Goal: Task Accomplishment & Management: Manage account settings

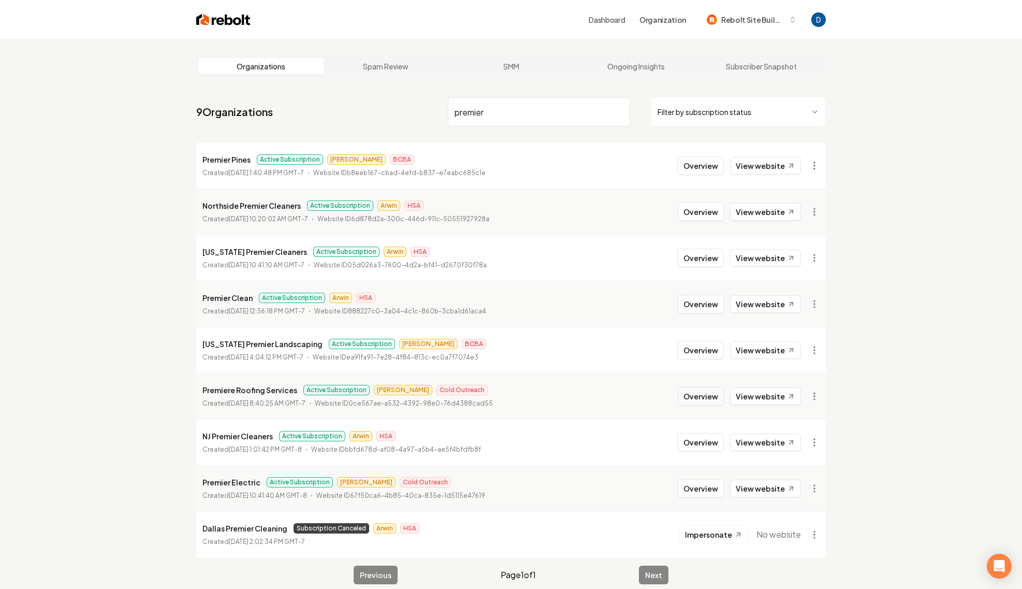
type input "premier"
click at [713, 401] on button "Overview" at bounding box center [701, 396] width 46 height 19
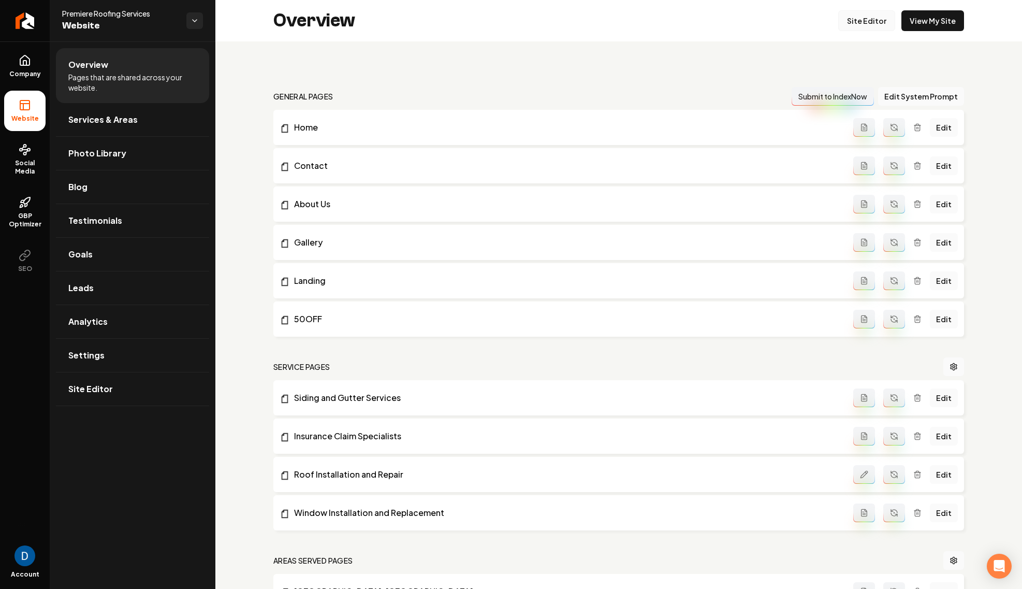
click at [857, 26] on link "Site Editor" at bounding box center [866, 20] width 57 height 21
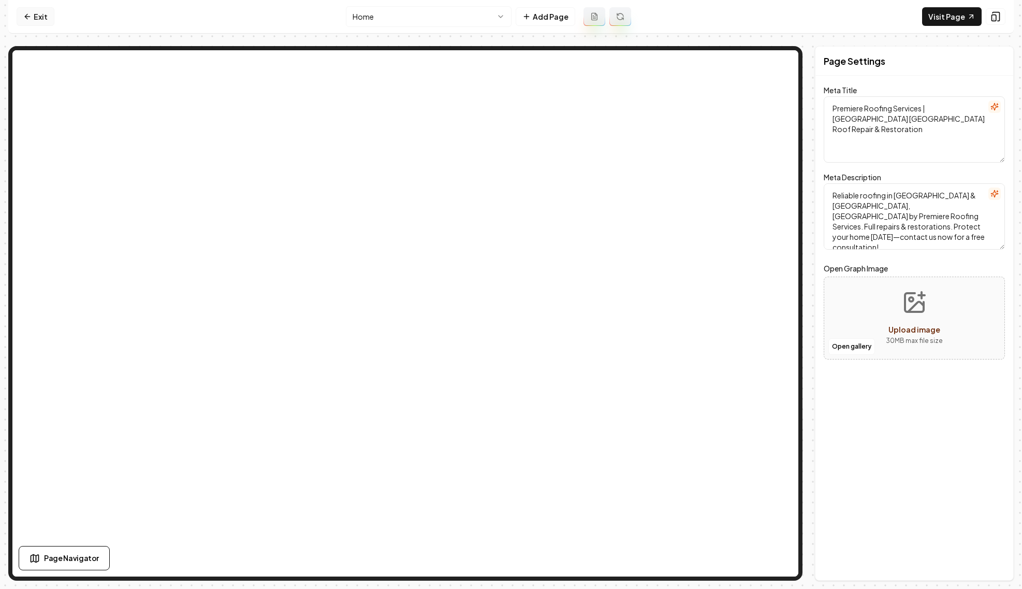
click at [50, 24] on link "Exit" at bounding box center [36, 16] width 38 height 19
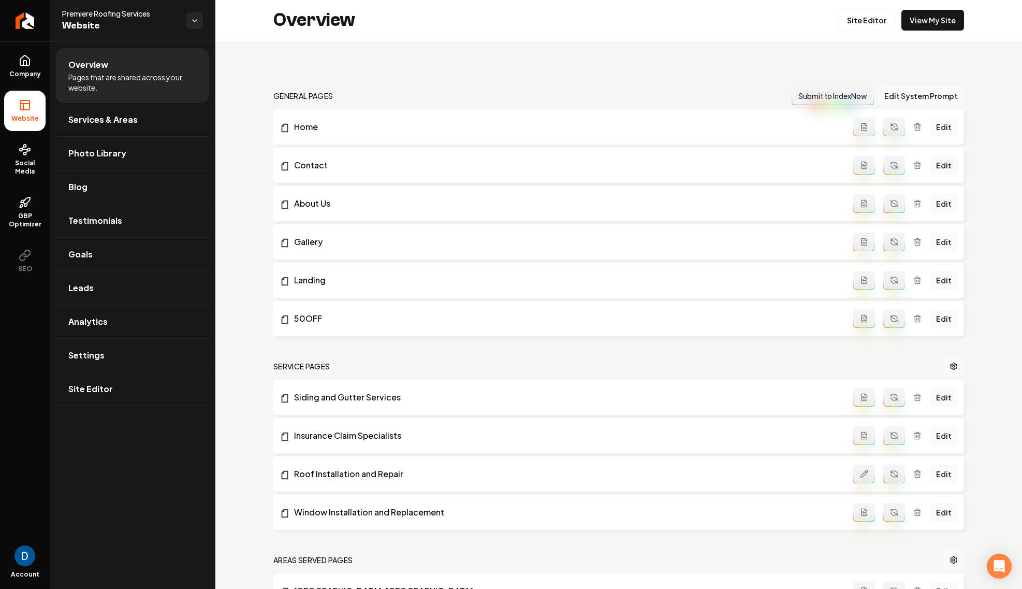
scroll to position [2, 0]
click at [121, 130] on link "Services & Areas" at bounding box center [132, 119] width 153 height 33
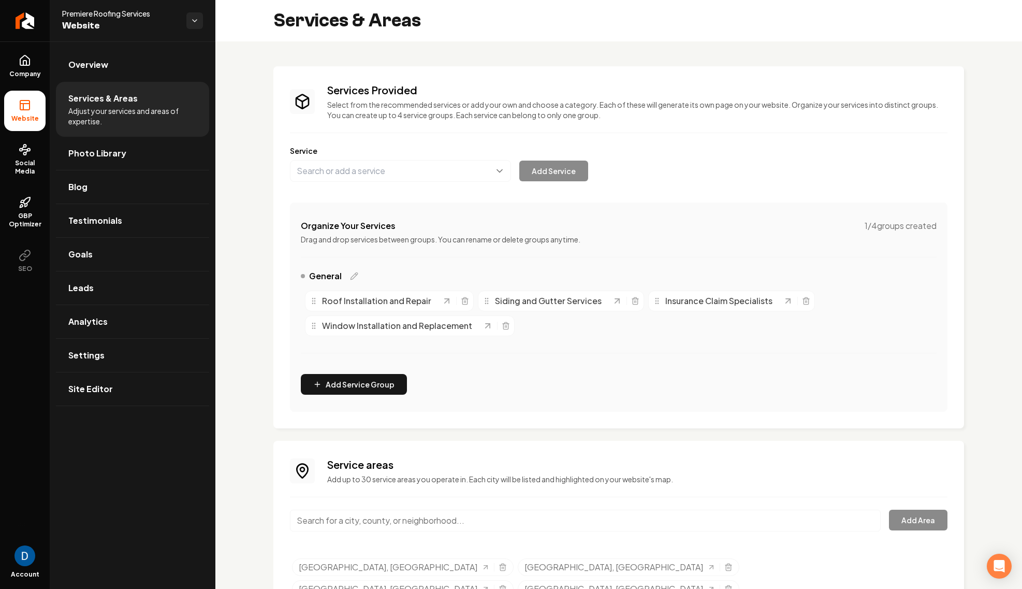
scroll to position [76, 0]
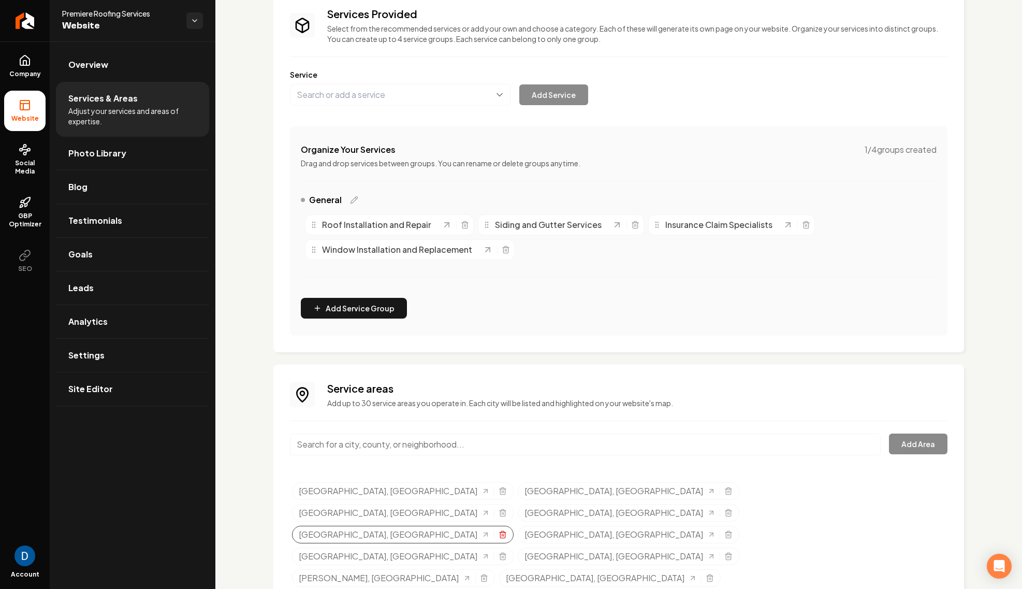
click at [505, 532] on icon "Selected tags" at bounding box center [502, 535] width 5 height 6
click at [494, 448] on input "Main content area" at bounding box center [585, 444] width 591 height 22
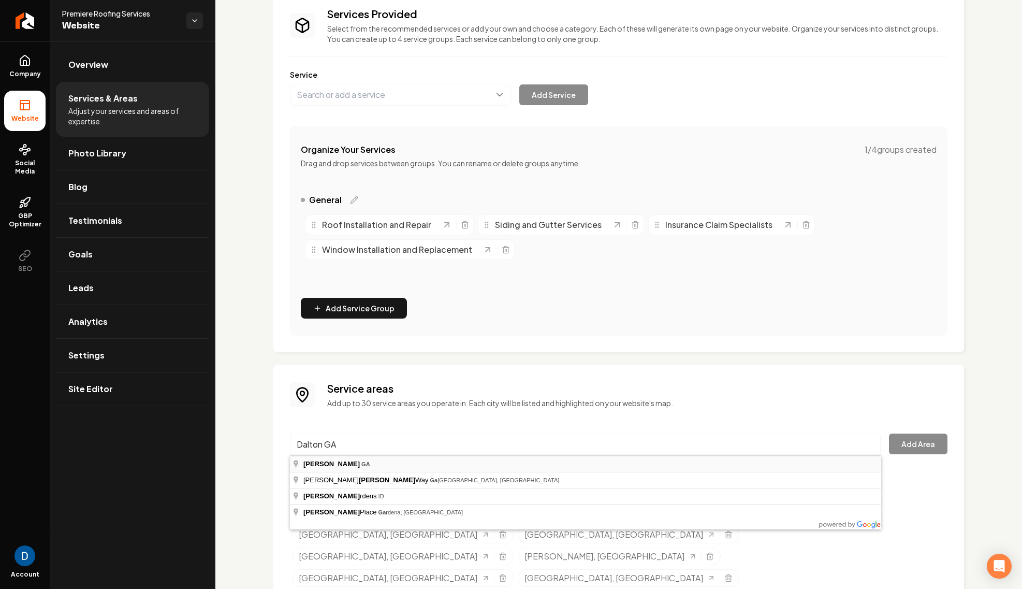
type input "[GEOGRAPHIC_DATA], [GEOGRAPHIC_DATA]"
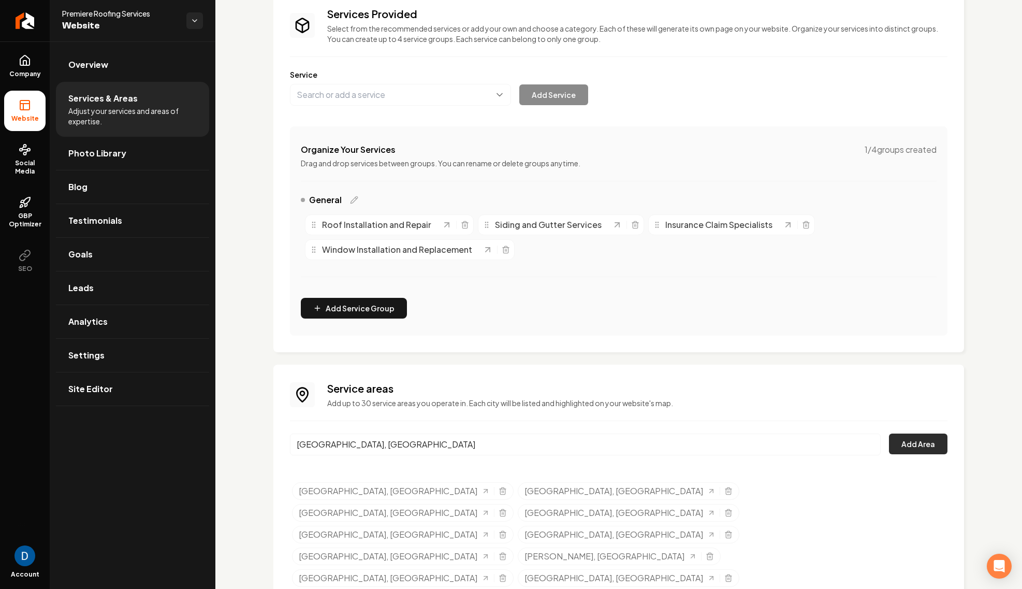
click at [946, 447] on button "Add Area" at bounding box center [918, 443] width 59 height 21
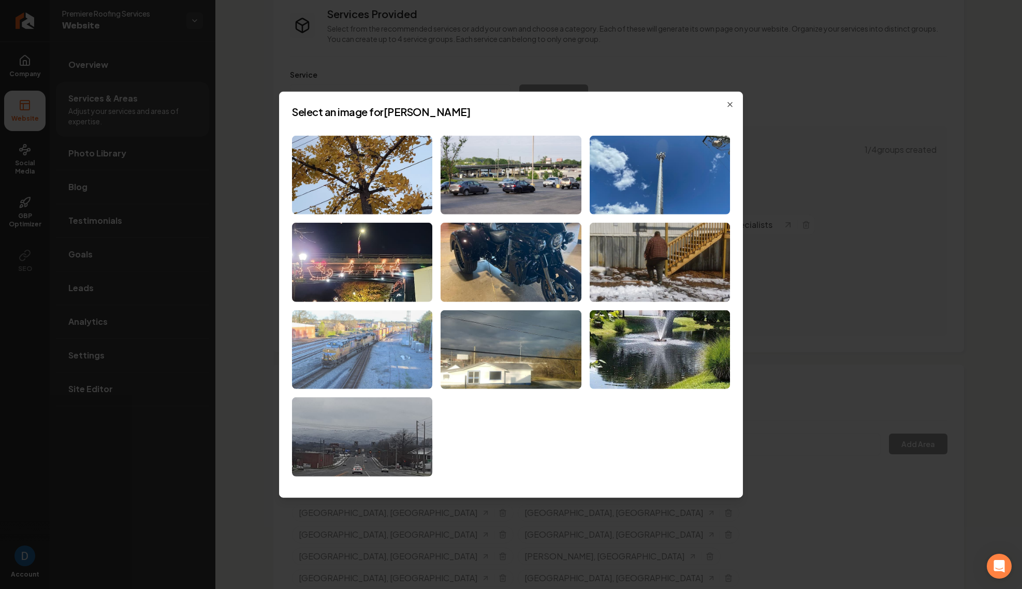
click at [376, 348] on img at bounding box center [362, 349] width 140 height 79
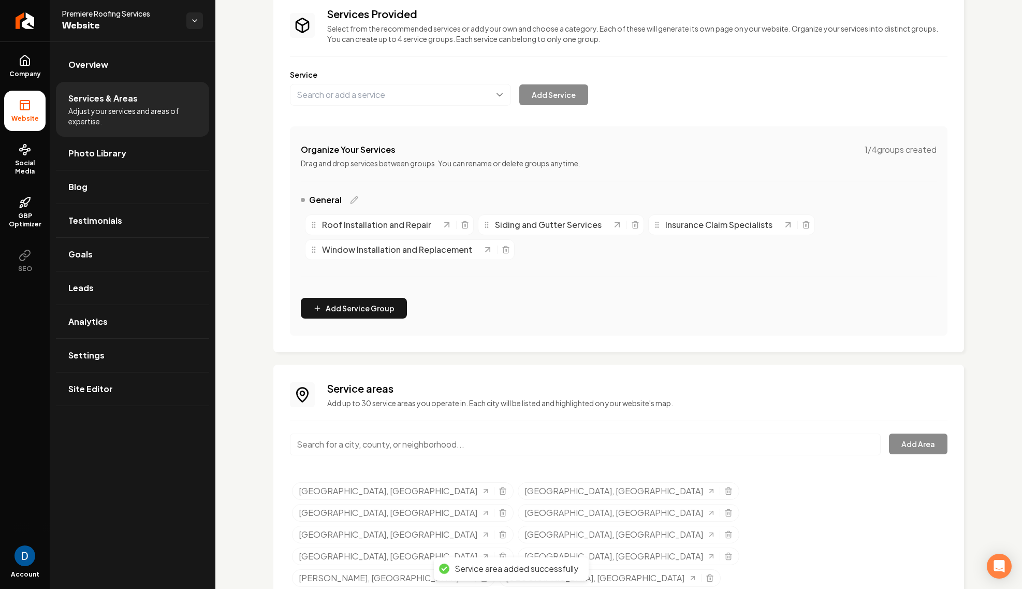
click at [377, 435] on input "Main content area" at bounding box center [585, 444] width 591 height 22
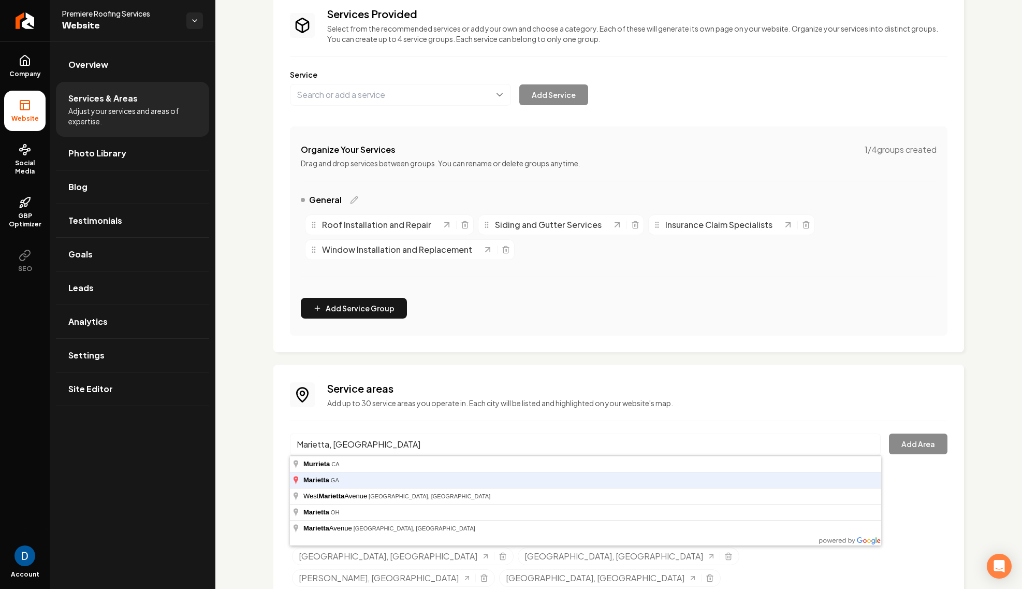
type input "Marietta, [GEOGRAPHIC_DATA]"
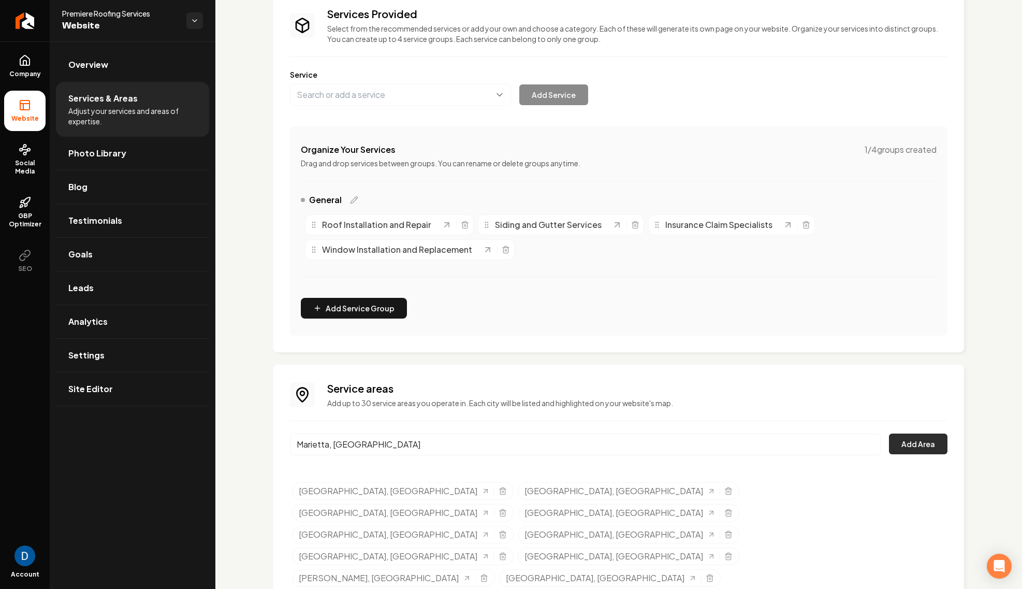
click at [899, 446] on button "Add Area" at bounding box center [918, 443] width 59 height 21
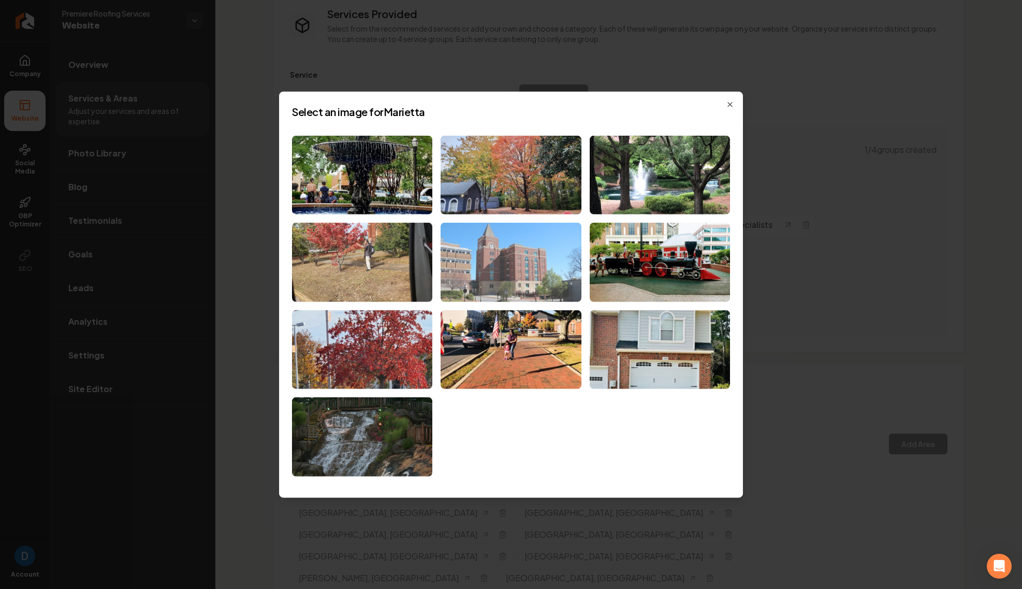
click at [519, 257] on img at bounding box center [511, 262] width 140 height 79
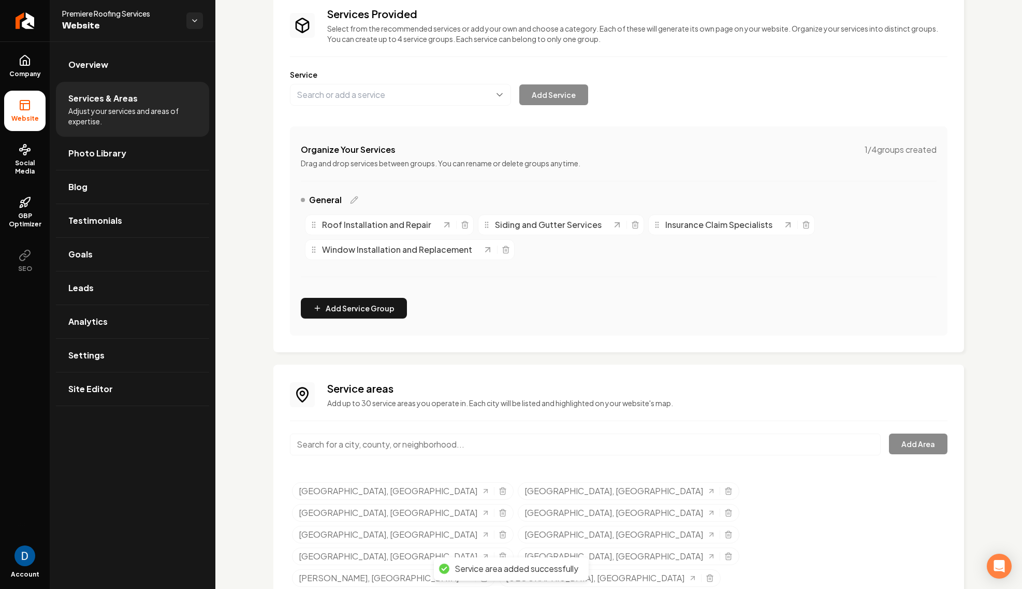
click at [431, 444] on input "Main content area" at bounding box center [585, 444] width 591 height 22
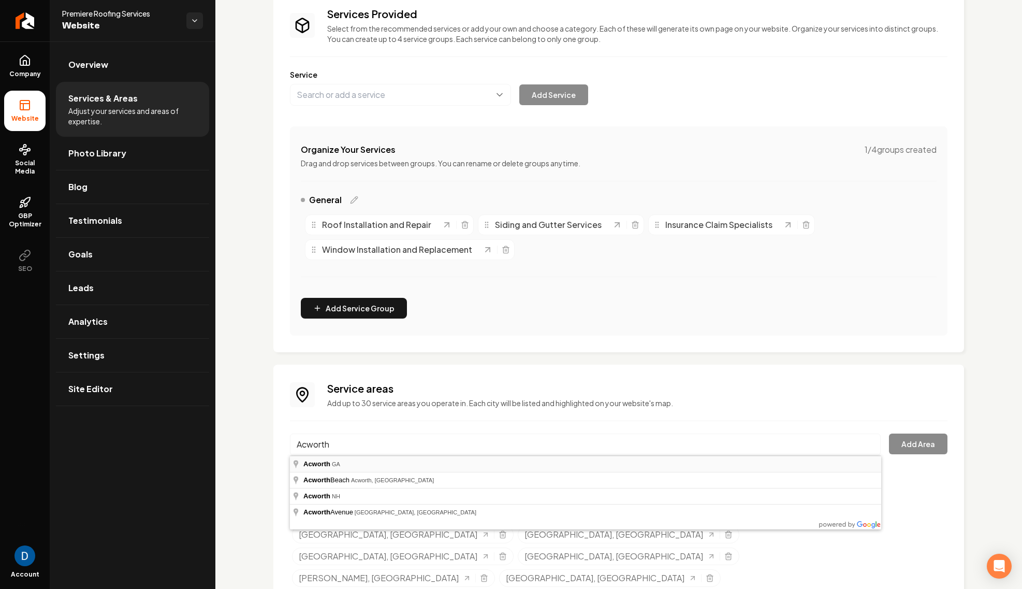
type input "Acworth, [GEOGRAPHIC_DATA]"
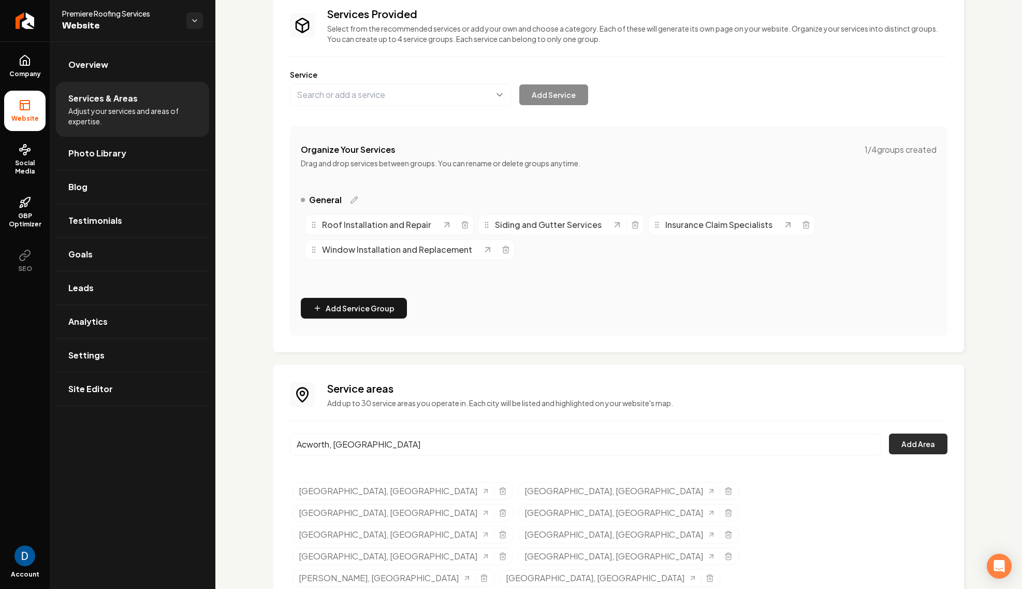
click at [928, 444] on button "Add Area" at bounding box center [918, 443] width 59 height 21
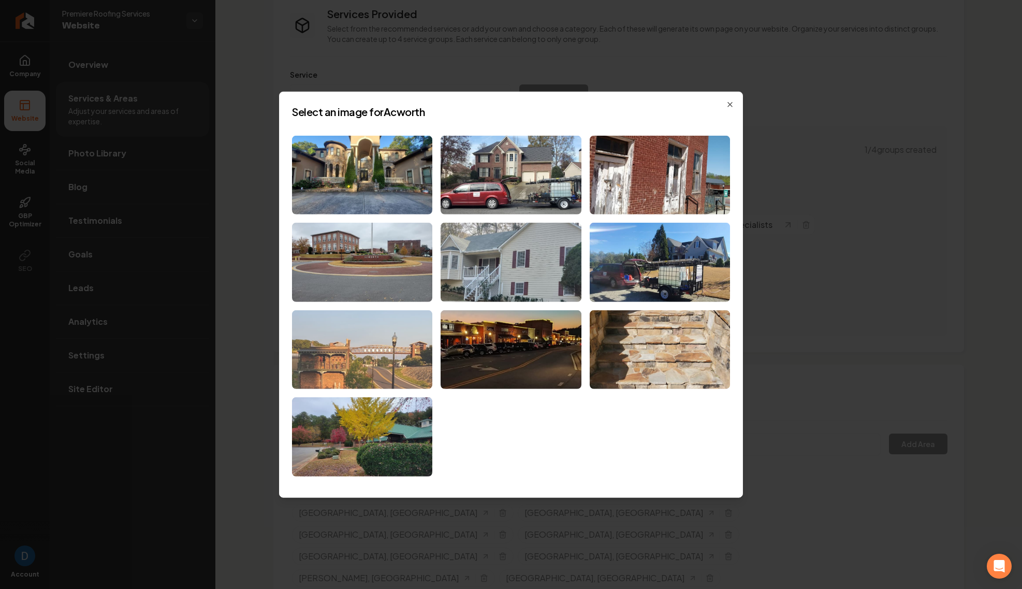
click at [379, 364] on img at bounding box center [362, 349] width 140 height 79
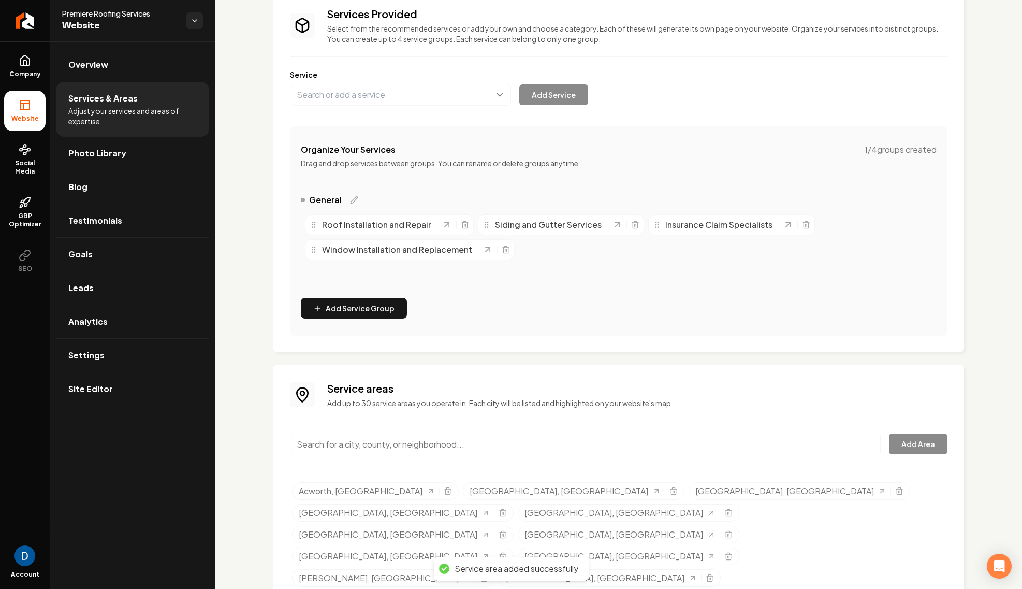
click at [371, 441] on input "Main content area" at bounding box center [585, 444] width 591 height 22
type input "[GEOGRAPHIC_DATA], [GEOGRAPHIC_DATA]"
click at [930, 443] on button "Add Area" at bounding box center [918, 442] width 59 height 21
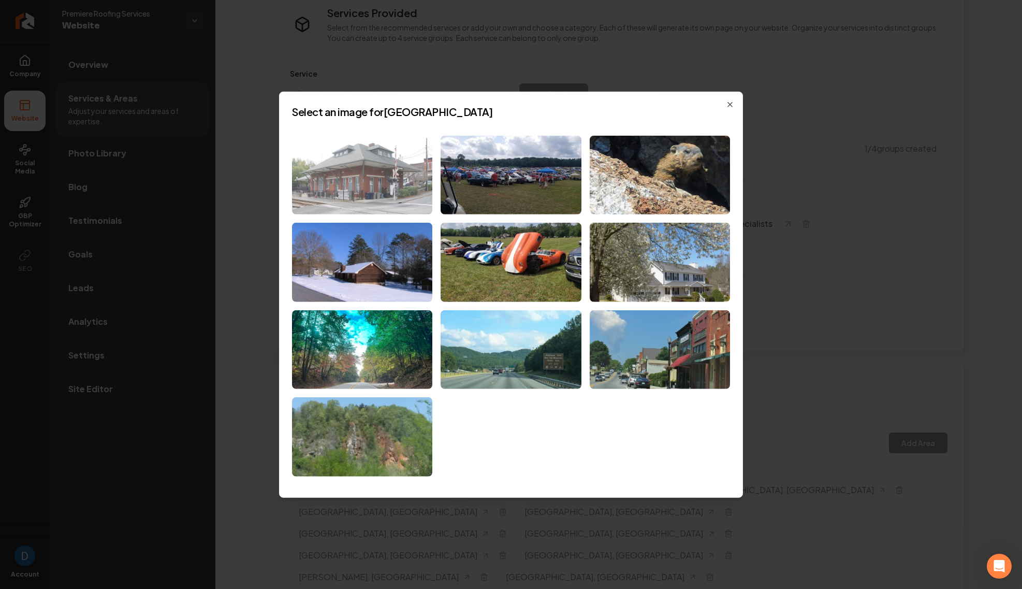
click at [386, 152] on img at bounding box center [362, 174] width 140 height 79
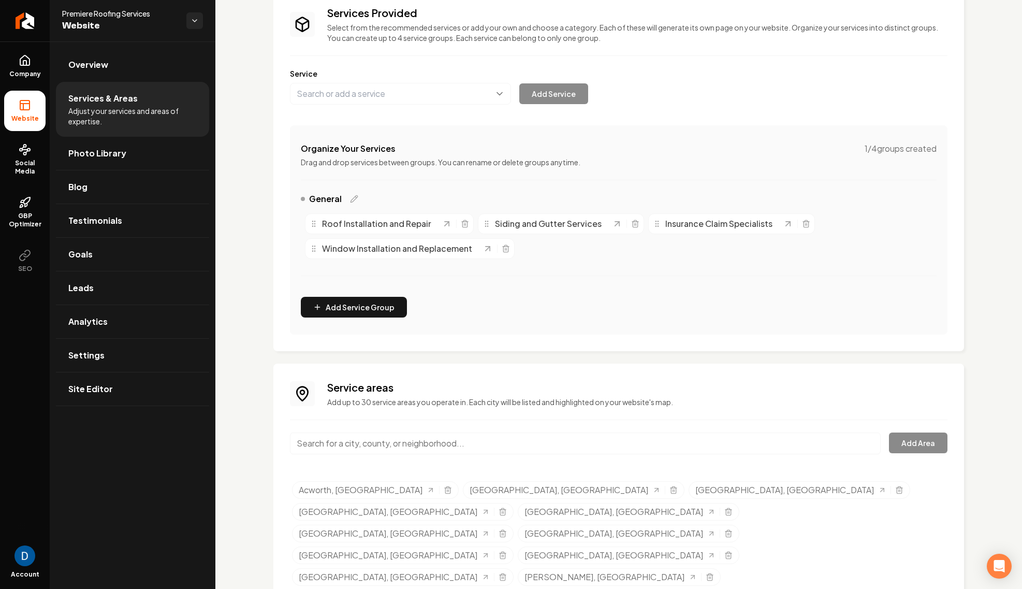
scroll to position [68, 0]
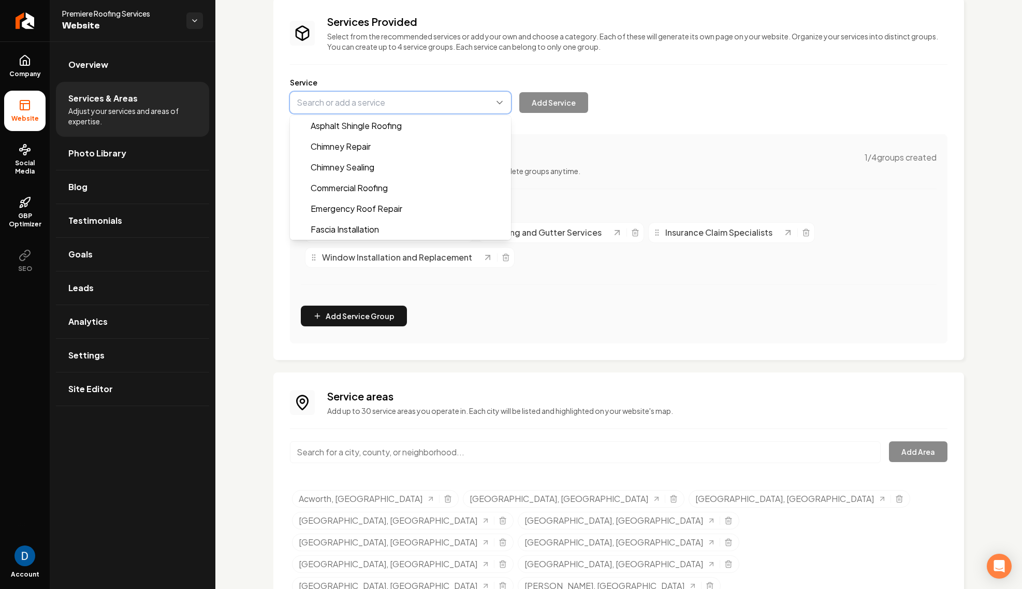
click at [335, 99] on button "Main content area" at bounding box center [400, 103] width 221 height 22
click at [366, 81] on div "Service Asphalt Shingle Roofing Chimney Repair Chimney Sealing Commercial Roofi…" at bounding box center [619, 95] width 658 height 36
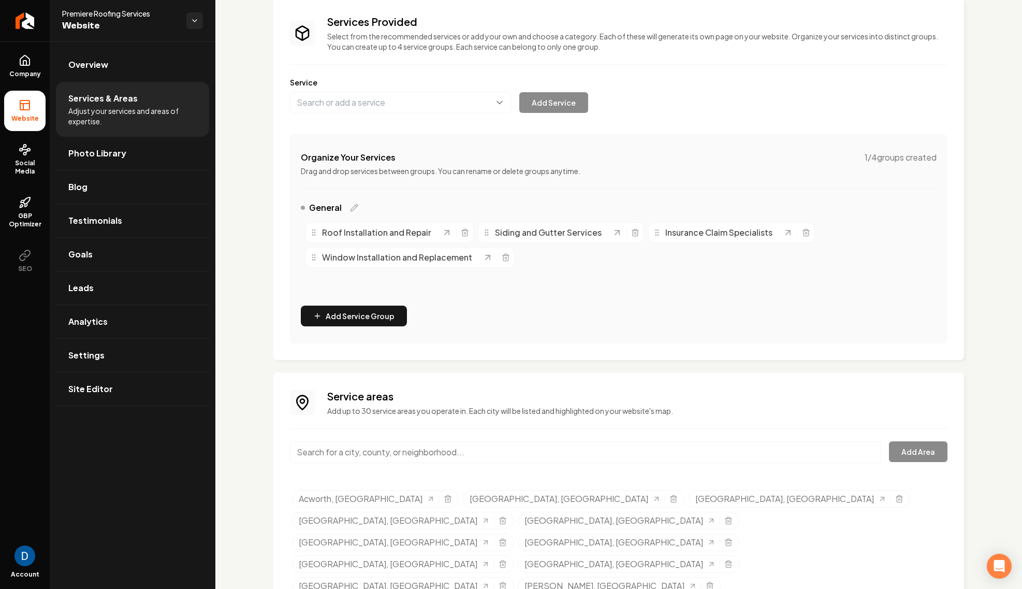
scroll to position [98, 0]
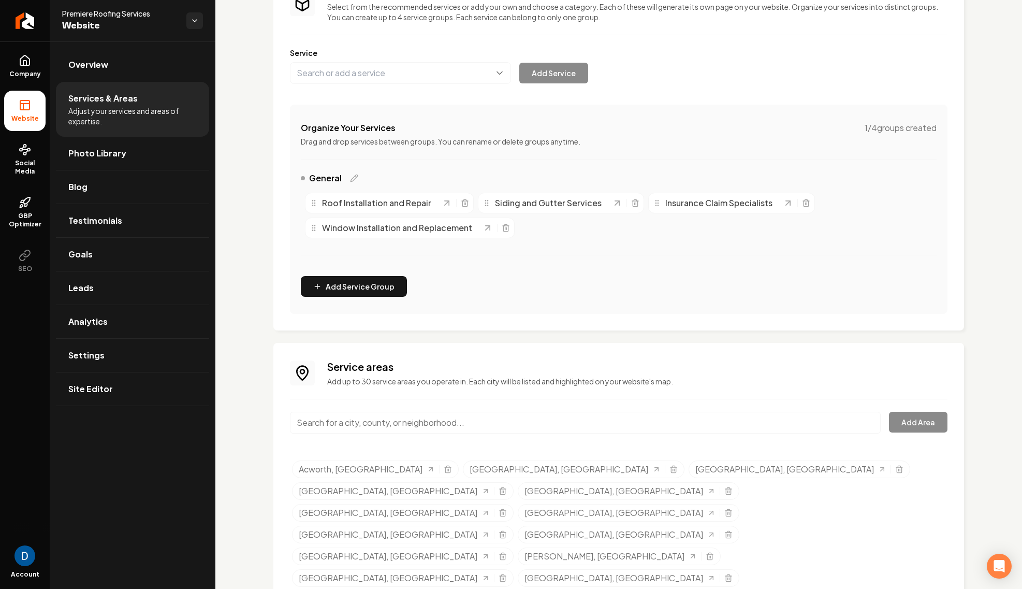
click at [486, 379] on p "Add up to 30 service areas you operate in. Each city will be listed and highlig…" at bounding box center [637, 381] width 620 height 10
click at [463, 406] on div "Service areas Add up to 30 service areas you operate in. Each city will be list…" at bounding box center [619, 496] width 658 height 275
click at [451, 421] on input "Main content area" at bounding box center [585, 423] width 591 height 22
click at [383, 418] on input "Main content area" at bounding box center [585, 423] width 591 height 22
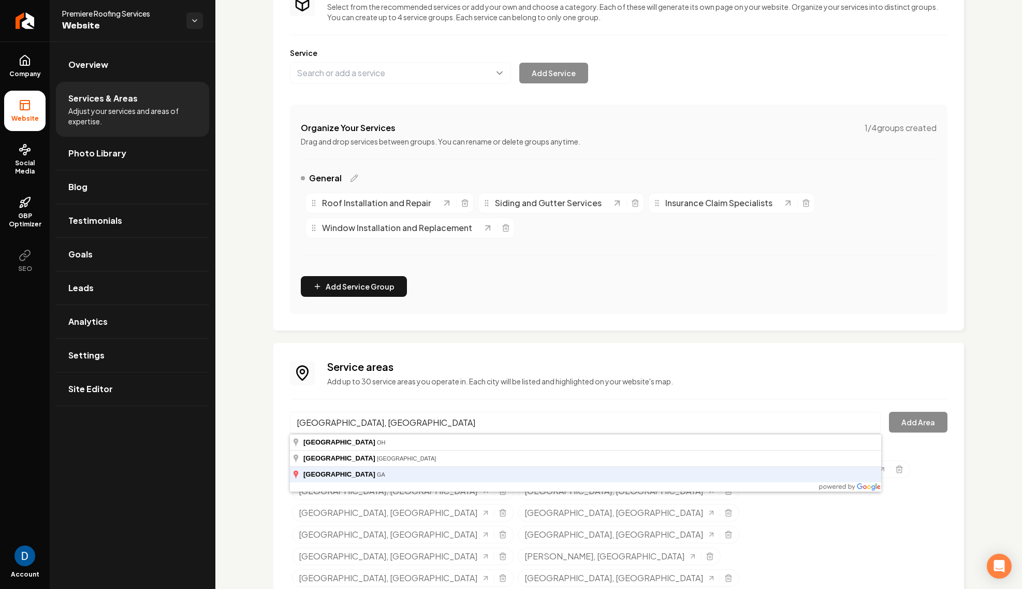
type input "[GEOGRAPHIC_DATA], [GEOGRAPHIC_DATA]"
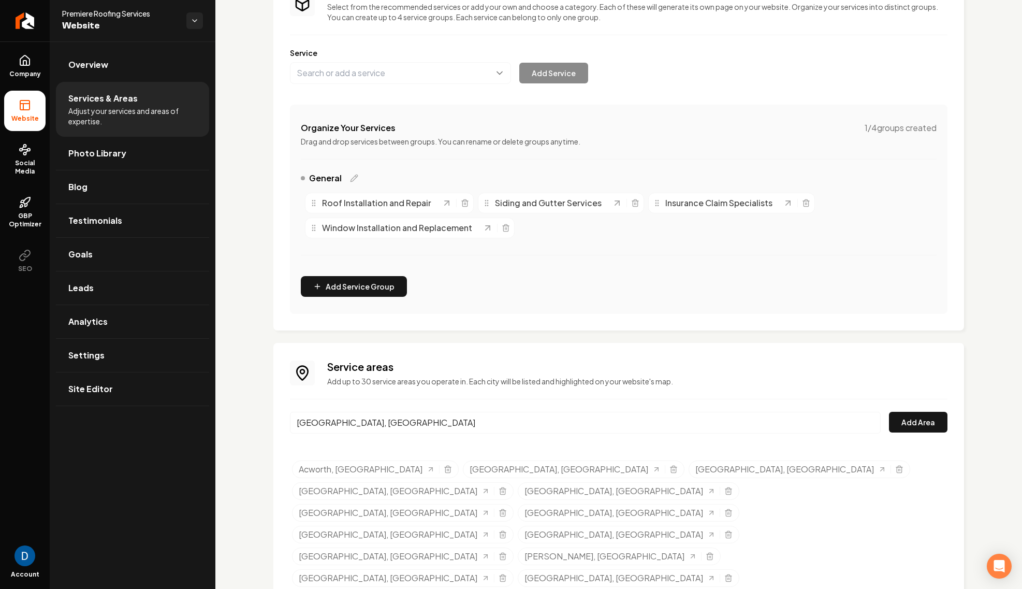
click at [929, 443] on div "[GEOGRAPHIC_DATA], [GEOGRAPHIC_DATA] Add Area" at bounding box center [619, 429] width 658 height 34
click at [926, 423] on button "Add Area" at bounding box center [918, 422] width 59 height 21
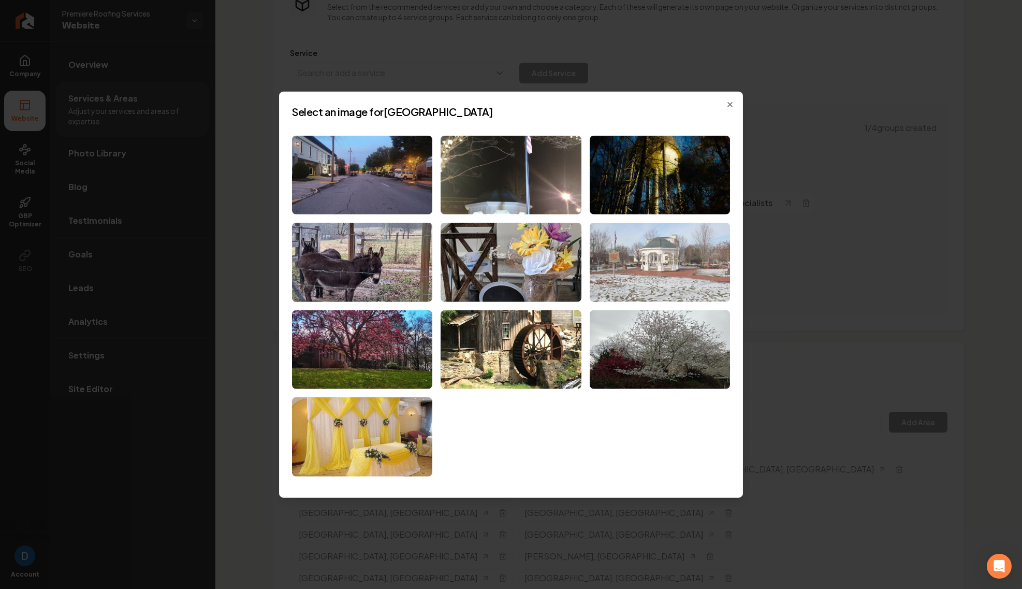
click at [692, 255] on img at bounding box center [660, 262] width 140 height 79
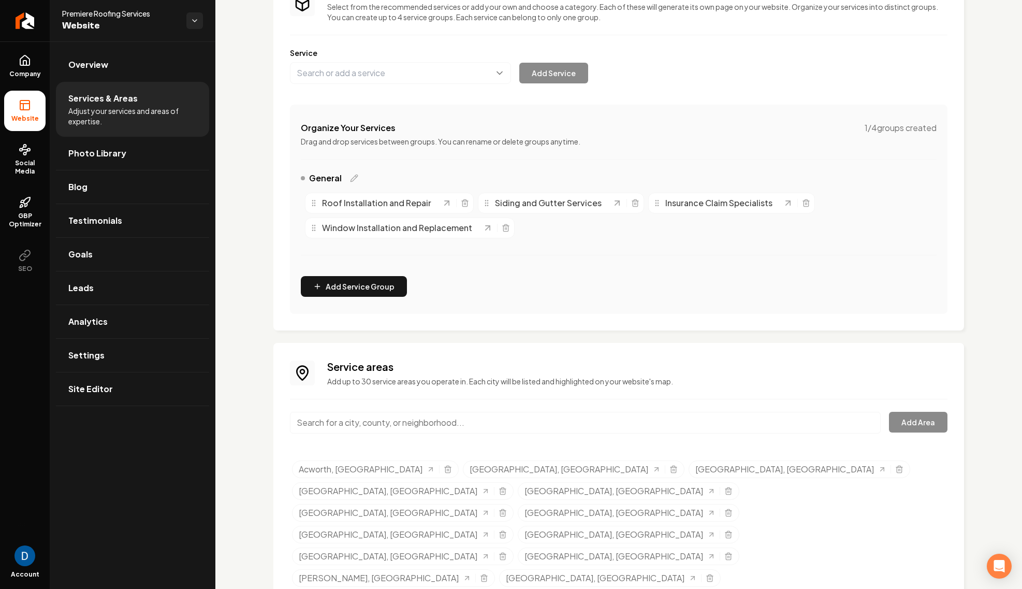
click at [448, 418] on input "Main content area" at bounding box center [585, 423] width 591 height 22
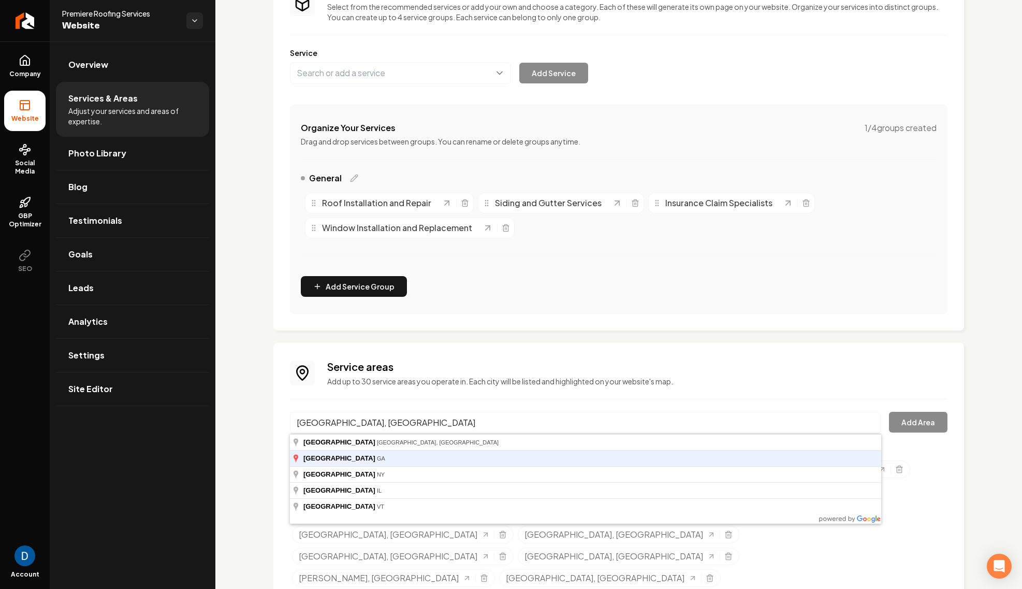
type input "[GEOGRAPHIC_DATA], [GEOGRAPHIC_DATA]"
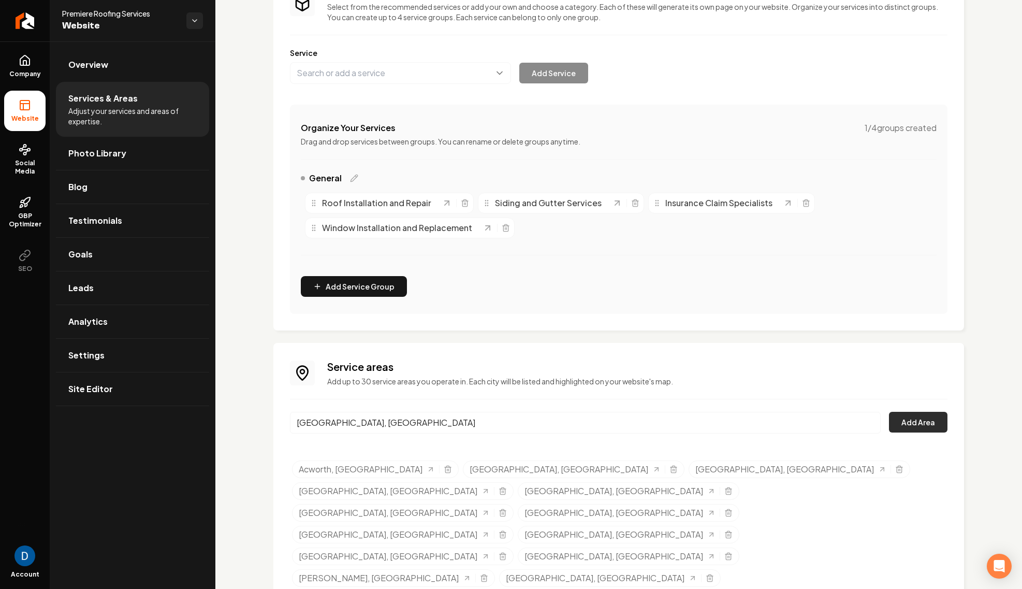
click at [928, 422] on button "Add Area" at bounding box center [918, 422] width 59 height 21
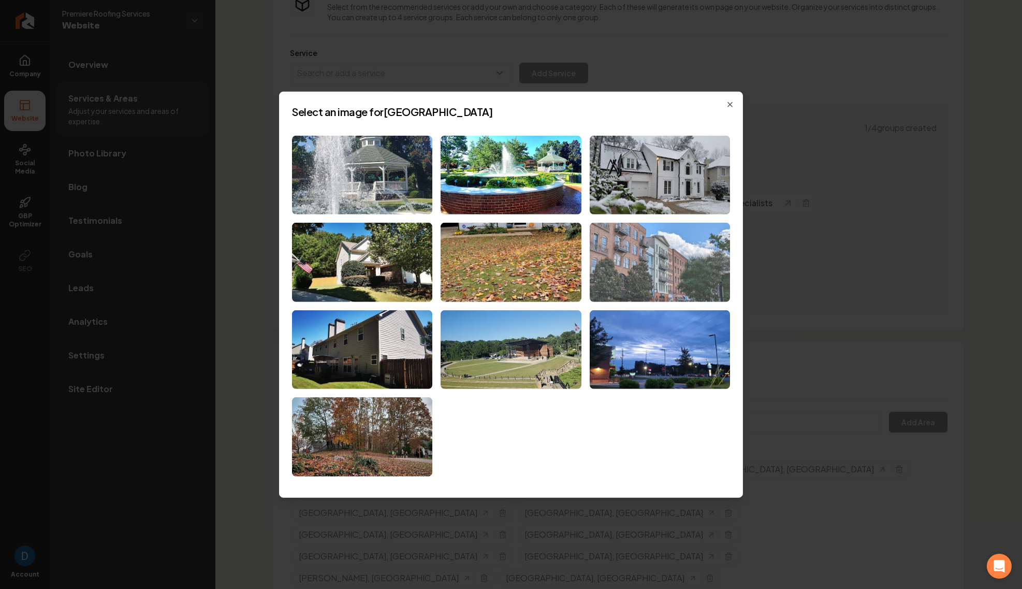
click at [704, 261] on img at bounding box center [660, 262] width 140 height 79
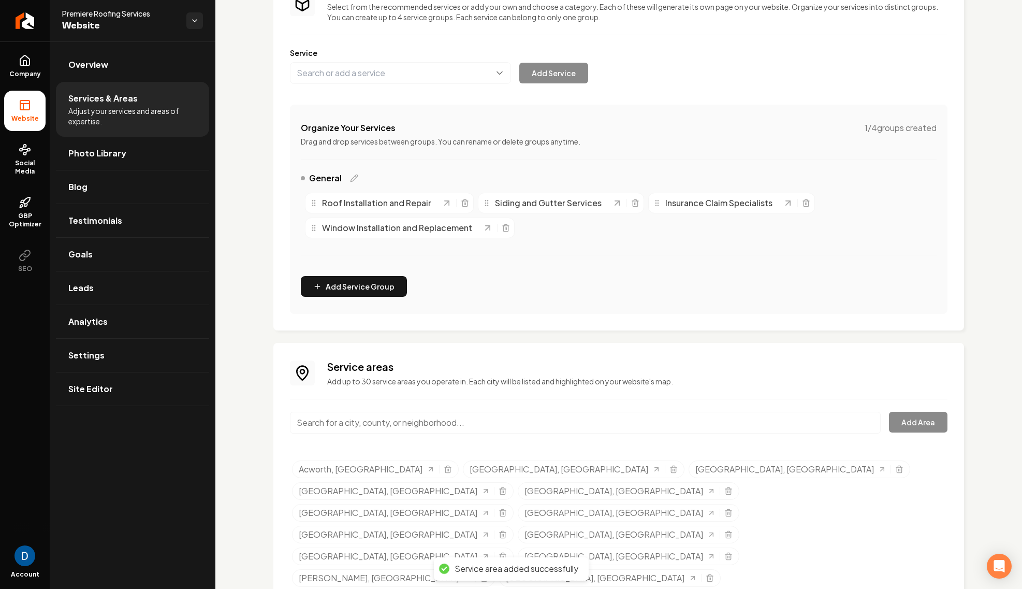
click at [507, 400] on div "Service areas Add up to 30 service areas you operate in. Each city will be list…" at bounding box center [619, 507] width 658 height 297
click at [496, 419] on input "Main content area" at bounding box center [585, 423] width 591 height 22
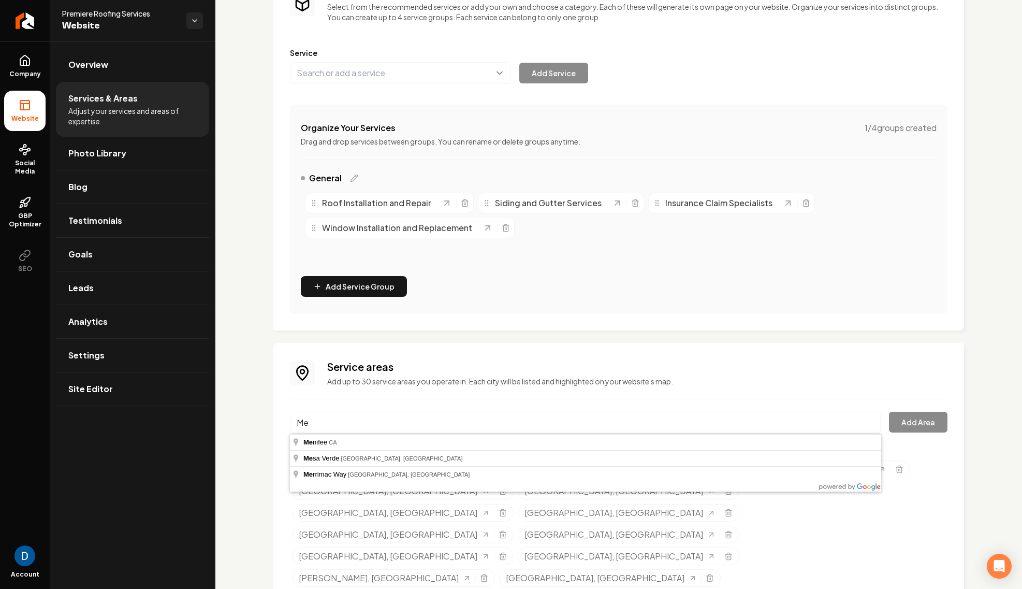
type input "M"
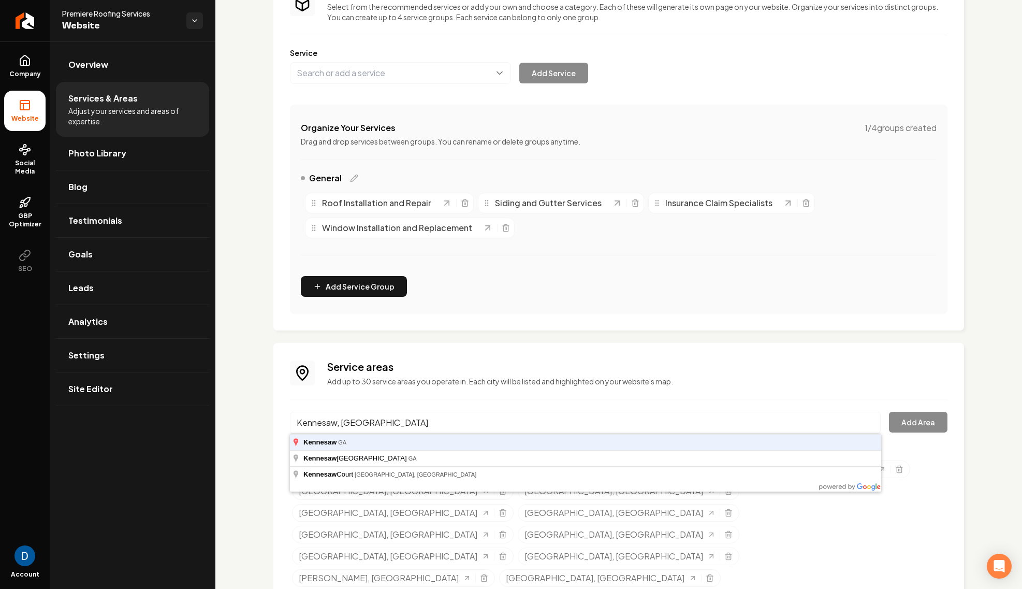
type input "Kennesaw, [GEOGRAPHIC_DATA]"
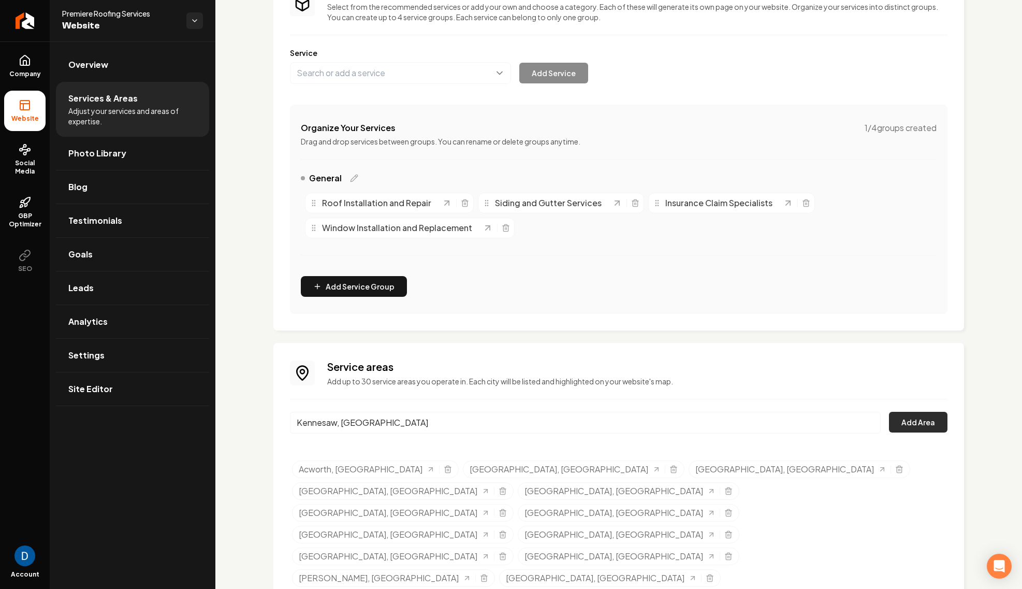
click at [906, 422] on button "Add Area" at bounding box center [918, 422] width 59 height 21
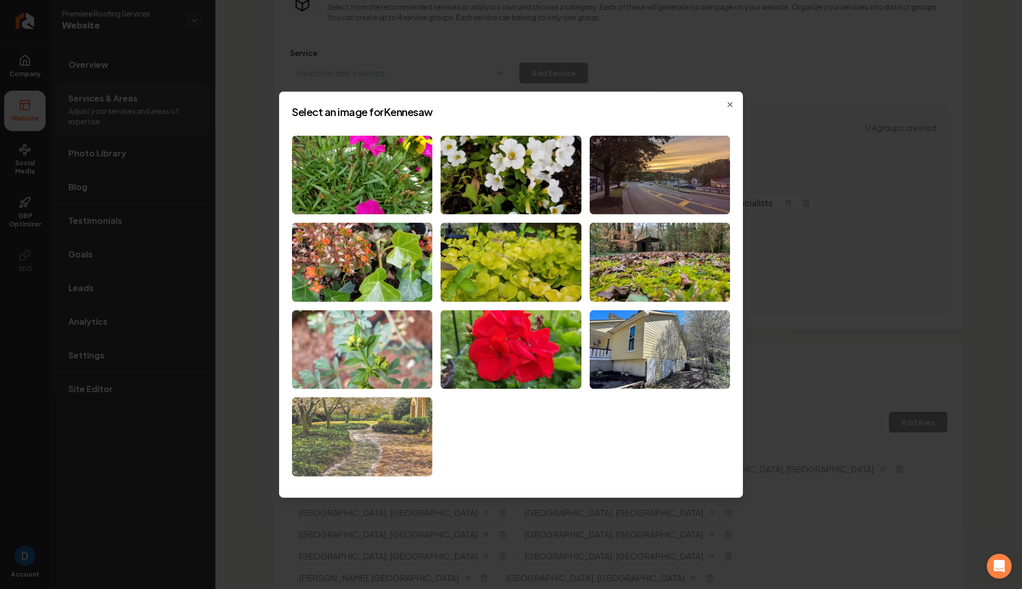
click at [375, 425] on img at bounding box center [362, 436] width 140 height 79
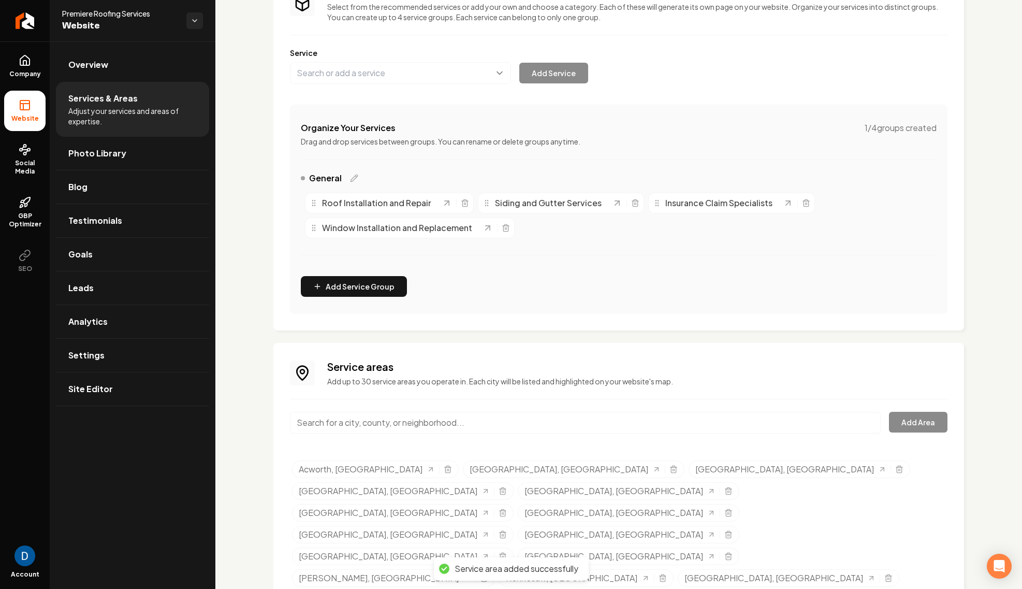
click at [486, 405] on div "Service areas Add up to 30 service areas you operate in. Each city will be list…" at bounding box center [619, 507] width 658 height 297
click at [481, 414] on input "Main content area" at bounding box center [585, 423] width 591 height 22
paste input "Alpharetta ga"
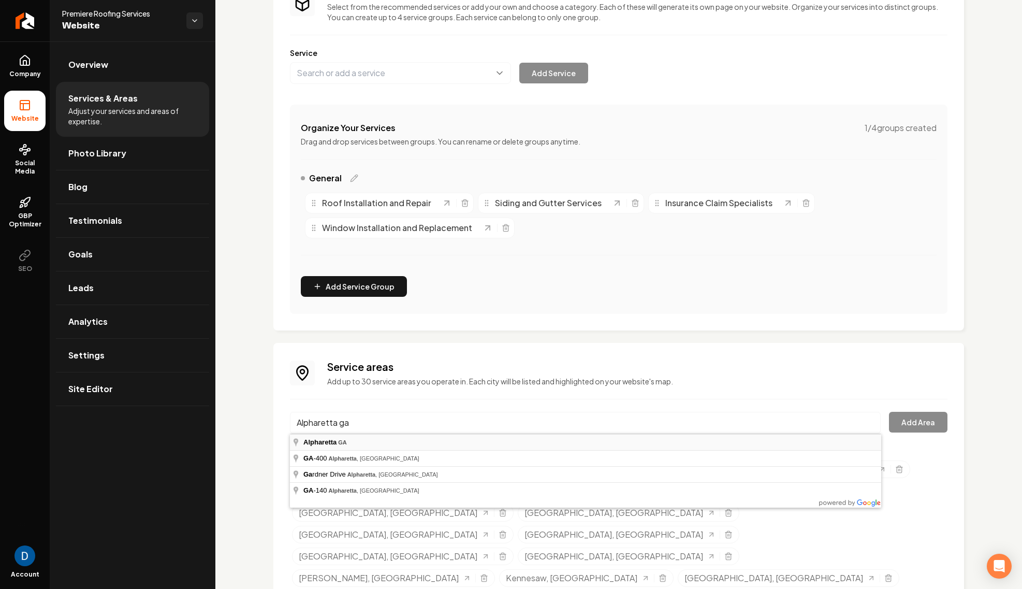
type input "Alpharetta, [GEOGRAPHIC_DATA]"
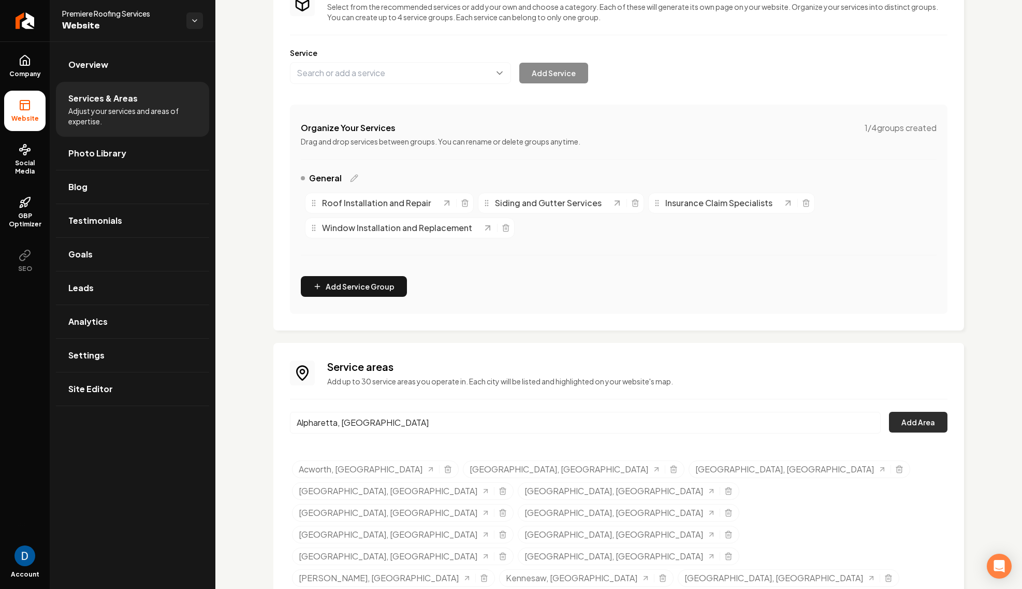
click at [936, 426] on button "Add Area" at bounding box center [918, 422] width 59 height 21
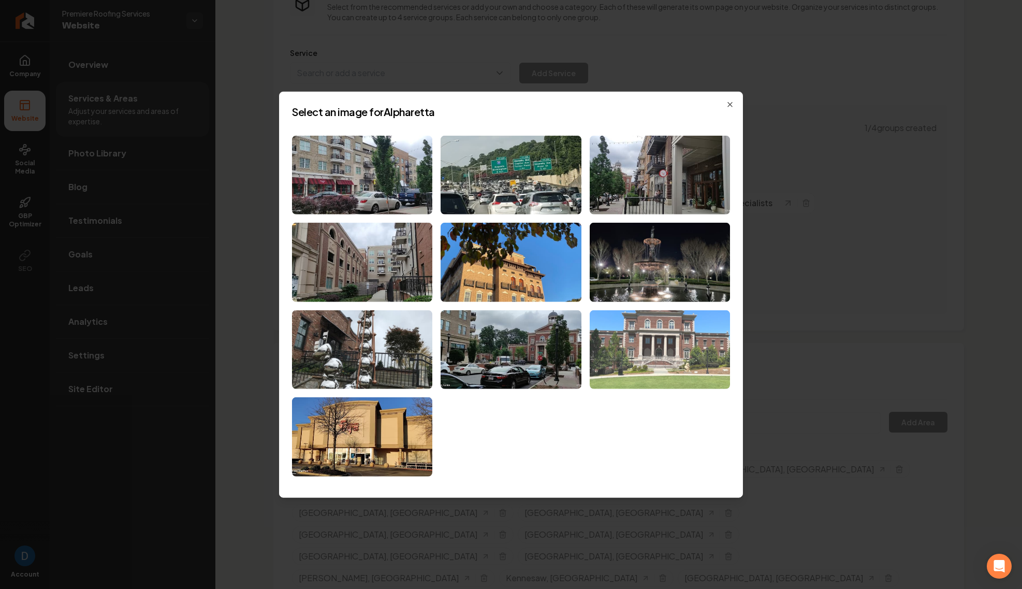
click at [656, 341] on img at bounding box center [660, 349] width 140 height 79
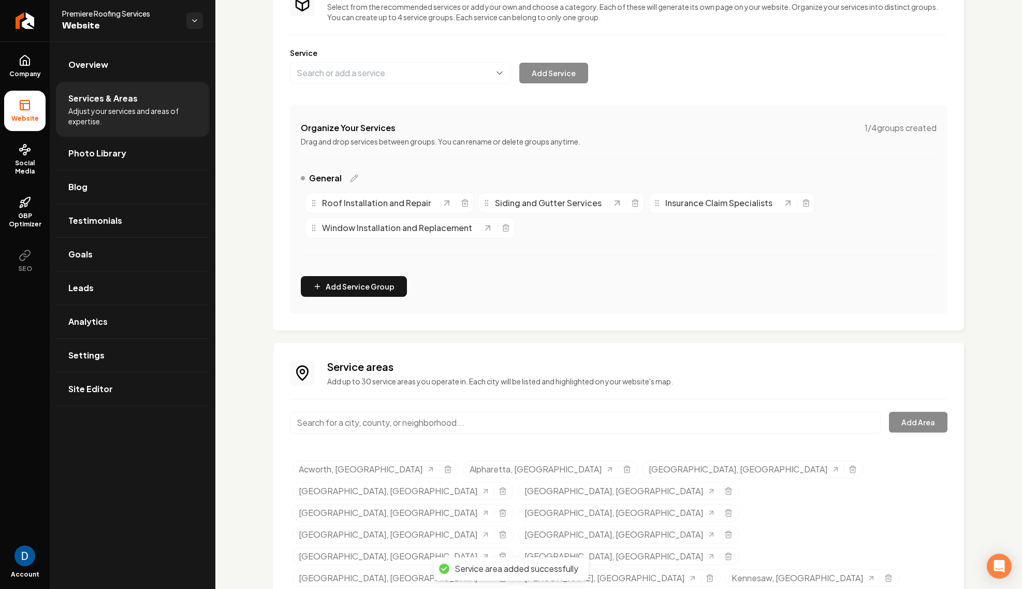
scroll to position [89, 0]
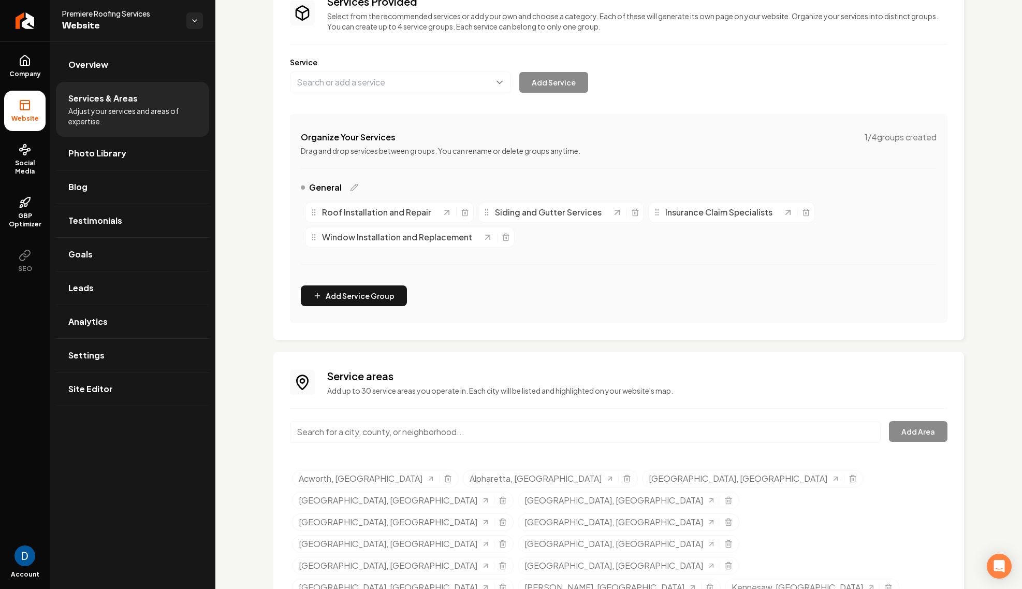
drag, startPoint x: 583, startPoint y: 445, endPoint x: 586, endPoint y: 437, distance: 8.5
click at [584, 444] on div "Main content area" at bounding box center [585, 438] width 591 height 34
click at [586, 437] on input "Main content area" at bounding box center [585, 432] width 591 height 22
paste input "[PERSON_NAME]"
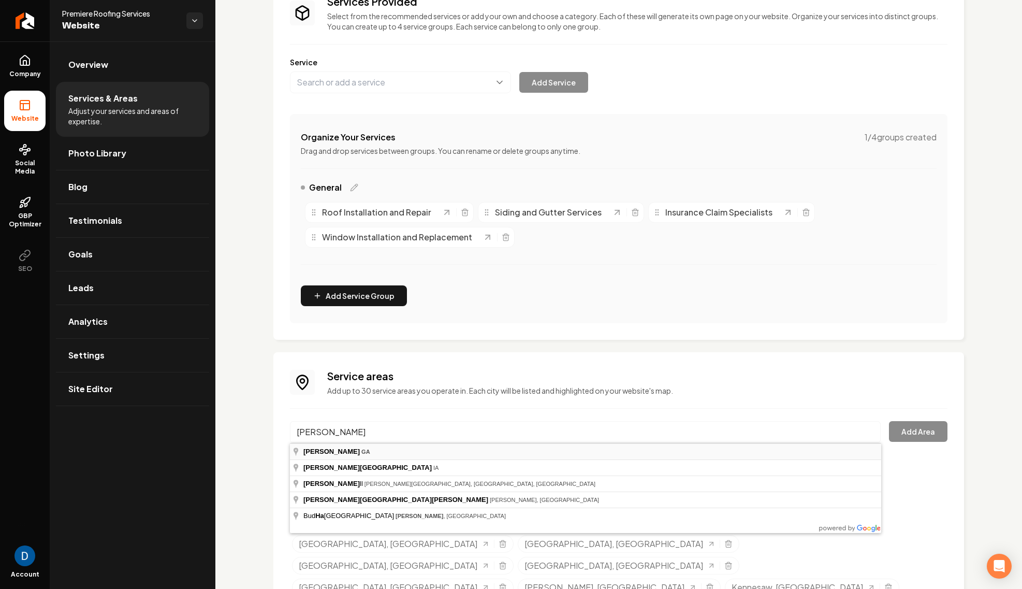
type input "[GEOGRAPHIC_DATA], [GEOGRAPHIC_DATA]"
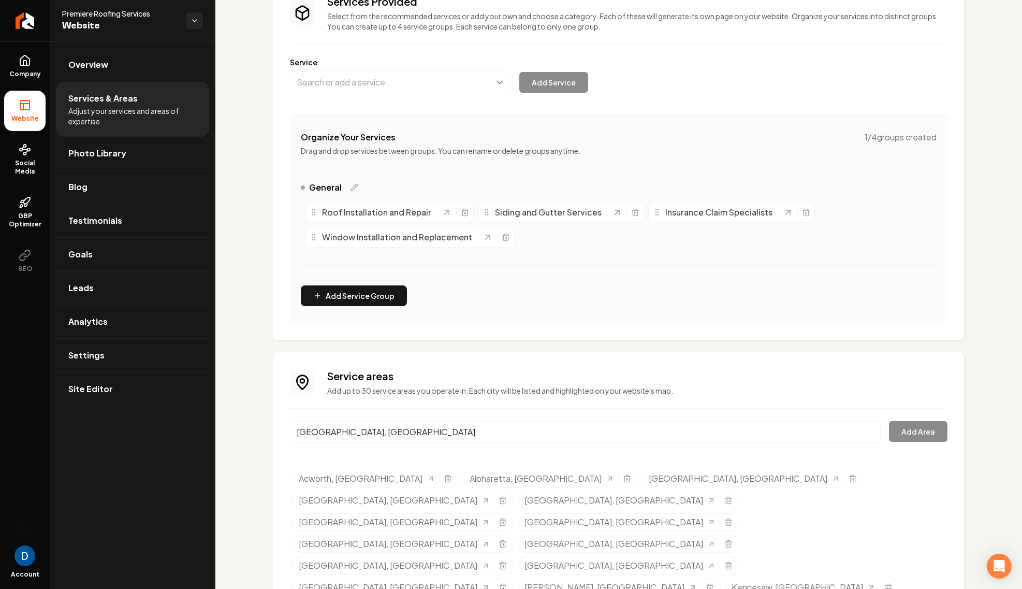
scroll to position [87, 0]
click at [940, 427] on button "Add Area" at bounding box center [918, 432] width 59 height 21
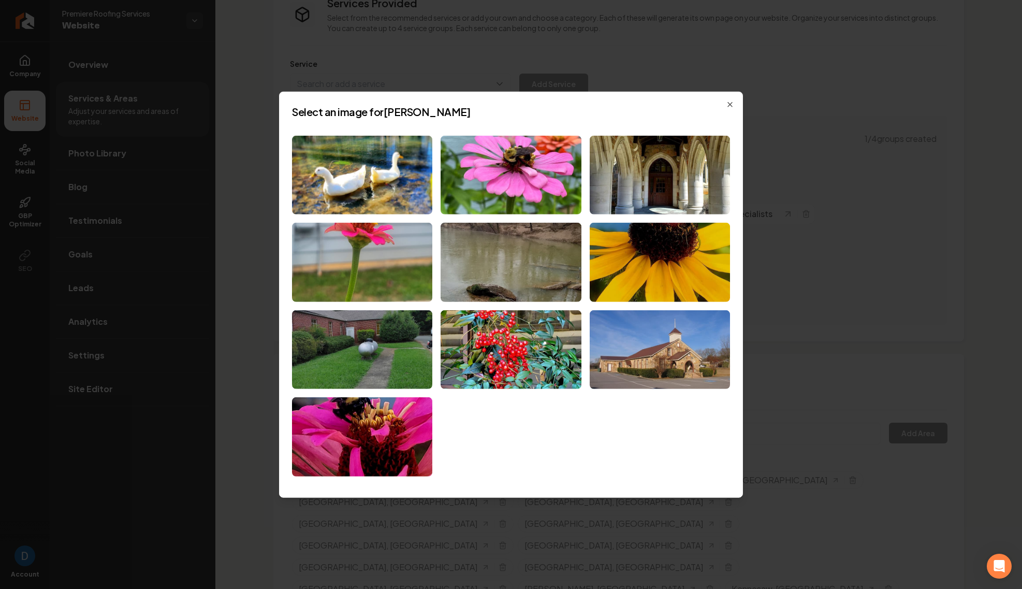
click at [417, 111] on h2 "Select an image for [PERSON_NAME]" at bounding box center [511, 111] width 438 height 14
copy h2 "[PERSON_NAME]"
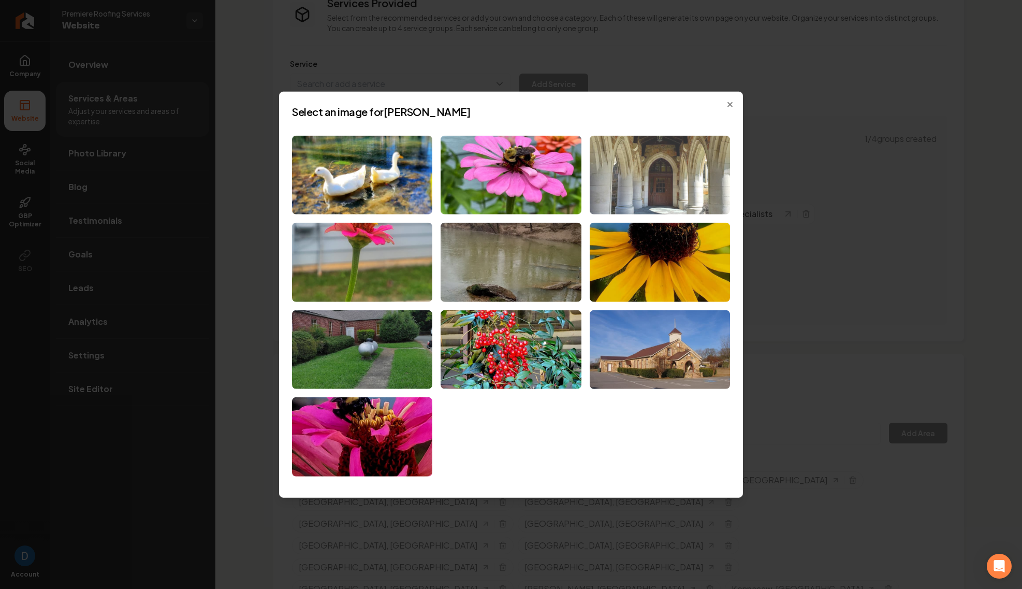
click at [666, 171] on img at bounding box center [660, 174] width 140 height 79
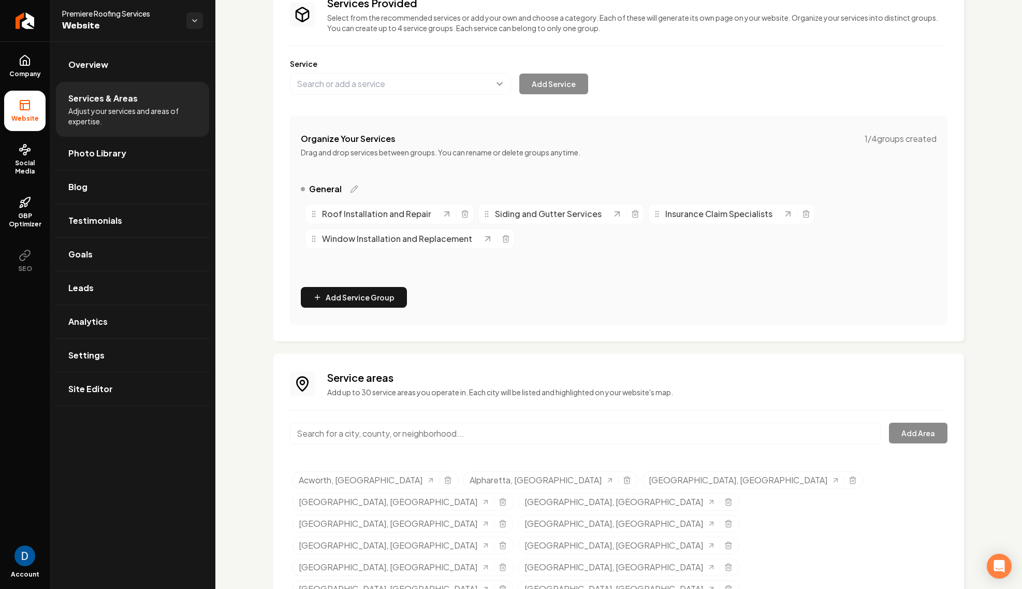
click at [53, 84] on ul "Overview Services & Areas Adjust your services and areas of expertise. Photo Li…" at bounding box center [133, 226] width 166 height 371
click at [35, 70] on span "Company" at bounding box center [25, 74] width 40 height 8
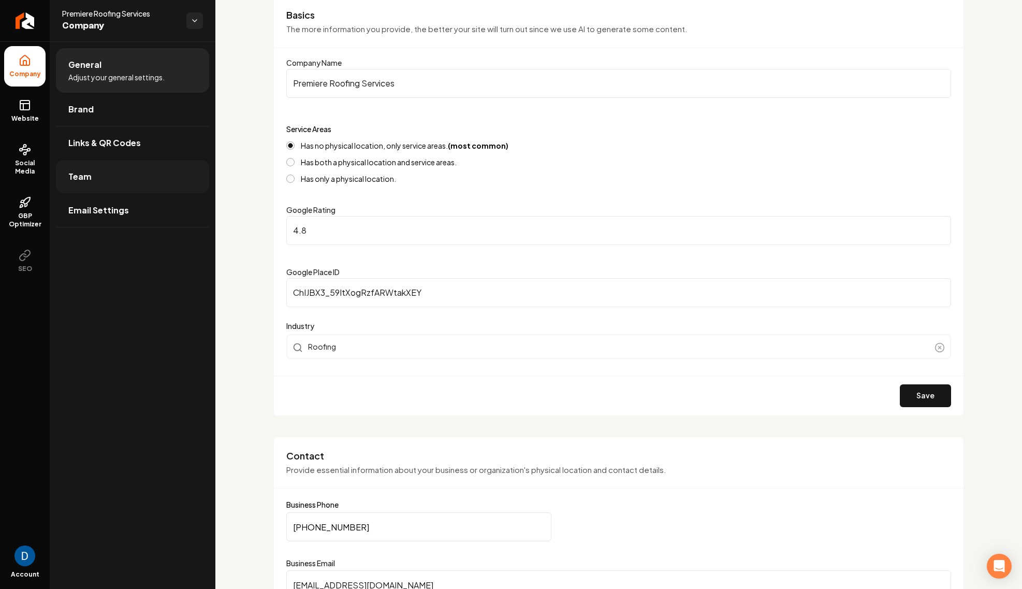
click at [101, 182] on link "Team" at bounding box center [132, 176] width 153 height 33
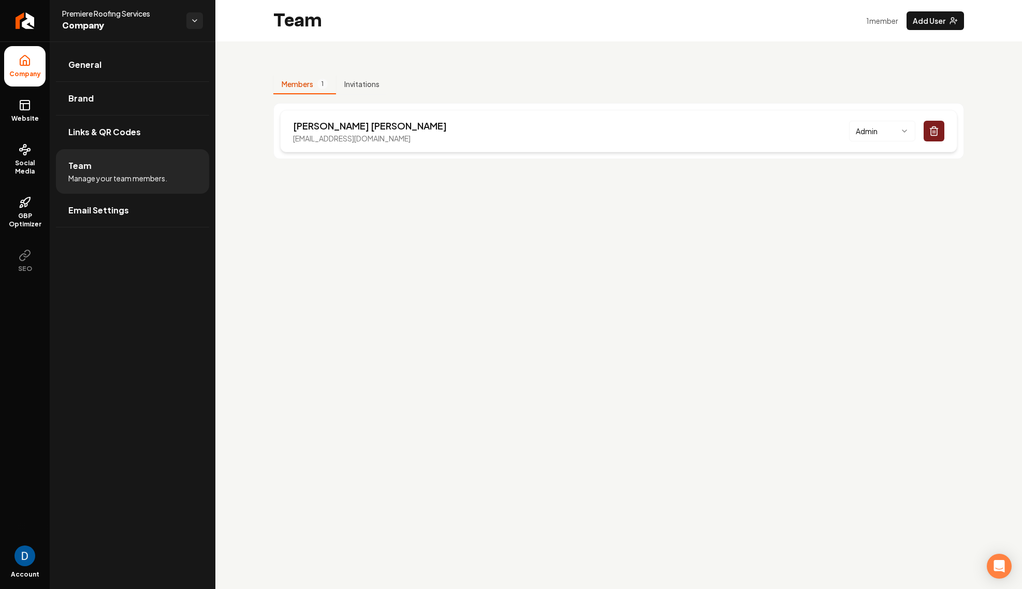
click at [317, 125] on p "[PERSON_NAME]" at bounding box center [370, 126] width 154 height 14
click at [308, 129] on p "[PERSON_NAME]" at bounding box center [370, 126] width 154 height 14
copy p "[PERSON_NAME]"
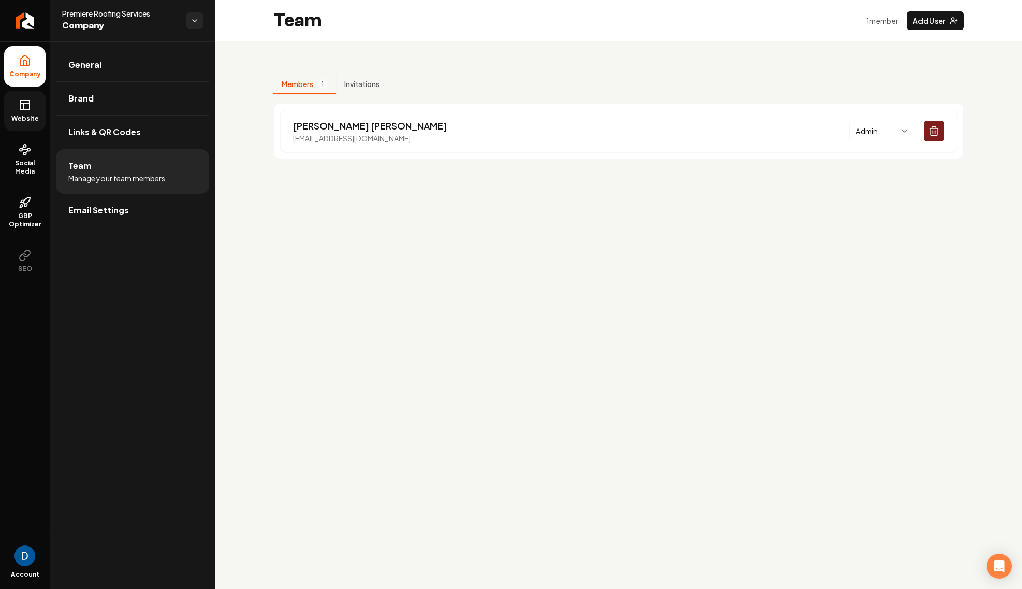
click at [9, 106] on link "Website" at bounding box center [24, 111] width 41 height 40
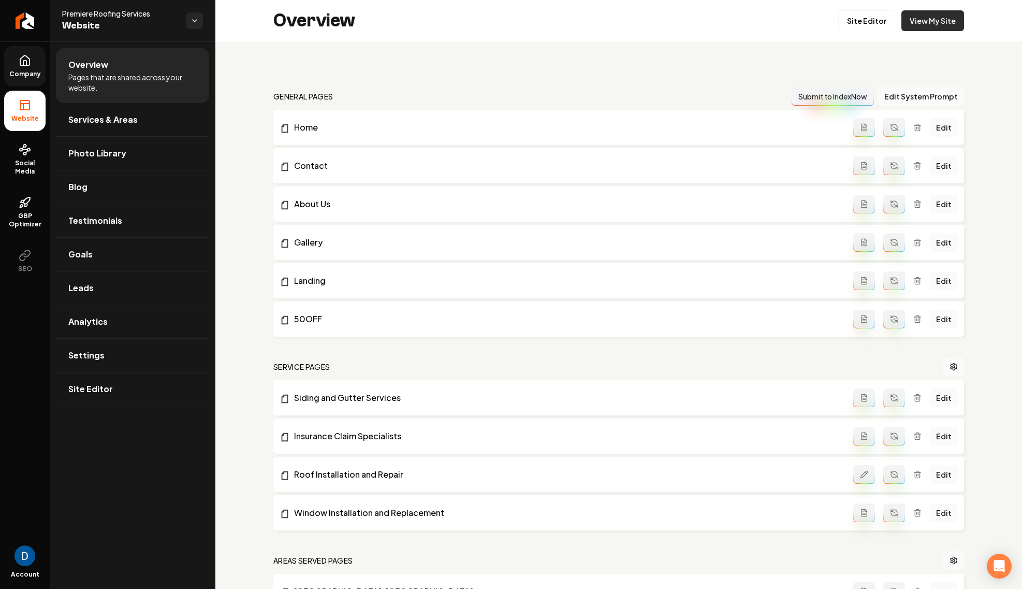
click at [919, 17] on link "View My Site" at bounding box center [932, 20] width 63 height 21
click at [30, 21] on icon "Return to dashboard" at bounding box center [25, 21] width 10 height 0
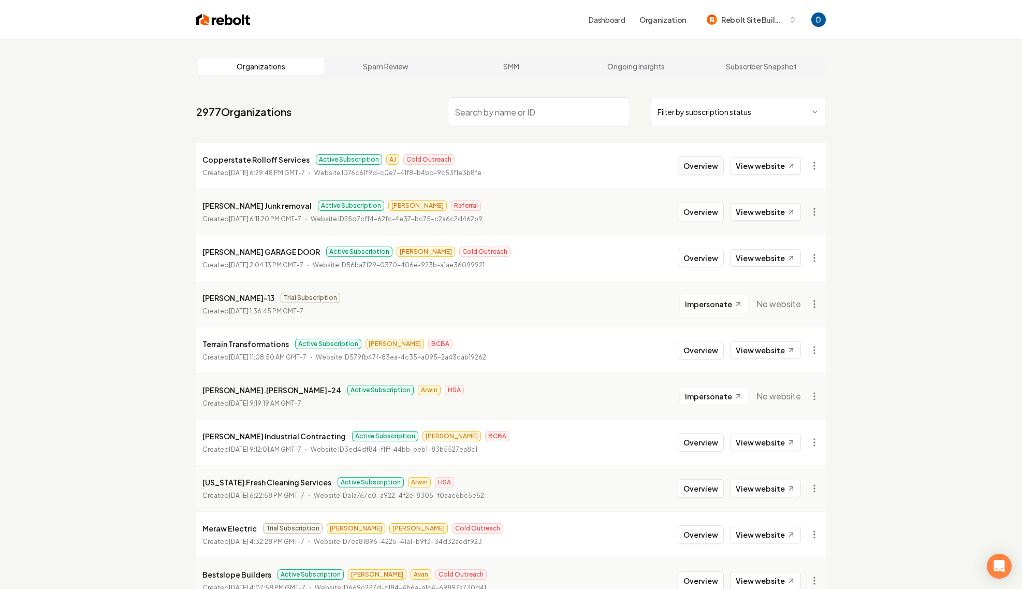
click at [692, 168] on button "Overview" at bounding box center [701, 165] width 46 height 19
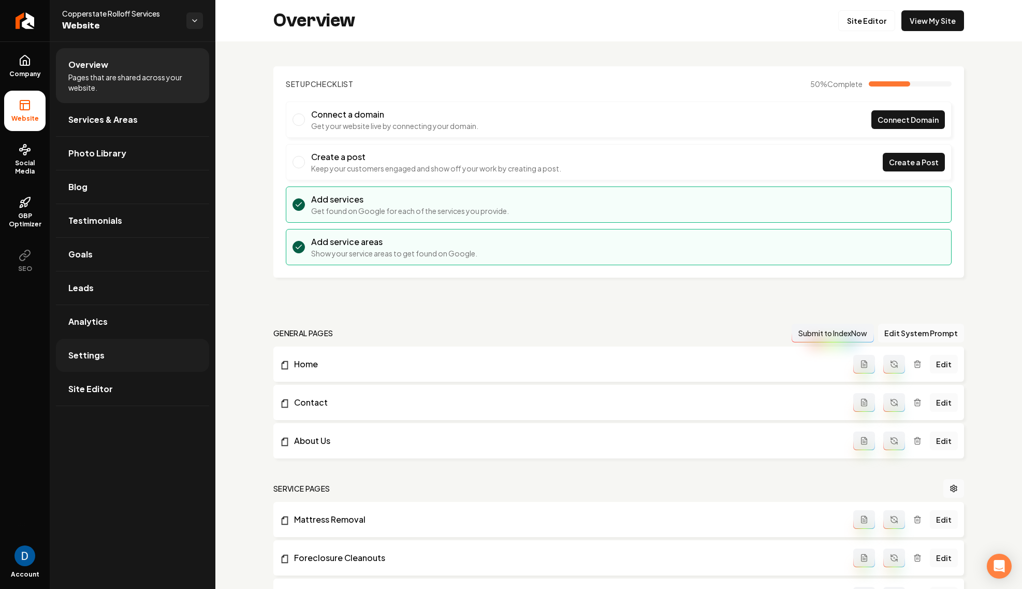
click at [108, 354] on link "Settings" at bounding box center [132, 355] width 153 height 33
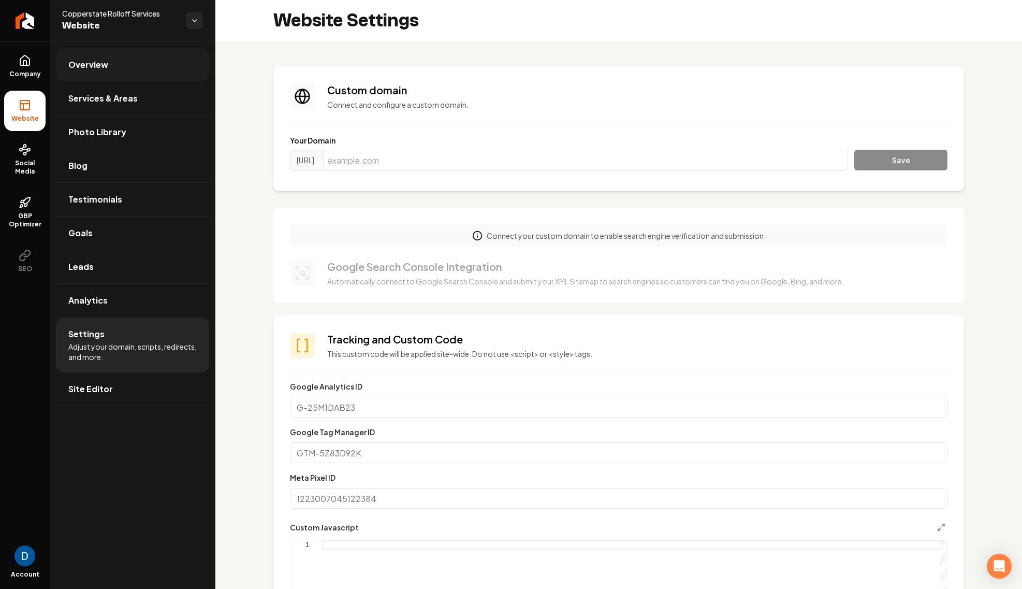
click at [118, 72] on link "Overview" at bounding box center [132, 64] width 153 height 33
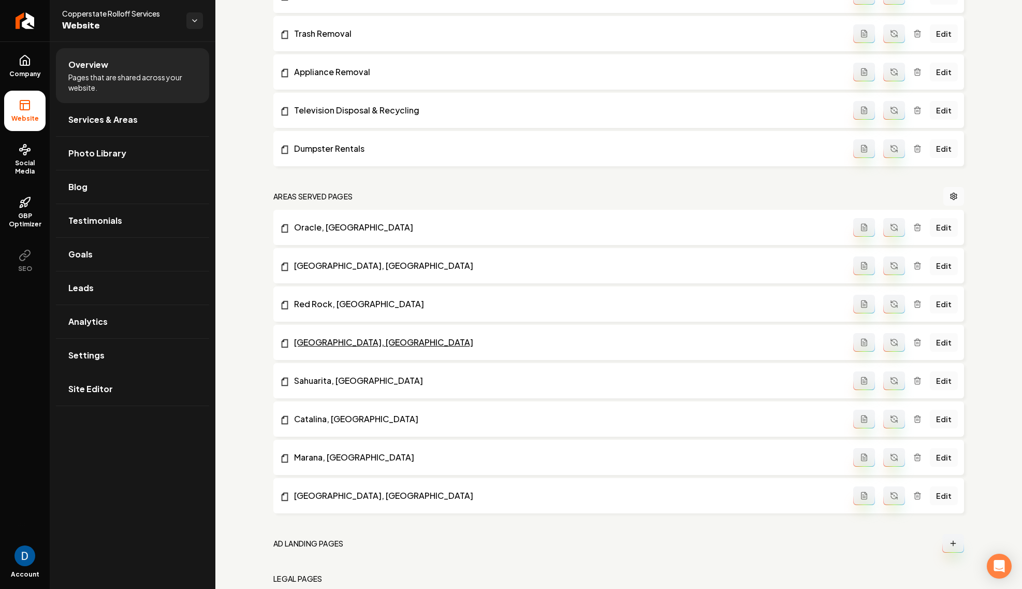
scroll to position [892, 0]
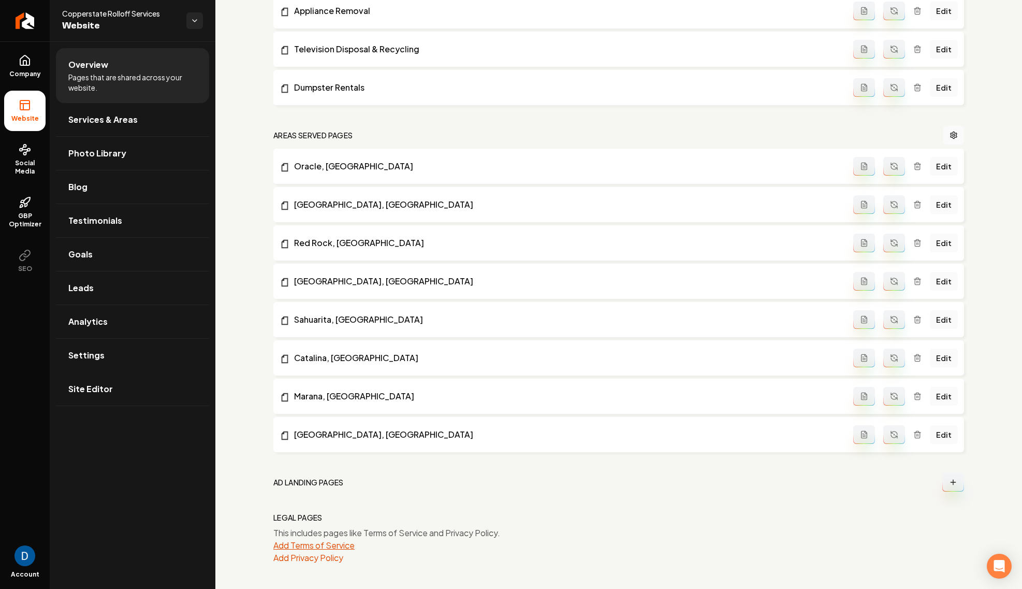
click at [309, 544] on button "Add Terms of Service" at bounding box center [313, 545] width 81 height 12
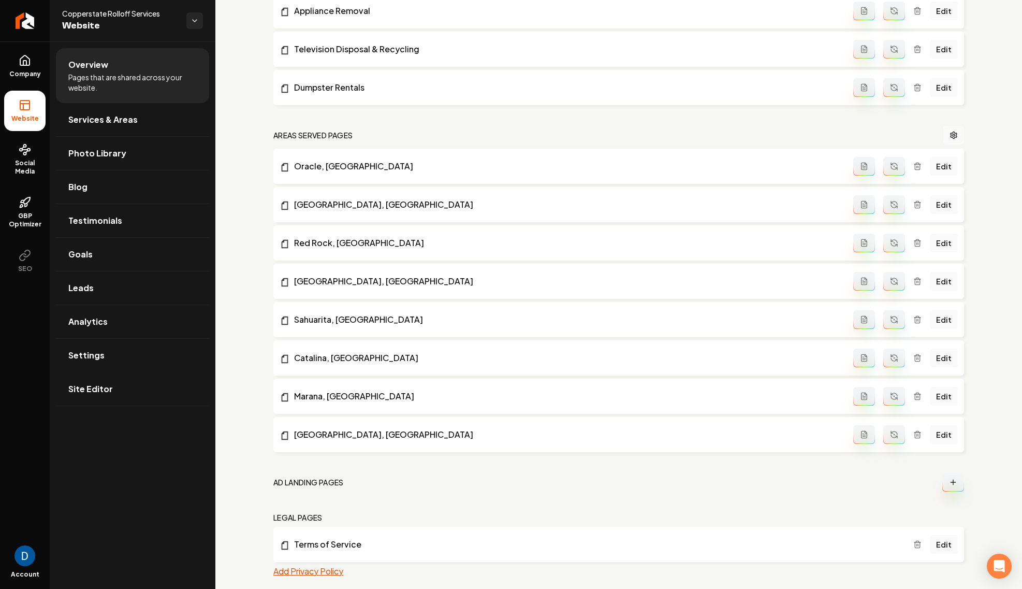
click at [327, 571] on button "Add Privacy Policy" at bounding box center [308, 571] width 70 height 12
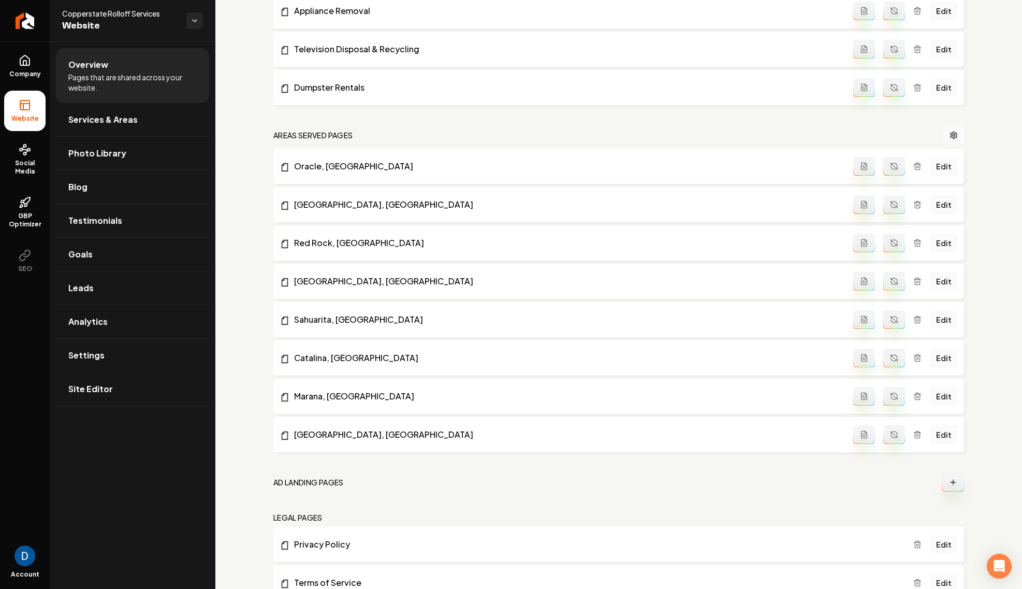
scroll to position [931, 0]
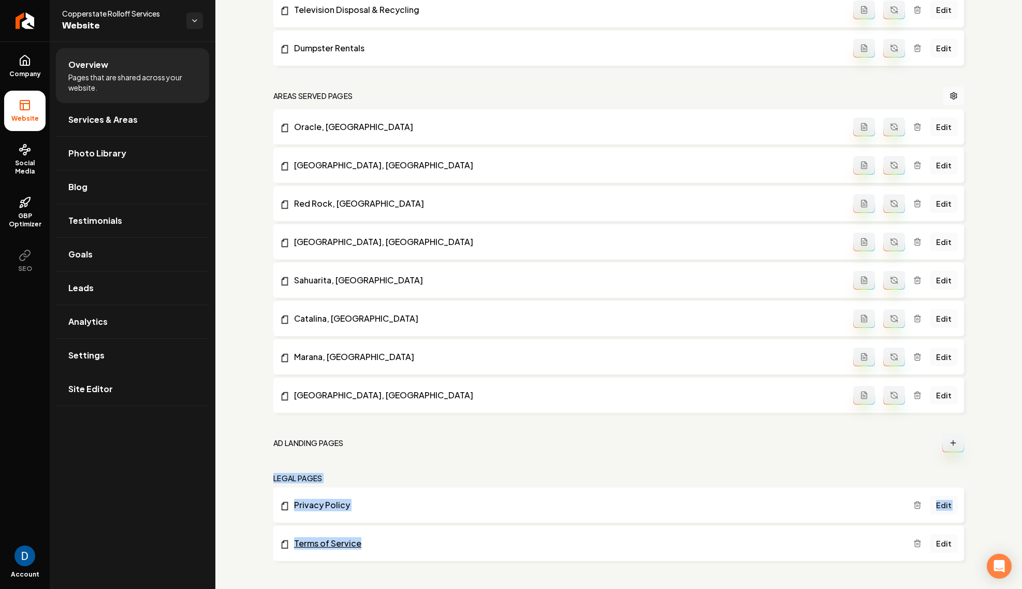
copy div "Legal Pages Privacy Policy Edit Terms of Service"
drag, startPoint x: 262, startPoint y: 478, endPoint x: 387, endPoint y: 545, distance: 141.1
click at [29, 54] on icon at bounding box center [25, 60] width 12 height 12
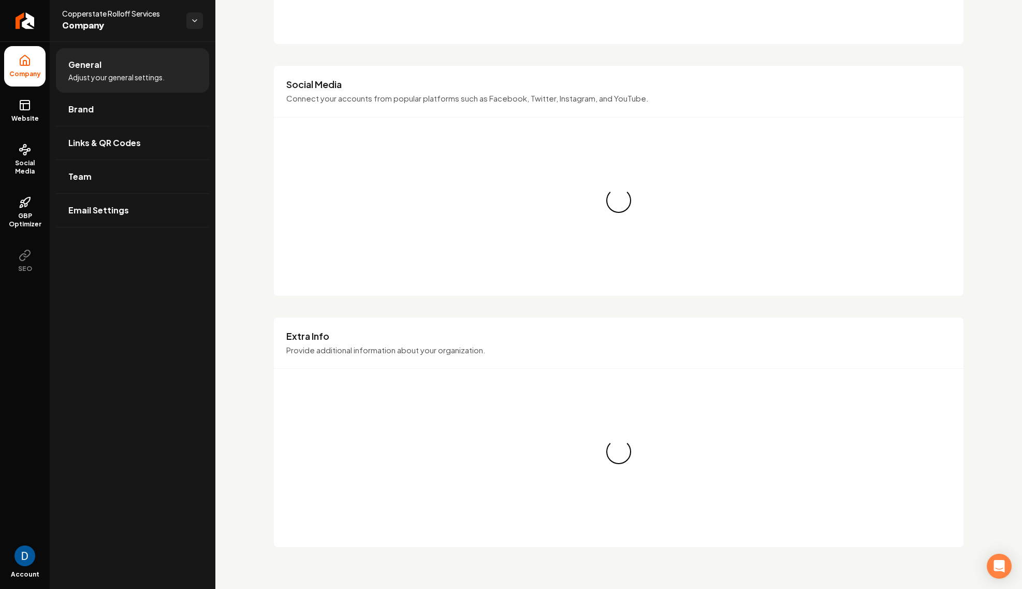
scroll to position [931, 0]
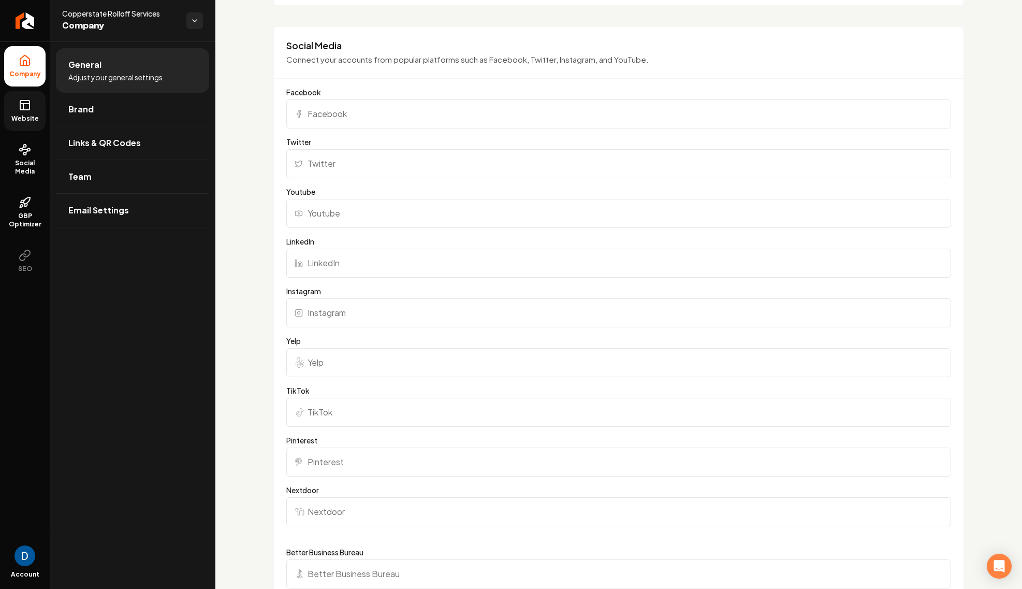
click at [19, 112] on link "Website" at bounding box center [24, 111] width 41 height 40
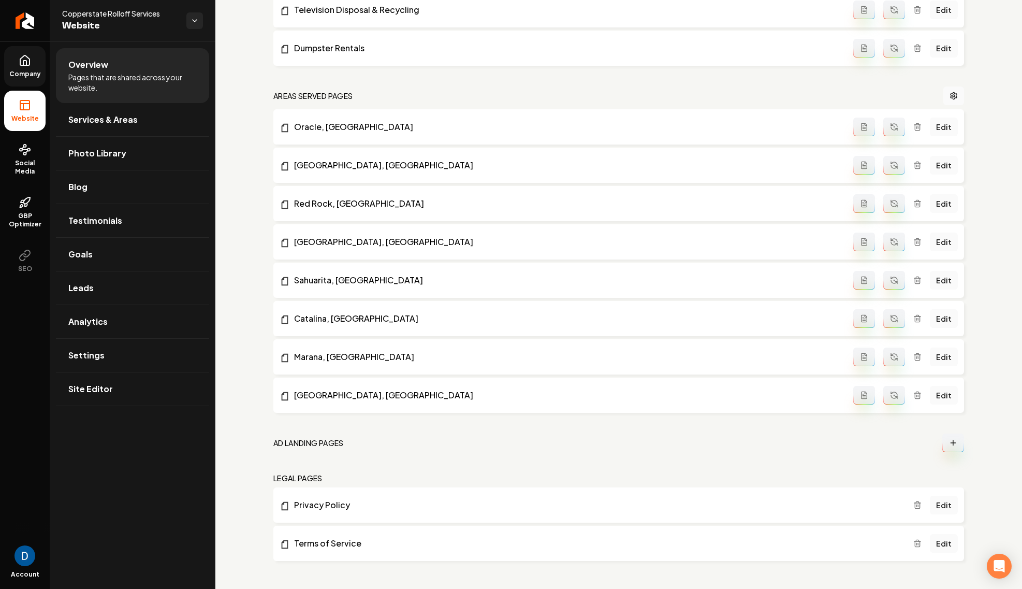
scroll to position [893, 0]
click at [149, 385] on link "Site Editor" at bounding box center [132, 388] width 153 height 33
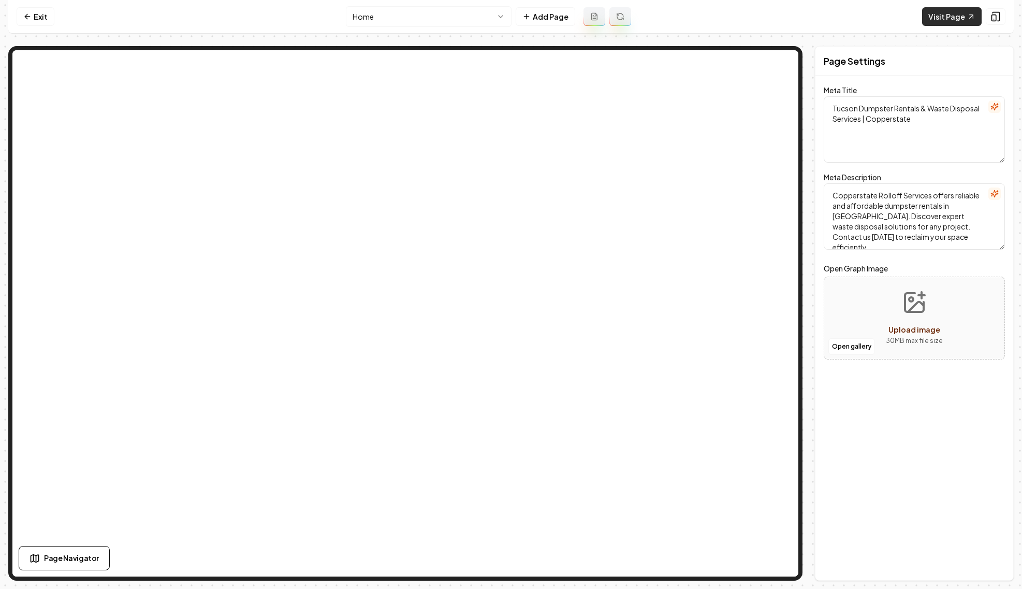
click at [947, 14] on link "Visit Page" at bounding box center [952, 16] width 60 height 19
click at [23, 13] on icon at bounding box center [27, 16] width 8 height 8
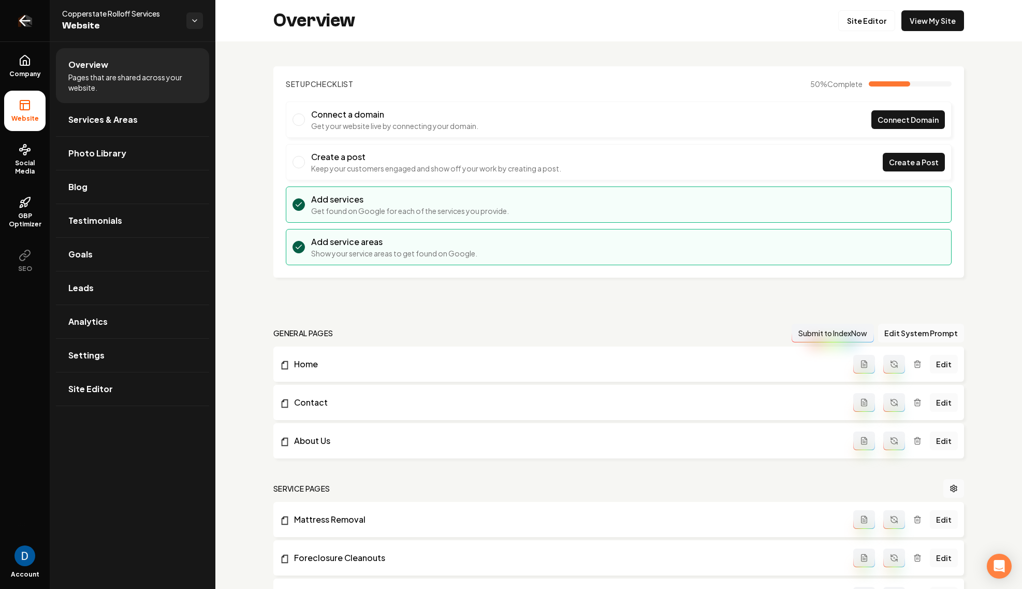
click at [28, 21] on icon "Return to dashboard" at bounding box center [25, 21] width 10 height 0
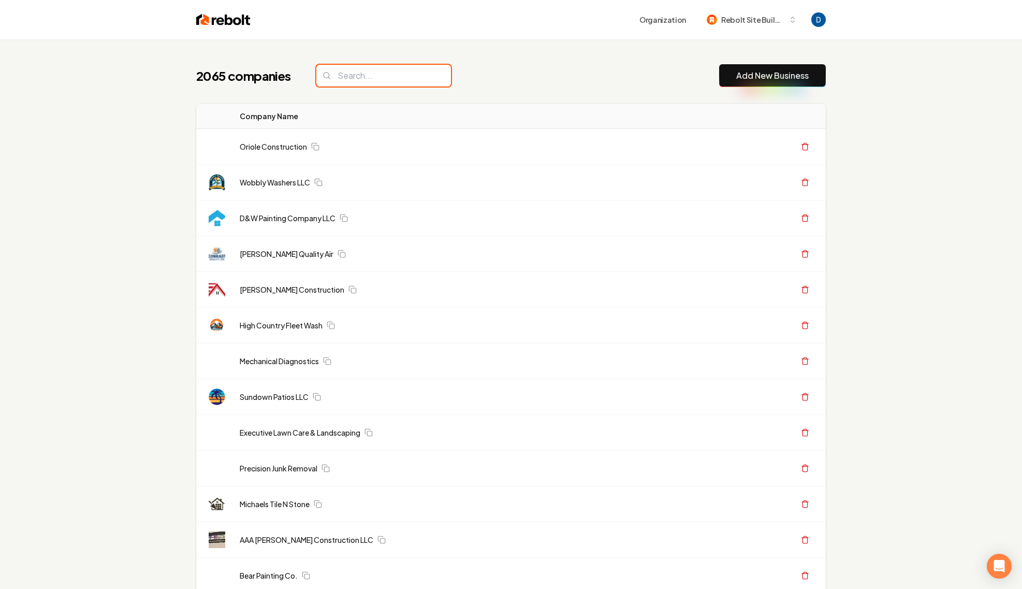
click at [383, 78] on input "search" at bounding box center [383, 76] width 135 height 22
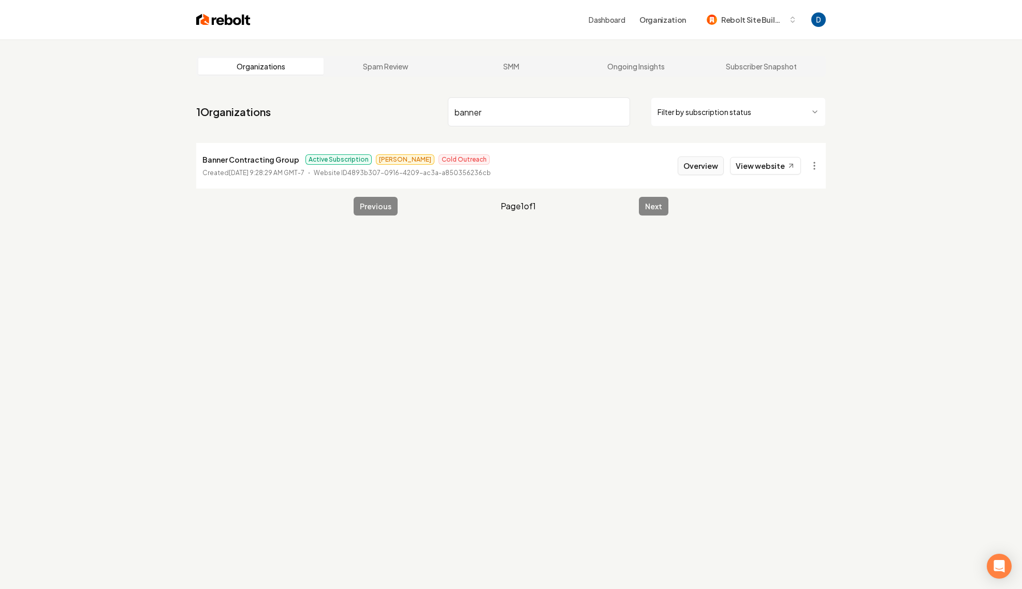
type input "banner"
click at [711, 164] on button "Overview" at bounding box center [701, 165] width 46 height 19
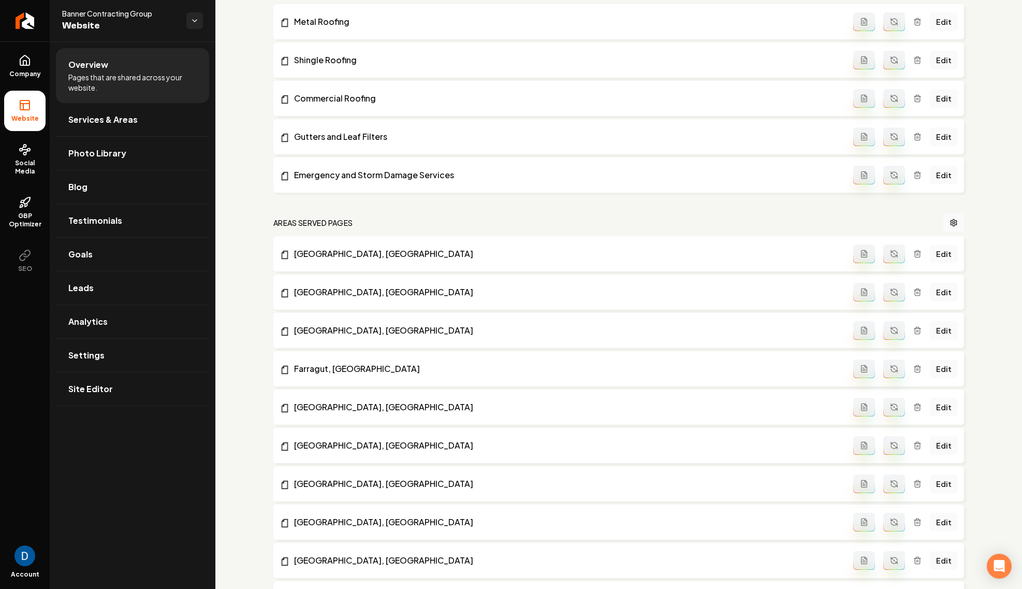
scroll to position [732, 0]
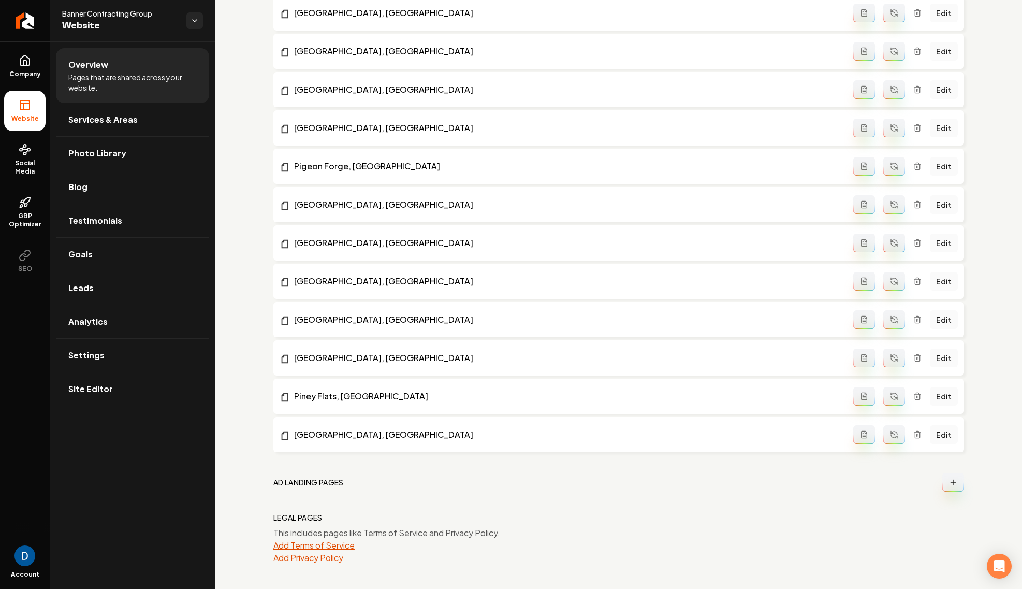
click at [301, 549] on button "Add Terms of Service" at bounding box center [313, 545] width 81 height 12
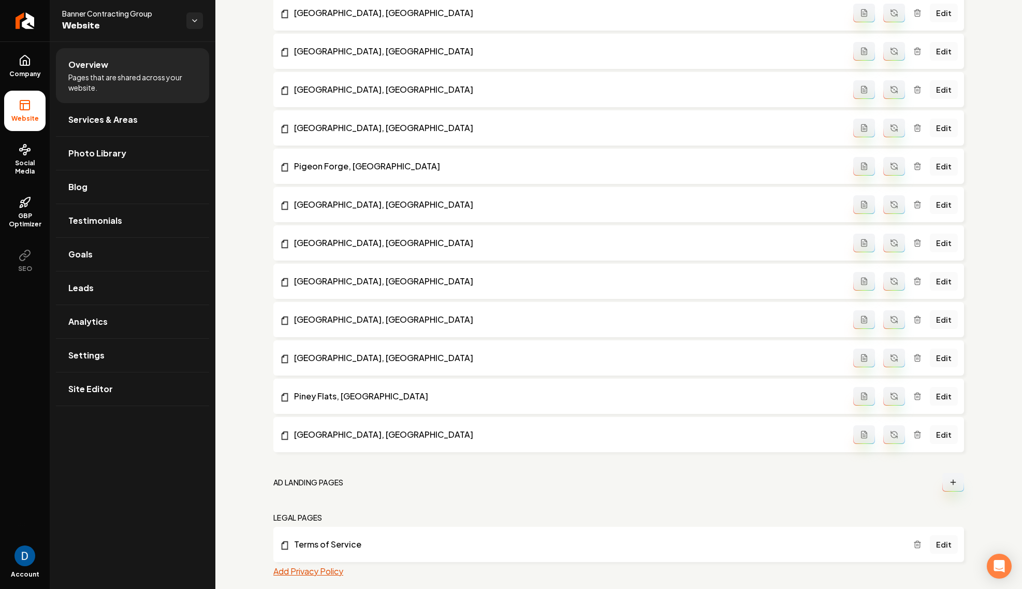
click at [326, 566] on button "Add Privacy Policy" at bounding box center [308, 571] width 70 height 12
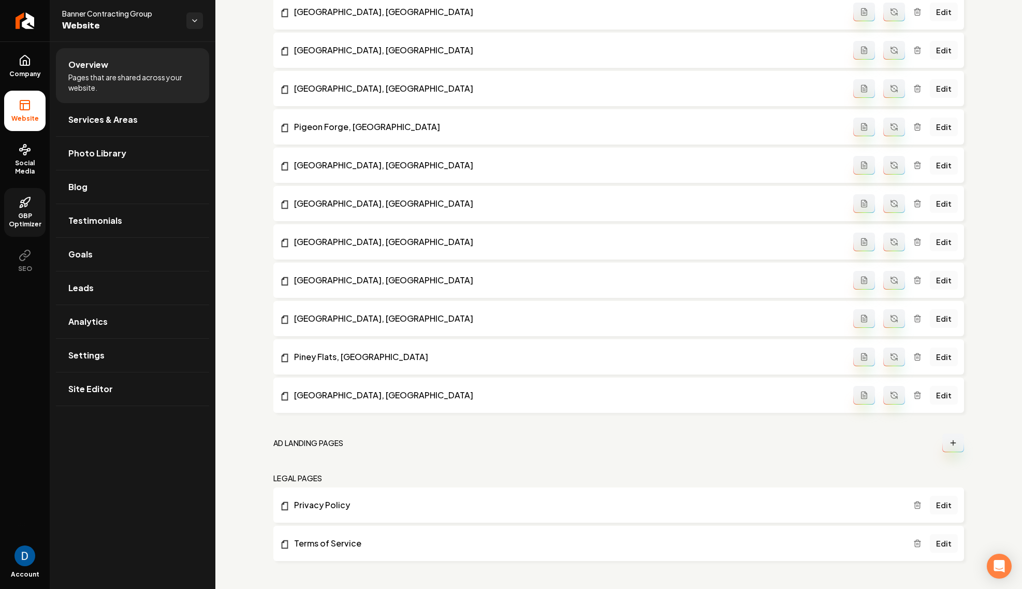
scroll to position [0, 0]
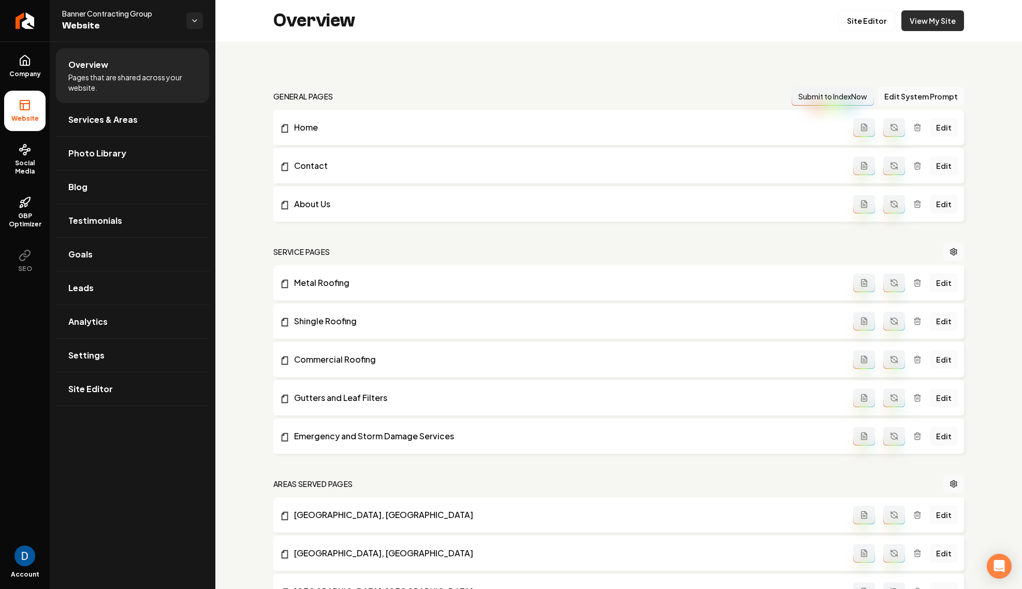
click at [933, 22] on link "View My Site" at bounding box center [932, 20] width 63 height 21
click at [22, 11] on link "Return to dashboard" at bounding box center [25, 20] width 50 height 41
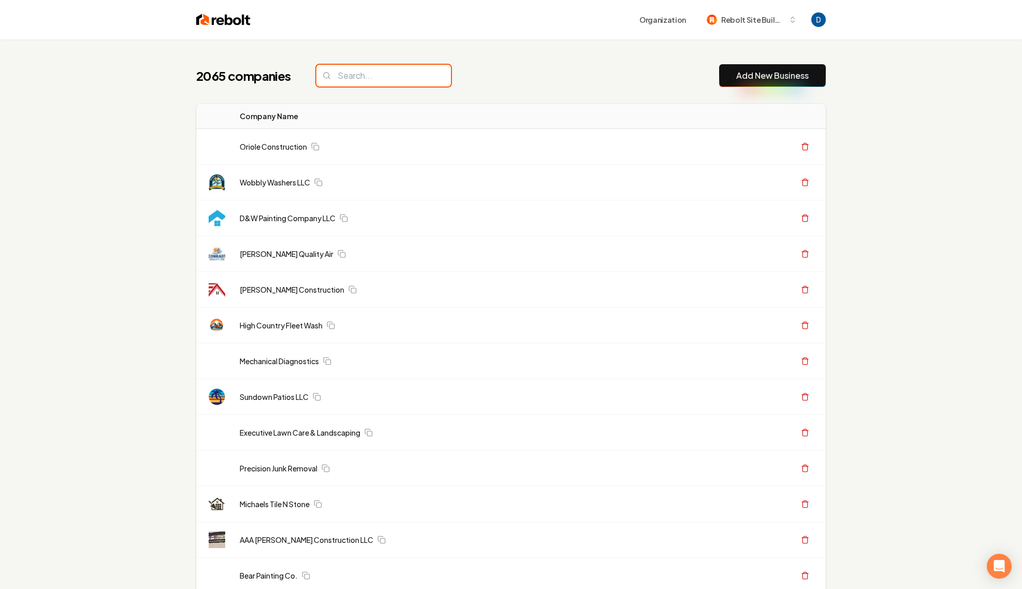
click at [385, 75] on input "search" at bounding box center [383, 76] width 135 height 22
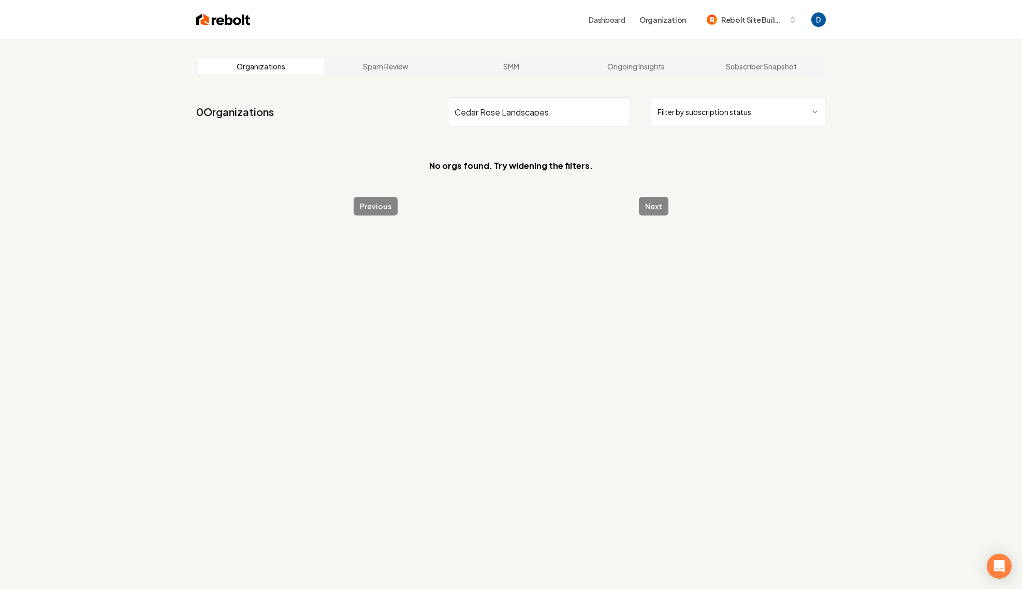
drag, startPoint x: 478, startPoint y: 113, endPoint x: 577, endPoint y: 114, distance: 99.4
click at [577, 114] on input "Cedar Rose Landscapes" at bounding box center [539, 111] width 182 height 29
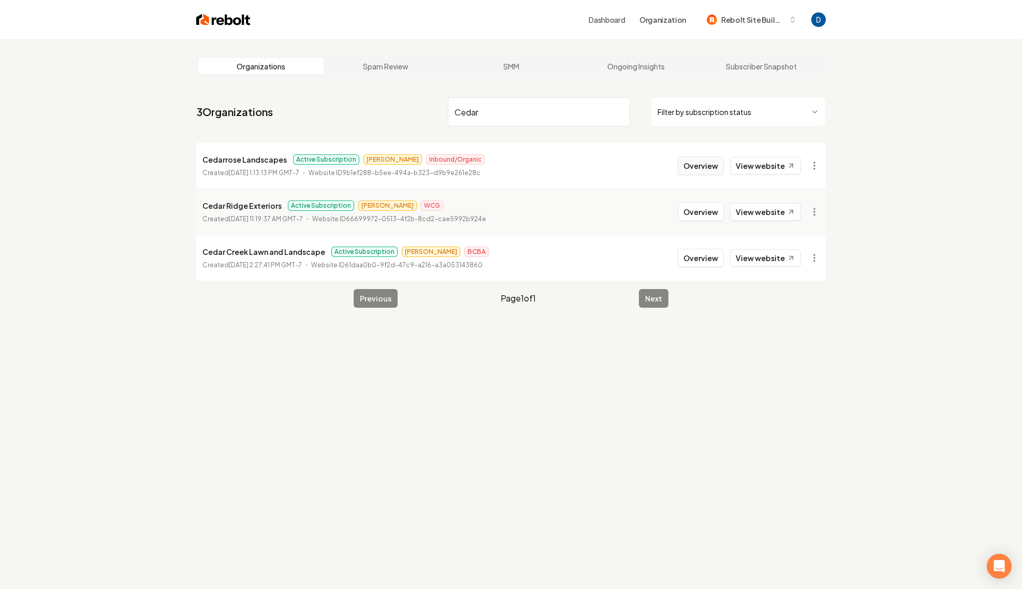
type input "Cedar"
click at [703, 162] on button "Overview" at bounding box center [701, 165] width 46 height 19
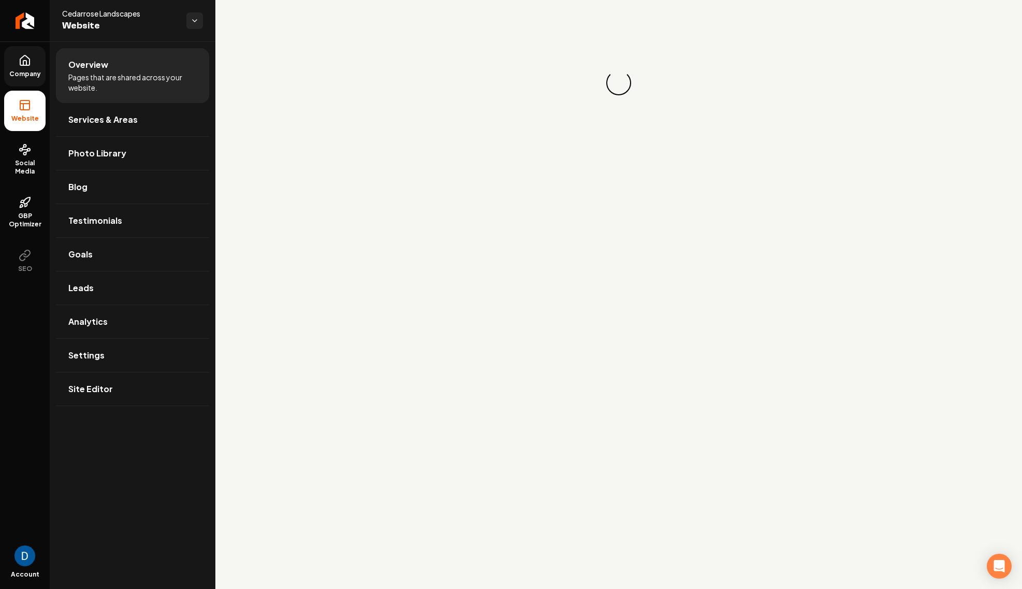
drag, startPoint x: 45, startPoint y: 87, endPoint x: 27, endPoint y: 64, distance: 28.9
click at [44, 86] on ul "Company Website Social Media GBP Optimizer SEO" at bounding box center [25, 163] width 50 height 244
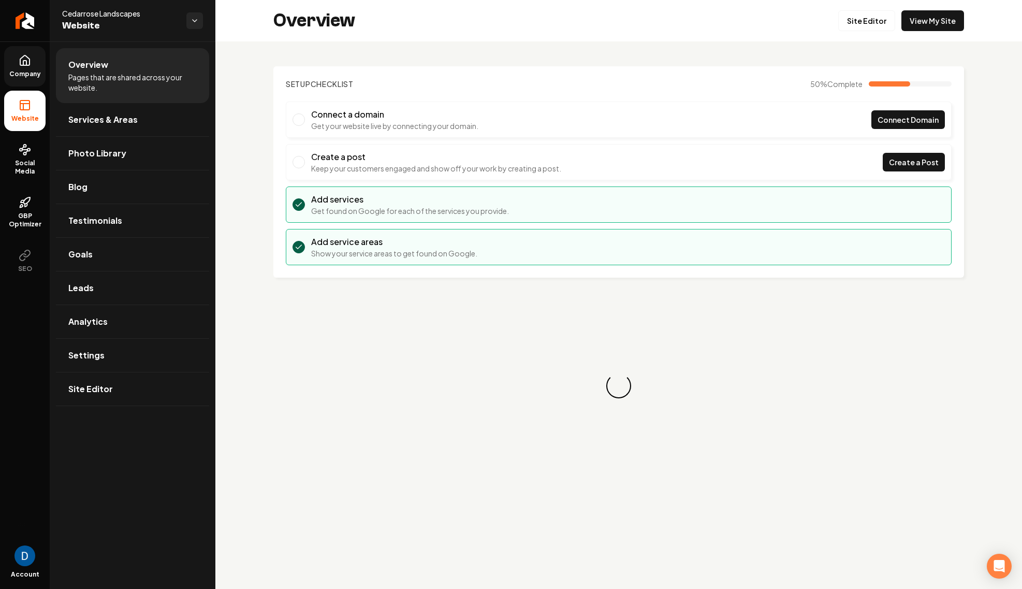
click at [27, 64] on icon at bounding box center [25, 60] width 12 height 12
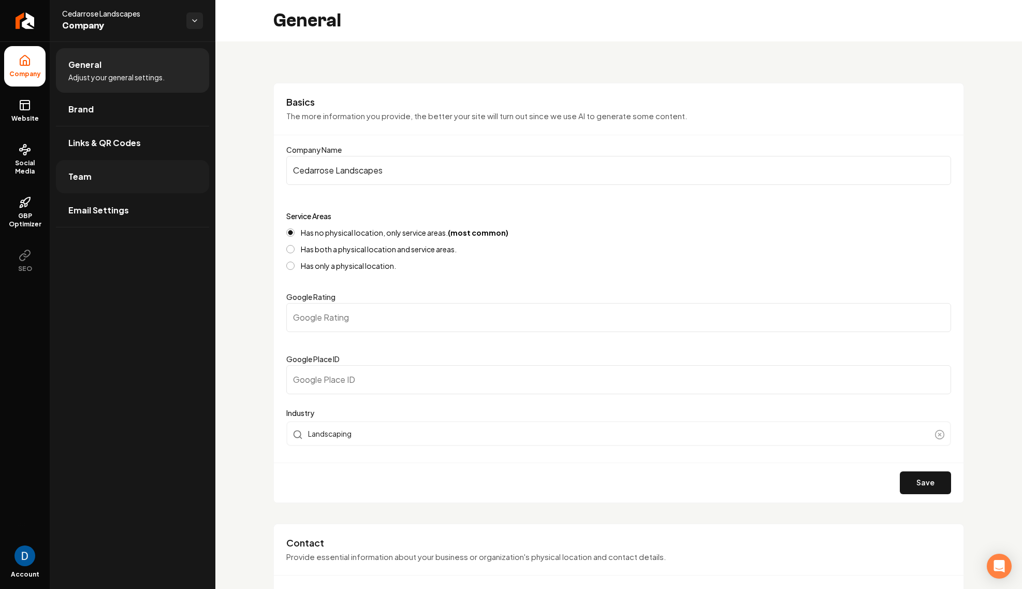
click at [86, 176] on span "Team" at bounding box center [79, 176] width 23 height 12
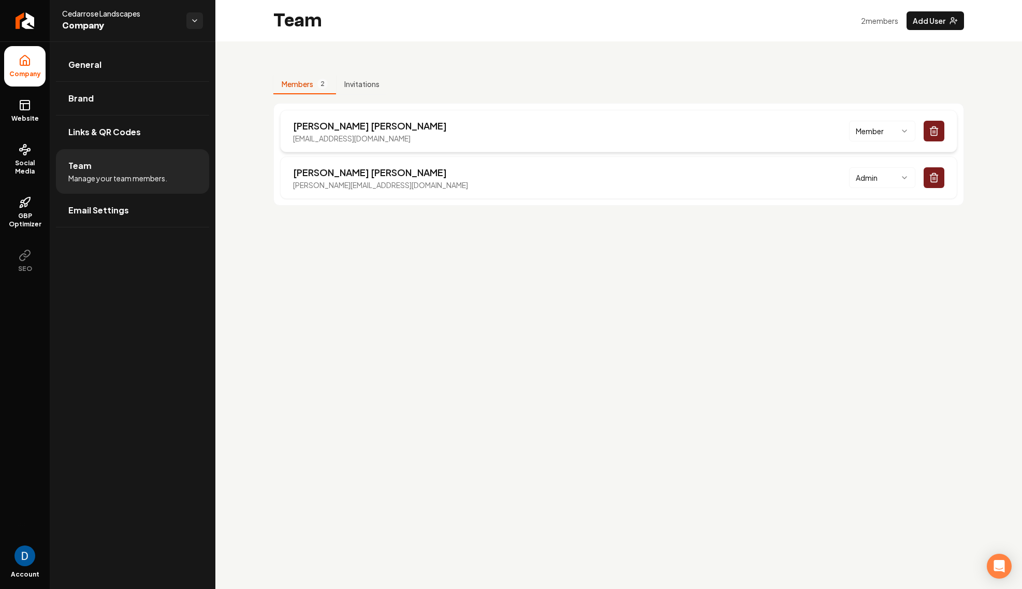
click at [323, 122] on p "Mohamed Mohamed" at bounding box center [370, 126] width 154 height 14
copy p "Mohamed"
click at [30, 114] on span "Website" at bounding box center [25, 118] width 36 height 8
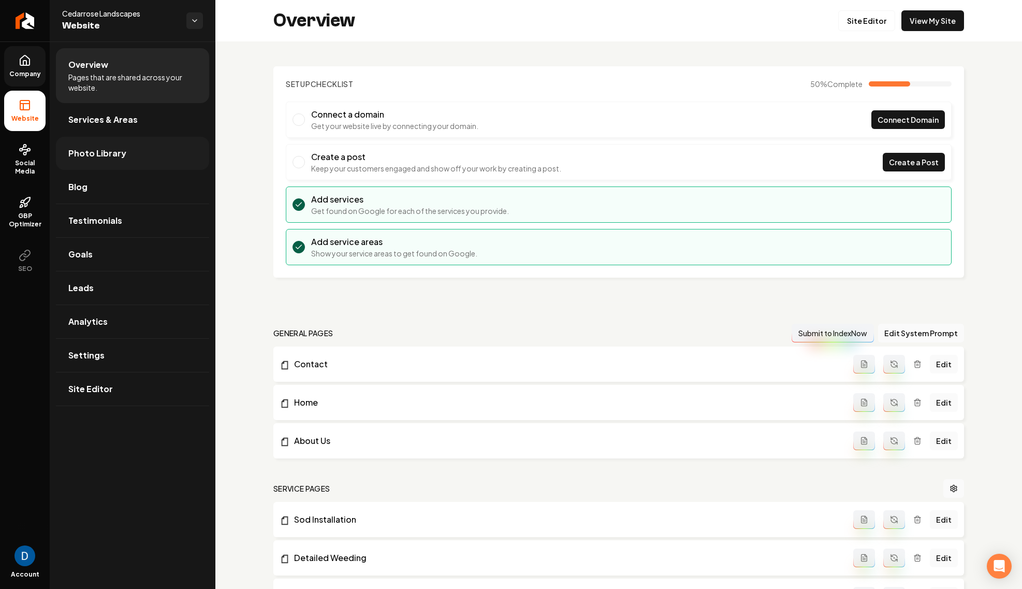
click at [110, 148] on span "Photo Library" at bounding box center [97, 153] width 58 height 12
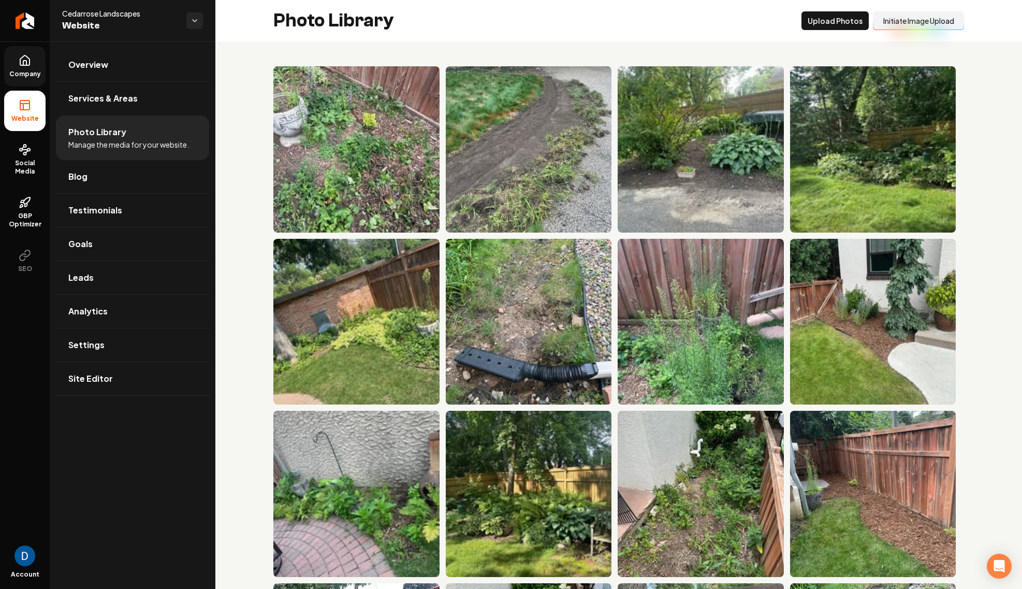
click at [910, 24] on button "Initiate Image Upload" at bounding box center [918, 20] width 91 height 19
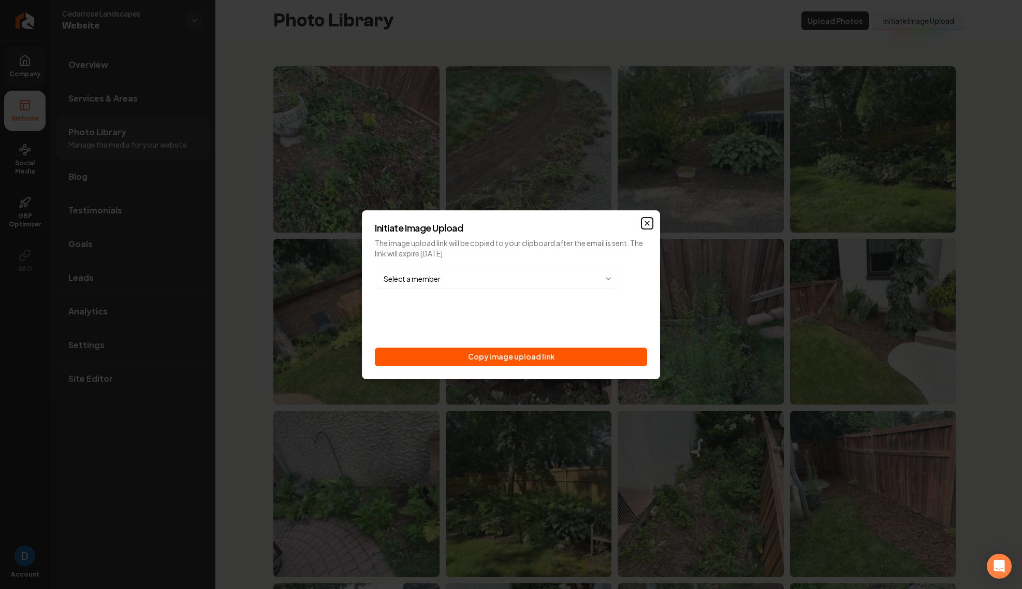
click at [648, 224] on icon "button" at bounding box center [647, 223] width 8 height 8
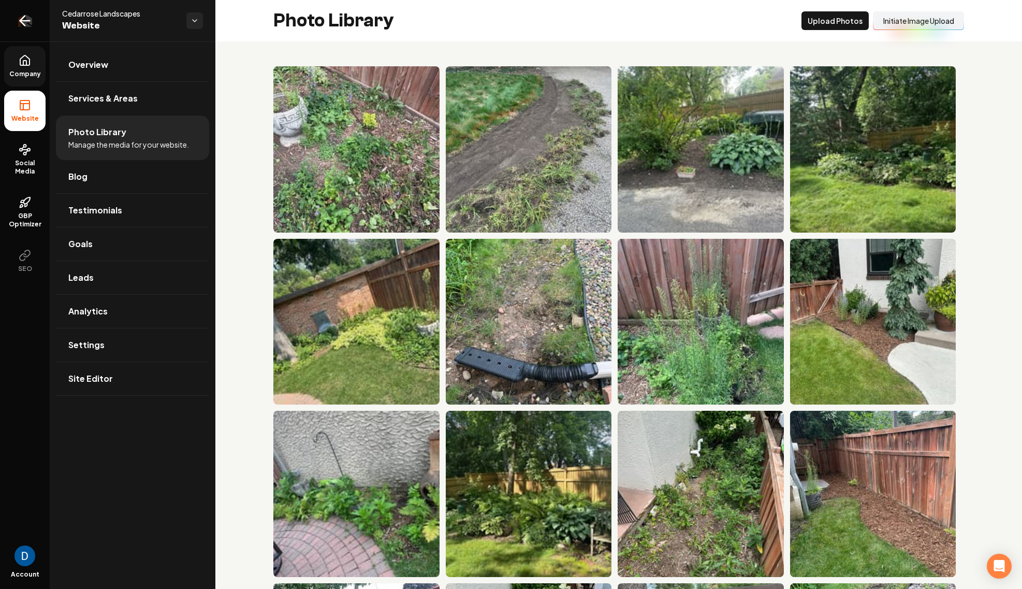
click at [20, 18] on icon "Return to dashboard" at bounding box center [25, 20] width 17 height 17
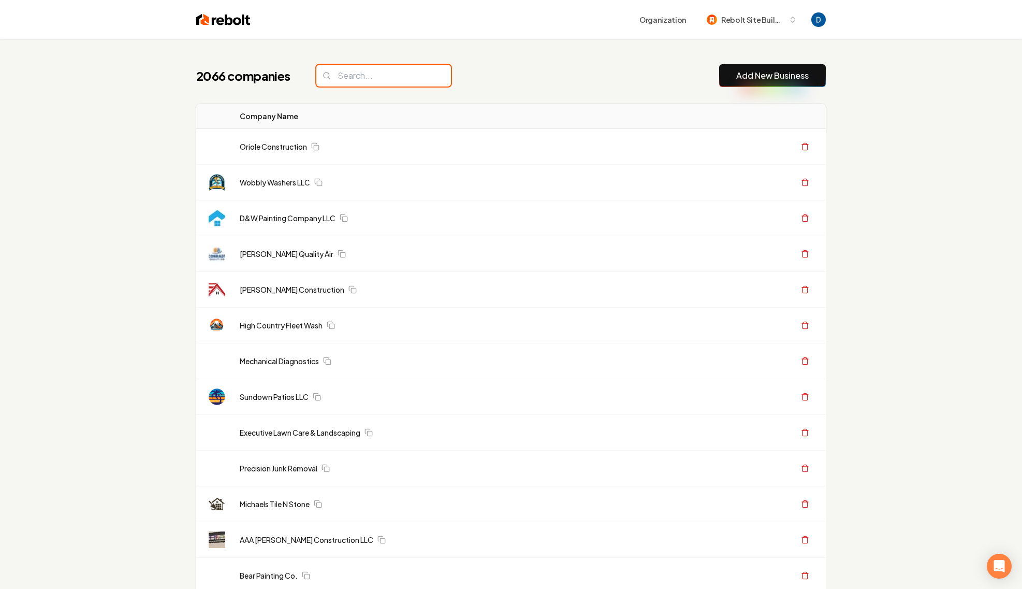
click at [366, 83] on input "search" at bounding box center [383, 76] width 135 height 22
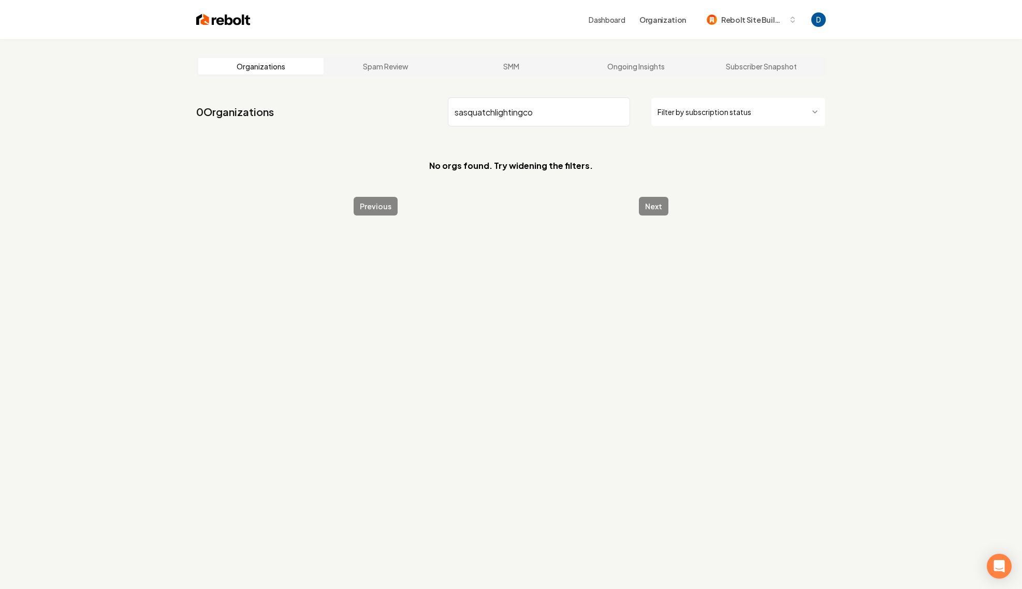
click at [495, 114] on input "sasquatchlightingco" at bounding box center [539, 111] width 182 height 29
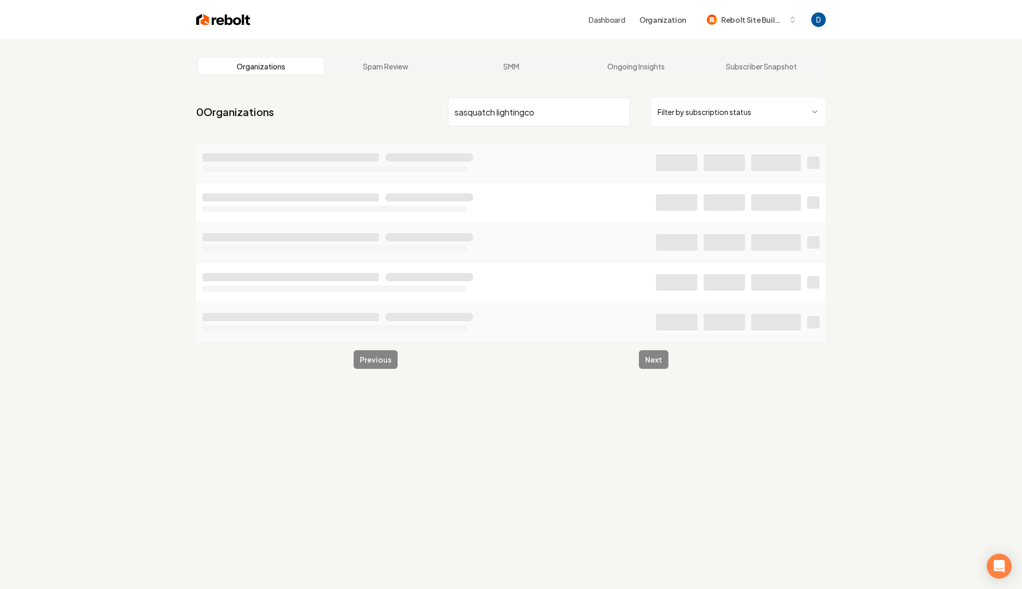
click at [525, 114] on input "sasquatch lightingco" at bounding box center [539, 111] width 182 height 29
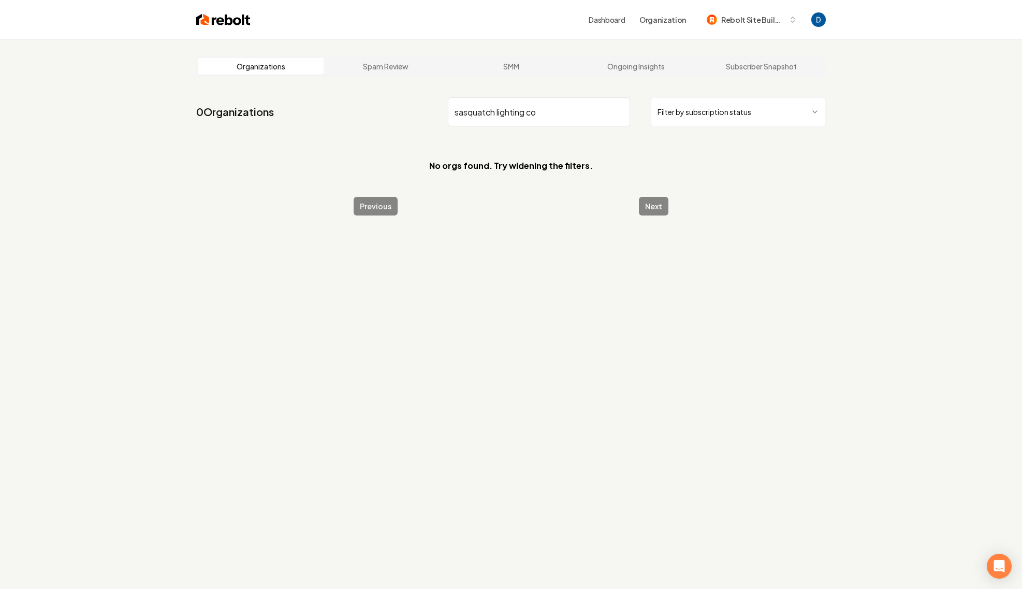
drag, startPoint x: 493, startPoint y: 114, endPoint x: 600, endPoint y: 116, distance: 106.7
click at [600, 116] on input "sasquatch lighting co" at bounding box center [539, 111] width 182 height 29
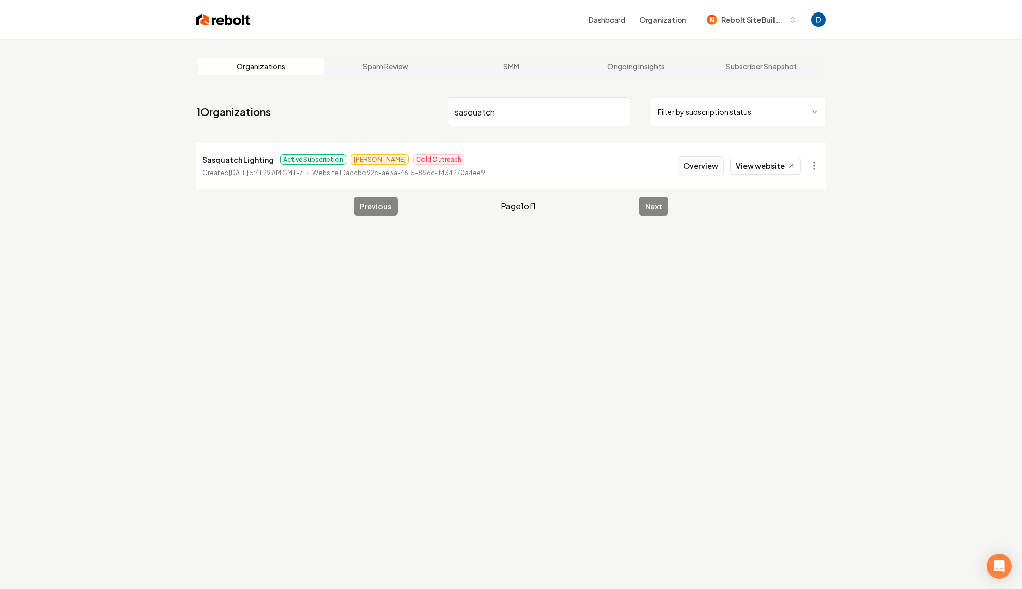
type input "sasquatch"
click at [708, 171] on button "Overview" at bounding box center [701, 165] width 46 height 19
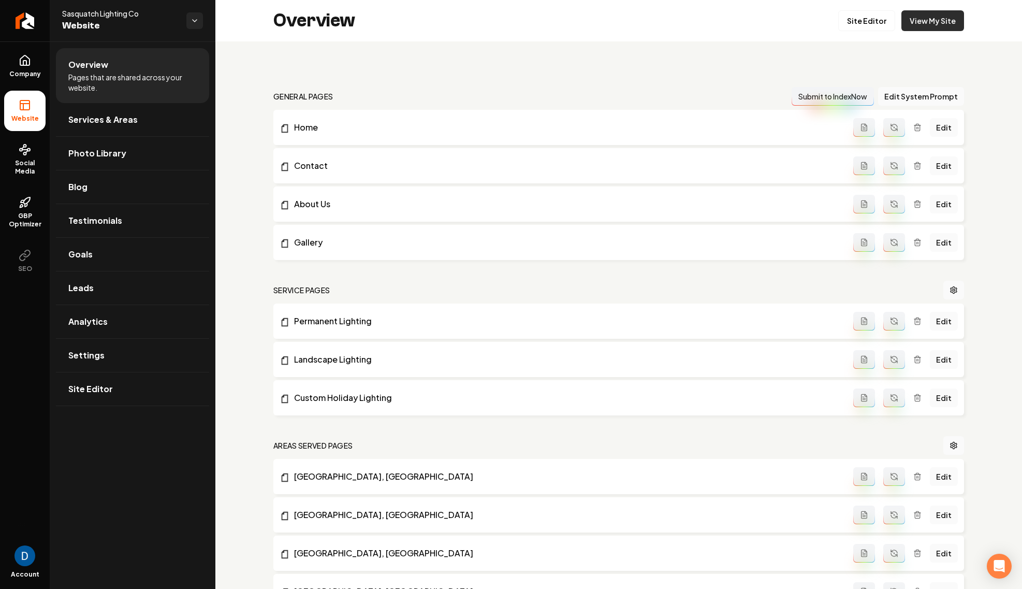
click at [917, 23] on link "View My Site" at bounding box center [932, 20] width 63 height 21
click at [96, 3] on div "Sasquatch Lighting Co Website" at bounding box center [133, 20] width 166 height 41
click at [94, 19] on span "Website" at bounding box center [120, 26] width 116 height 14
click at [100, 13] on span "Sasquatch Lighting Co" at bounding box center [120, 13] width 116 height 10
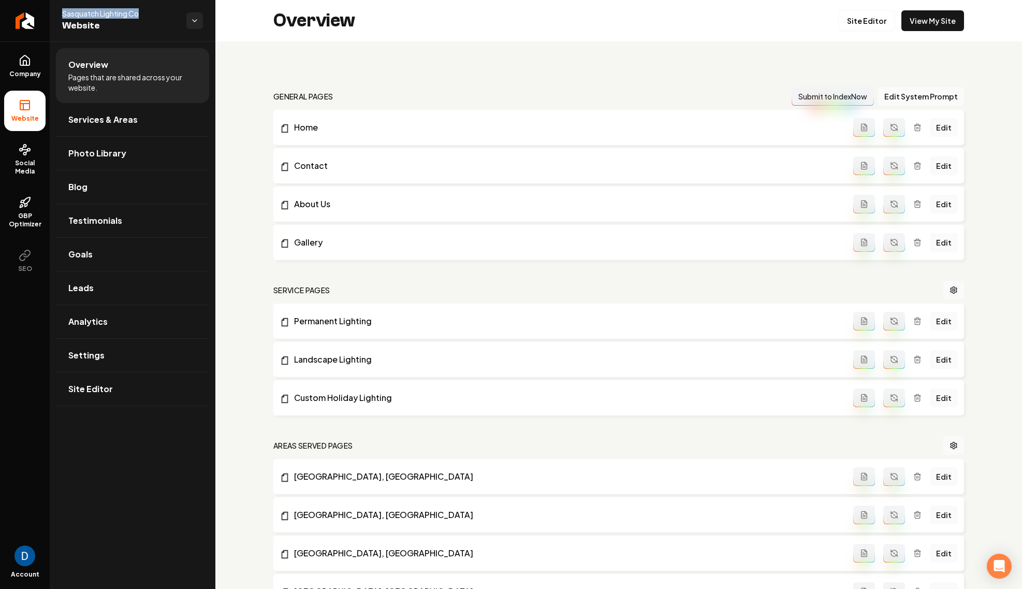
click at [100, 13] on span "Sasquatch Lighting Co" at bounding box center [120, 13] width 116 height 10
copy span "Sasquatch Lighting Co"
click at [21, 25] on icon "Return to dashboard" at bounding box center [25, 20] width 17 height 17
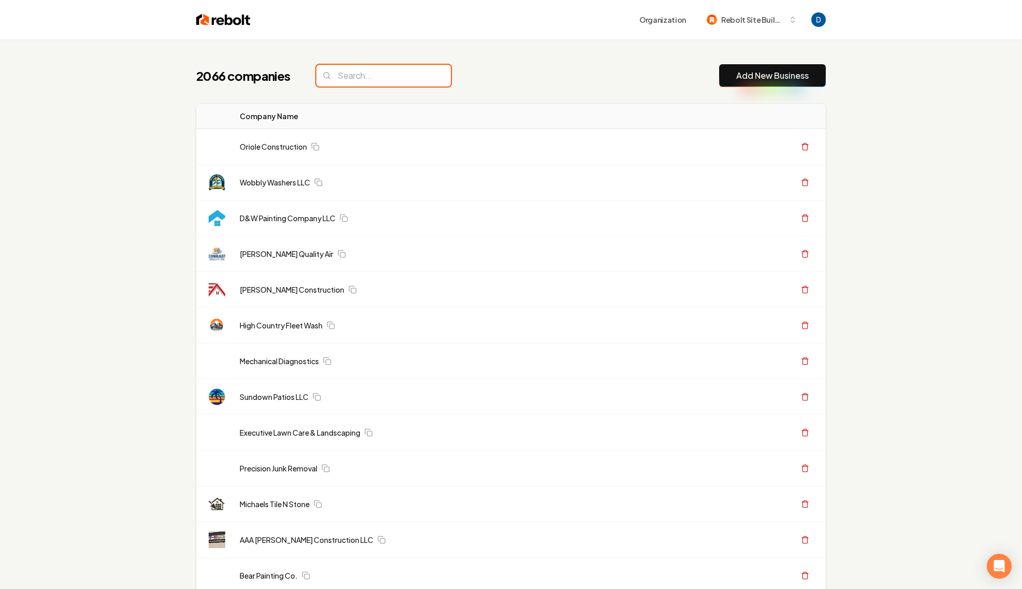
click at [344, 75] on input "search" at bounding box center [383, 76] width 135 height 22
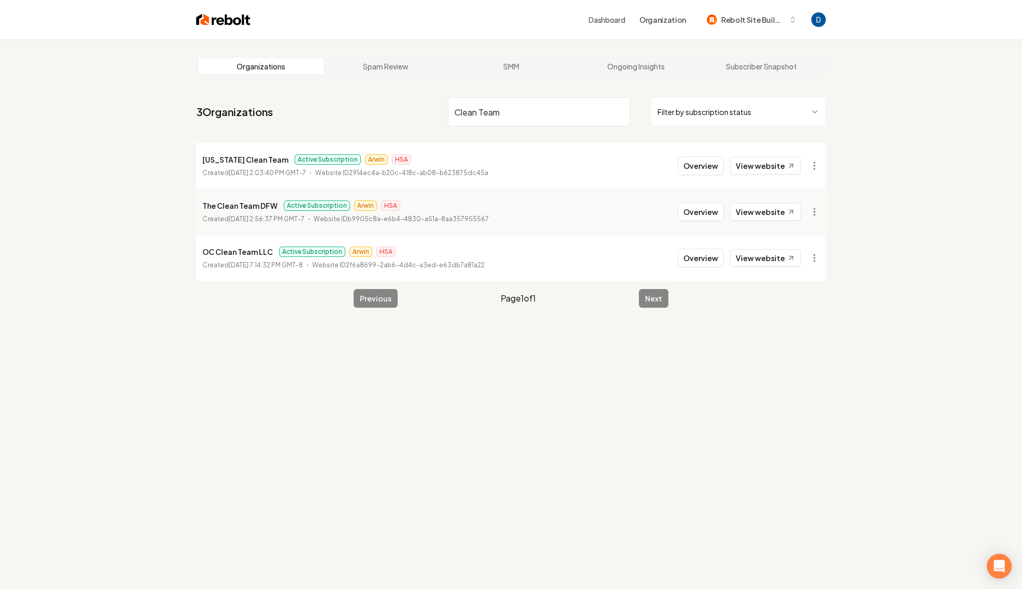
click at [258, 202] on p "The Clean Team DFW" at bounding box center [239, 205] width 75 height 12
click at [255, 206] on p "The Clean Team DFW" at bounding box center [239, 205] width 75 height 12
copy p "The Clean Team DFW"
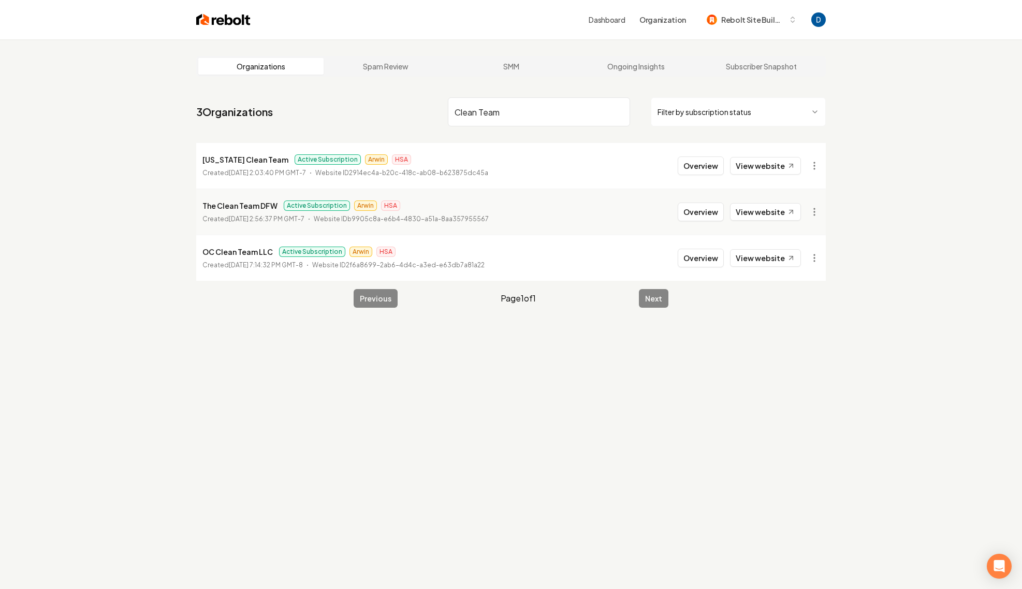
click at [510, 105] on input "Clean Team" at bounding box center [539, 111] width 182 height 29
click at [510, 107] on input "Clean Team" at bounding box center [539, 111] width 182 height 29
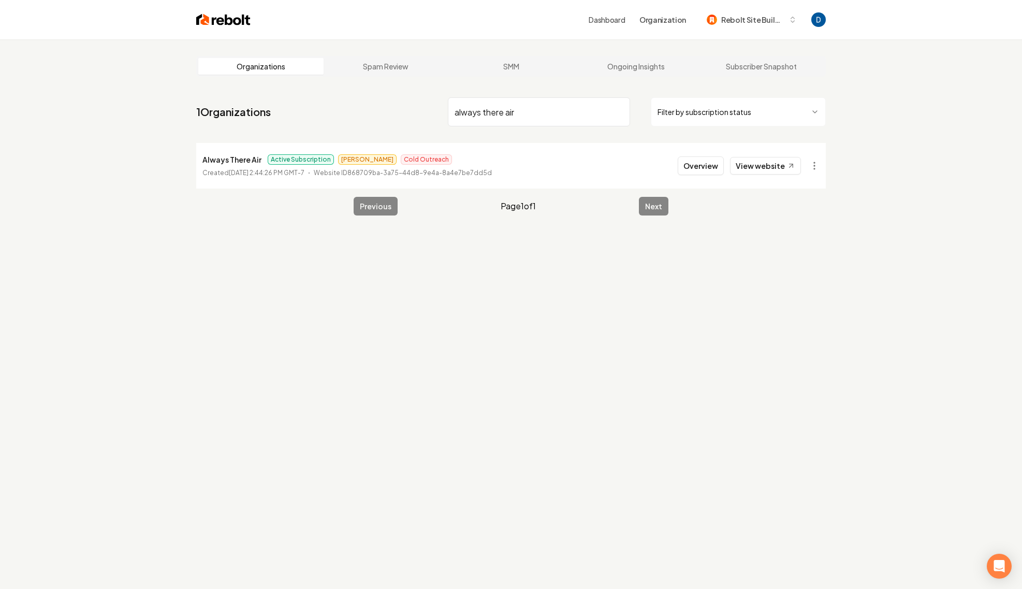
type input "always there air"
click at [216, 157] on p "Always There Air" at bounding box center [231, 159] width 59 height 12
copy p "Always There Air"
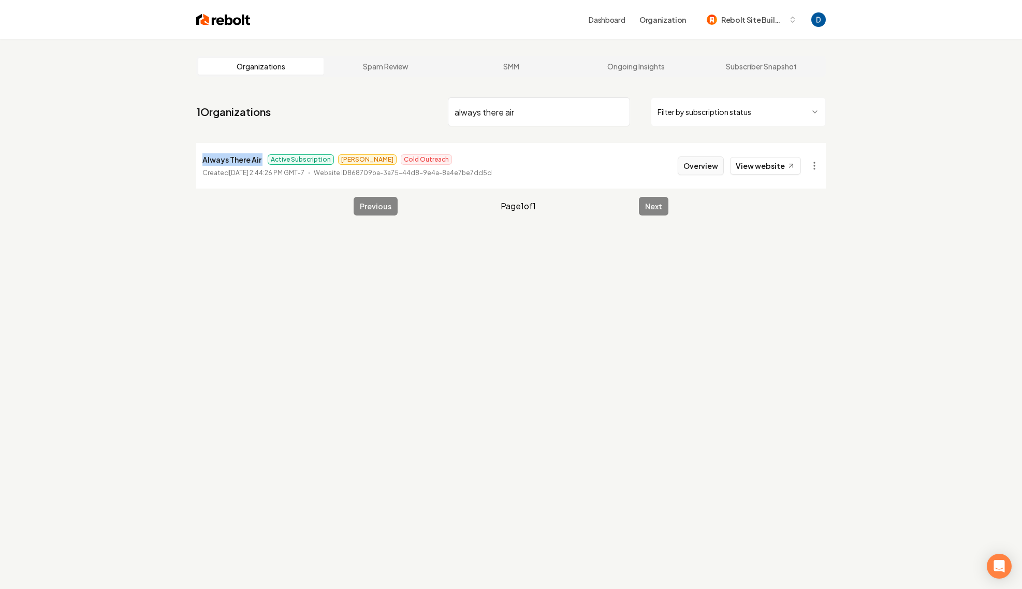
click at [698, 164] on button "Overview" at bounding box center [701, 165] width 46 height 19
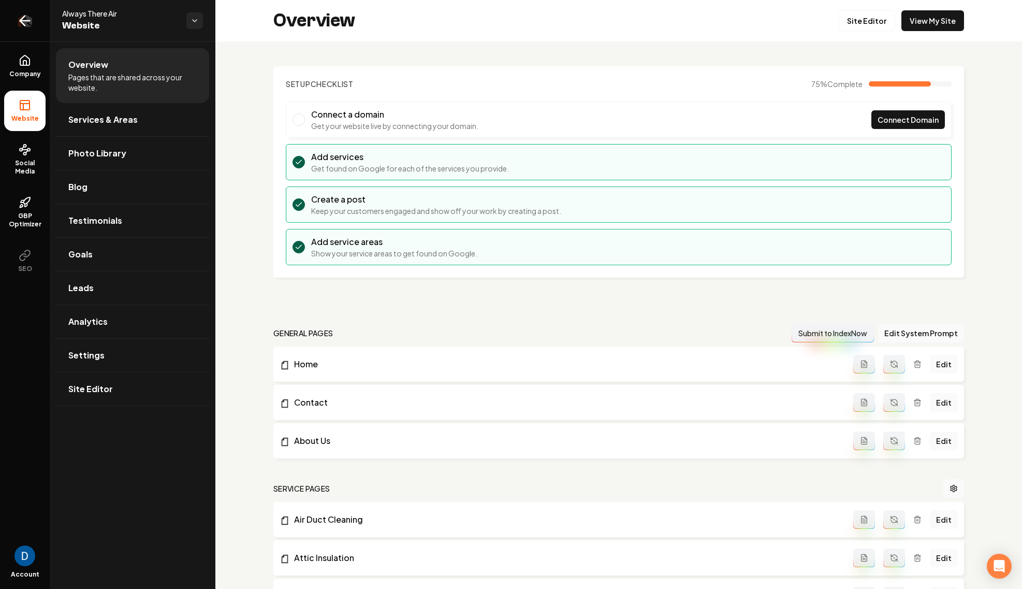
click at [16, 21] on link "Return to dashboard" at bounding box center [25, 20] width 50 height 41
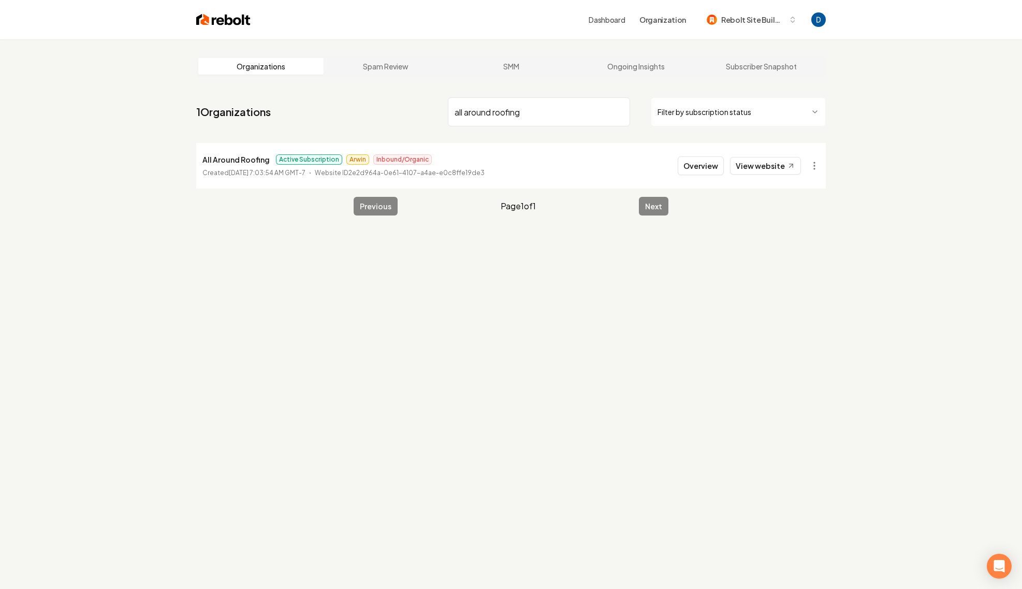
click at [240, 160] on p "All Around Roofing" at bounding box center [235, 159] width 67 height 12
copy p "All Around Roofing"
click at [479, 114] on input "all around roofing" at bounding box center [539, 111] width 182 height 29
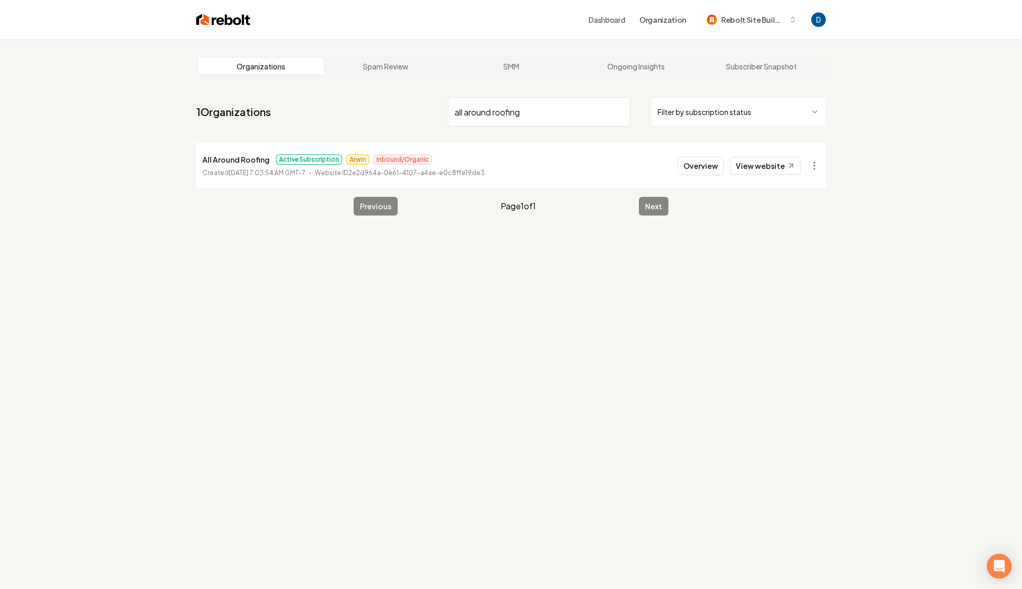
click at [479, 114] on input "all around roofing" at bounding box center [539, 111] width 182 height 29
type input "always there"
drag, startPoint x: 231, startPoint y: 165, endPoint x: 237, endPoint y: 159, distance: 8.1
click at [232, 165] on p "Always There Air" at bounding box center [231, 159] width 59 height 12
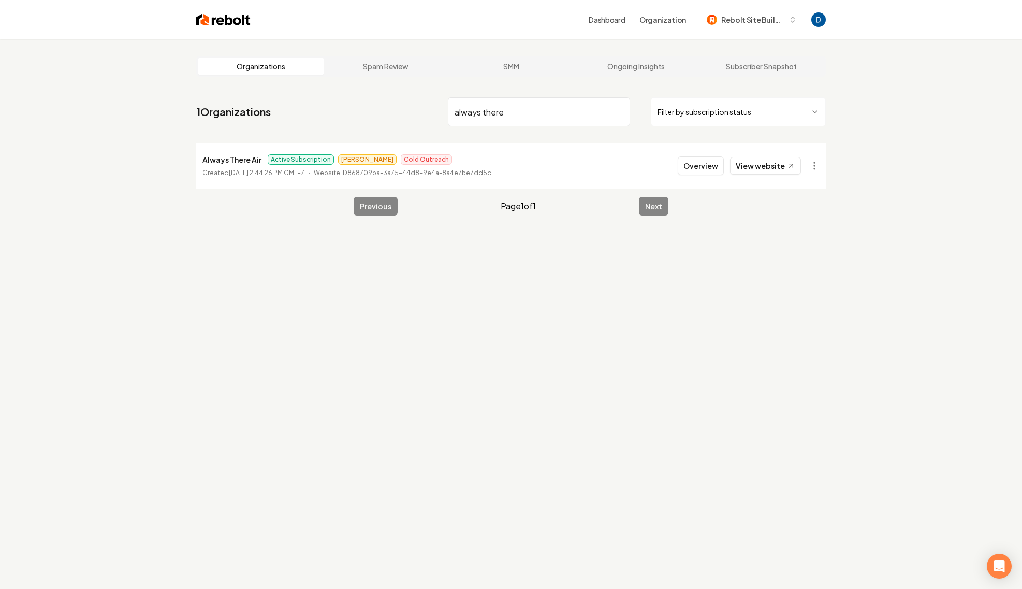
click at [237, 159] on p "Always There Air" at bounding box center [231, 159] width 59 height 12
copy p "Always There Air"
click at [684, 165] on button "Overview" at bounding box center [701, 165] width 46 height 19
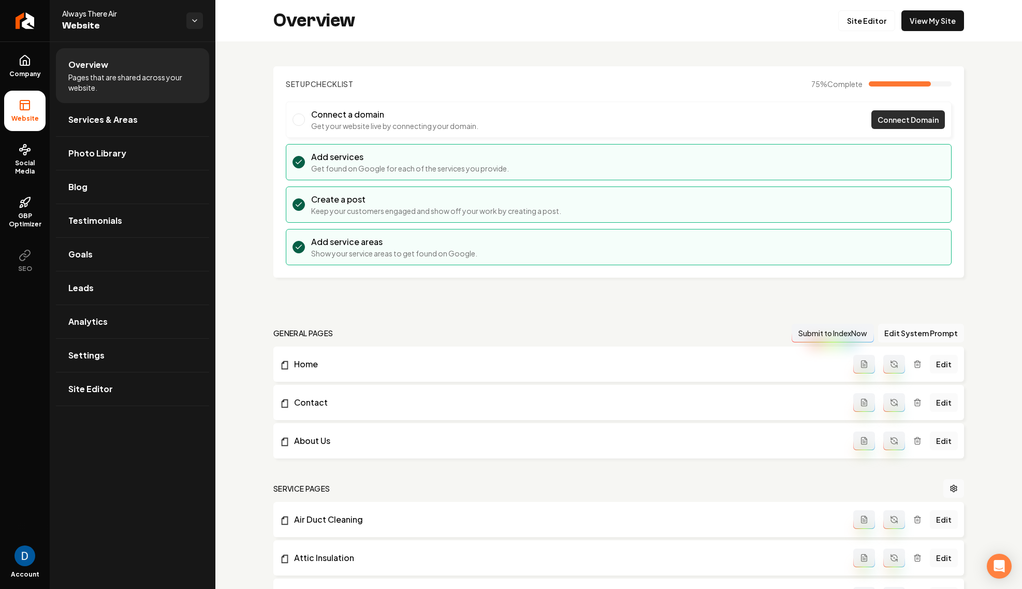
click at [914, 121] on span "Connect Domain" at bounding box center [908, 119] width 61 height 11
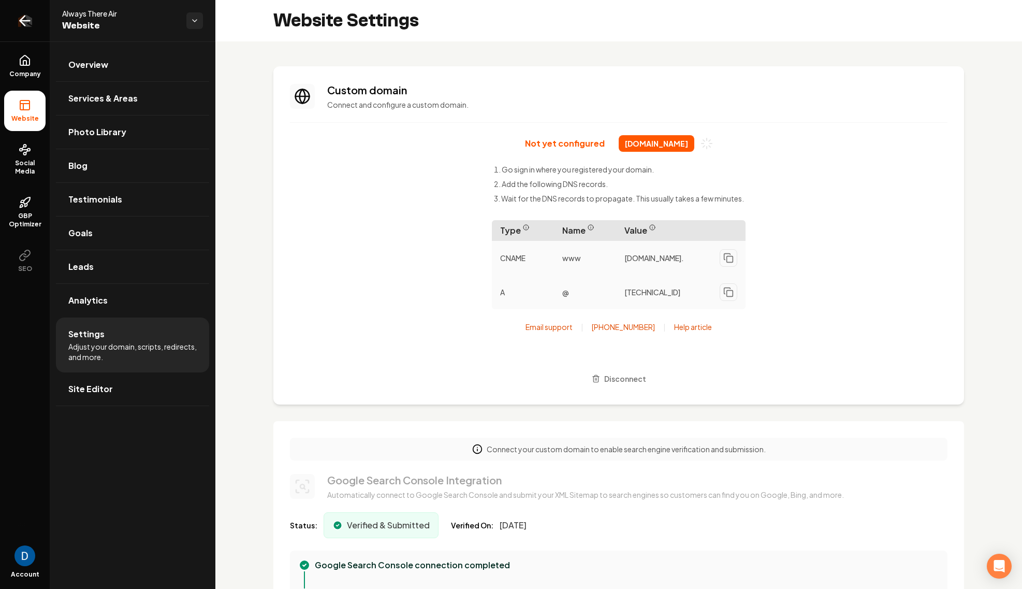
click at [34, 25] on link "Return to dashboard" at bounding box center [25, 20] width 50 height 41
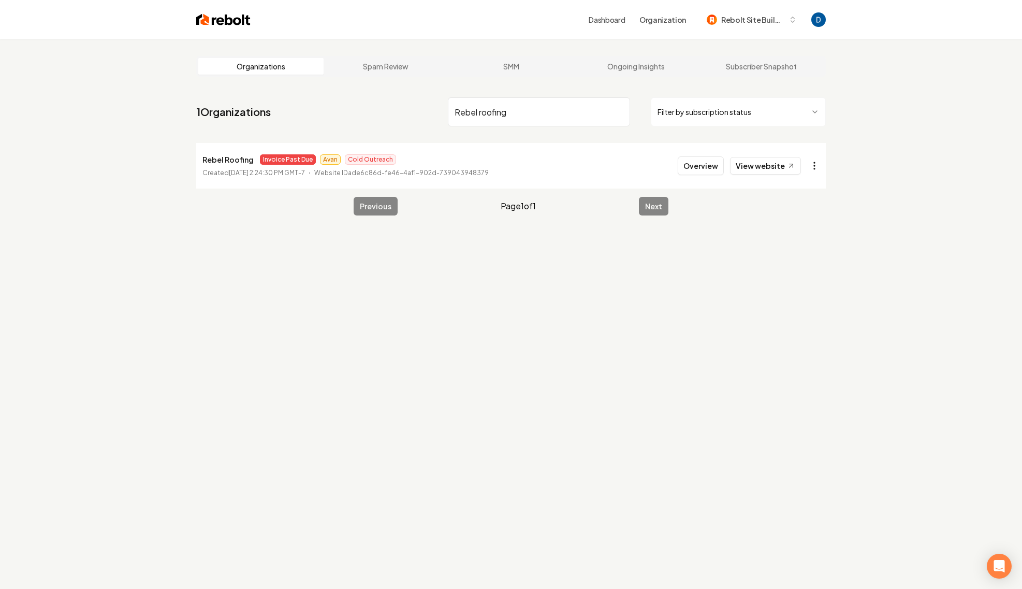
click at [818, 169] on html "Dashboard Organization Rebolt Site Builder Organizations Spam Review SMM Ongoin…" at bounding box center [511, 294] width 1022 height 589
click at [512, 115] on input "Rebel roofing" at bounding box center [539, 111] width 182 height 29
paste input "Proficient Lawn & Outdoor"
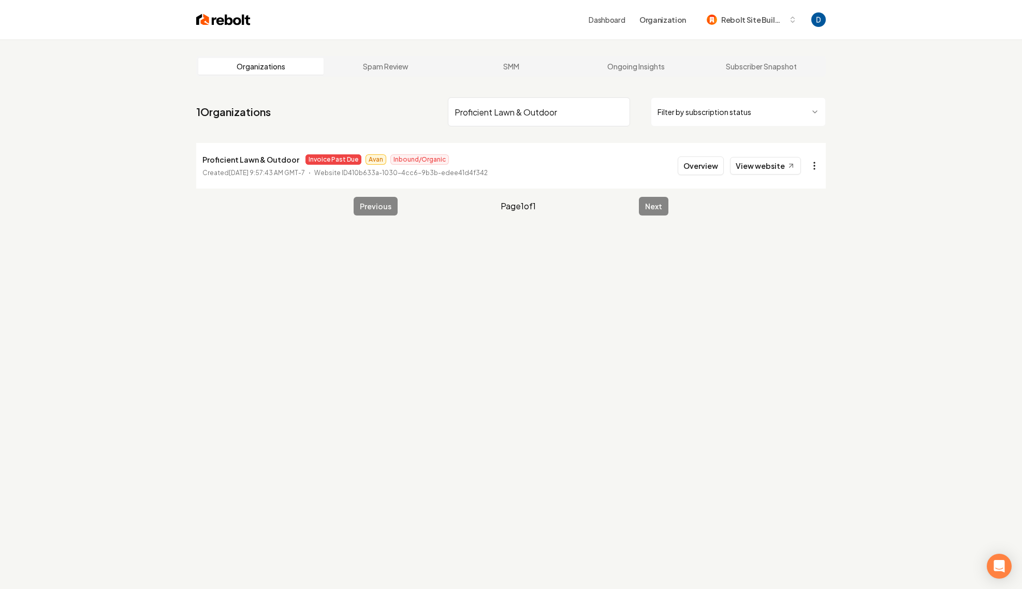
type input "Proficient Lawn & Outdoor"
click at [814, 167] on html "Dashboard Organization Rebolt Site Builder Organizations Spam Review SMM Ongoin…" at bounding box center [511, 294] width 1022 height 589
click at [795, 249] on link "View in Stripe" at bounding box center [789, 255] width 66 height 17
click at [779, 166] on link "View website" at bounding box center [765, 166] width 71 height 18
click at [714, 169] on button "Overview" at bounding box center [701, 165] width 46 height 19
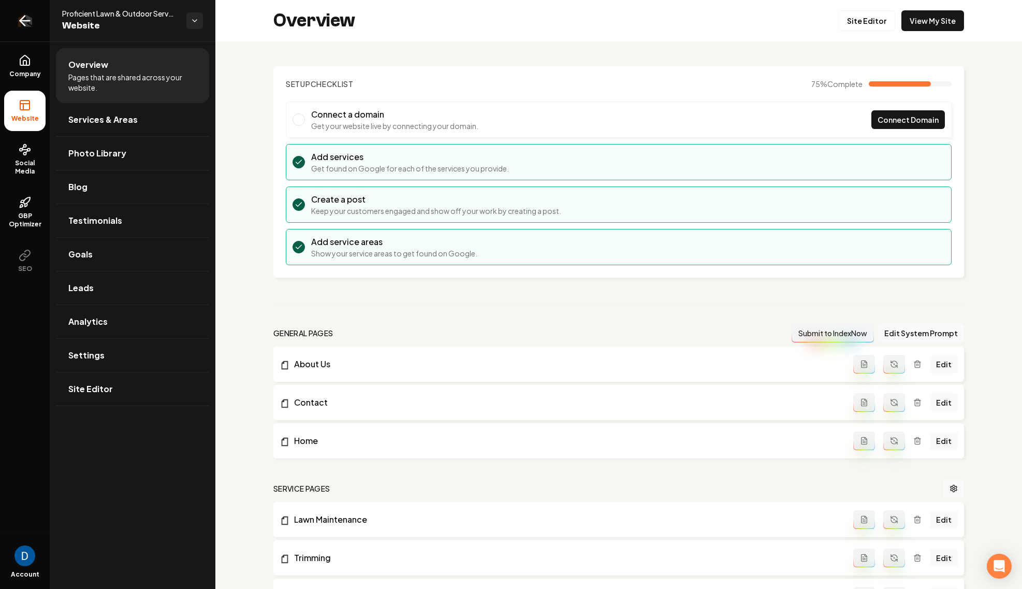
click at [23, 24] on icon "Return to dashboard" at bounding box center [22, 21] width 5 height 10
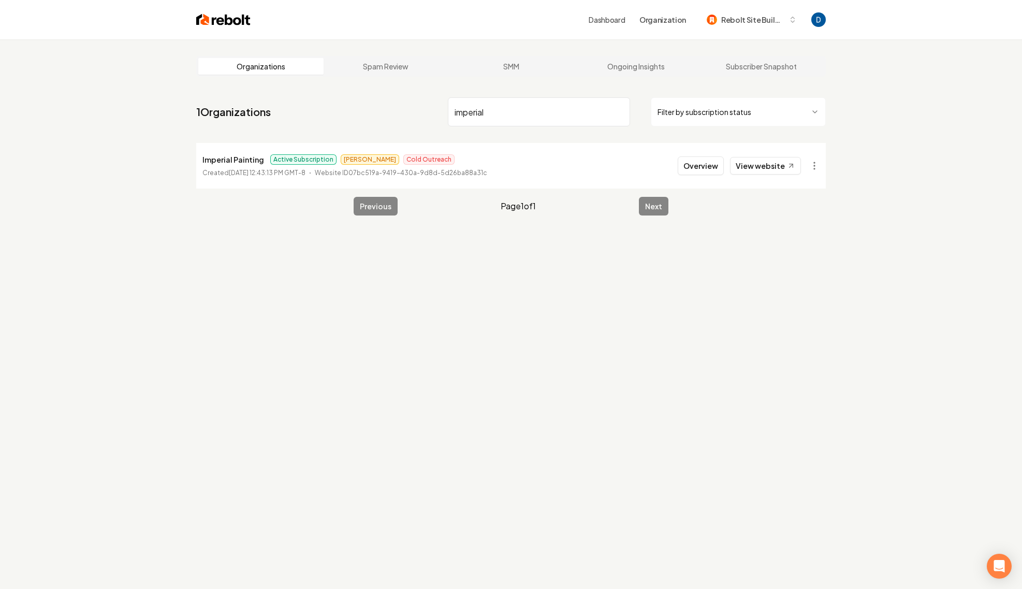
click at [510, 109] on input "imperial" at bounding box center [539, 111] width 182 height 29
click at [513, 108] on input "imperial" at bounding box center [539, 111] width 182 height 29
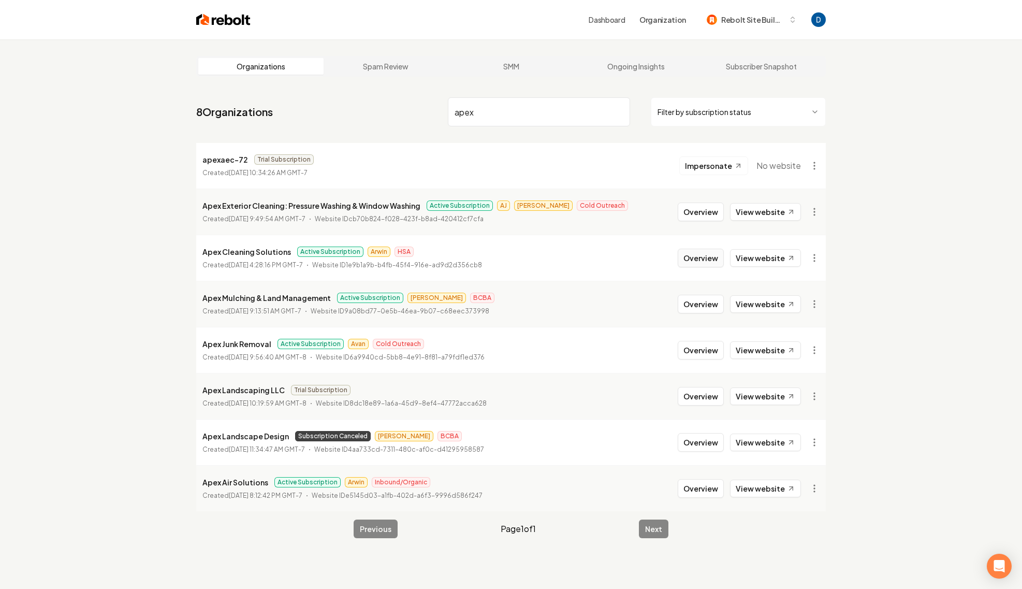
type input "apex"
click at [702, 260] on button "Overview" at bounding box center [701, 258] width 46 height 19
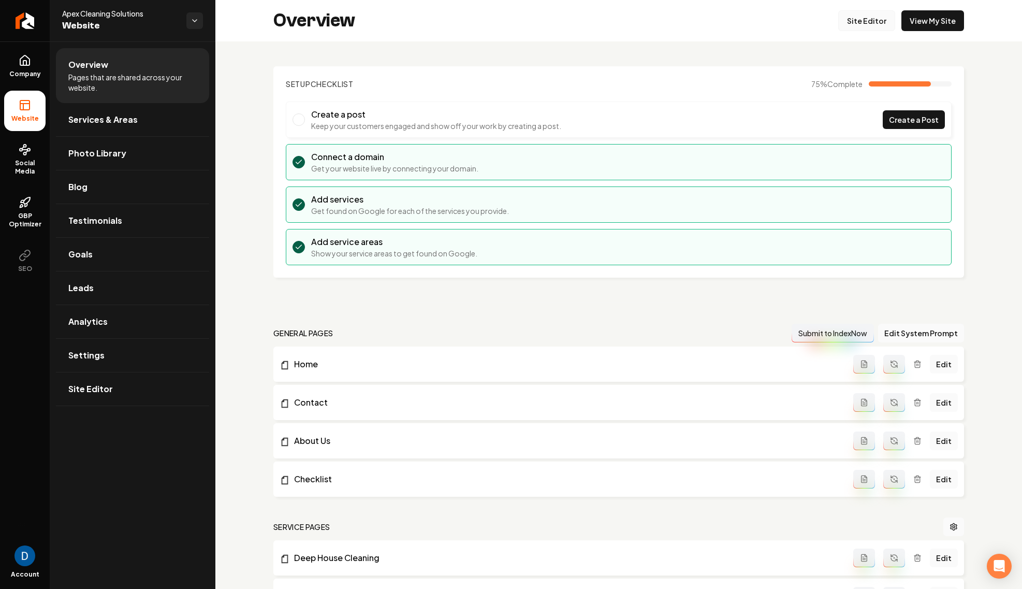
click at [877, 20] on link "Site Editor" at bounding box center [866, 20] width 57 height 21
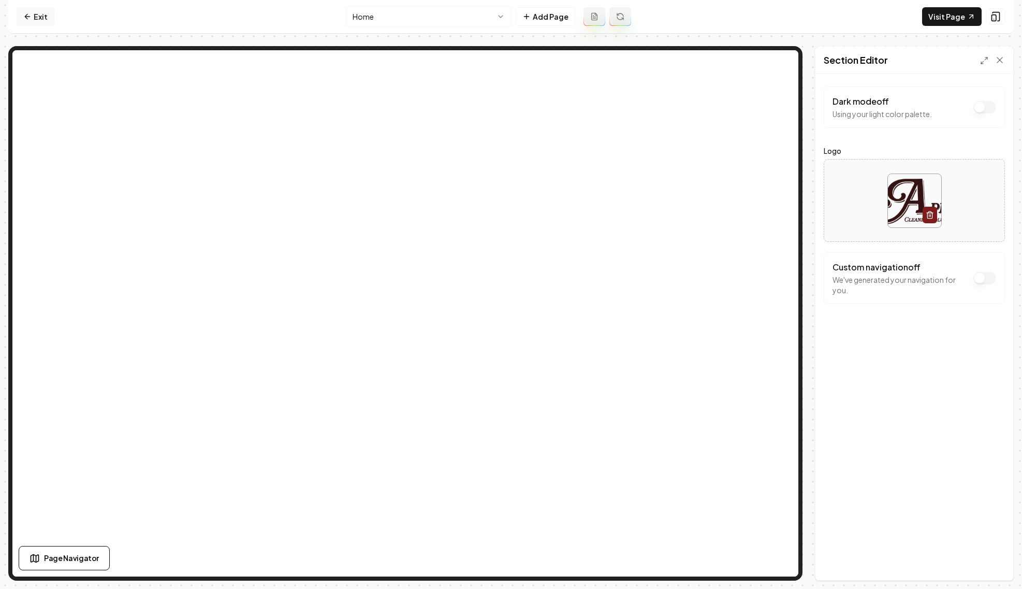
click at [33, 16] on link "Exit" at bounding box center [36, 16] width 38 height 19
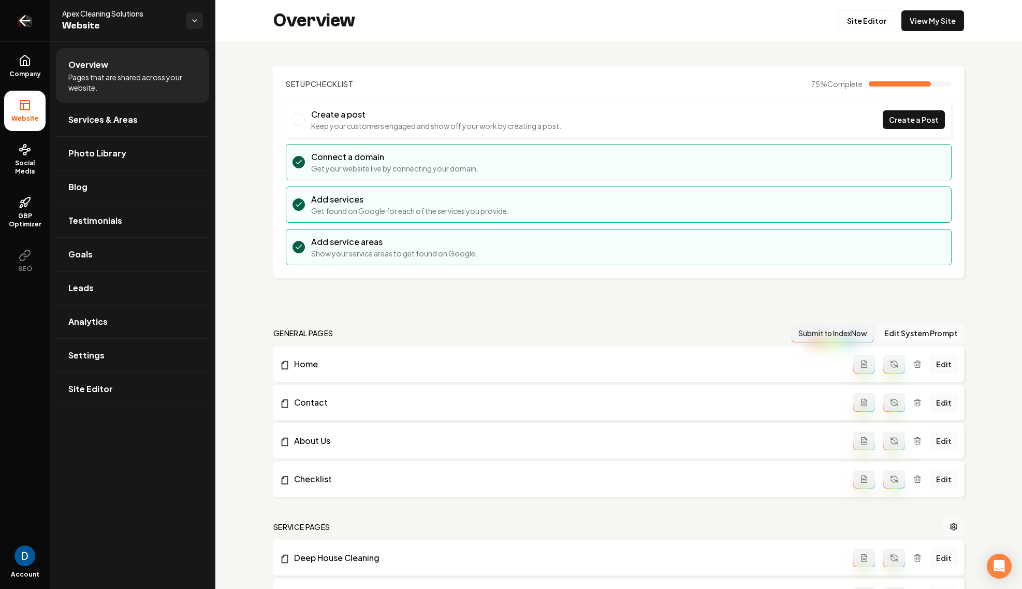
click at [31, 25] on icon "Return to dashboard" at bounding box center [25, 20] width 17 height 17
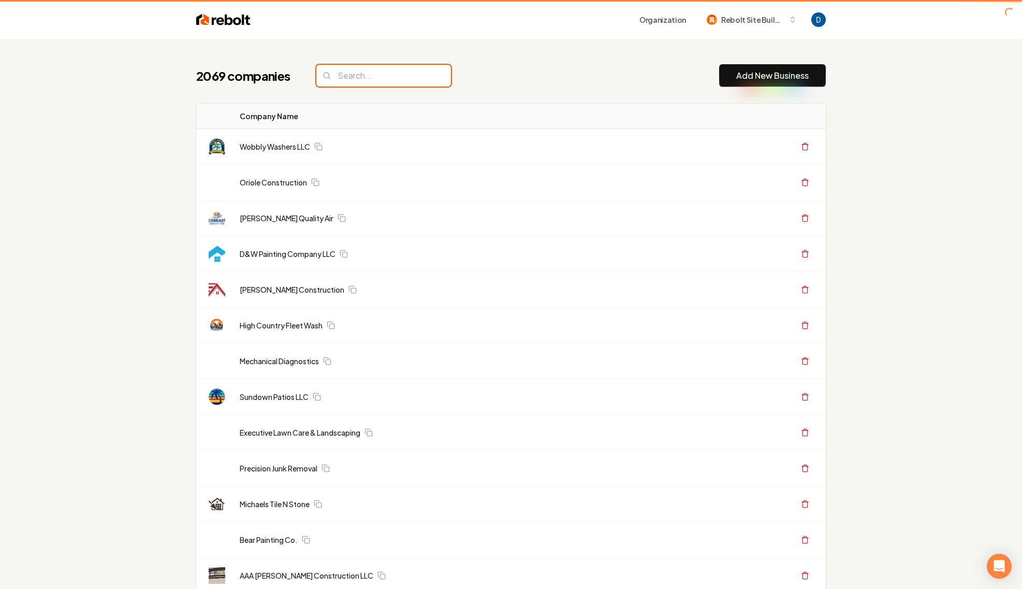
click at [355, 78] on input "search" at bounding box center [383, 76] width 135 height 22
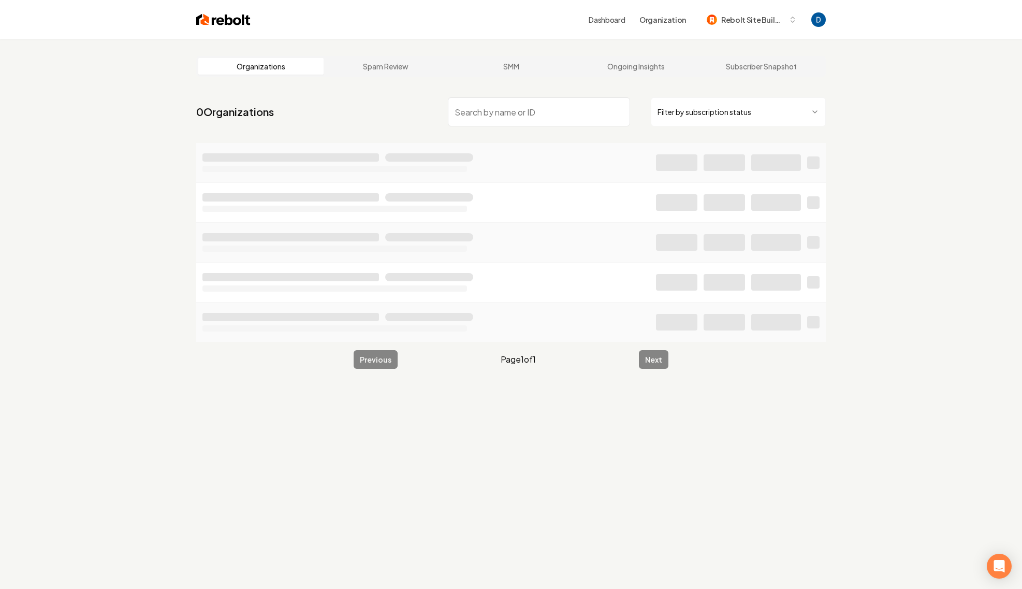
click at [525, 112] on input "search" at bounding box center [539, 111] width 182 height 29
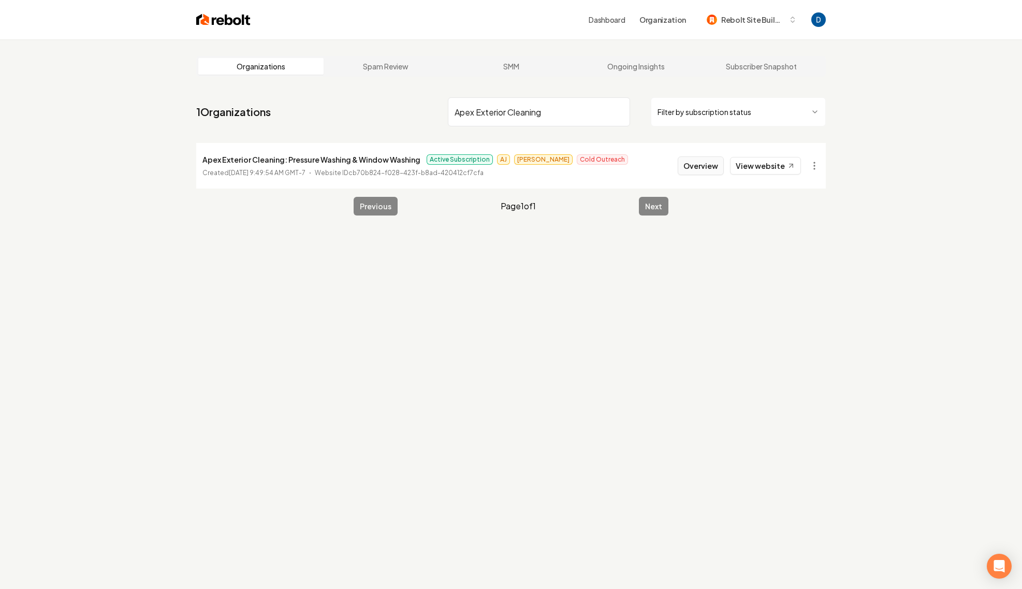
type input "Apex Exterior Cleaning"
click at [708, 167] on button "Overview" at bounding box center [701, 165] width 46 height 19
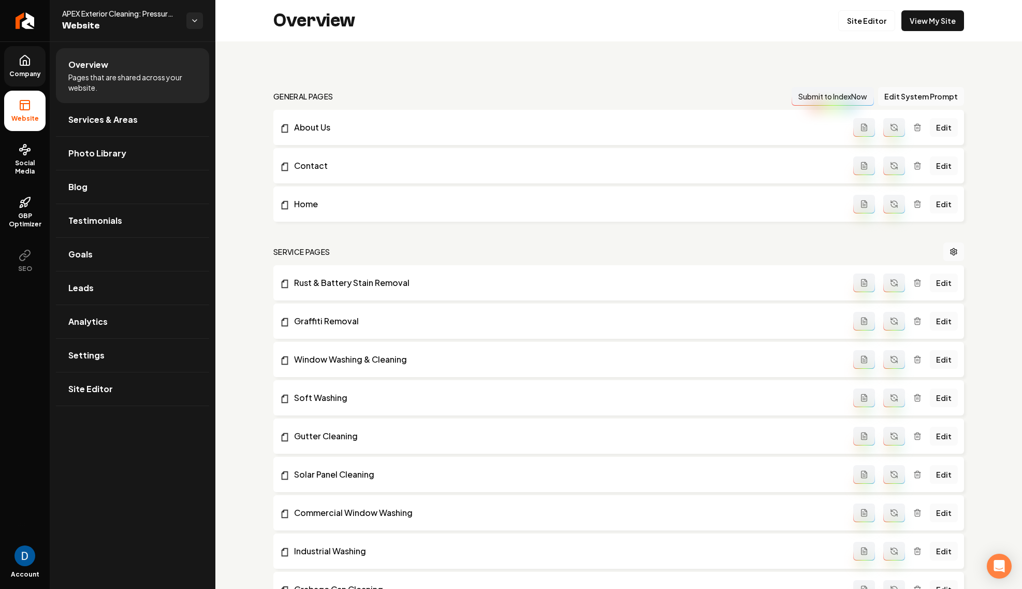
click at [33, 62] on link "Company" at bounding box center [24, 66] width 41 height 40
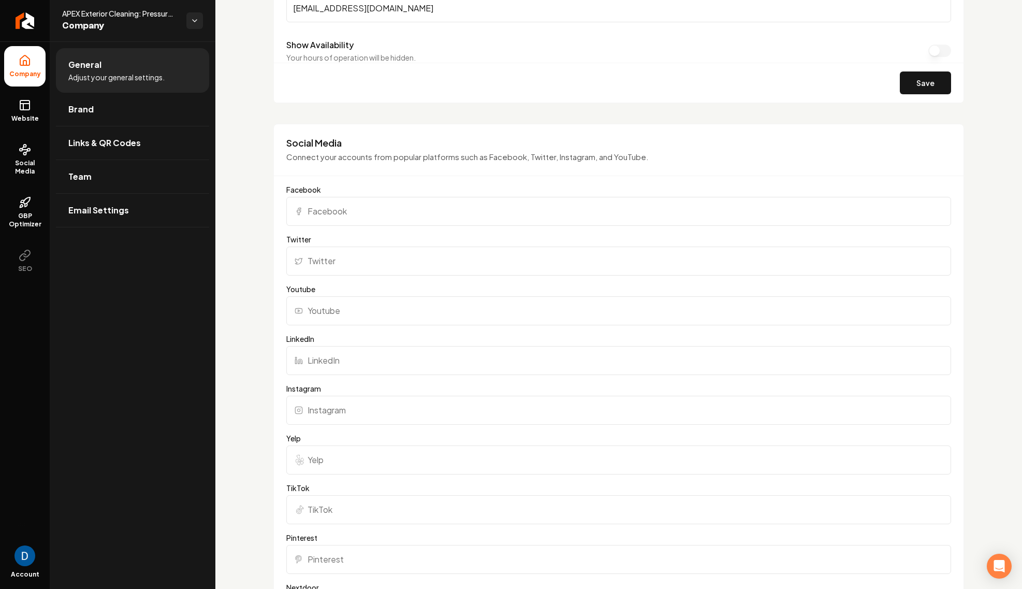
scroll to position [1191, 0]
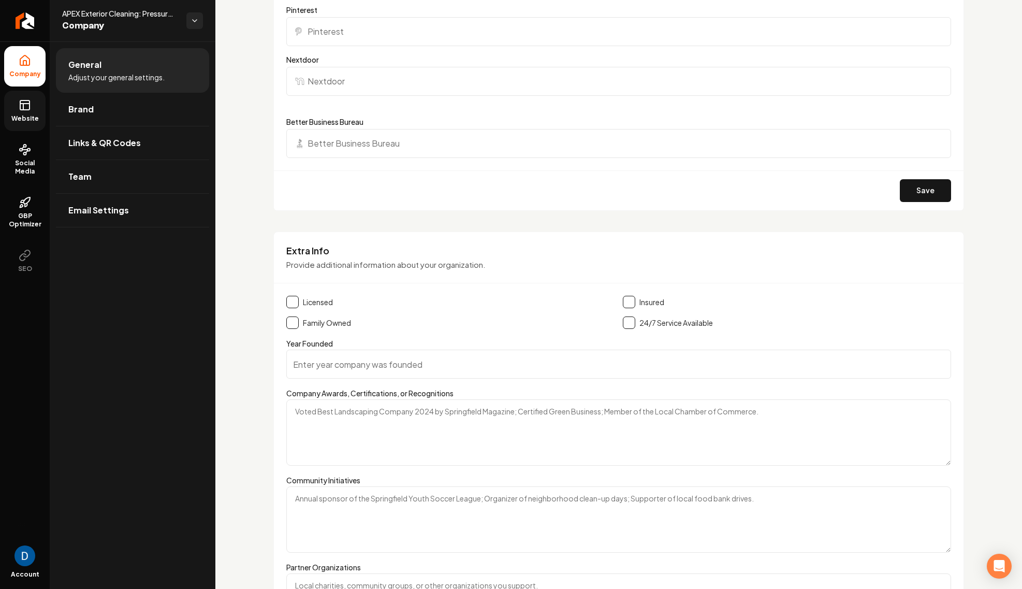
click at [17, 103] on link "Website" at bounding box center [24, 111] width 41 height 40
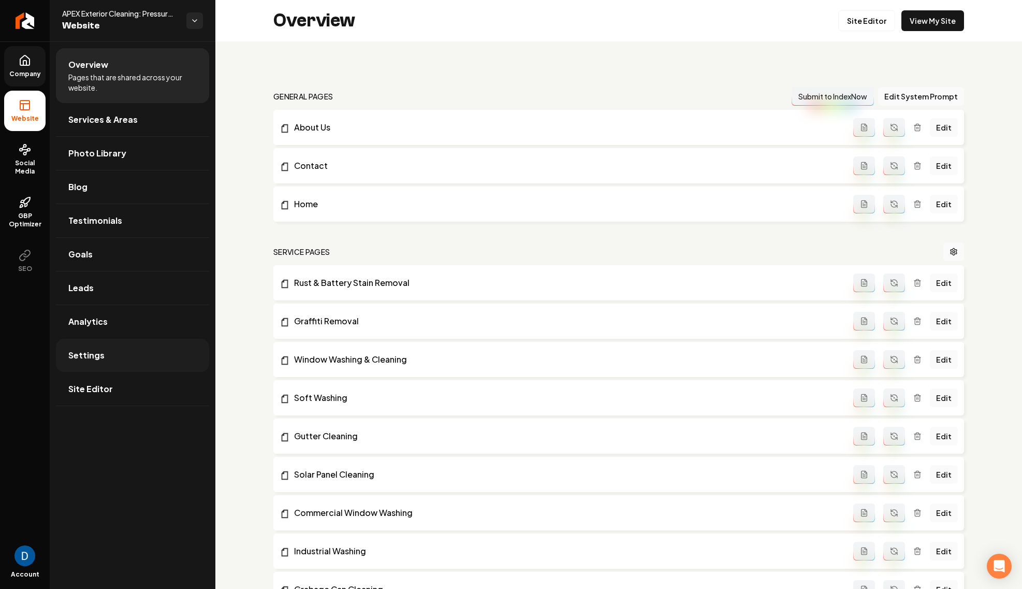
click at [120, 356] on link "Settings" at bounding box center [132, 355] width 153 height 33
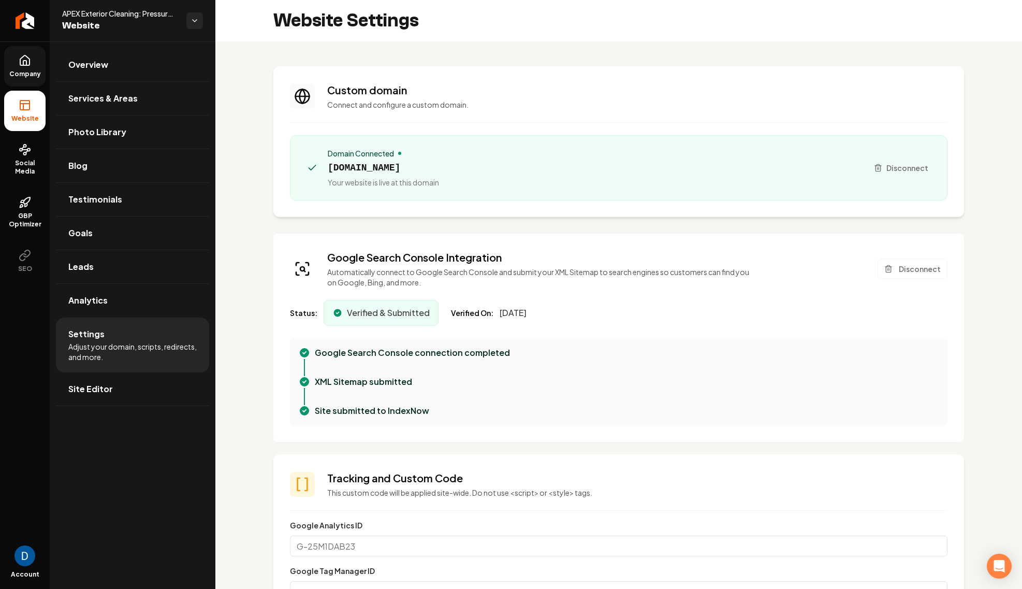
scroll to position [93, 0]
click at [366, 169] on span "imperialpw.com" at bounding box center [383, 167] width 111 height 14
copy span "imperialpw.com"
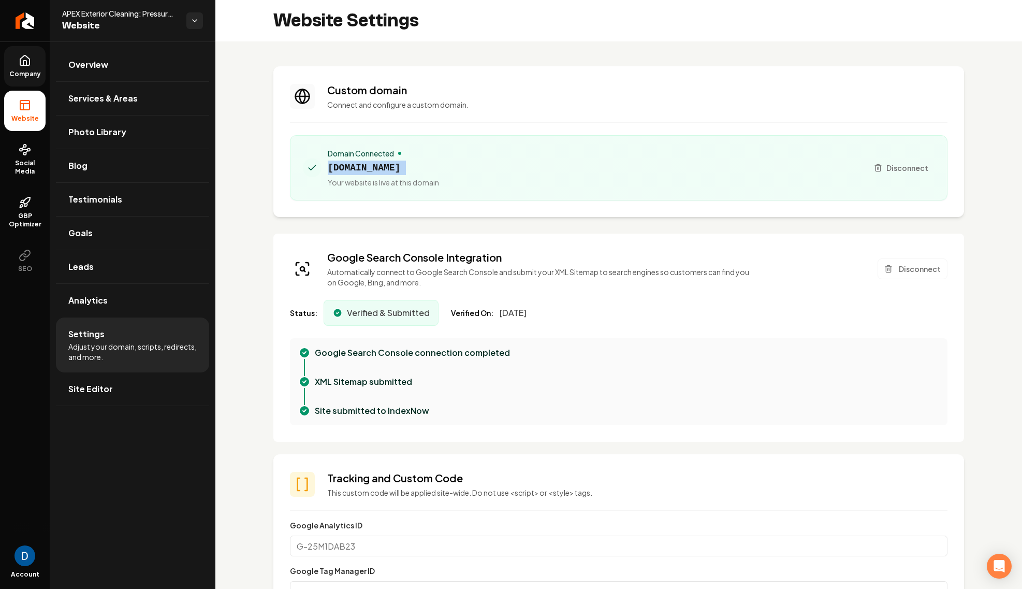
click at [390, 169] on span "imperialpw.com" at bounding box center [383, 167] width 111 height 14
click at [391, 167] on span "imperialpw.com" at bounding box center [383, 167] width 111 height 14
click at [392, 166] on span "imperialpw.com" at bounding box center [383, 167] width 111 height 14
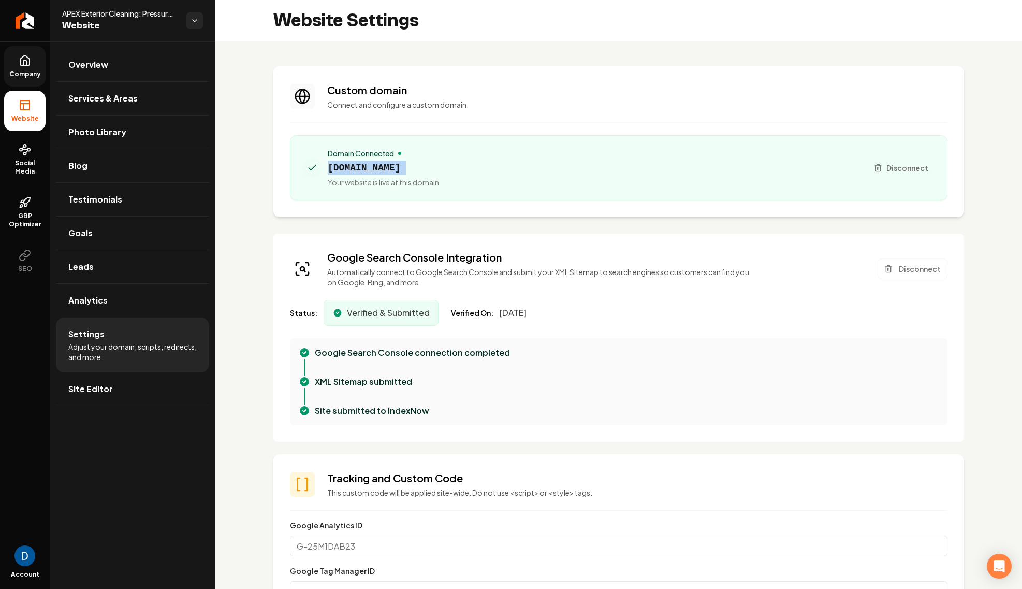
click at [392, 166] on span "imperialpw.com" at bounding box center [383, 167] width 111 height 14
click at [133, 93] on span "Services & Areas" at bounding box center [102, 98] width 69 height 12
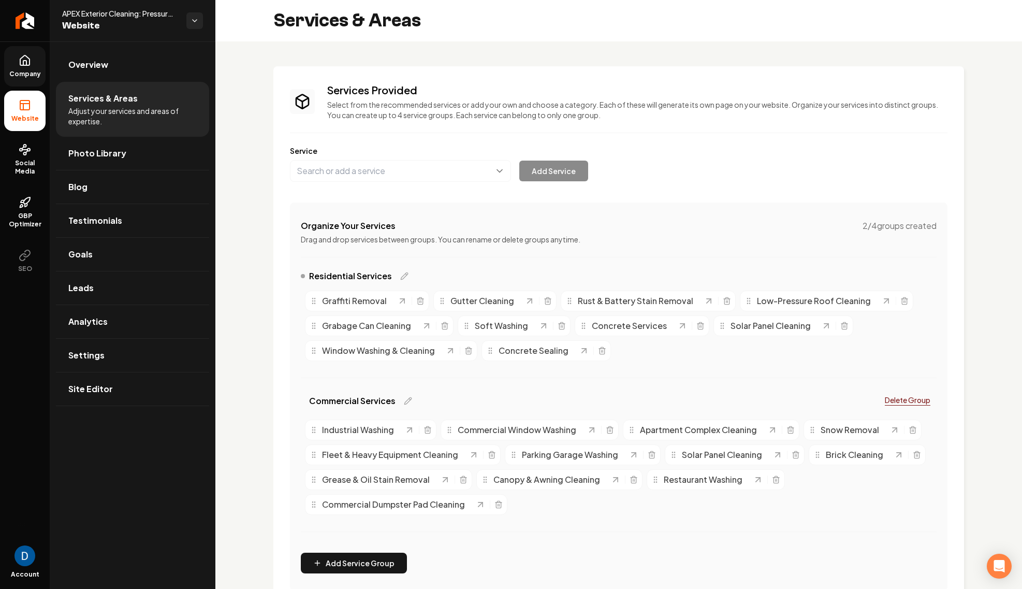
click at [388, 329] on span "Grabage Can Cleaning" at bounding box center [366, 325] width 89 height 12
drag, startPoint x: 337, startPoint y: 329, endPoint x: 326, endPoint y: 332, distance: 11.7
click at [330, 332] on span "Grabage Can Cleaning" at bounding box center [374, 326] width 89 height 12
click at [445, 325] on icon "Main content area" at bounding box center [445, 326] width 8 height 8
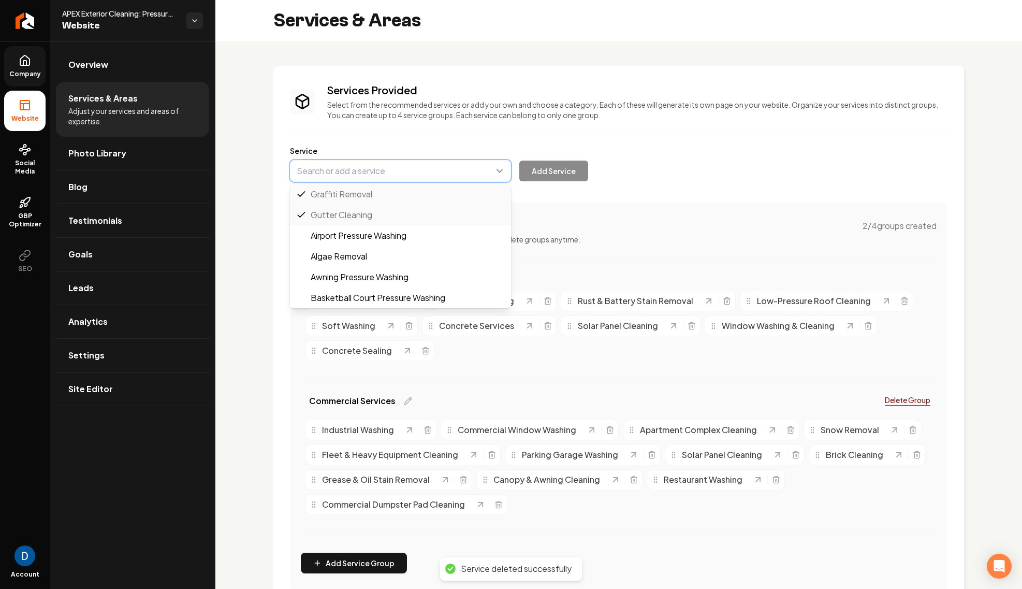
click at [378, 173] on button "Main content area" at bounding box center [400, 171] width 221 height 22
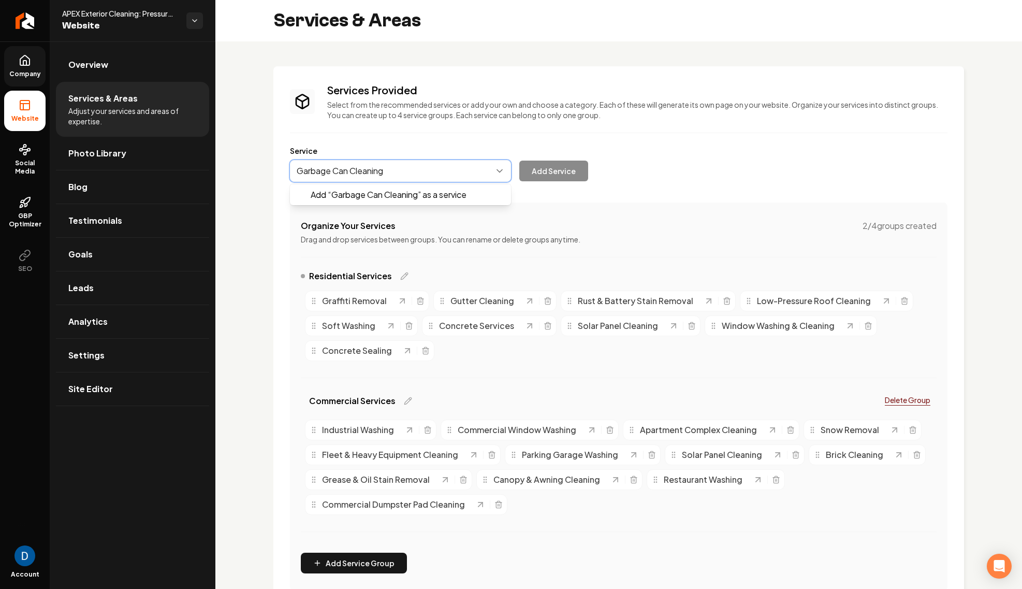
type input "Garbage Can Cleaning"
click at [550, 176] on button "Add Service" at bounding box center [553, 170] width 69 height 21
click at [117, 389] on link "Site Editor" at bounding box center [132, 388] width 153 height 33
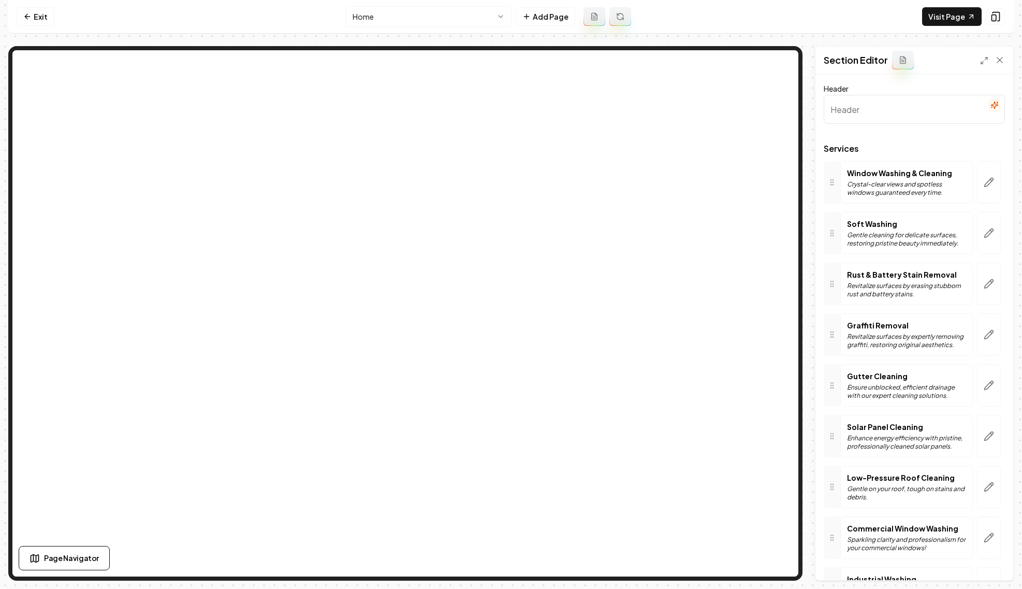
type input "Our Top-notch Services"
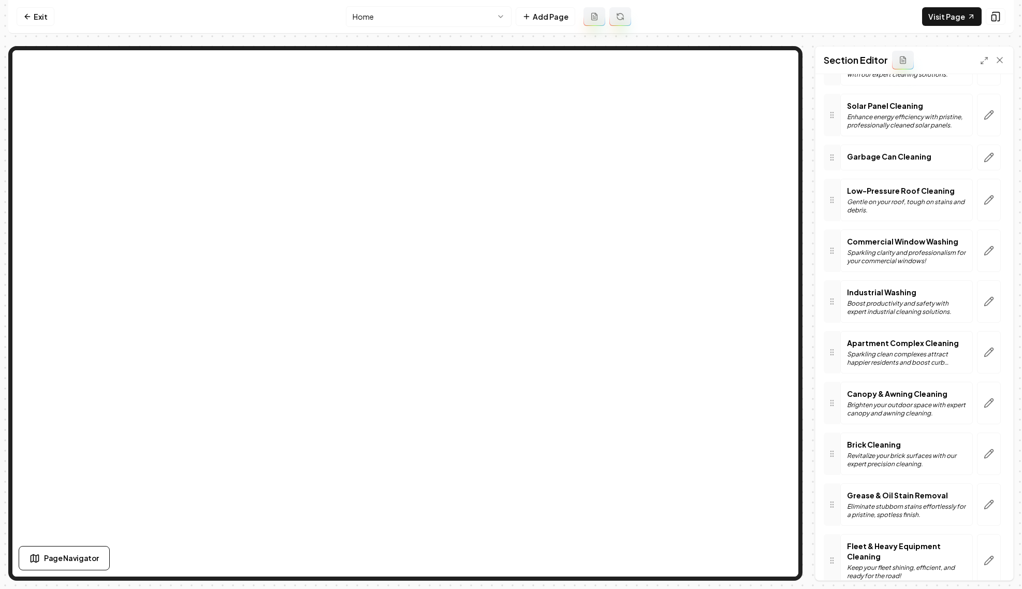
scroll to position [311, 0]
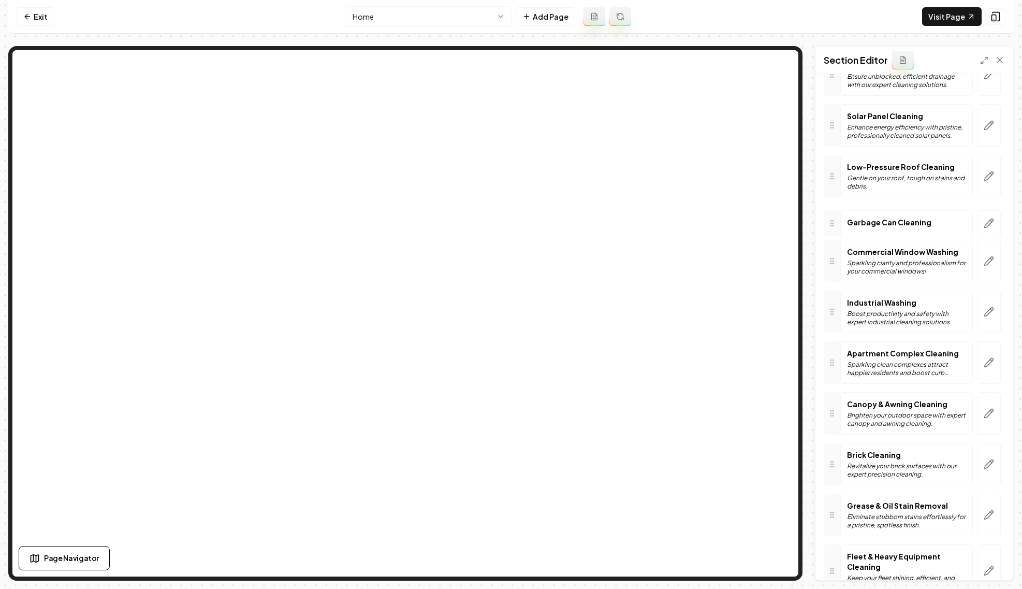
drag, startPoint x: 840, startPoint y: 491, endPoint x: 844, endPoint y: 224, distance: 267.2
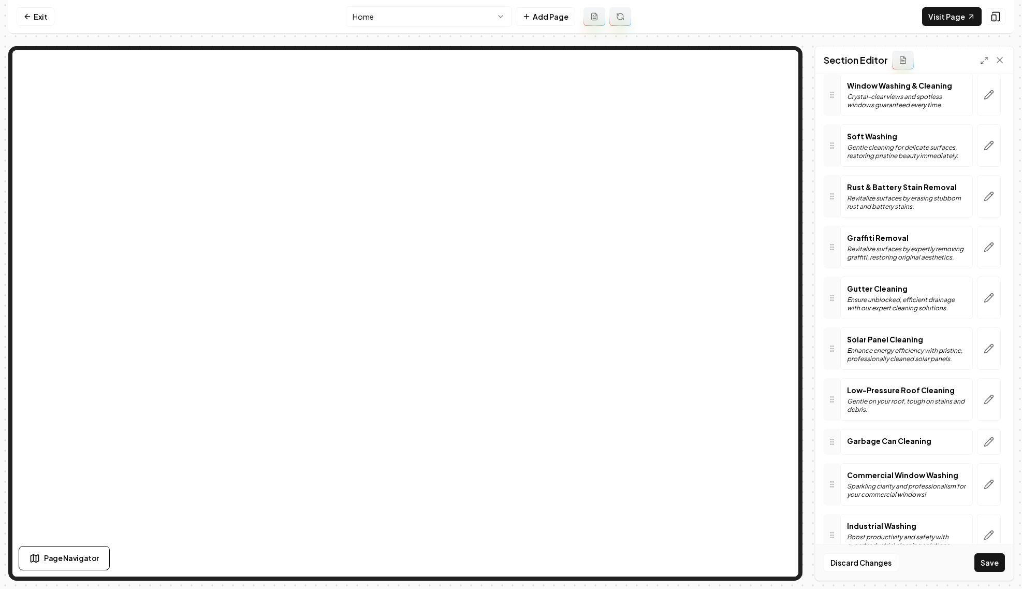
scroll to position [92, 0]
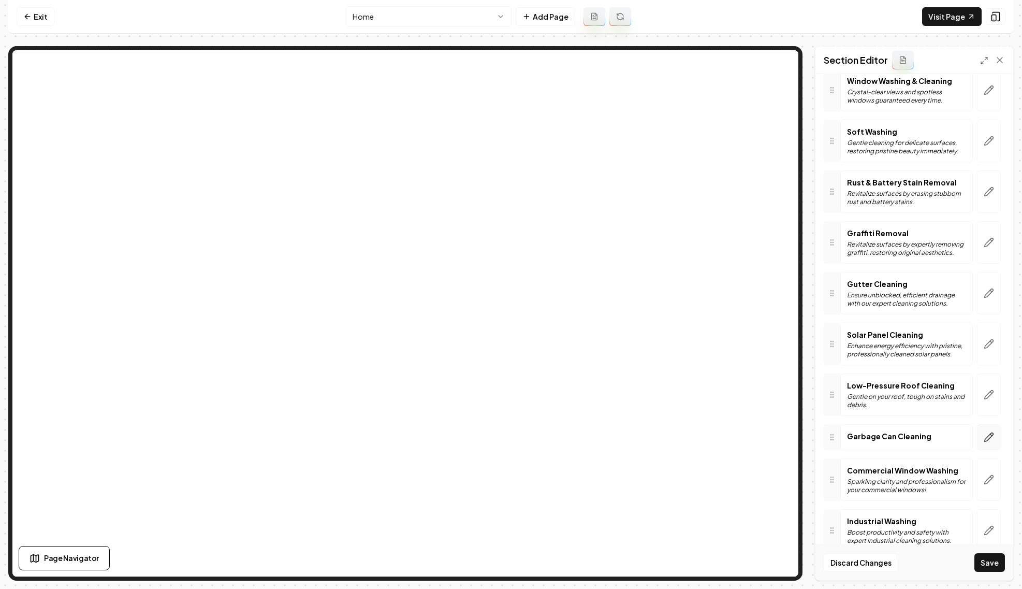
click at [989, 439] on icon "button" at bounding box center [989, 437] width 10 height 10
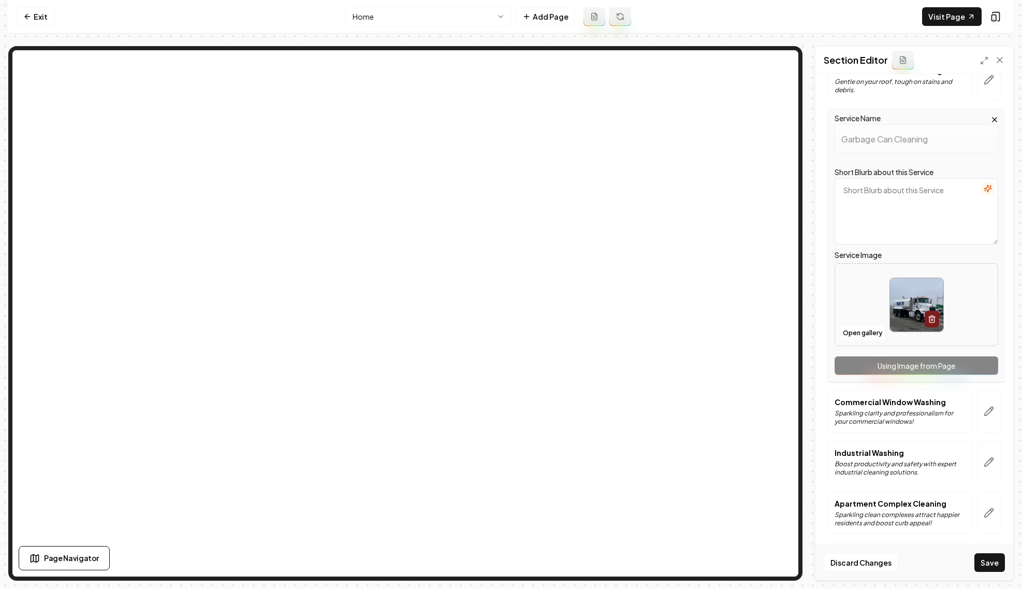
scroll to position [454, 0]
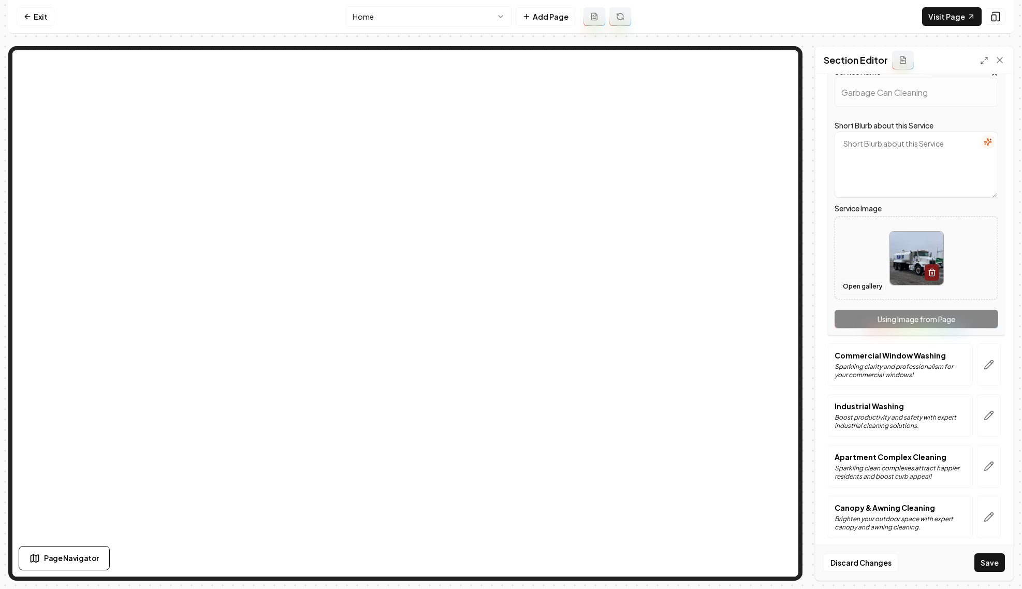
click at [856, 284] on button "Open gallery" at bounding box center [862, 286] width 47 height 17
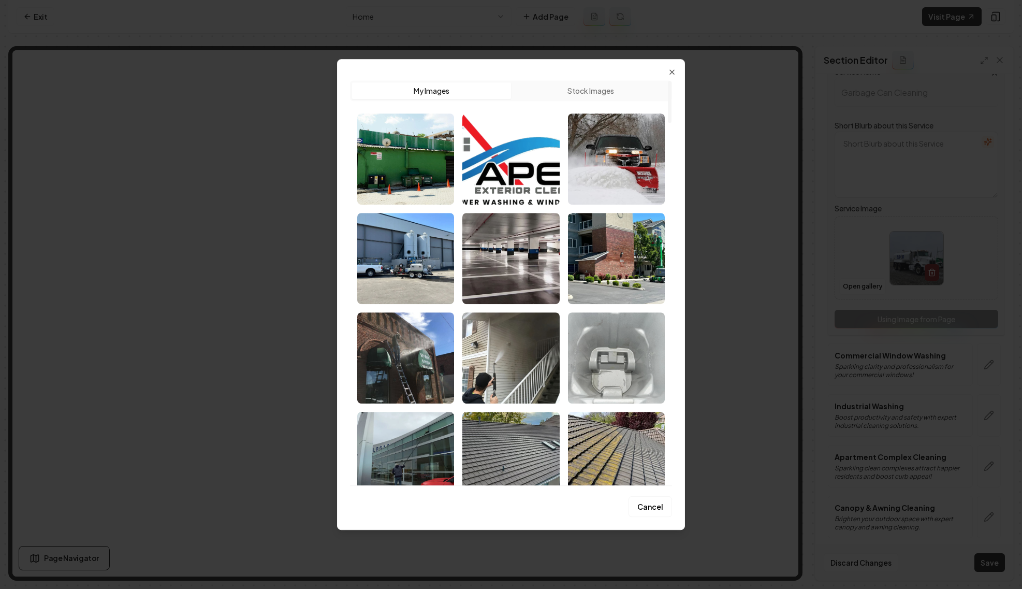
click at [615, 358] on img "Select image image_687ff5e15c7cd75eb8d2b4fe.webp" at bounding box center [616, 357] width 97 height 91
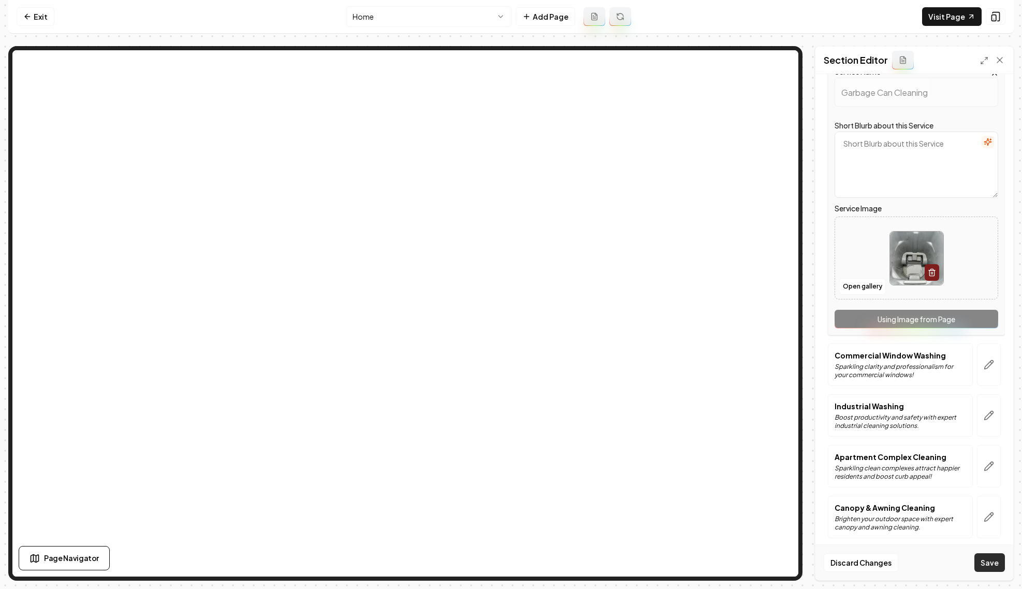
click at [997, 568] on button "Save" at bounding box center [989, 562] width 31 height 19
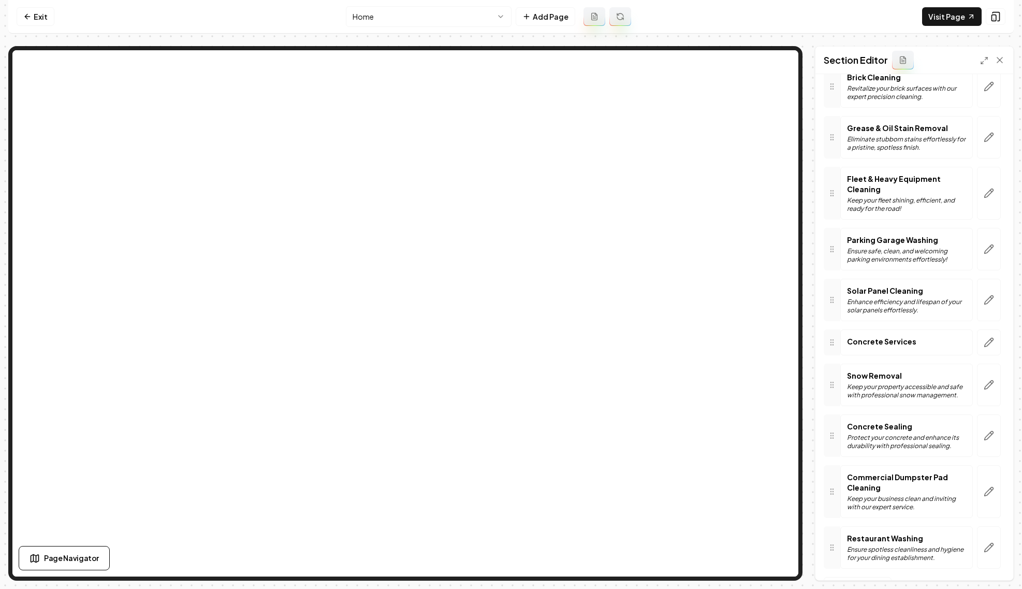
scroll to position [724, 0]
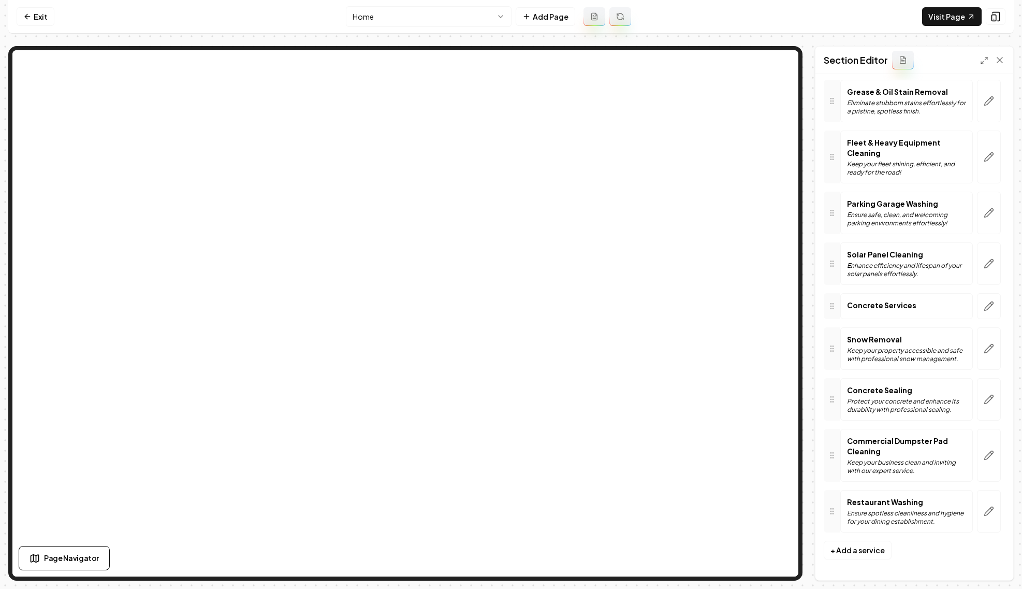
click at [400, 19] on html "Computer Required This feature is only available on a computer. Please switch t…" at bounding box center [511, 294] width 1022 height 589
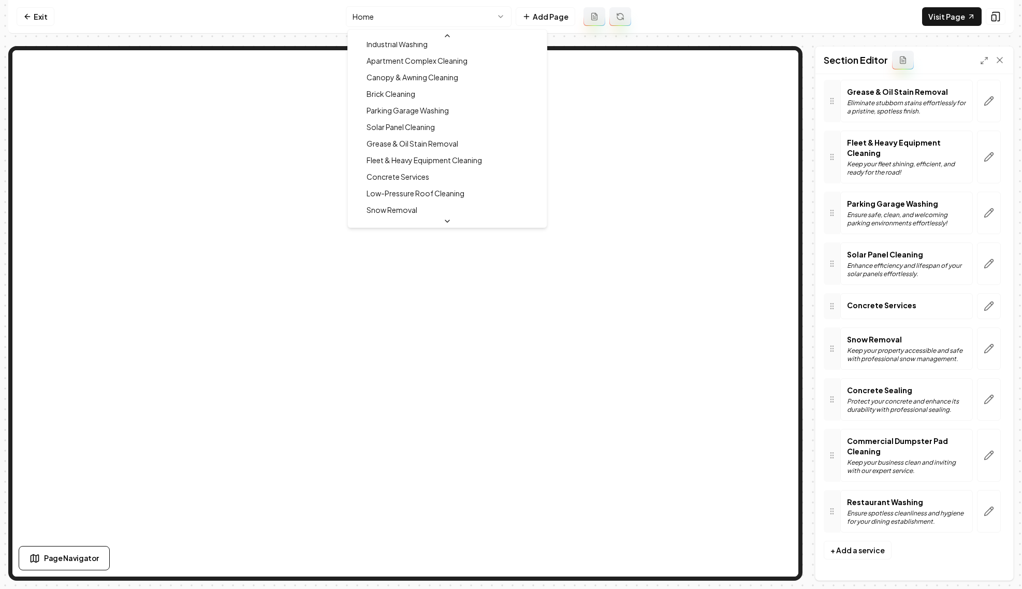
scroll to position [328, 0]
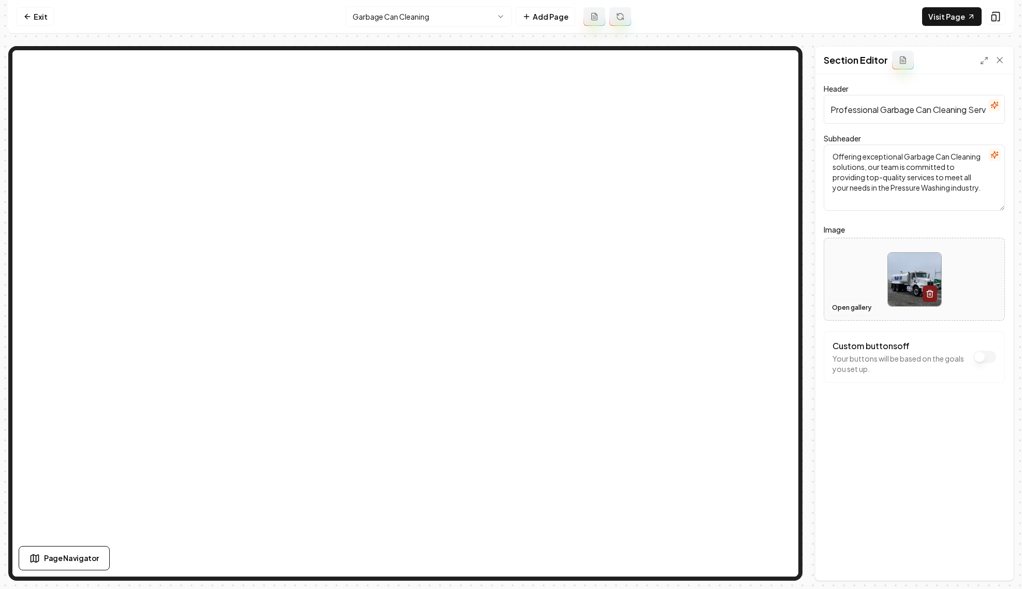
click at [839, 304] on button "Open gallery" at bounding box center [851, 307] width 47 height 17
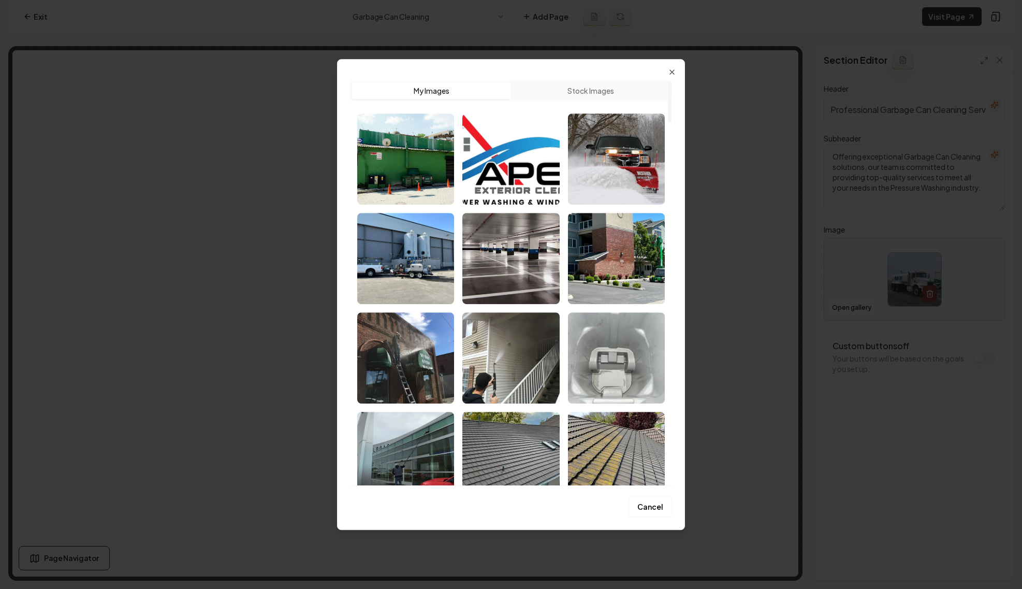
click at [585, 367] on img "Select image image_687ff5e15c7cd75eb8d2b4fe.webp" at bounding box center [616, 357] width 97 height 91
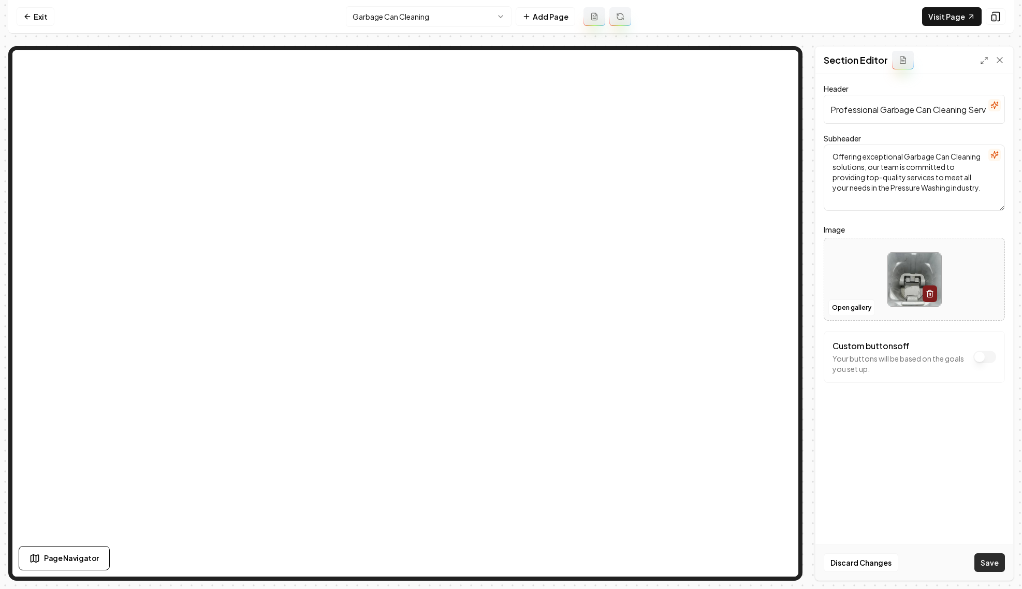
click at [1001, 558] on button "Save" at bounding box center [989, 562] width 31 height 19
click at [42, 18] on link "Exit" at bounding box center [36, 16] width 38 height 19
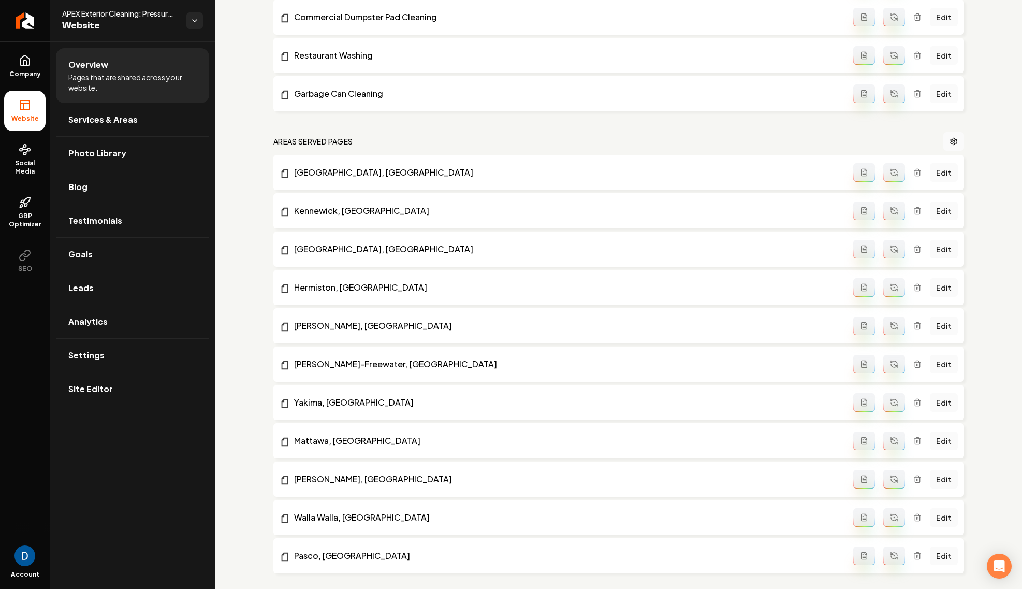
scroll to position [938, 0]
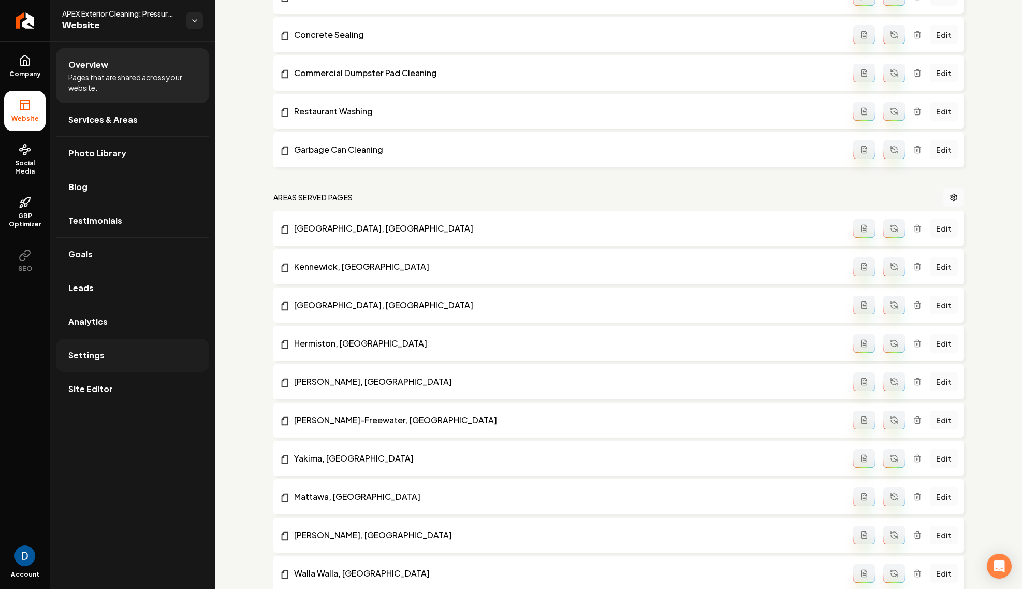
click at [138, 363] on link "Settings" at bounding box center [132, 355] width 153 height 33
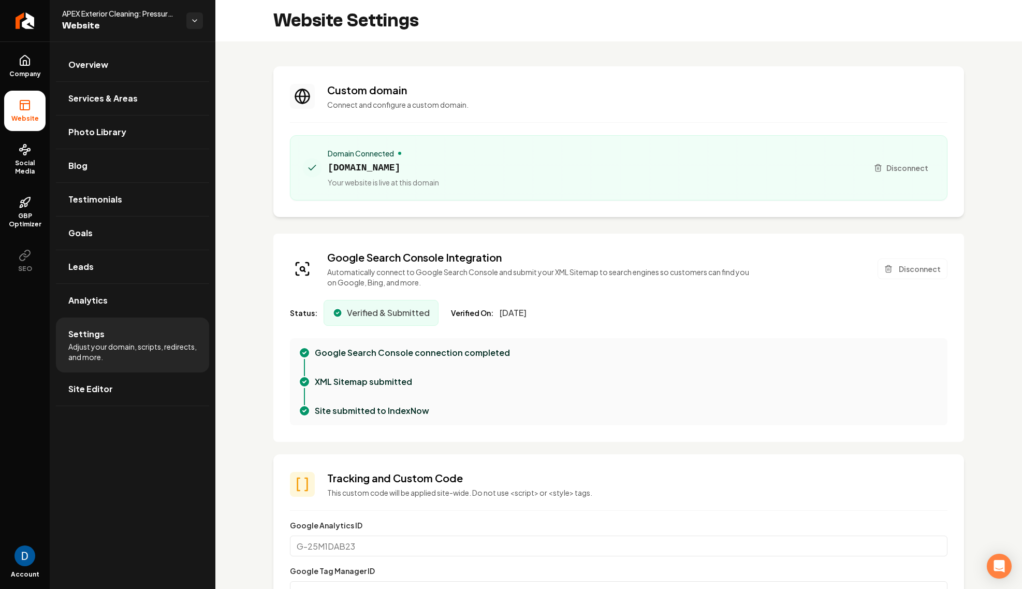
click at [34, 116] on span "Website" at bounding box center [25, 118] width 36 height 8
click at [108, 389] on span "Site Editor" at bounding box center [90, 389] width 45 height 12
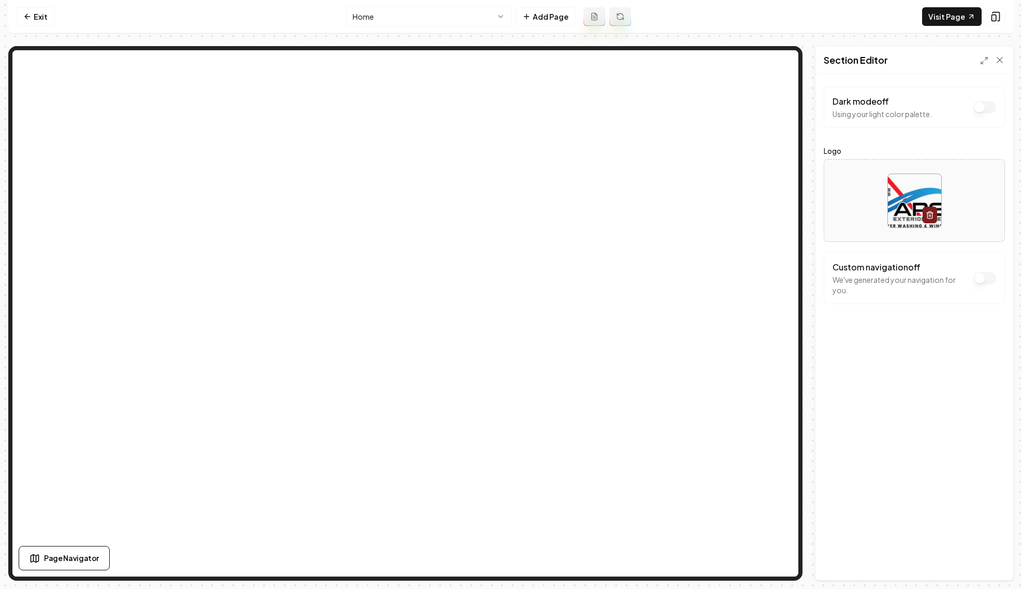
click at [387, 21] on html "Computer Required This feature is only available on a computer. Please switch t…" at bounding box center [511, 294] width 1022 height 589
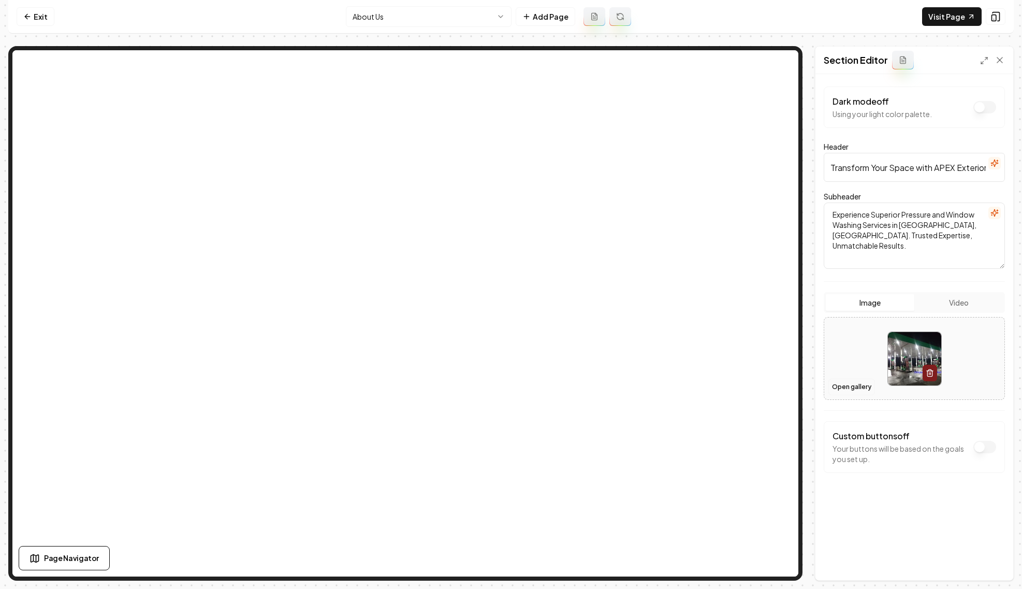
click at [844, 384] on button "Open gallery" at bounding box center [851, 386] width 47 height 17
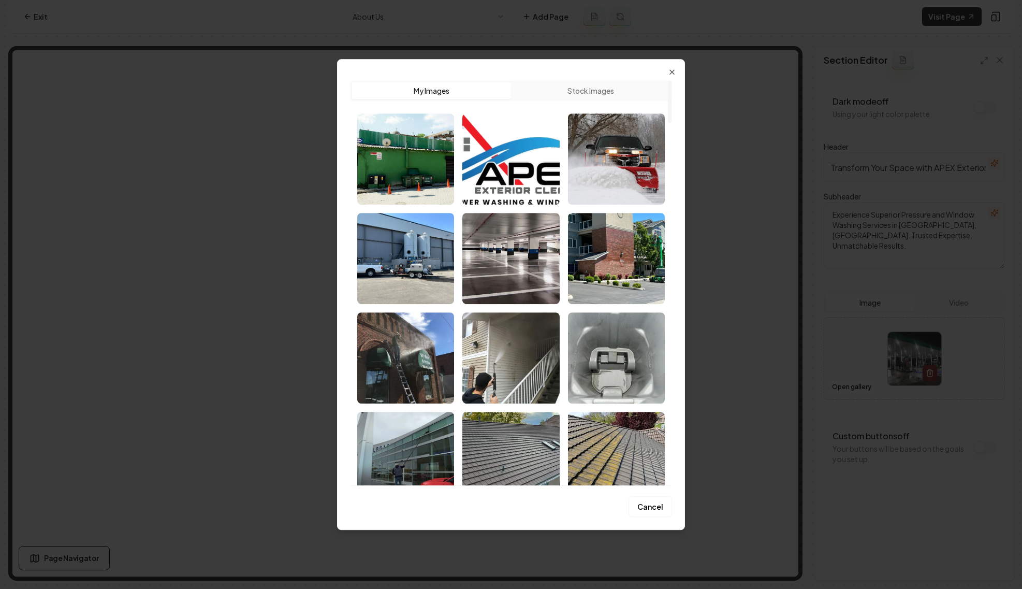
click at [678, 73] on div "Upload My Images Stock Images Cancel Close" at bounding box center [511, 294] width 348 height 471
click at [669, 71] on icon "button" at bounding box center [672, 72] width 8 height 8
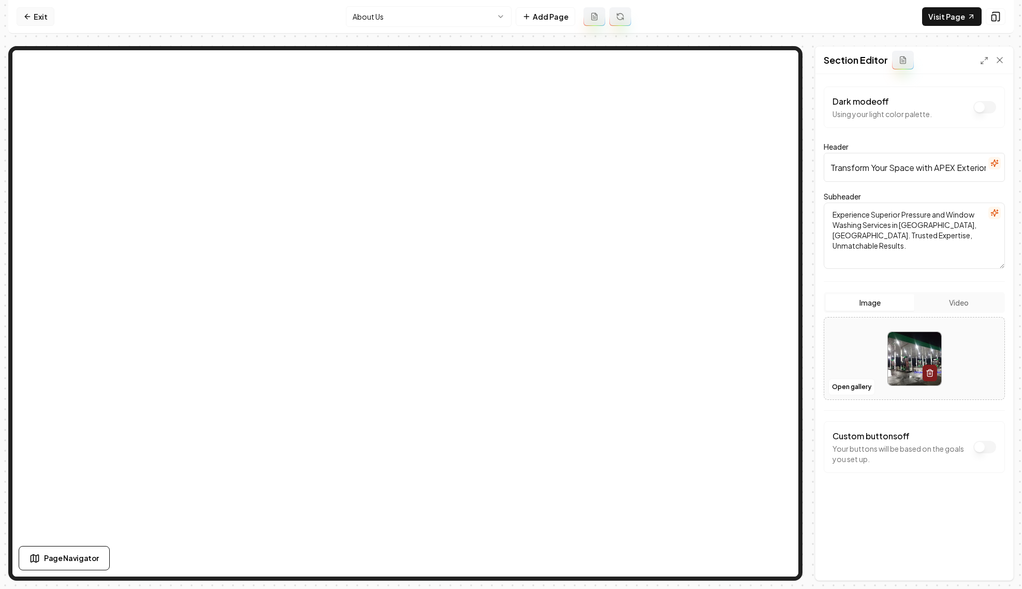
click at [52, 15] on link "Exit" at bounding box center [36, 16] width 38 height 19
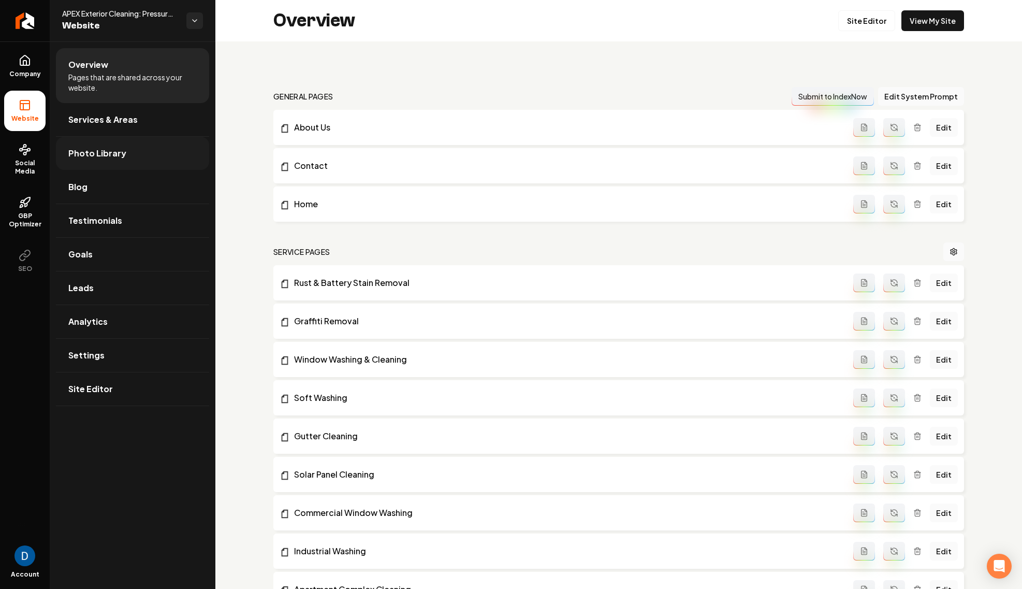
click at [112, 158] on span "Photo Library" at bounding box center [97, 153] width 58 height 12
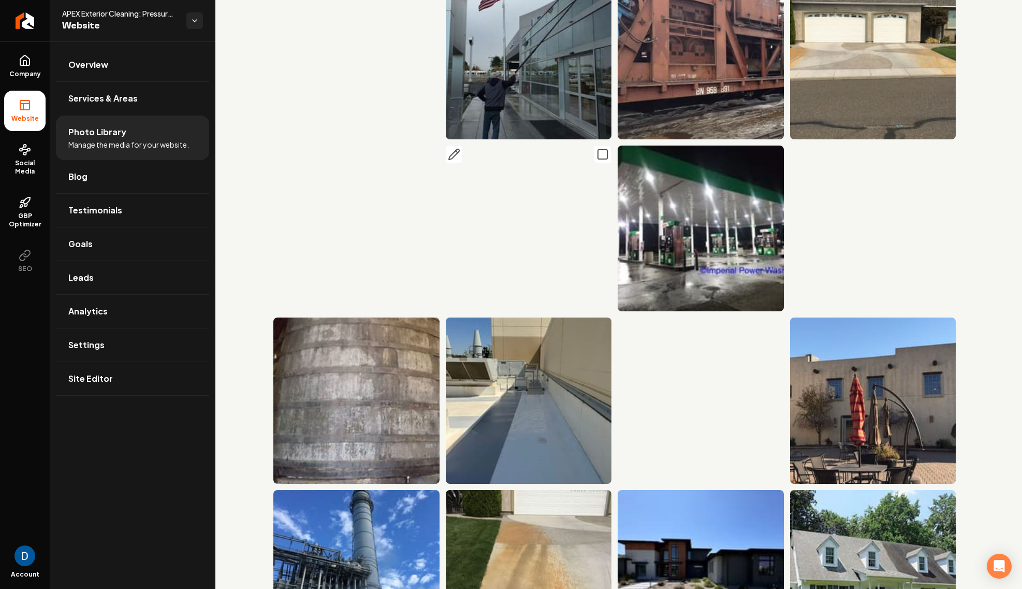
scroll to position [2501, 0]
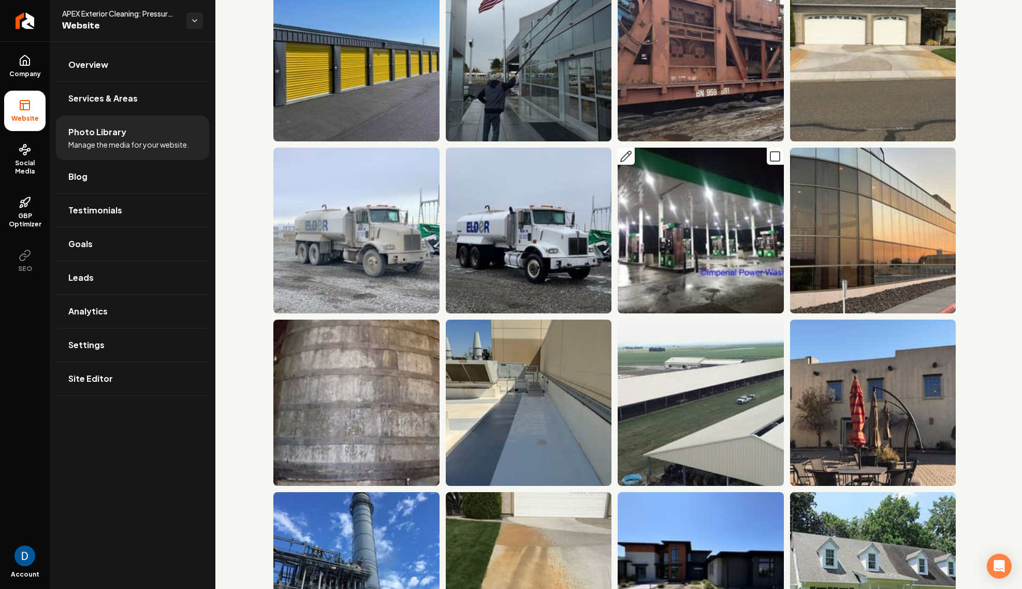
click at [664, 229] on img "Main content area" at bounding box center [701, 231] width 166 height 166
click at [718, 244] on img "Main content area" at bounding box center [701, 231] width 166 height 166
click at [744, 209] on img "Main content area" at bounding box center [701, 231] width 166 height 166
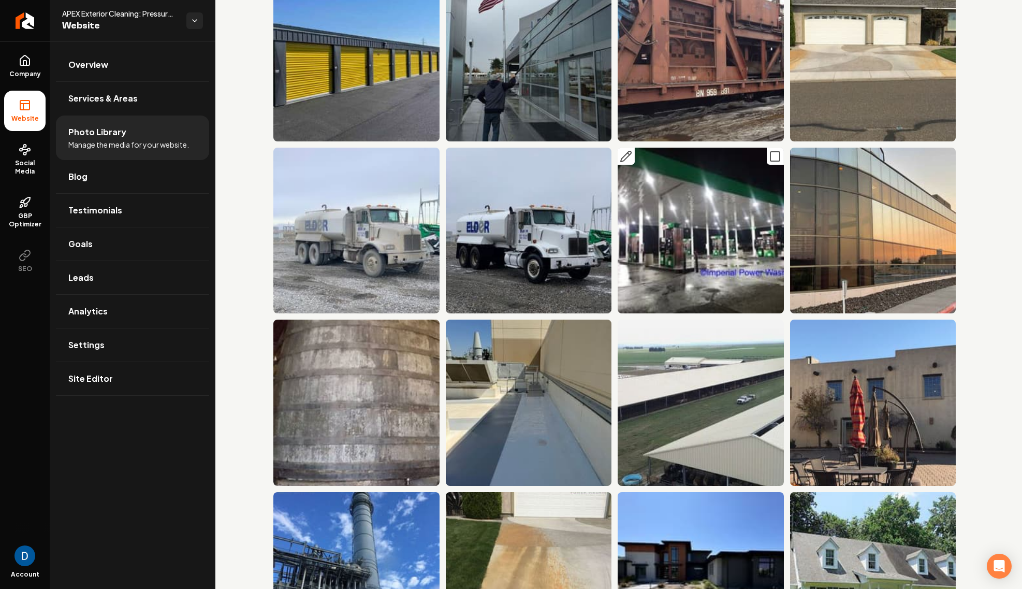
click at [630, 157] on icon "Main content area" at bounding box center [626, 156] width 12 height 12
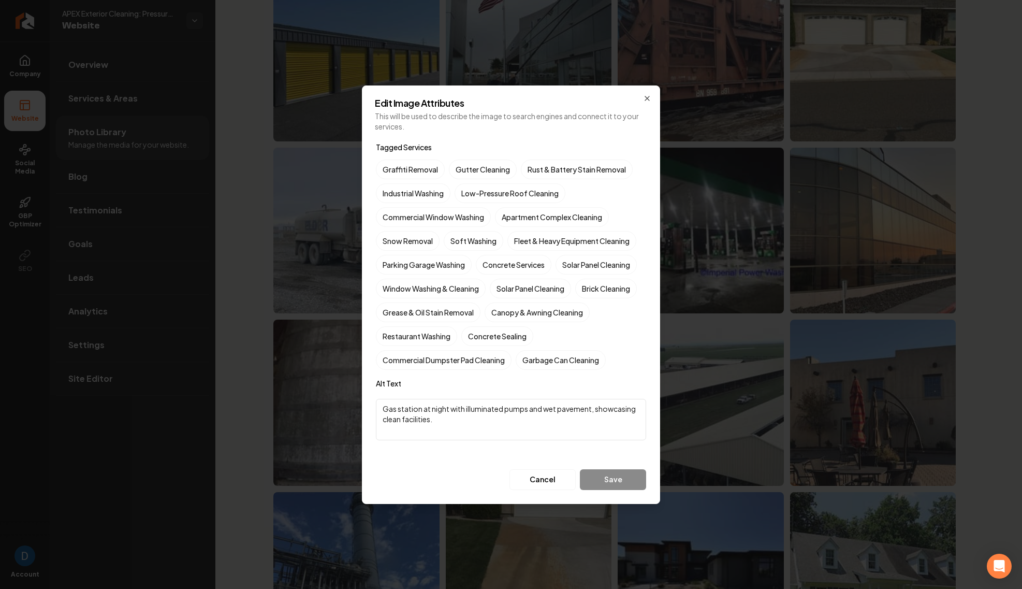
click at [645, 93] on div "Edit Image Attributes This will be used to describe the image to search engines…" at bounding box center [511, 294] width 298 height 418
click at [650, 99] on icon "button" at bounding box center [647, 98] width 8 height 8
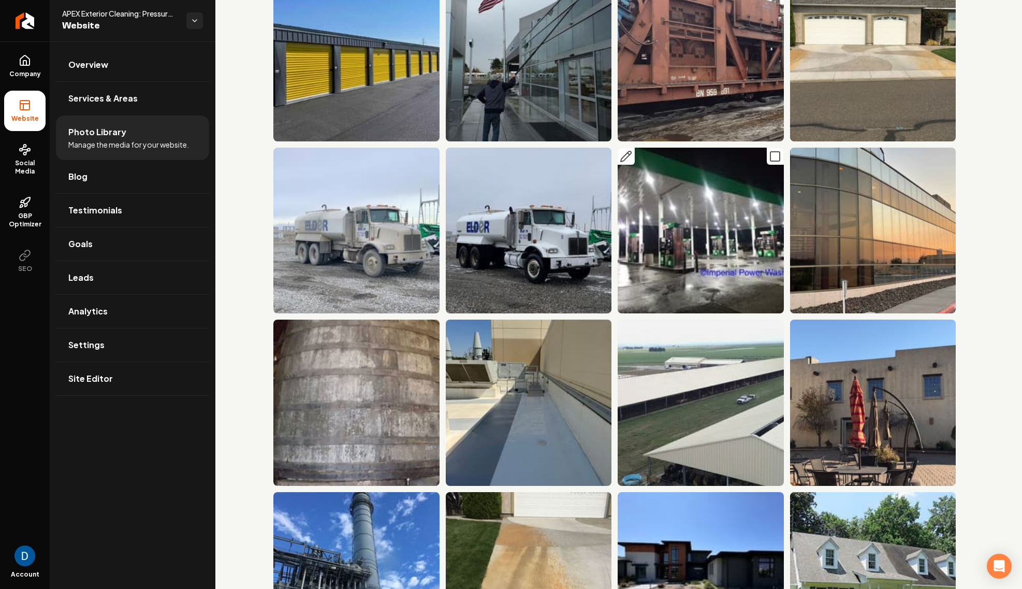
click at [722, 173] on img "Main content area" at bounding box center [701, 231] width 166 height 166
click at [769, 158] on icon "Main content area" at bounding box center [775, 156] width 12 height 12
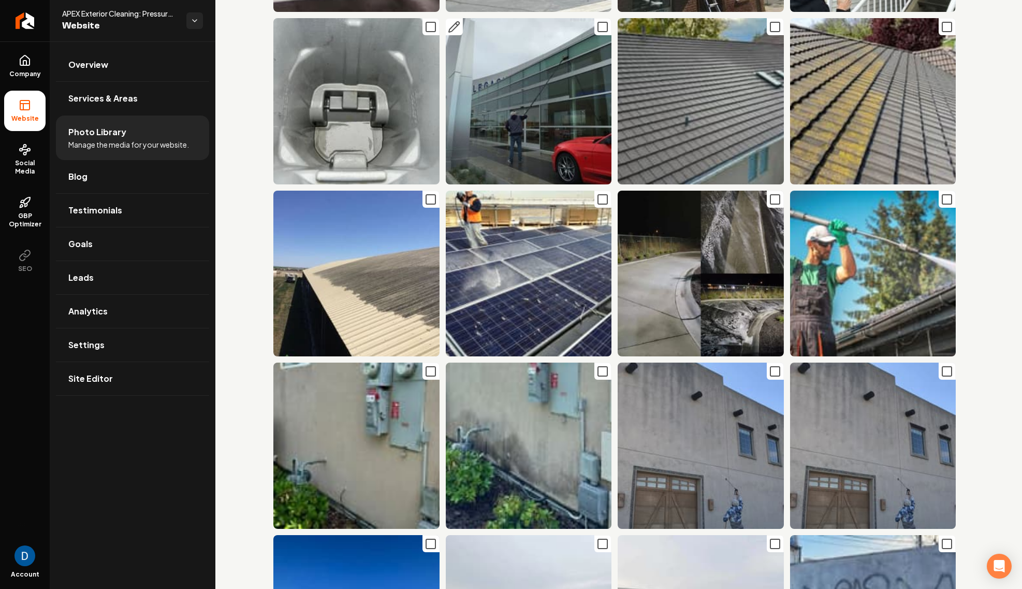
scroll to position [393, 0]
click at [143, 323] on link "Analytics" at bounding box center [132, 311] width 153 height 33
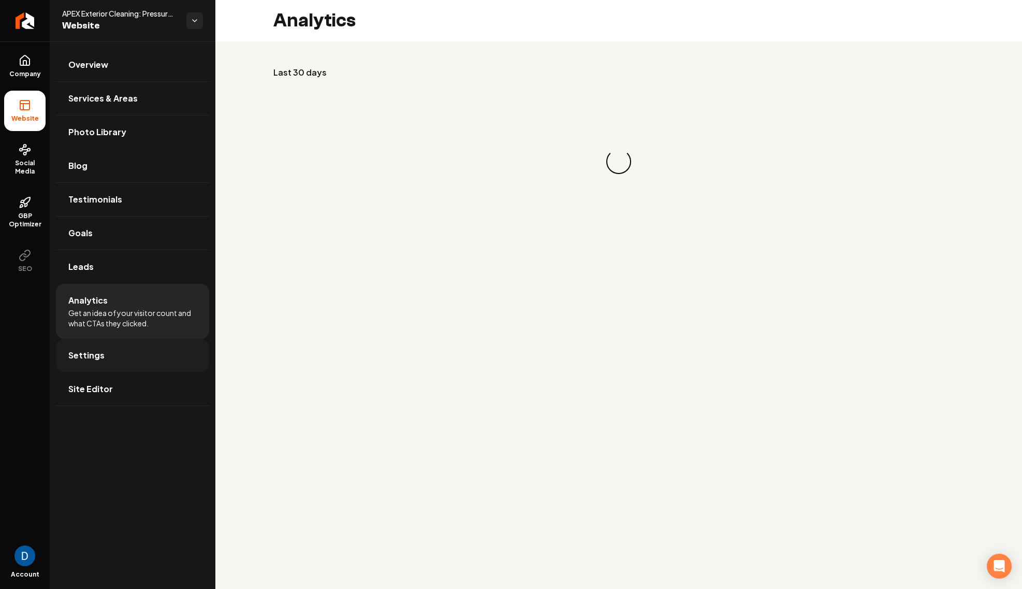
click at [125, 347] on link "Settings" at bounding box center [132, 355] width 153 height 33
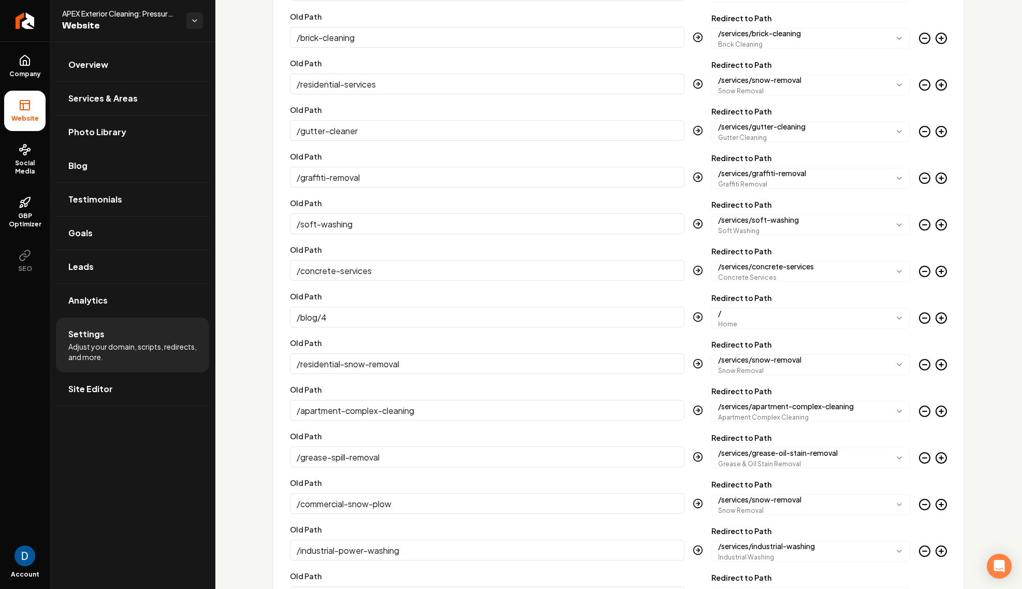
scroll to position [724, 0]
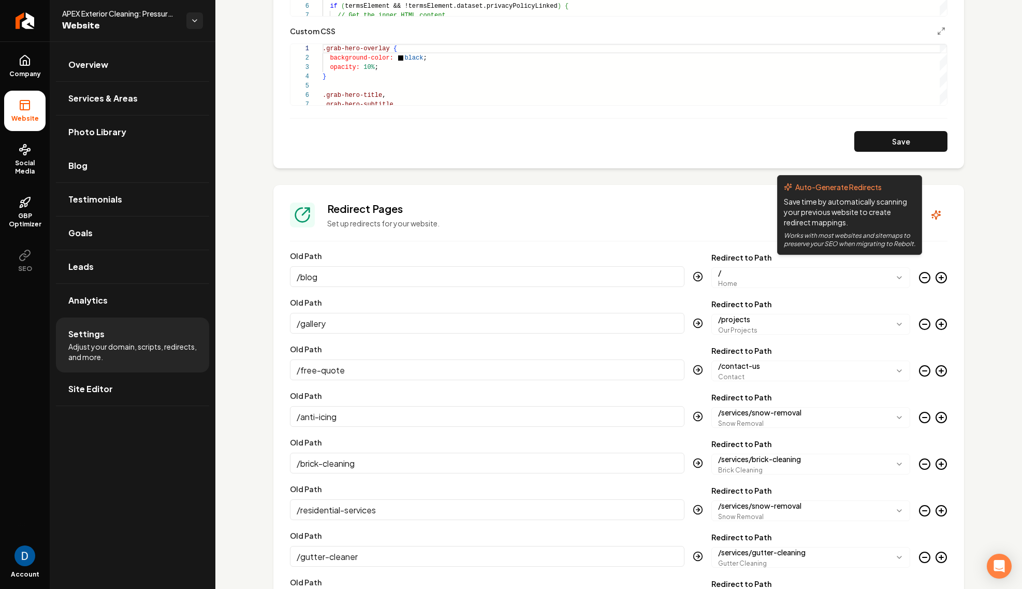
click at [921, 226] on div "Auto-Generate Redirects Save time by automatically scanning your previous websi…" at bounding box center [849, 215] width 145 height 80
click at [934, 217] on icon "Main content area" at bounding box center [936, 215] width 9 height 9
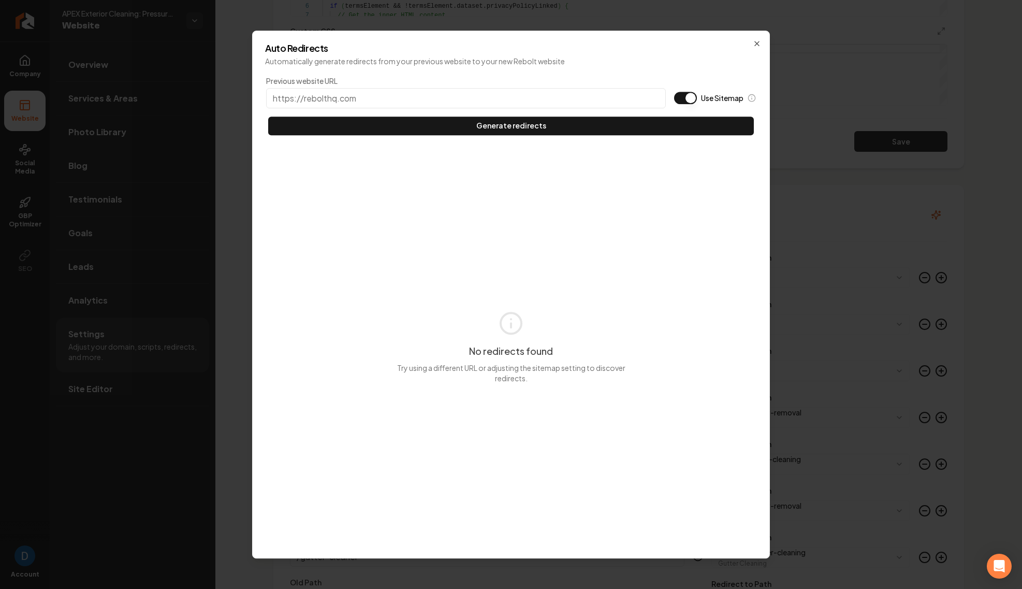
paste input "https://imperialpw.com/"
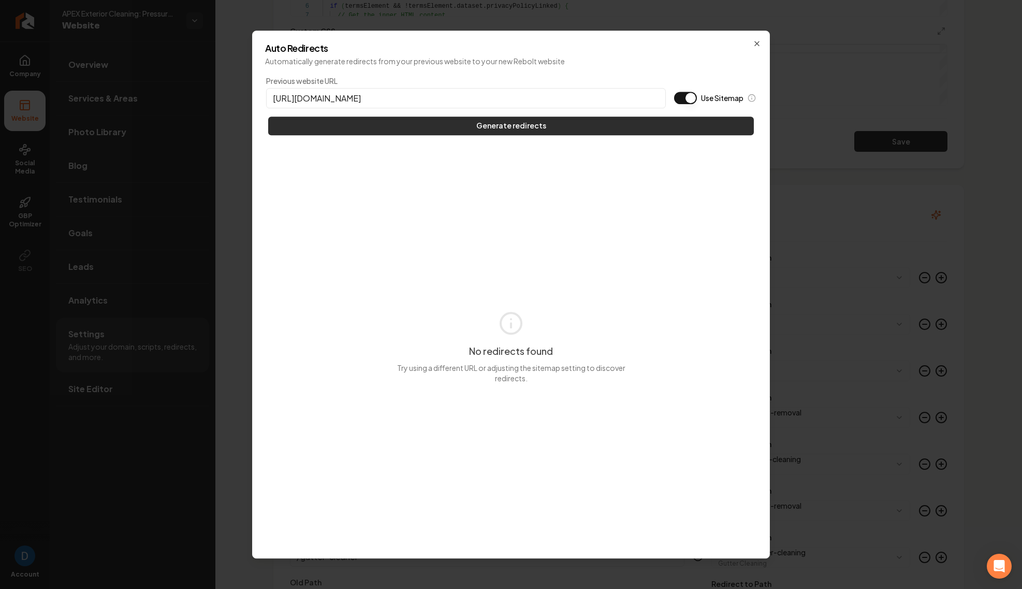
type input "https://imperialpw.com/"
click at [533, 124] on button "Generate redirects" at bounding box center [511, 125] width 486 height 19
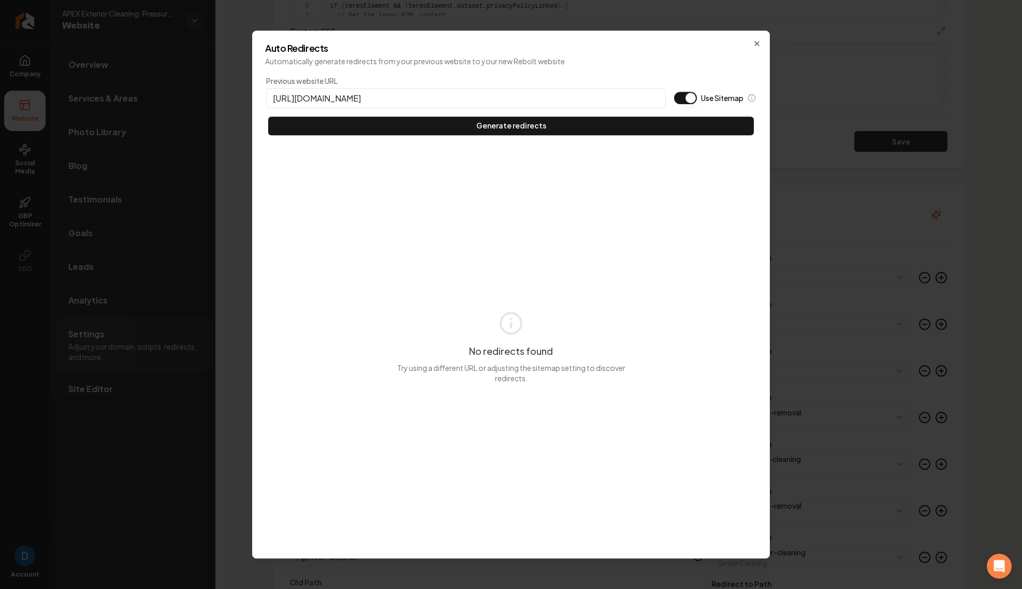
click at [686, 95] on button "Use Sitemap" at bounding box center [685, 98] width 23 height 12
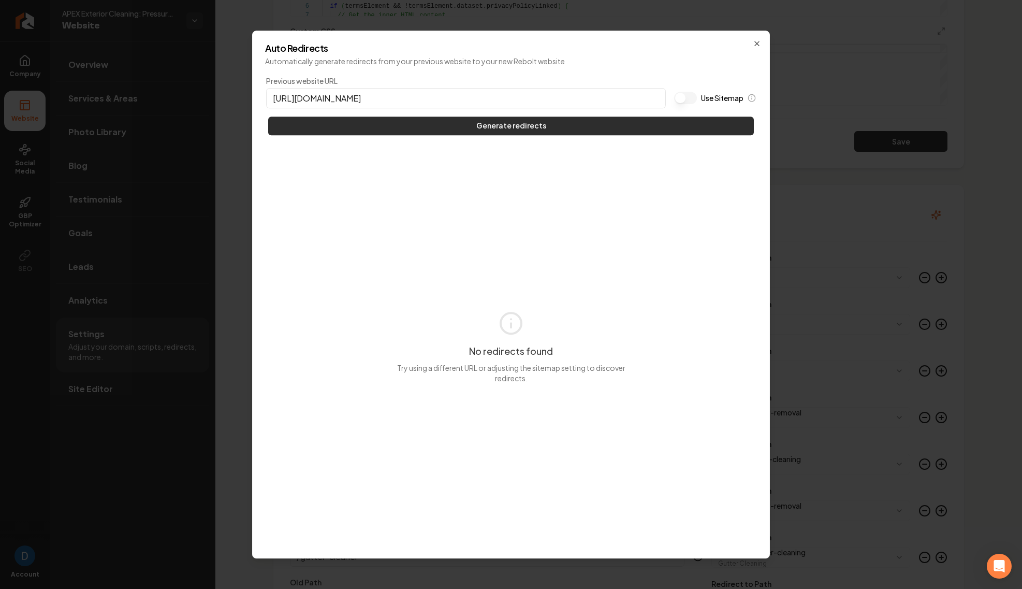
click at [544, 126] on button "Generate redirects" at bounding box center [511, 125] width 486 height 19
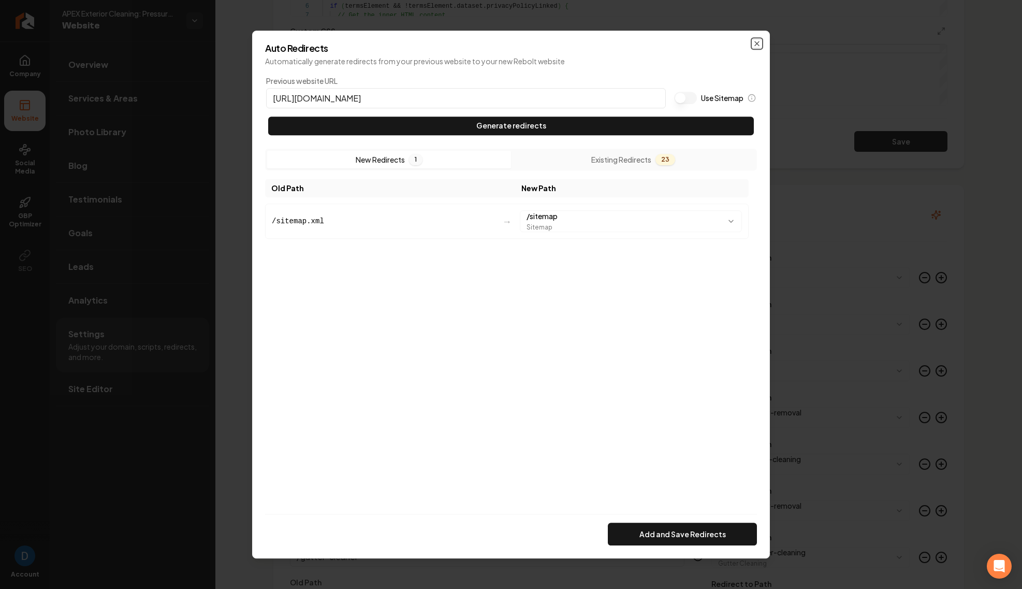
drag, startPoint x: 755, startPoint y: 43, endPoint x: 745, endPoint y: 64, distance: 23.2
click at [758, 42] on icon "button" at bounding box center [757, 43] width 8 height 8
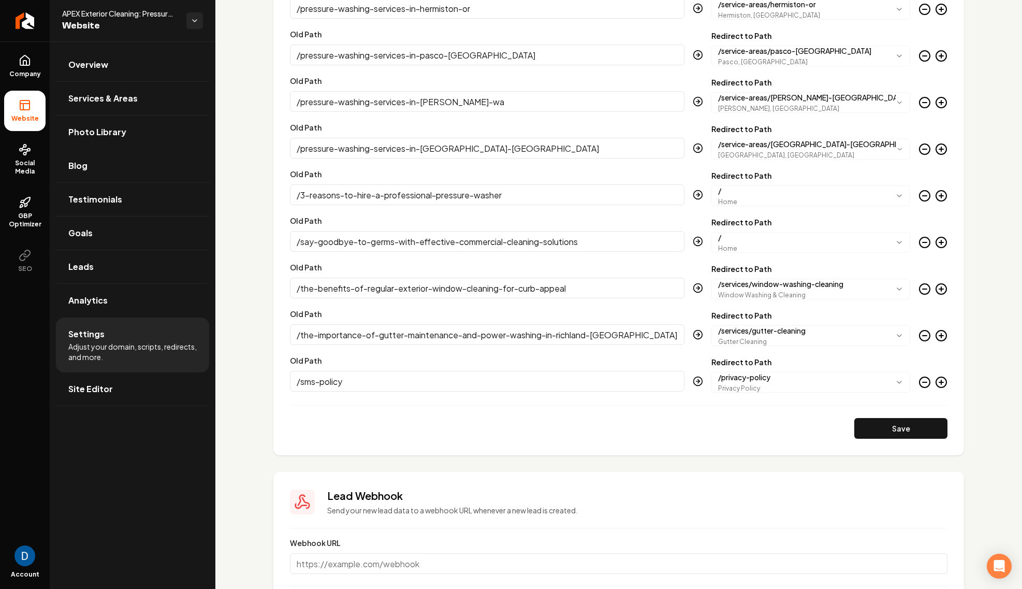
scroll to position [2183, 0]
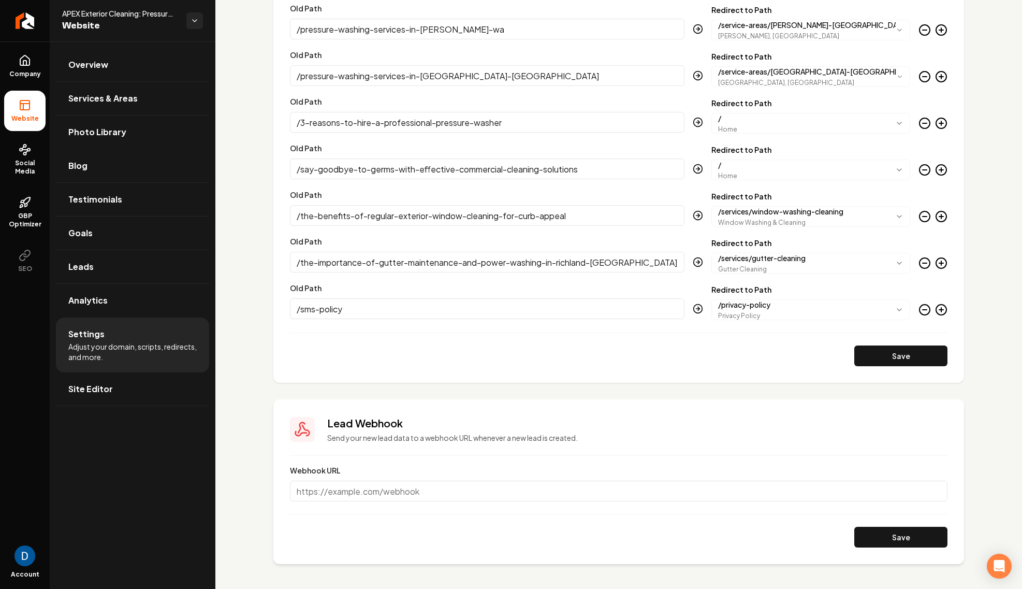
click at [945, 310] on icon "Main content area" at bounding box center [941, 309] width 12 height 12
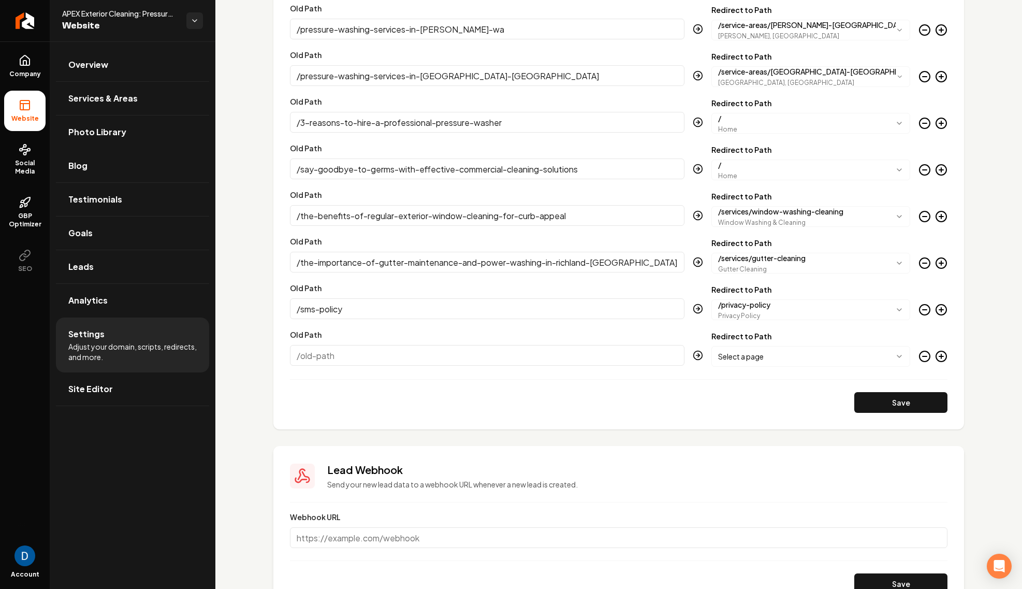
paste input "https://imperialpw.com/free-quote/"
type input "https://imperialpw.com/free-quote/"
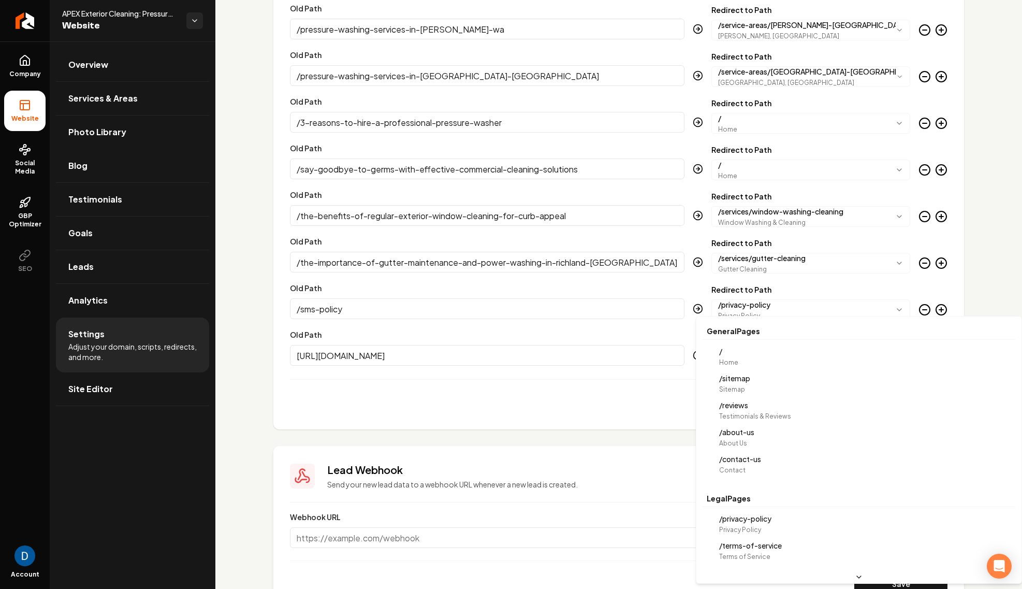
click at [767, 359] on body "Company Website Social Media GBP Optimizer SEO Account APEX Exterior Cleaning: …" at bounding box center [511, 294] width 1022 height 589
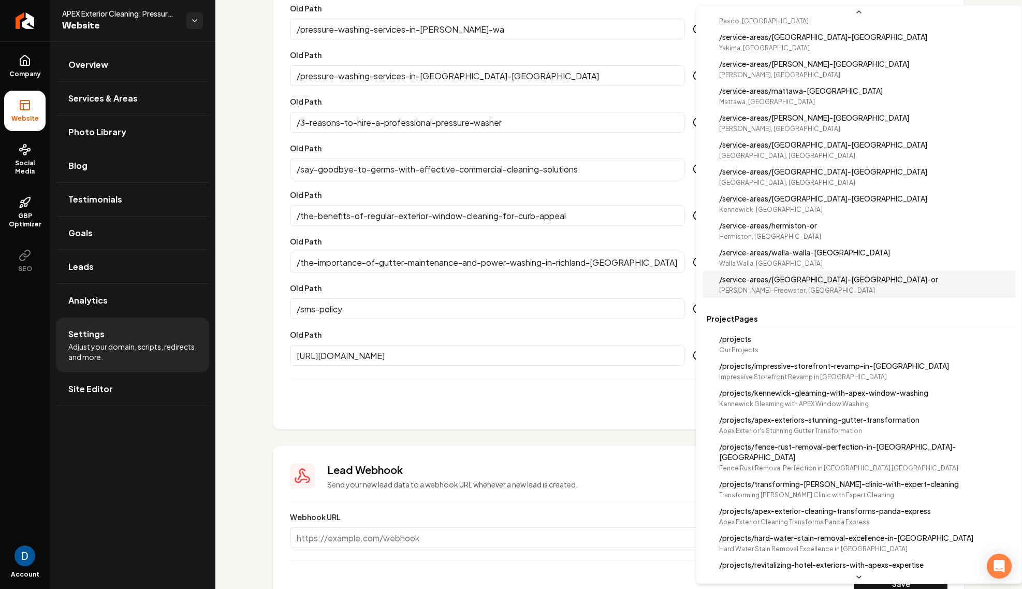
scroll to position [0, 0]
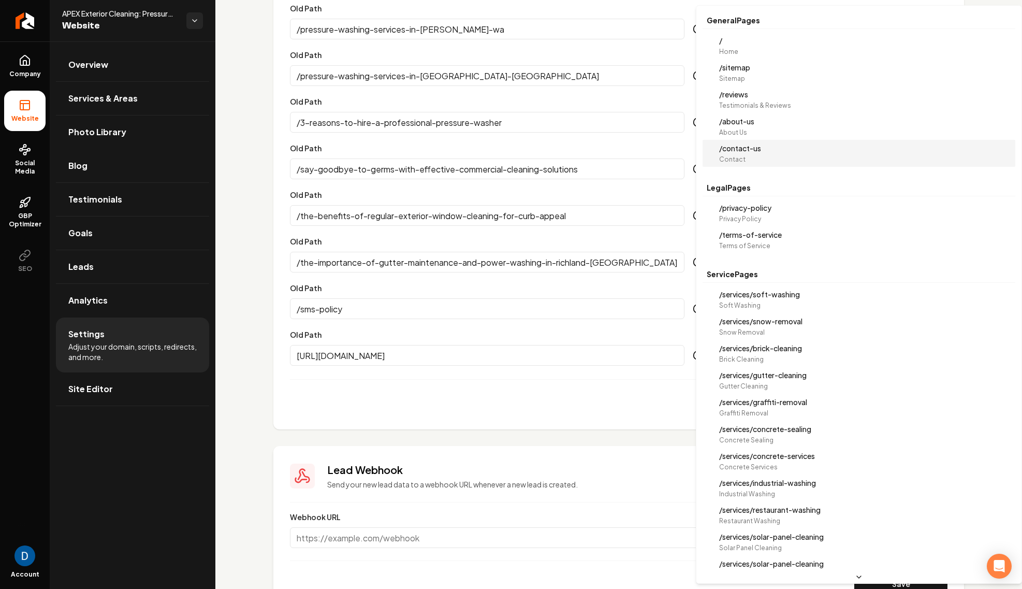
select select "**********"
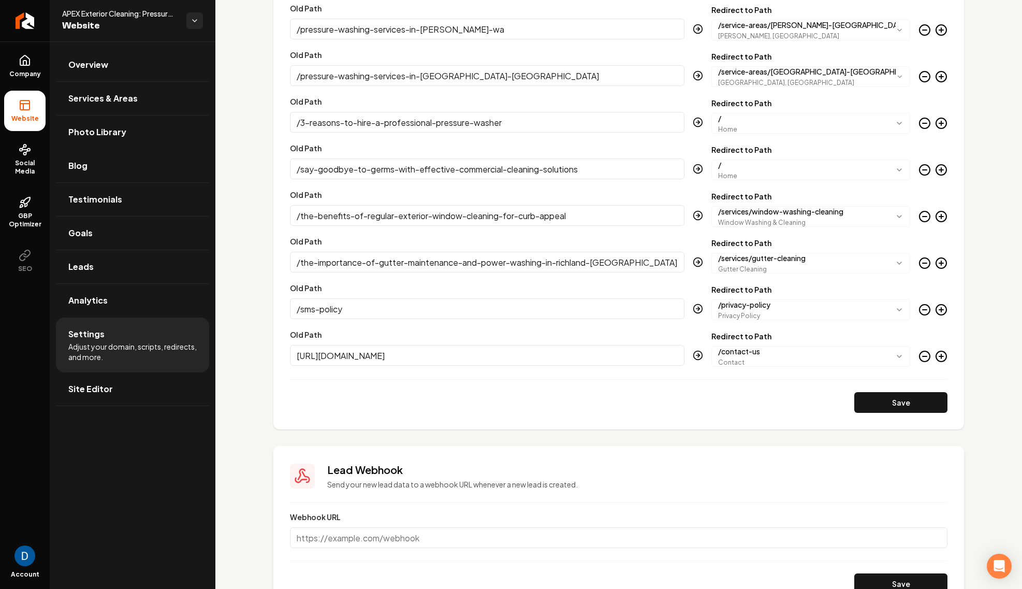
click at [942, 357] on icon "Main content area" at bounding box center [941, 356] width 12 height 12
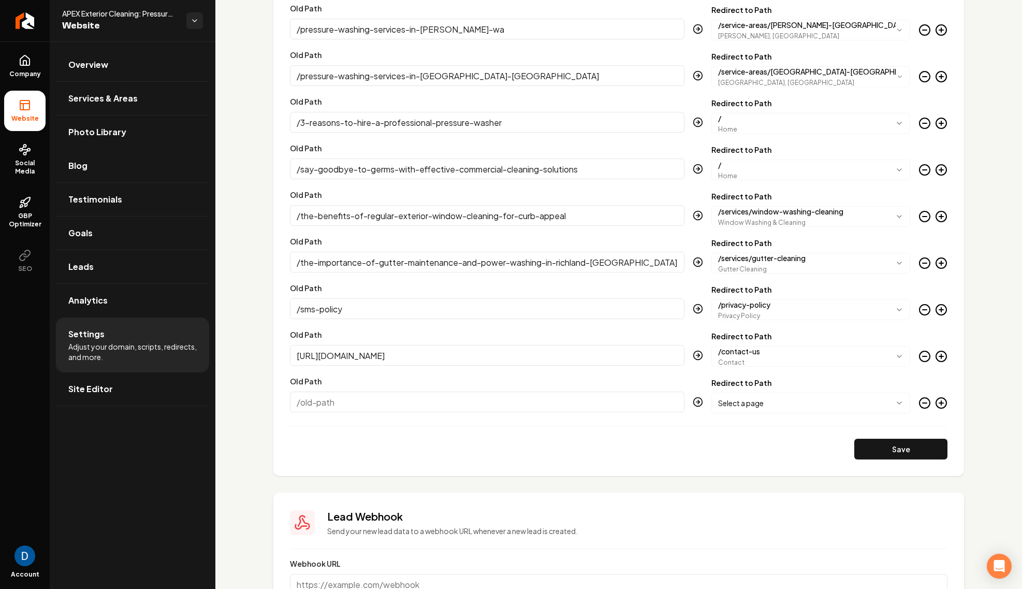
paste input "https://imperialpw.com/the-benefits-of-regular-exterior-window-cleaning-for-cur…"
type input "https://imperialpw.com/the-benefits-of-regular-exterior-window-cleaning-for-cur…"
click at [776, 403] on body "Company Website Social Media GBP Optimizer SEO Account APEX Exterior Cleaning: …" at bounding box center [511, 294] width 1022 height 589
click at [809, 405] on body "Company Website Social Media GBP Optimizer SEO Account APEX Exterior Cleaning: …" at bounding box center [511, 294] width 1022 height 589
click at [946, 403] on circle "Main content area" at bounding box center [941, 403] width 10 height 10
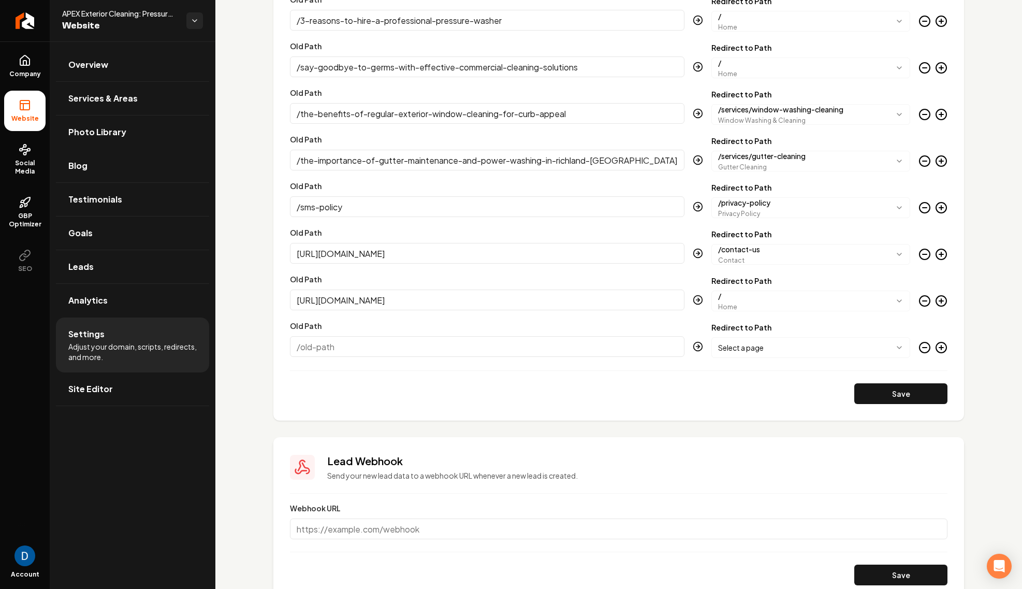
scroll to position [2301, 0]
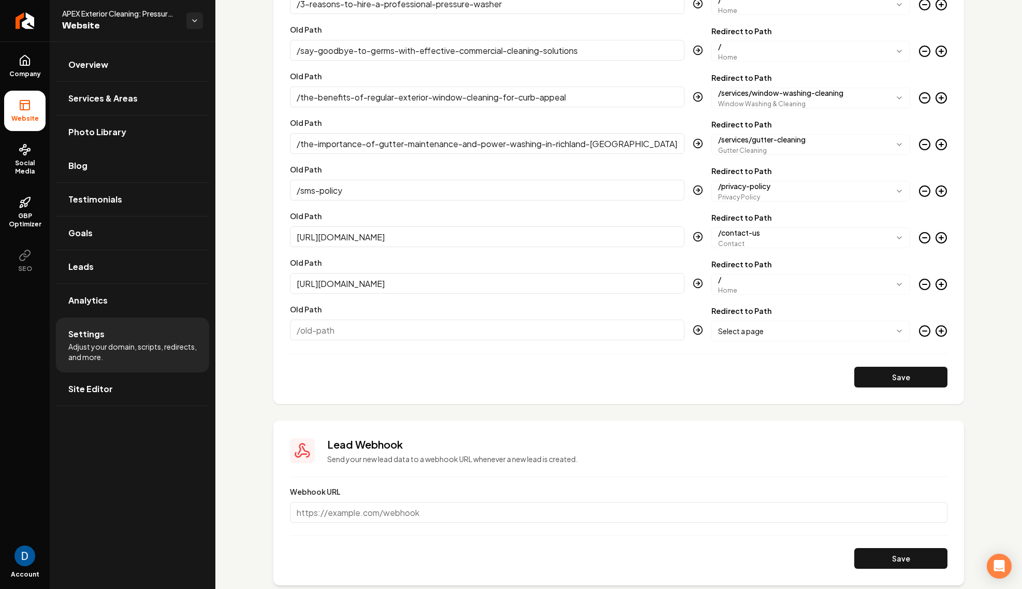
paste input "https://imperialpw.com/say-goodbye-to-germs-with-effective-commercial-cleaning-…"
type input "https://imperialpw.com/say-goodbye-to-germs-with-effective-commercial-cleaning-…"
click at [325, 238] on input "https://imperialpw.com/free-quote/" at bounding box center [487, 236] width 395 height 21
type input "/imperialpw.com/free-quote/"
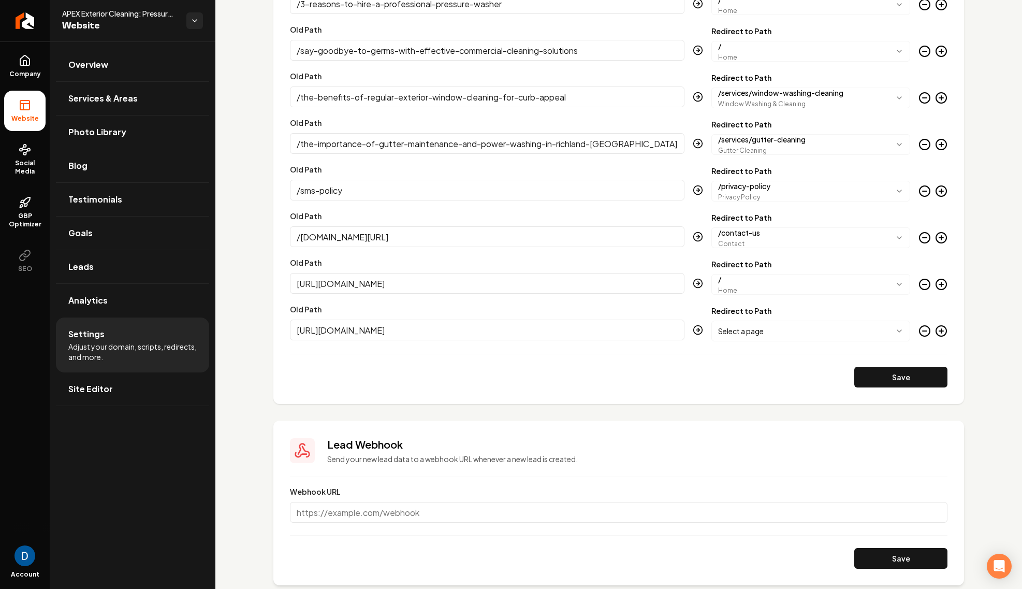
click at [324, 286] on input "https://imperialpw.com/the-benefits-of-regular-exterior-window-cleaning-for-cur…" at bounding box center [487, 283] width 395 height 21
type input "/imperialpw.com/the-benefits-of-regular-exterior-window-cleaning-for-curb-appea…"
click at [327, 333] on input "https://imperialpw.com/say-goodbye-to-germs-with-effective-commercial-cleaning-…" at bounding box center [487, 329] width 395 height 21
click at [322, 333] on input "https://imperialpw.com/say-goodbye-to-germs-with-effective-commercial-cleaning-…" at bounding box center [487, 329] width 395 height 21
type input "/imperialpw.com/say-goodbye-to-germs-with-effective-commercial-cleaning-solutio…"
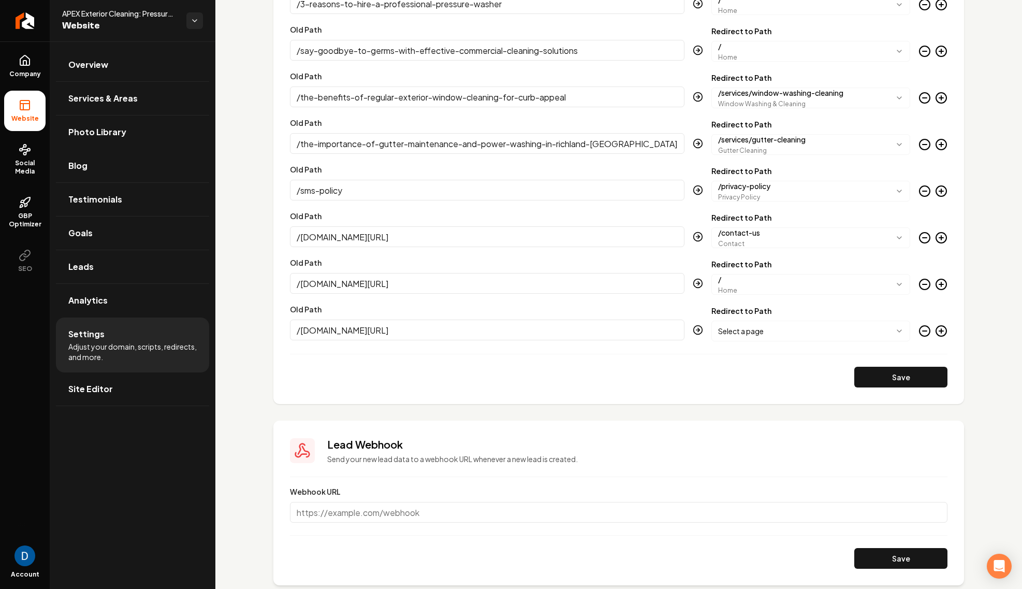
click at [766, 332] on body "Company Website Social Media GBP Optimizer SEO Account APEX Exterior Cleaning: …" at bounding box center [511, 294] width 1022 height 589
click at [941, 333] on icon "Main content area" at bounding box center [941, 331] width 12 height 12
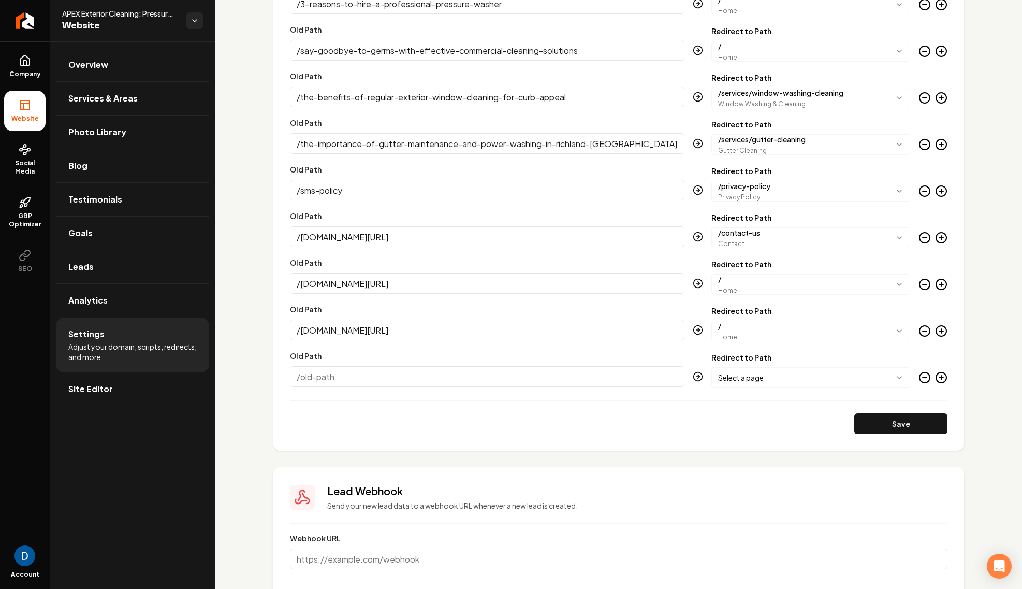
paste input "https://imperialpw.com/3-reasons-to-hire-a-professional-pressure-washer/"
click at [324, 379] on input "https://imperialpw.com/3-reasons-to-hire-a-professional-pressure-washer/" at bounding box center [487, 376] width 395 height 21
type input "/imperialpw.com/3-reasons-to-hire-a-professional-pressure-washer/"
click at [820, 378] on body "Company Website Social Media GBP Optimizer SEO Account APEX Exterior Cleaning: …" at bounding box center [511, 294] width 1022 height 589
click at [939, 381] on icon "Main content area" at bounding box center [941, 377] width 12 height 12
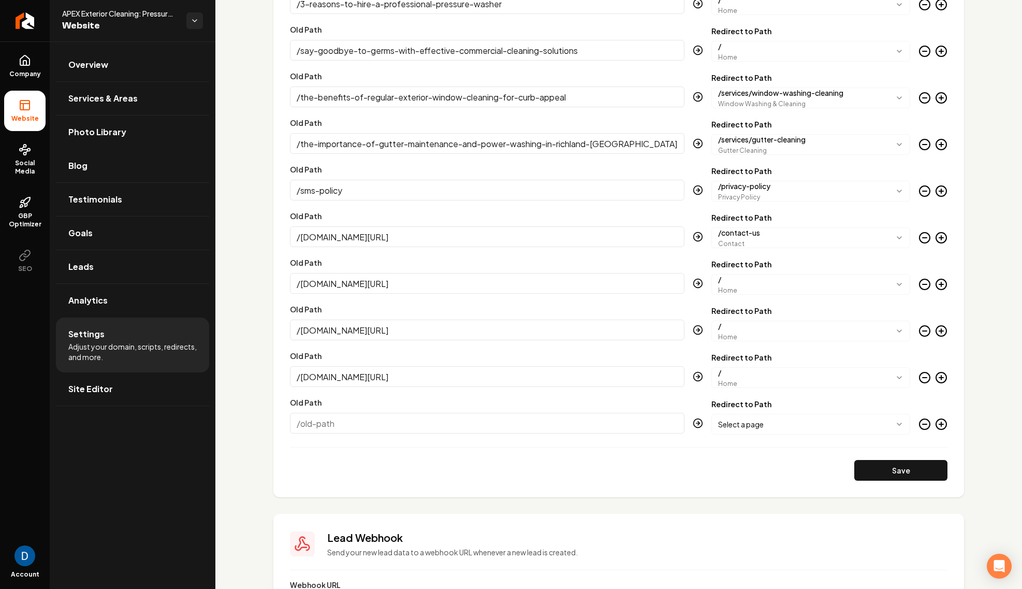
click at [356, 424] on input "Old Path" at bounding box center [487, 423] width 395 height 21
paste input "https://imperialpw.com/pressure-washing-services-in-sunnyside-wa/"
click at [321, 424] on input "https://imperialpw.com/pressure-washing-services-in-sunnyside-wa/" at bounding box center [487, 423] width 395 height 21
type input "/imperialpw.com/pressure-washing-services-in-sunnyside-wa/"
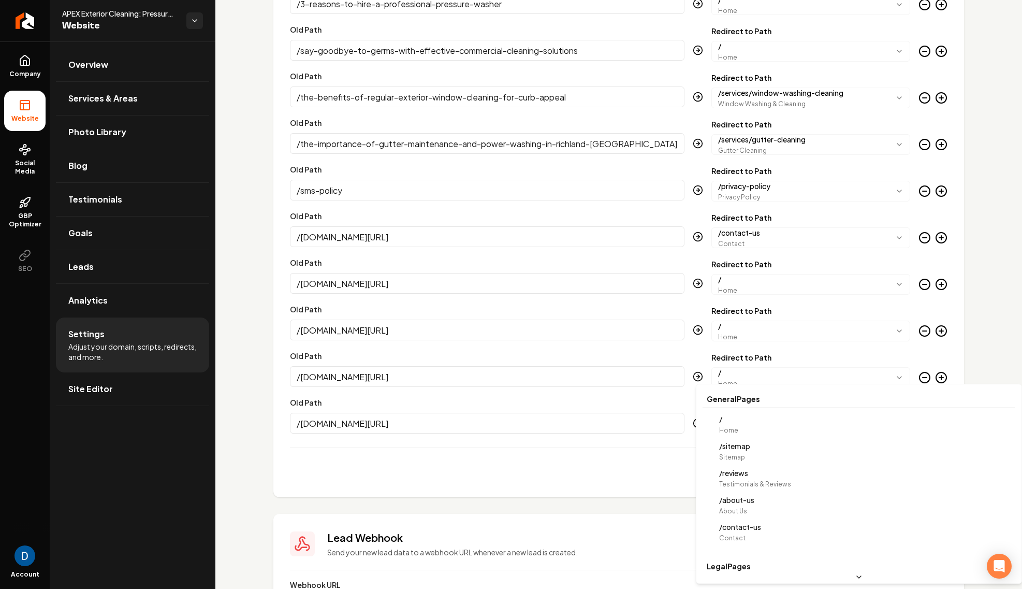
click at [798, 434] on body "Company Website Social Media GBP Optimizer SEO Account APEX Exterior Cleaning: …" at bounding box center [511, 294] width 1022 height 589
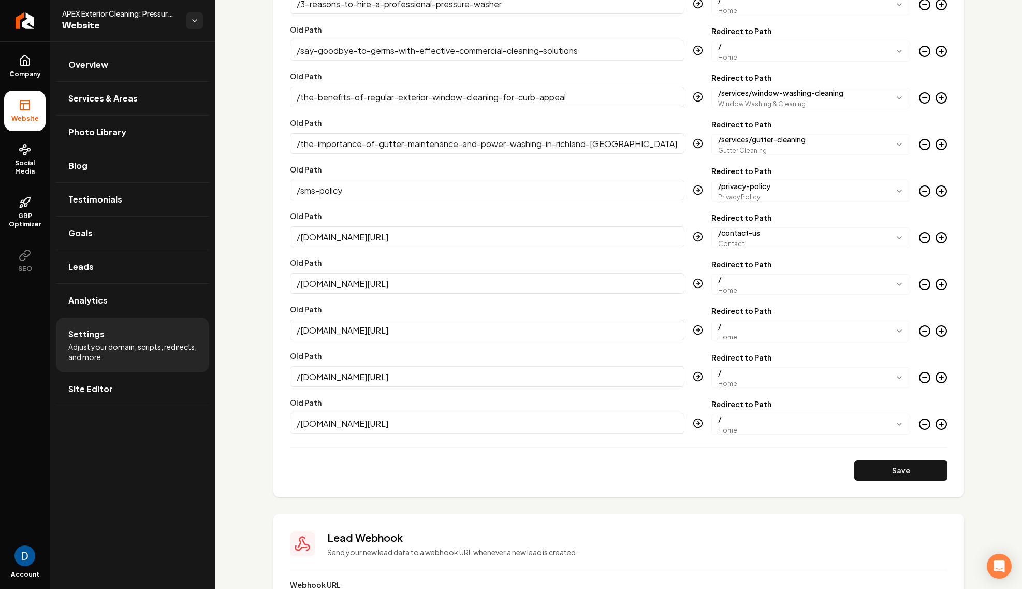
click at [938, 425] on icon "Main content area" at bounding box center [941, 424] width 12 height 12
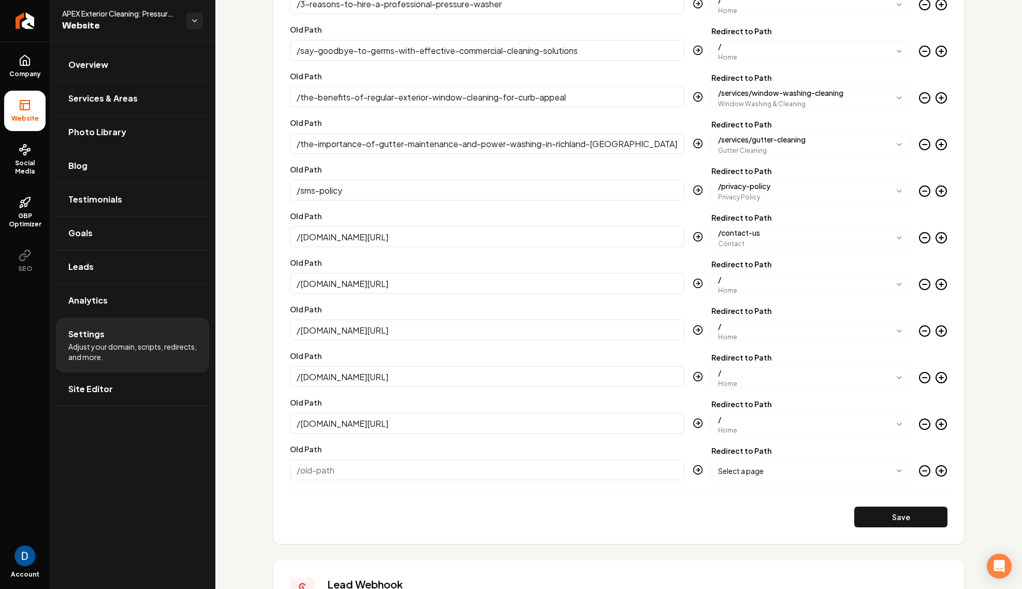
click at [440, 460] on input "Old Path" at bounding box center [487, 469] width 395 height 21
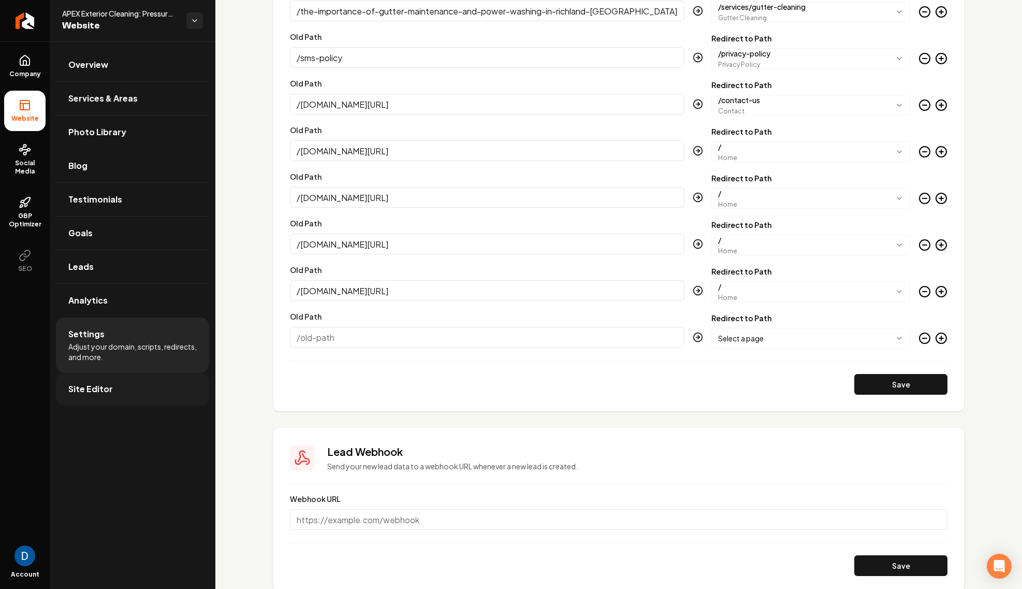
scroll to position [2434, 0]
paste input "/imperialpw.com/pressure-washing-services-in-pasco-wa/"
type input "/imperialpw.com/pressure-washing-services-in-pasco-wa/"
click at [736, 334] on body "Company Website Social Media GBP Optimizer SEO Account APEX Exterior Cleaning: …" at bounding box center [511, 294] width 1022 height 589
click at [939, 334] on icon "Main content area" at bounding box center [941, 337] width 12 height 12
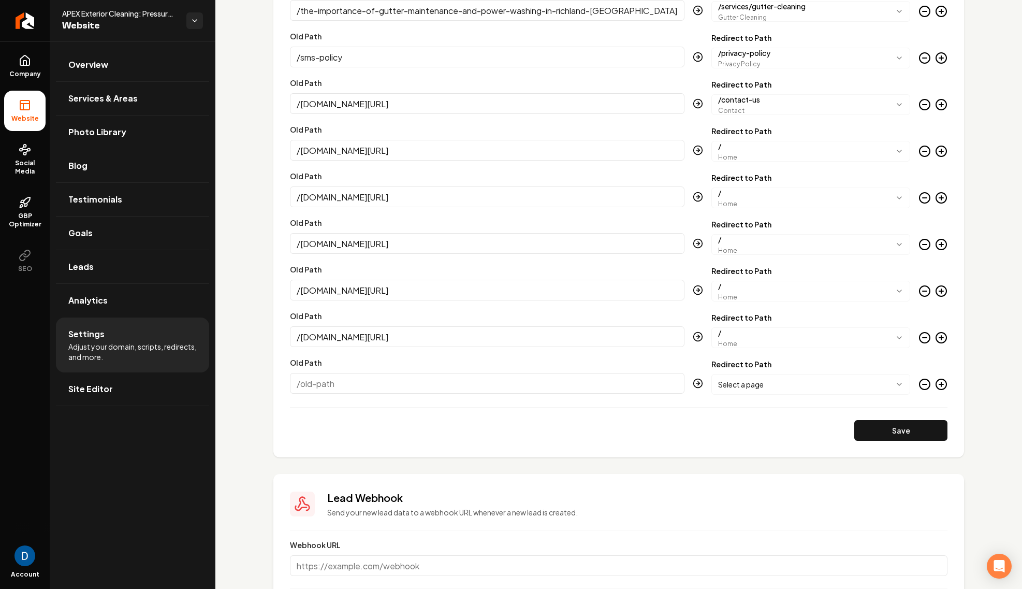
click at [941, 379] on circle "Main content area" at bounding box center [941, 384] width 10 height 10
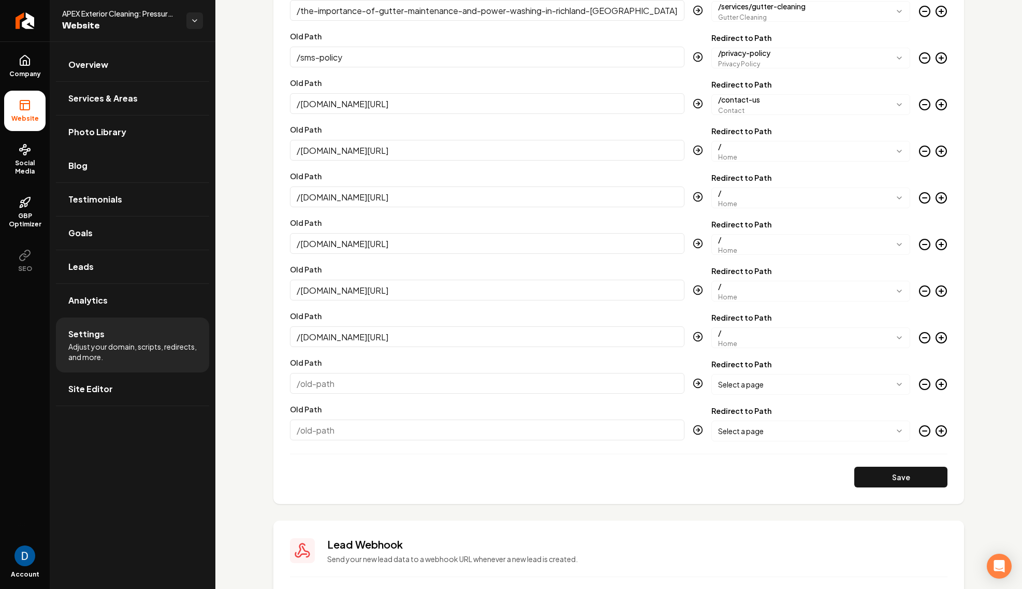
click at [939, 432] on icon "Main content area" at bounding box center [941, 431] width 12 height 12
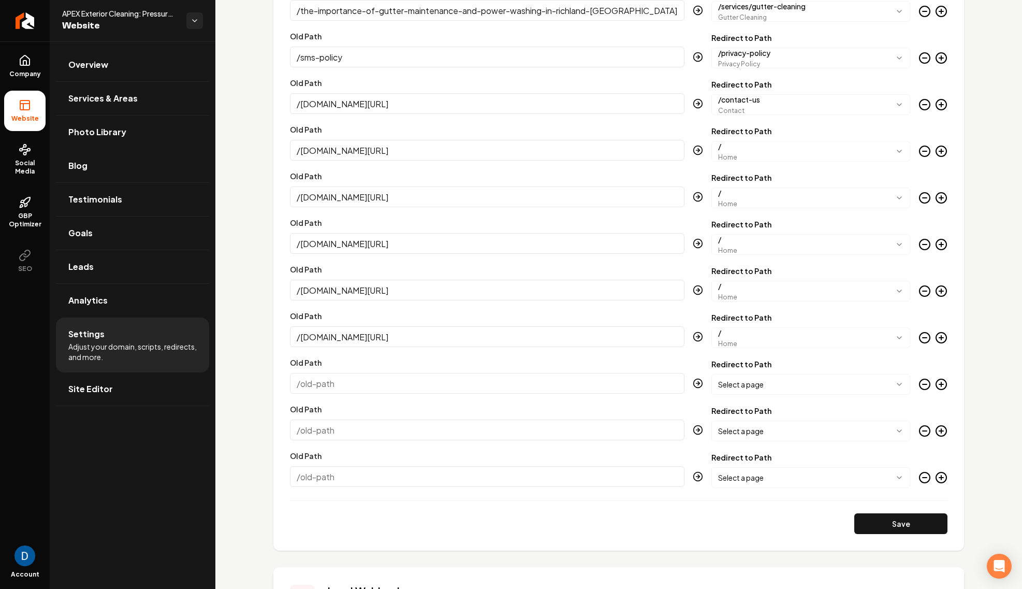
click at [943, 480] on icon "Main content area" at bounding box center [941, 477] width 12 height 12
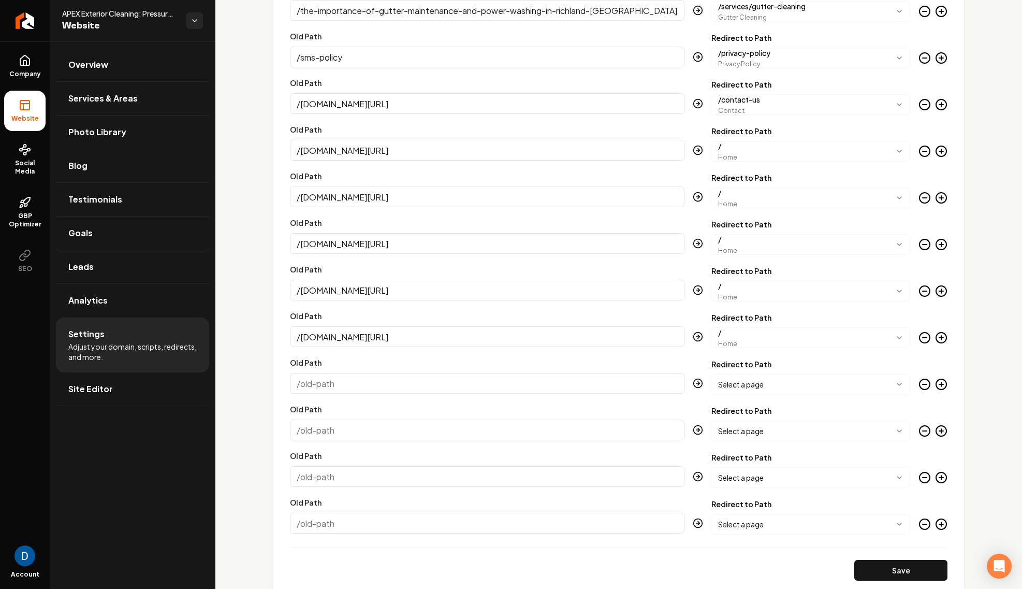
click at [944, 522] on icon "Main content area" at bounding box center [941, 524] width 12 height 12
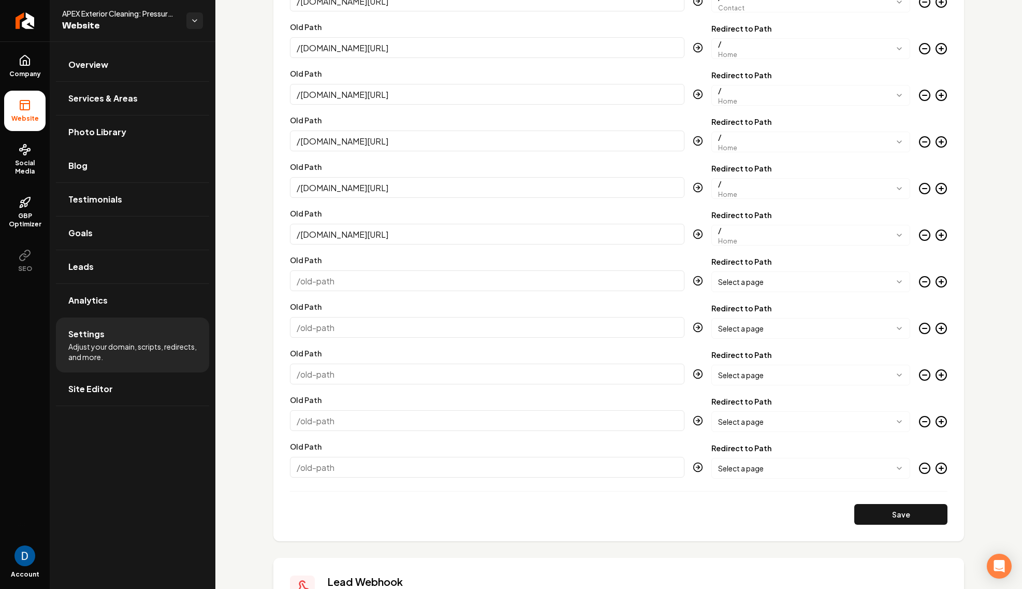
scroll to position [2540, 0]
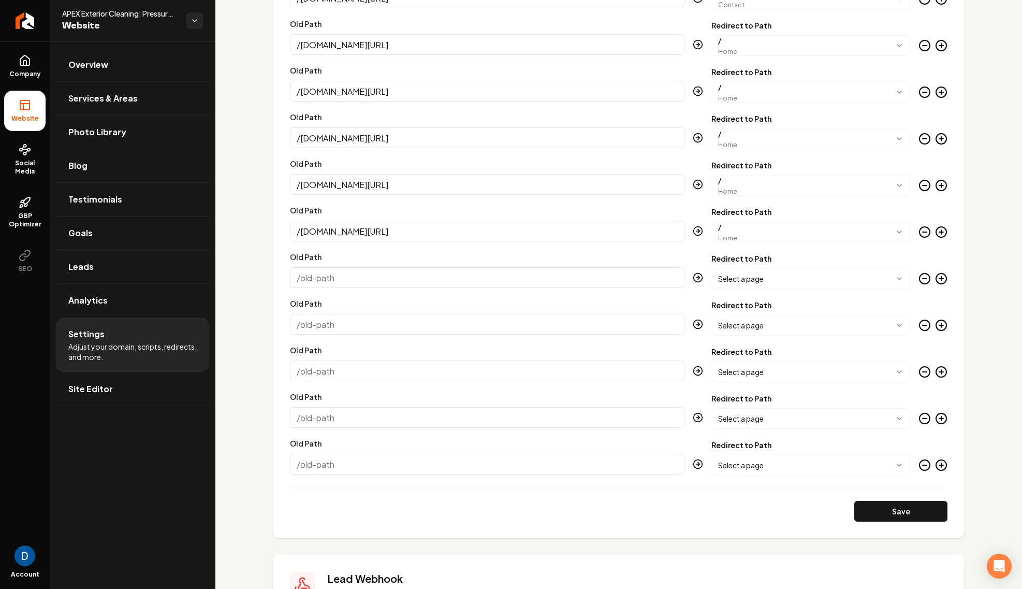
click at [943, 469] on icon "Main content area" at bounding box center [941, 465] width 12 height 12
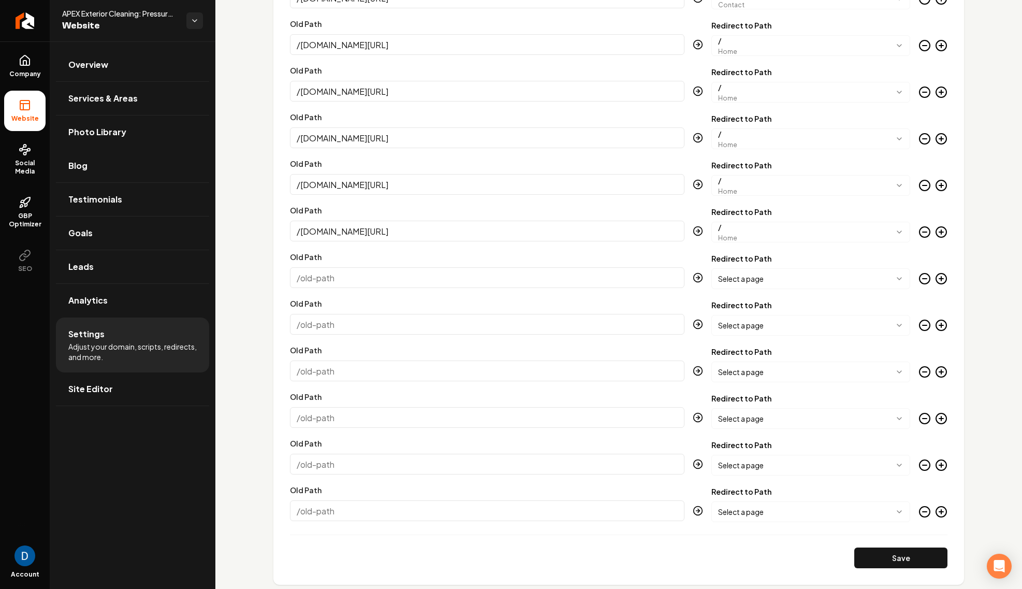
click at [942, 514] on icon "Main content area" at bounding box center [941, 511] width 12 height 12
click at [943, 558] on icon "Main content area" at bounding box center [941, 558] width 4 height 0
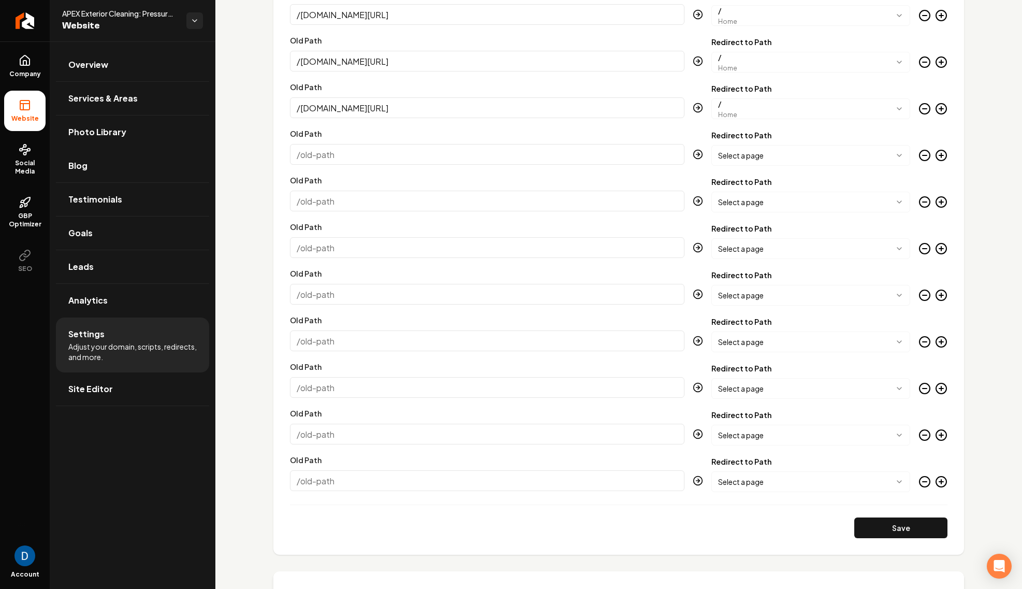
scroll to position [2638, 0]
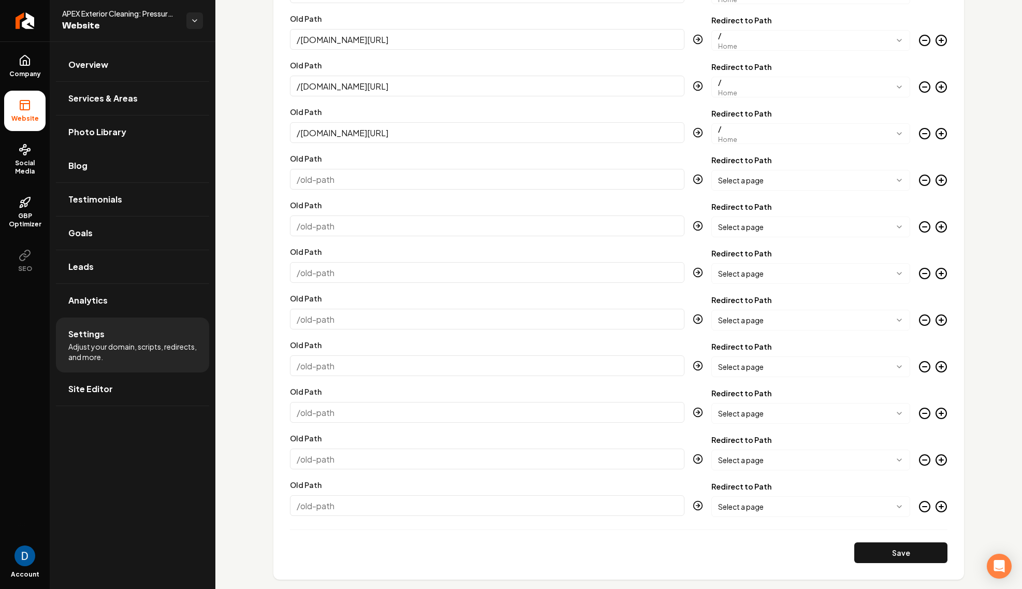
click at [334, 184] on input "Old Path" at bounding box center [487, 179] width 395 height 21
paste input "/imperialpw.com/pressure-washing-services-in-hermiston-or/"
type input "/imperialpw.com/pressure-washing-services-in-hermiston-or/"
click at [763, 179] on body "Company Website Social Media GBP Optimizer SEO Account APEX Exterior Cleaning: …" at bounding box center [511, 294] width 1022 height 589
click at [322, 228] on input "Old Path" at bounding box center [487, 225] width 395 height 21
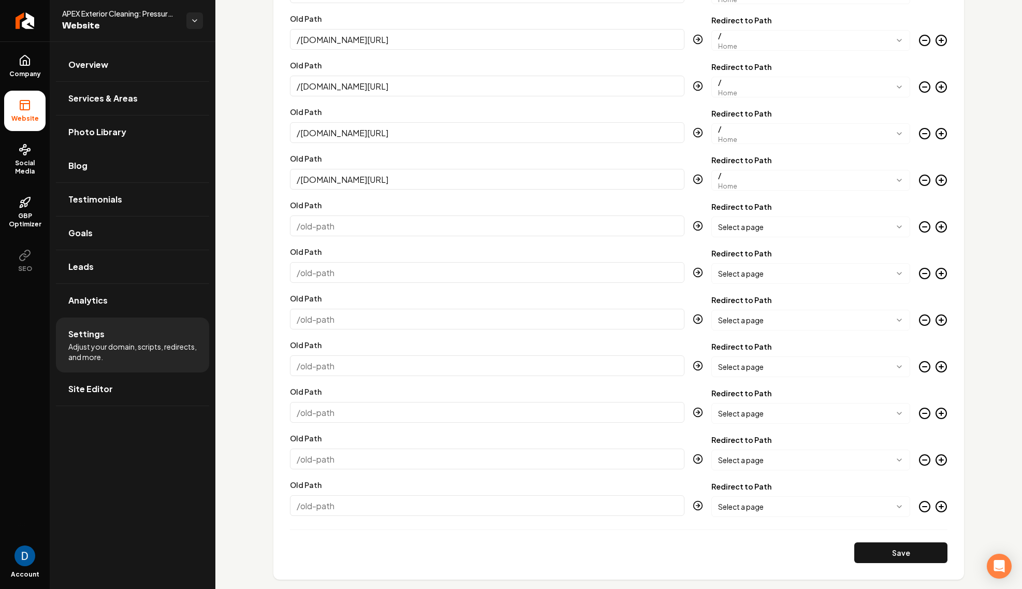
click at [449, 228] on input "Old Path" at bounding box center [487, 225] width 395 height 21
paste input "/imperialpw.com/rust-stain-battery-stain-removal/"
type input "/imperialpw.com/rust-stain-battery-stain-removal/"
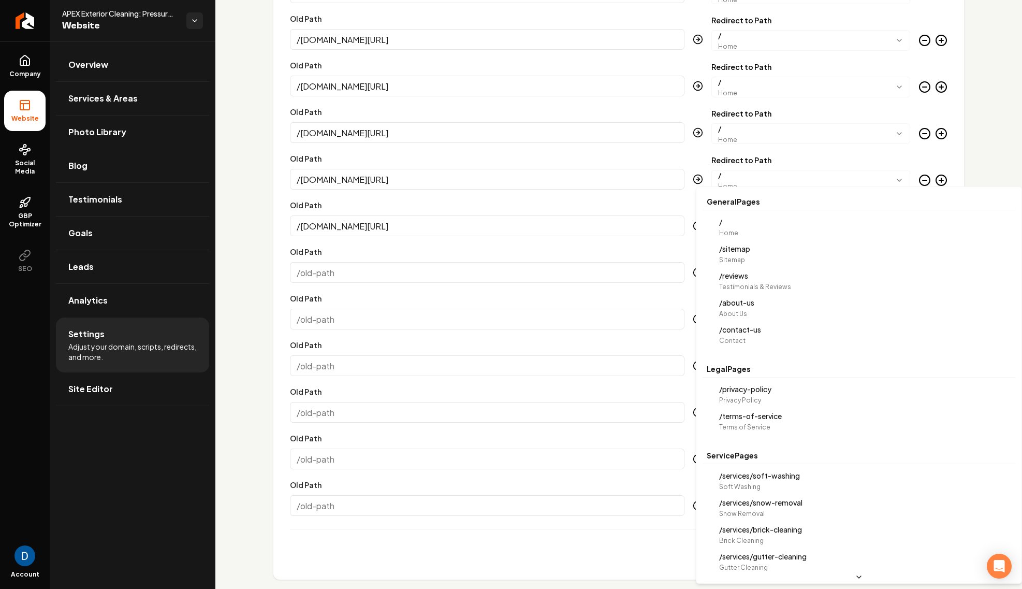
click at [810, 222] on body "Company Website Social Media GBP Optimizer SEO Account APEX Exterior Cleaning: …" at bounding box center [511, 294] width 1022 height 589
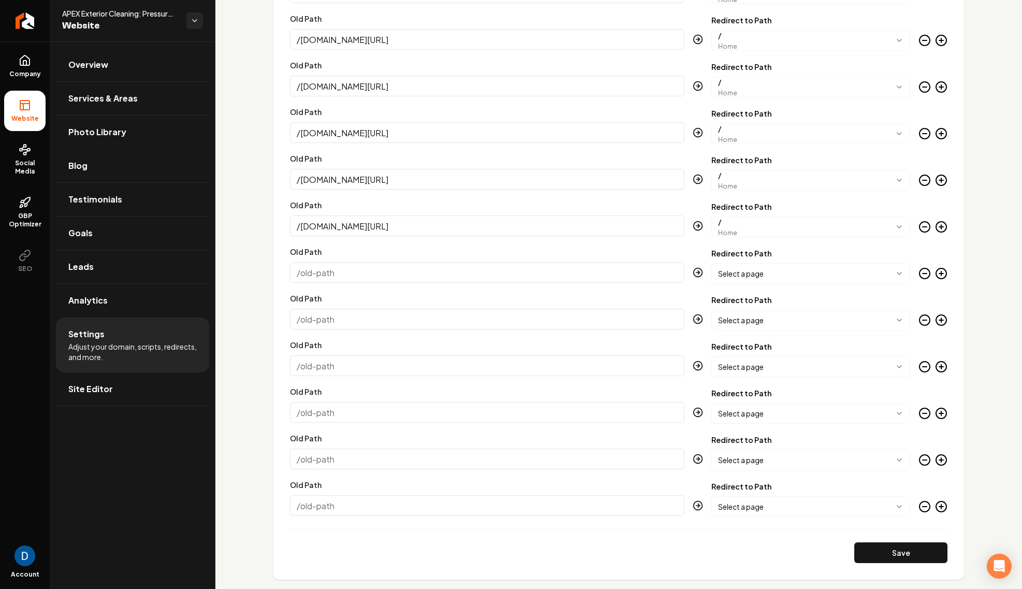
click at [349, 280] on input "Old Path" at bounding box center [487, 272] width 395 height 21
click at [842, 226] on body "Company Website Social Media GBP Optimizer SEO Account APEX Exterior Cleaning: …" at bounding box center [511, 294] width 1022 height 589
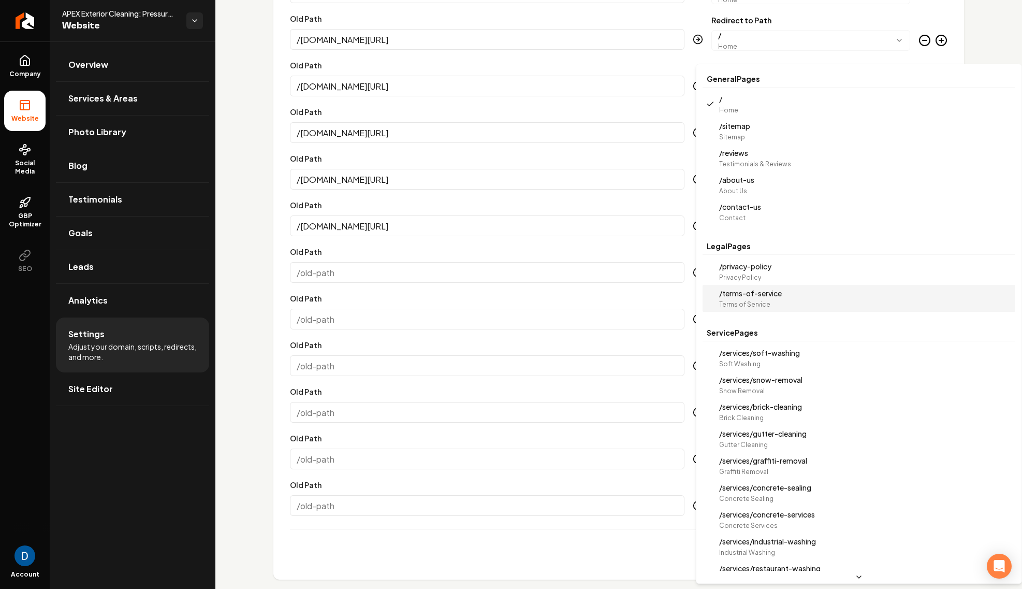
scroll to position [0, 0]
click at [261, 300] on html "Company Website Social Media GBP Optimizer SEO Account APEX Exterior Cleaning: …" at bounding box center [511, 294] width 1022 height 589
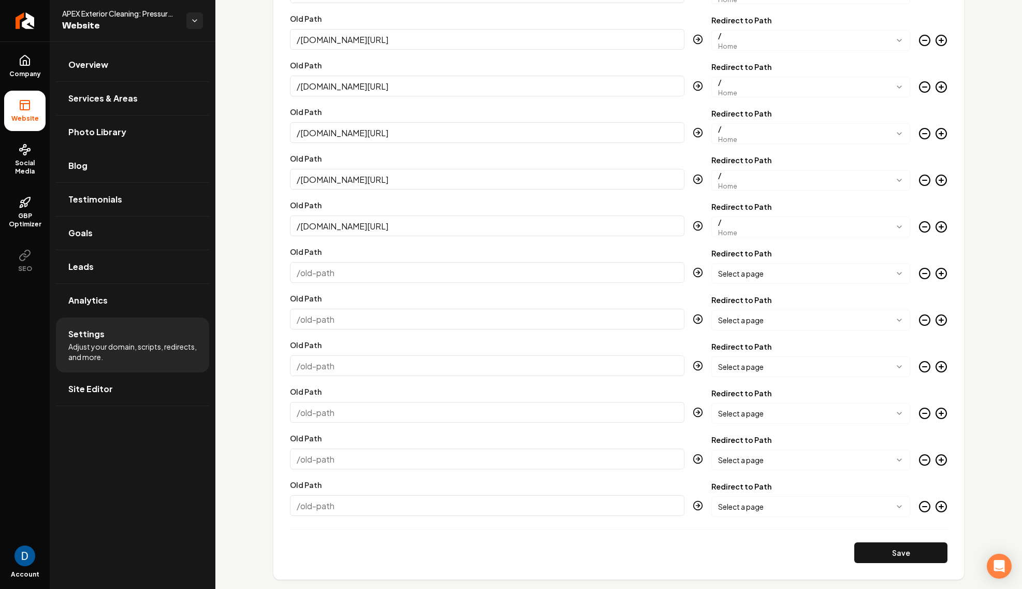
click at [420, 272] on input "Old Path" at bounding box center [487, 272] width 395 height 21
click at [430, 273] on input "Old Path" at bounding box center [487, 272] width 395 height 21
paste input "/imperialpw.com/pressure-washing-services-in-kennewickwa/"
type input "/imperialpw.com/pressure-washing-services-in-kennewickwa/"
click at [828, 282] on body "Company Website Social Media GBP Optimizer SEO Account APEX Exterior Cleaning: …" at bounding box center [511, 294] width 1022 height 589
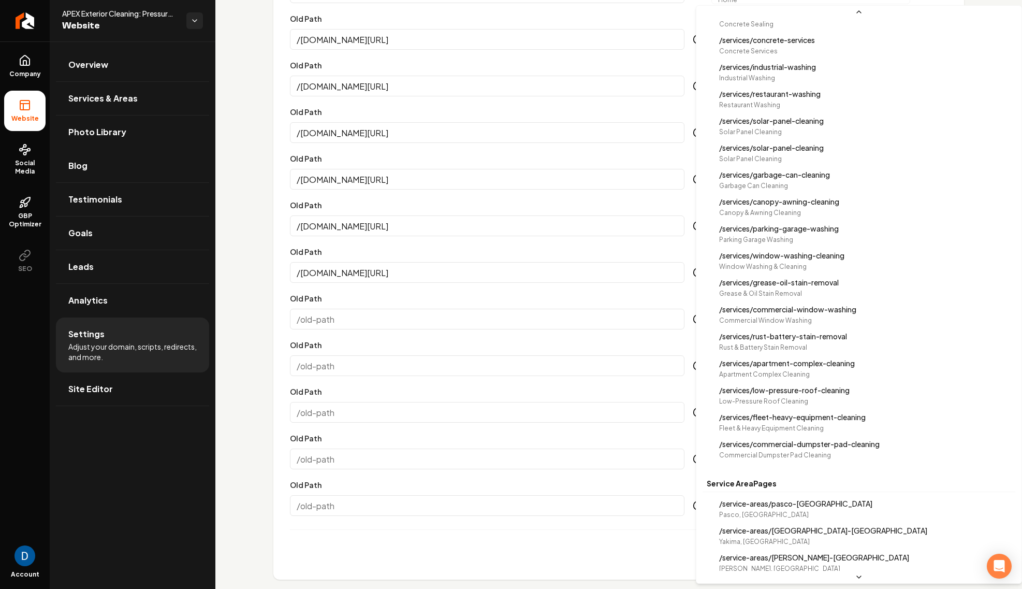
scroll to position [798, 0]
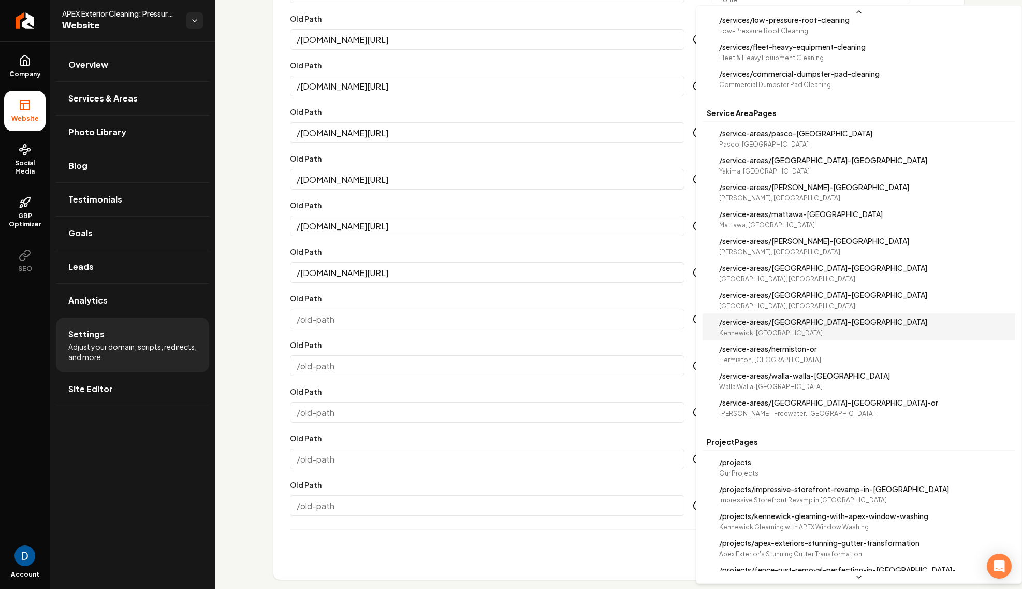
select select "**********"
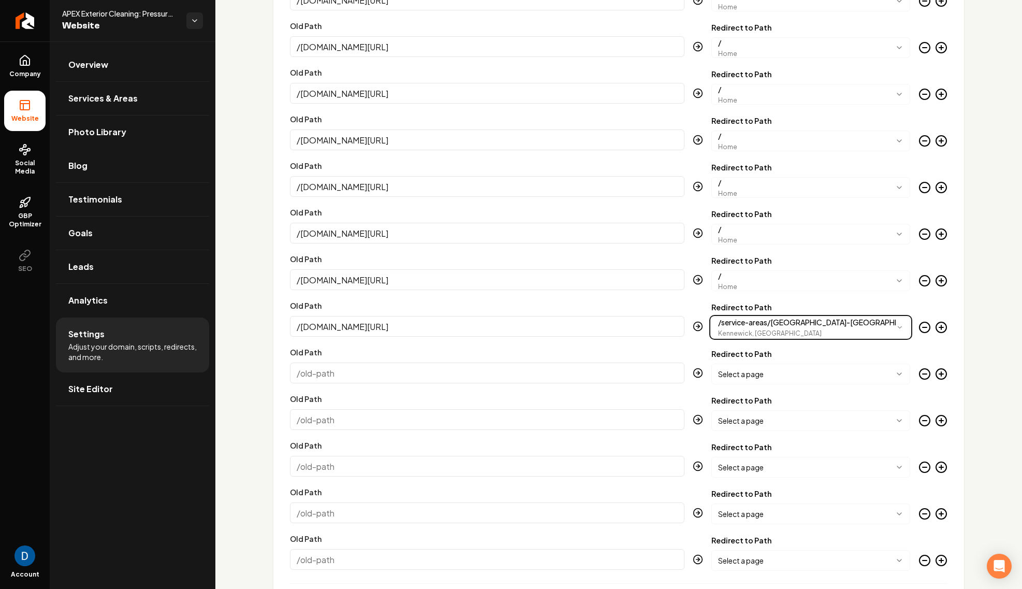
scroll to position [2581, 0]
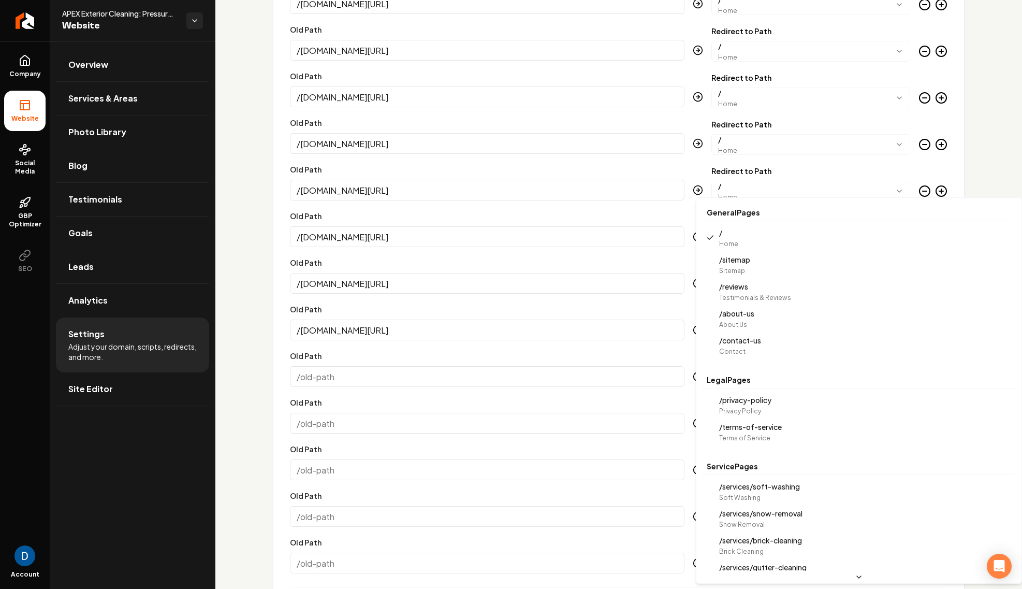
click at [827, 236] on body "Company Website Social Media GBP Optimizer SEO Account APEX Exterior Cleaning: …" at bounding box center [511, 294] width 1022 height 589
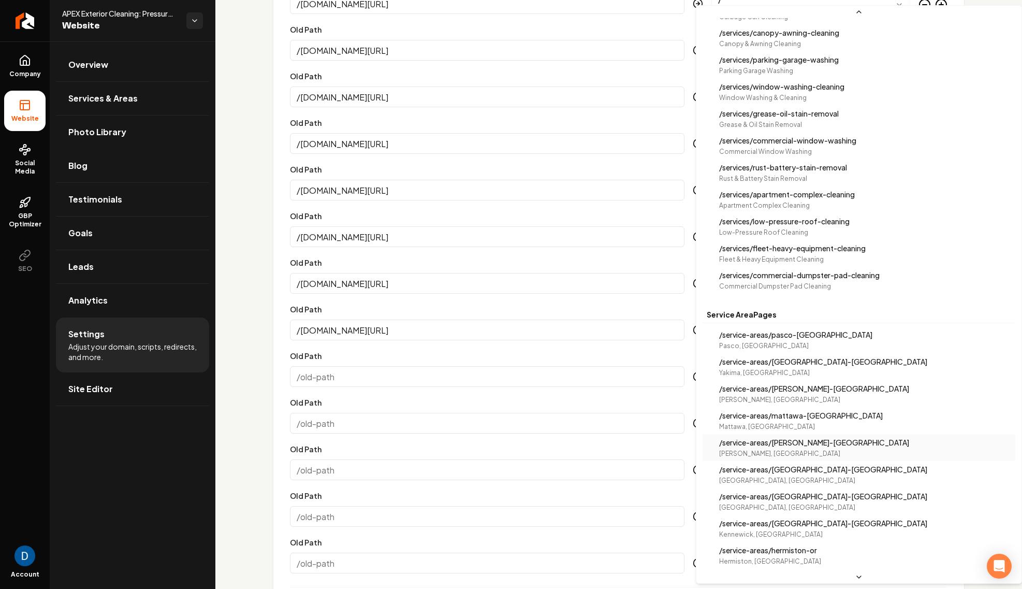
scroll to position [725, 0]
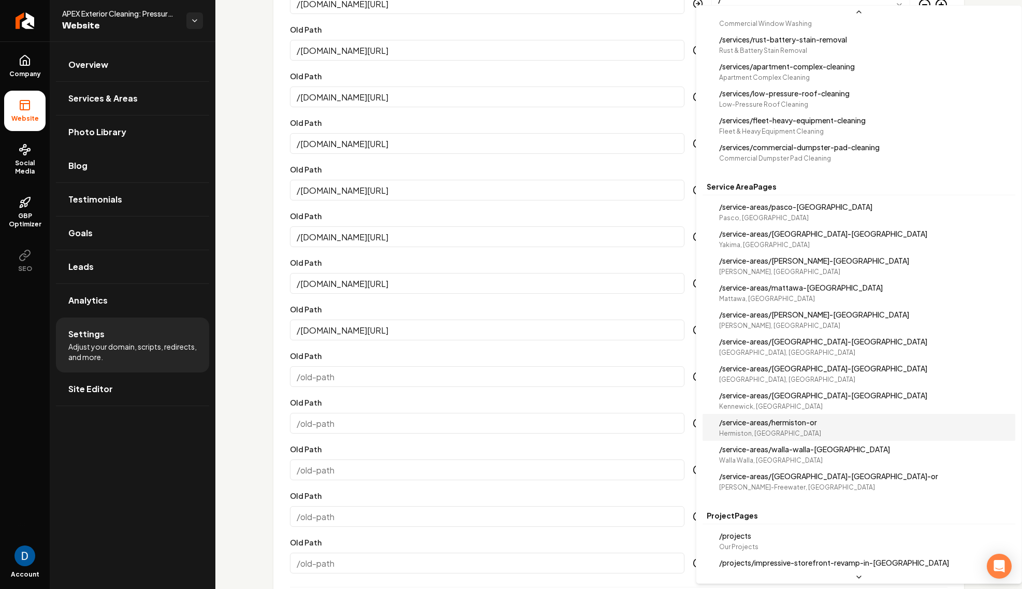
select select "**********"
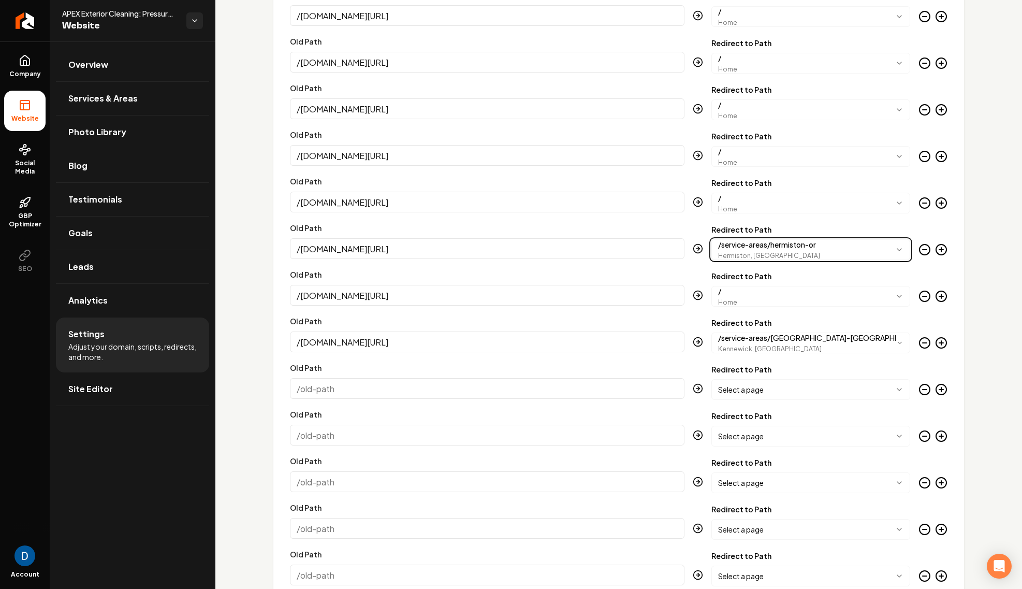
scroll to position [2558, 0]
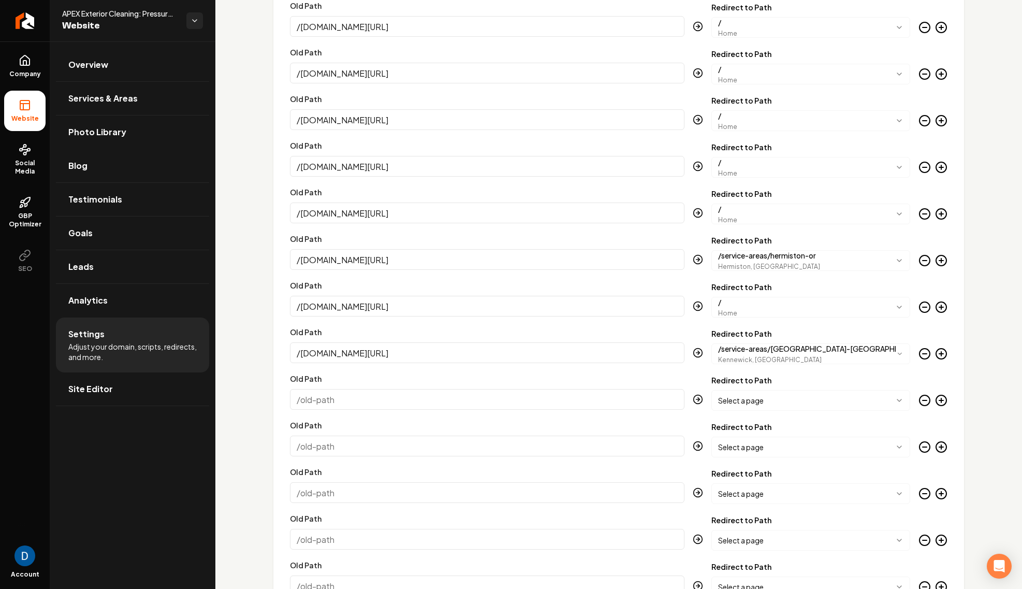
click at [745, 213] on body "Company Website Social Media GBP Optimizer SEO Account APEX Exterior Cleaning: …" at bounding box center [511, 294] width 1022 height 589
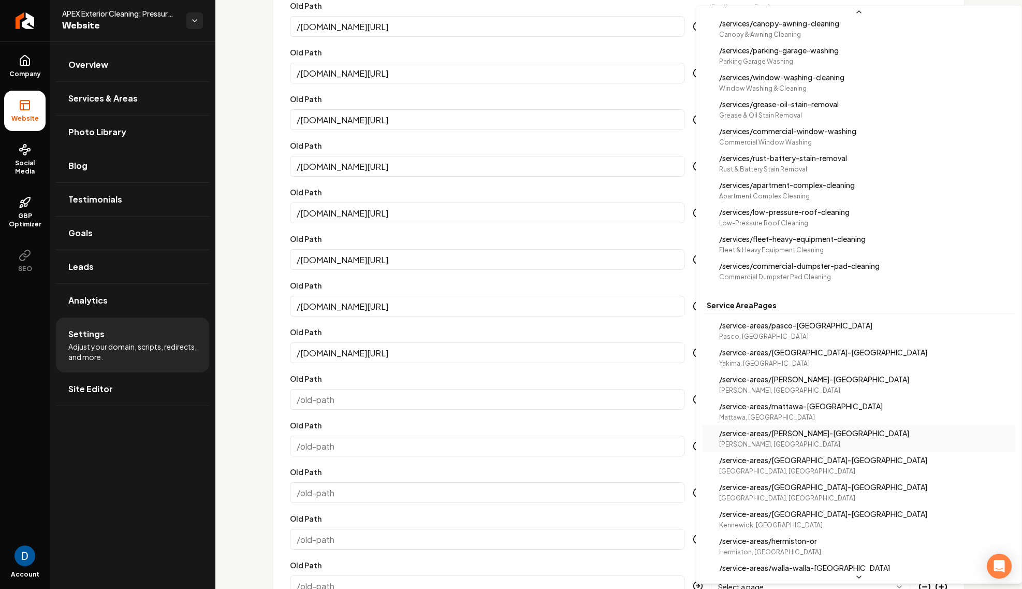
scroll to position [668, 0]
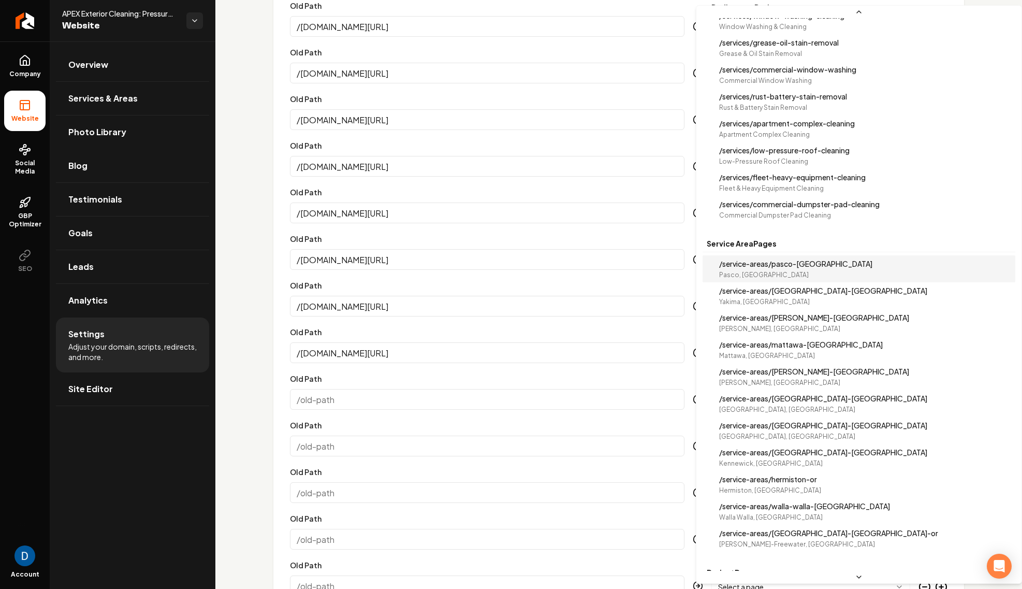
select select "**********"
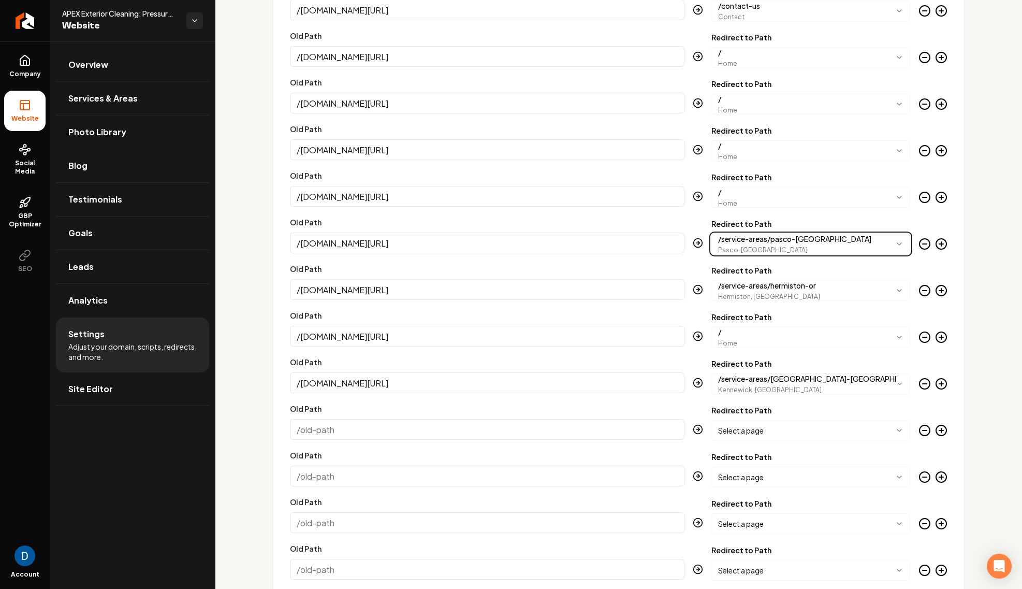
scroll to position [2511, 0]
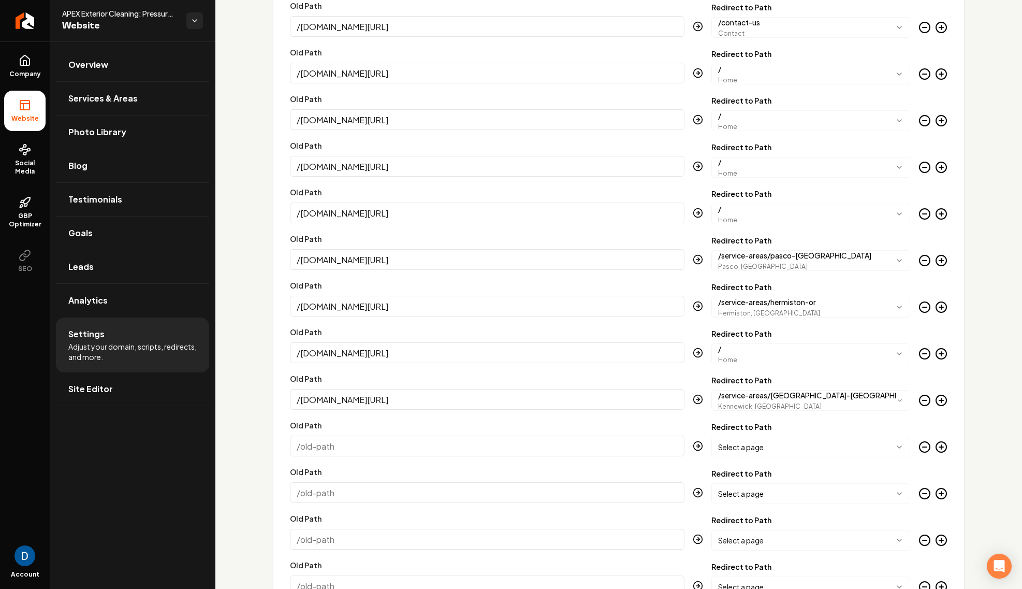
click at [776, 217] on body "Company Website Social Media GBP Optimizer SEO Account APEX Exterior Cleaning: …" at bounding box center [511, 294] width 1022 height 589
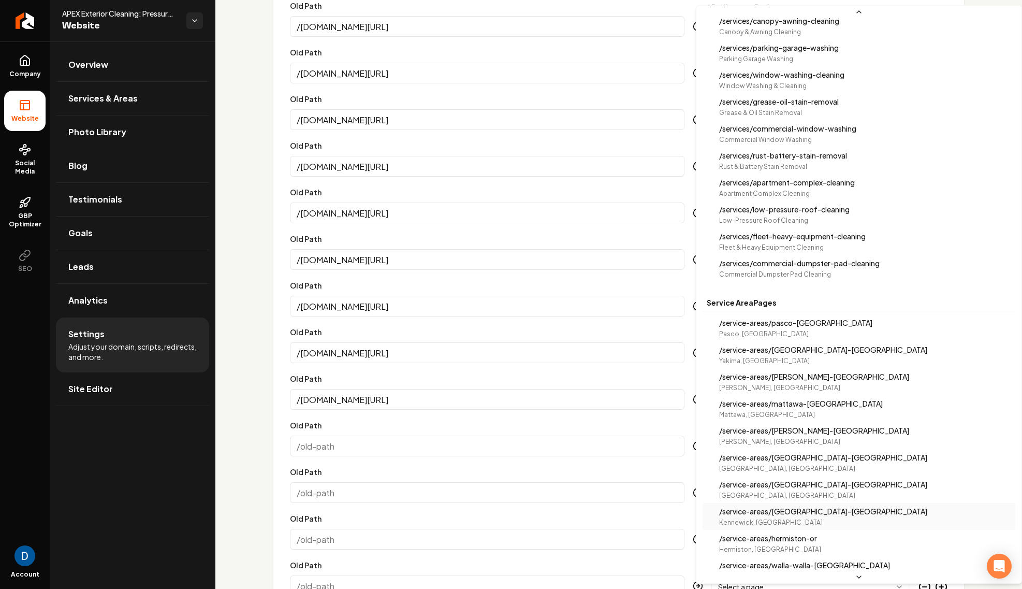
scroll to position [697, 0]
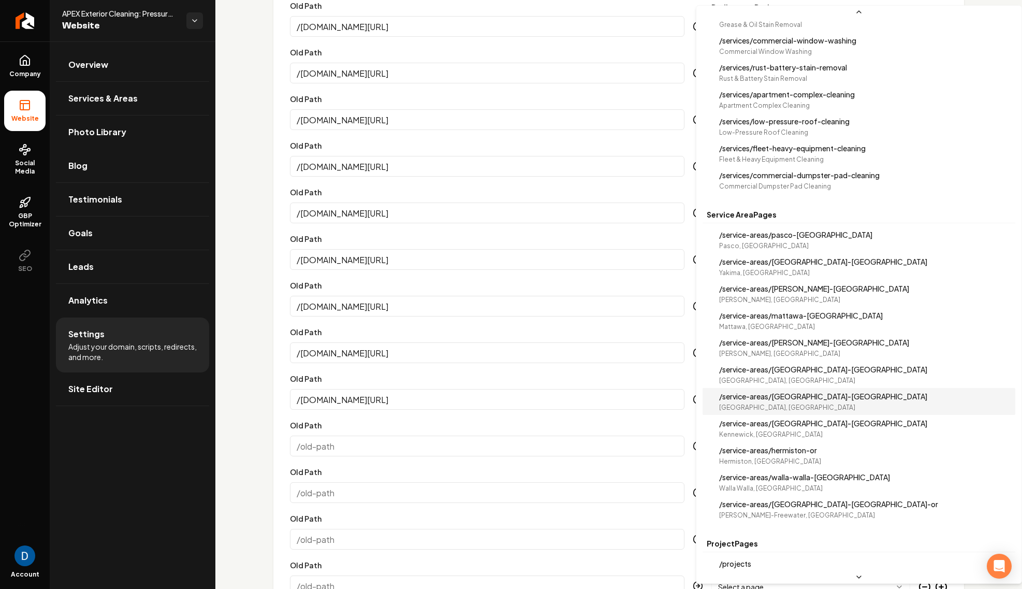
select select "**********"
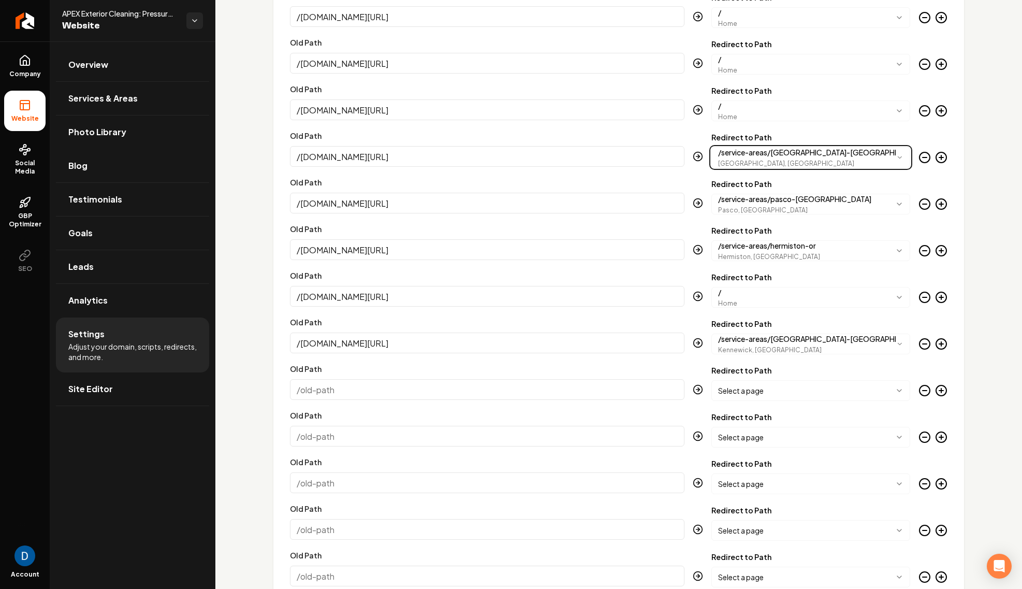
scroll to position [2574, 0]
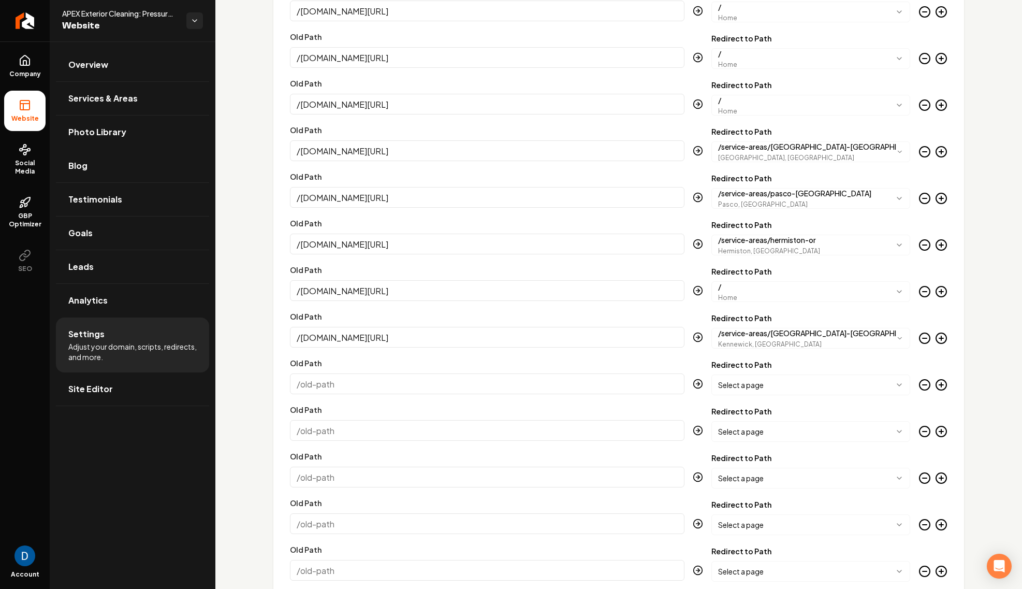
click at [503, 383] on input "Old Path" at bounding box center [487, 383] width 395 height 21
paste input "/imperialpw.com/pressure-washing-services-in-richlandwa/"
type input "/imperialpw.com/pressure-washing-services-in-richlandwa/"
click at [833, 384] on body "Company Website Social Media GBP Optimizer SEO Account APEX Exterior Cleaning: …" at bounding box center [511, 294] width 1022 height 589
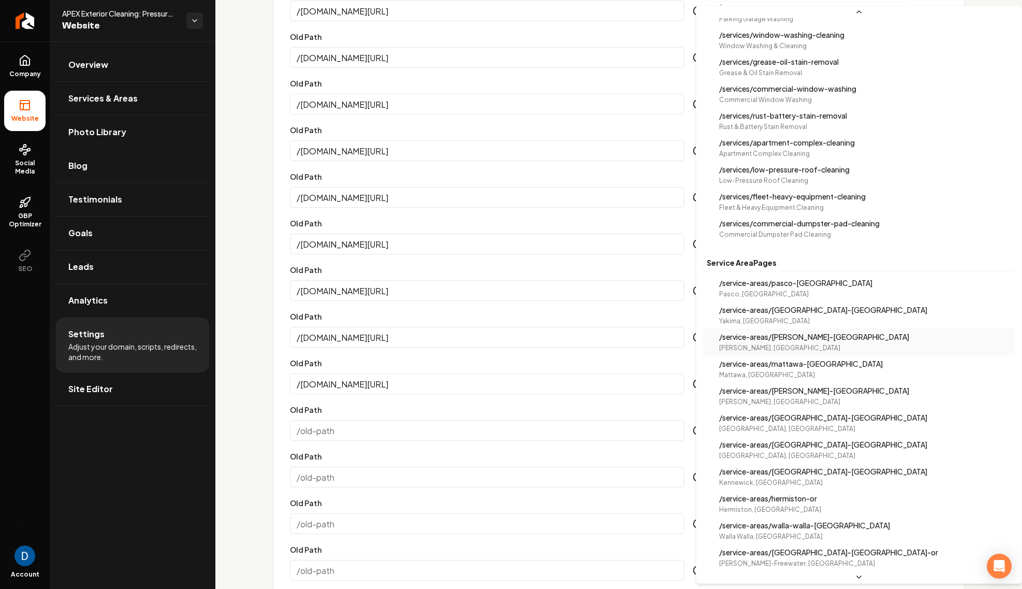
scroll to position [651, 0]
select select "**********"
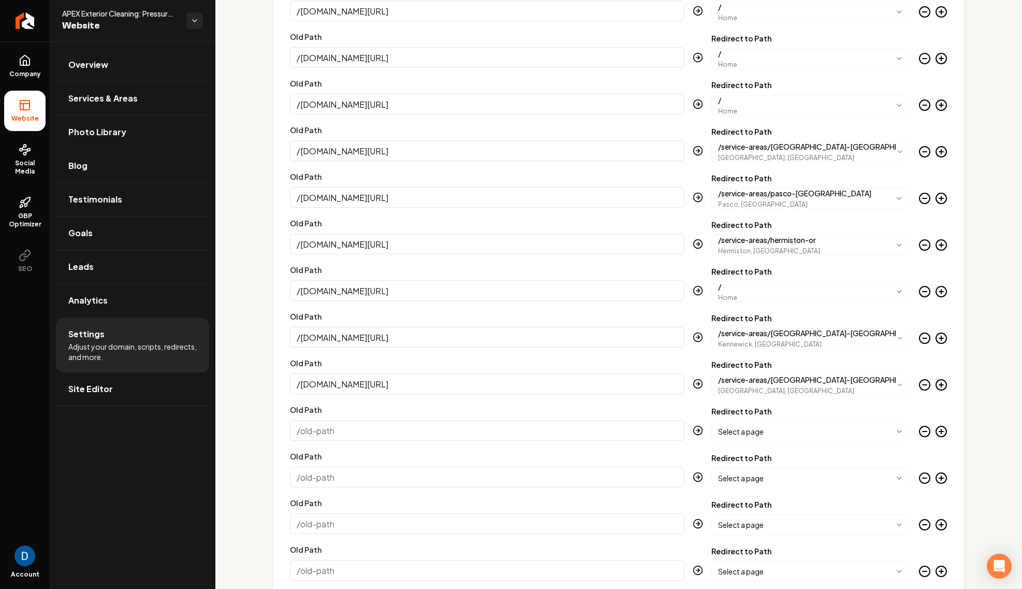
click at [456, 430] on input "Old Path" at bounding box center [487, 430] width 395 height 21
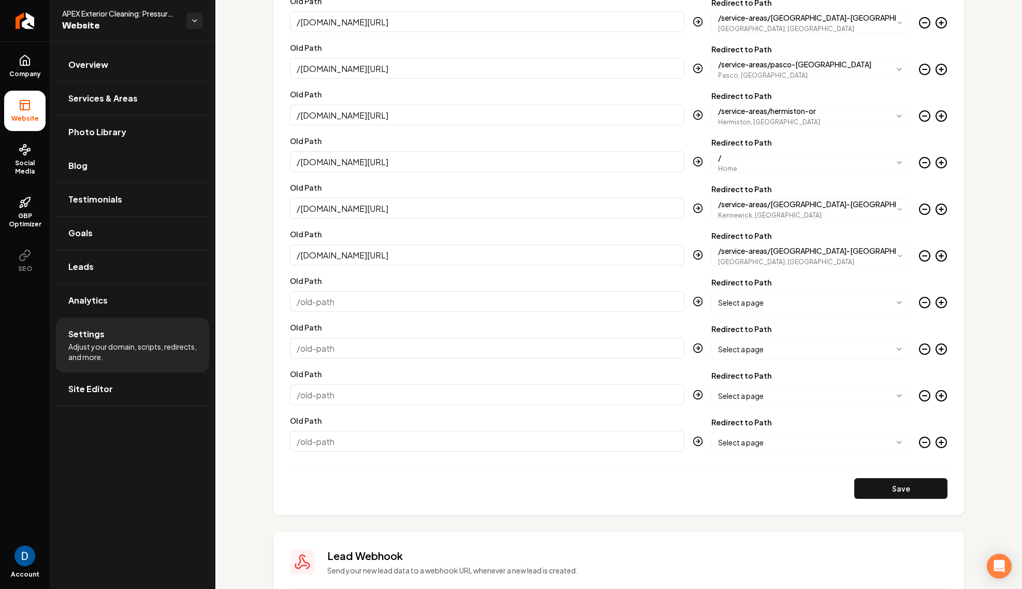
paste input "/imperialpw.com/blog/4/"
type input "/imperialpw.com/blog/4/"
click at [810, 301] on body "Company Website Social Media GBP Optimizer SEO Account APEX Exterior Cleaning: …" at bounding box center [511, 294] width 1022 height 589
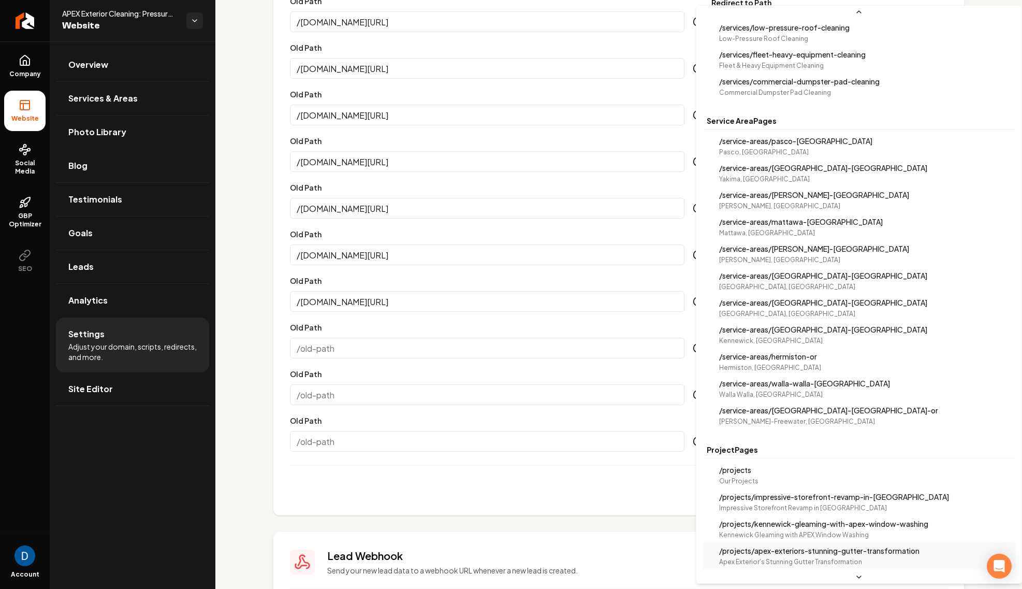
scroll to position [922, 0]
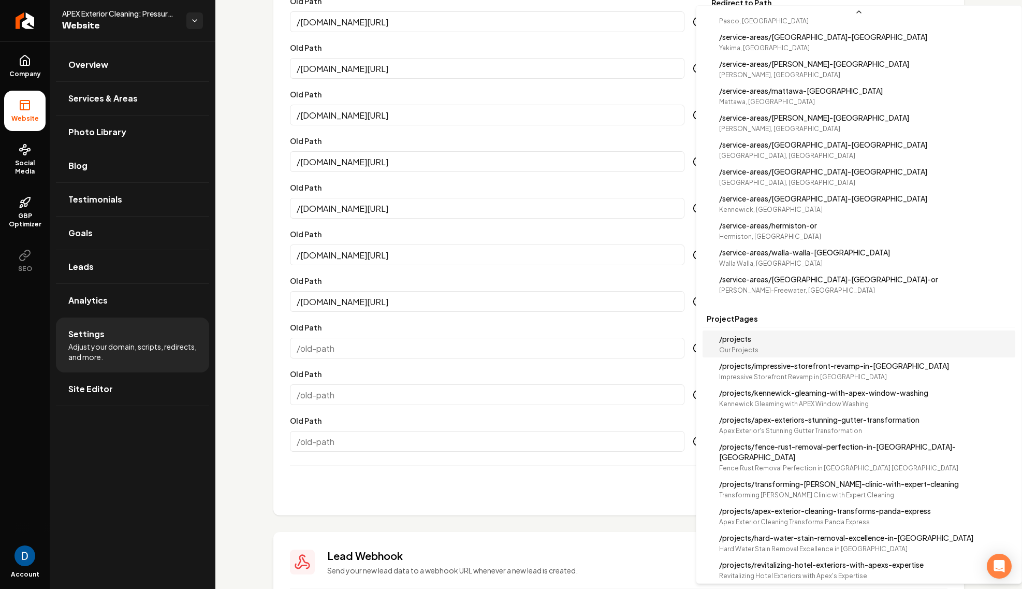
select select "*********"
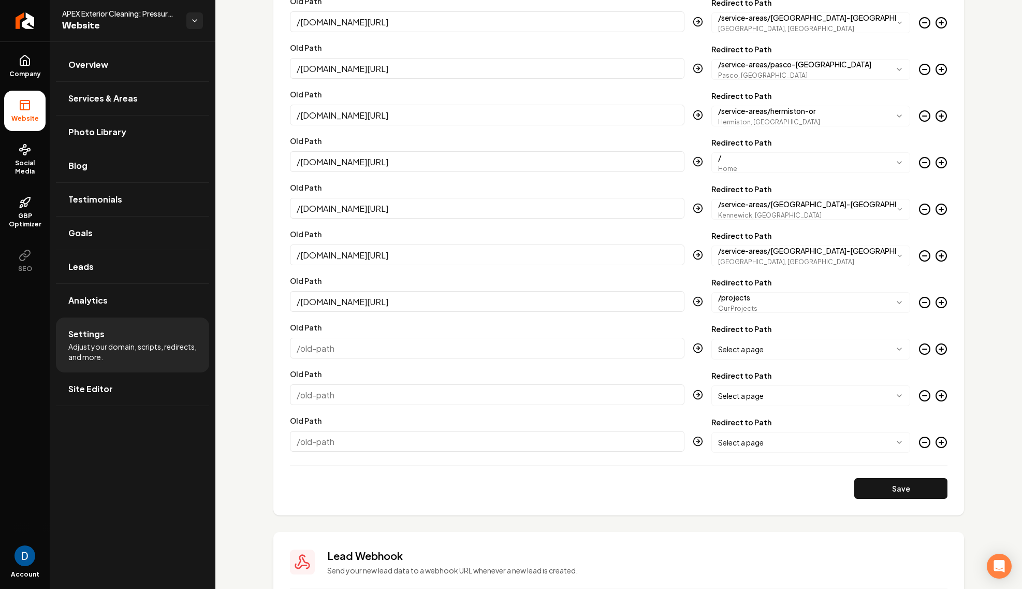
click at [421, 340] on input "Old Path" at bounding box center [487, 348] width 395 height 21
paste input "/imperialpw.com/residential-snow-removal/"
type input "/imperialpw.com/residential-snow-removal/"
click at [784, 349] on body "Company Website Social Media GBP Optimizer SEO Account APEX Exterior Cleaning: …" at bounding box center [511, 294] width 1022 height 589
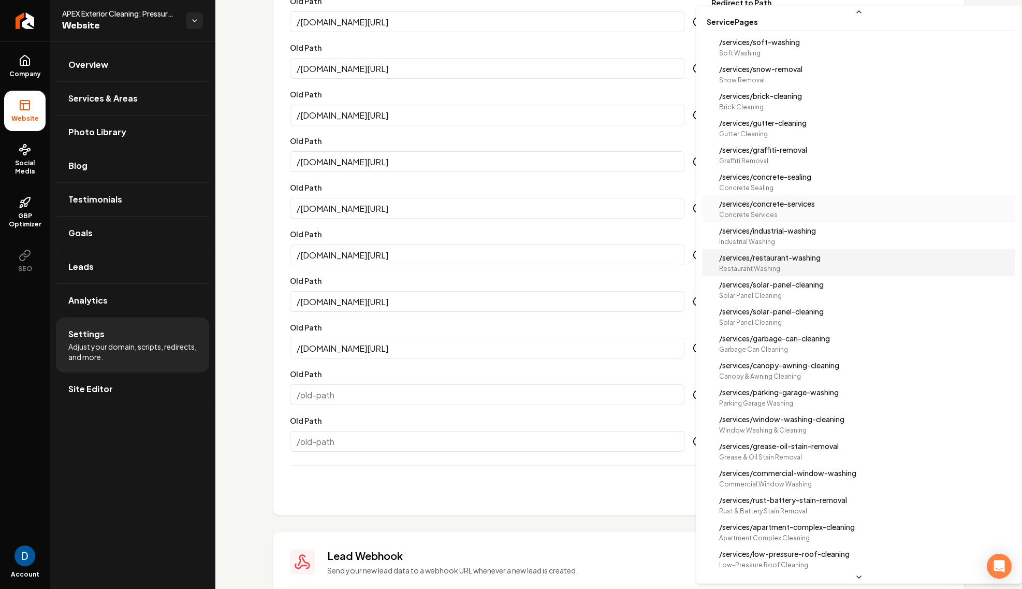
scroll to position [262, 0]
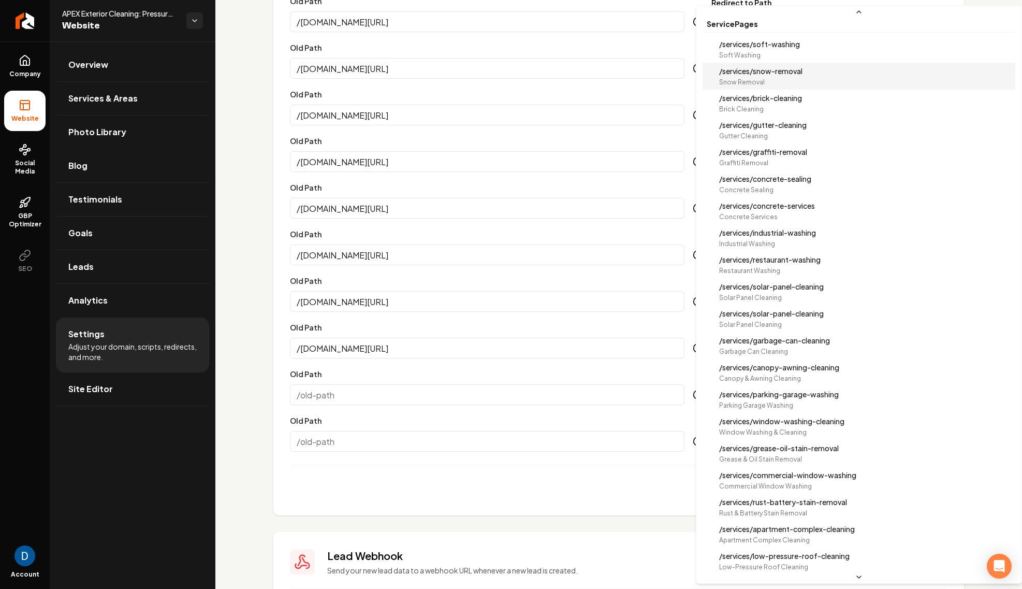
select select "**********"
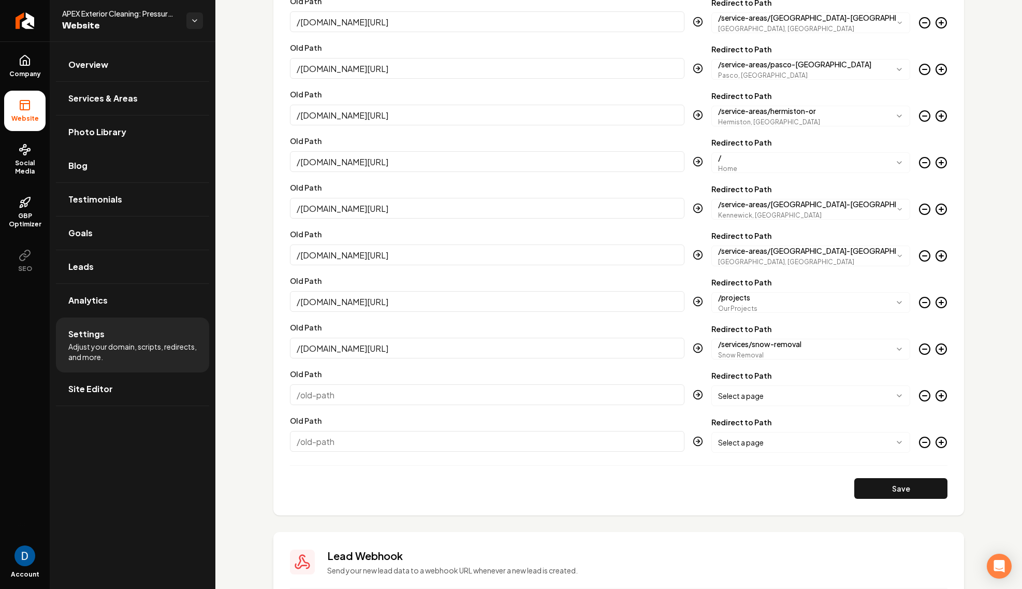
click at [350, 403] on input "Old Path" at bounding box center [487, 394] width 395 height 21
click at [947, 444] on icon "Main content area" at bounding box center [941, 442] width 12 height 12
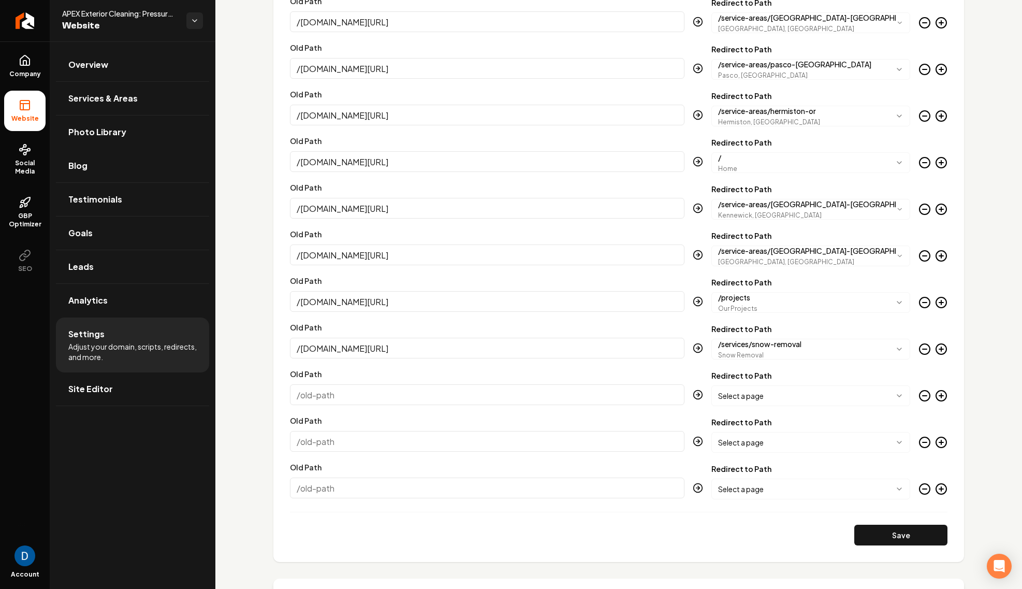
click at [942, 483] on icon "Main content area" at bounding box center [941, 489] width 12 height 12
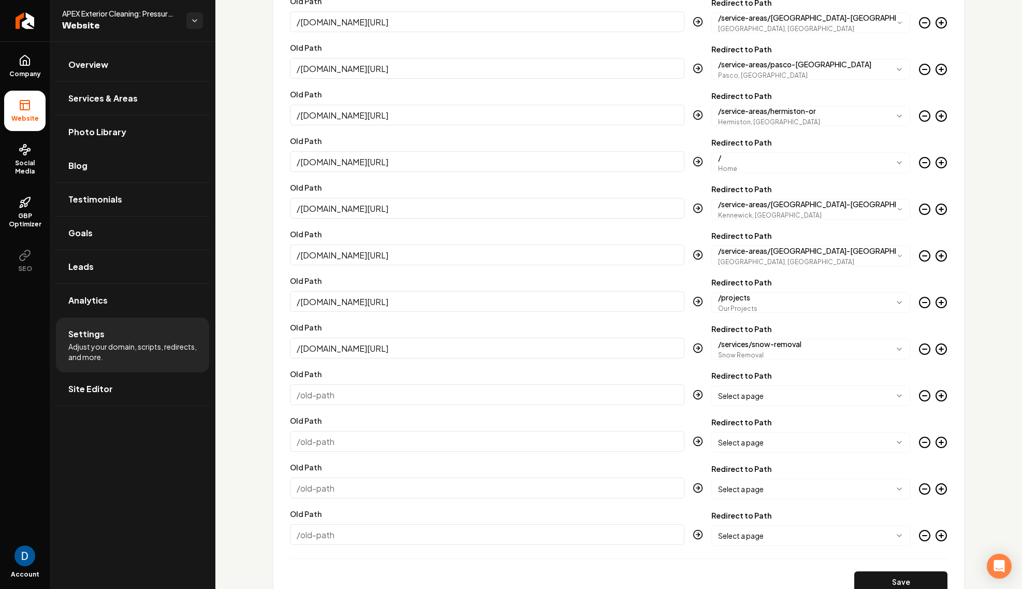
click at [390, 394] on input "Old Path" at bounding box center [487, 394] width 395 height 21
paste input "/imperialpw.com/commercial-snow-plow/"
type input "/imperialpw.com/commercial-snow-plow/"
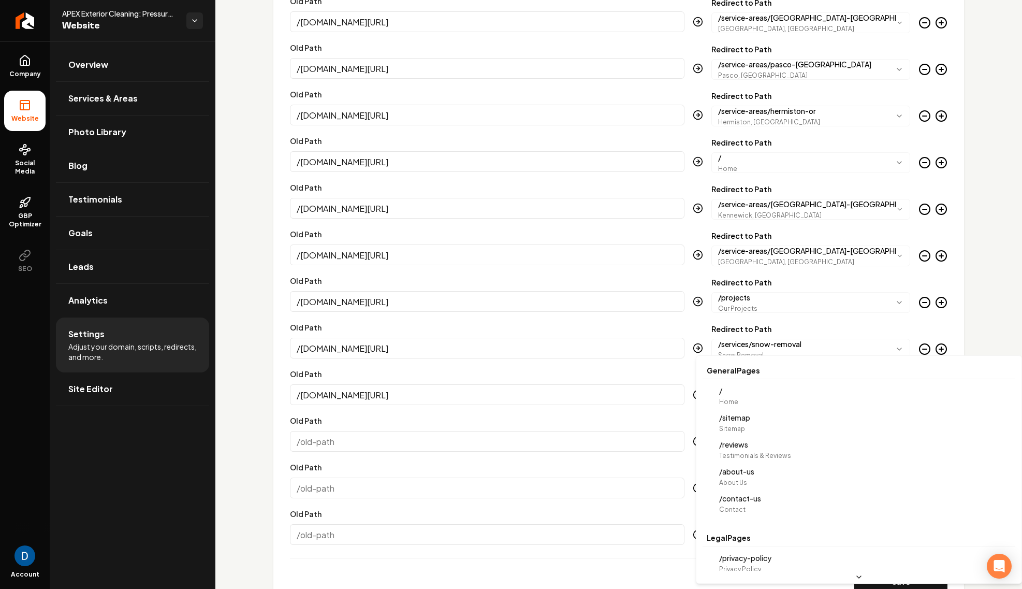
click at [872, 396] on body "Company Website Social Media GBP Optimizer SEO Account APEX Exterior Cleaning: …" at bounding box center [511, 294] width 1022 height 589
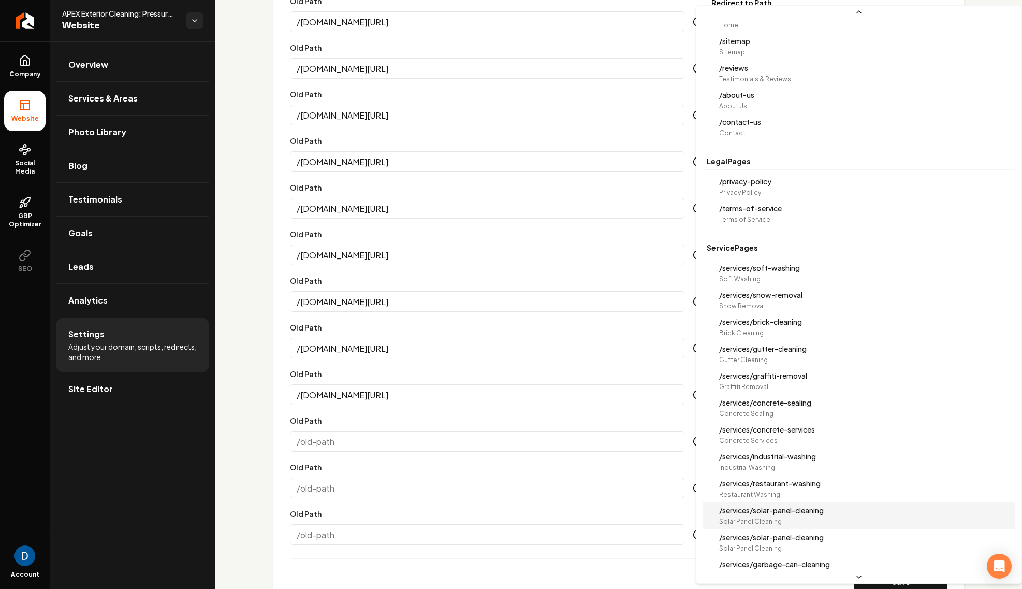
scroll to position [29, 0]
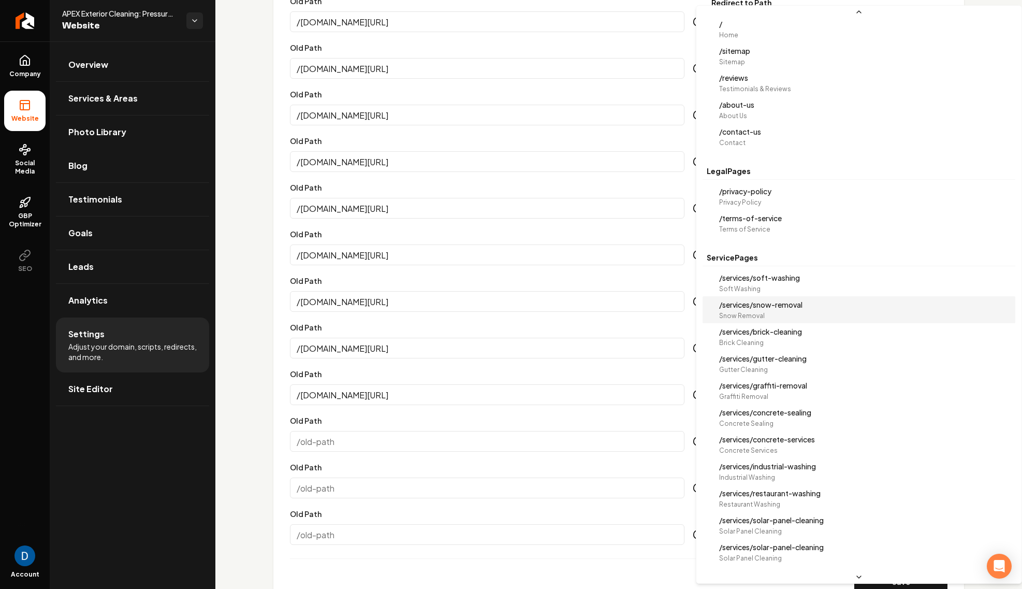
select select "**********"
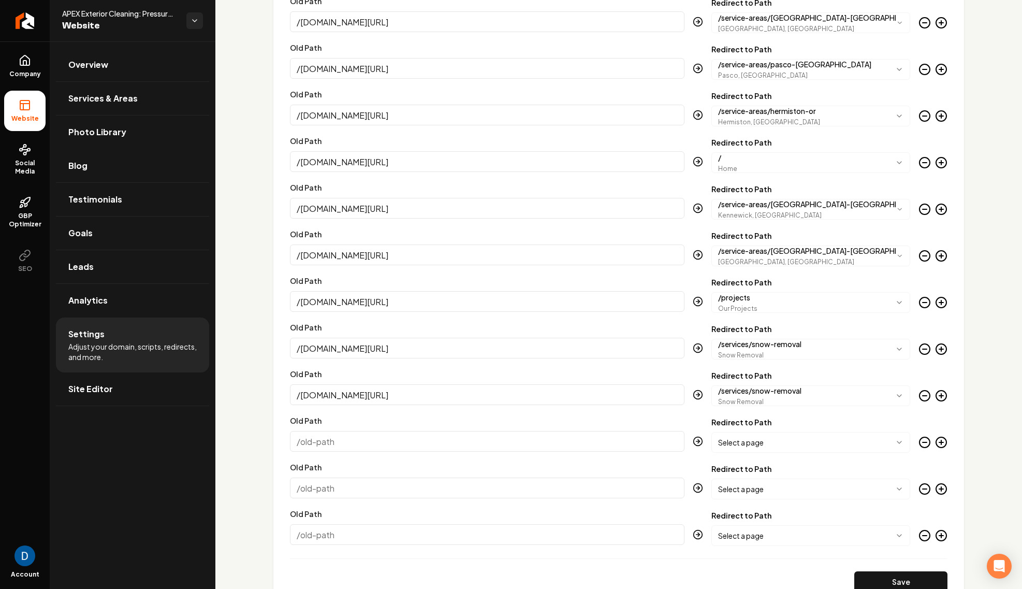
click at [329, 444] on input "Old Path" at bounding box center [487, 441] width 395 height 21
click at [339, 439] on input "Old Path" at bounding box center [487, 441] width 395 height 21
paste input "/imperialpw.com/industrial-power-washing/"
type input "/imperialpw.com/industrial-power-washing/"
click at [761, 443] on body "Company Website Social Media GBP Optimizer SEO Account APEX Exterior Cleaning: …" at bounding box center [511, 294] width 1022 height 589
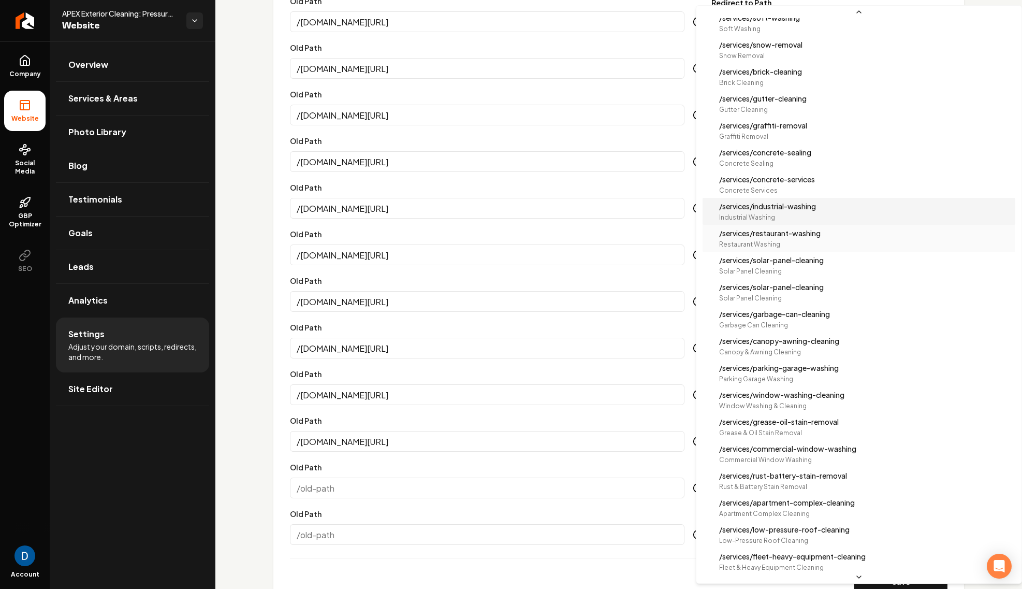
scroll to position [294, 0]
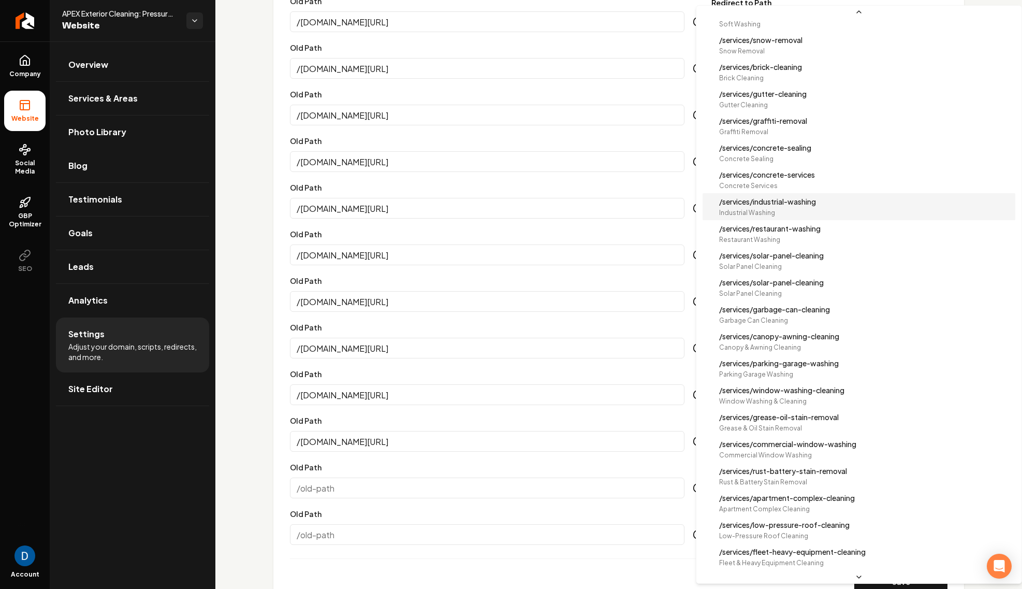
select select "**********"
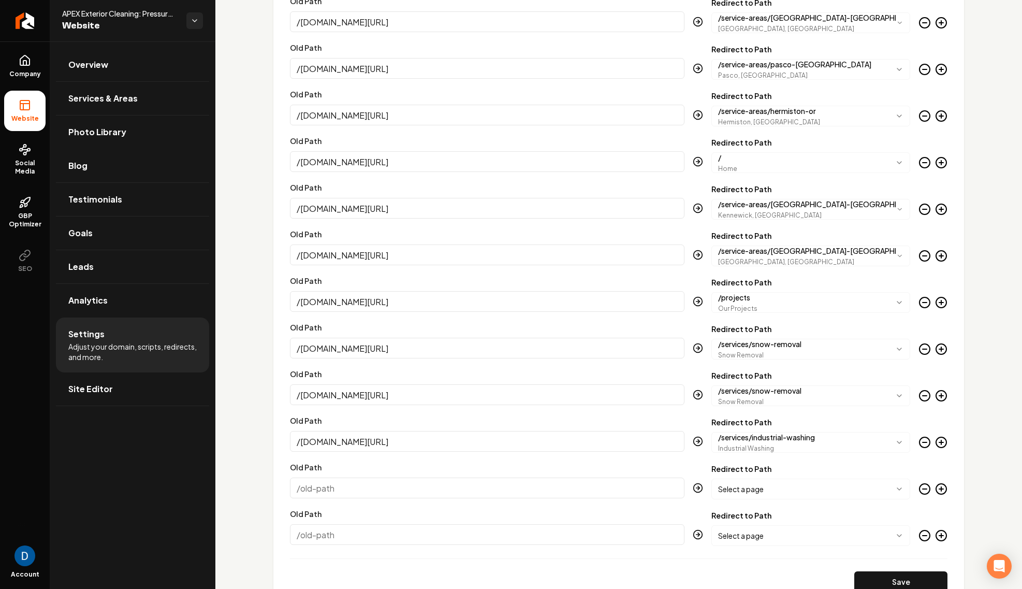
click at [357, 490] on input "Old Path" at bounding box center [487, 487] width 395 height 21
paste input "/imperialpw.com/parking-garage-power-washing/"
type input "/imperialpw.com/parking-garage-power-washing/"
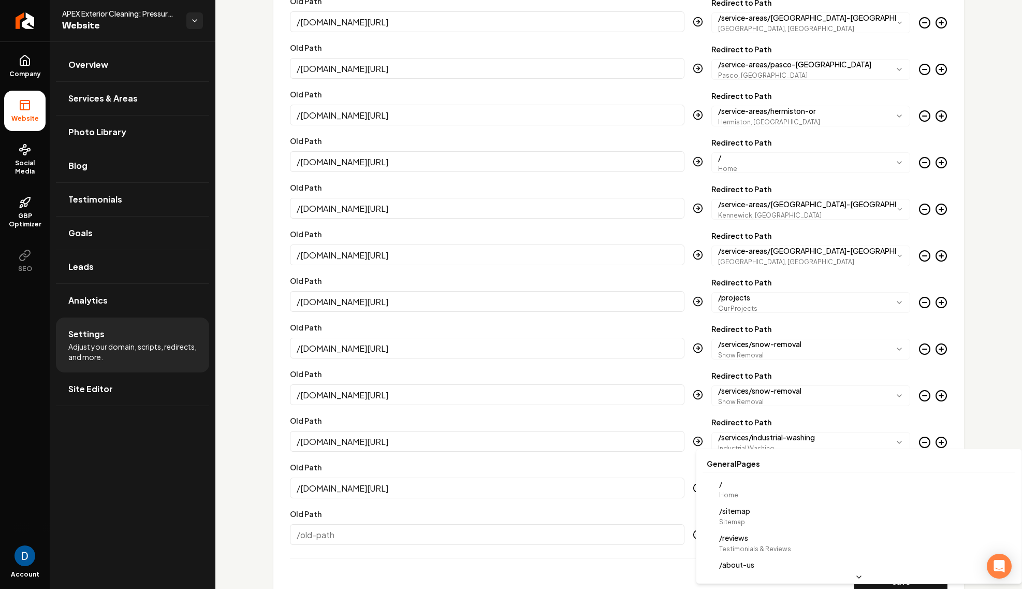
click at [776, 487] on body "Company Website Social Media GBP Optimizer SEO Account APEX Exterior Cleaning: …" at bounding box center [511, 294] width 1022 height 589
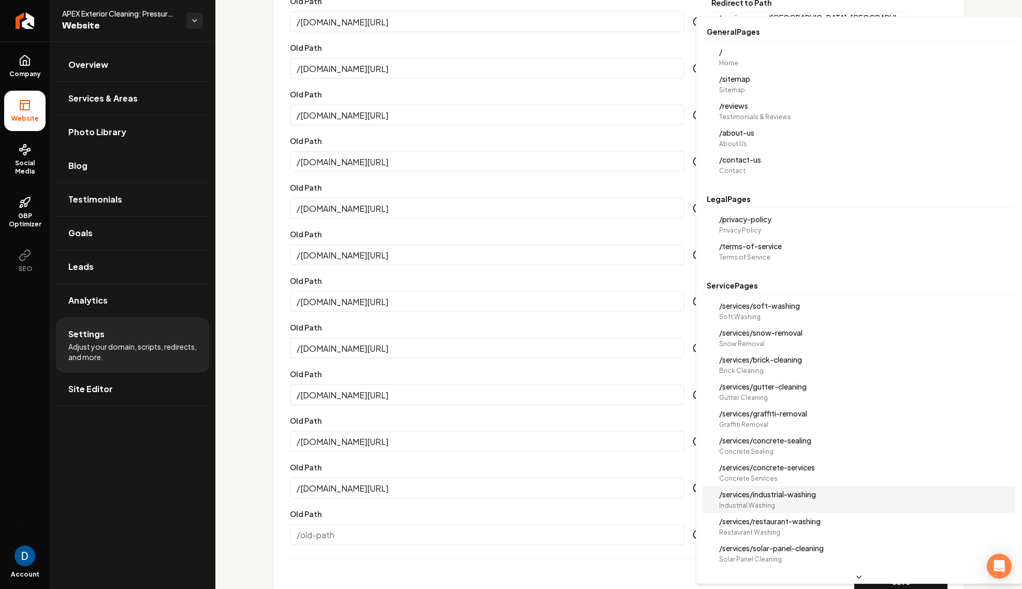
select select "**********"
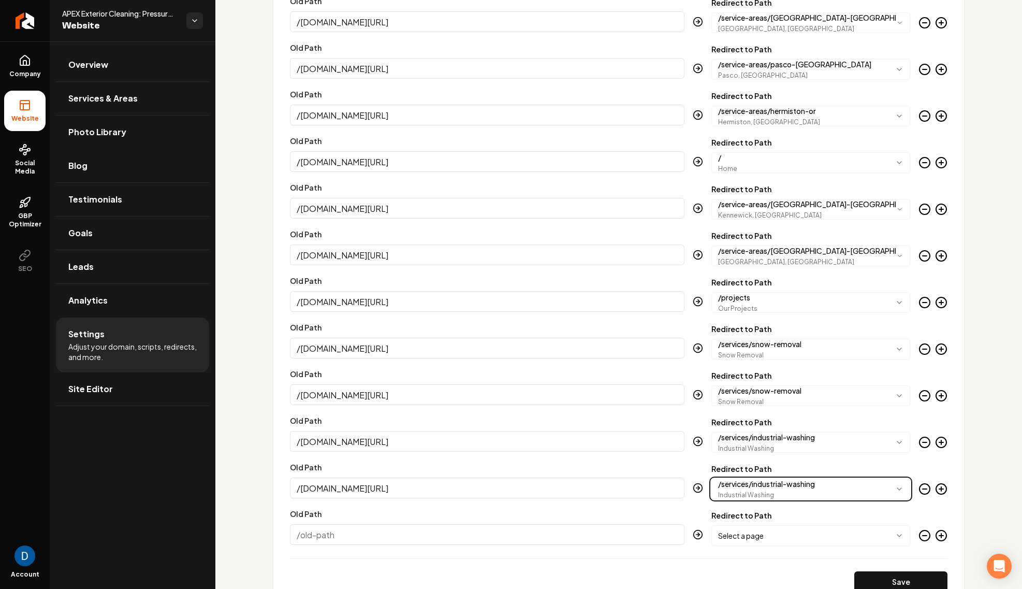
scroll to position [2789, 0]
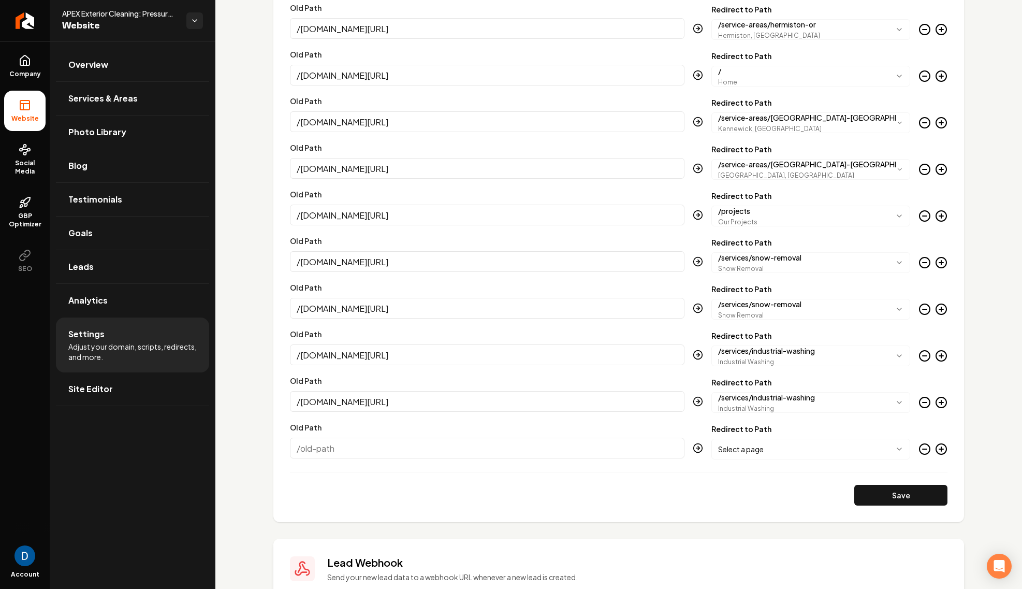
click at [941, 448] on icon "Main content area" at bounding box center [941, 449] width 0 height 4
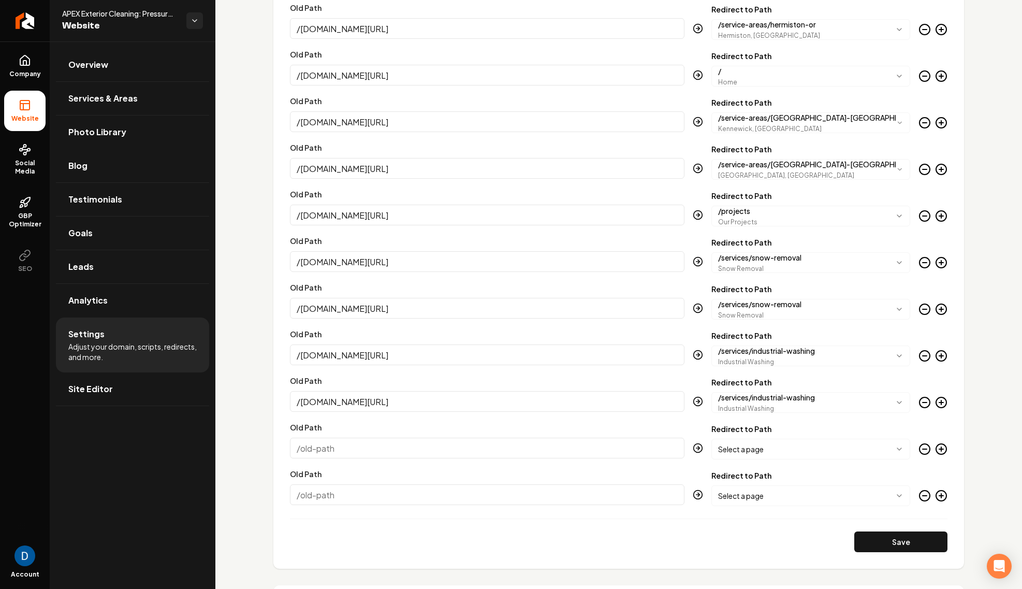
click at [942, 498] on icon "Main content area" at bounding box center [941, 495] width 12 height 12
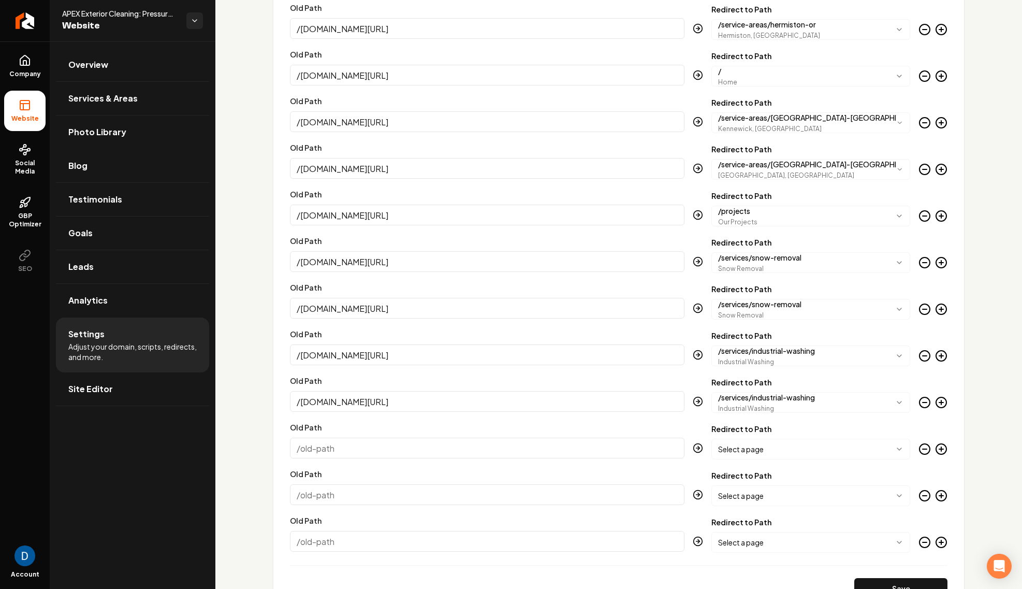
click at [373, 449] on input "Old Path" at bounding box center [487, 447] width 395 height 21
paste input "/imperialpw.com/gutter-cleaner/"
type input "/imperialpw.com/gutter-cleaner/"
click at [758, 449] on body "Company Website Social Media GBP Optimizer SEO Account APEX Exterior Cleaning: …" at bounding box center [511, 294] width 1022 height 589
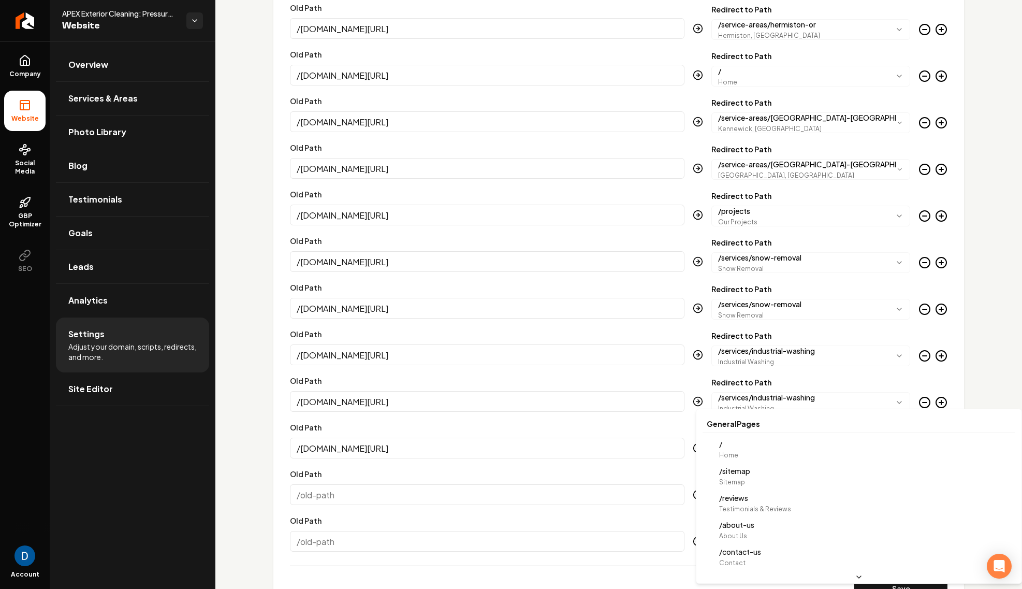
scroll to position [0, 0]
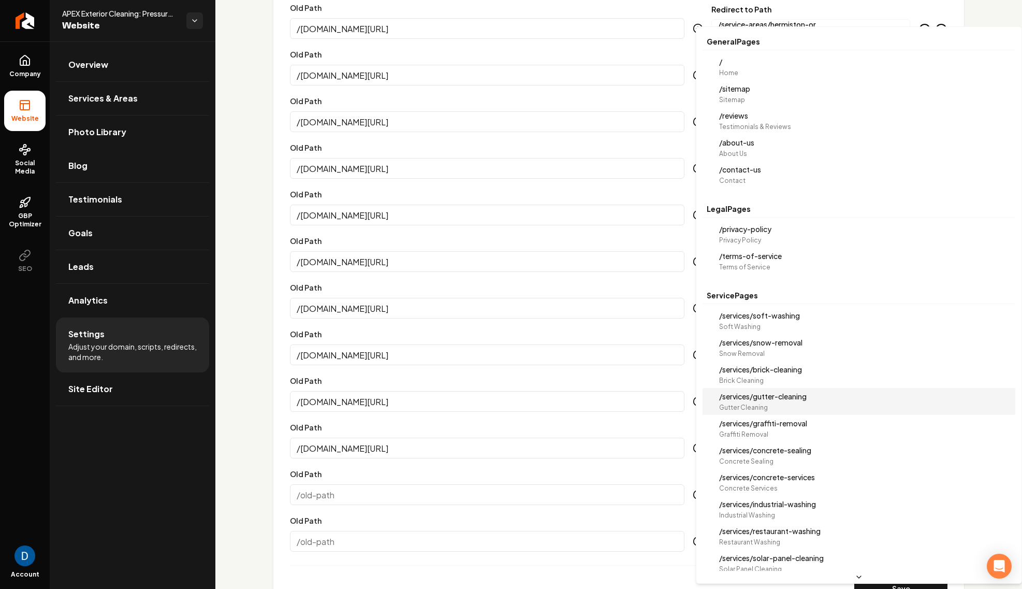
select select "**********"
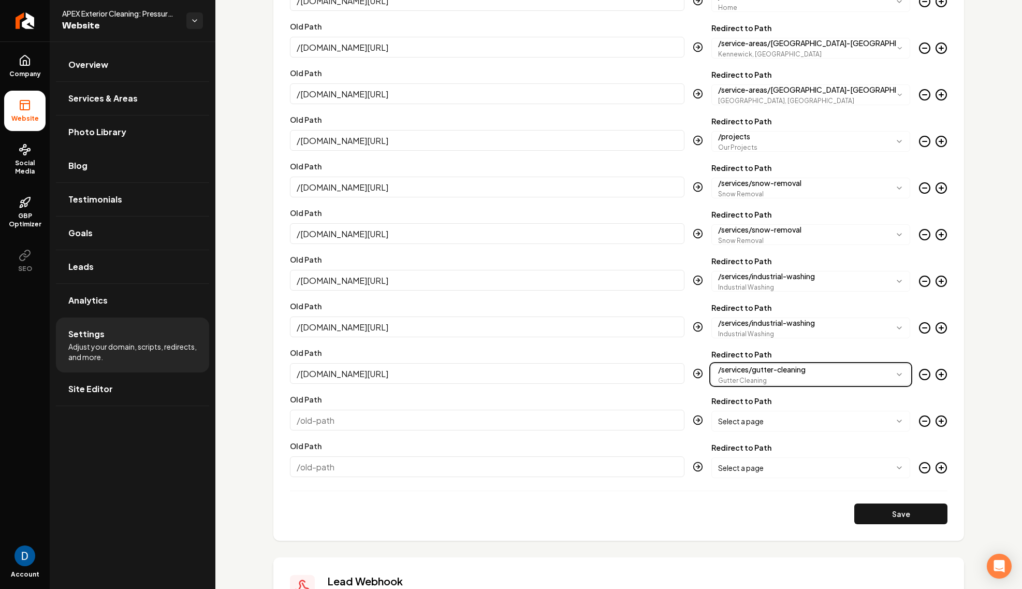
scroll to position [2872, 0]
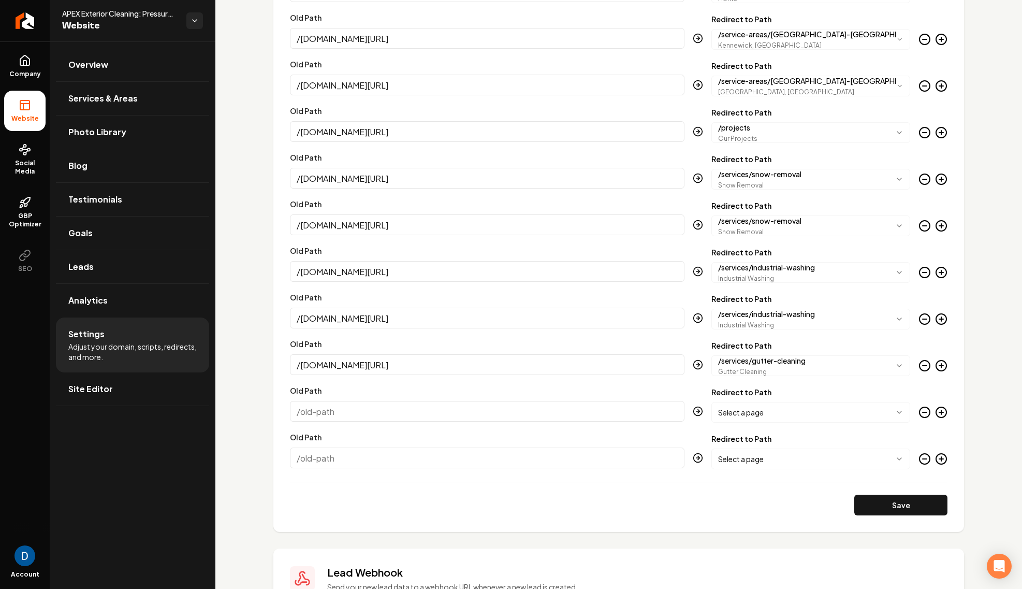
click at [350, 414] on input "Old Path" at bounding box center [487, 411] width 395 height 21
paste input "/imperialpw.com/anti-icing/"
type input "/imperialpw.com/anti-icing/"
click at [806, 411] on body "Company Website Social Media GBP Optimizer SEO Account APEX Exterior Cleaning: …" at bounding box center [511, 294] width 1022 height 589
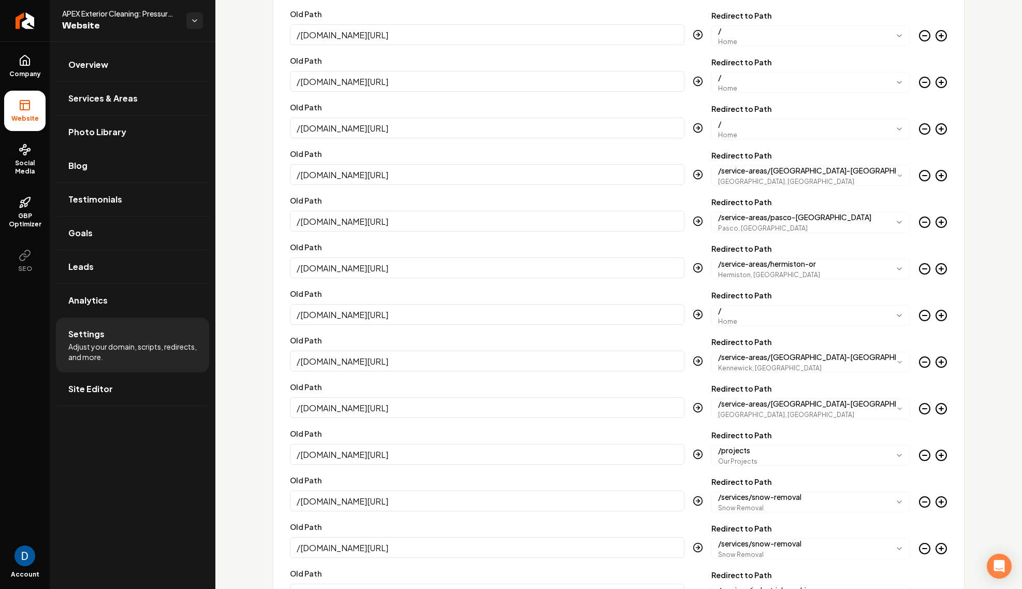
scroll to position [2559, 0]
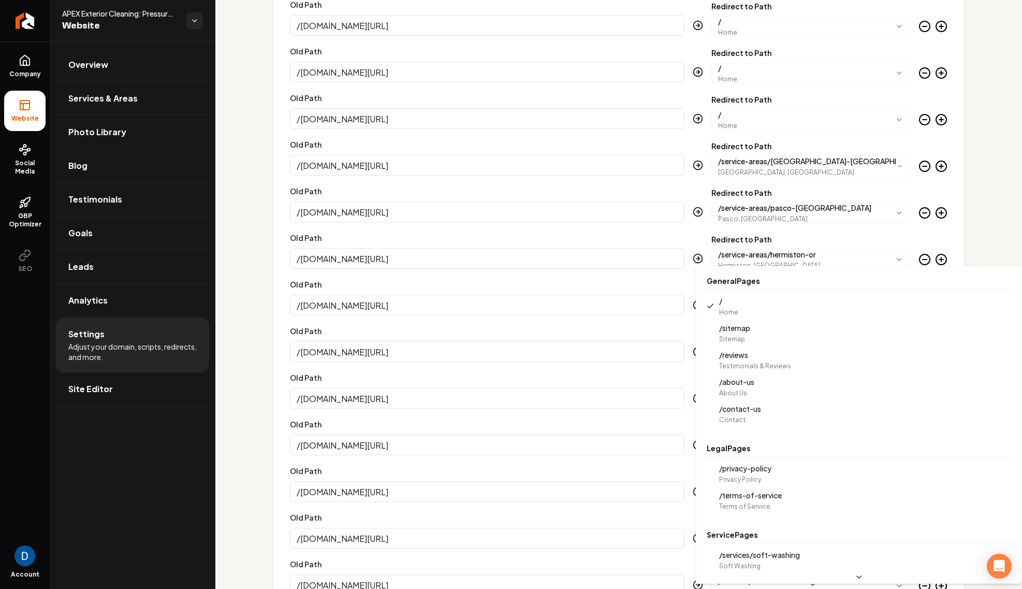
click at [775, 310] on body "Company Website Social Media GBP Optimizer SEO Account APEX Exterior Cleaning: …" at bounding box center [511, 294] width 1022 height 589
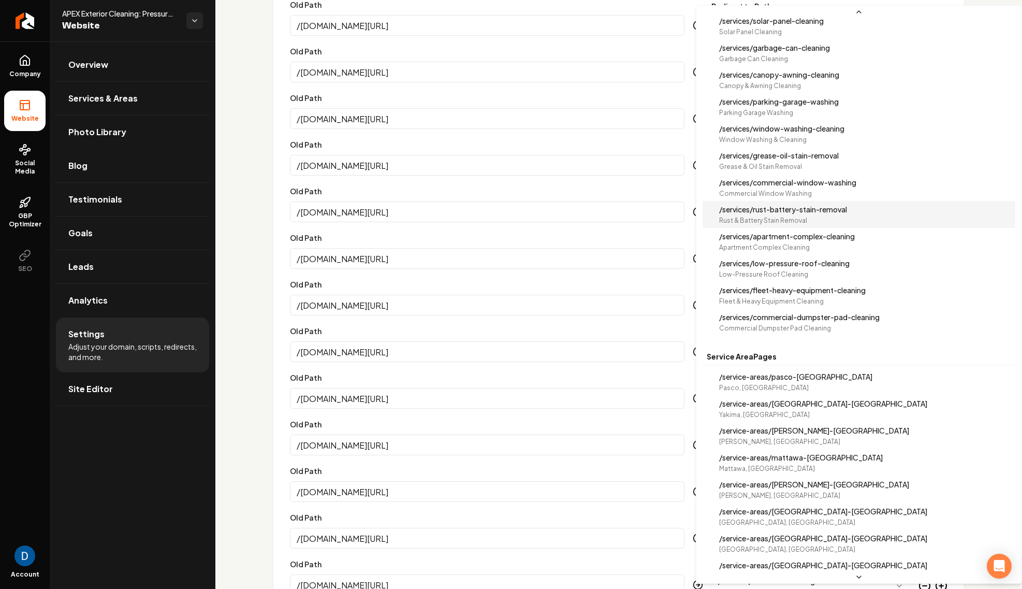
scroll to position [513, 0]
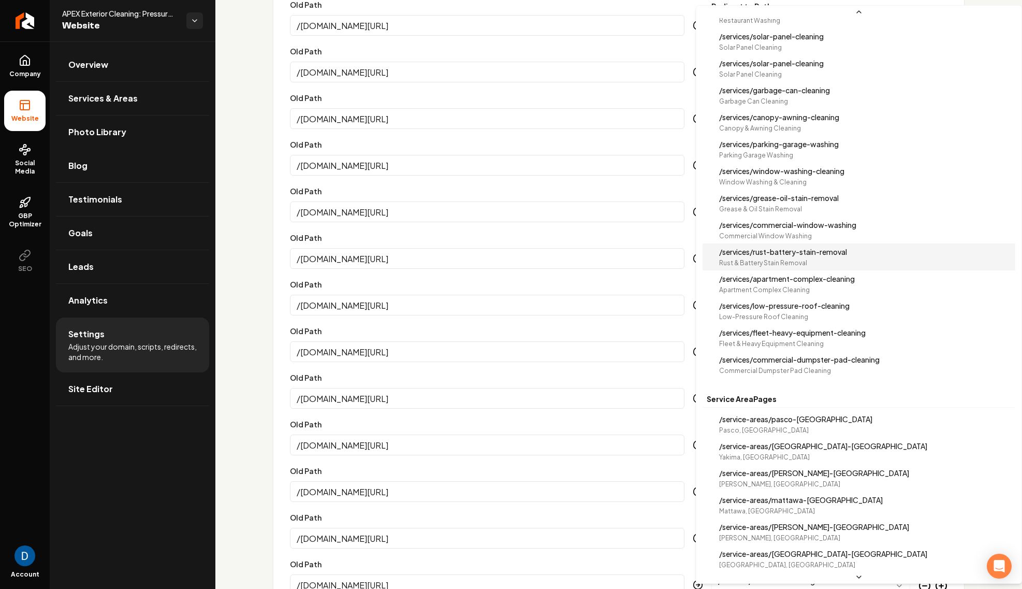
select select "**********"
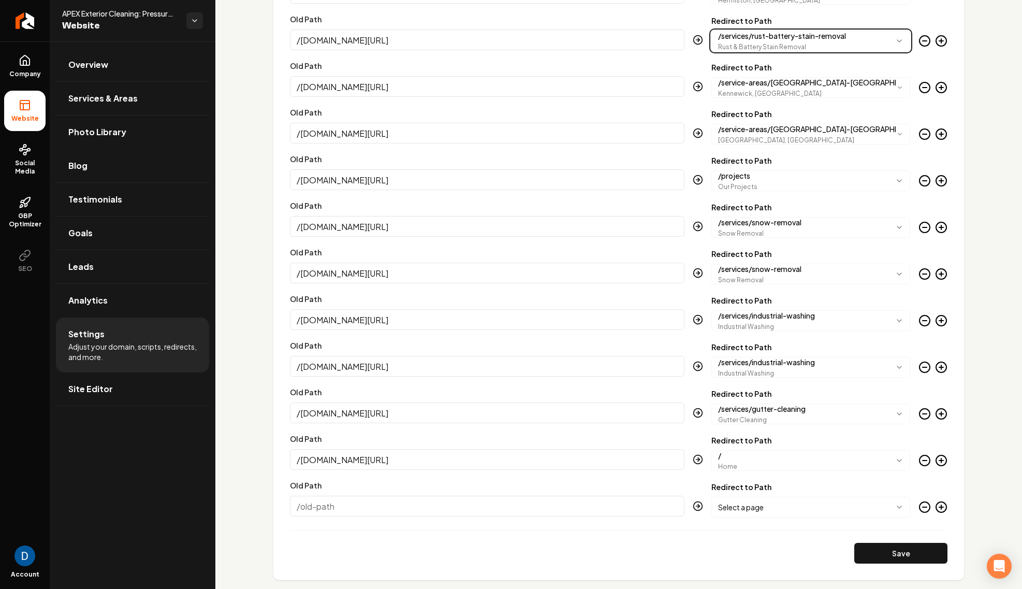
scroll to position [2915, 0]
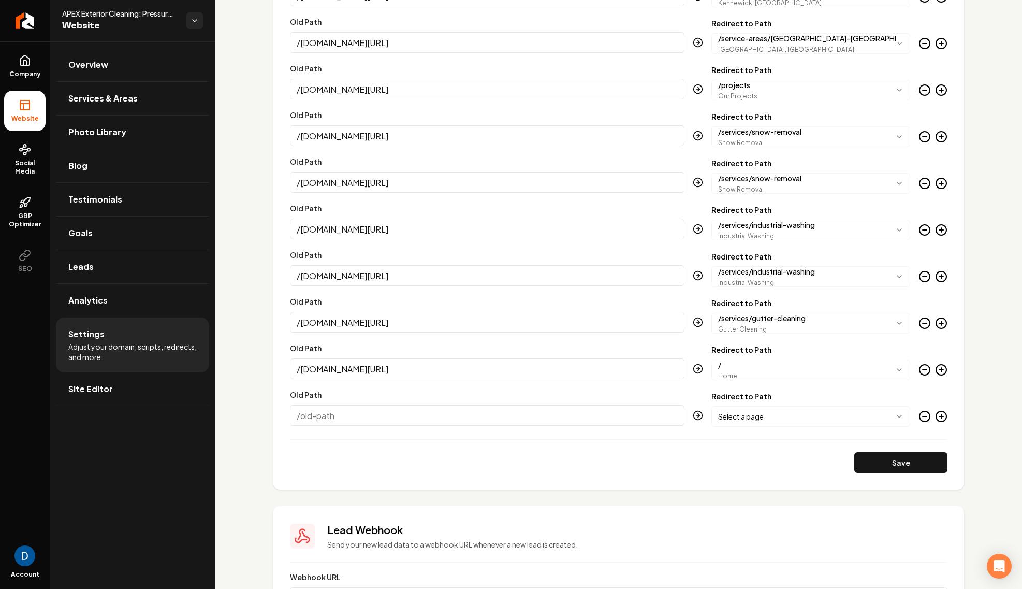
click at [559, 415] on input "Old Path" at bounding box center [487, 415] width 395 height 21
paste input "/imperialpw.com/free-quote/"
type input "/imperialpw.com/free-quote/"
click at [775, 416] on body "Company Website Social Media GBP Optimizer SEO Account APEX Exterior Cleaning: …" at bounding box center [511, 294] width 1022 height 589
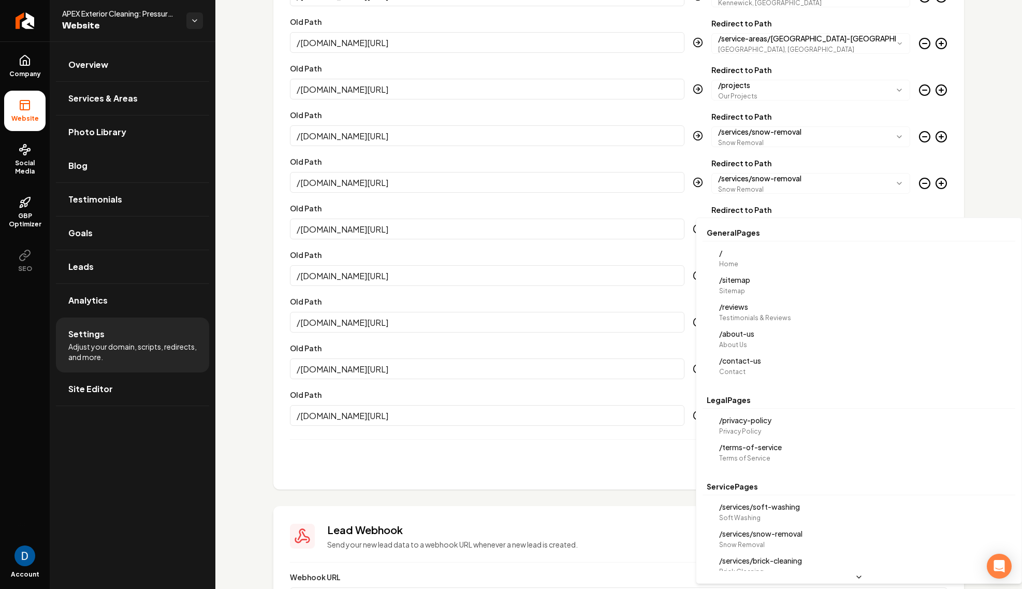
scroll to position [0, 0]
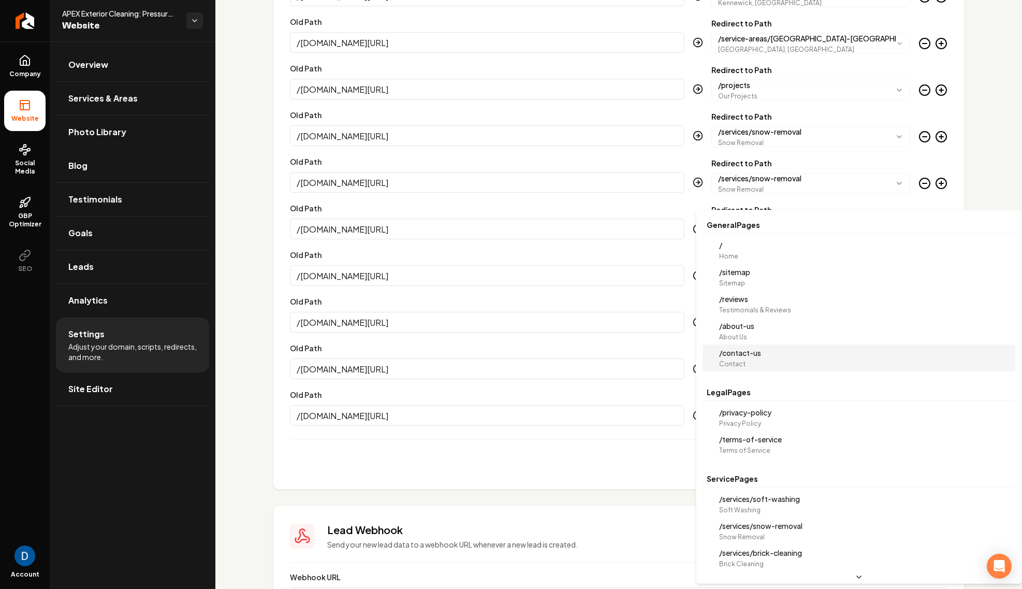
select select "**********"
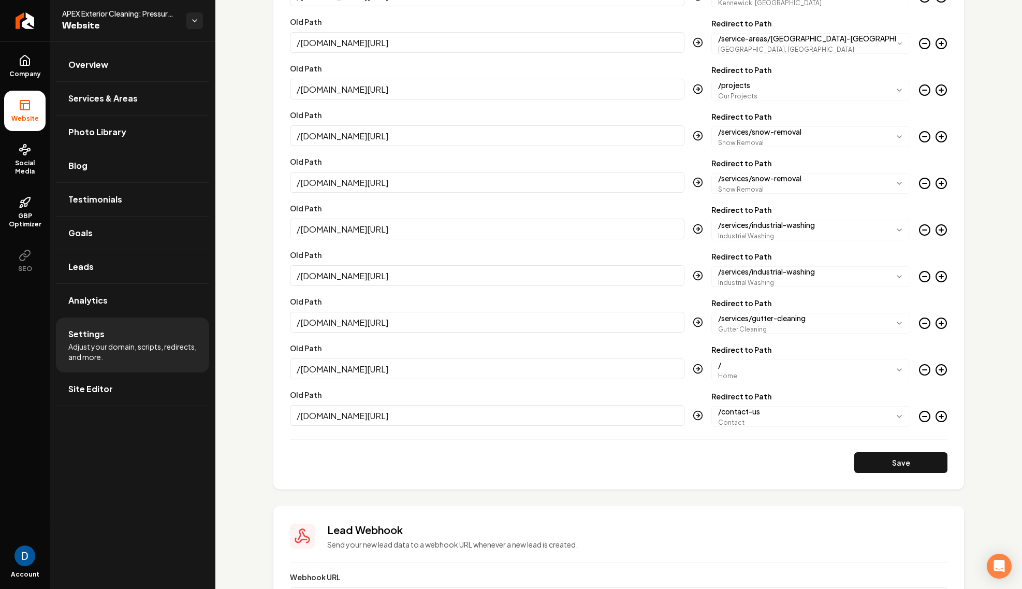
drag, startPoint x: 939, startPoint y: 417, endPoint x: 789, endPoint y: 420, distance: 150.2
click at [939, 417] on icon "Main content area" at bounding box center [941, 416] width 12 height 12
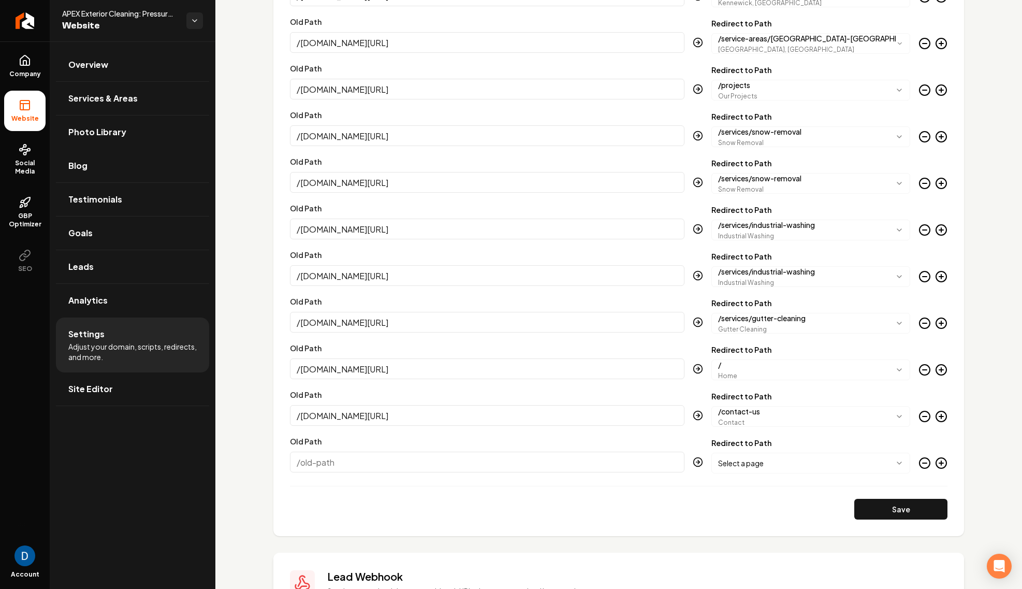
click at [411, 467] on input "Old Path" at bounding box center [487, 461] width 395 height 21
paste input "/imperialpw.com/gallery/"
type input "/imperialpw.com/gallery/"
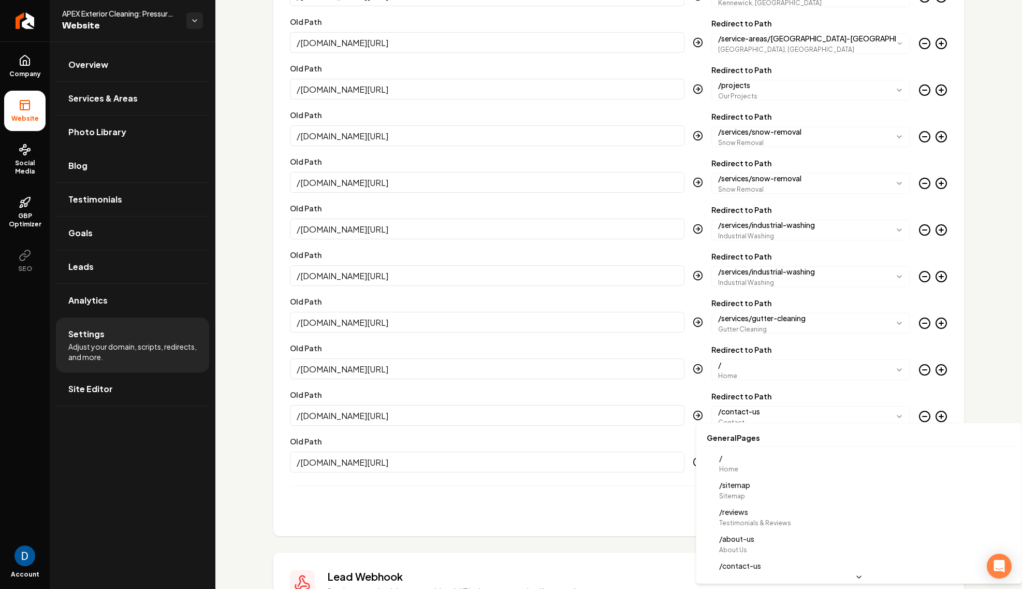
click at [834, 464] on body "Company Website Social Media GBP Optimizer SEO Account APEX Exterior Cleaning: …" at bounding box center [511, 294] width 1022 height 589
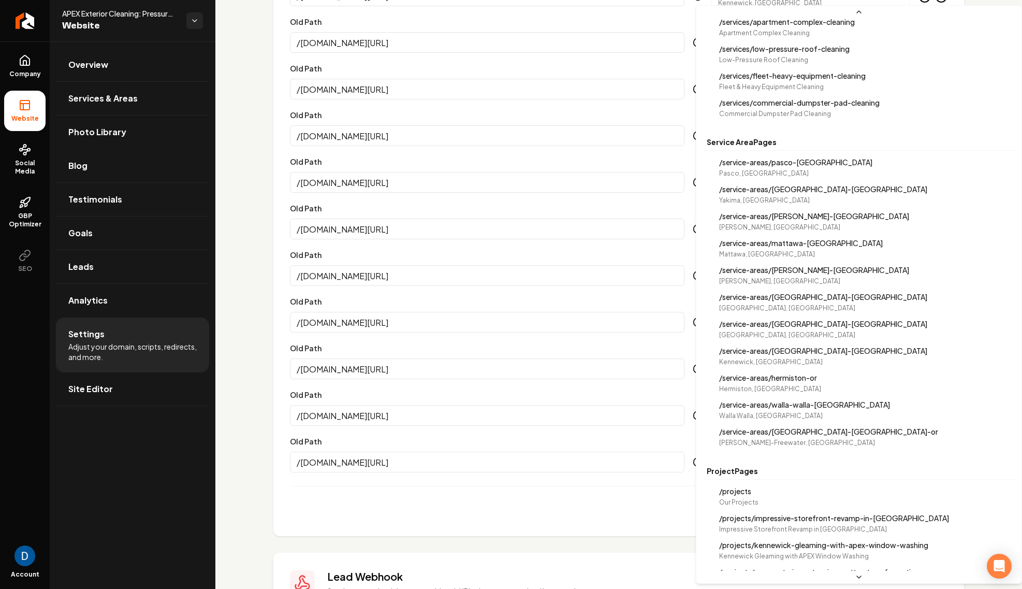
scroll to position [922, 0]
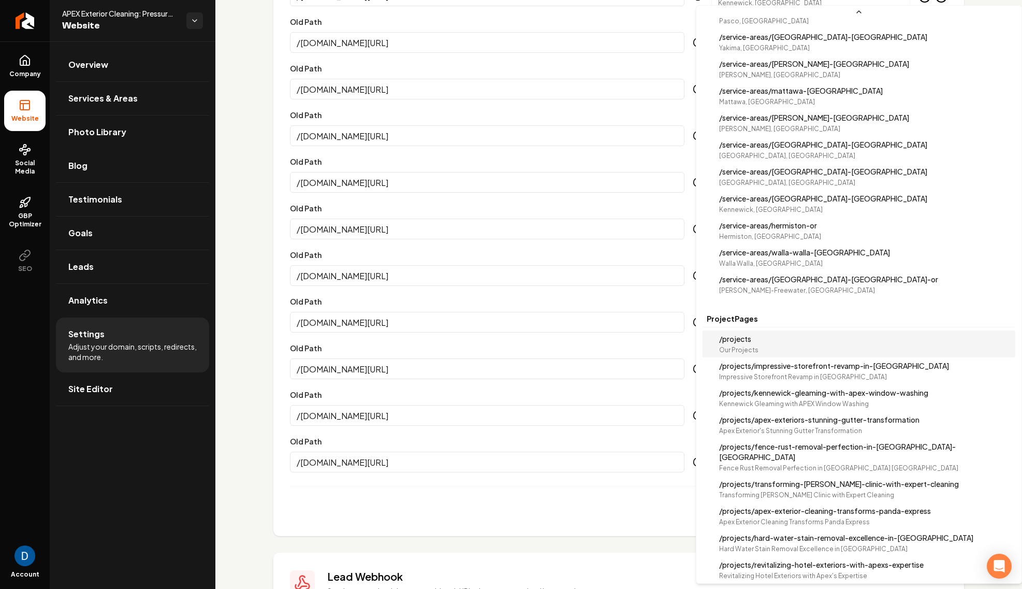
select select "*********"
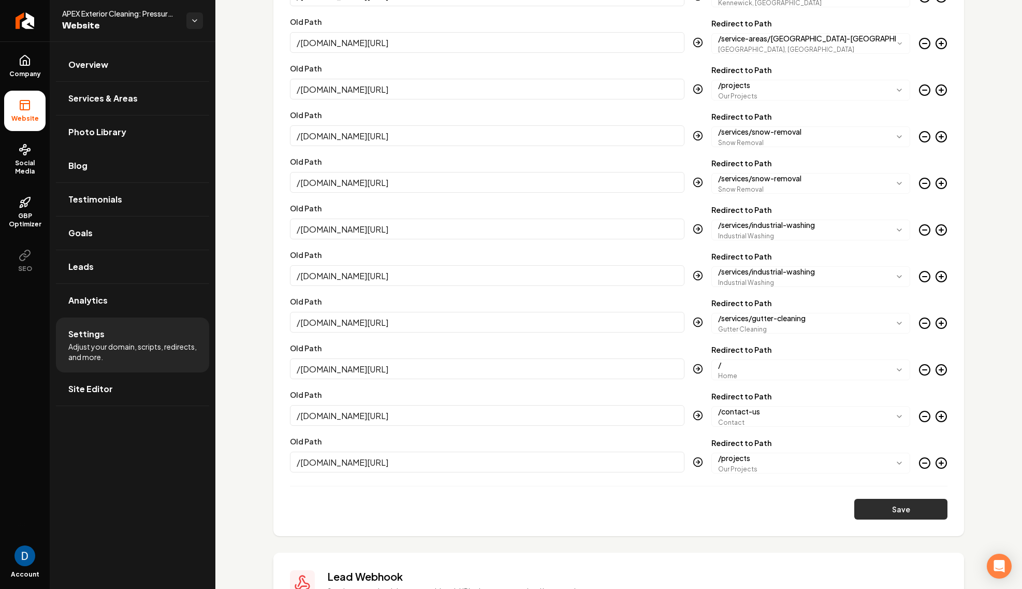
click at [879, 508] on button "Save" at bounding box center [900, 509] width 93 height 21
click at [904, 516] on button "Save" at bounding box center [900, 509] width 93 height 21
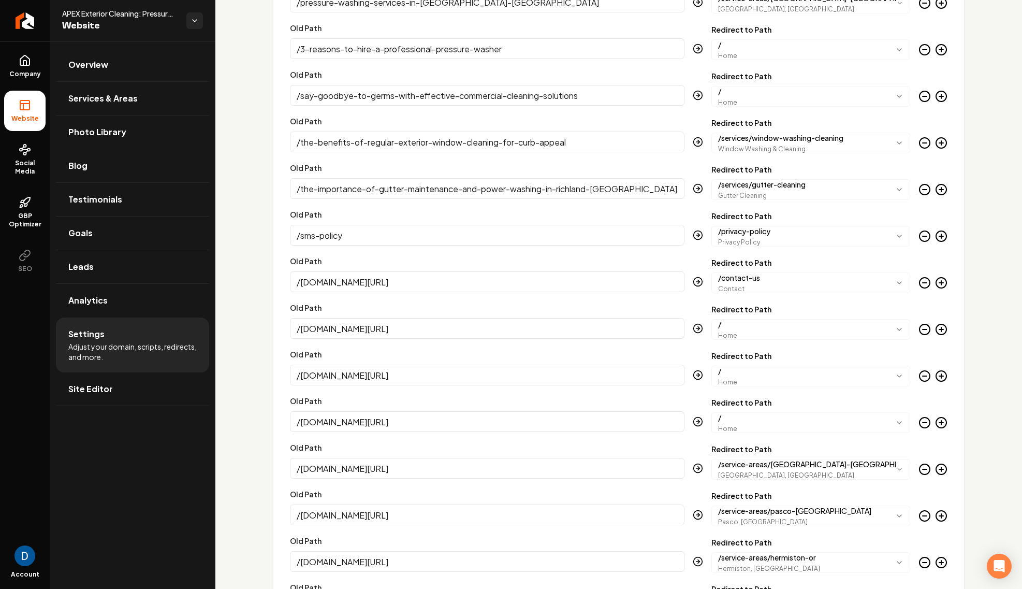
scroll to position [2261, 0]
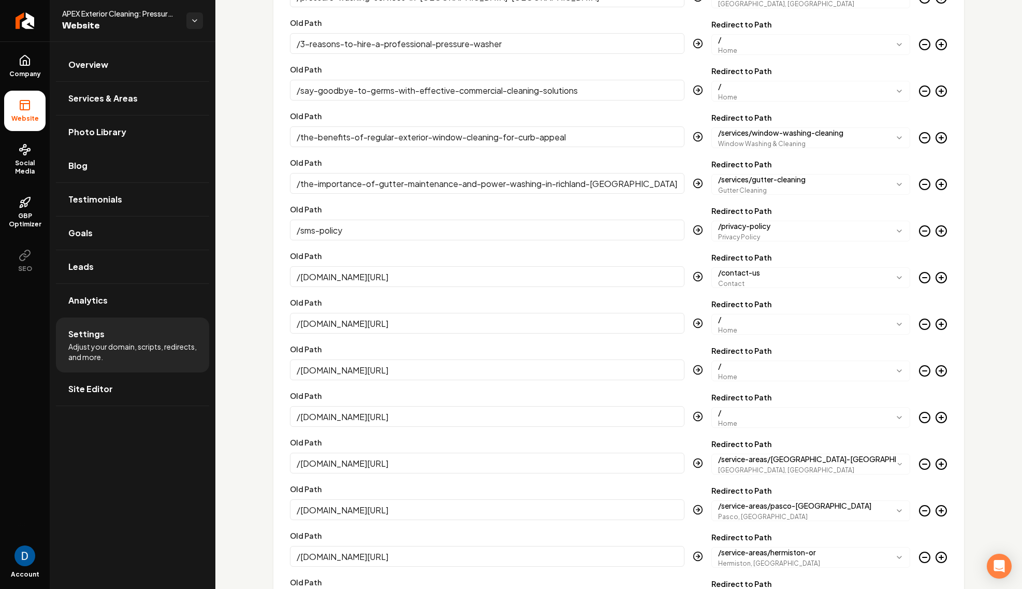
click at [372, 281] on input "/imperialpw.com/free-quote/" at bounding box center [487, 276] width 395 height 21
click at [363, 279] on input "/imperialpw.com/free-quote/" at bounding box center [487, 276] width 395 height 21
type input "/free-quote/"
click at [363, 326] on input "/imperialpw.com/the-benefits-of-regular-exterior-window-cleaning-for-curb-appea…" at bounding box center [487, 323] width 395 height 21
type input "/the-benefits-of-regular-exterior-window-cleaning-for-curb-appeal/"
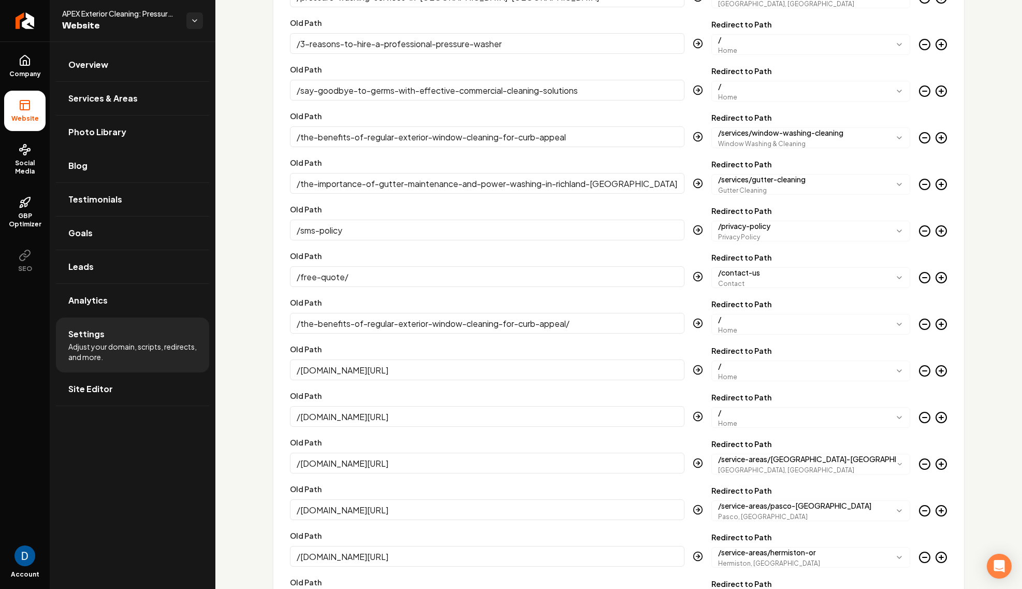
click at [364, 375] on input "/imperialpw.com/say-goodbye-to-germs-with-effective-commercial-cleaning-solutio…" at bounding box center [487, 369] width 395 height 21
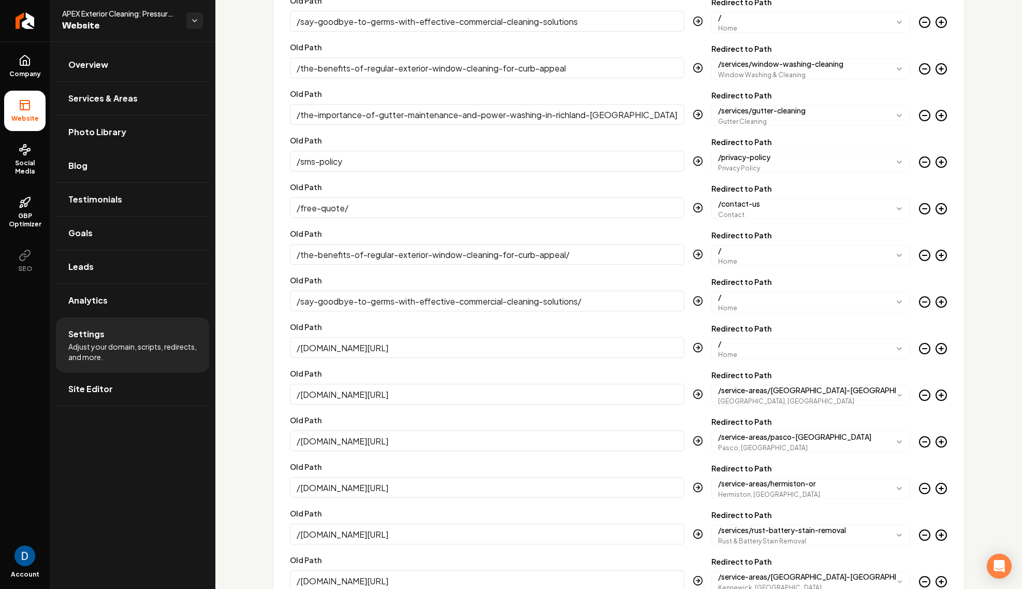
type input "/say-goodbye-to-germs-with-effective-commercial-cleaning-solutions/"
click at [364, 348] on input "/imperialpw.com/3-reasons-to-hire-a-professional-pressure-washer/" at bounding box center [487, 347] width 395 height 21
type input "/3-reasons-to-hire-a-professional-pressure-washer/"
click at [364, 394] on input "/imperialpw.com/pressure-washing-services-in-sunnyside-wa/" at bounding box center [487, 394] width 395 height 21
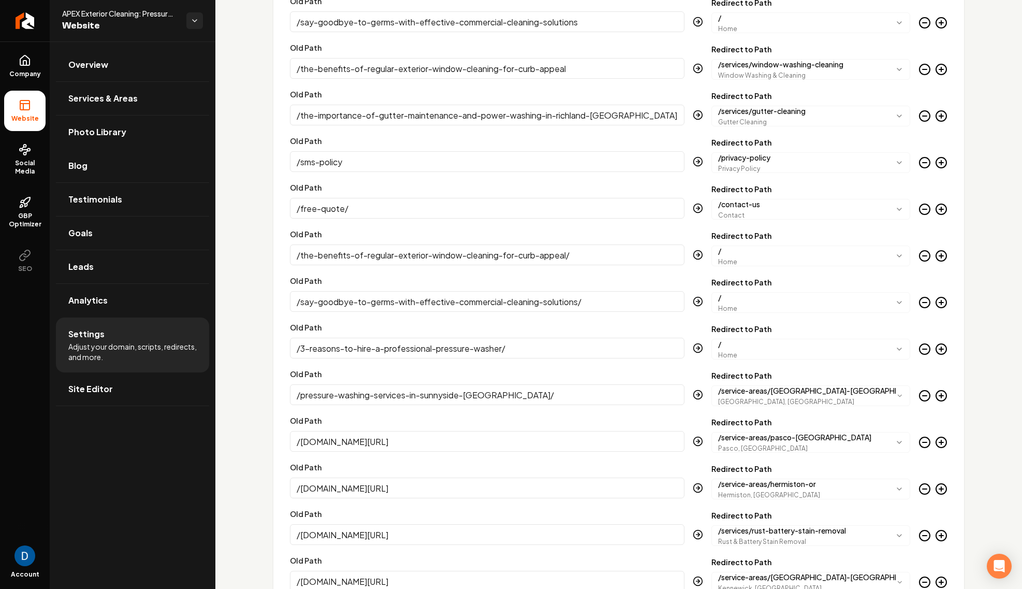
type input "/pressure-washing-services-in-sunnyside-wa/"
click at [360, 444] on input "/imperialpw.com/pressure-washing-services-in-pasco-wa/" at bounding box center [487, 441] width 395 height 21
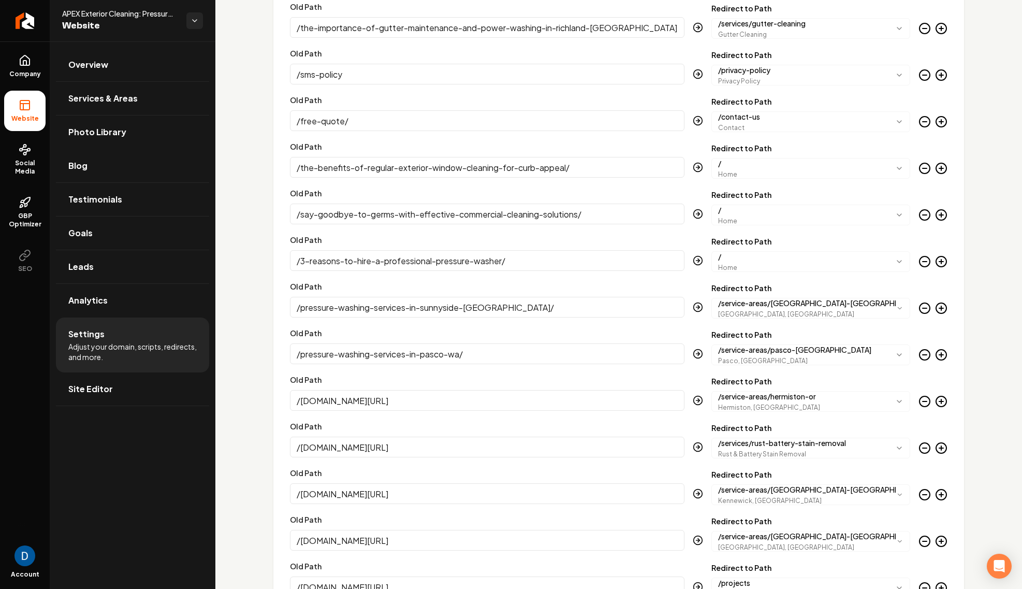
scroll to position [2418, 0]
type input "/pressure-washing-services-in-pasco-wa/"
click at [363, 402] on input "/imperialpw.com/pressure-washing-services-in-hermiston-or/" at bounding box center [487, 399] width 395 height 21
type input "/pressure-washing-services-in-hermiston-or/"
click at [363, 450] on input "/imperialpw.com/rust-stain-battery-stain-removal/" at bounding box center [487, 446] width 395 height 21
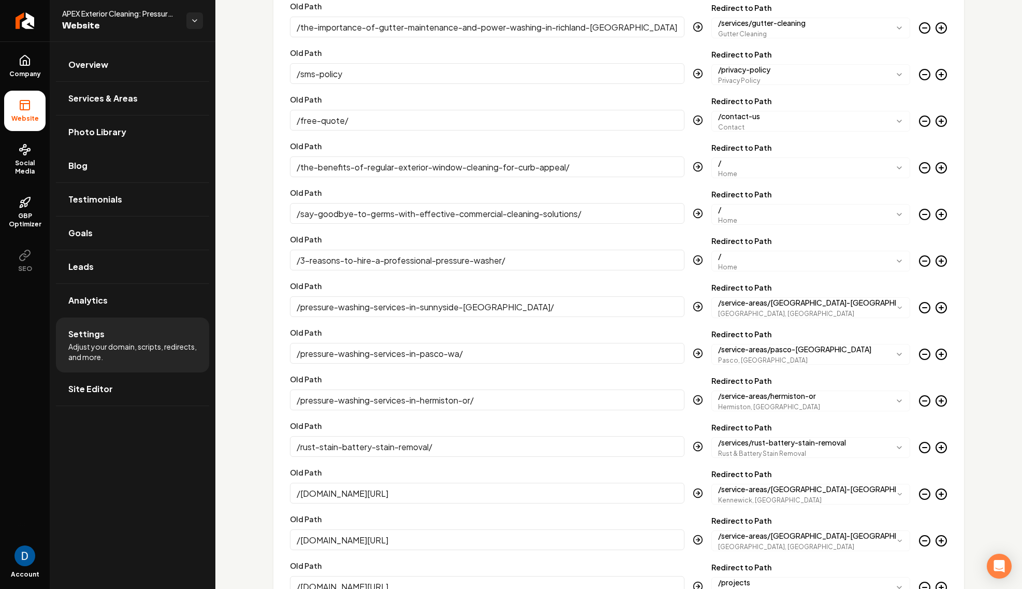
type input "/rust-stain-battery-stain-removal/"
click at [368, 494] on input "/imperialpw.com/pressure-washing-services-in-kennewickwa/" at bounding box center [487, 493] width 395 height 21
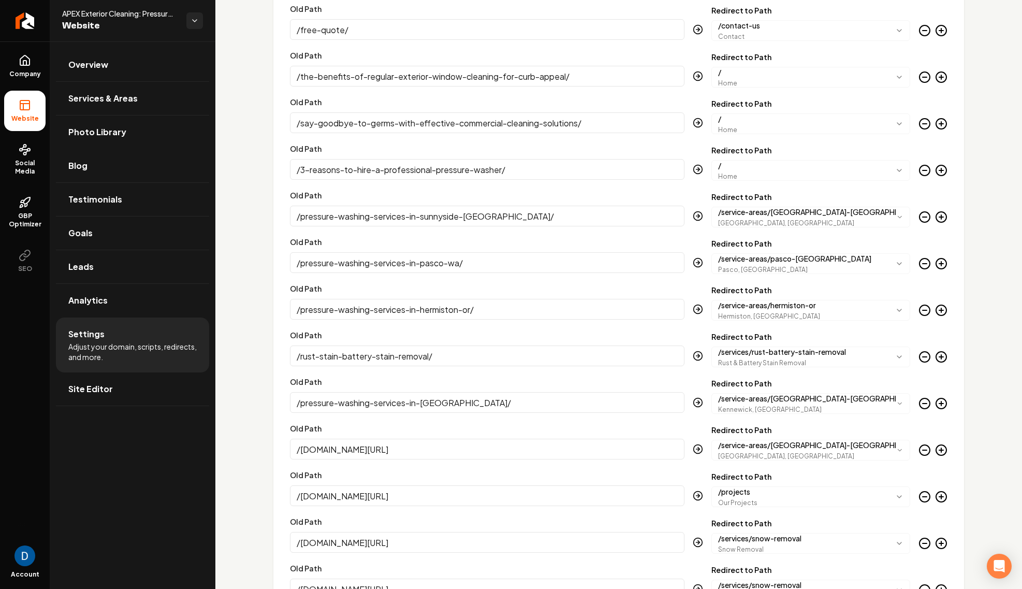
scroll to position [2508, 0]
type input "/pressure-washing-services-in-kennewickwa/"
click at [360, 450] on input "/imperialpw.com/pressure-washing-services-in-richlandwa/" at bounding box center [487, 449] width 395 height 21
type input "/pressure-washing-services-in-richlandwa/"
click at [364, 498] on input "/imperialpw.com/blog/4/" at bounding box center [487, 496] width 395 height 21
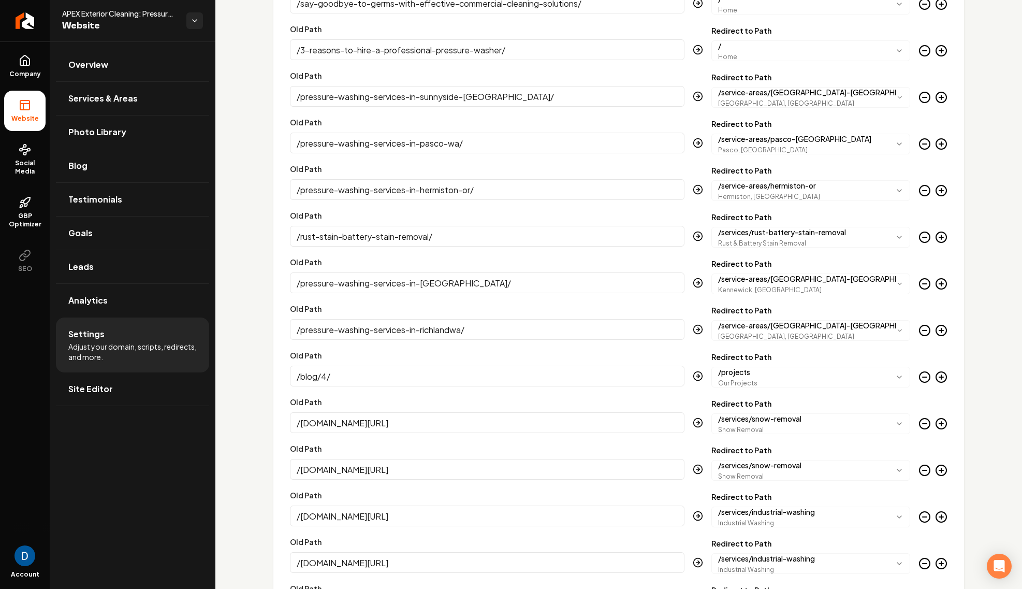
scroll to position [2628, 0]
type input "/blog/4/"
click at [367, 425] on input "/imperialpw.com/residential-snow-removal/" at bounding box center [487, 422] width 395 height 21
type input "/residential-snow-removal/"
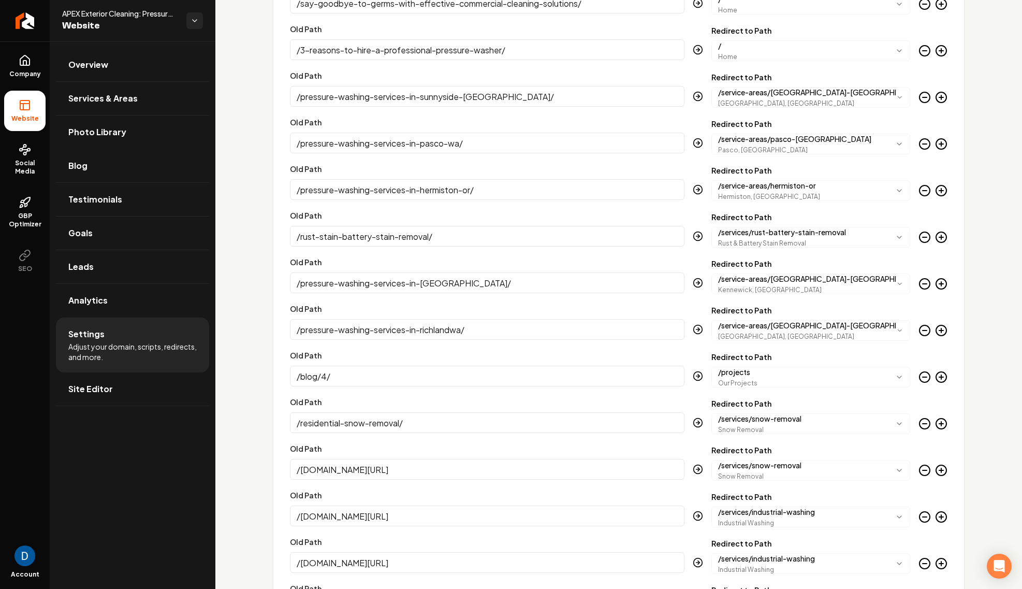
click at [362, 472] on input "/imperialpw.com/commercial-snow-plow/" at bounding box center [487, 469] width 395 height 21
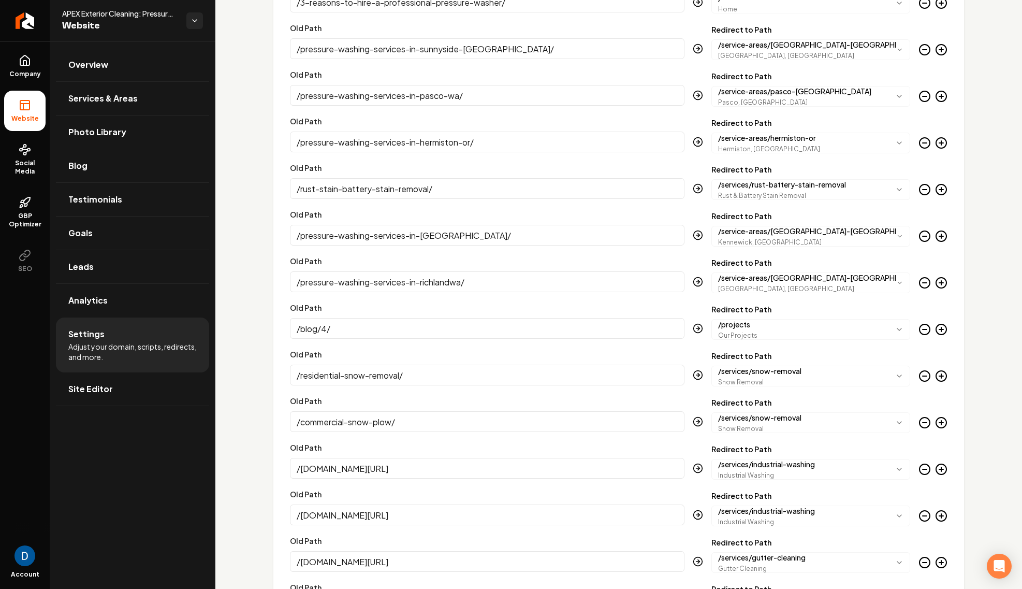
scroll to position [2692, 0]
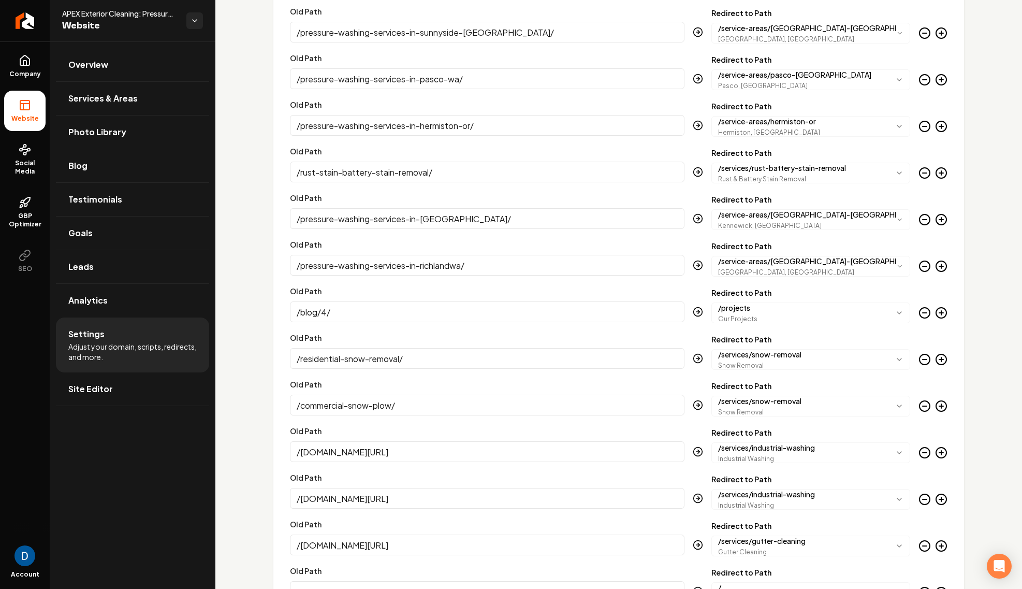
type input "/commercial-snow-plow/"
click at [362, 456] on input "/imperialpw.com/industrial-power-washing/" at bounding box center [487, 451] width 395 height 21
type input "/industrial-power-washing/"
click at [363, 494] on input "/imperialpw.com/parking-garage-power-washing/" at bounding box center [487, 498] width 395 height 21
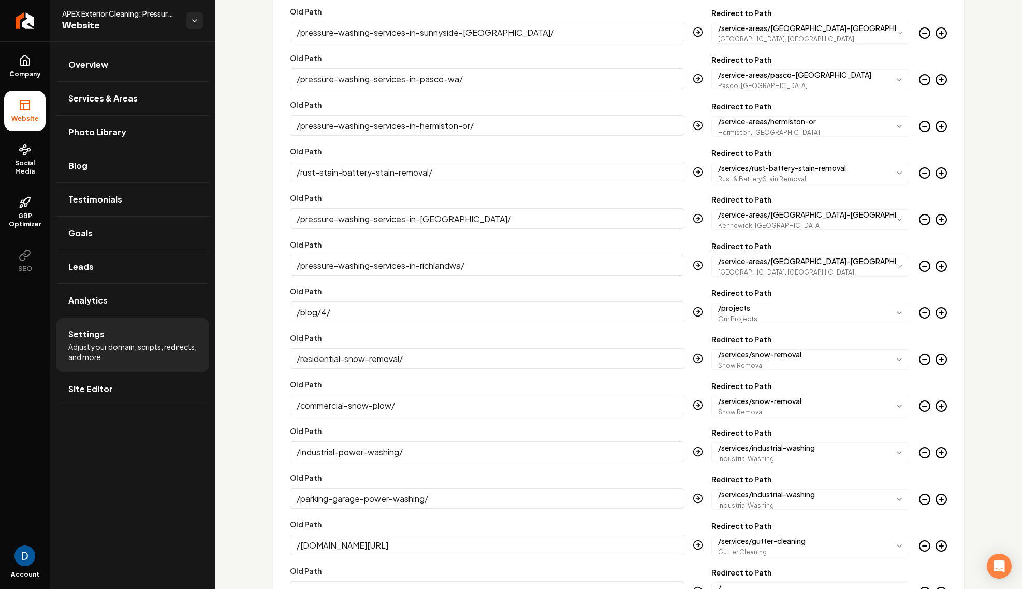
type input "/parking-garage-power-washing/"
click at [363, 545] on input "/imperialpw.com/gutter-cleaner/" at bounding box center [487, 544] width 395 height 21
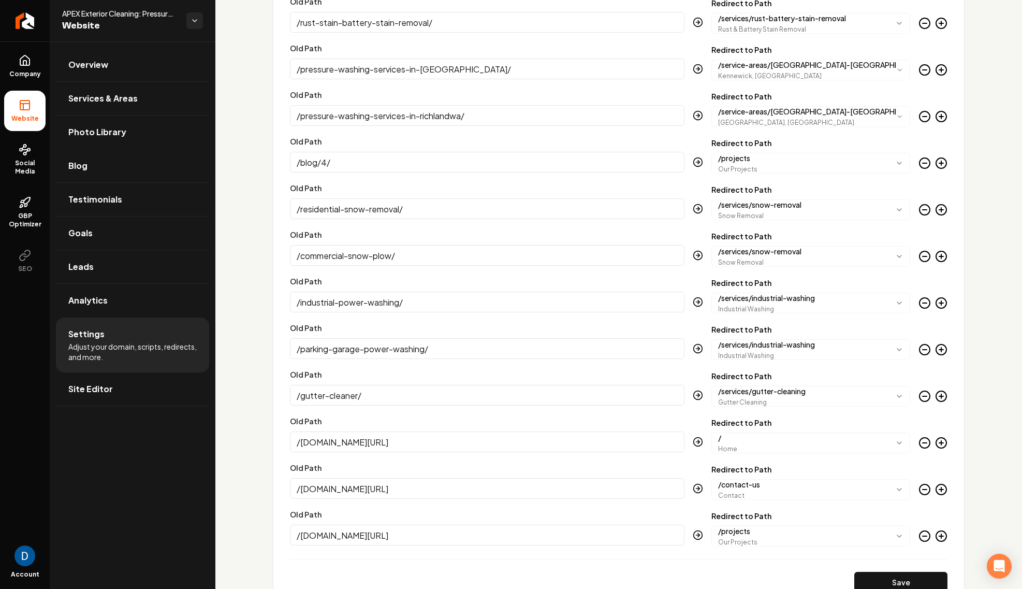
scroll to position [2842, 0]
type input "/gutter-cleaner/"
click at [362, 445] on input "/imperialpw.com/anti-icing/" at bounding box center [487, 441] width 395 height 21
type input "/anti-icing/"
click at [366, 488] on input "/imperialpw.com/free-quote/" at bounding box center [487, 487] width 395 height 21
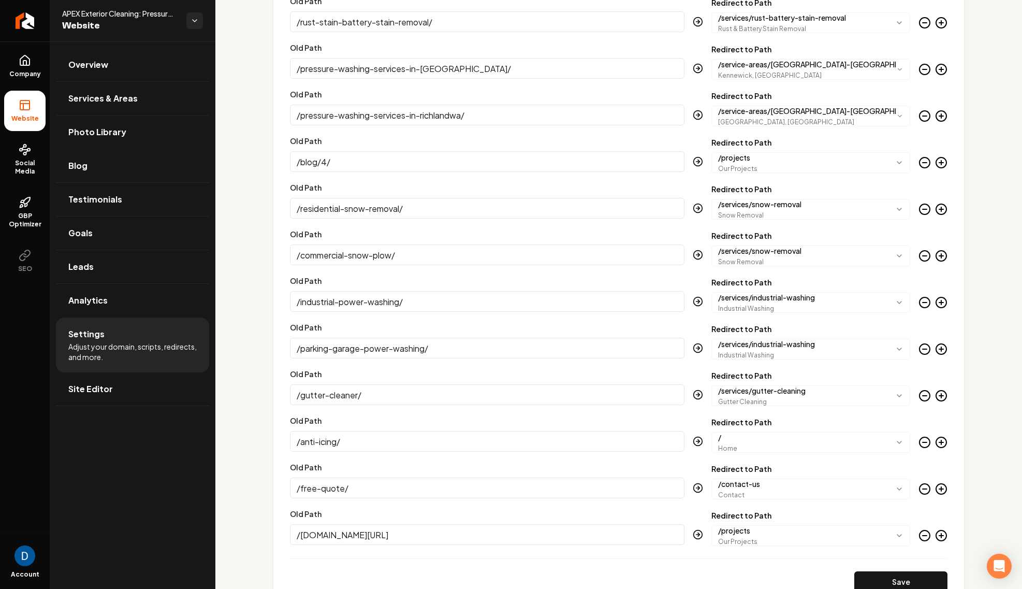
type input "/free-quote/"
click at [361, 533] on input "/imperialpw.com/gallery/" at bounding box center [487, 534] width 395 height 21
type input "/gallery/"
click at [878, 577] on button "Save" at bounding box center [900, 581] width 93 height 21
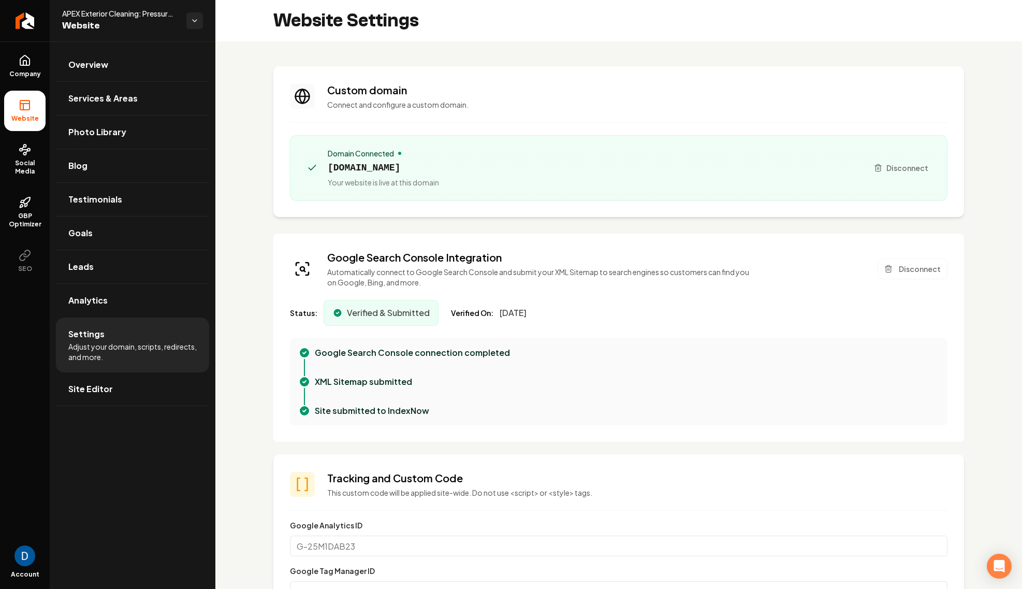
scroll to position [93, 0]
click at [111, 375] on link "Site Editor" at bounding box center [132, 388] width 153 height 33
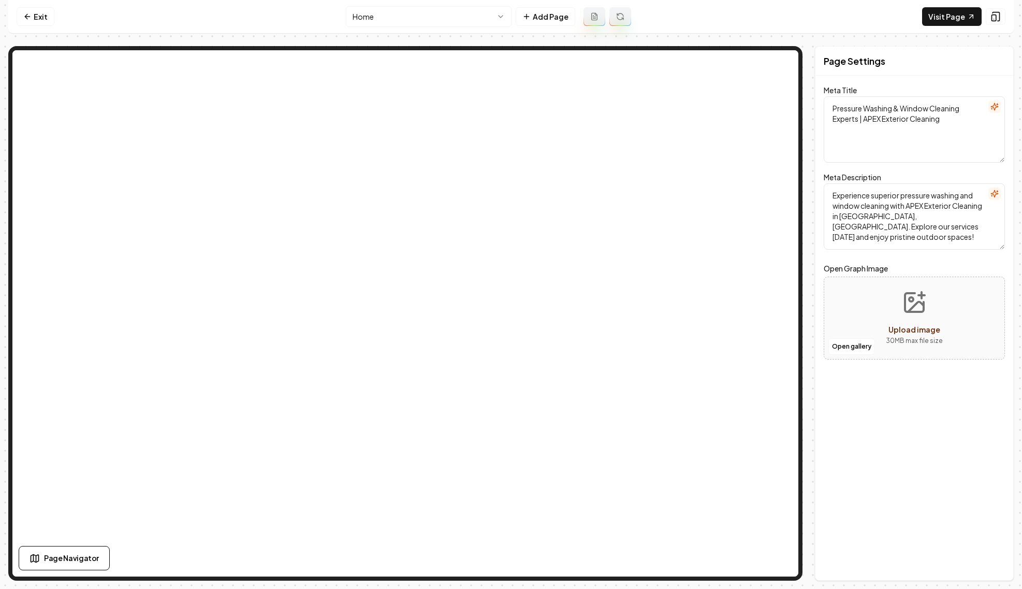
click at [407, 7] on html "Computer Required This feature is only available on a computer. Please switch t…" at bounding box center [511, 294] width 1022 height 589
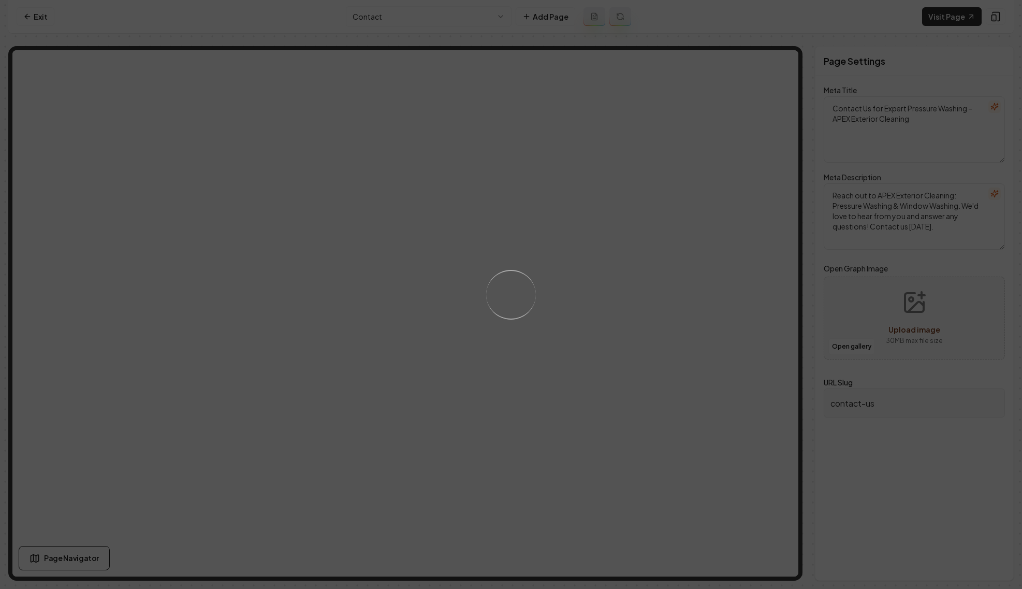
click at [420, 21] on div "Loading..." at bounding box center [511, 294] width 1022 height 589
click at [420, 13] on div "Loading..." at bounding box center [511, 294] width 1022 height 589
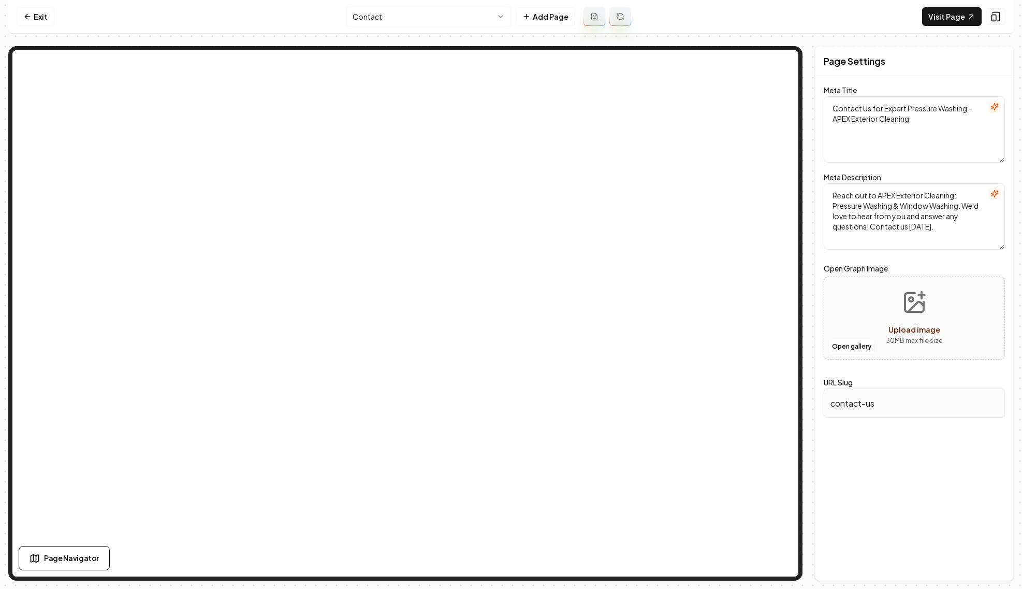
click at [433, 13] on html "Computer Required This feature is only available on a computer. Please switch t…" at bounding box center [511, 294] width 1022 height 589
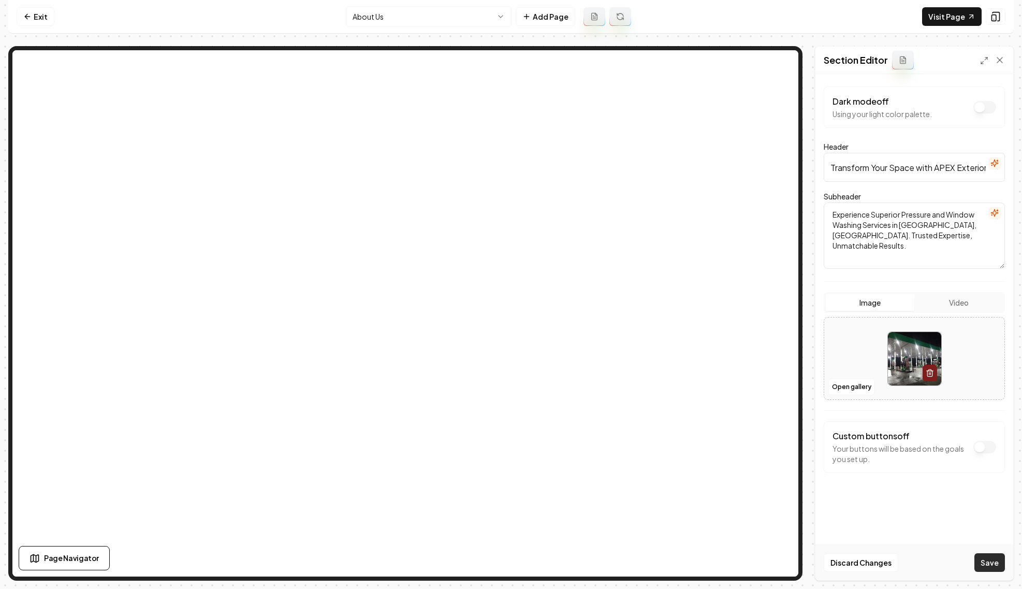
click at [999, 566] on button "Save" at bounding box center [989, 562] width 31 height 19
click at [422, 18] on html "Computer Required This feature is only available on a computer. Please switch t…" at bounding box center [511, 294] width 1022 height 589
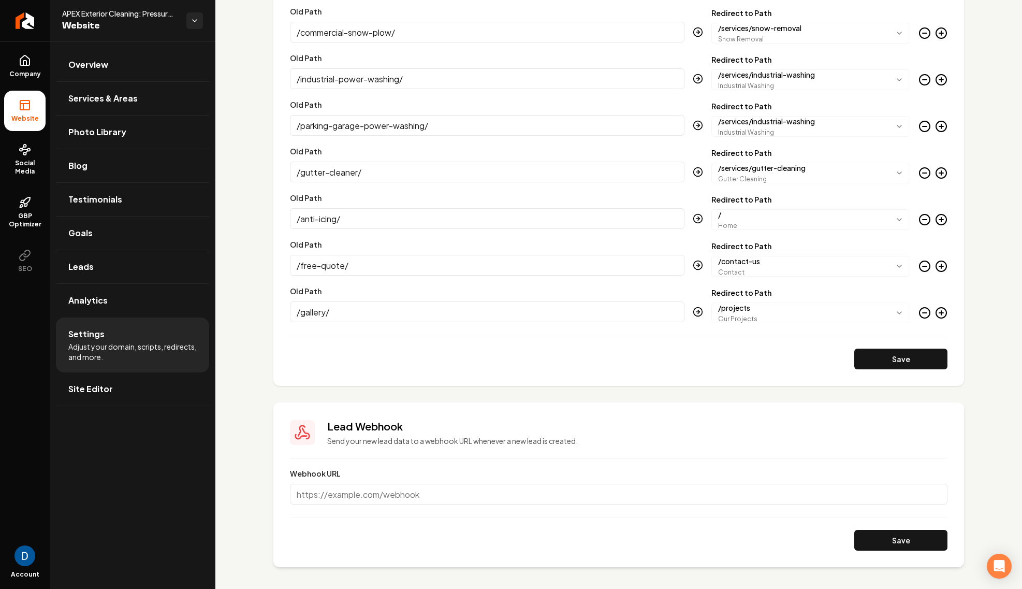
scroll to position [3068, 0]
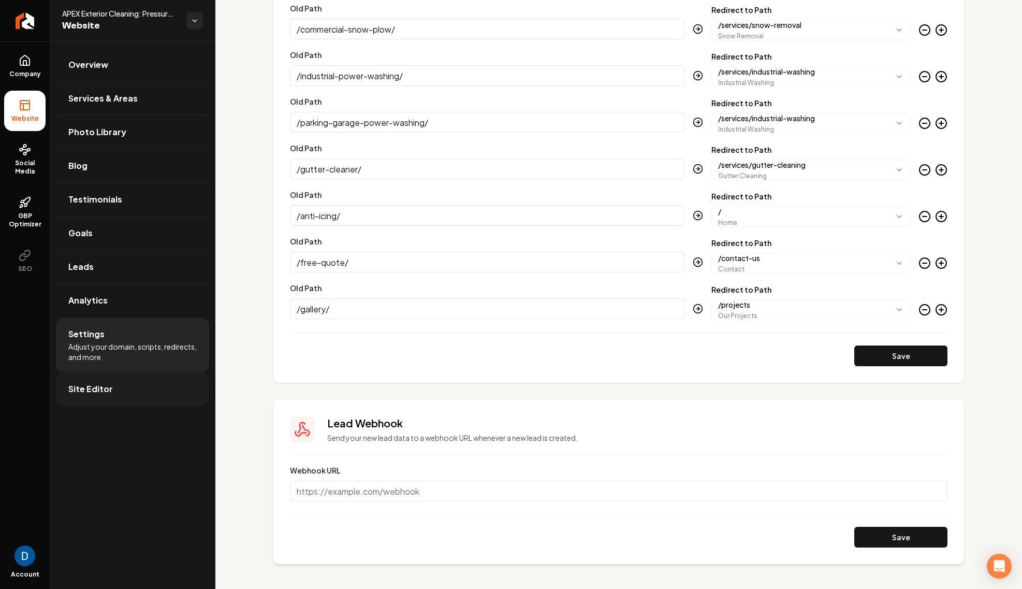
click at [128, 395] on link "Site Editor" at bounding box center [132, 388] width 153 height 33
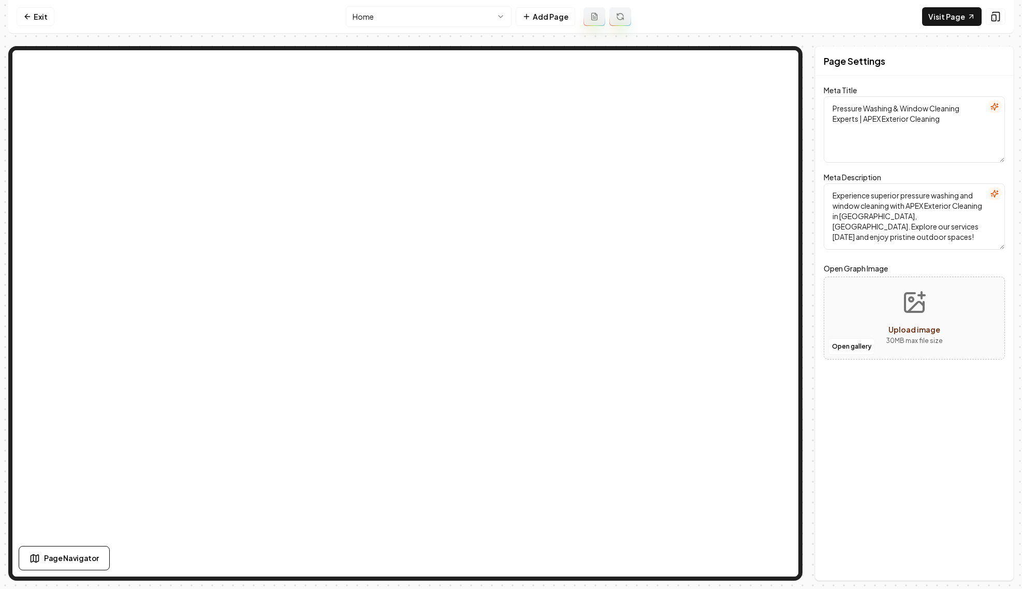
click at [461, 18] on html "Computer Required This feature is only available on a computer. Please switch t…" at bounding box center [511, 294] width 1022 height 589
click at [416, 20] on html "Computer Required This feature is only available on a computer. Please switch t…" at bounding box center [511, 294] width 1022 height 589
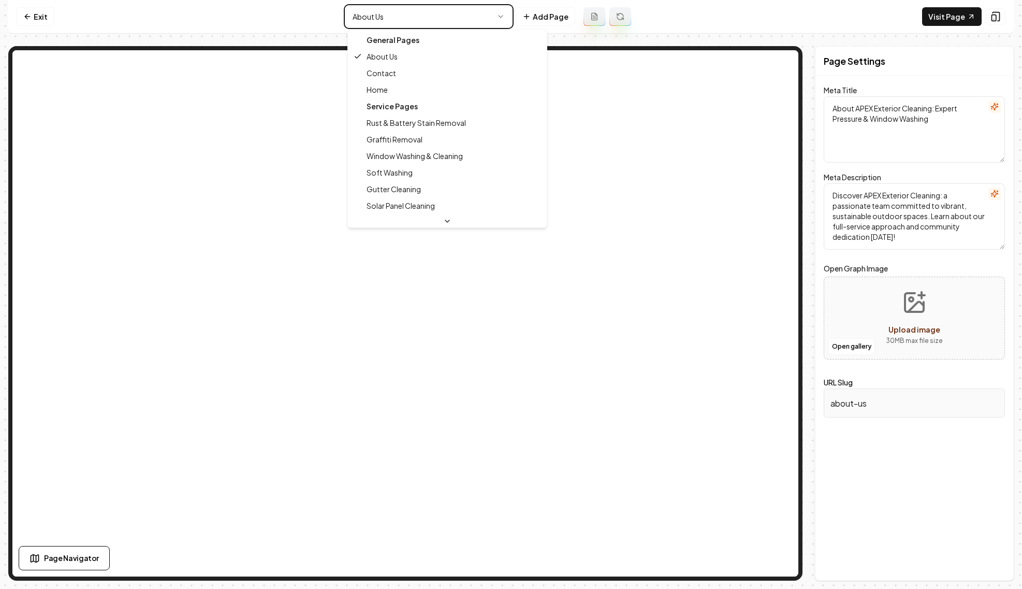
type textarea "Pressure Washing & Window Cleaning Experts | APEX Exterior Cleaning"
type textarea "Experience superior pressure washing and window cleaning with APEX Exterior Cle…"
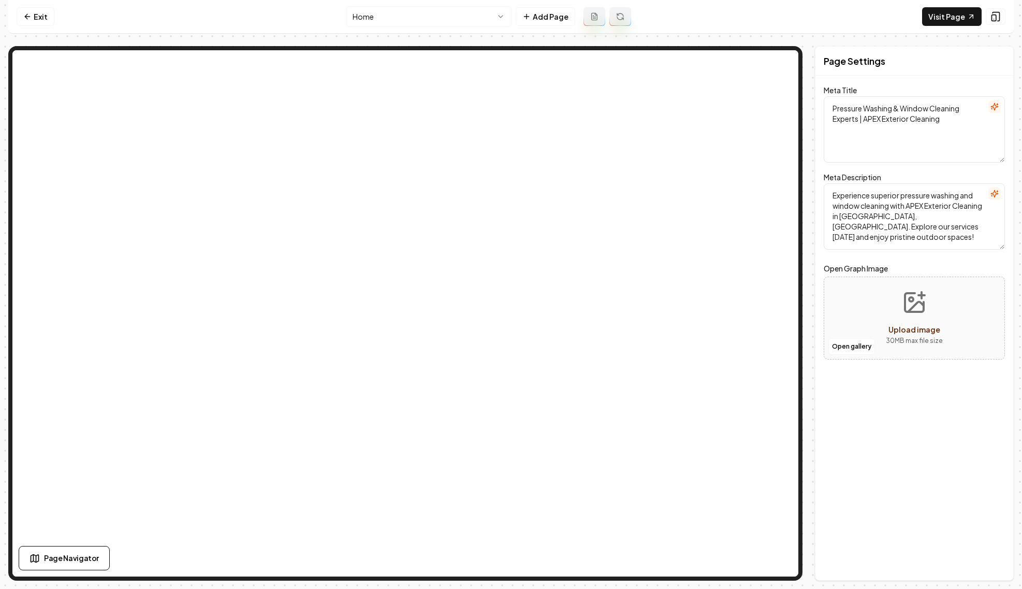
click at [458, 16] on html "Computer Required This feature is only available on a computer. Please switch t…" at bounding box center [511, 294] width 1022 height 589
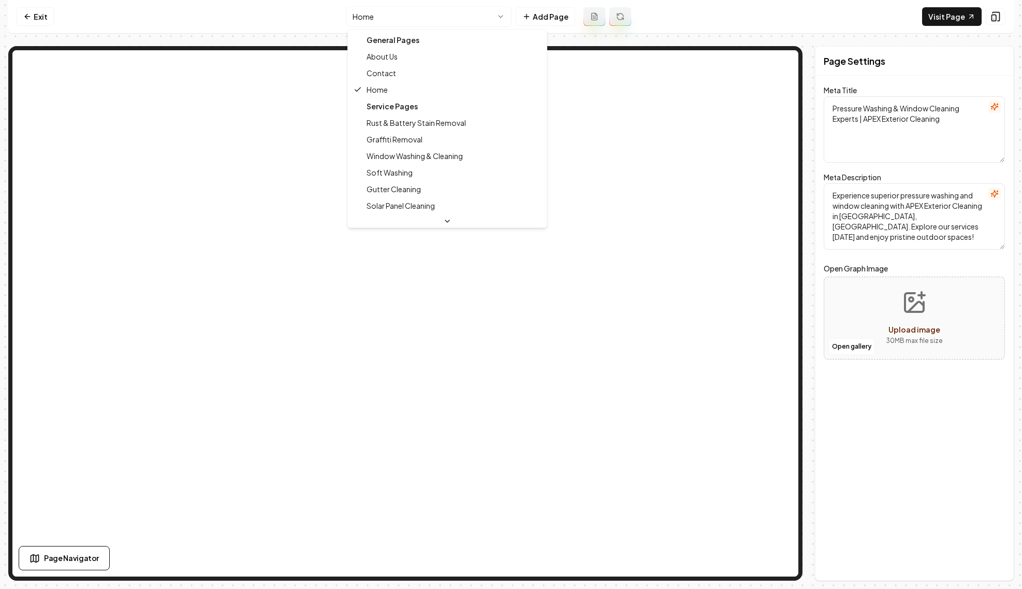
type textarea "About APEX Exterior Cleaning: Expert Pressure & Window Washing"
type textarea "Discover APEX Exterior Cleaning: a passionate team committed to vibrant, sustai…"
click at [454, 20] on html "Computer Required This feature is only available on a computer. Please switch t…" at bounding box center [511, 294] width 1022 height 589
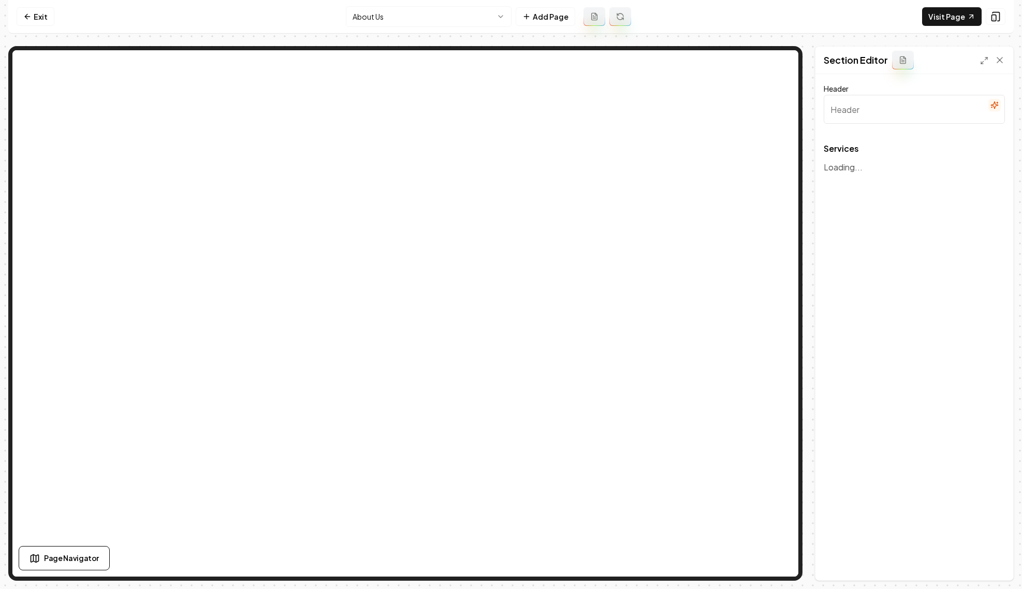
type input "Our Comprehensive Exterior Cleaning Services"
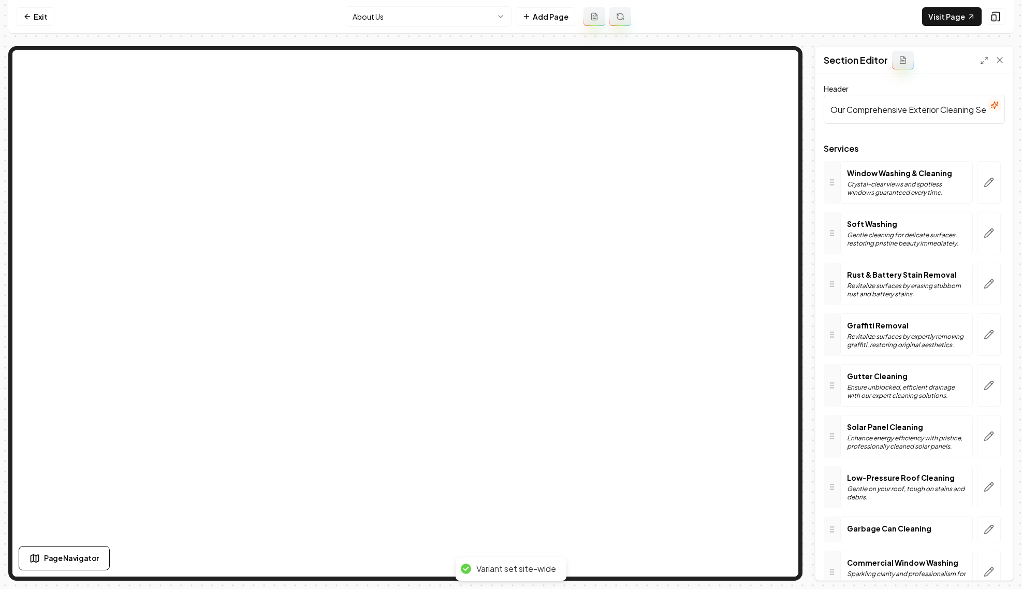
click at [457, 22] on html "Computer Required This feature is only available on a computer. Please switch t…" at bounding box center [511, 294] width 1022 height 589
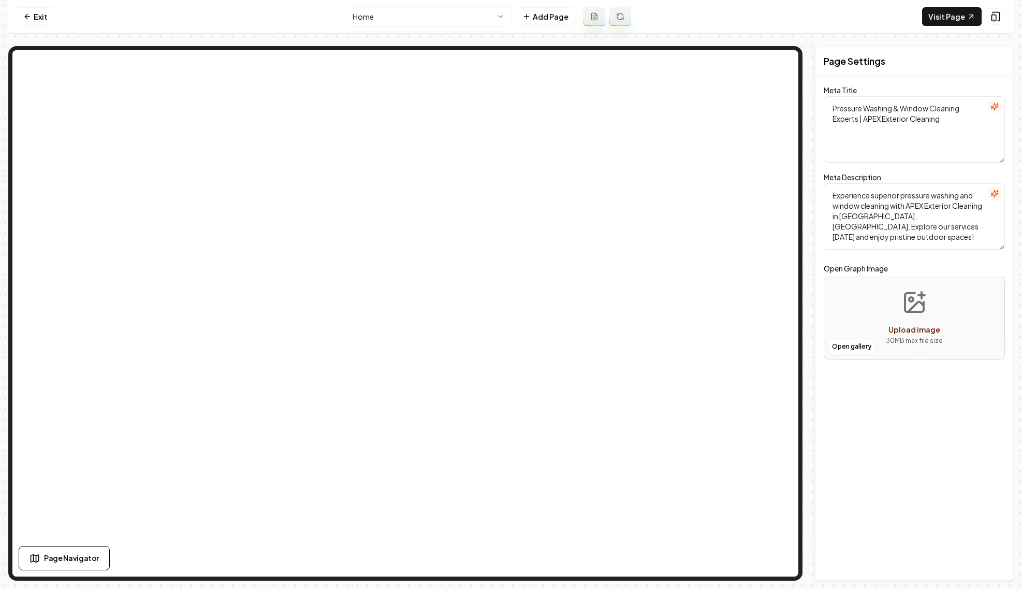
click at [468, 20] on html "Computer Required This feature is only available on a computer. Please switch t…" at bounding box center [511, 294] width 1022 height 589
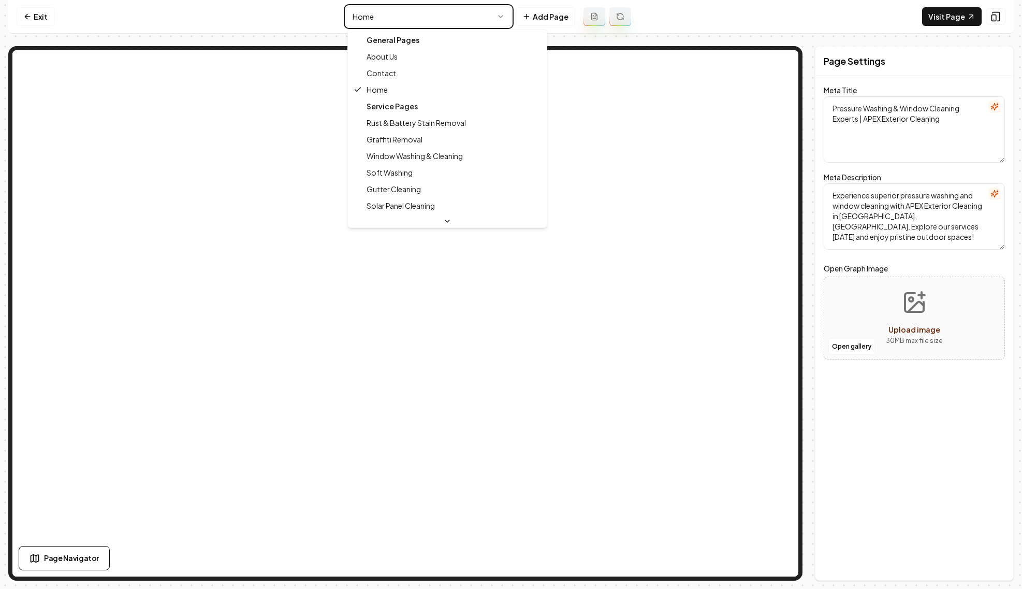
click at [468, 20] on html "Computer Required This feature is only available on a computer. Please switch t…" at bounding box center [511, 294] width 1022 height 589
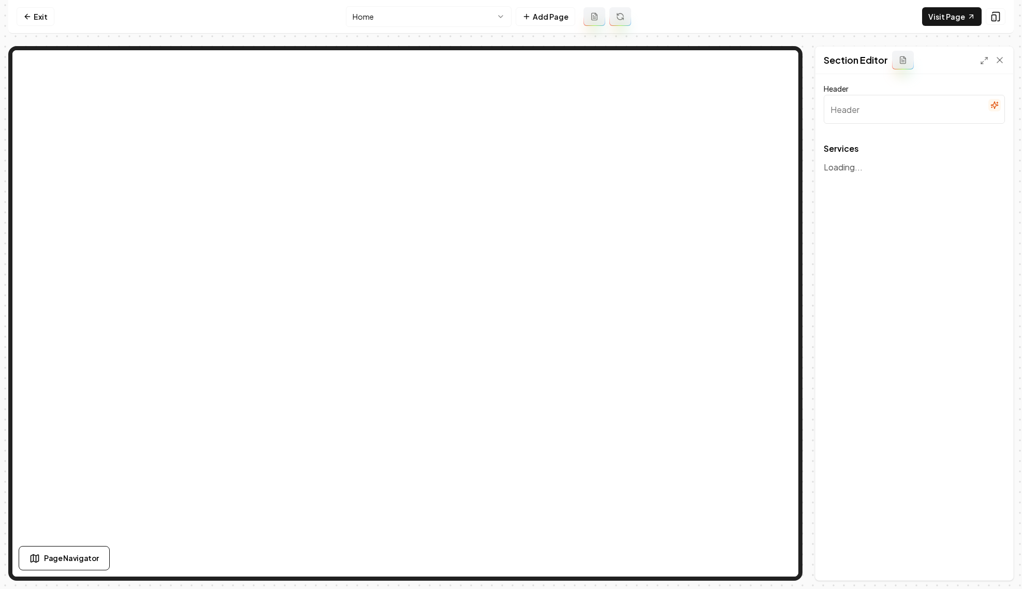
type input "Our Top-notch Services"
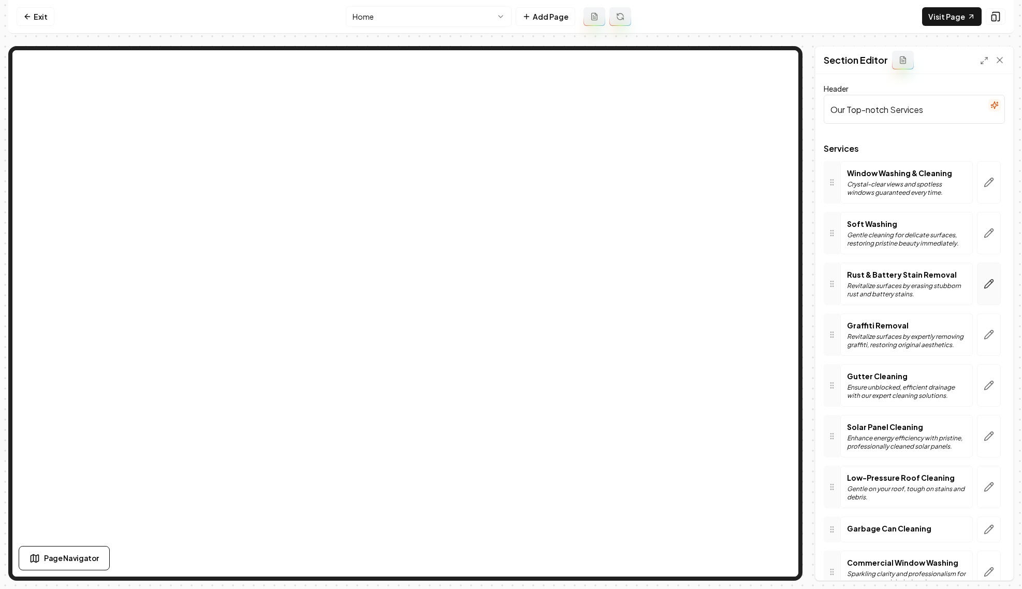
click at [990, 282] on icon "button" at bounding box center [989, 284] width 10 height 10
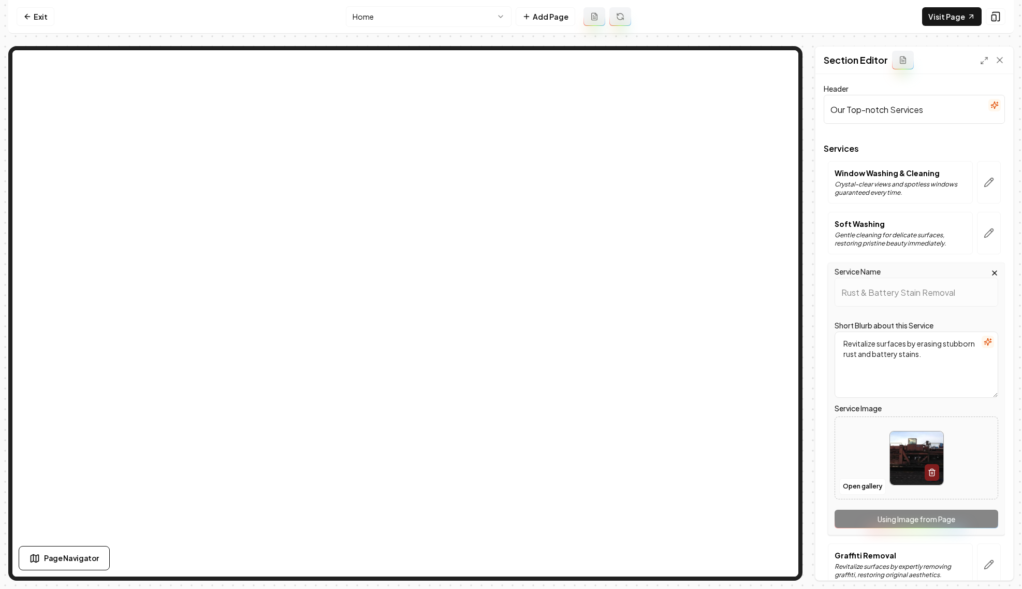
click at [866, 476] on div at bounding box center [916, 457] width 163 height 71
click at [877, 489] on button "Open gallery" at bounding box center [862, 486] width 47 height 17
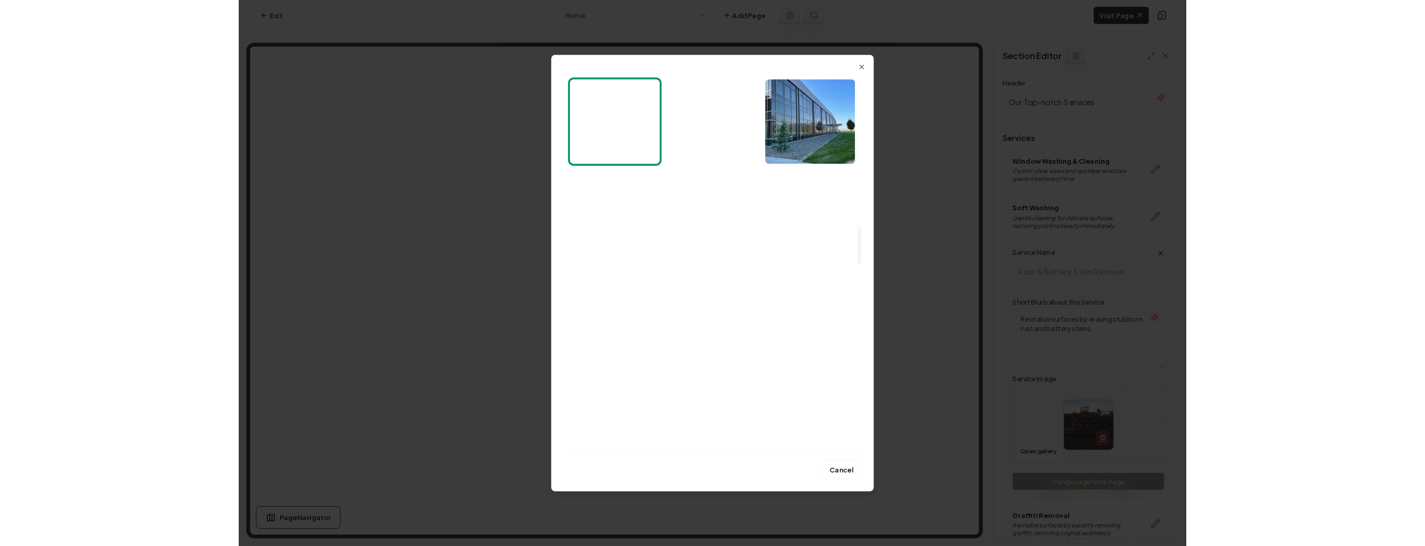
scroll to position [1619, 0]
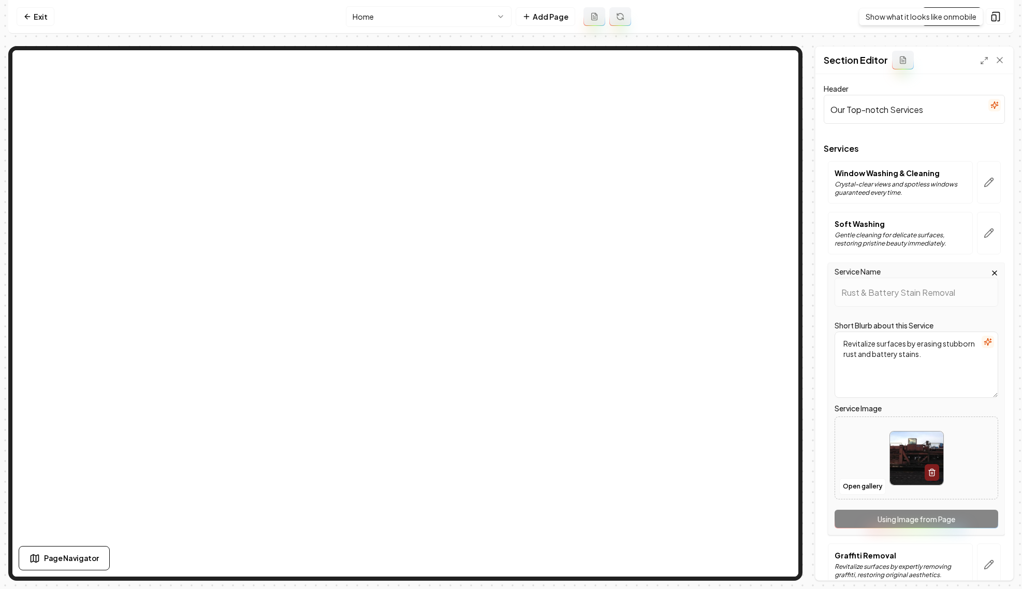
click at [948, 20] on link "Visit Page" at bounding box center [952, 16] width 60 height 19
click at [446, 14] on html "Computer Required This feature is only available on a computer. Please switch t…" at bounding box center [511, 294] width 1022 height 589
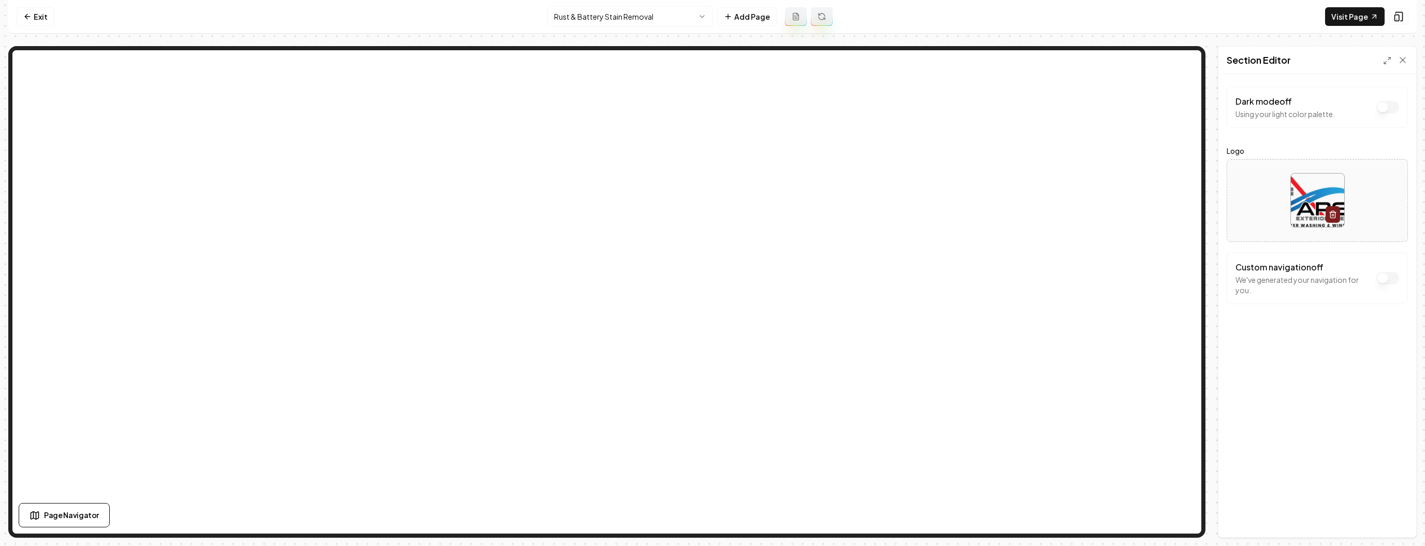
click at [650, 15] on html "Computer Required This feature is only available on a computer. Please switch t…" at bounding box center [712, 273] width 1425 height 546
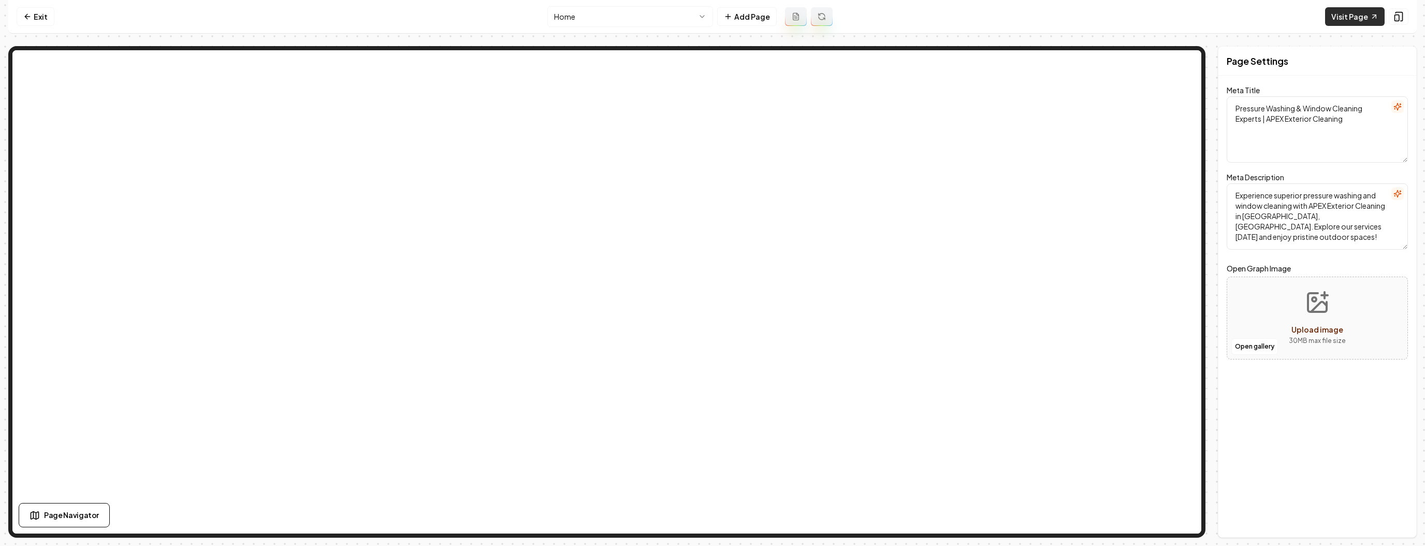
click at [1021, 15] on link "Visit Page" at bounding box center [1355, 16] width 60 height 19
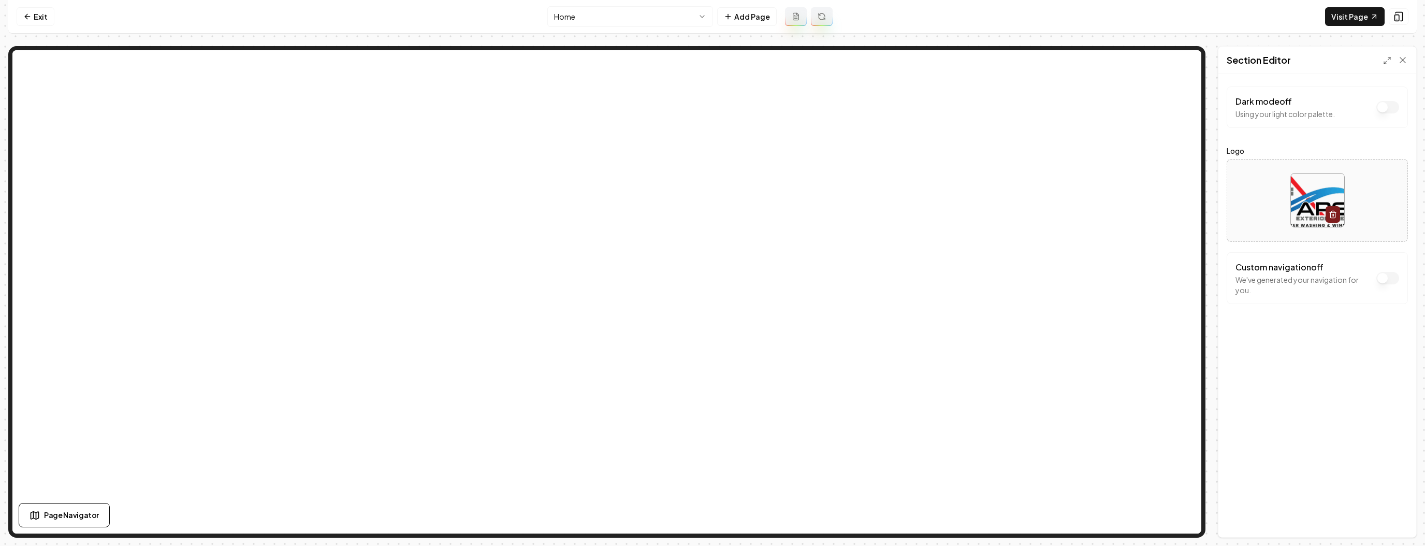
click at [1021, 113] on button "Dark mode off" at bounding box center [1387, 107] width 23 height 12
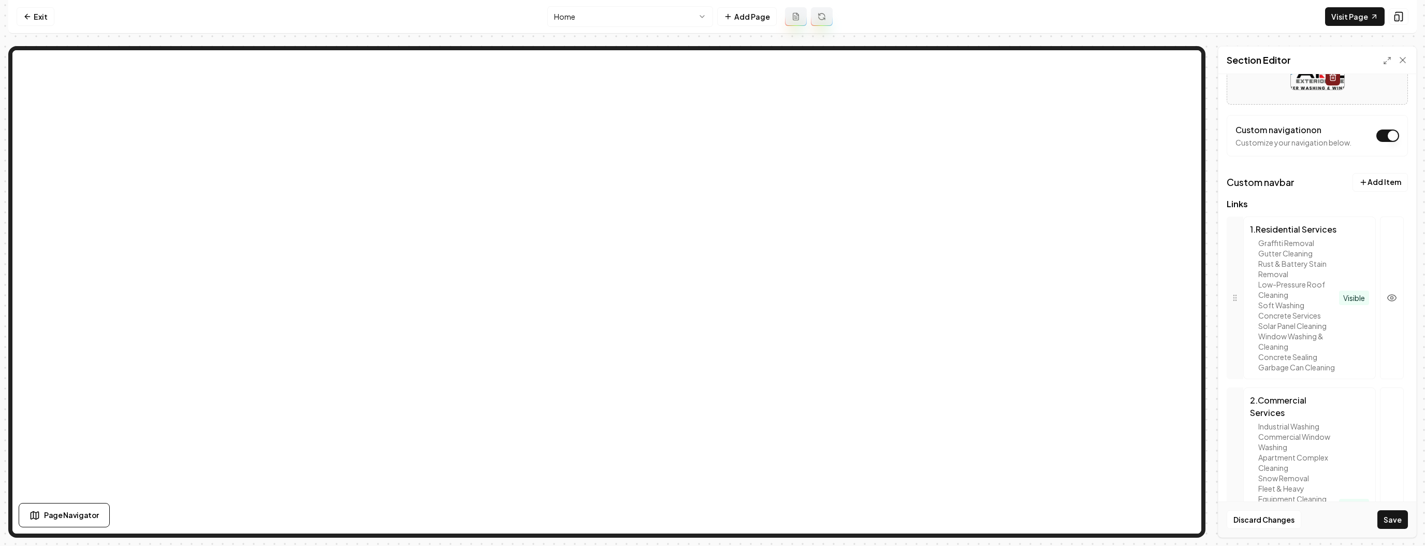
scroll to position [781, 0]
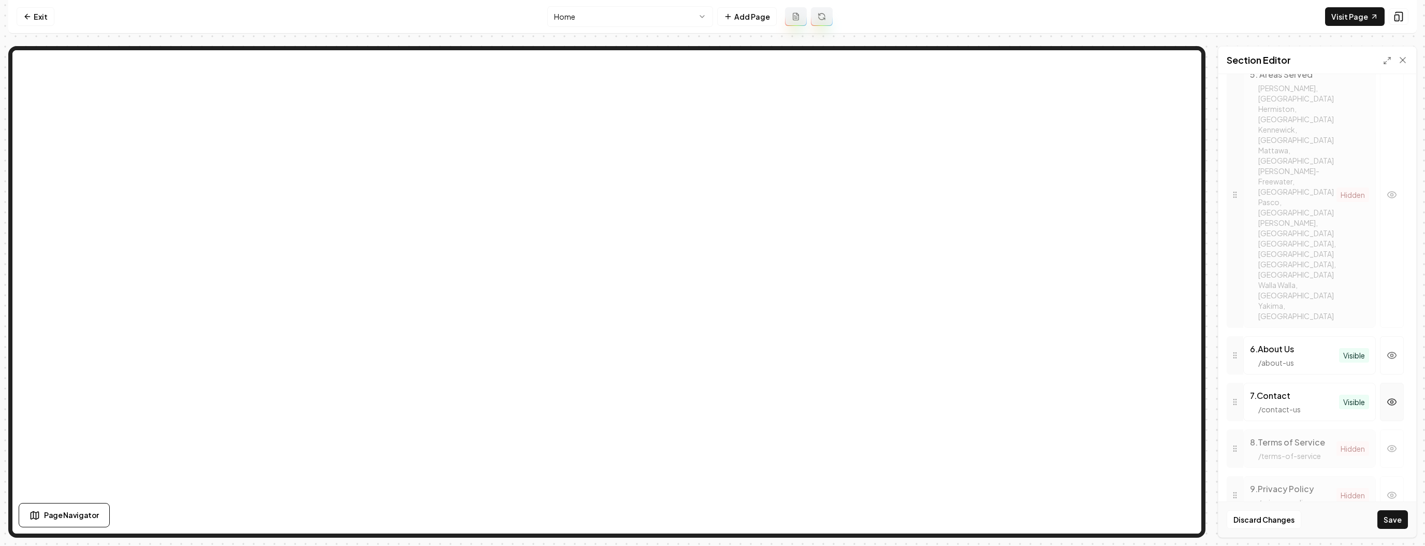
click at [1021, 383] on button "button" at bounding box center [1392, 402] width 24 height 38
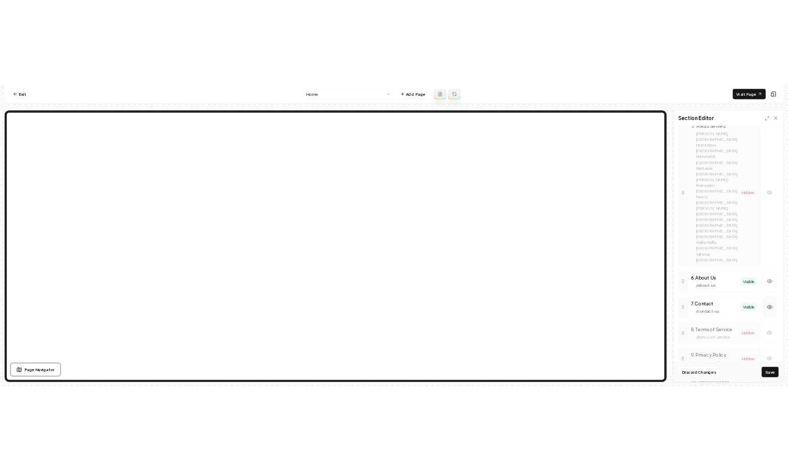
scroll to position [97, 0]
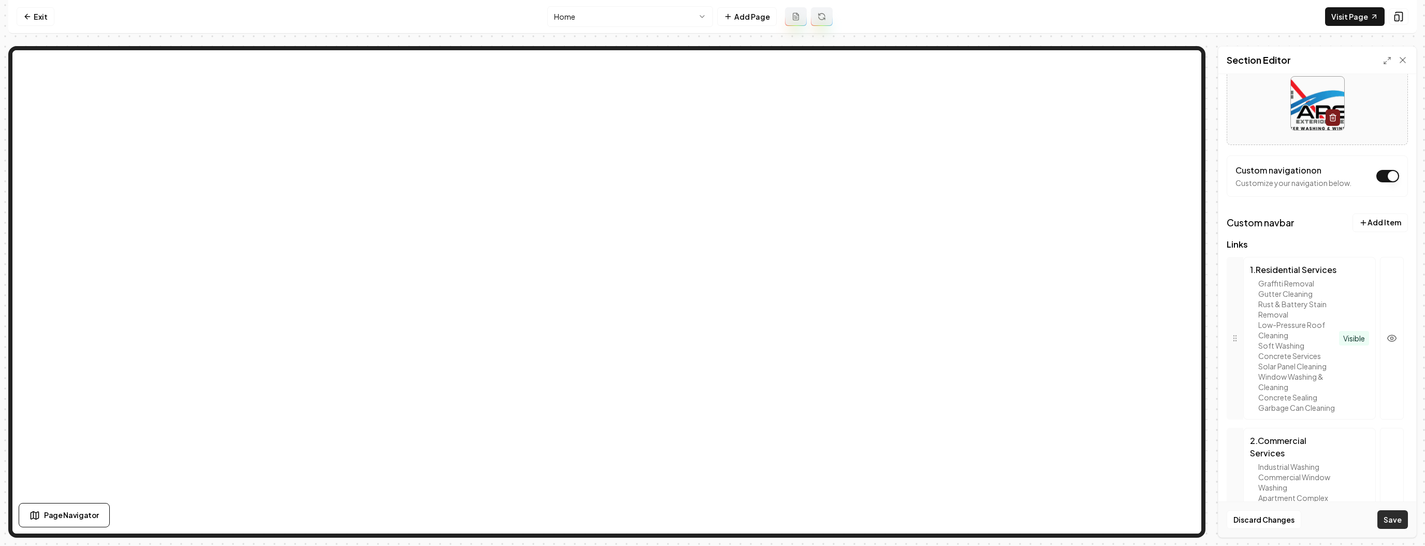
click at [1021, 515] on button "Save" at bounding box center [1392, 519] width 31 height 19
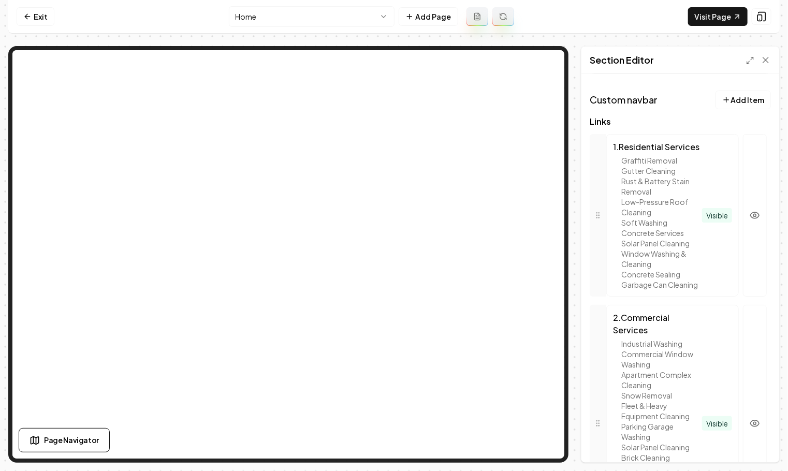
scroll to position [355, 0]
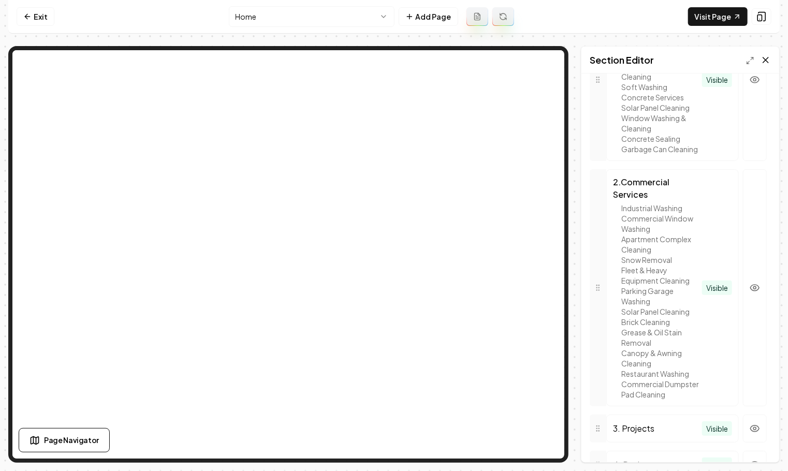
click at [768, 61] on icon at bounding box center [766, 60] width 10 height 10
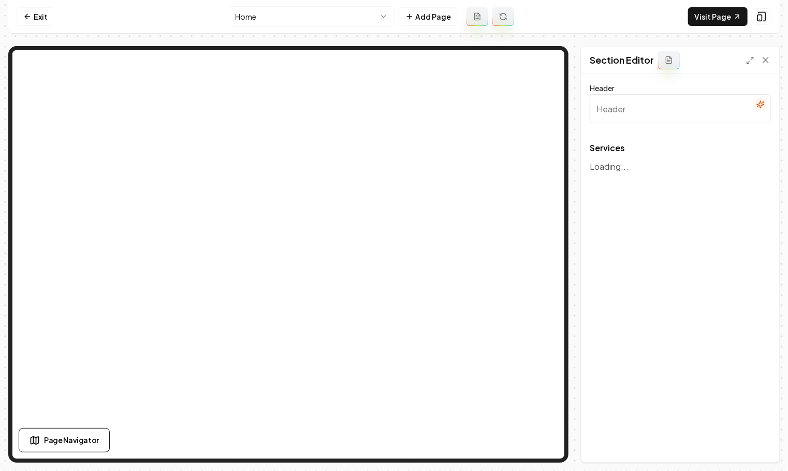
type input "Our Top-notch Services"
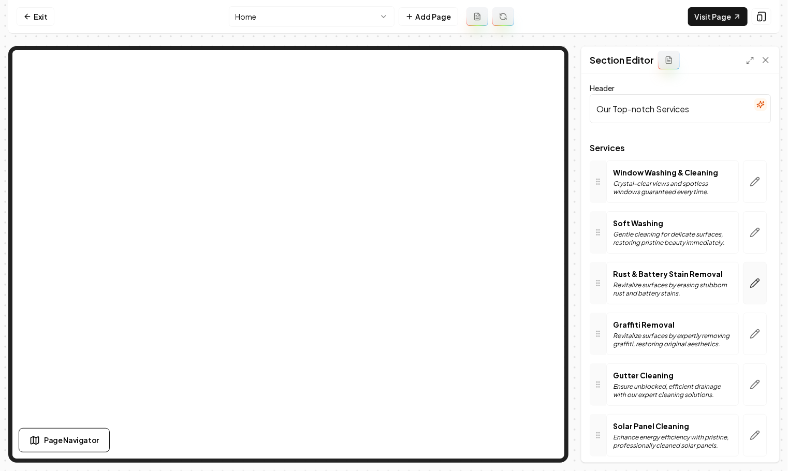
click at [763, 278] on button "button" at bounding box center [755, 283] width 24 height 42
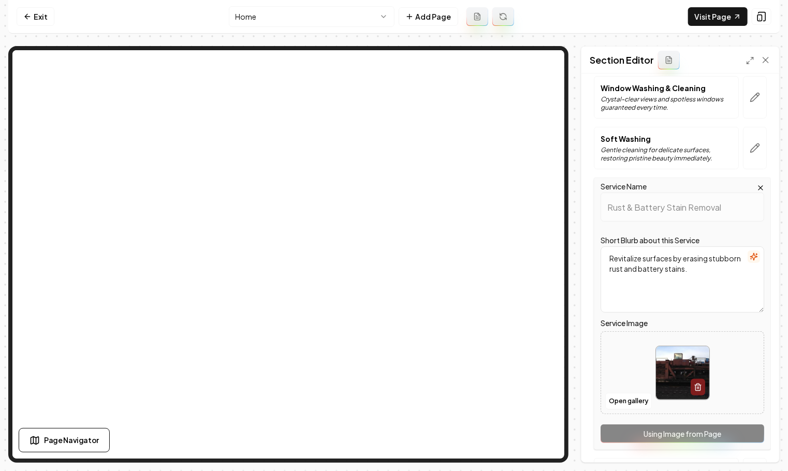
scroll to position [151, 0]
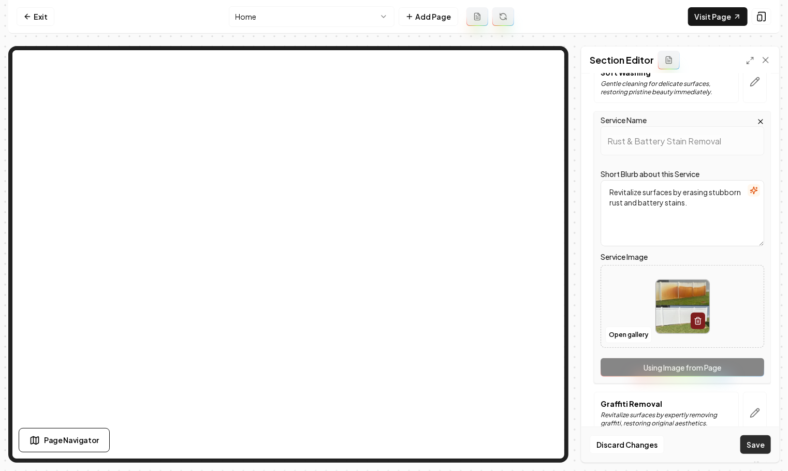
click at [763, 448] on button "Save" at bounding box center [755, 444] width 31 height 19
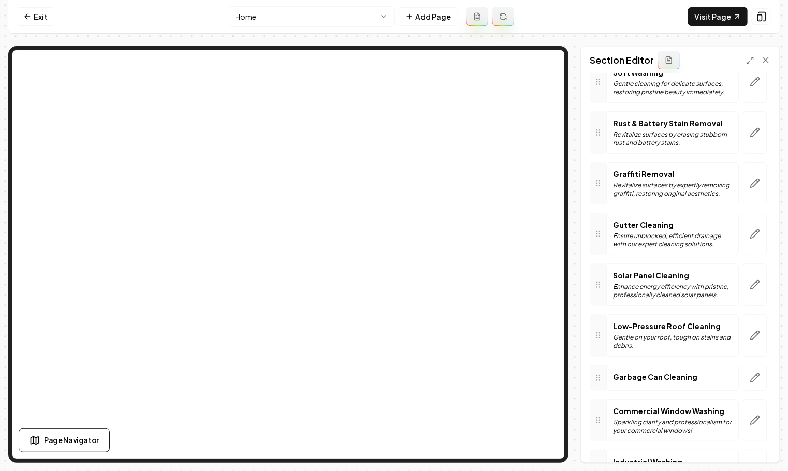
click at [334, 20] on html "Computer Required This feature is only available on a computer. Please switch t…" at bounding box center [394, 235] width 788 height 471
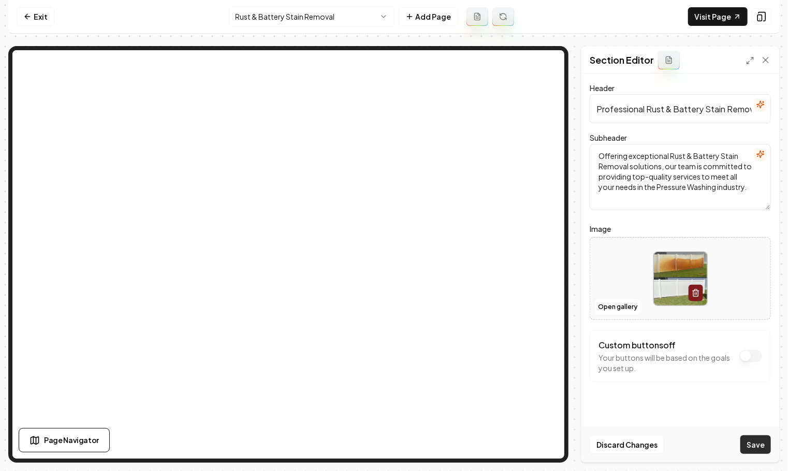
click at [747, 441] on button "Save" at bounding box center [755, 444] width 31 height 19
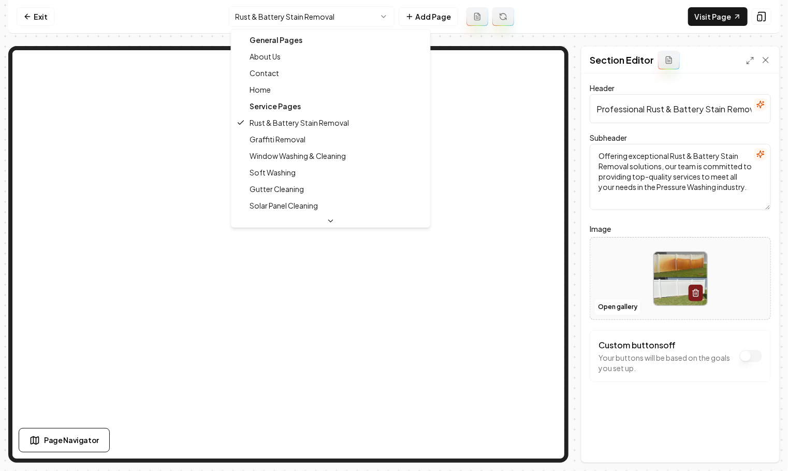
click at [324, 26] on html "Computer Required This feature is only available on a computer. Please switch t…" at bounding box center [394, 235] width 788 height 471
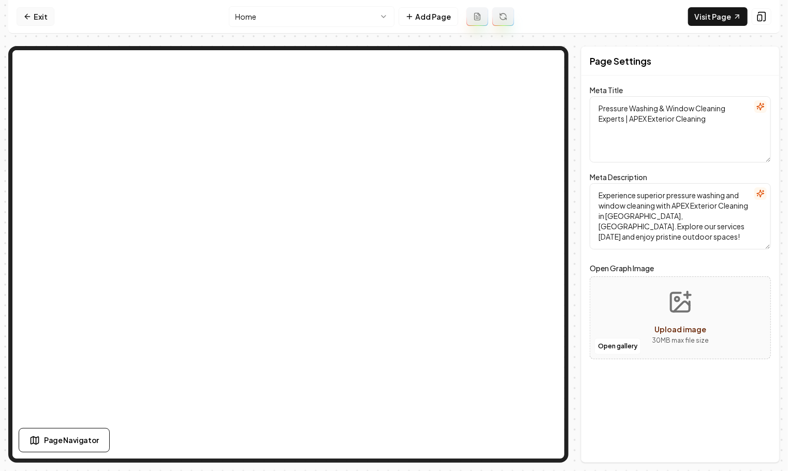
click at [35, 19] on link "Exit" at bounding box center [36, 16] width 38 height 19
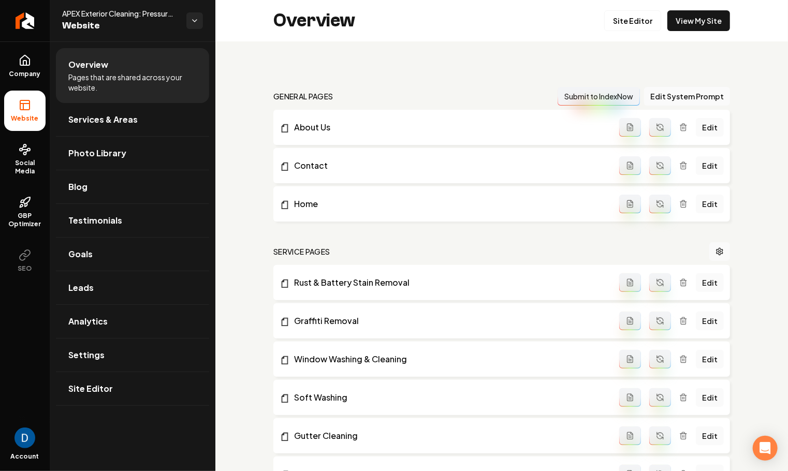
click at [138, 8] on span "APEX Exterior Cleaning: Pressure Washing & Window Washing" at bounding box center [120, 13] width 116 height 10
click at [137, 11] on span "APEX Exterior Cleaning: Pressure Washing & Window Washing" at bounding box center [120, 13] width 116 height 10
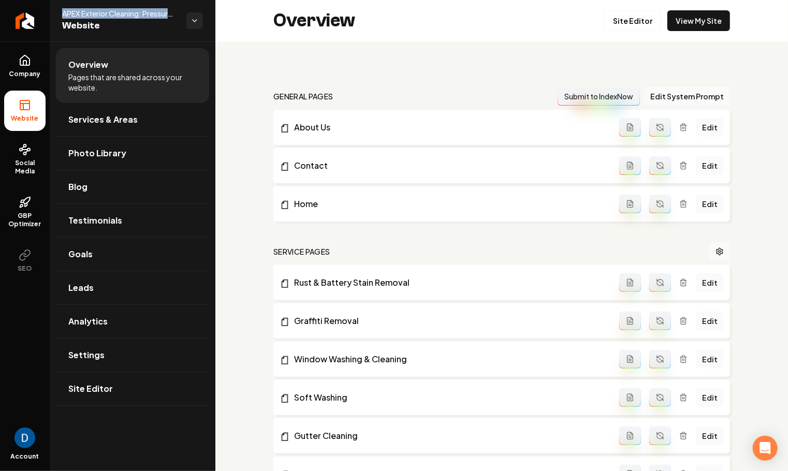
copy span "APEX Exterior Cleaning: Pressure Washing & Window Washing"
click at [22, 68] on link "Company" at bounding box center [24, 66] width 41 height 40
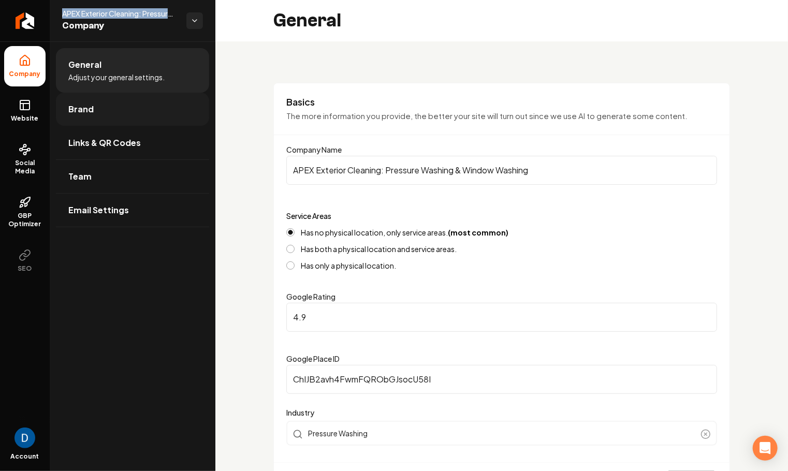
click at [94, 113] on link "Brand" at bounding box center [132, 109] width 153 height 33
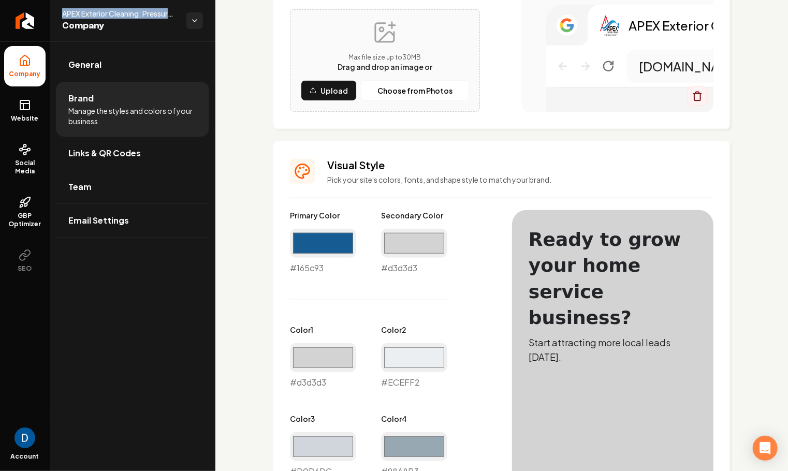
scroll to position [426, 0]
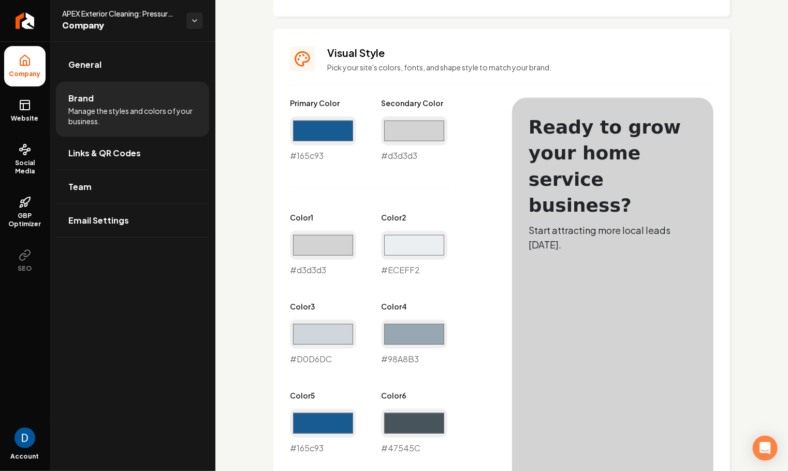
click at [305, 267] on div "#d3d3d3 #d3d3d3" at bounding box center [323, 254] width 66 height 46
copy div "d3d3d3"
click at [119, 13] on span "APEX Exterior Cleaning: Pressure Washing & Window Washing" at bounding box center [120, 13] width 116 height 10
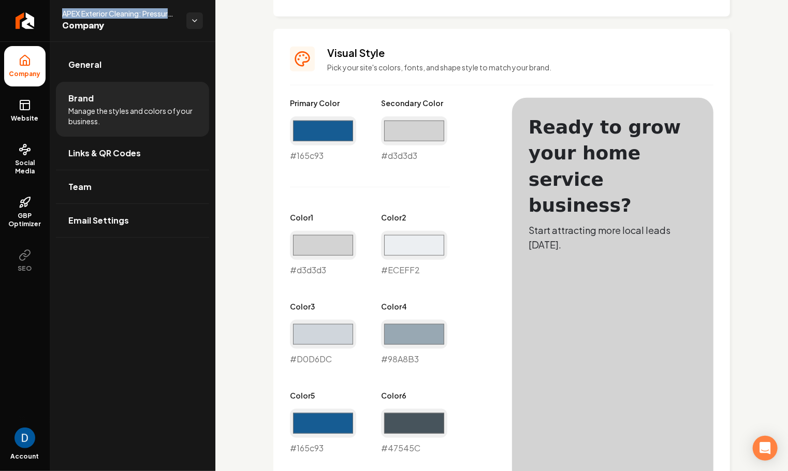
click at [119, 13] on span "APEX Exterior Cleaning: Pressure Washing & Window Washing" at bounding box center [120, 13] width 116 height 10
copy span "APEX Exterior Cleaning: Pressure Washing & Window Washing"
click at [27, 115] on span "Website" at bounding box center [25, 118] width 36 height 8
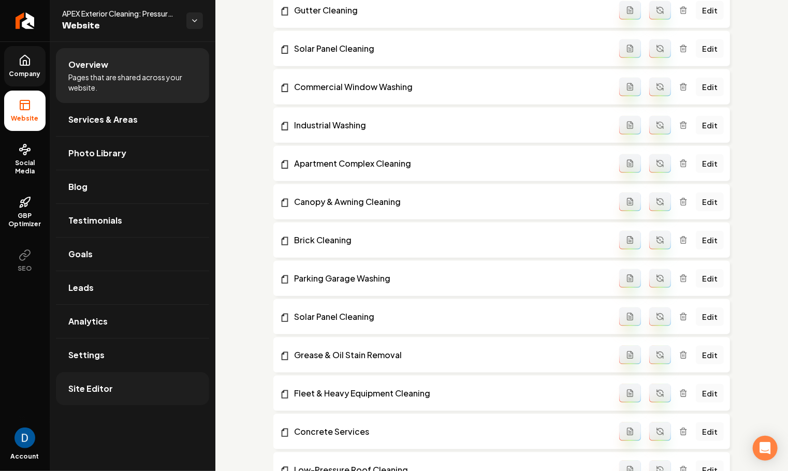
click at [106, 380] on link "Site Editor" at bounding box center [132, 388] width 153 height 33
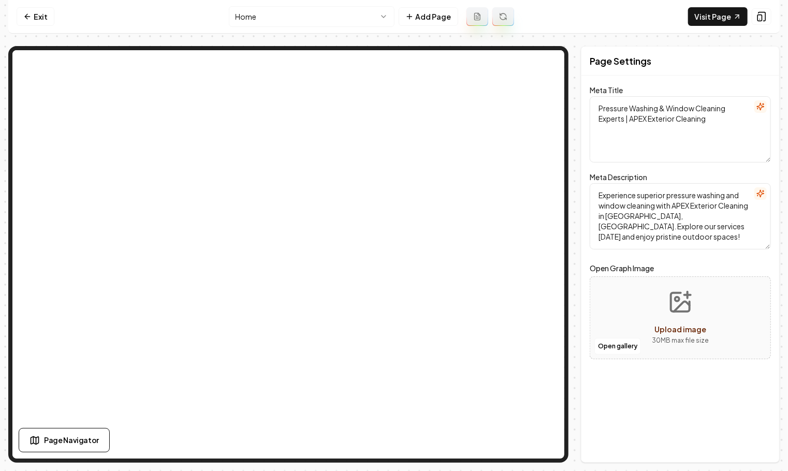
click at [257, 13] on html "Computer Required This feature is only available on a computer. Please switch t…" at bounding box center [394, 235] width 788 height 471
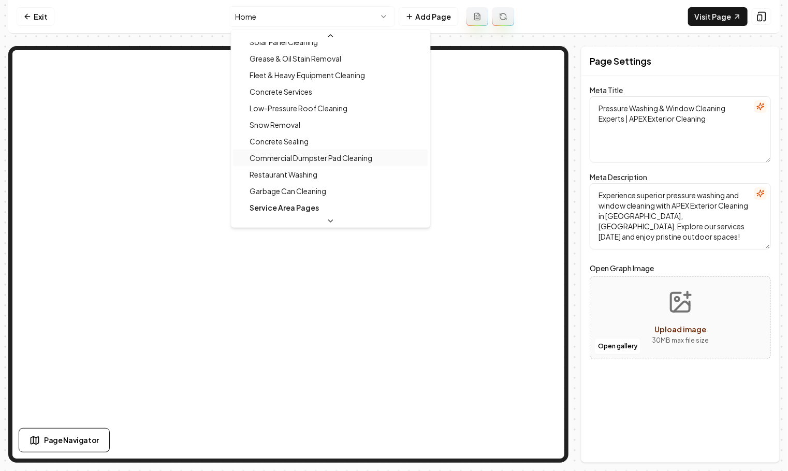
scroll to position [347, 0]
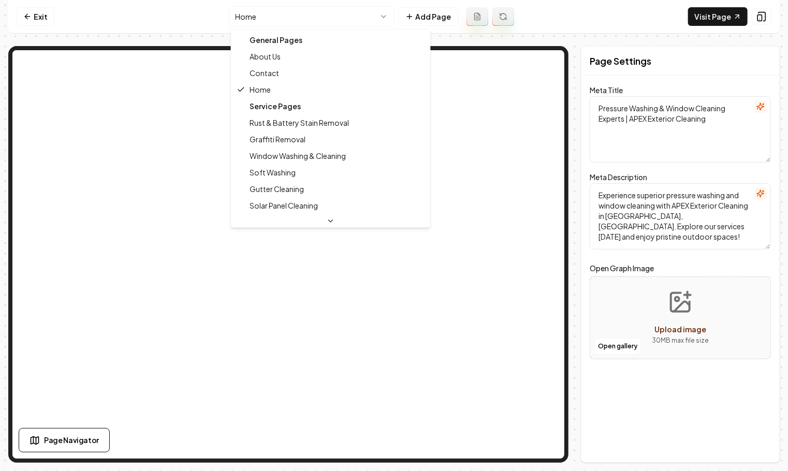
click at [350, 24] on html "Computer Required This feature is only available on a computer. Please switch t…" at bounding box center [394, 235] width 788 height 471
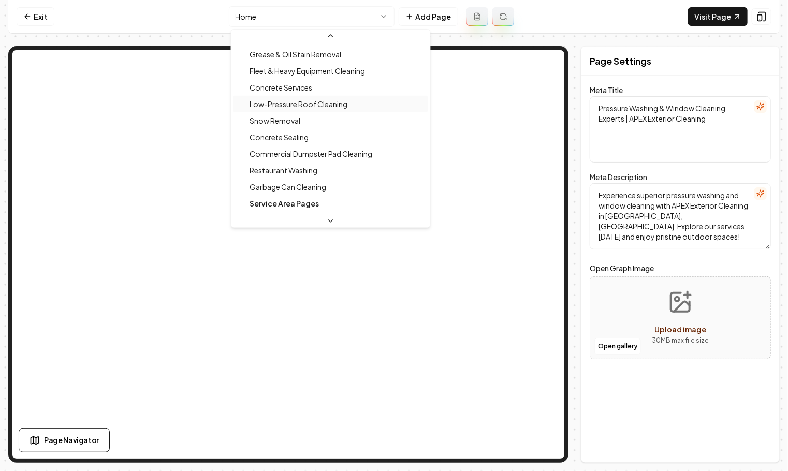
scroll to position [299, 0]
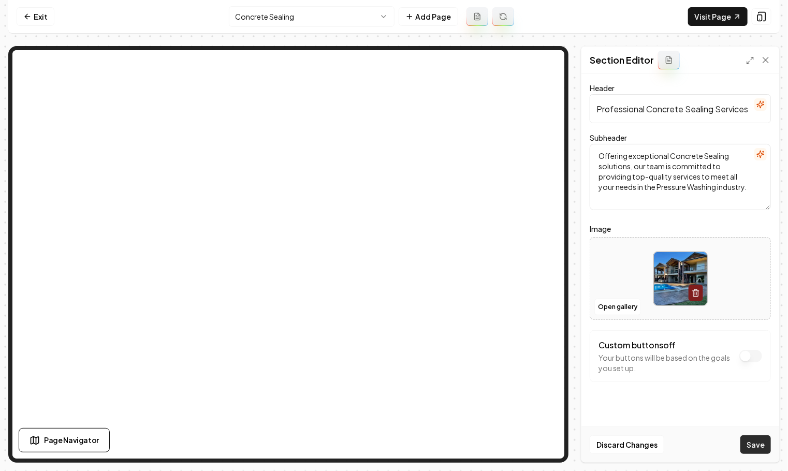
click at [764, 445] on button "Save" at bounding box center [755, 444] width 31 height 19
click at [319, 17] on html "Computer Required This feature is only available on a computer. Please switch t…" at bounding box center [394, 235] width 788 height 471
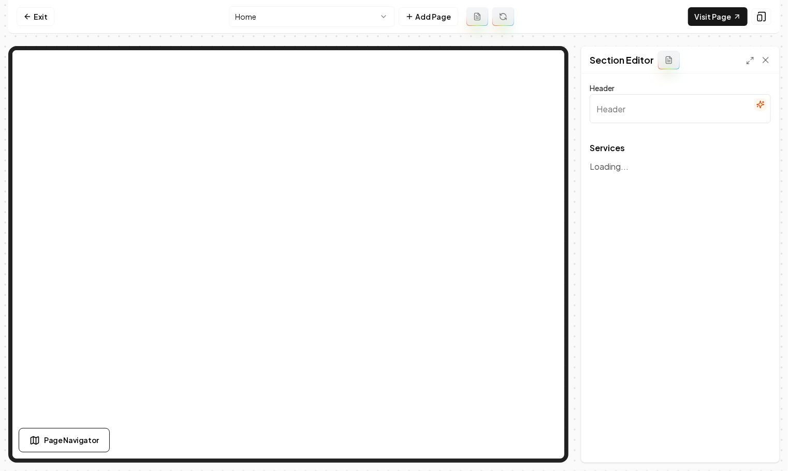
type input "Our Top-notch Services"
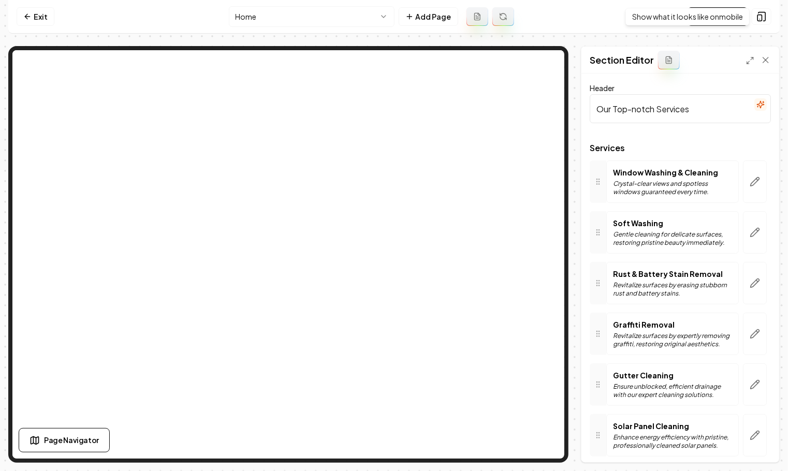
click at [736, 18] on div "Show what it looks like on mobile Show what it looks like on mobile" at bounding box center [687, 17] width 124 height 18
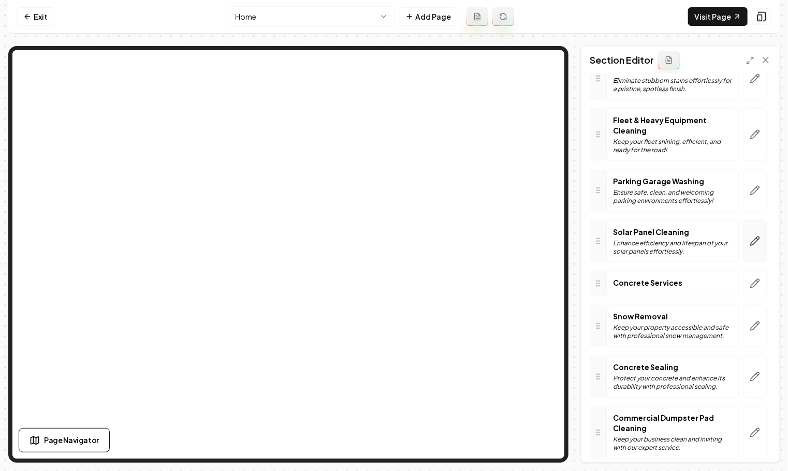
scroll to position [752, 0]
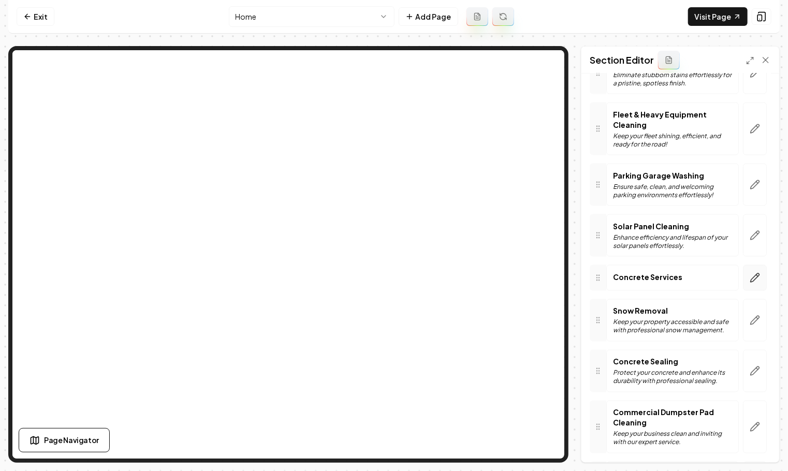
click at [758, 274] on icon "button" at bounding box center [755, 278] width 9 height 9
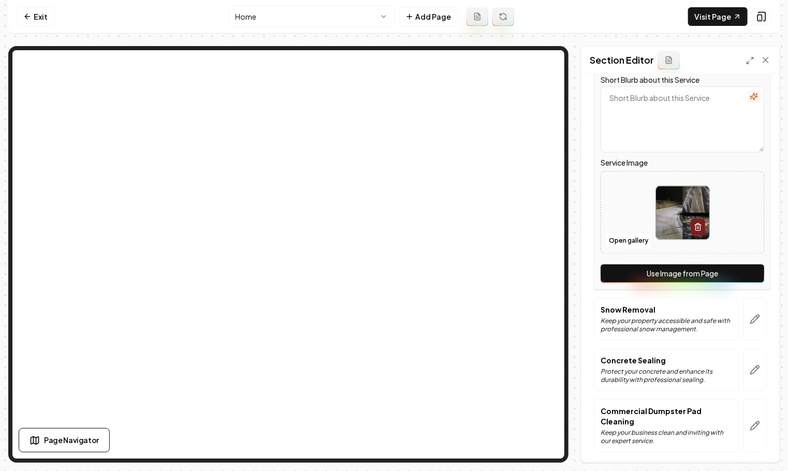
scroll to position [1004, 0]
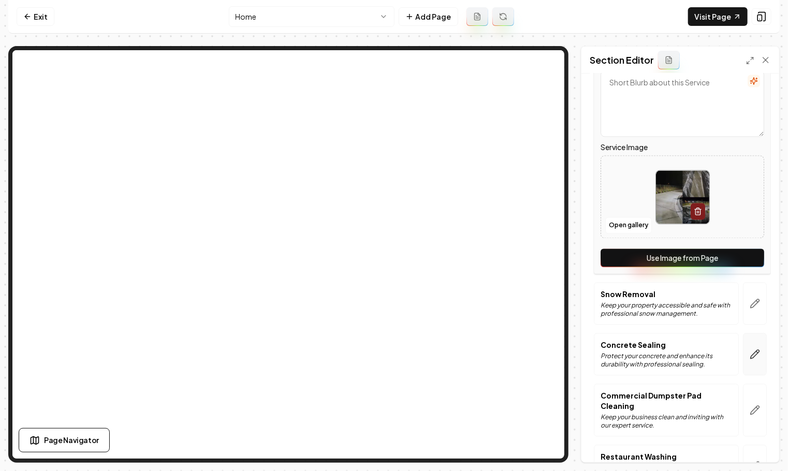
click at [757, 349] on icon "button" at bounding box center [755, 354] width 10 height 10
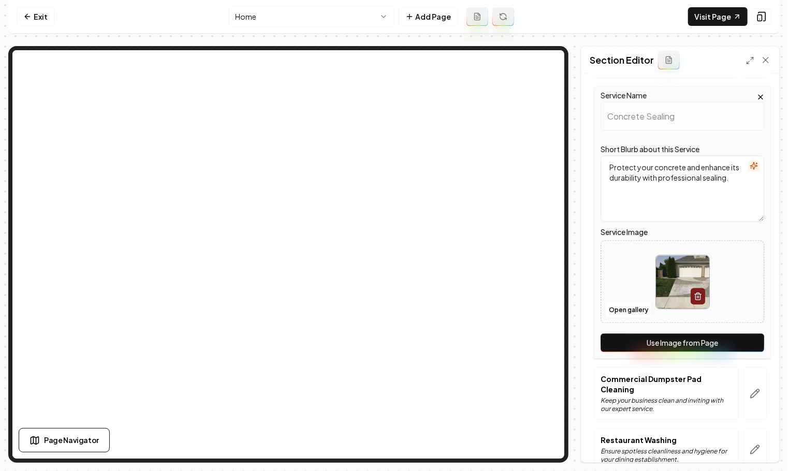
click at [693, 338] on button "Use Image from Page" at bounding box center [683, 343] width 164 height 19
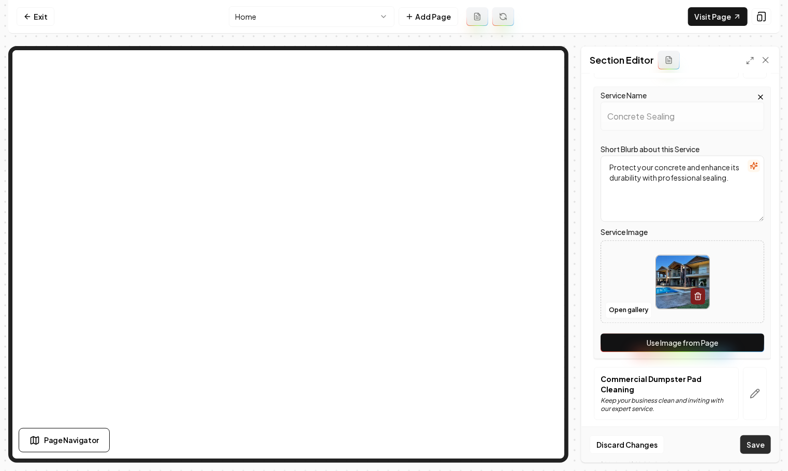
click at [746, 445] on button "Save" at bounding box center [755, 444] width 31 height 19
click at [715, 15] on link "Visit Page" at bounding box center [718, 16] width 60 height 19
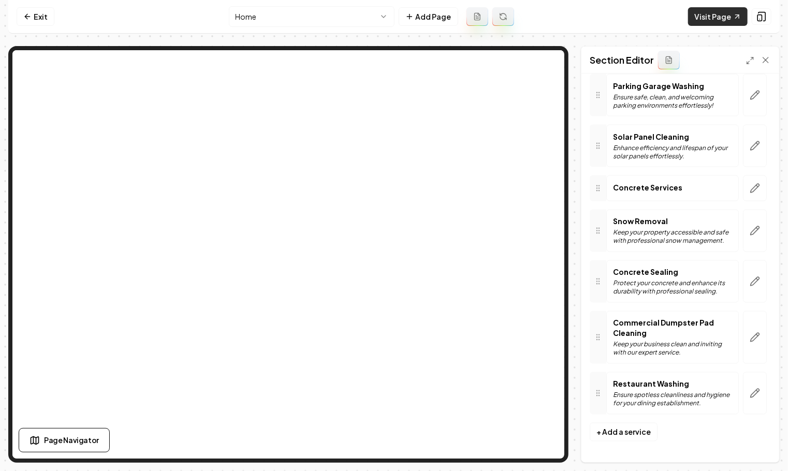
scroll to position [837, 0]
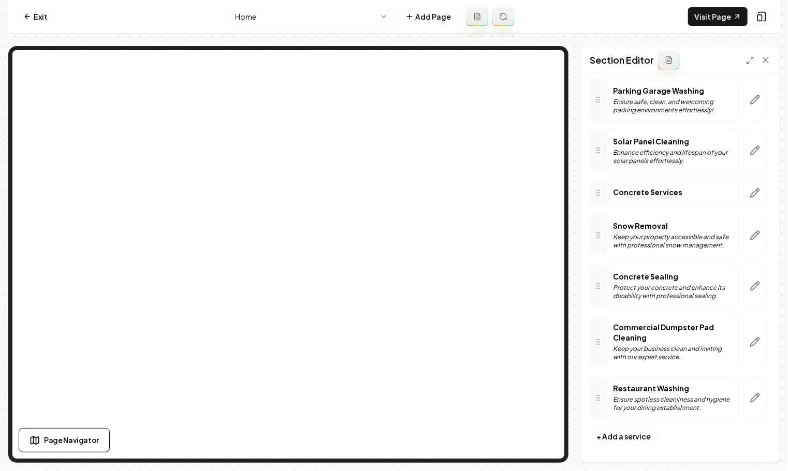
click at [303, 22] on html "Computer Required This feature is only available on a computer. Please switch t…" at bounding box center [394, 235] width 788 height 471
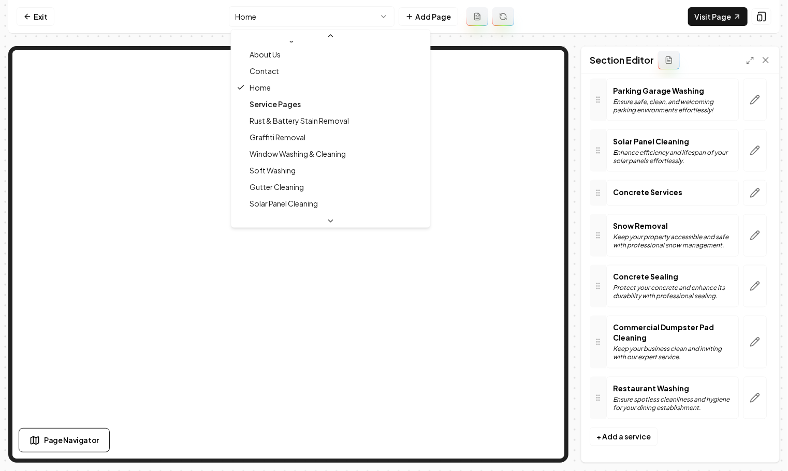
scroll to position [0, 0]
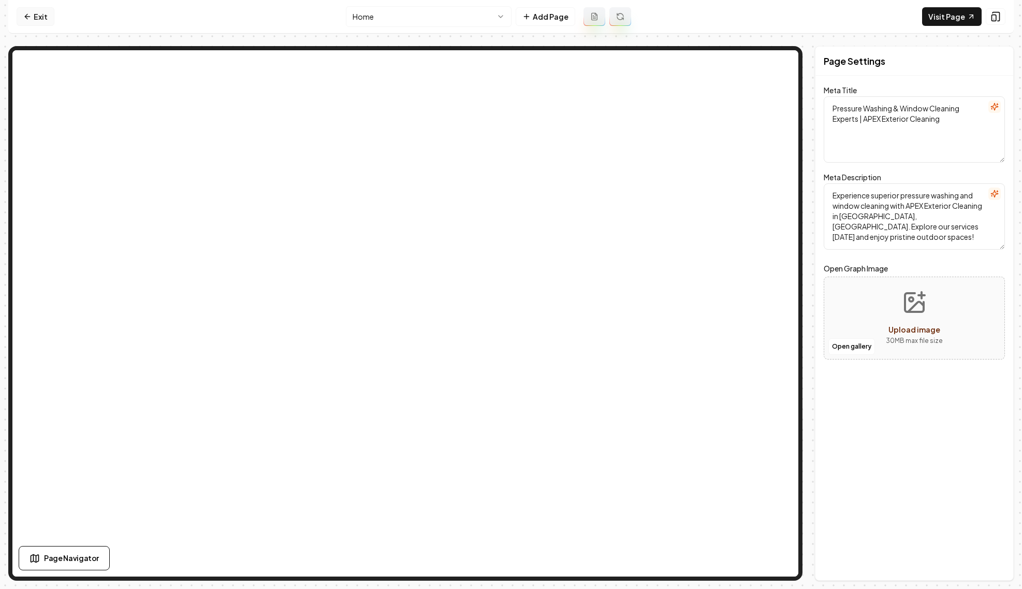
click at [21, 19] on link "Exit" at bounding box center [36, 16] width 38 height 19
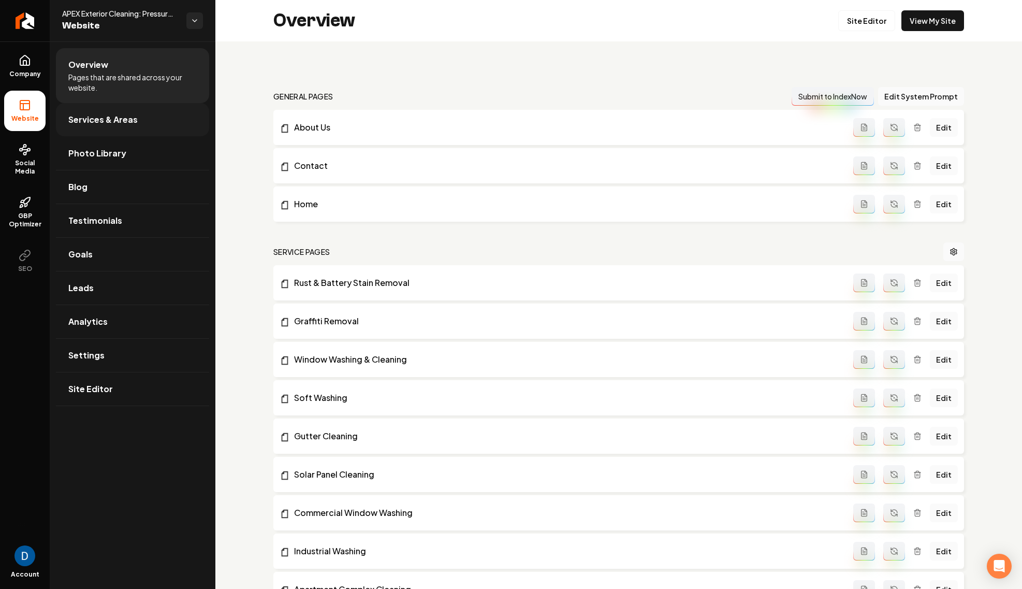
click at [133, 113] on span "Services & Areas" at bounding box center [102, 119] width 69 height 12
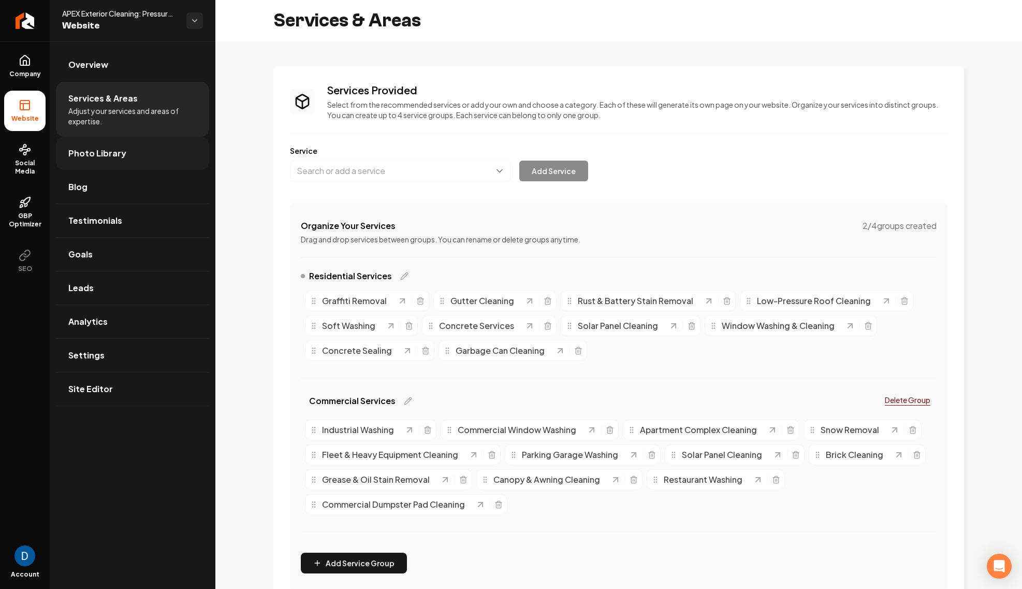
click at [111, 156] on span "Photo Library" at bounding box center [97, 153] width 58 height 12
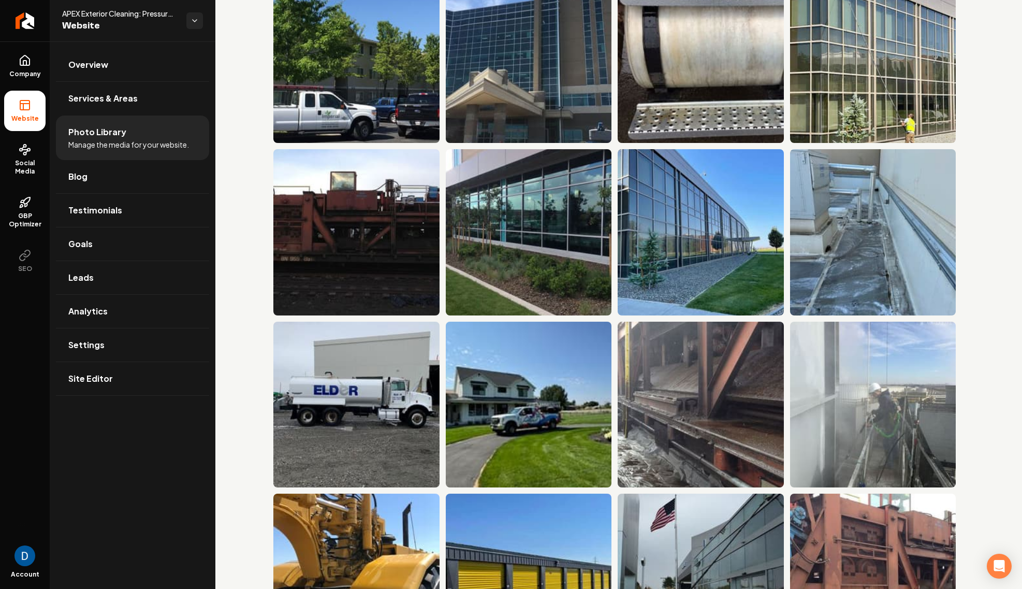
scroll to position [1819, 0]
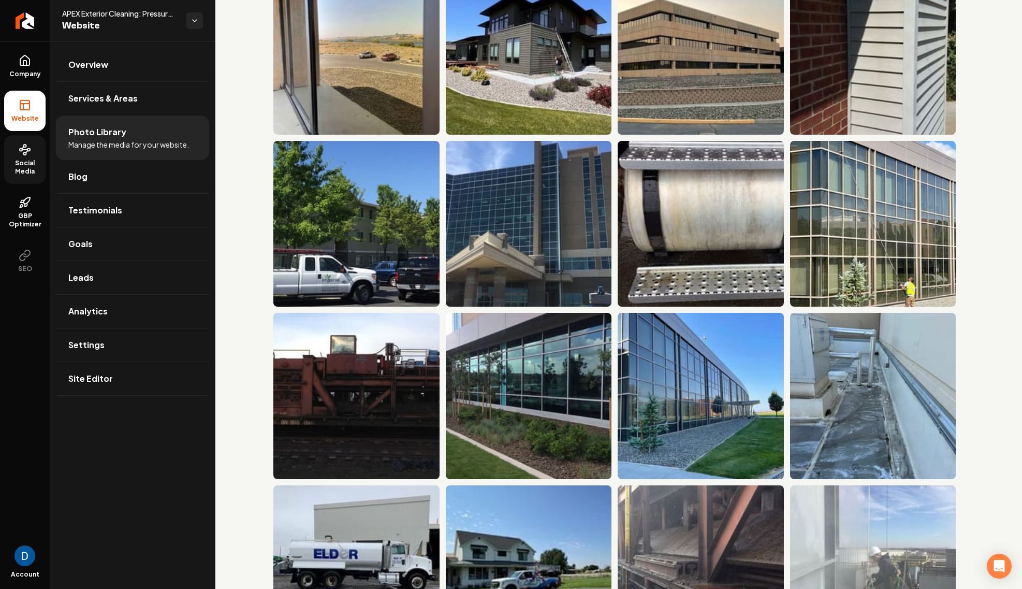
click at [33, 171] on span "Social Media" at bounding box center [24, 167] width 41 height 17
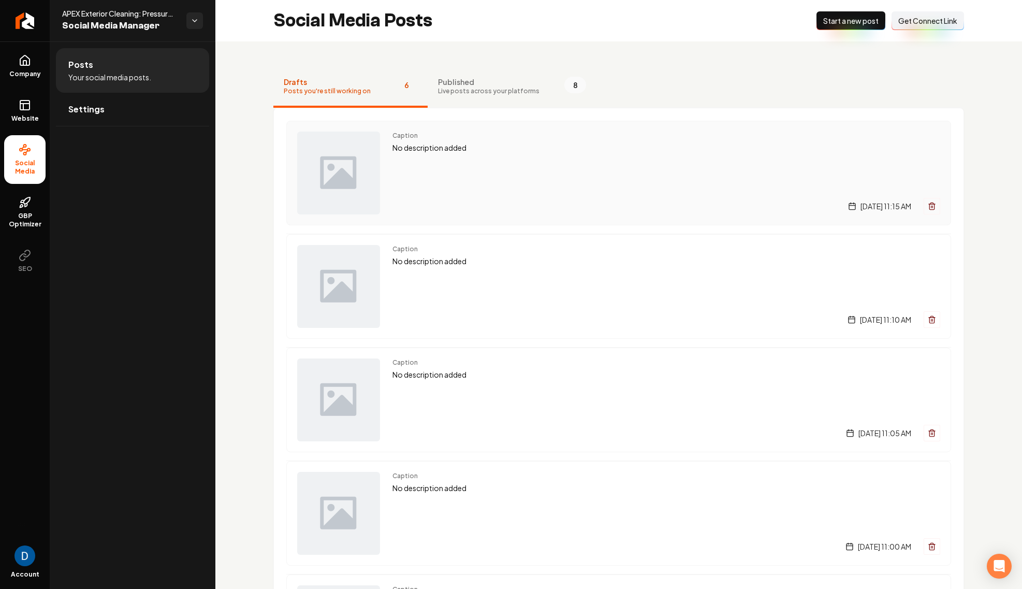
click at [488, 163] on div "Caption No description added [DATE] 11:15 AM" at bounding box center [666, 173] width 548 height 83
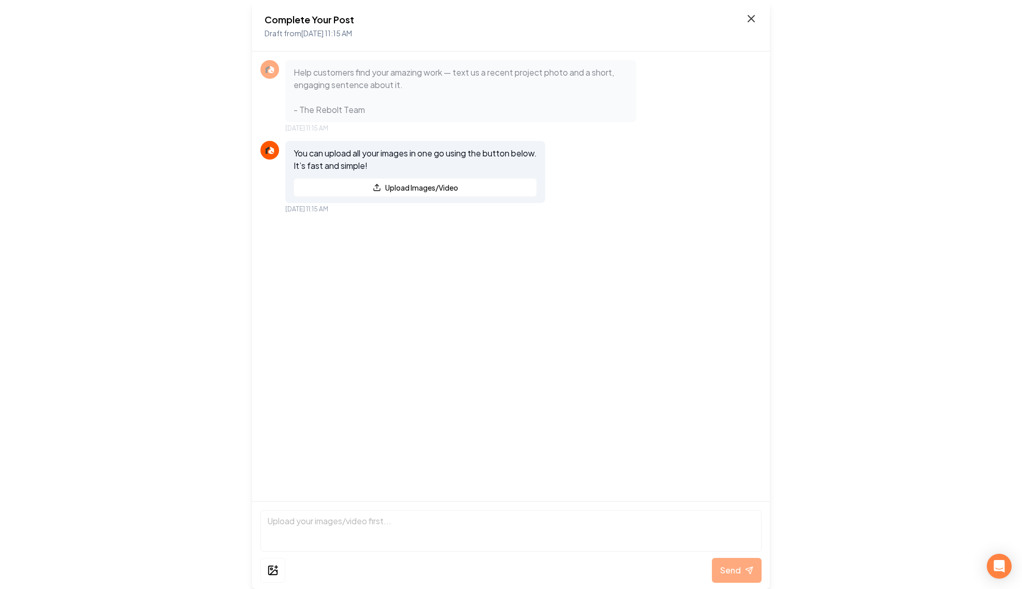
click at [746, 18] on icon at bounding box center [751, 18] width 12 height 12
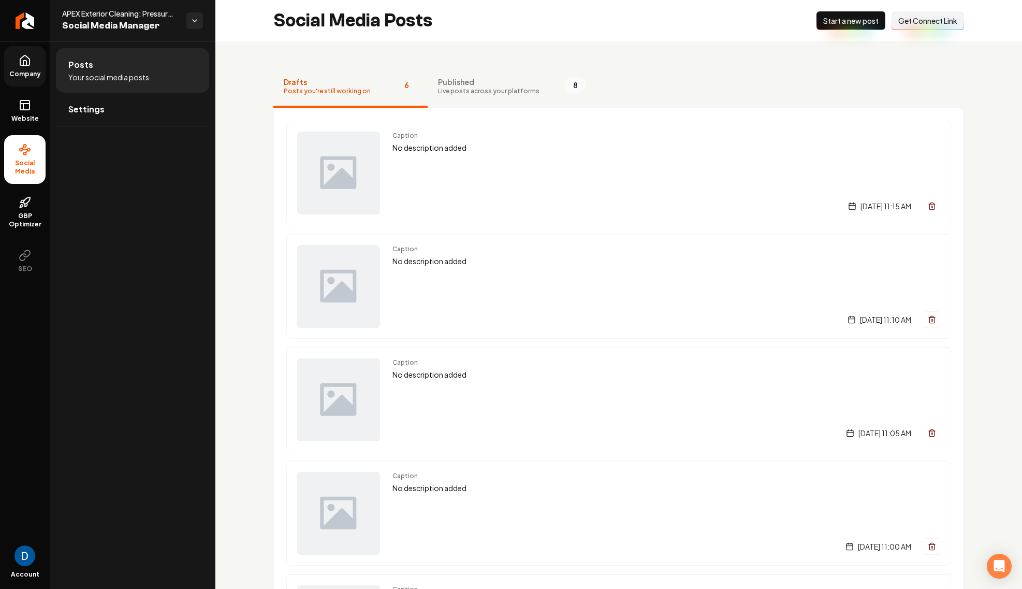
click at [31, 66] on link "Company" at bounding box center [24, 66] width 41 height 40
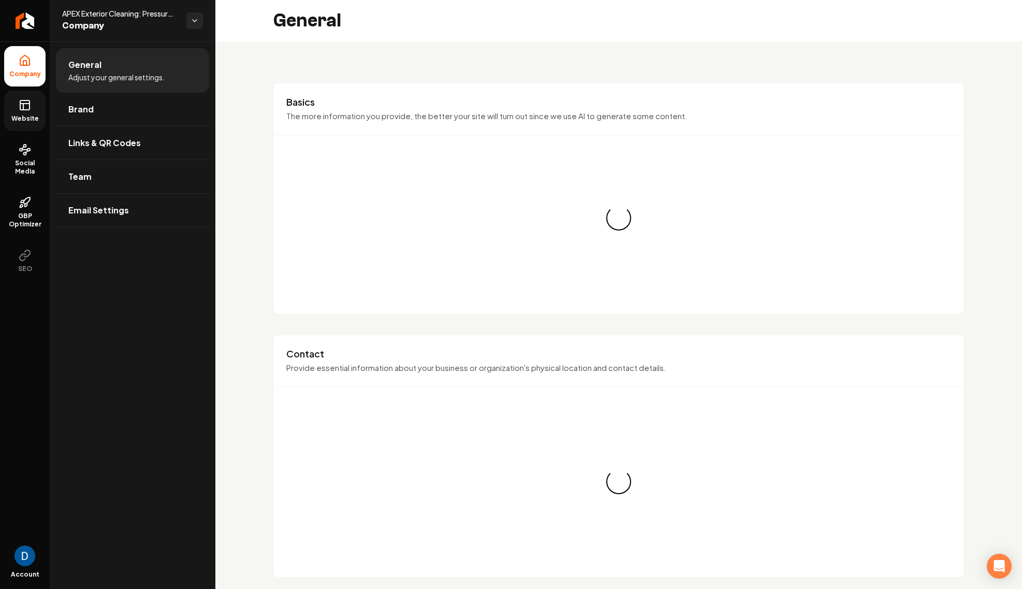
click at [27, 110] on rect at bounding box center [24, 104] width 9 height 9
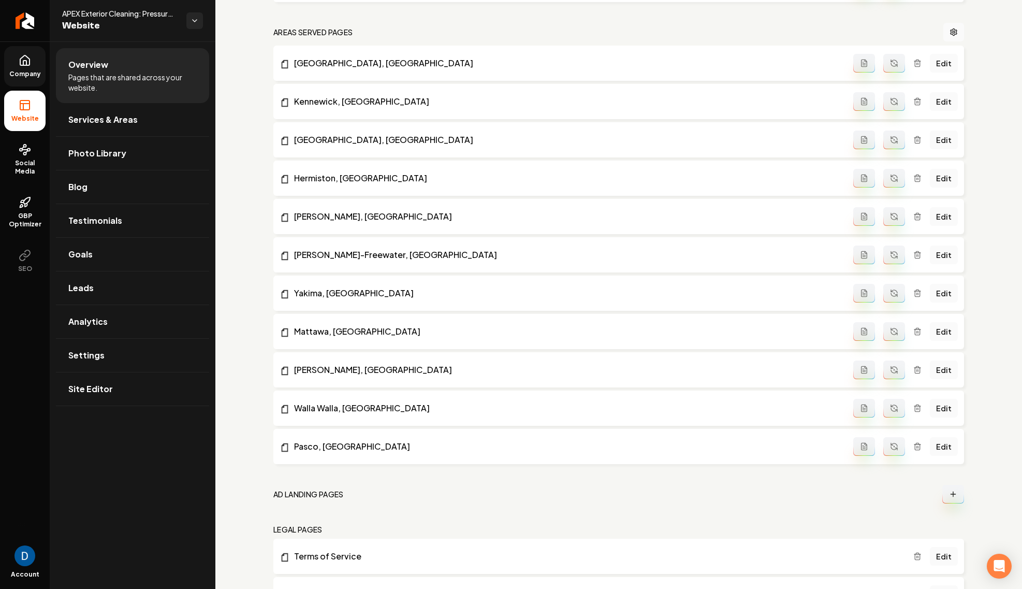
scroll to position [1130, 0]
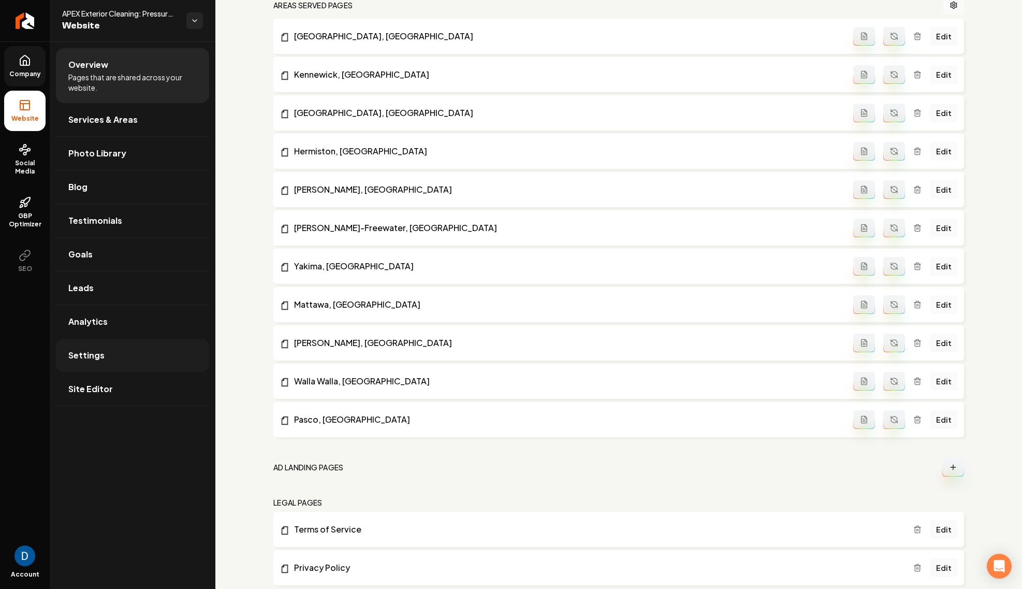
click at [119, 354] on link "Settings" at bounding box center [132, 355] width 153 height 33
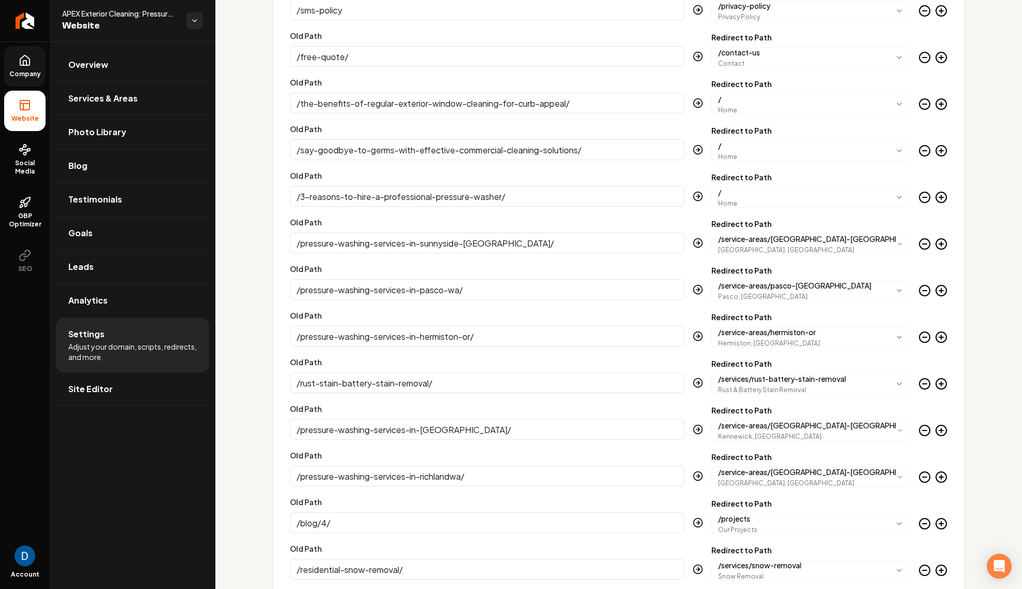
scroll to position [3068, 0]
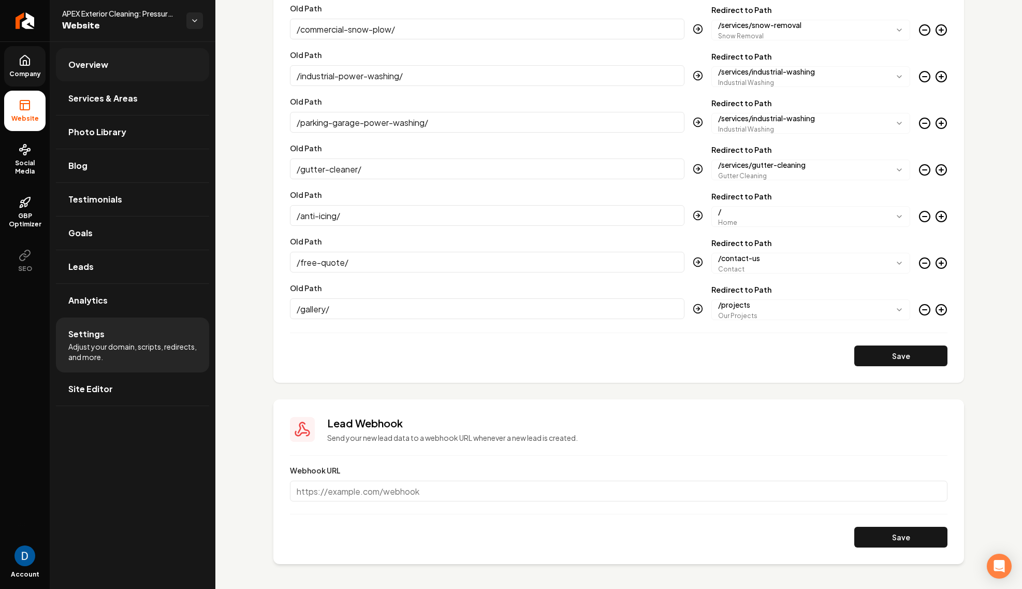
click at [125, 63] on link "Overview" at bounding box center [132, 64] width 153 height 33
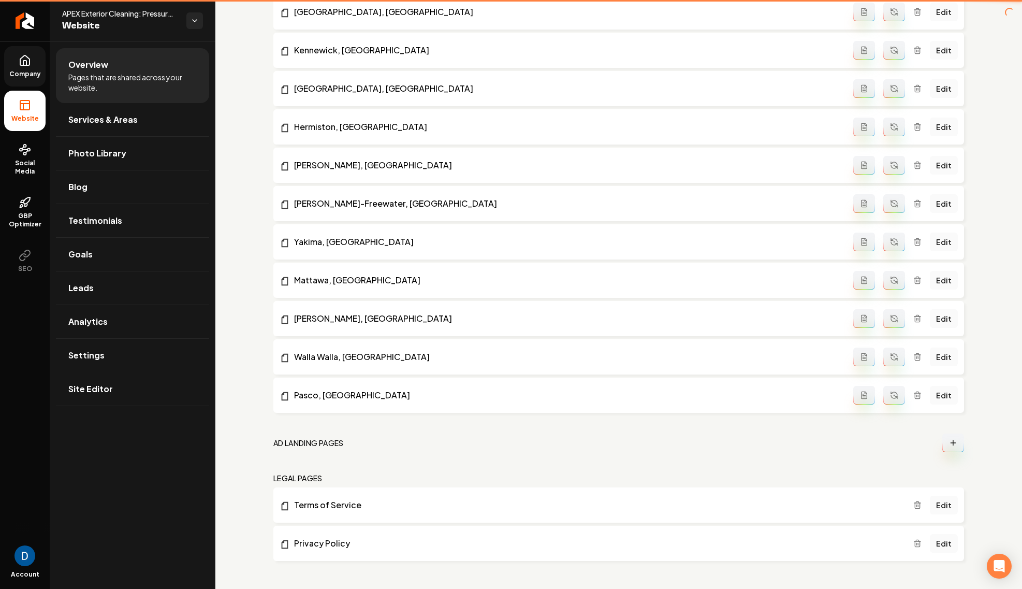
scroll to position [1154, 0]
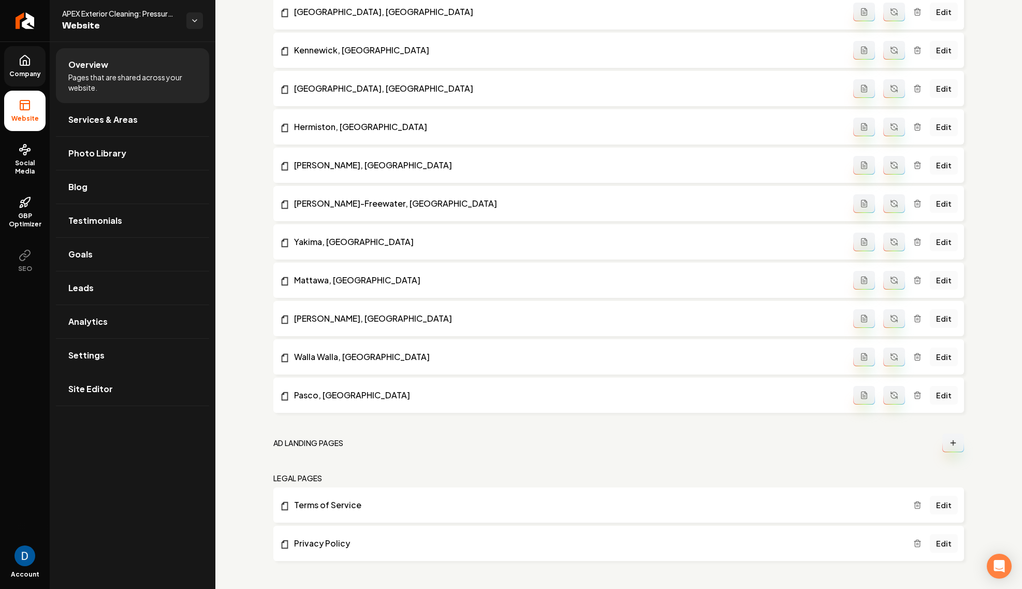
click at [41, 70] on span "Company" at bounding box center [25, 74] width 40 height 8
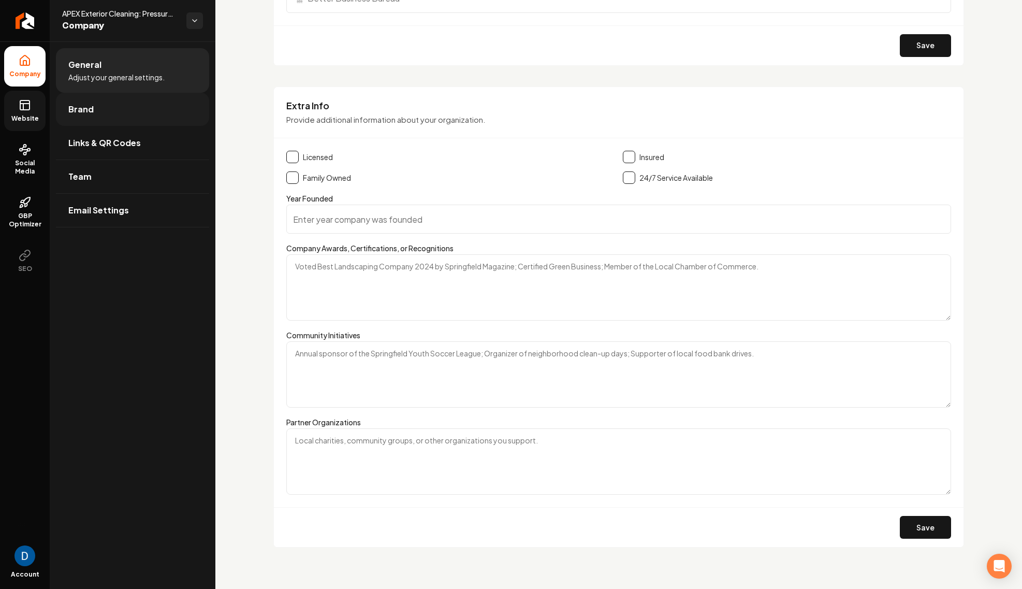
click at [121, 103] on link "Brand" at bounding box center [132, 109] width 153 height 33
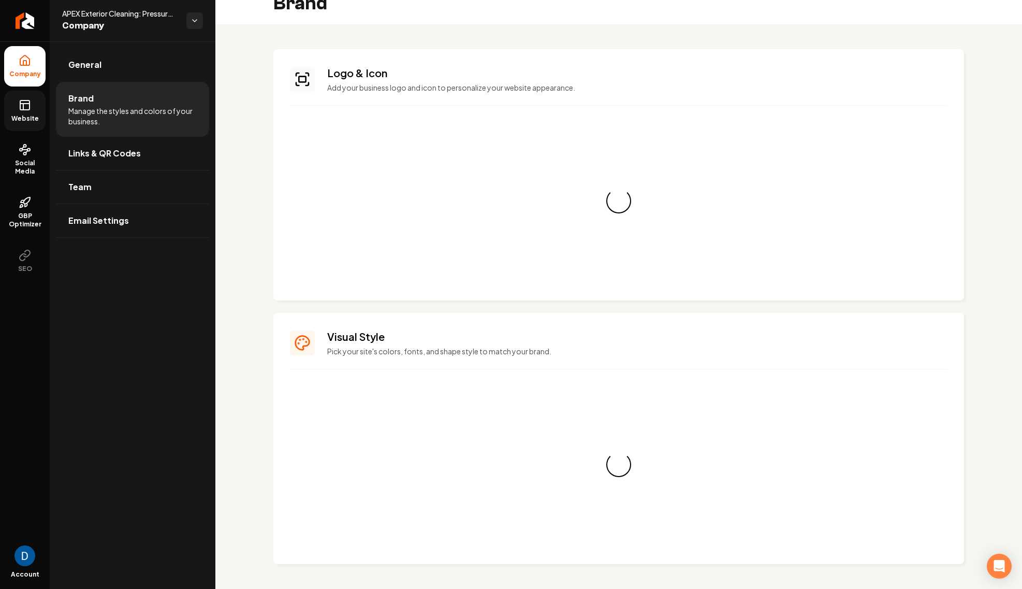
scroll to position [608, 0]
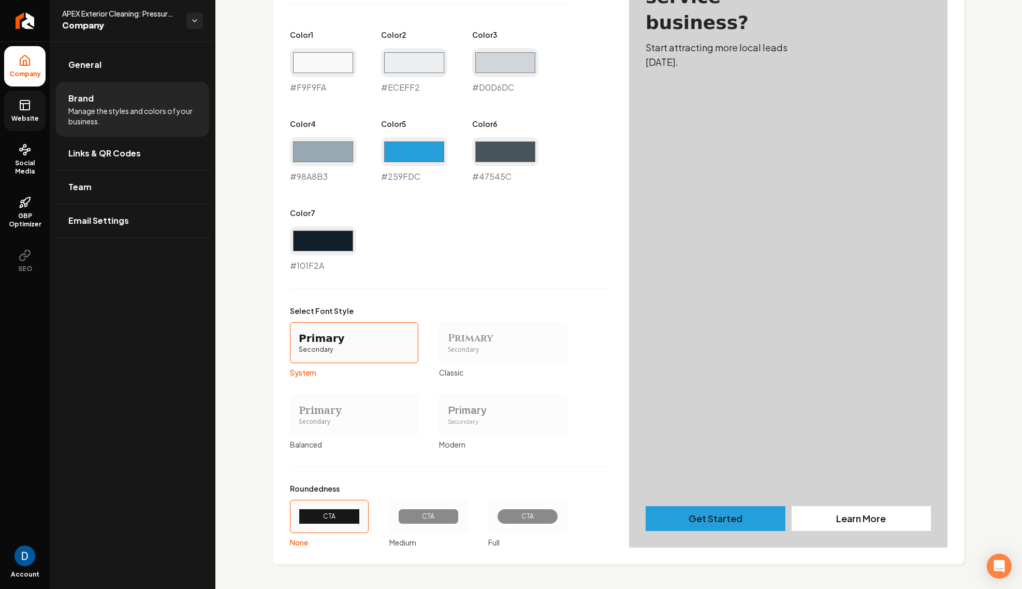
click at [514, 510] on div "CTA" at bounding box center [527, 516] width 61 height 16
click at [496, 512] on button "CTA Full" at bounding box center [492, 516] width 8 height 8
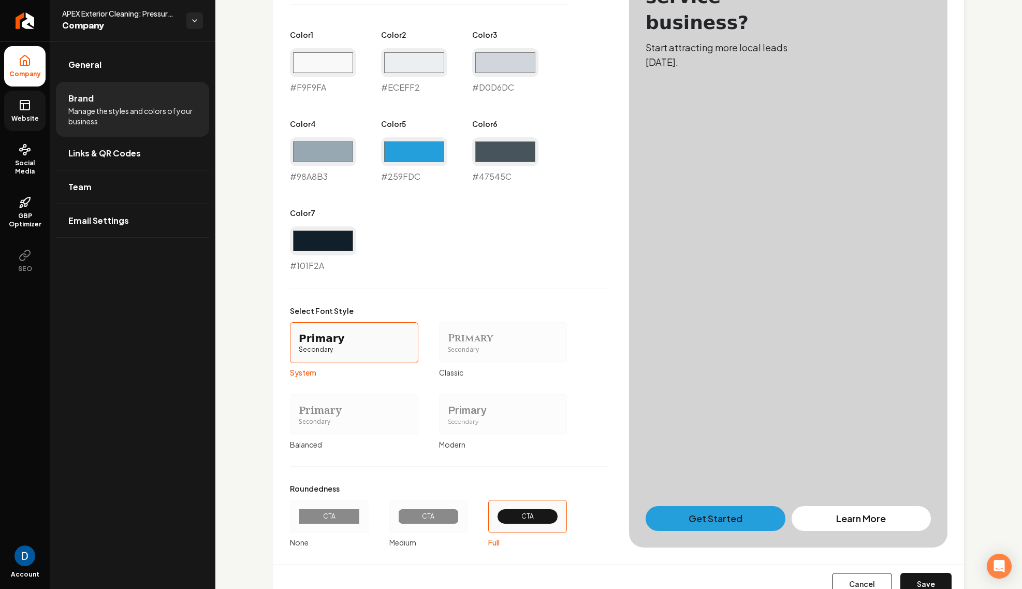
scroll to position [648, 0]
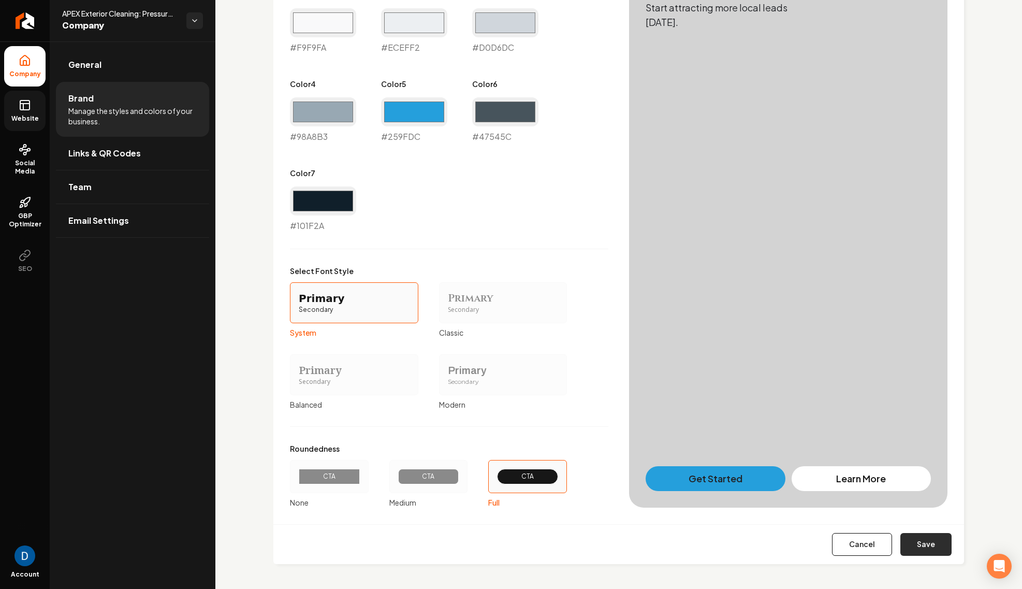
click at [932, 548] on button "Save" at bounding box center [925, 544] width 51 height 23
type input "#f9f9fa"
type input "#eceff2"
type input "#d0d6dc"
type input "#98a8b3"
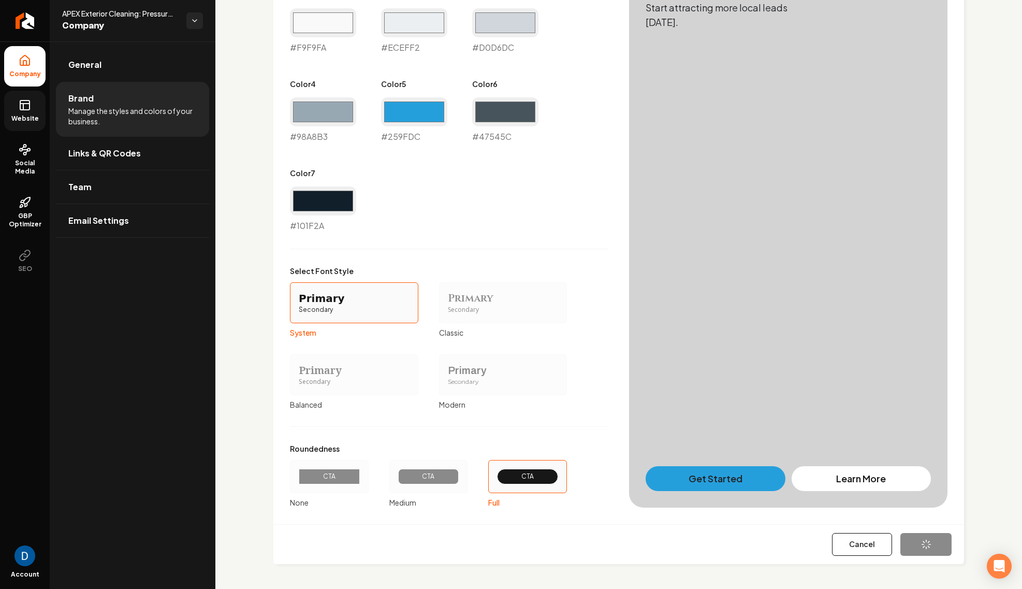
type input "#259fdc"
type input "#47545c"
type input "#101f2a"
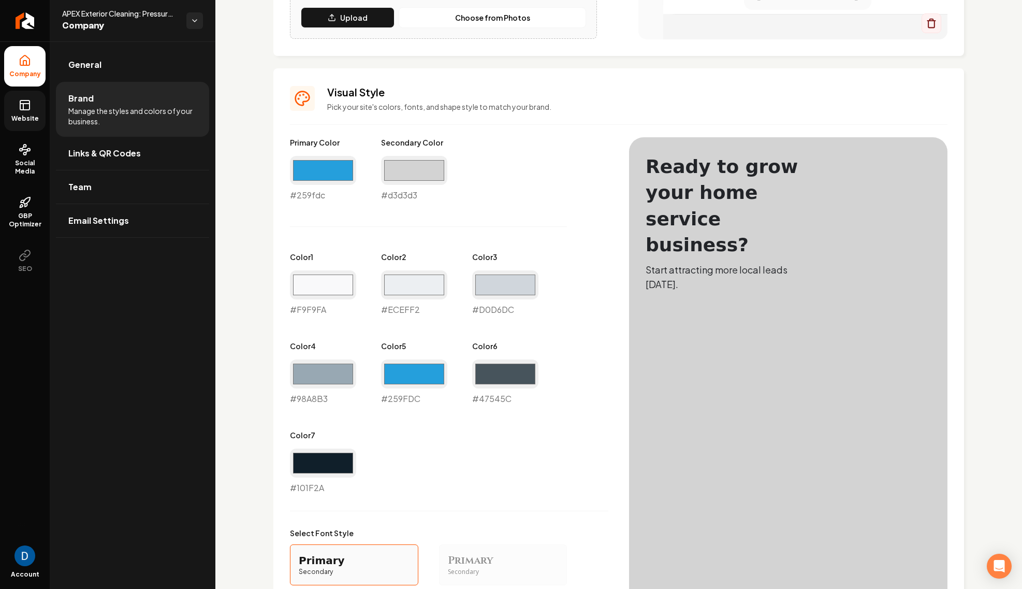
scroll to position [378, 0]
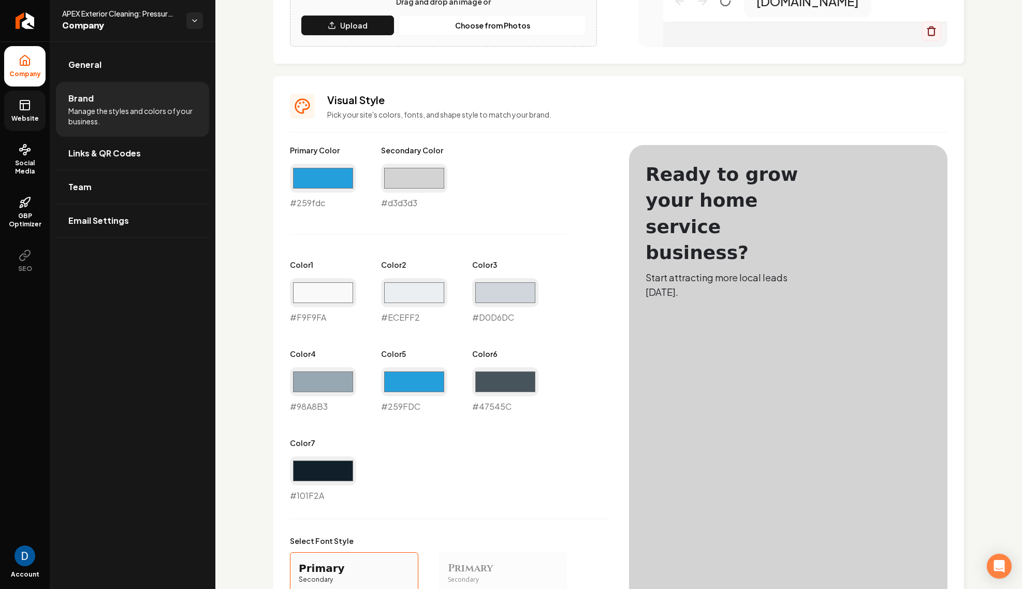
click at [396, 408] on div "#259fdc #259FDC" at bounding box center [414, 390] width 66 height 46
click at [426, 380] on input "#259fdc" at bounding box center [414, 381] width 66 height 29
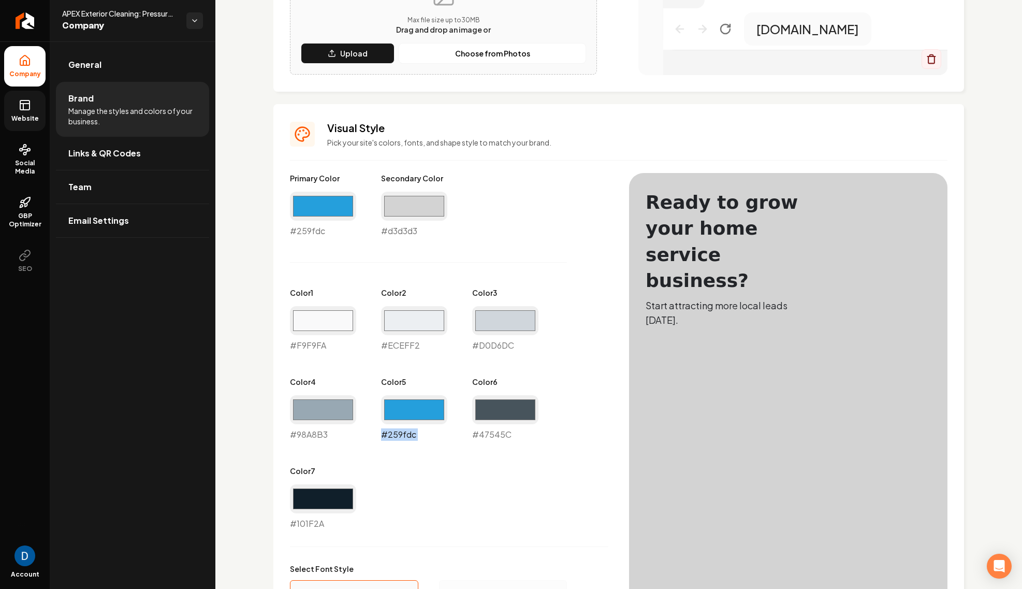
scroll to position [352, 0]
click at [408, 413] on input "#259fdc" at bounding box center [414, 408] width 66 height 29
type input "#165c93"
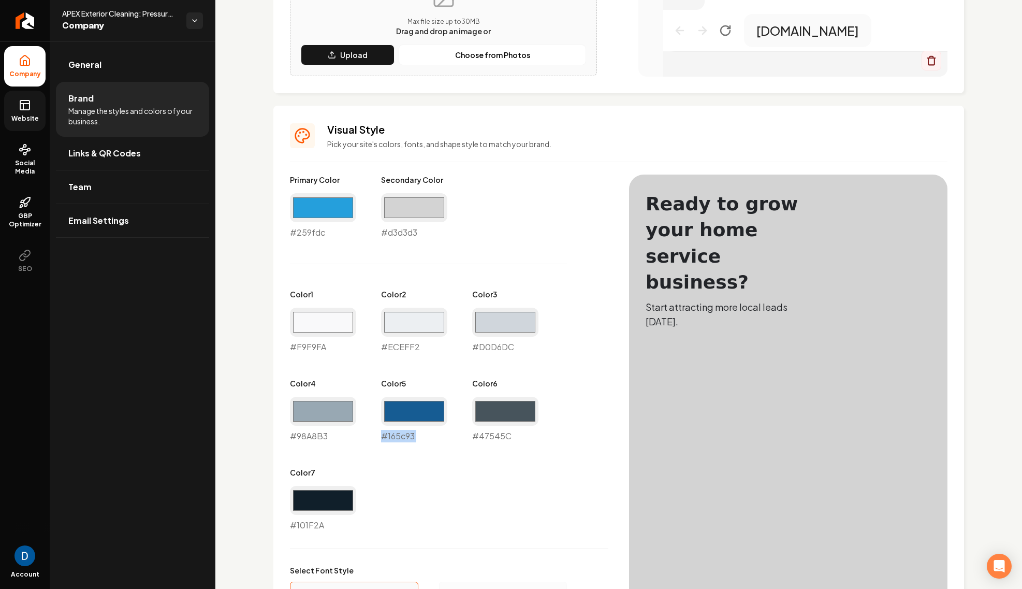
click at [399, 438] on div "#165c93 #165c93" at bounding box center [414, 420] width 66 height 46
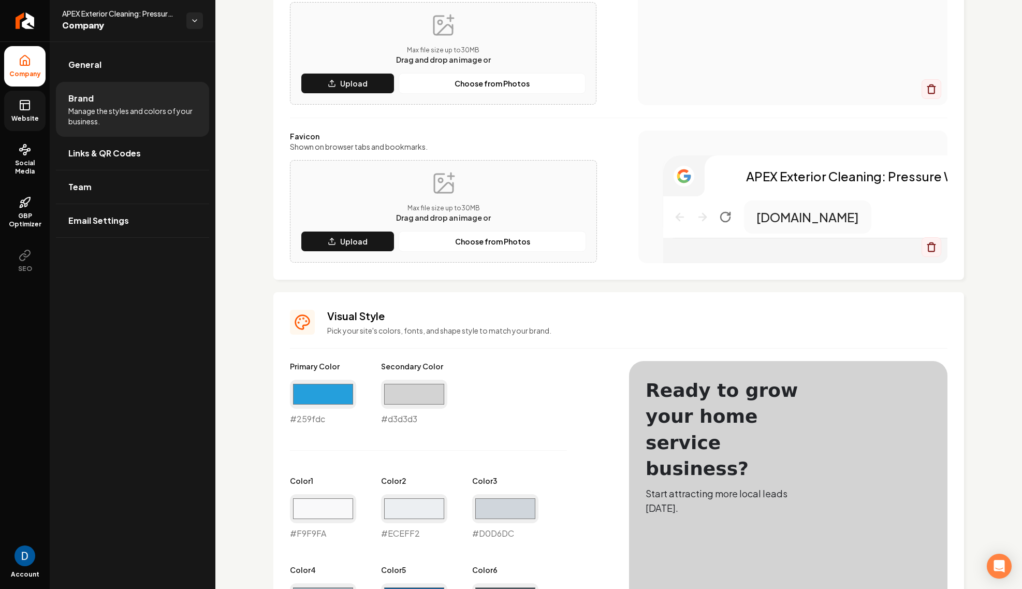
scroll to position [339, 0]
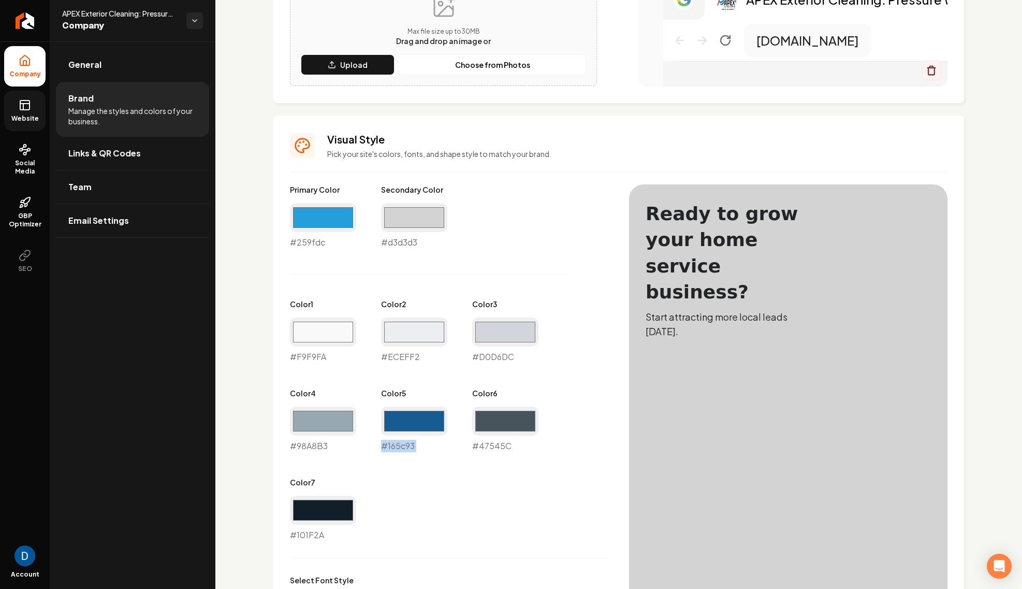
click at [410, 446] on div "#165c93 #165c93" at bounding box center [414, 429] width 66 height 46
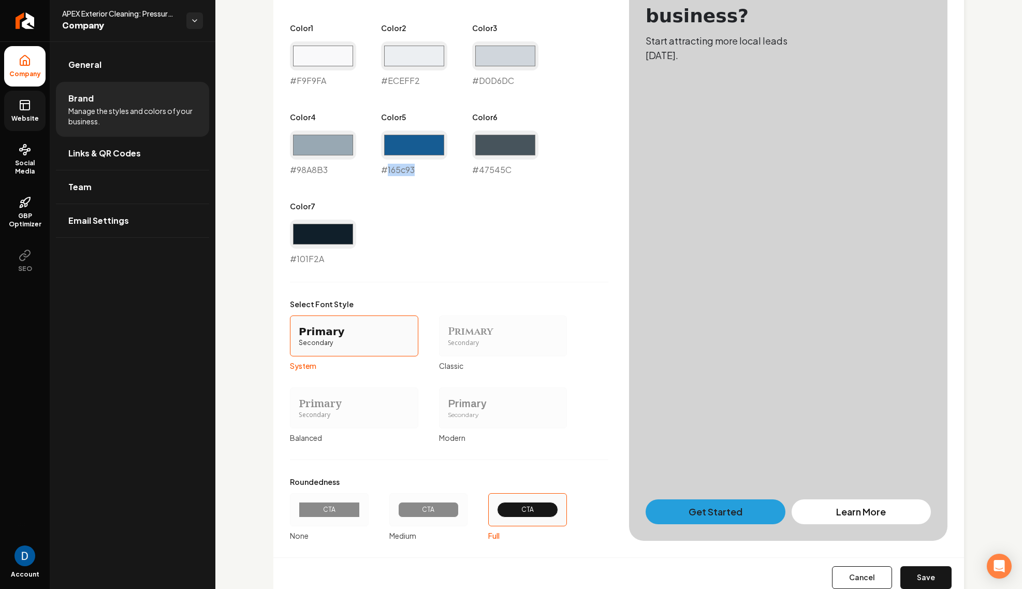
scroll to position [648, 0]
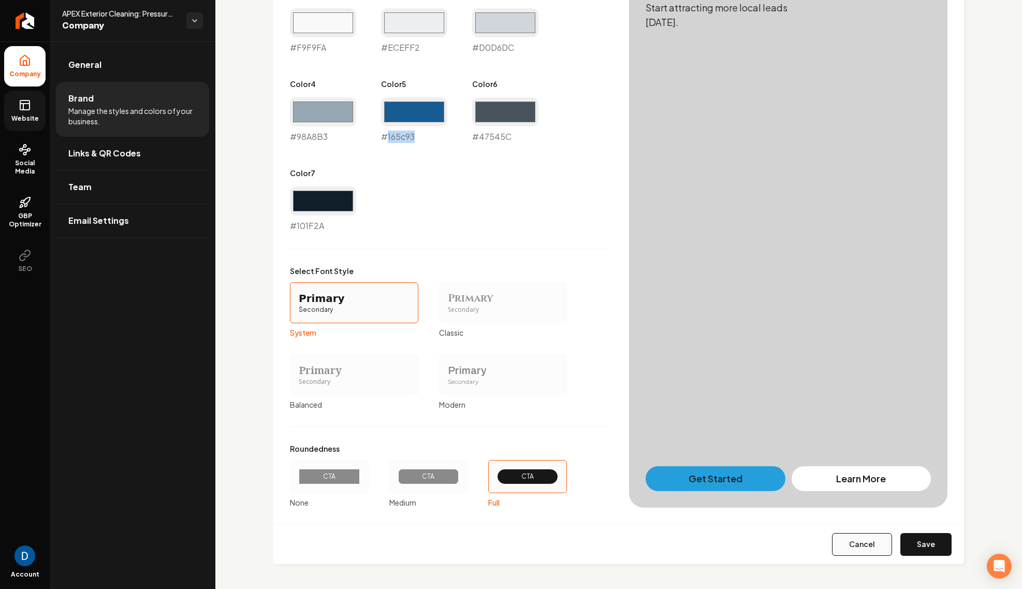
click at [859, 539] on button "Cancel" at bounding box center [862, 544] width 60 height 23
type input "#f9f9fa"
type input "#eceff2"
type input "#d0d6dc"
type input "#98a8b3"
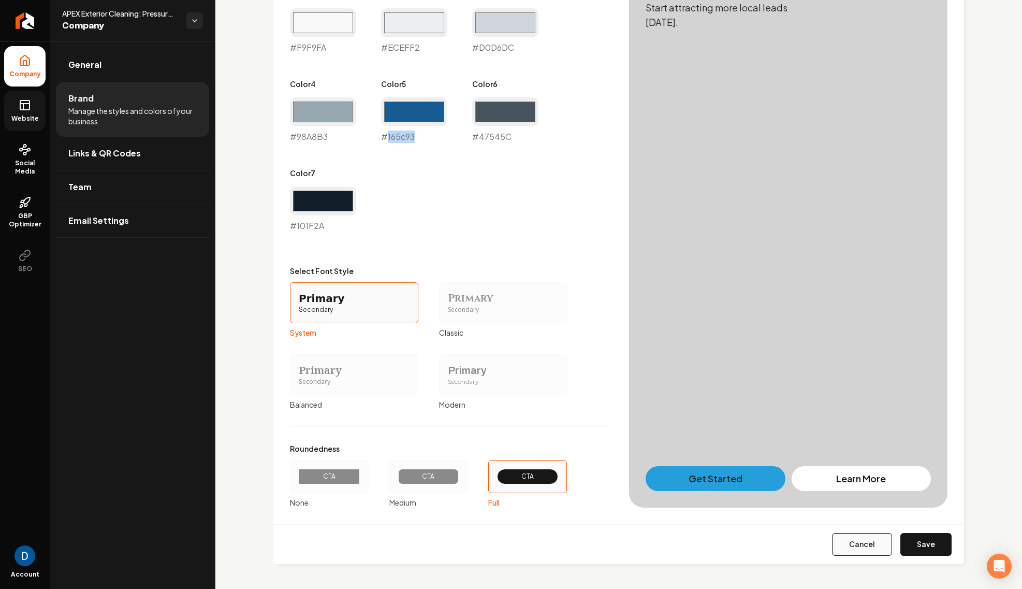
type input "#259fdc"
type input "#47545c"
type input "#101f2a"
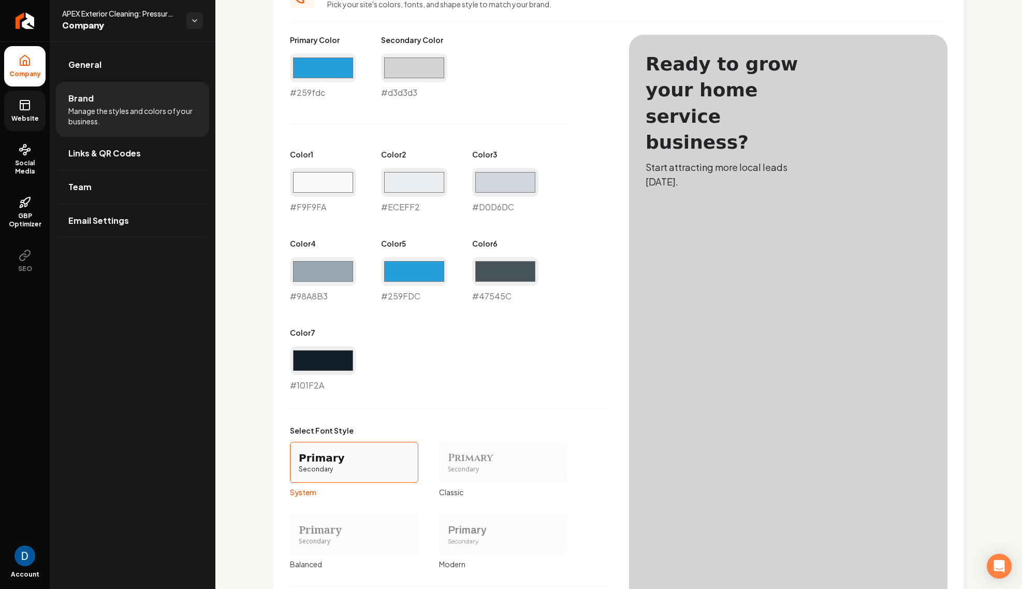
scroll to position [467, 0]
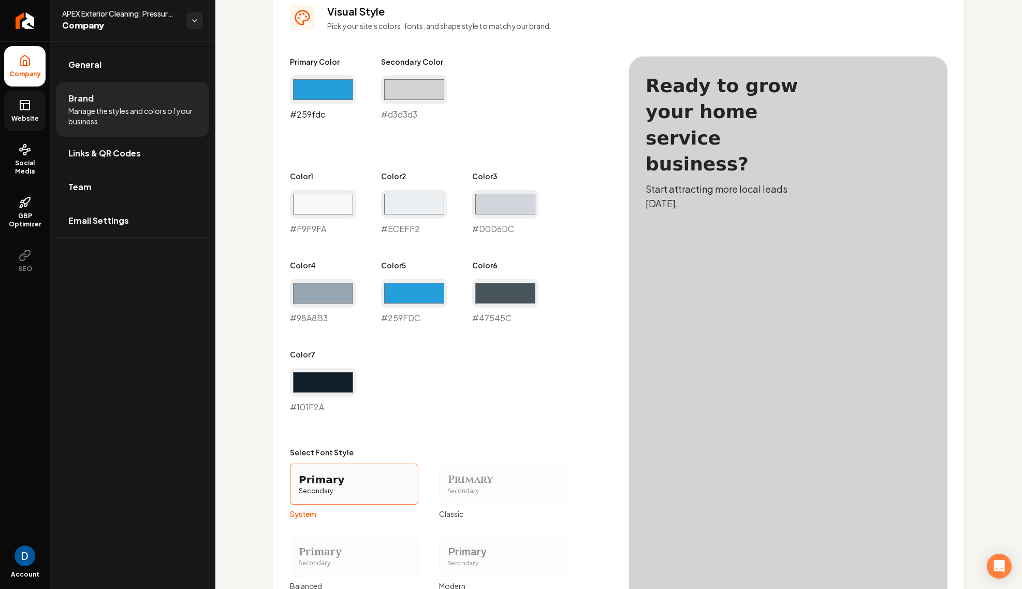
click at [343, 96] on input "#259fdc" at bounding box center [323, 89] width 66 height 29
type input "#165c93"
click at [418, 316] on div "#259fdc #259FDC" at bounding box center [414, 302] width 66 height 46
click at [419, 299] on input "#259fdc" at bounding box center [414, 293] width 66 height 29
type input "#165c93"
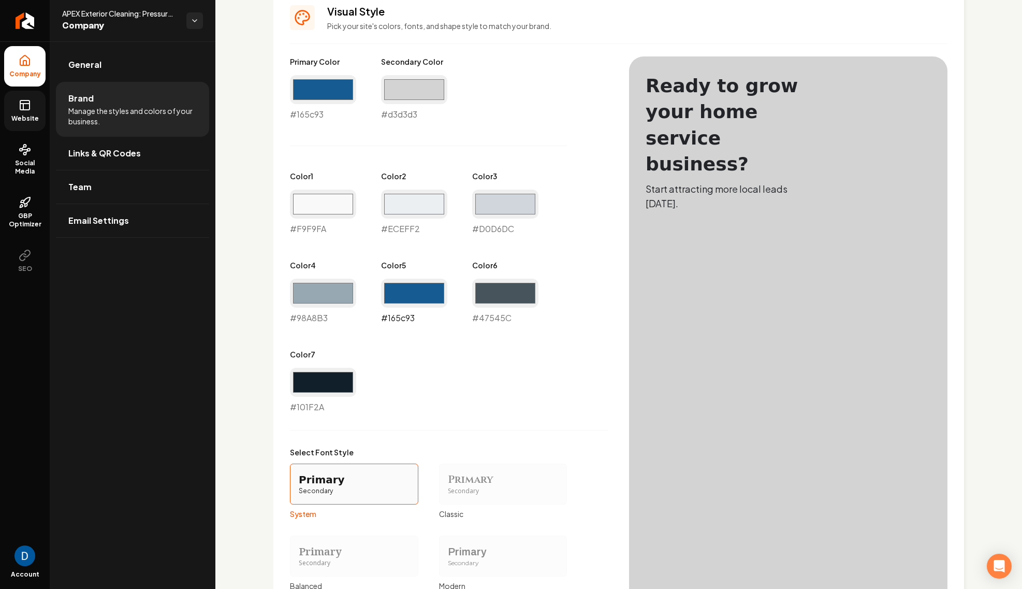
scroll to position [648, 0]
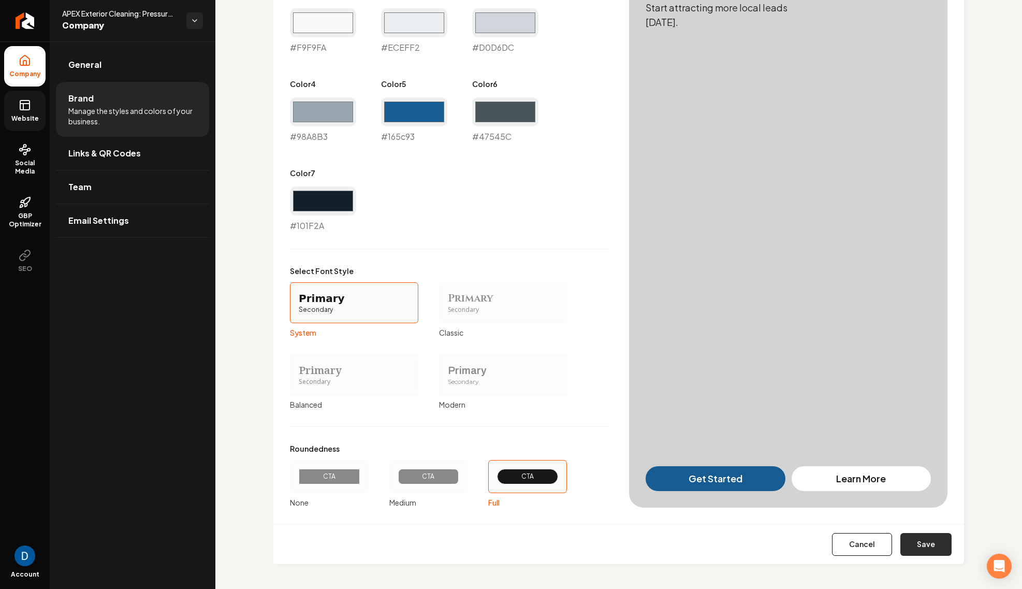
click at [919, 544] on button "Save" at bounding box center [925, 544] width 51 height 23
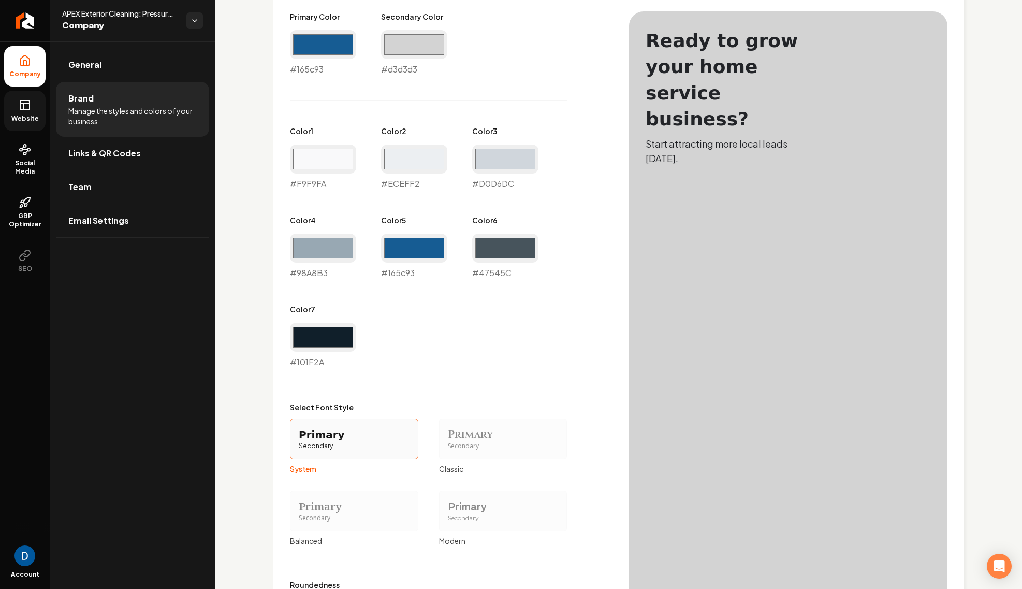
type input "#f9f9fa"
type input "#eceff2"
type input "#d0d6dc"
type input "#98a8b3"
type input "#47545c"
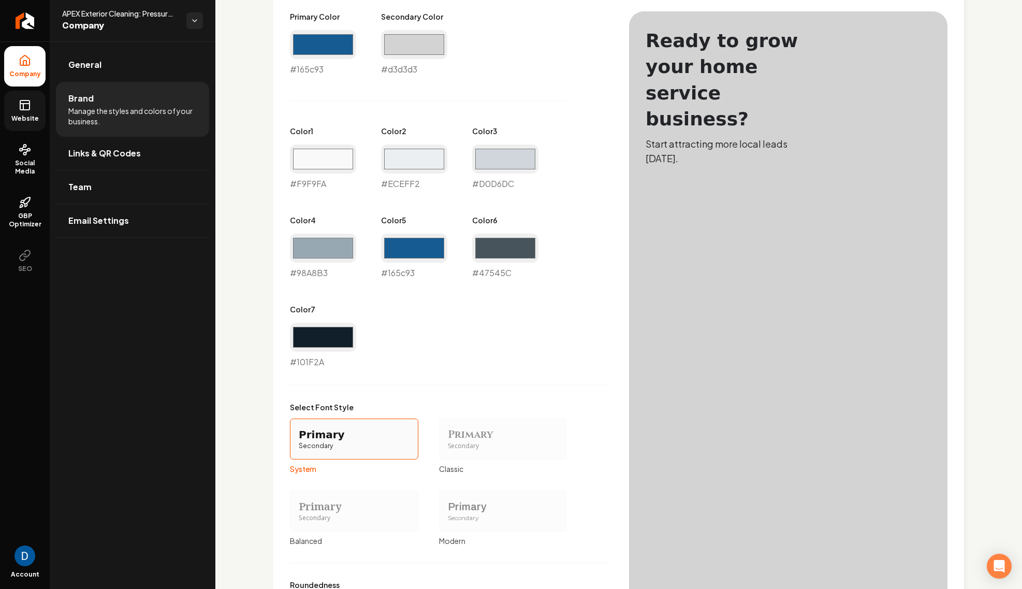
type input "#101f2a"
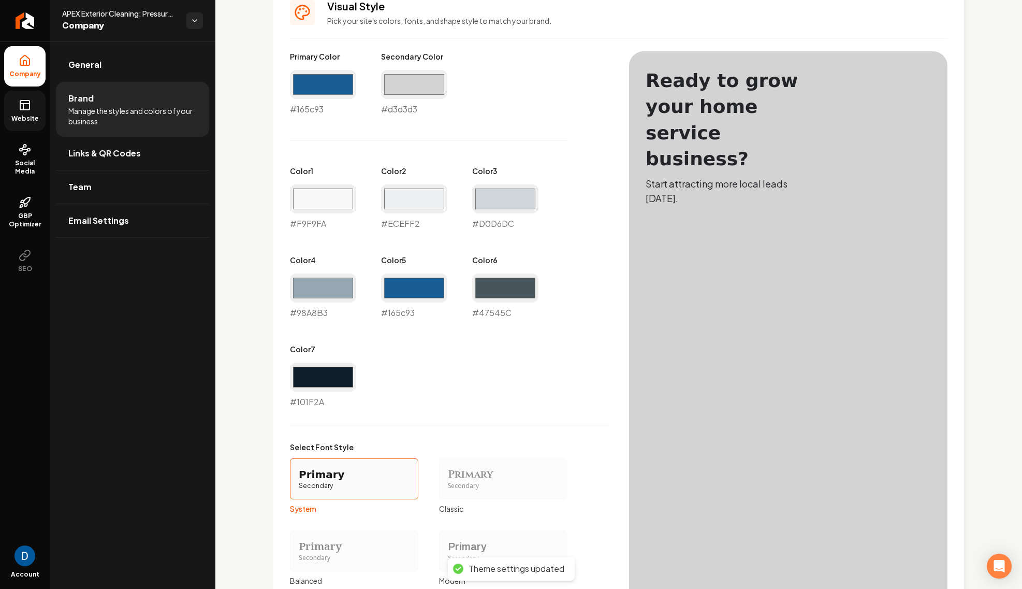
scroll to position [437, 0]
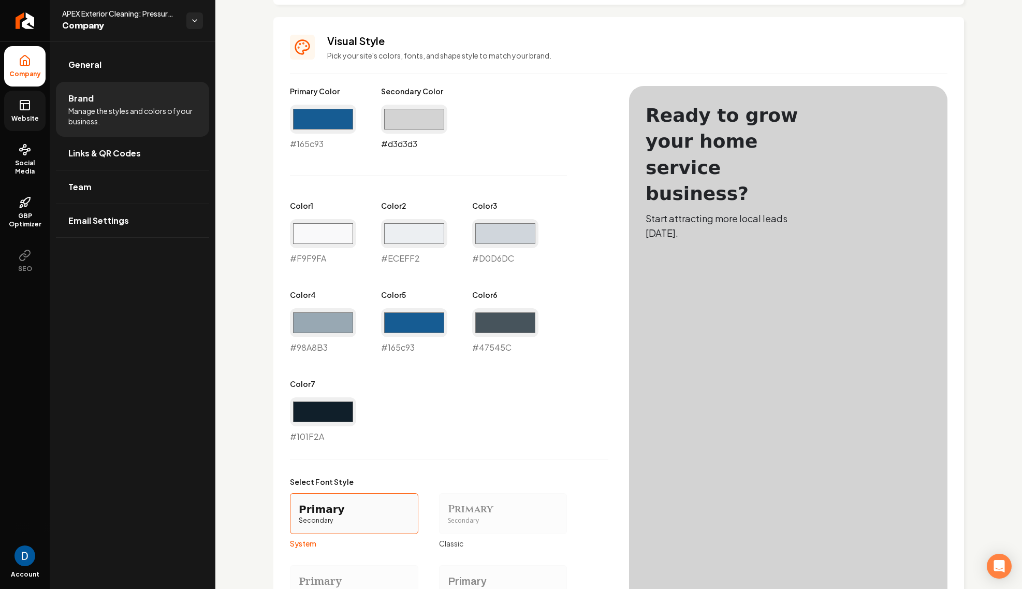
click at [417, 114] on input "#d3d3d3" at bounding box center [414, 119] width 66 height 29
click at [324, 241] on input "#f9f9fa" at bounding box center [323, 234] width 66 height 29
type input "#d3d3d3"
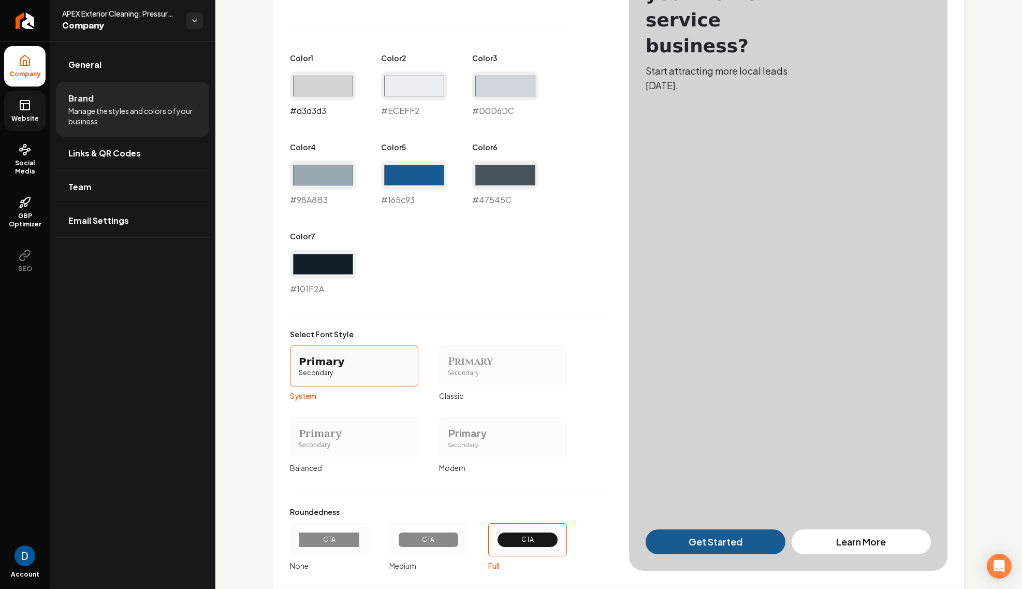
scroll to position [648, 0]
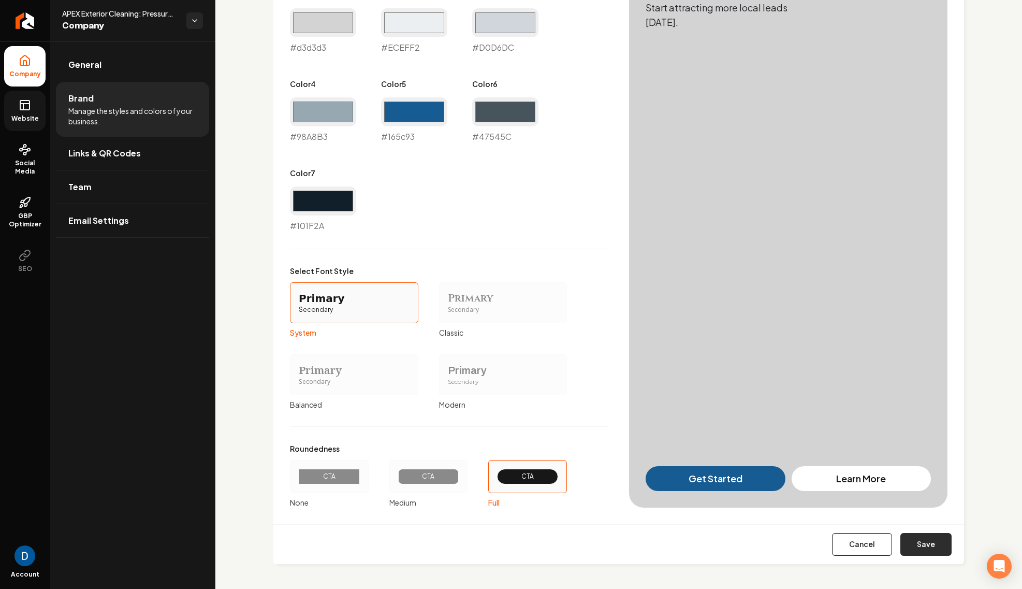
click at [925, 545] on button "Save" at bounding box center [925, 544] width 51 height 23
type input "#eceff2"
type input "#d0d6dc"
type input "#98a8b3"
type input "#47545c"
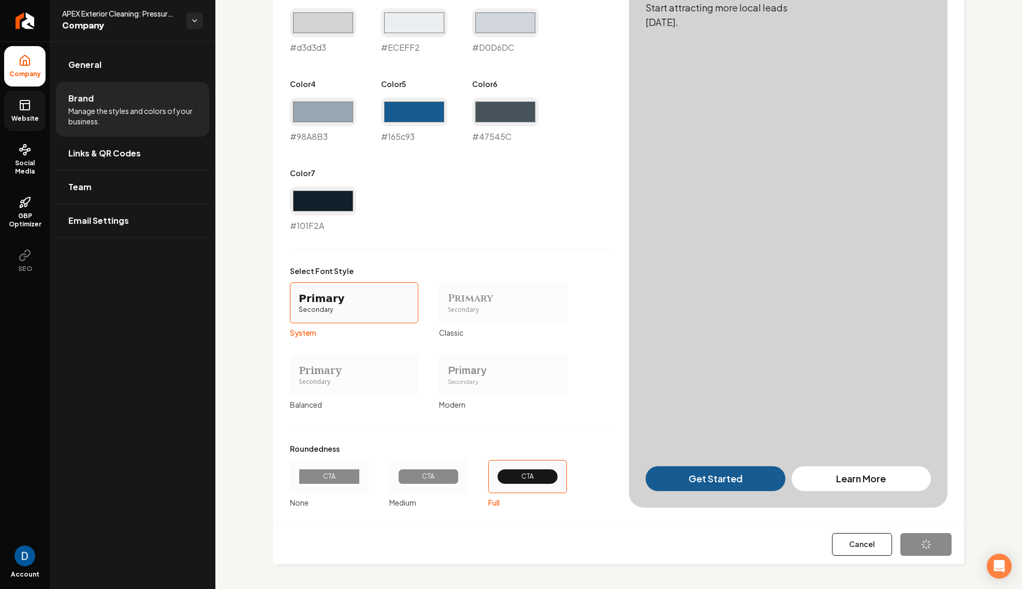
type input "#101f2a"
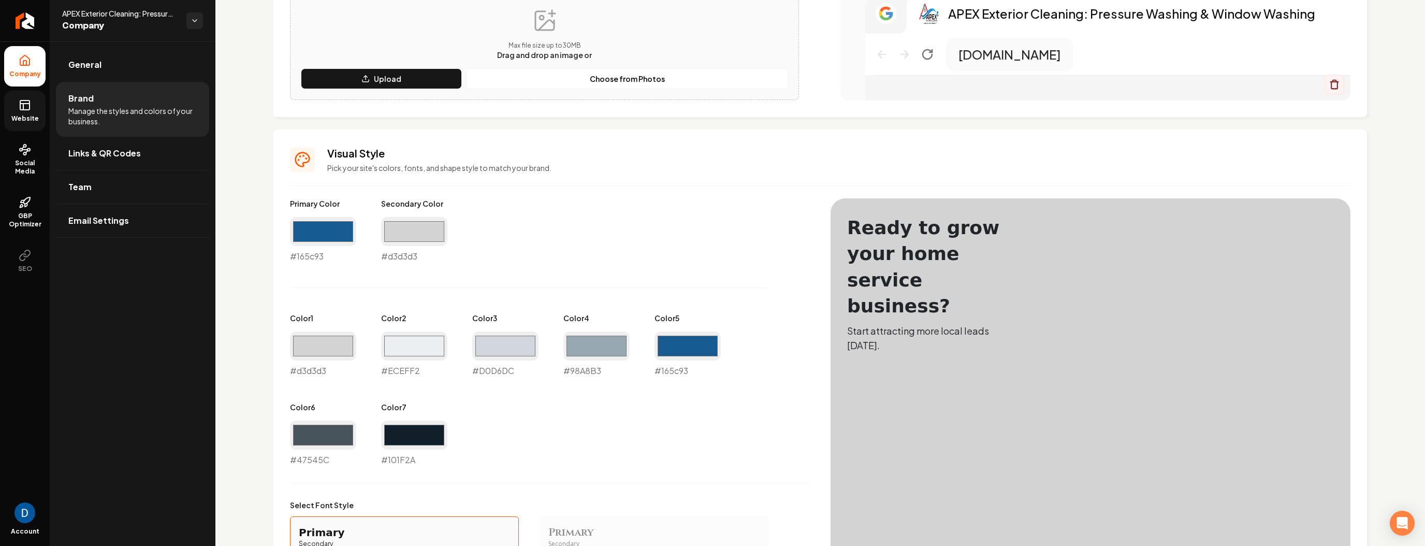
scroll to position [325, 0]
click at [399, 259] on div "#d3d3d3 #d3d3d3" at bounding box center [414, 240] width 66 height 46
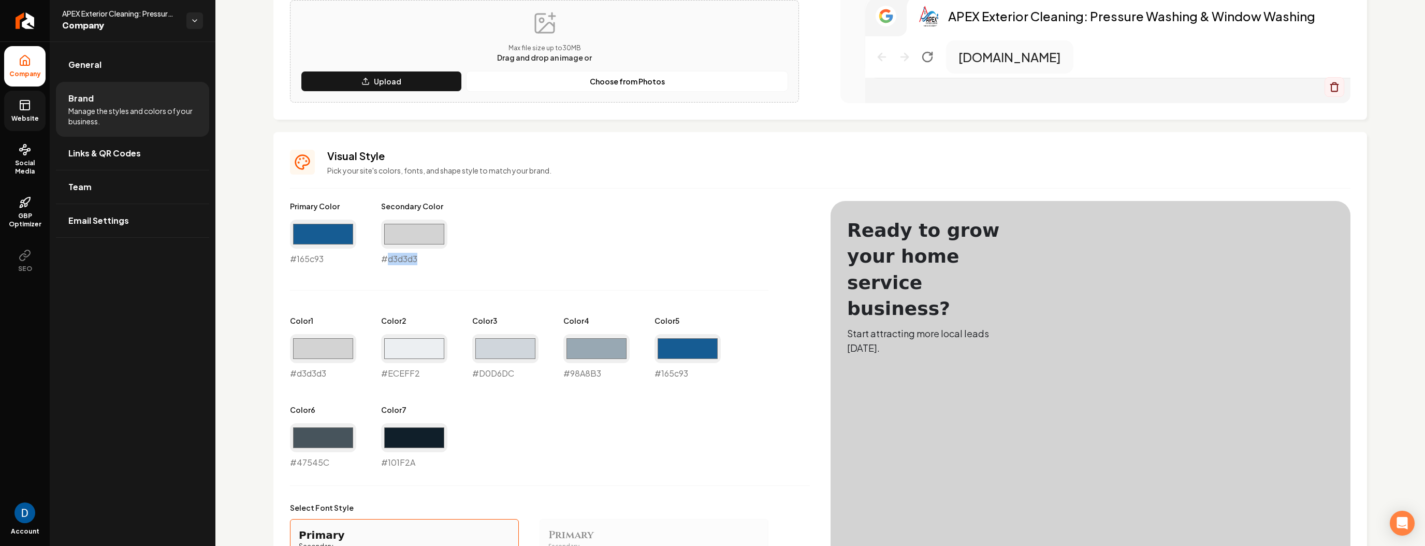
scroll to position [322, 0]
click at [527, 265] on div "Primary Color #165c93 #165c93 Secondary Color #d3d3d3 #d3d3d3 Color 1 #d3d3d3 #…" at bounding box center [550, 336] width 520 height 268
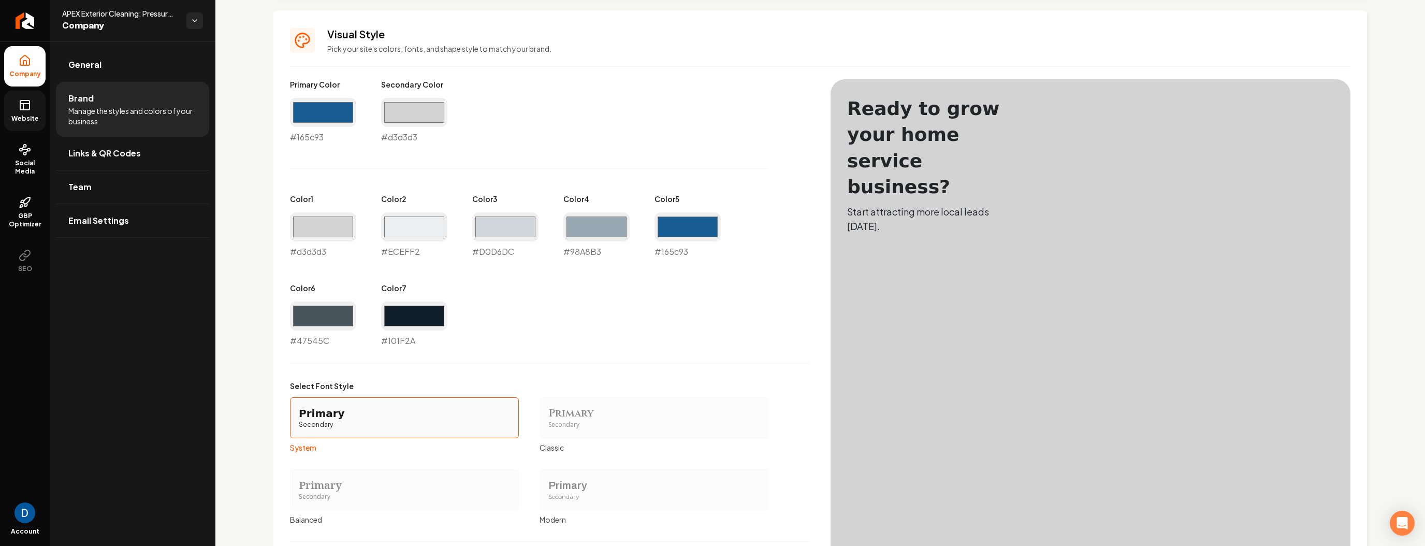
scroll to position [430, 0]
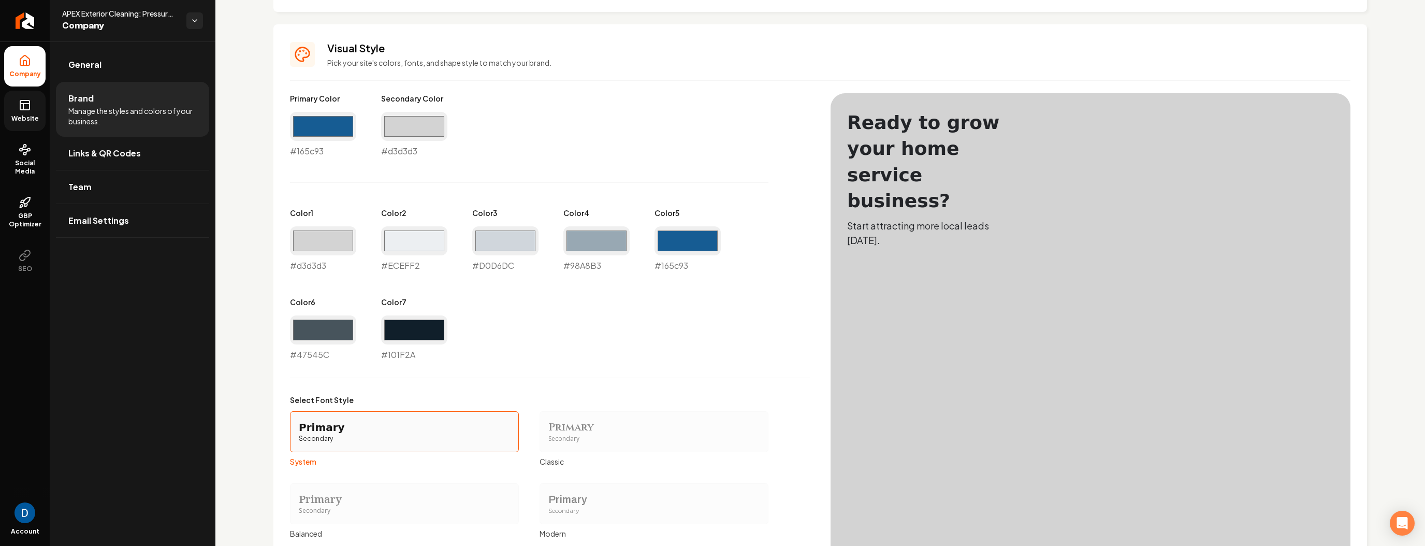
click at [405, 153] on div "#d3d3d3 #d3d3d3" at bounding box center [414, 135] width 66 height 46
click at [12, 101] on link "Website" at bounding box center [24, 111] width 41 height 40
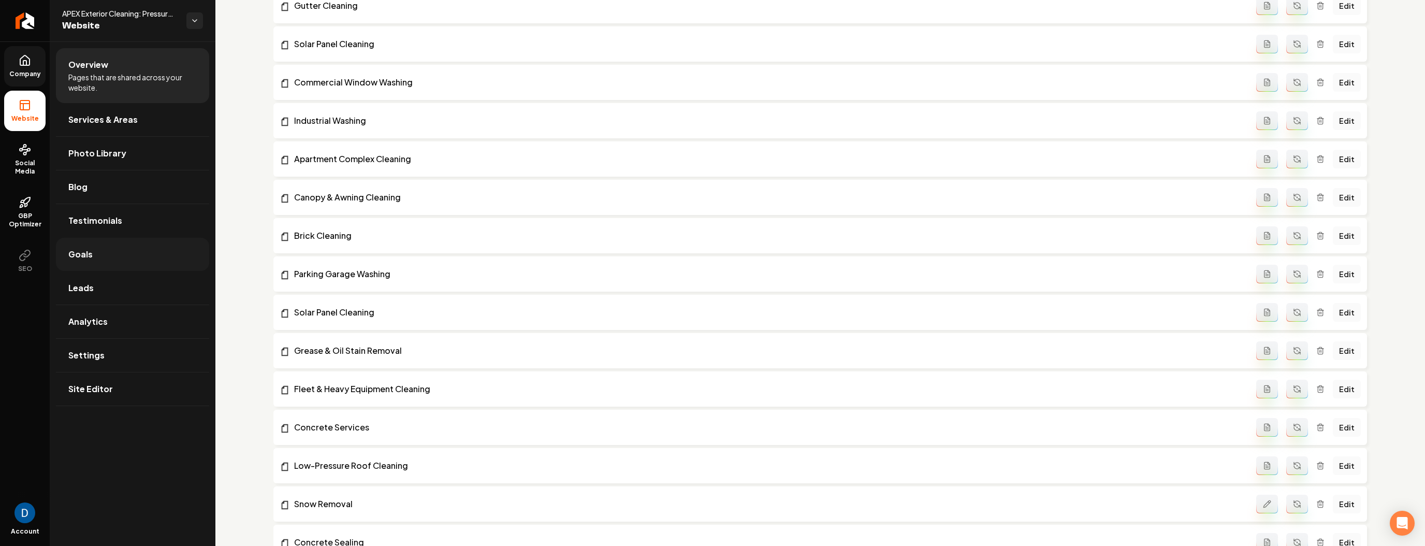
click at [98, 248] on link "Goals" at bounding box center [132, 254] width 153 height 33
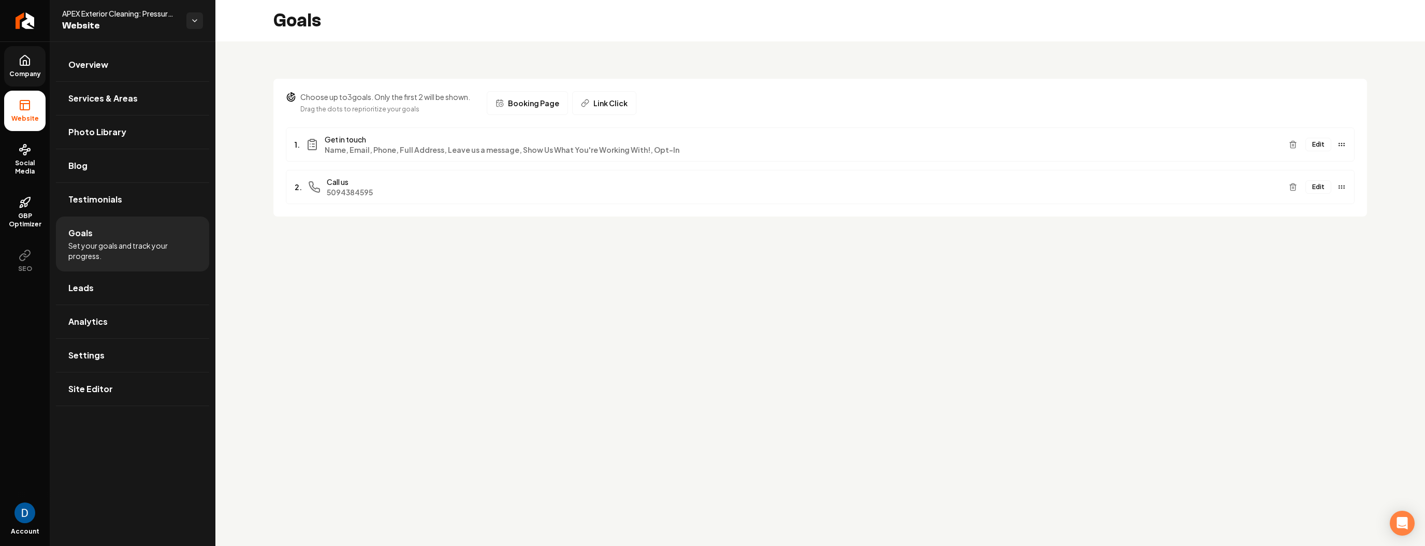
click at [1021, 147] on button "Edit" at bounding box center [1318, 144] width 26 height 13
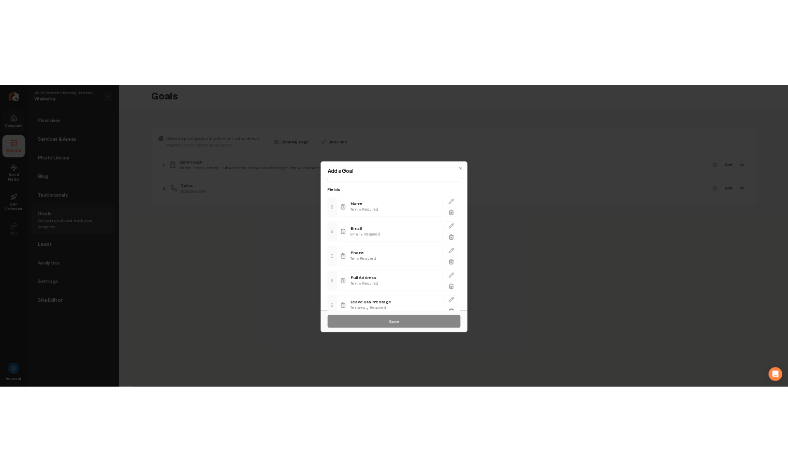
scroll to position [47, 0]
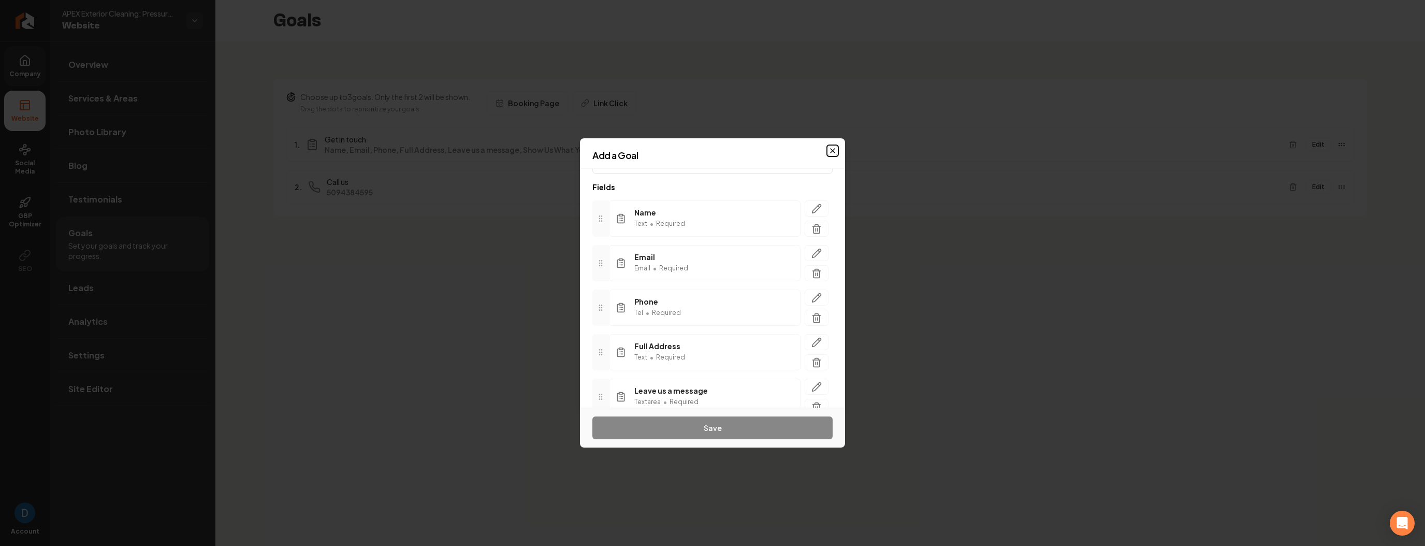
click at [831, 149] on icon "button" at bounding box center [832, 151] width 4 height 4
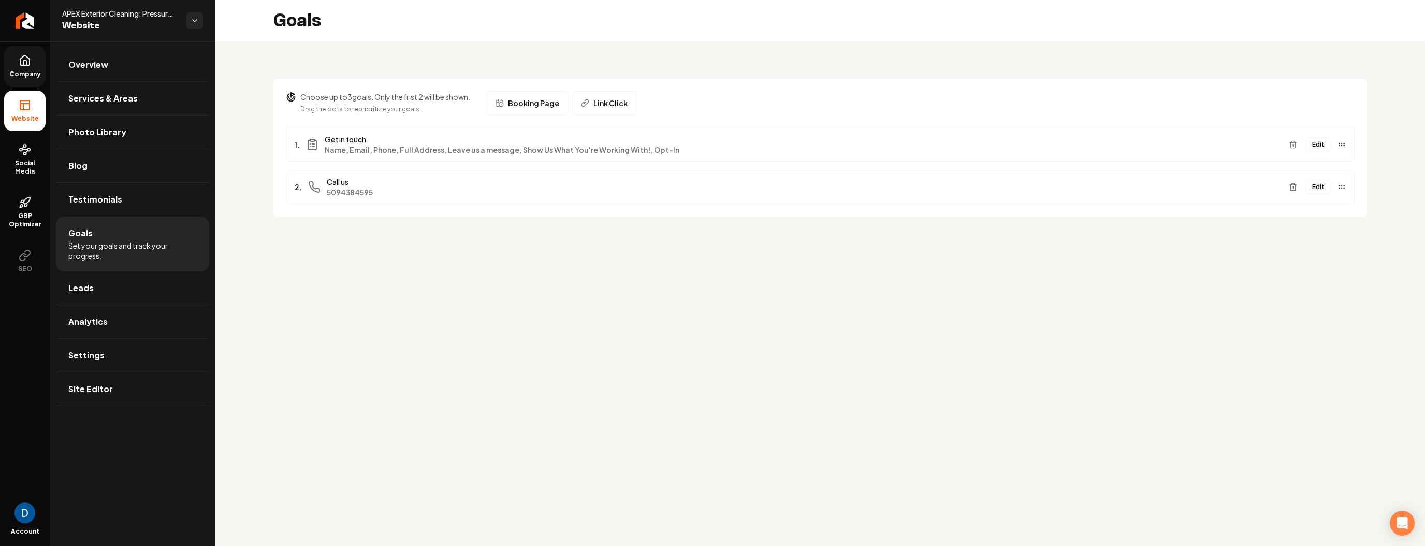
click at [767, 145] on span "Name, Email, Phone, Full Address, Leave us a message, Show Us What You're Worki…" at bounding box center [803, 149] width 956 height 10
click at [613, 103] on span "Link Click" at bounding box center [610, 103] width 34 height 10
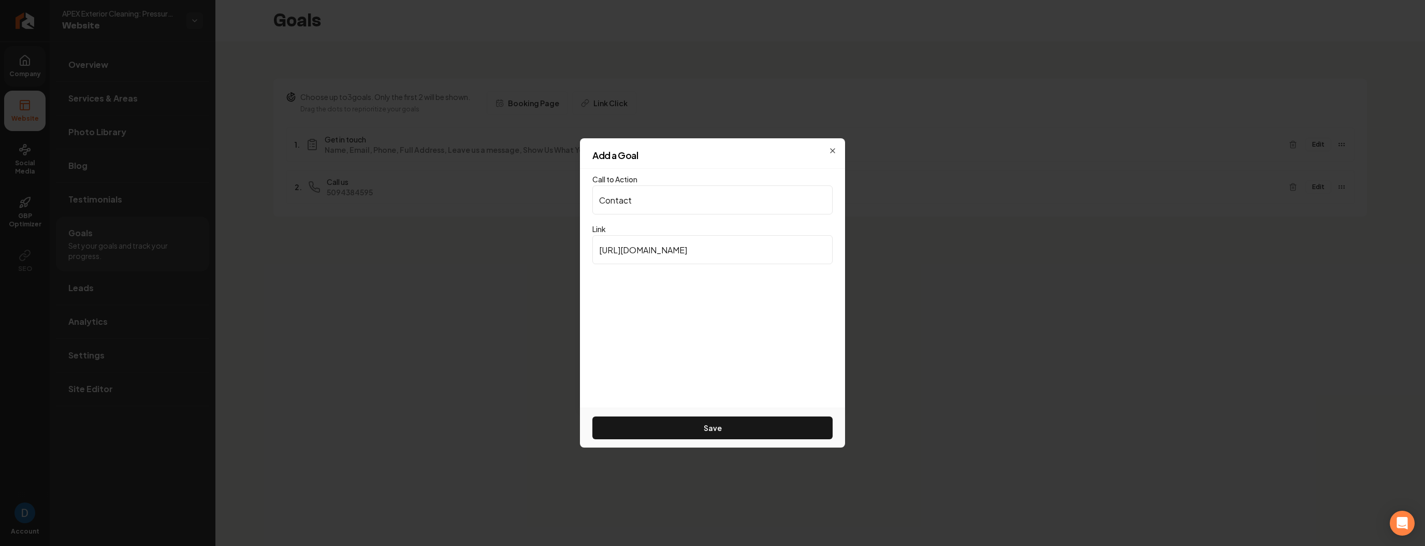
type input "Contact"
click at [689, 243] on input "[URL][DOMAIN_NAME]" at bounding box center [712, 249] width 240 height 29
paste input "[DOMAIN_NAME][URL]"
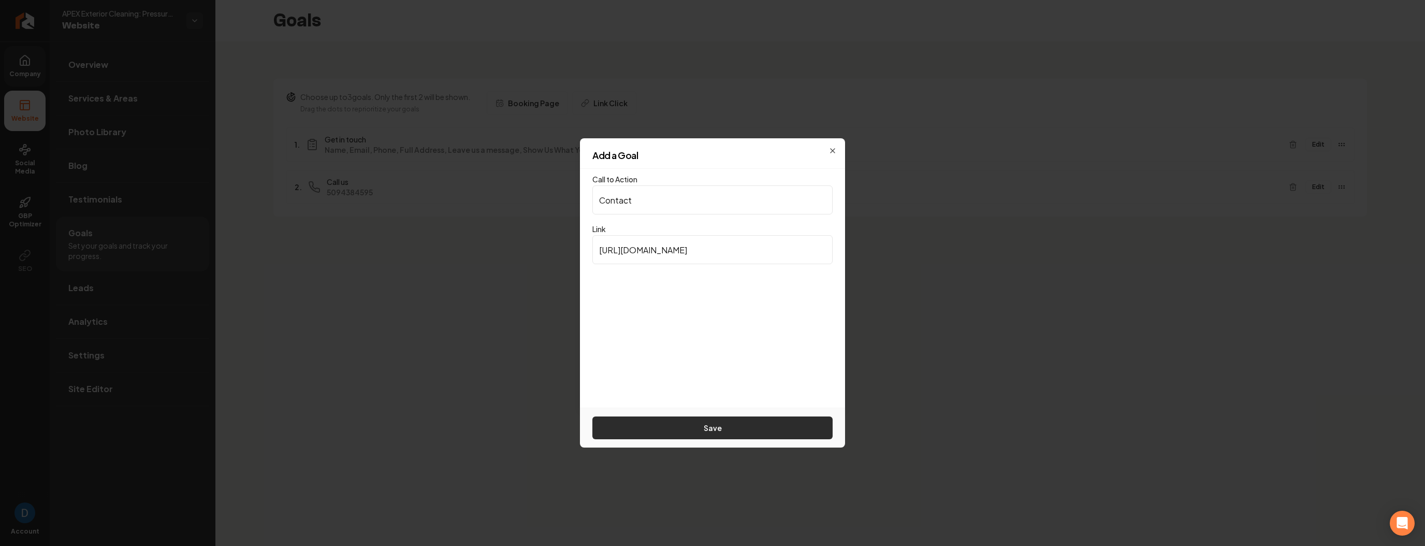
type input "[URL][DOMAIN_NAME]"
click at [727, 432] on button "Save" at bounding box center [712, 427] width 240 height 23
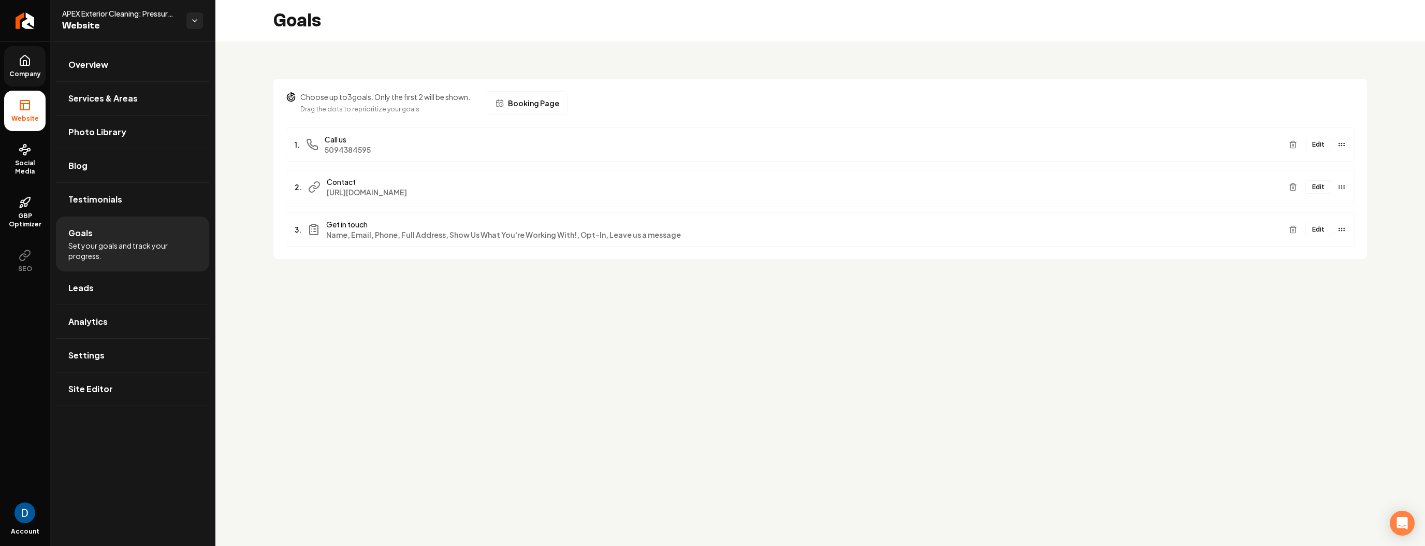
click at [1021, 186] on div "2. Contact [URL][DOMAIN_NAME] Edit" at bounding box center [820, 187] width 1069 height 34
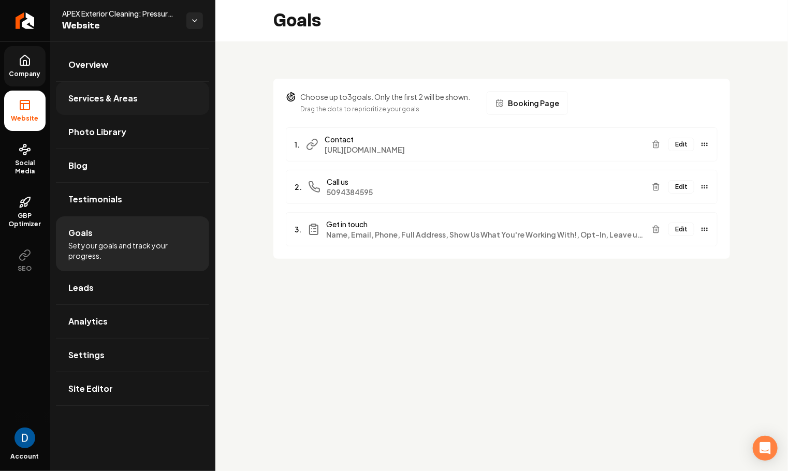
click at [142, 107] on link "Services & Areas" at bounding box center [132, 98] width 153 height 33
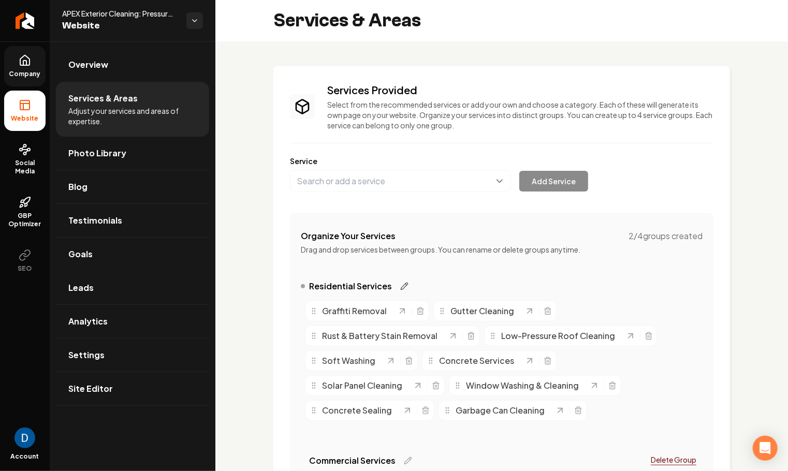
click at [400, 289] on icon "Main content area" at bounding box center [404, 286] width 8 height 8
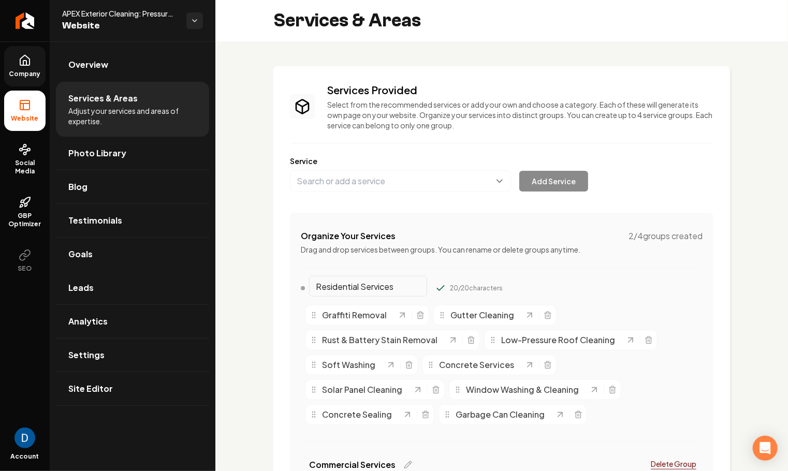
click at [375, 285] on input "Residential Services" at bounding box center [368, 286] width 118 height 21
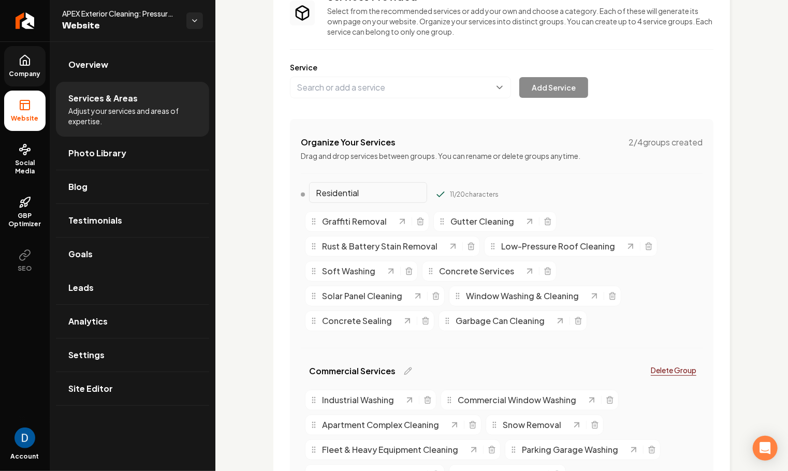
scroll to position [235, 0]
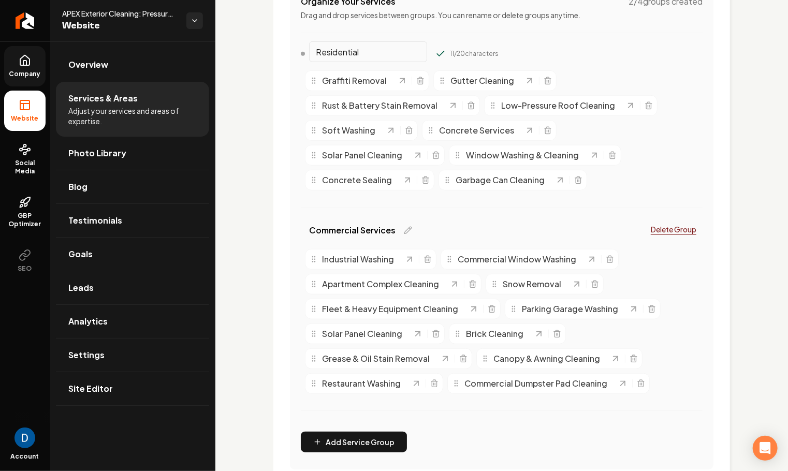
type input "Residential"
click at [393, 230] on span "Commercial Services" at bounding box center [352, 230] width 86 height 12
click at [404, 229] on icon "Main content area" at bounding box center [408, 230] width 8 height 8
click at [375, 62] on input "Commercial Services" at bounding box center [368, 51] width 118 height 21
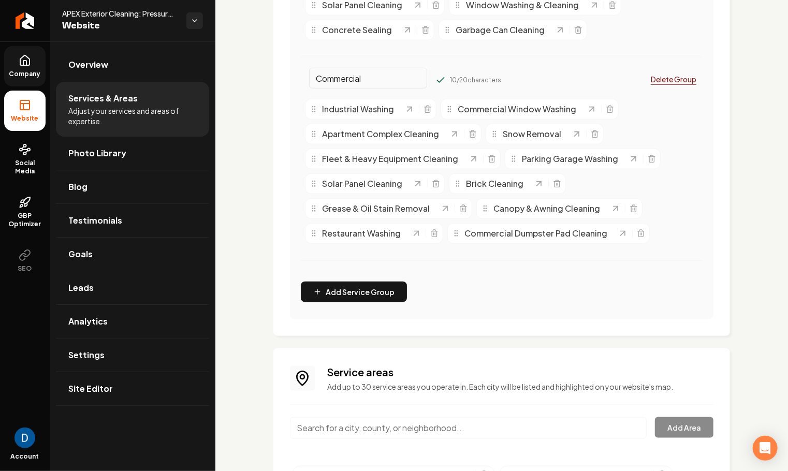
scroll to position [0, 0]
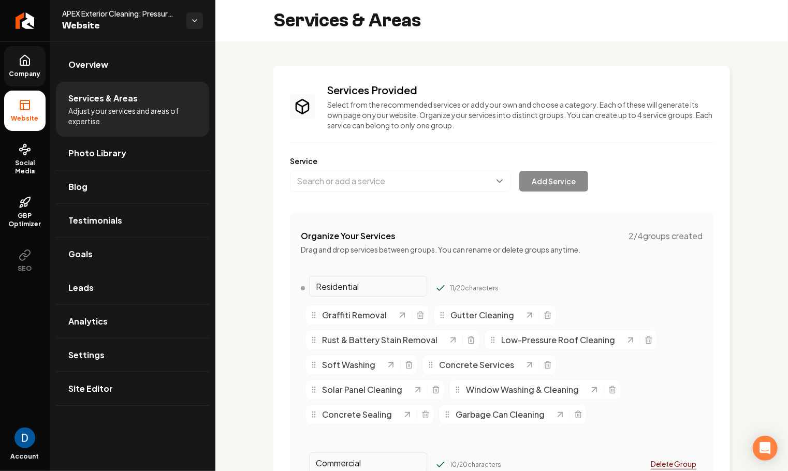
type input "Commercial"
click at [435, 460] on button "Main content area" at bounding box center [440, 465] width 10 height 10
click at [381, 283] on input "Residential" at bounding box center [368, 286] width 118 height 21
click at [435, 283] on button "Main content area" at bounding box center [440, 288] width 10 height 10
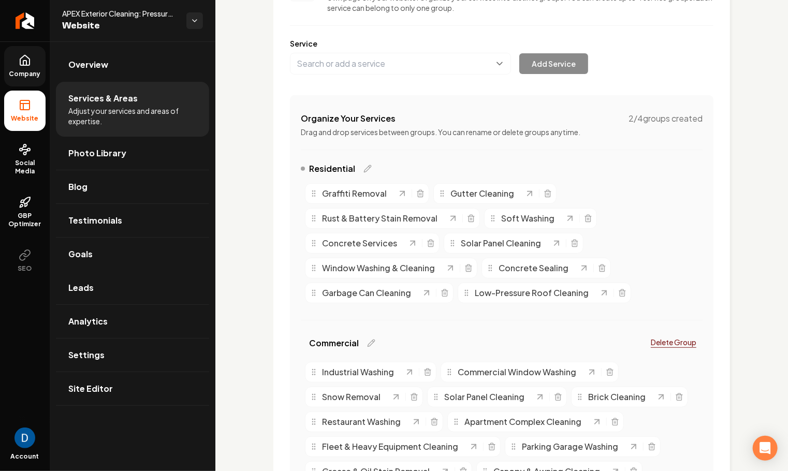
scroll to position [118, 0]
click at [160, 151] on link "Photo Library" at bounding box center [132, 153] width 153 height 33
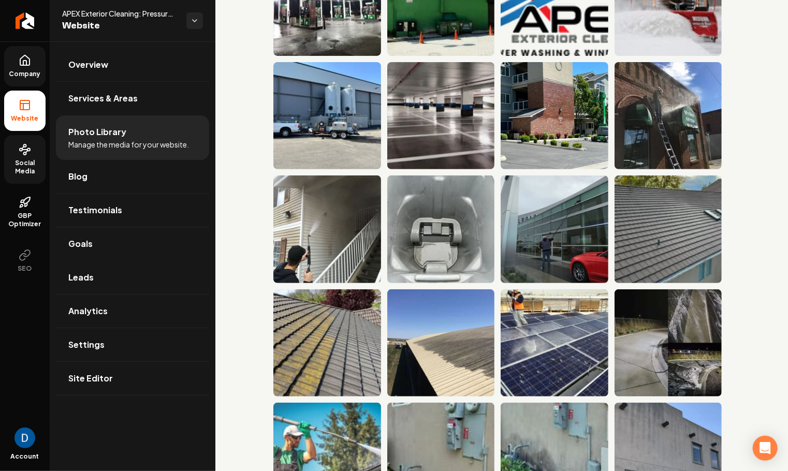
click at [30, 151] on icon at bounding box center [25, 149] width 12 height 12
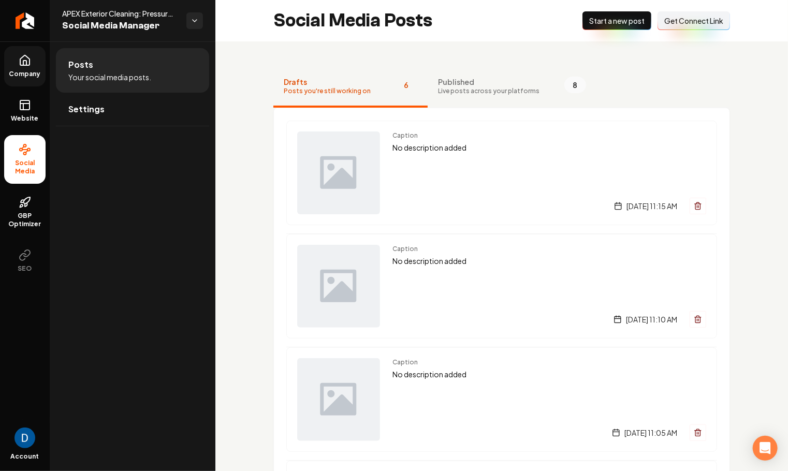
scroll to position [3, 0]
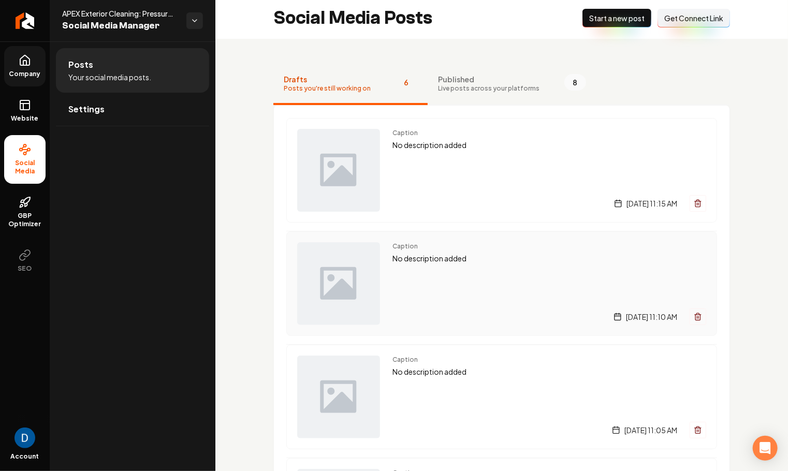
click at [407, 283] on div "Caption No description added Monday, August 18, 2025 | 11:10 AM" at bounding box center [549, 283] width 314 height 83
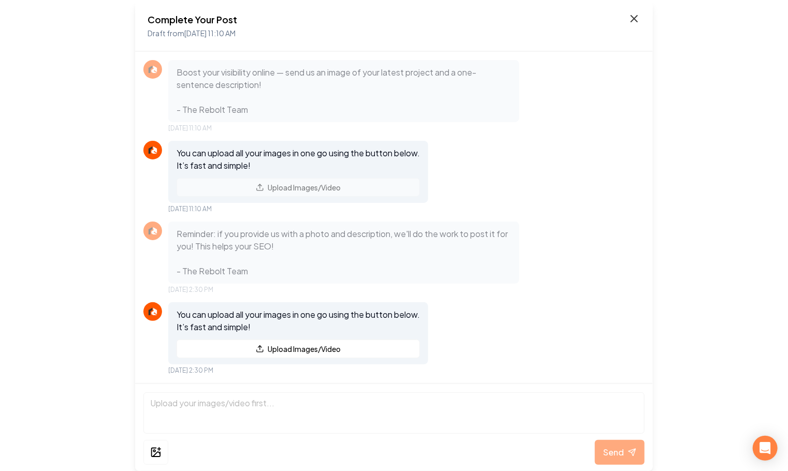
click at [637, 14] on icon at bounding box center [634, 18] width 12 height 12
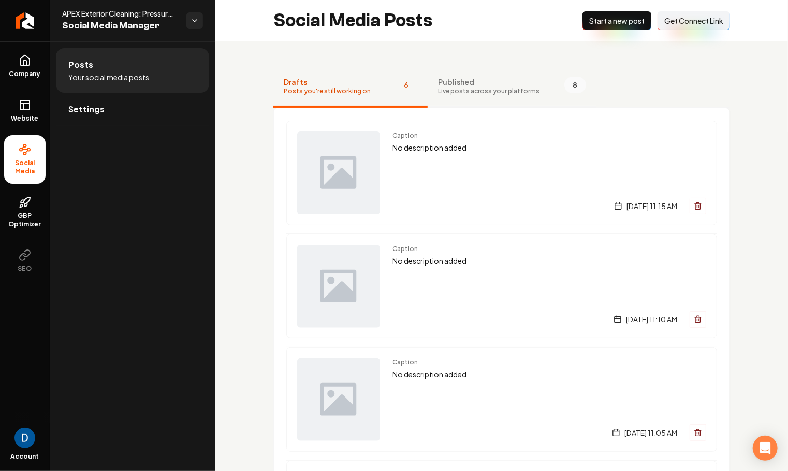
click at [520, 91] on span "Live posts across your platforms" at bounding box center [488, 91] width 101 height 8
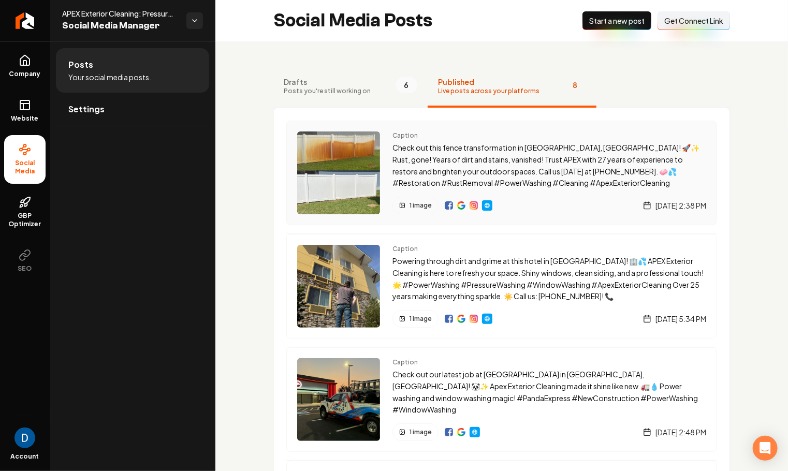
click at [353, 158] on img "Main content area" at bounding box center [338, 173] width 83 height 83
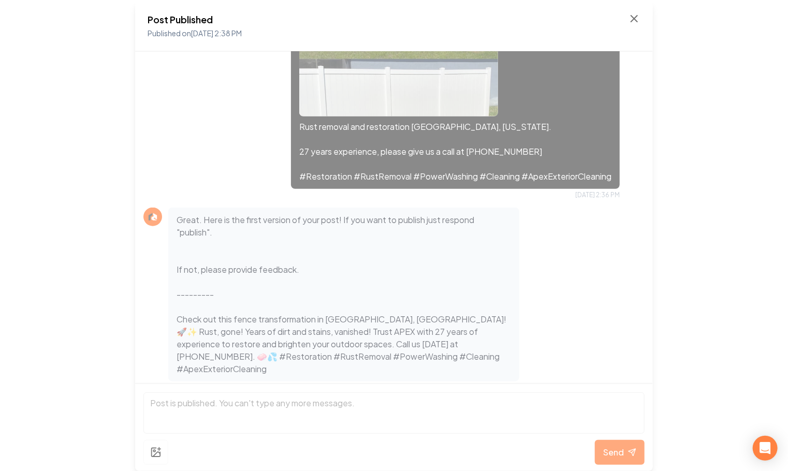
scroll to position [143, 0]
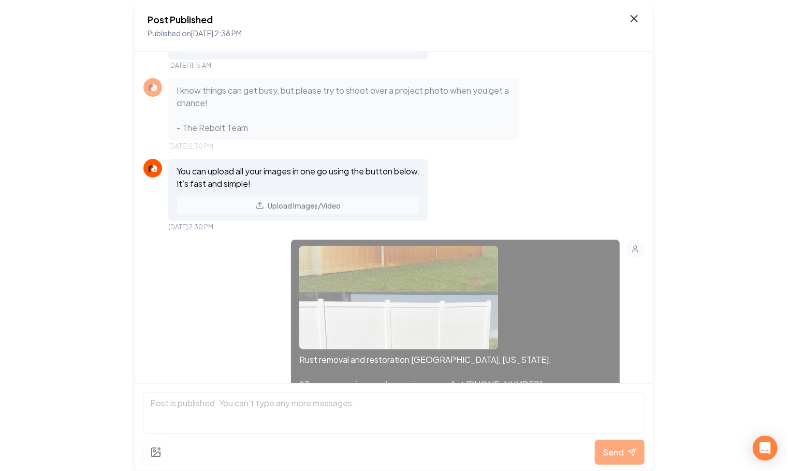
click at [635, 14] on icon at bounding box center [634, 18] width 12 height 12
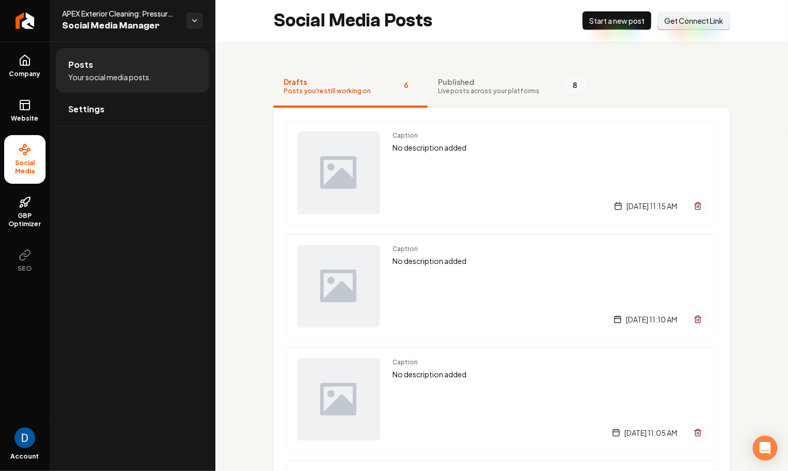
click at [487, 100] on button "Published Live posts across your platforms 8" at bounding box center [512, 86] width 169 height 41
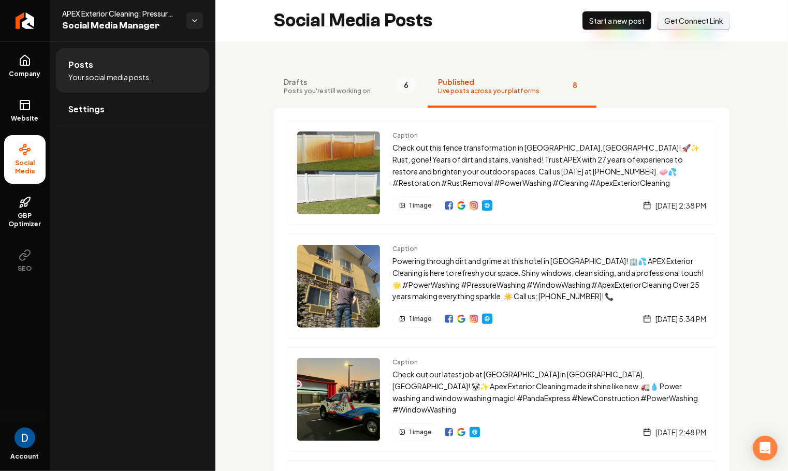
click at [103, 12] on span "APEX Exterior Cleaning: Pressure Washing & Window Washing" at bounding box center [120, 13] width 116 height 10
copy span "APEX Exterior Cleaning: Pressure Washing & Window Washing"
click at [474, 206] on img "Main content area" at bounding box center [474, 205] width 8 height 8
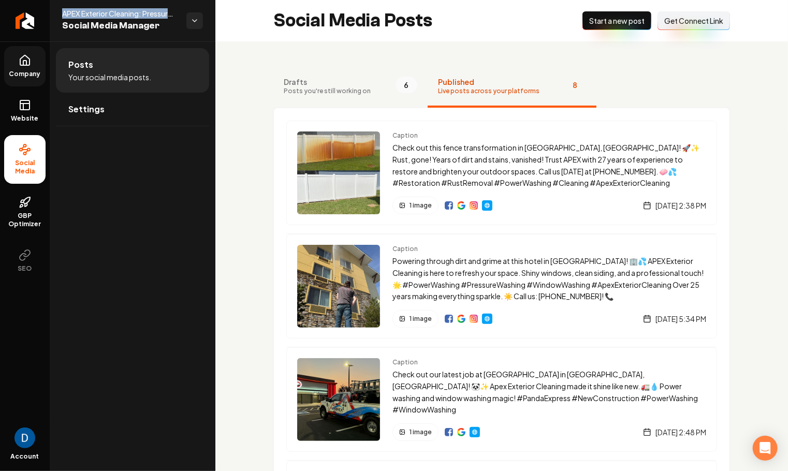
click at [30, 65] on icon at bounding box center [25, 60] width 12 height 12
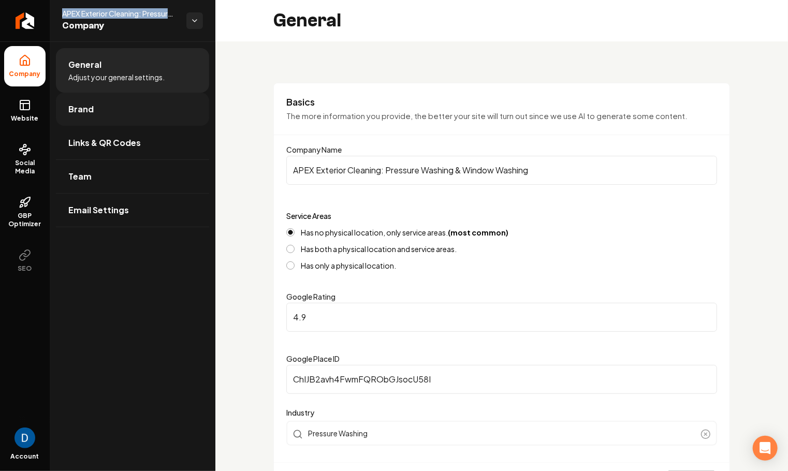
click at [89, 106] on span "Brand" at bounding box center [80, 109] width 25 height 12
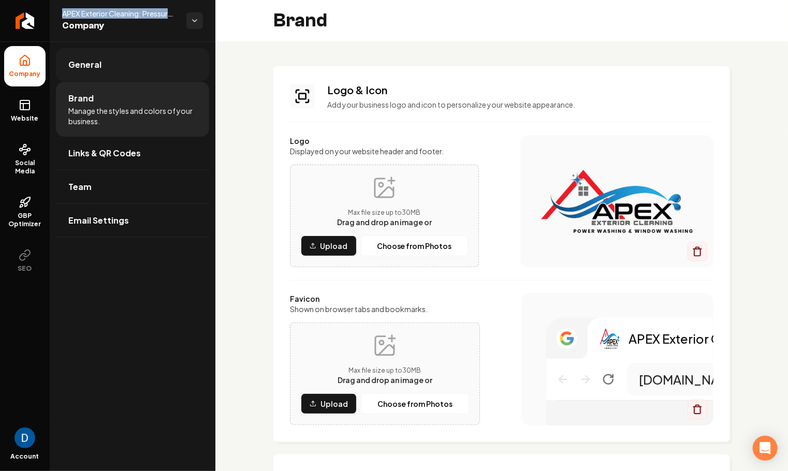
click at [112, 77] on link "General" at bounding box center [132, 64] width 153 height 33
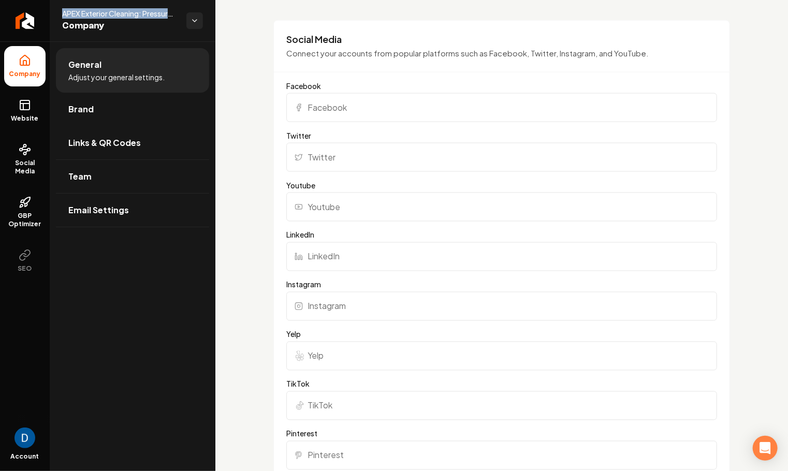
scroll to position [766, 0]
click at [334, 112] on input "Facebook" at bounding box center [501, 108] width 431 height 29
paste input "https://www.facebook.com/people/Apex-Exterior-Cleaning/100064692712341/"
type input "https://www.facebook.com/people/Apex-Exterior-Cleaning/100064692712341/"
click at [360, 303] on input "Instagram" at bounding box center [501, 307] width 431 height 29
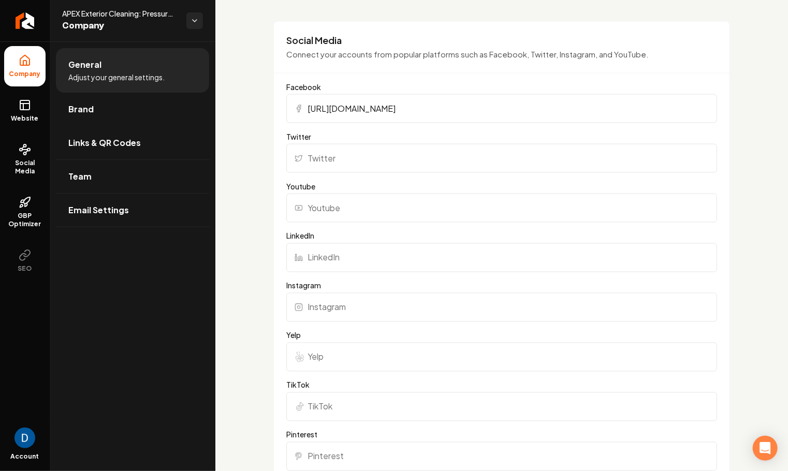
paste input "https://www.instagram.com/apexexteriorcleaning/"
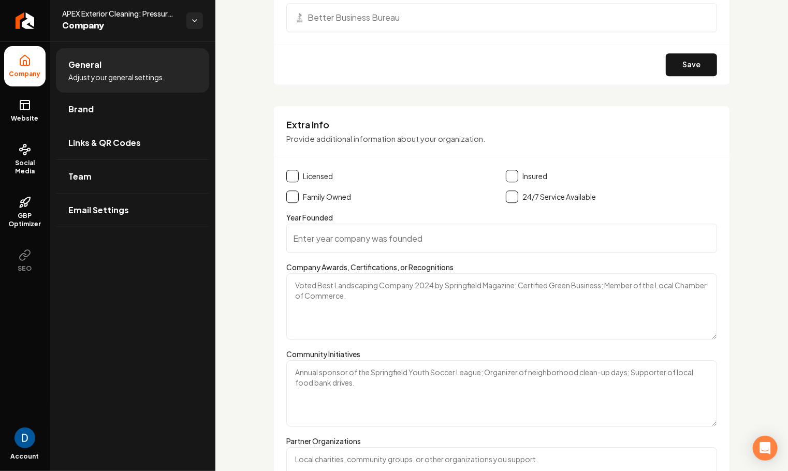
scroll to position [1122, 0]
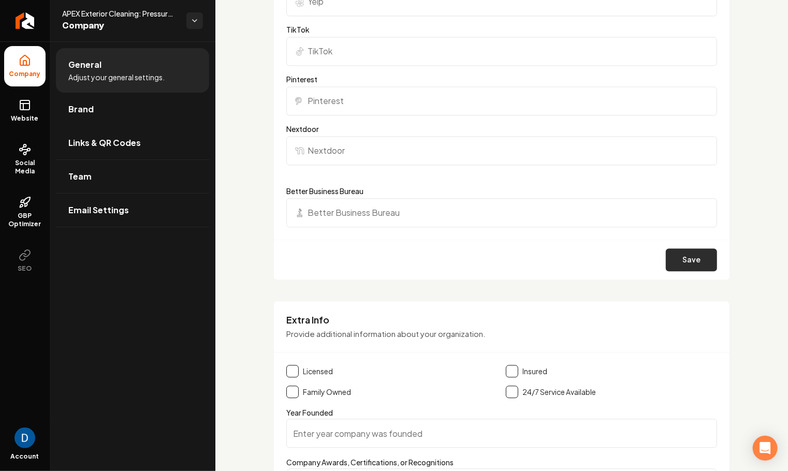
type input "https://www.instagram.com/apexexteriorcleaning/"
click at [699, 255] on button "Save" at bounding box center [691, 260] width 51 height 23
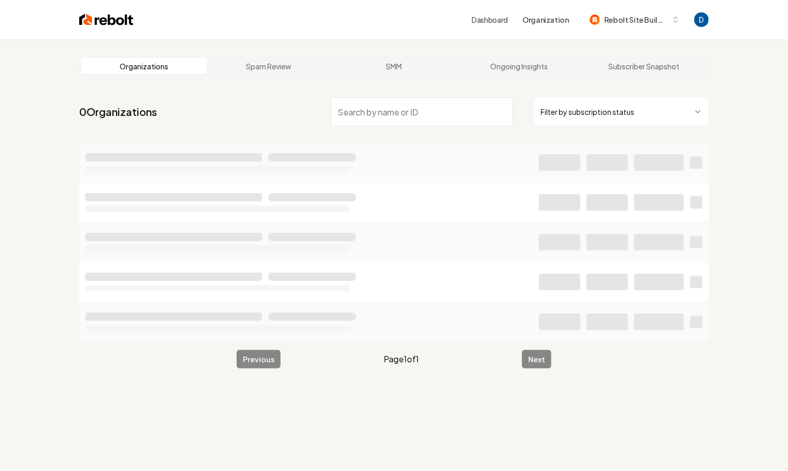
click at [419, 118] on input "search" at bounding box center [422, 111] width 182 height 29
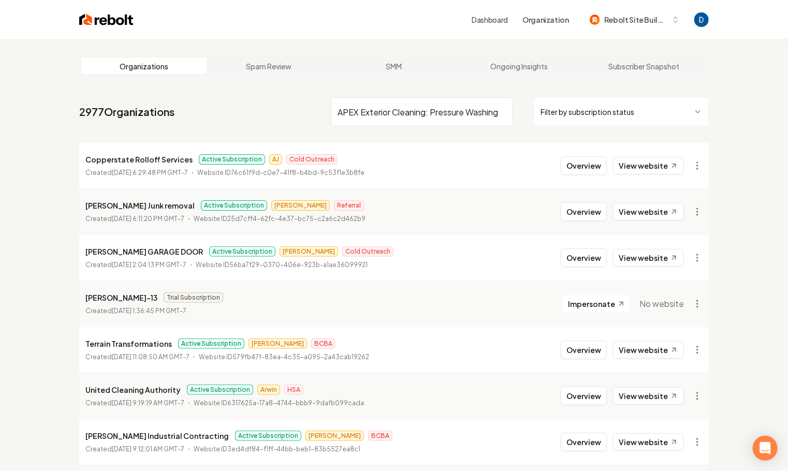
scroll to position [0, 77]
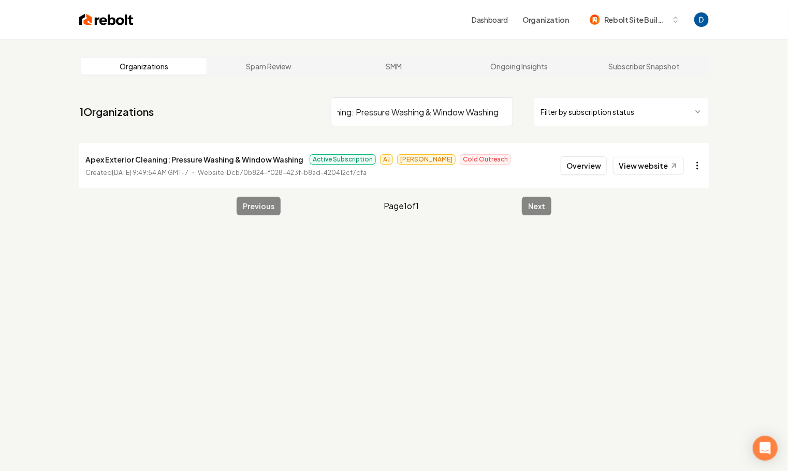
click at [695, 167] on html "Dashboard Organization Rebolt Site Builder Organizations Spam Review SMM Ongoin…" at bounding box center [394, 235] width 788 height 471
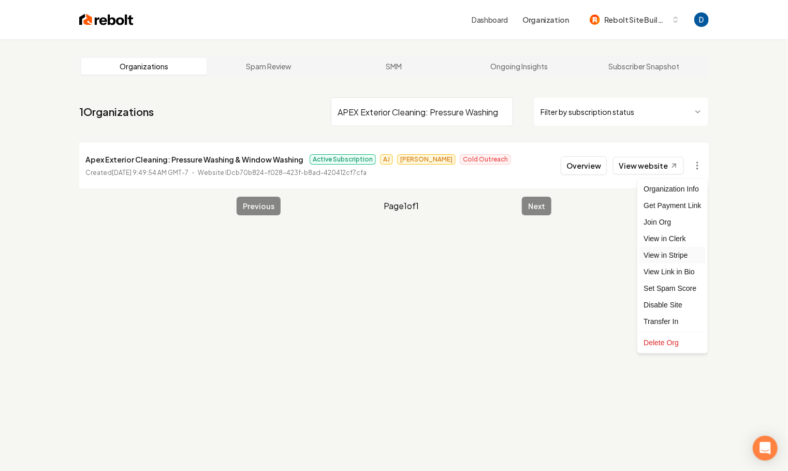
click at [680, 254] on link "View in Stripe" at bounding box center [672, 255] width 66 height 17
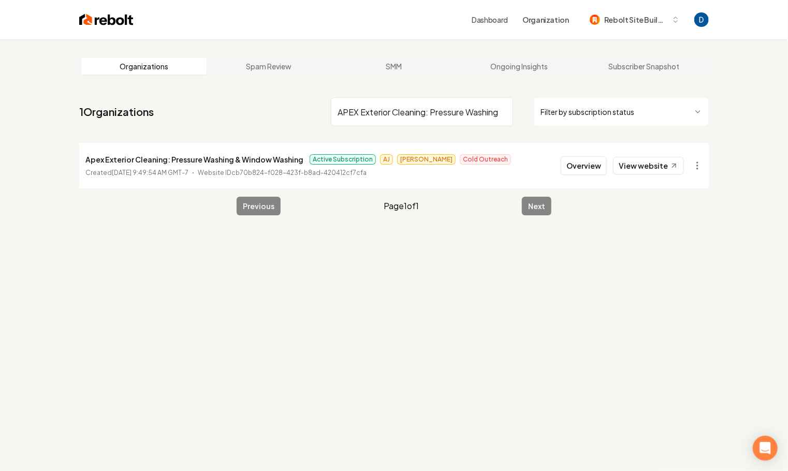
click at [125, 159] on p "Apex Exterior Cleaning: Pressure Washing & Window Washing" at bounding box center [194, 159] width 218 height 12
click at [394, 111] on input "APEX Exterior Cleaning: Pressure Washing & Window Washing" at bounding box center [422, 111] width 182 height 29
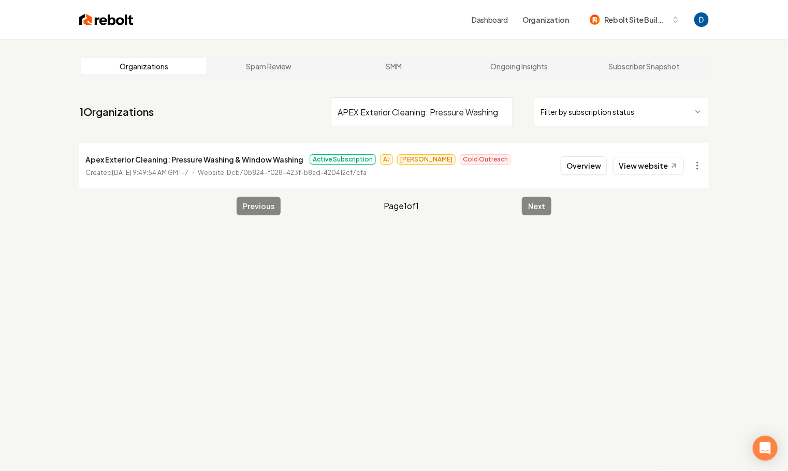
click at [394, 111] on input "APEX Exterior Cleaning: Pressure Washing & Window Washing" at bounding box center [422, 111] width 182 height 29
paste input "Southern Appearance"
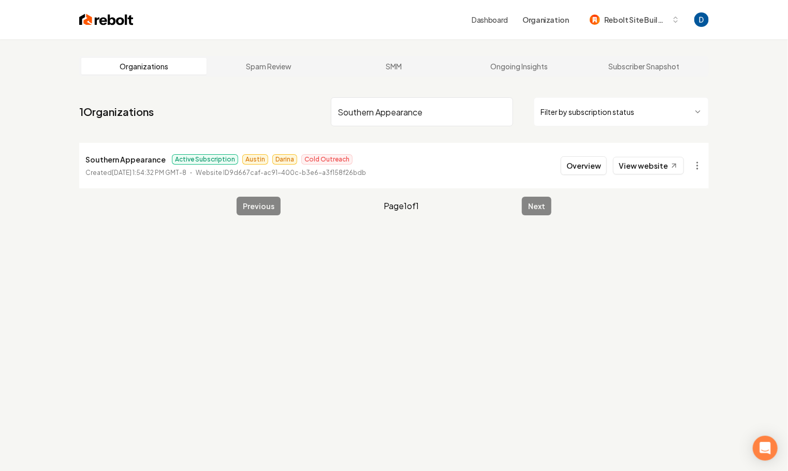
type input "Southern Appearance"
click at [579, 167] on button "Overview" at bounding box center [584, 165] width 46 height 19
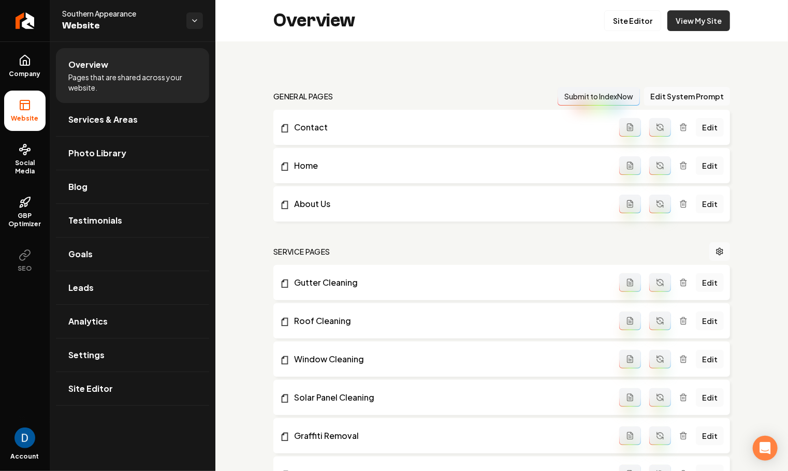
click at [701, 23] on link "View My Site" at bounding box center [698, 20] width 63 height 21
click at [26, 170] on span "Social Media" at bounding box center [24, 167] width 41 height 17
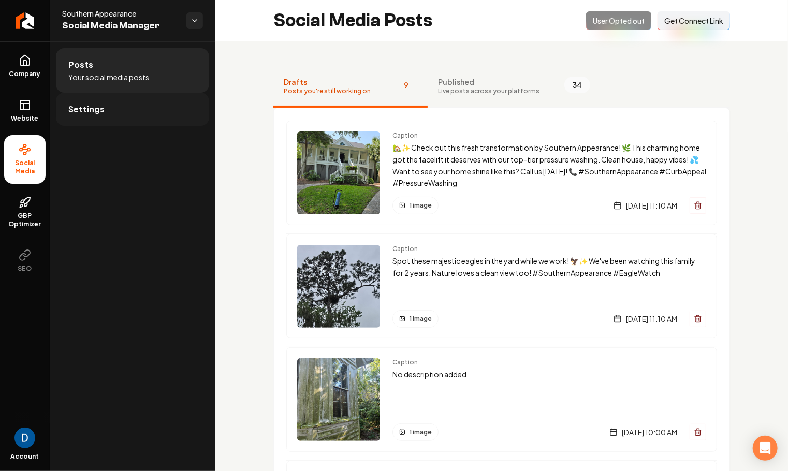
click at [140, 107] on link "Settings" at bounding box center [132, 109] width 153 height 33
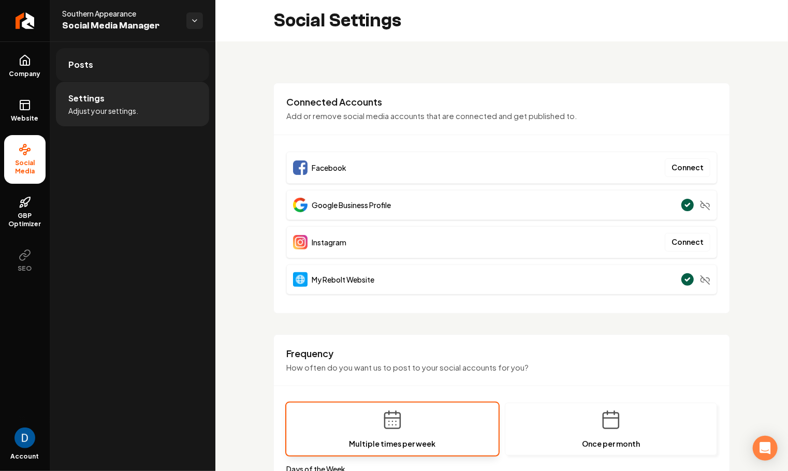
click at [92, 66] on link "Posts" at bounding box center [132, 64] width 153 height 33
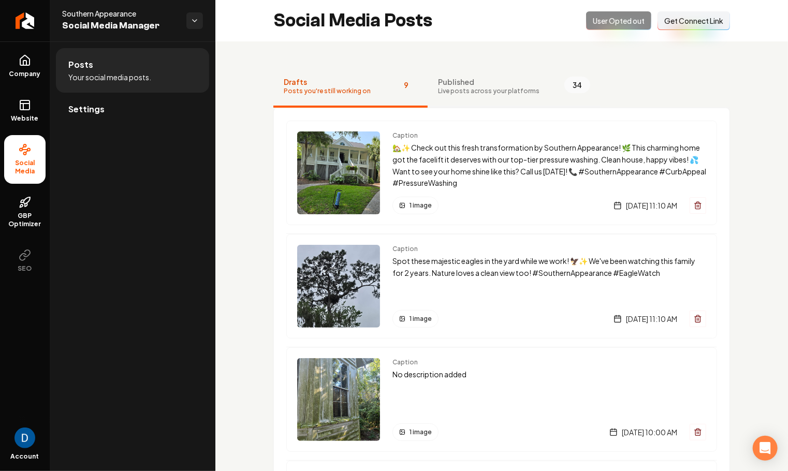
click at [454, 87] on span "Live posts across your platforms" at bounding box center [488, 91] width 101 height 8
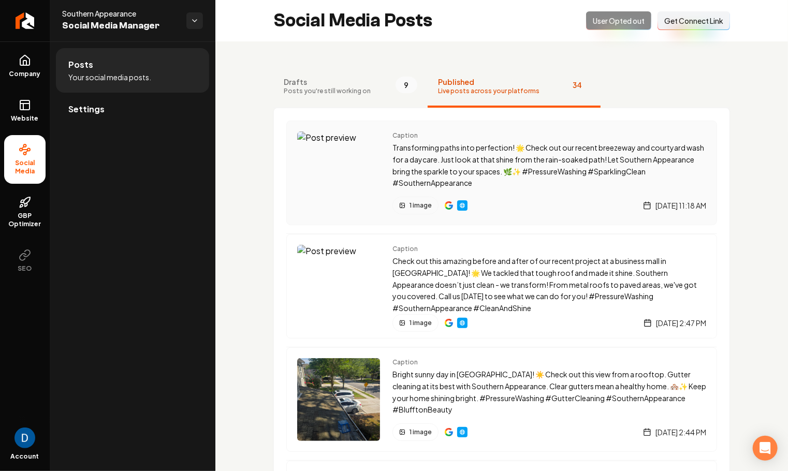
click at [325, 152] on img "Main content area" at bounding box center [338, 173] width 83 height 83
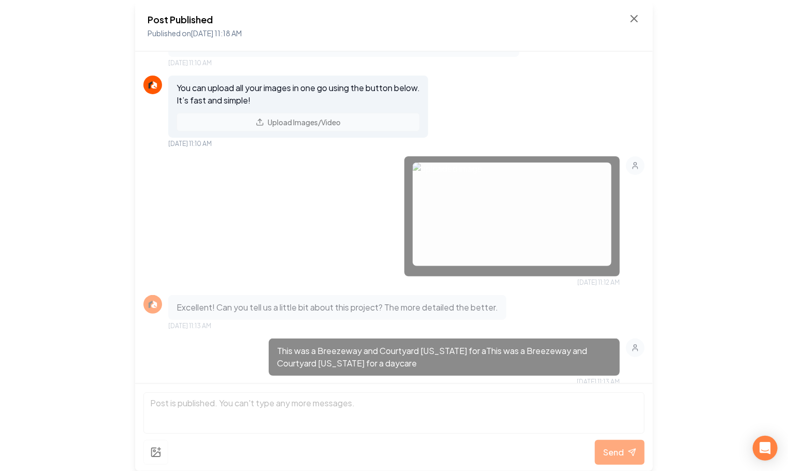
scroll to position [62, 0]
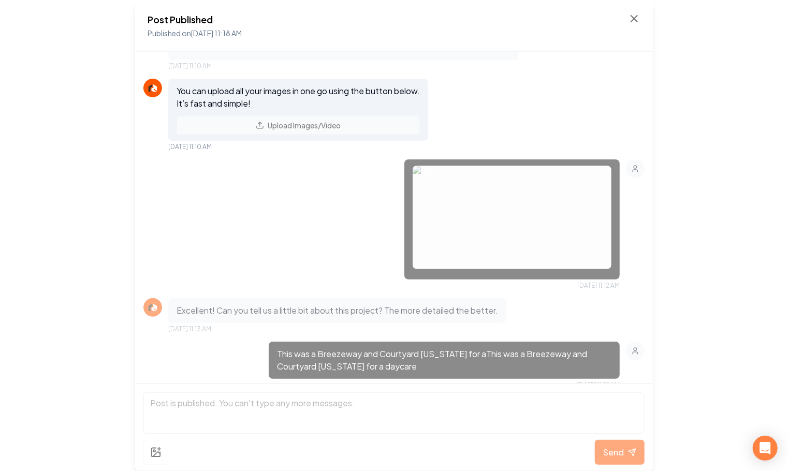
click at [493, 173] on img at bounding box center [512, 218] width 199 height 104
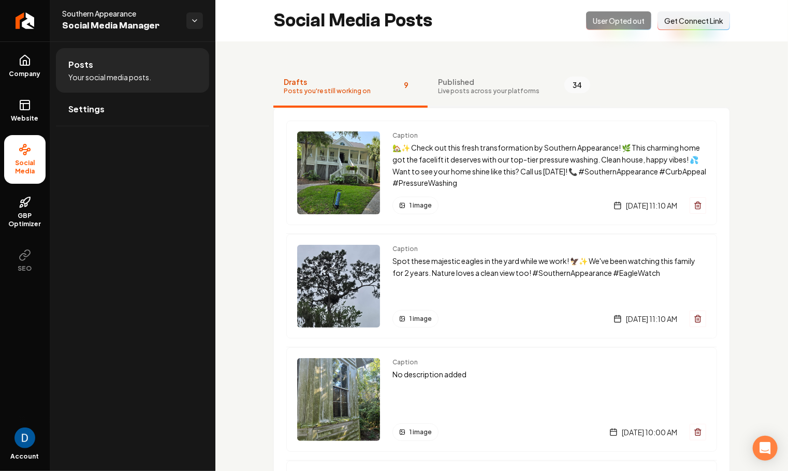
click at [463, 73] on button "Published Live posts across your platforms 34" at bounding box center [514, 86] width 173 height 41
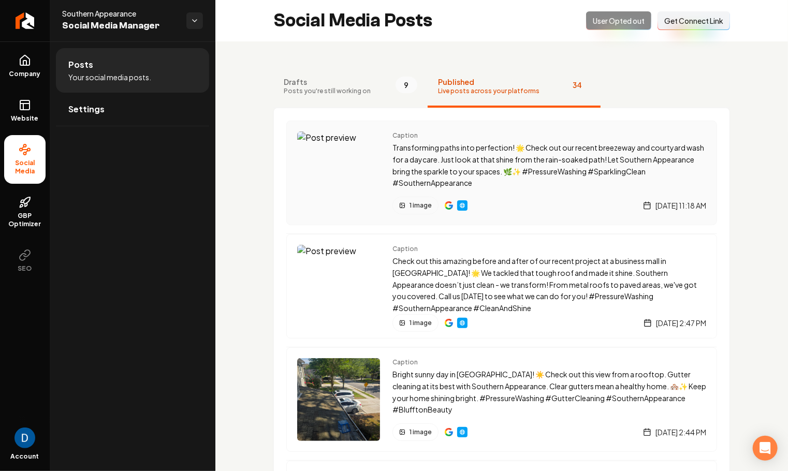
click at [462, 206] on img "Main content area" at bounding box center [462, 205] width 8 height 8
click at [448, 205] on img "Main content area" at bounding box center [449, 205] width 8 height 8
click at [333, 82] on span "Drafts" at bounding box center [327, 82] width 87 height 10
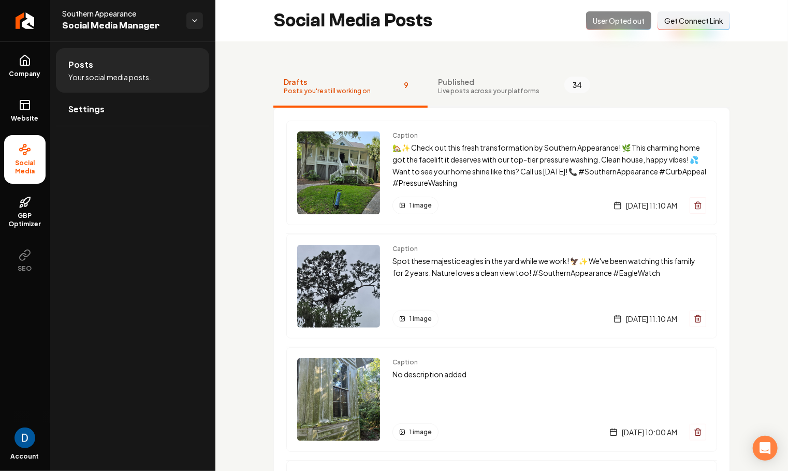
click at [457, 84] on span "Published" at bounding box center [488, 82] width 101 height 10
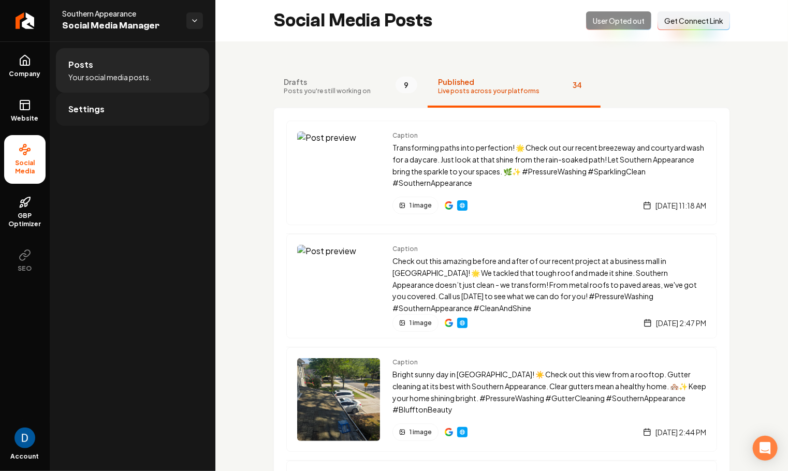
click at [143, 101] on link "Settings" at bounding box center [132, 109] width 153 height 33
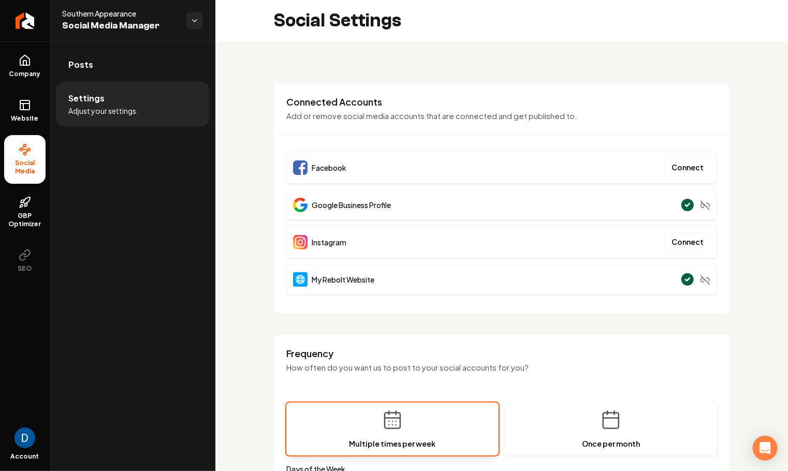
scroll to position [254, 0]
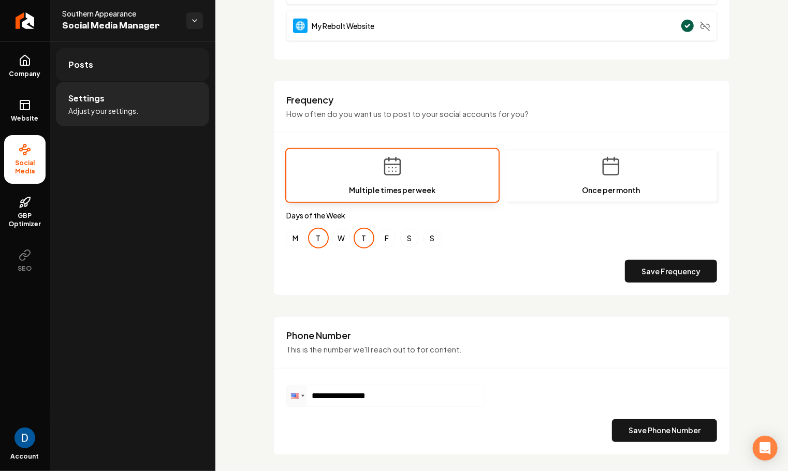
click at [101, 72] on link "Posts" at bounding box center [132, 64] width 153 height 33
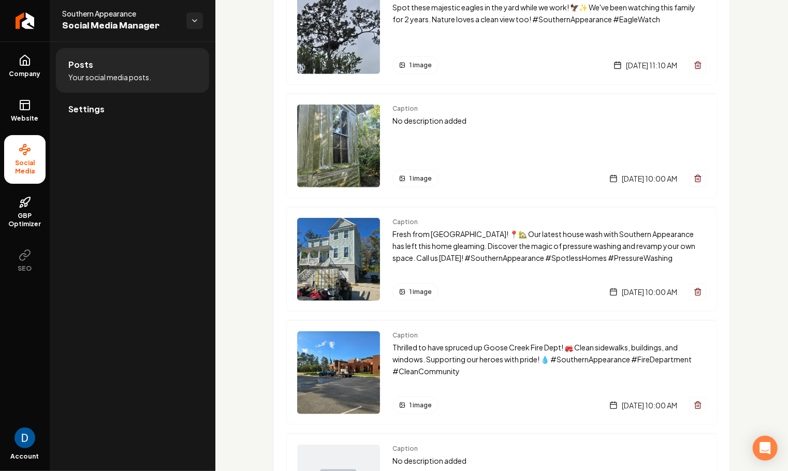
scroll to position [254, 0]
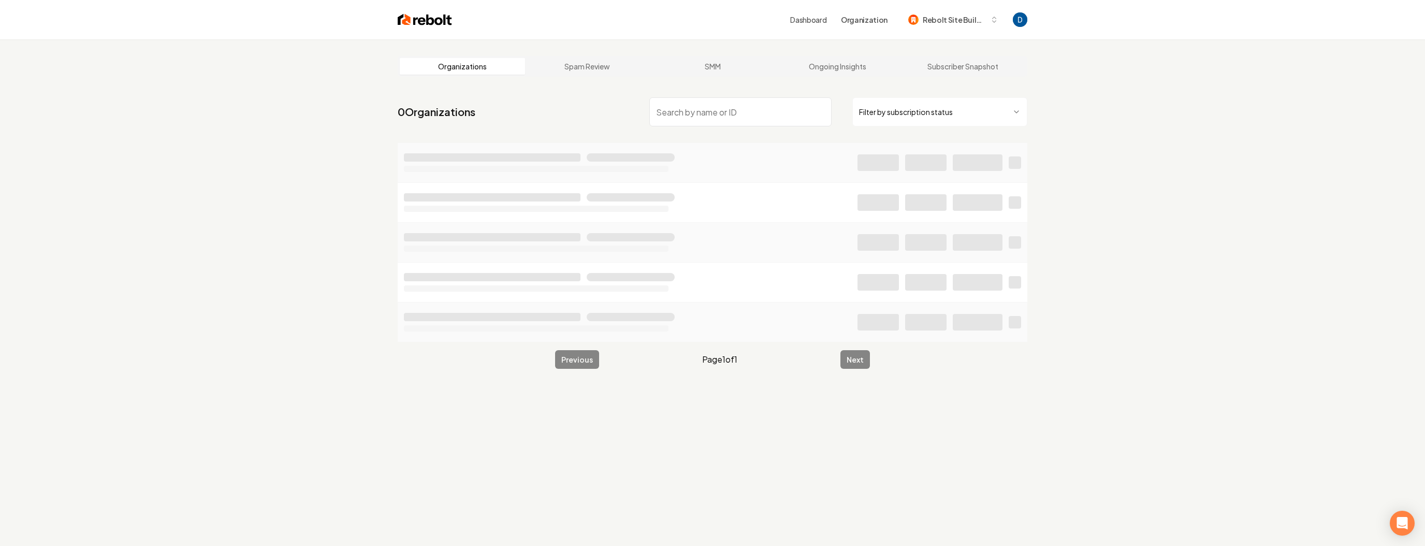
click at [732, 114] on input "search" at bounding box center [740, 111] width 182 height 29
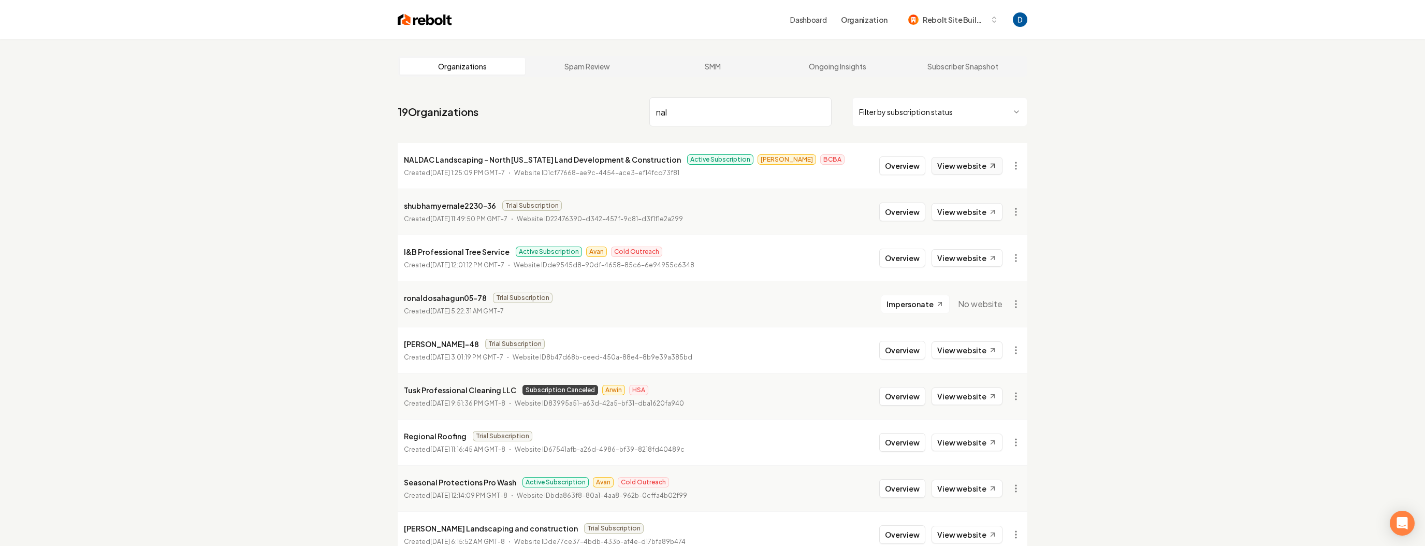
type input "nal"
click at [962, 165] on link "View website" at bounding box center [966, 166] width 71 height 18
click at [421, 160] on p "NALDAC Landscaping - North [US_STATE] Land Development & Construction" at bounding box center [542, 159] width 277 height 12
copy p "NALDAC"
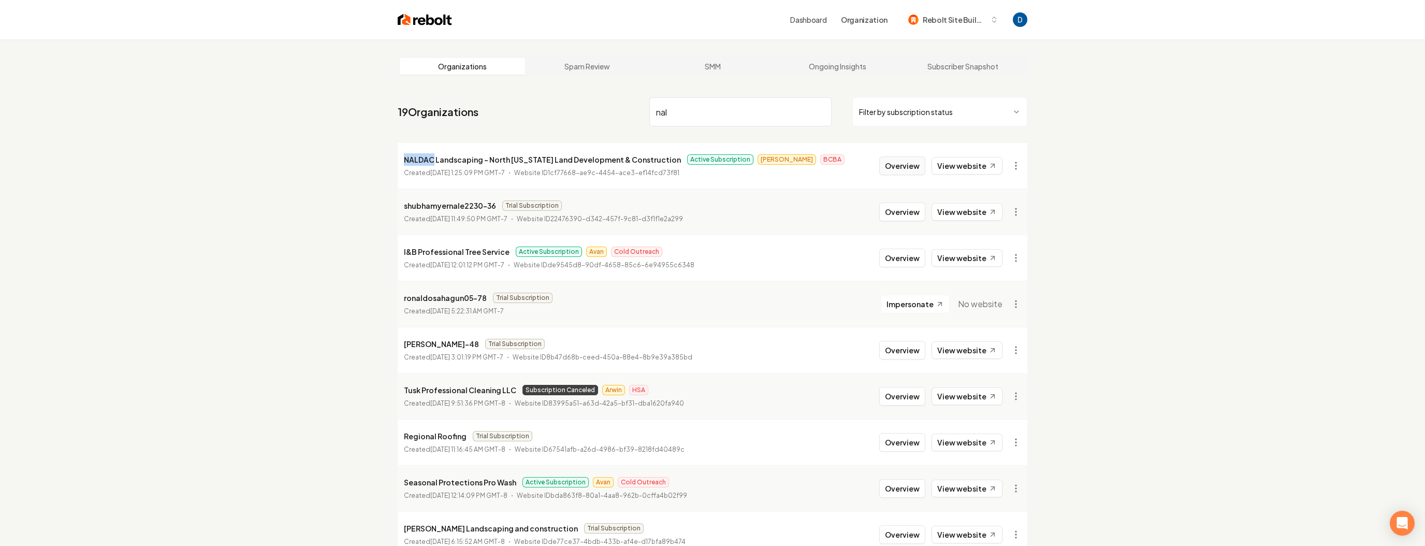
click at [912, 164] on button "Overview" at bounding box center [902, 165] width 46 height 19
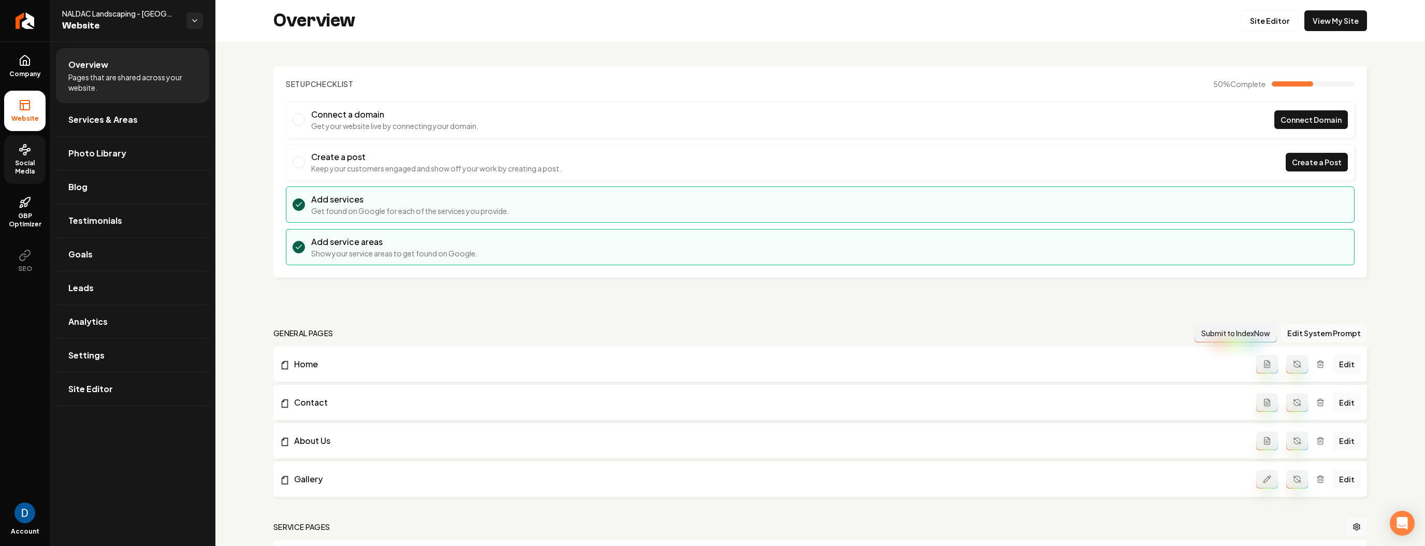
click at [29, 151] on icon at bounding box center [25, 149] width 12 height 12
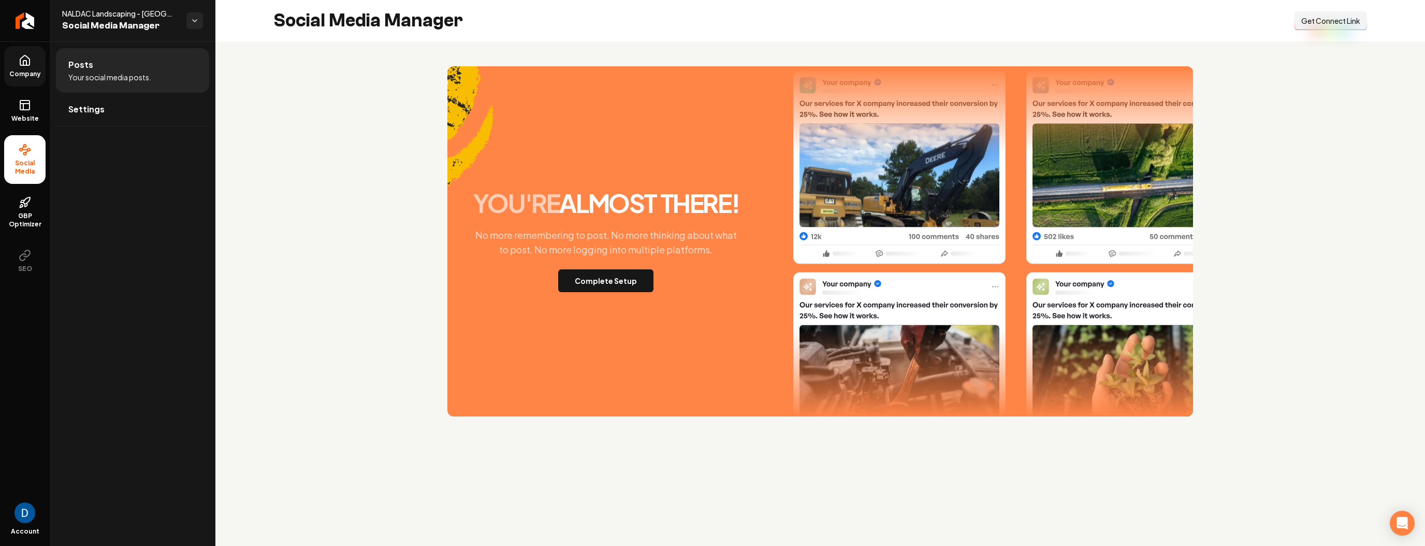
click at [21, 68] on link "Company" at bounding box center [24, 66] width 41 height 40
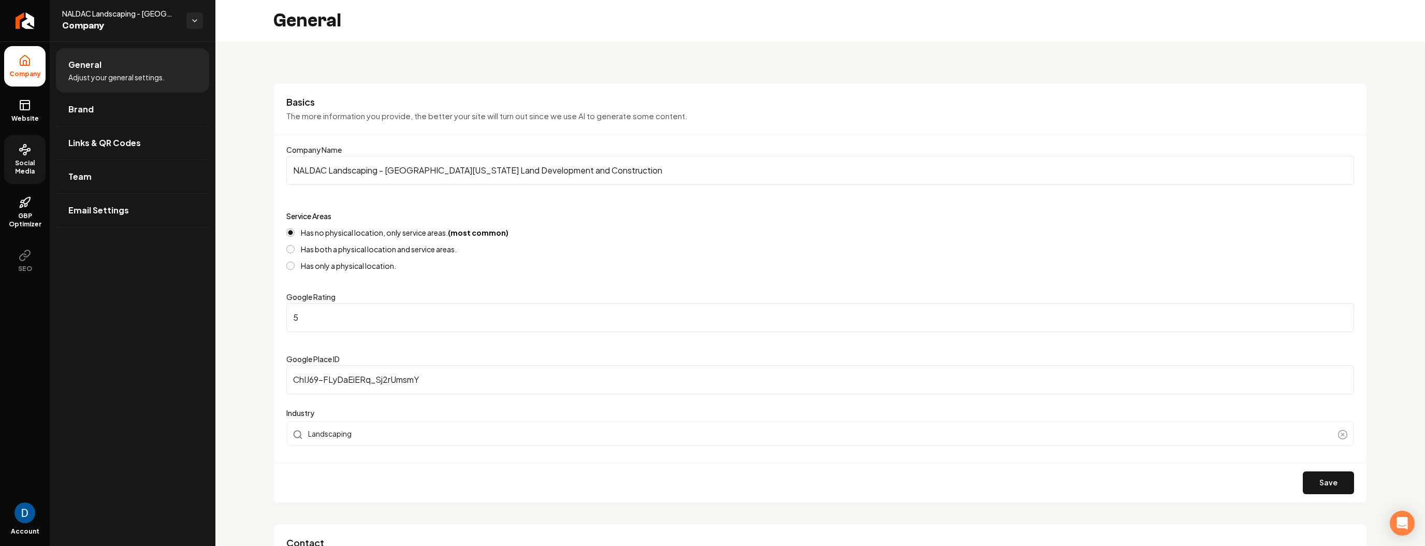
click at [100, 9] on span "NALDAC Landscaping - [GEOGRAPHIC_DATA][US_STATE] Land Development and Construct…" at bounding box center [120, 13] width 116 height 10
click at [86, 14] on span "NALDAC Landscaping - [GEOGRAPHIC_DATA][US_STATE] Land Development and Construct…" at bounding box center [120, 13] width 116 height 10
drag, startPoint x: 64, startPoint y: 13, endPoint x: 90, endPoint y: 14, distance: 25.9
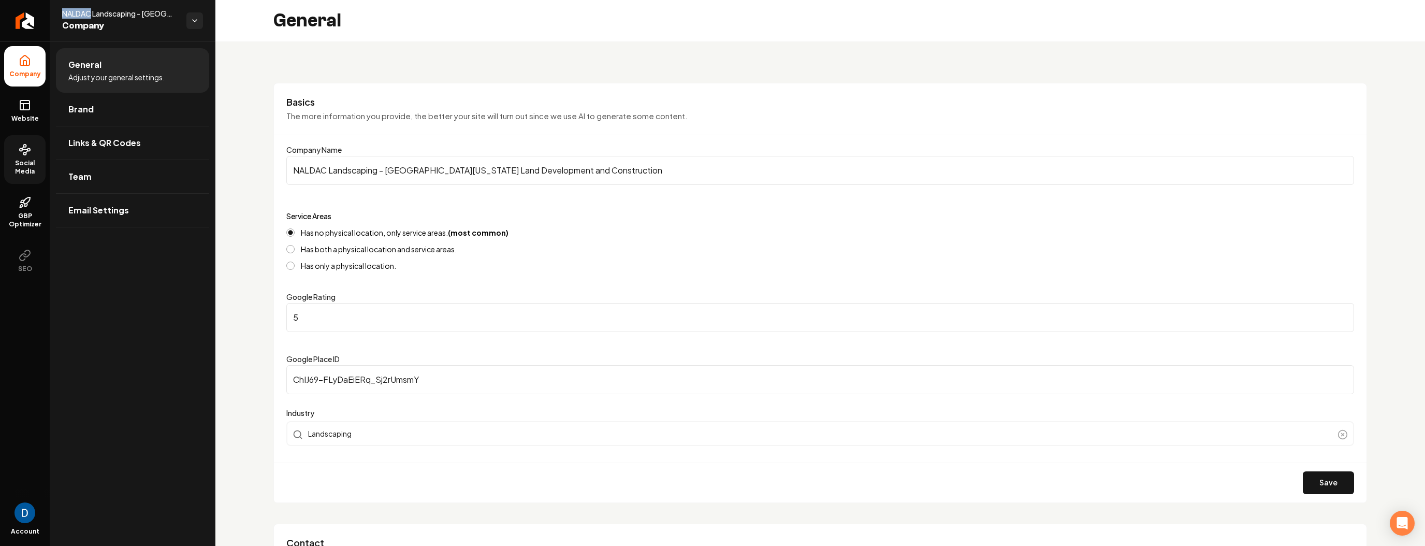
click at [90, 14] on span "NALDAC Landscaping - [GEOGRAPHIC_DATA][US_STATE] Land Development and Construct…" at bounding box center [120, 13] width 116 height 10
copy span "NALDAC"
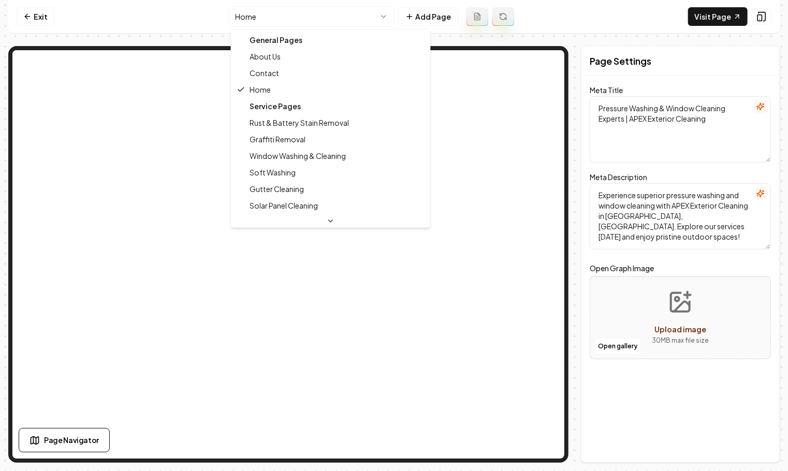
click at [327, 19] on html "Computer Required This feature is only available on a computer. Please switch t…" at bounding box center [394, 235] width 788 height 471
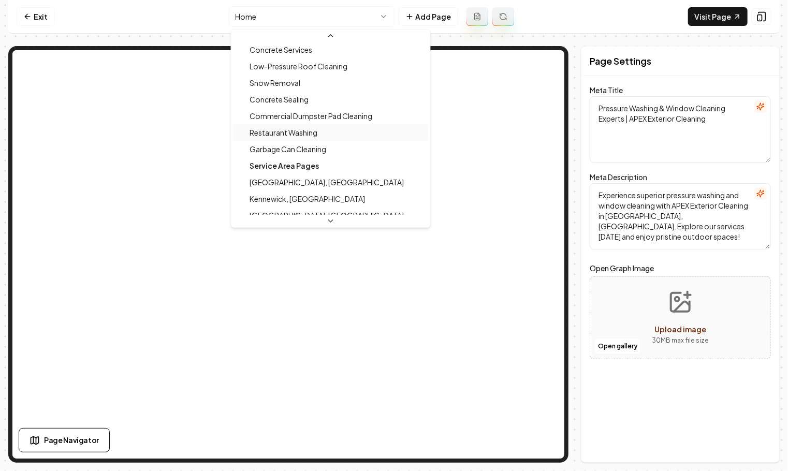
scroll to position [335, 0]
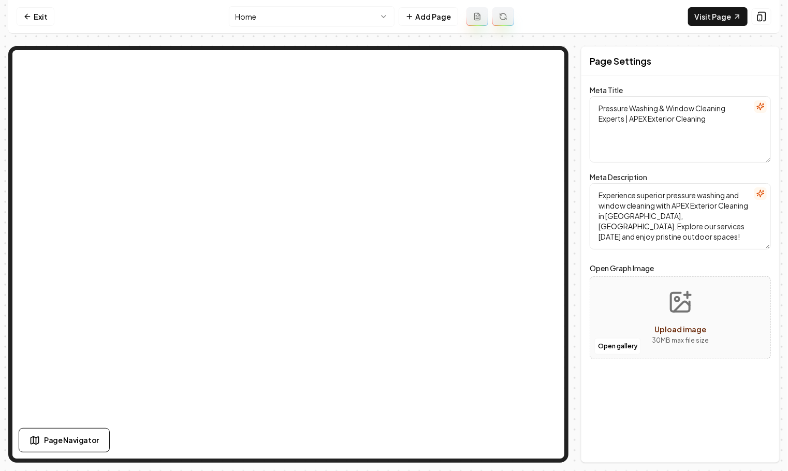
click at [326, 17] on html "Computer Required This feature is only available on a computer. Please switch t…" at bounding box center [394, 235] width 788 height 471
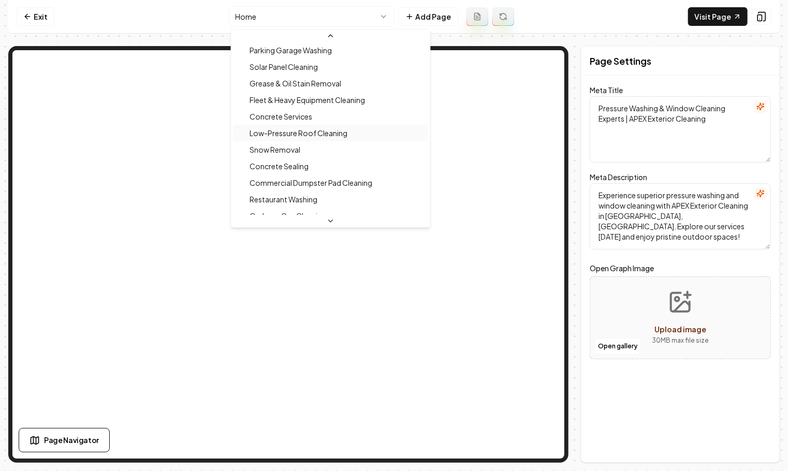
scroll to position [275, 0]
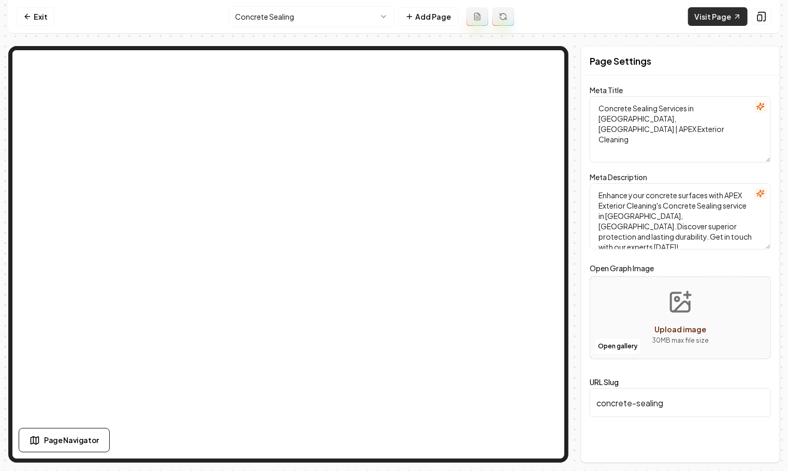
click at [711, 16] on link "Visit Page" at bounding box center [718, 16] width 60 height 19
click at [23, 12] on icon at bounding box center [27, 16] width 8 height 8
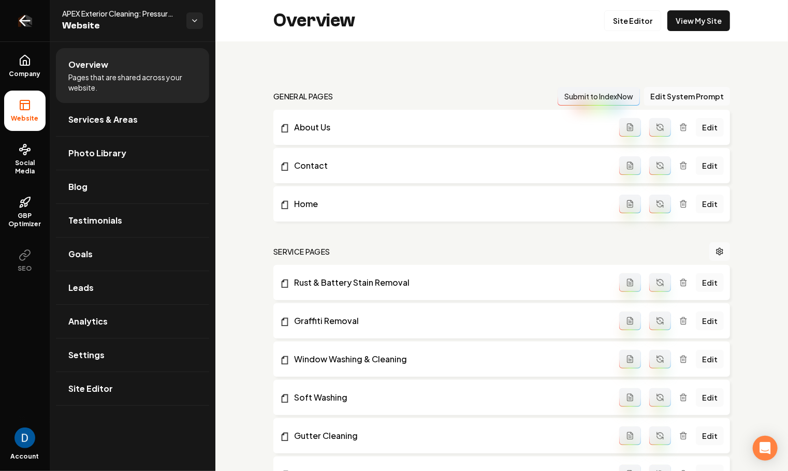
click at [20, 36] on link "Return to dashboard" at bounding box center [25, 20] width 50 height 41
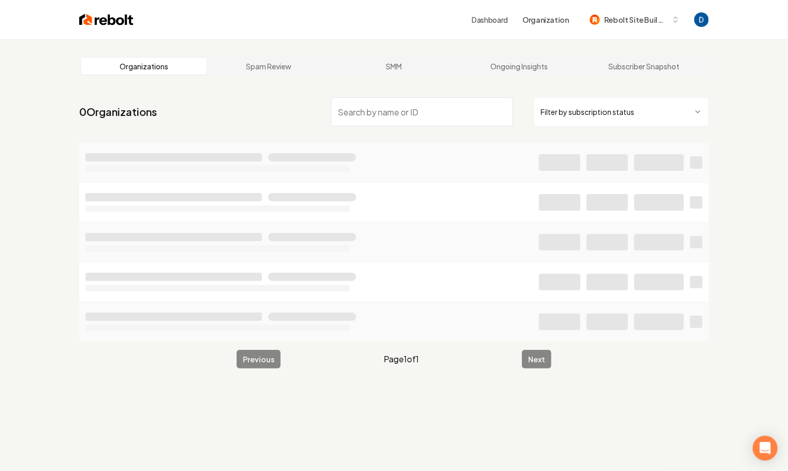
click at [366, 121] on input "search" at bounding box center [422, 111] width 182 height 29
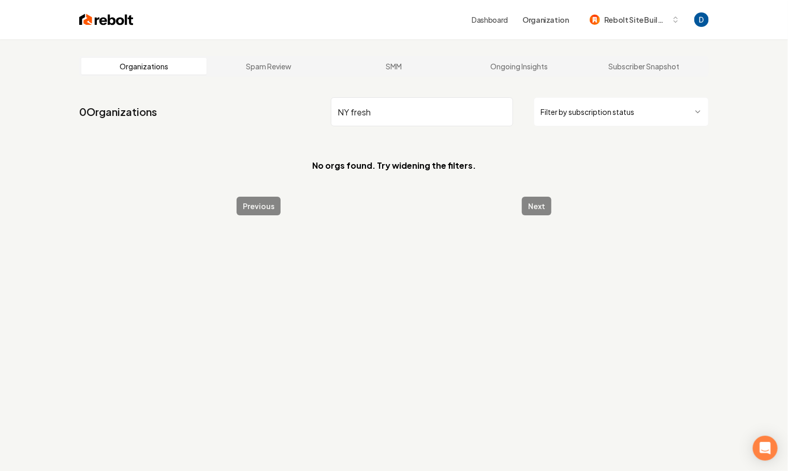
click at [359, 118] on input "NY fresh" at bounding box center [422, 111] width 182 height 29
type input "N"
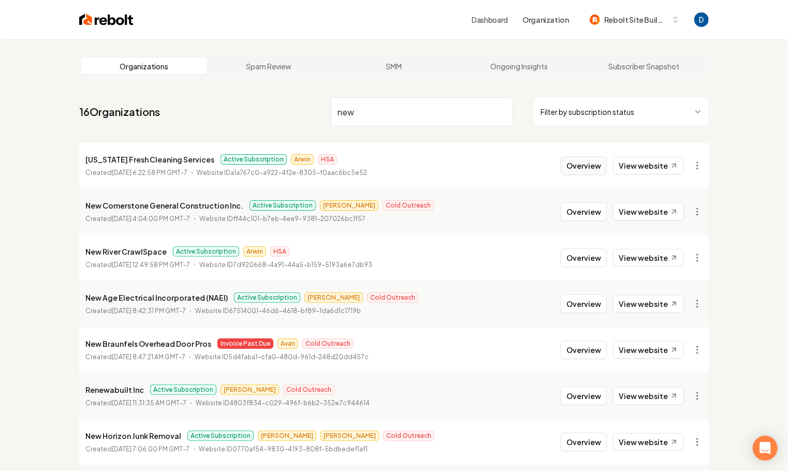
type input "new"
click at [577, 163] on button "Overview" at bounding box center [584, 165] width 46 height 19
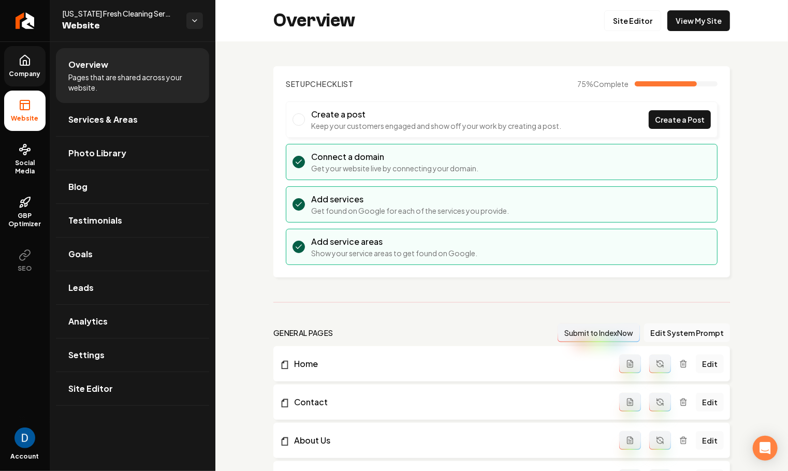
click at [26, 72] on span "Company" at bounding box center [25, 74] width 40 height 8
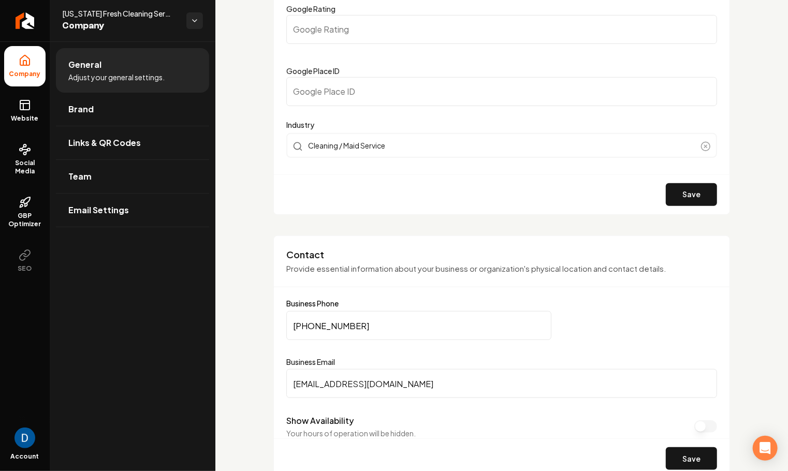
scroll to position [357, 0]
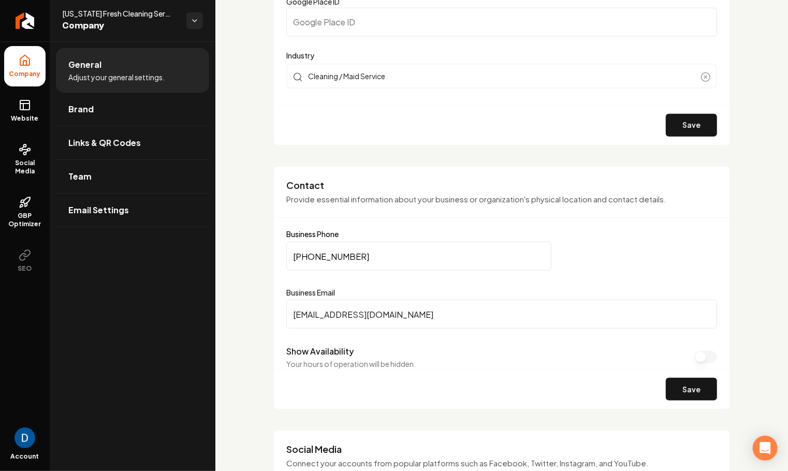
click at [357, 255] on input "[PHONE_NUMBER]" at bounding box center [418, 256] width 265 height 29
paste input "908-7110"
type input "[PHONE_NUMBER]"
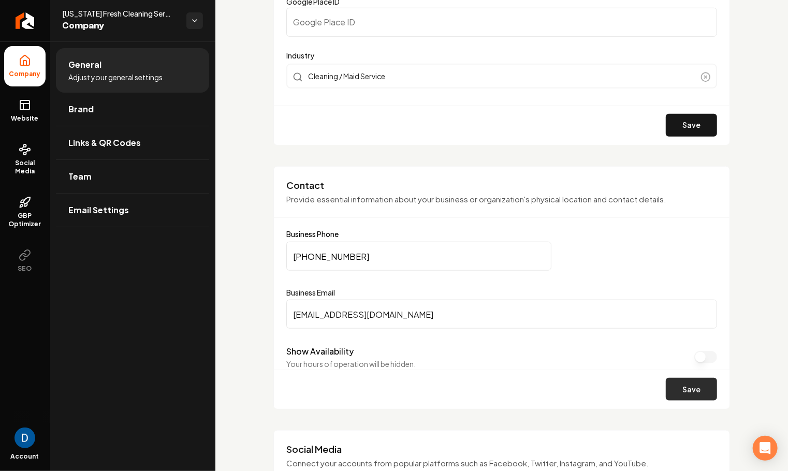
click at [695, 378] on button "Save" at bounding box center [691, 389] width 51 height 23
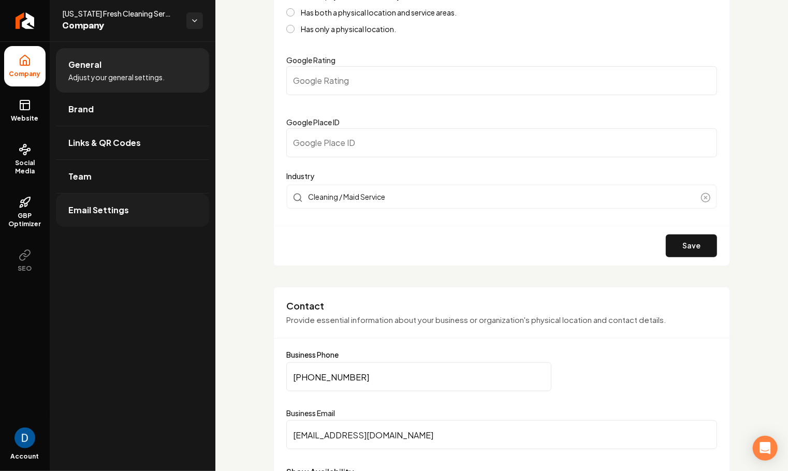
scroll to position [0, 0]
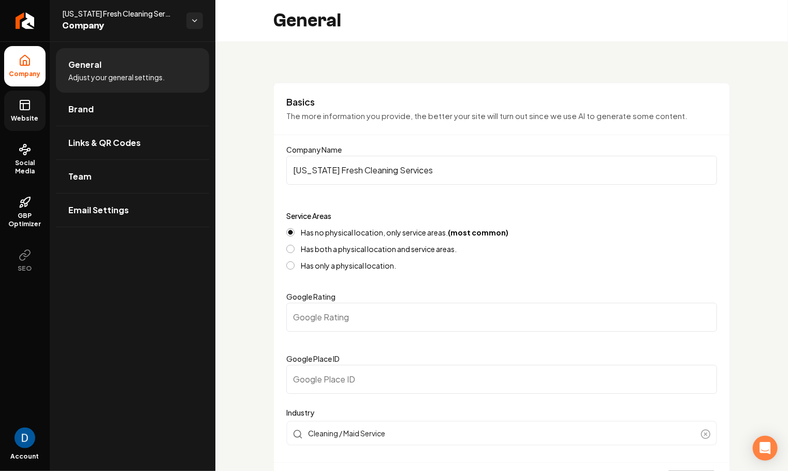
click at [21, 112] on link "Website" at bounding box center [24, 111] width 41 height 40
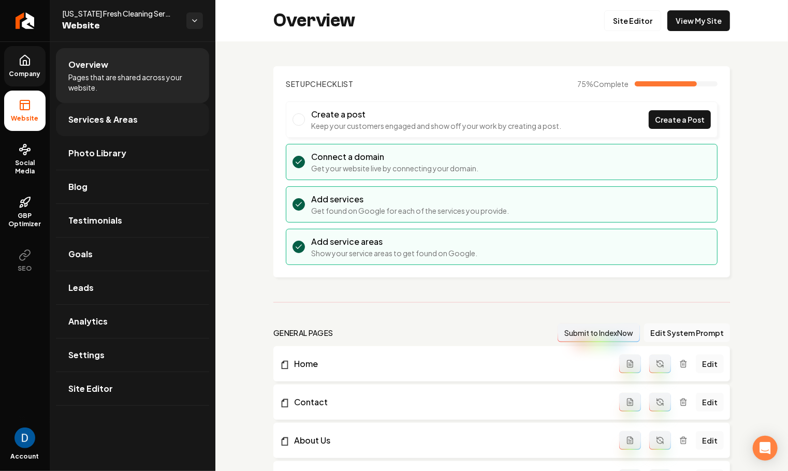
click at [143, 121] on link "Services & Areas" at bounding box center [132, 119] width 153 height 33
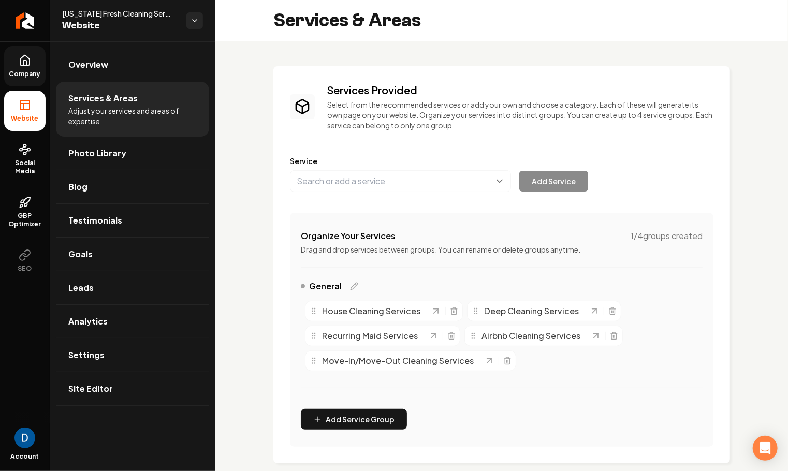
scroll to position [184, 0]
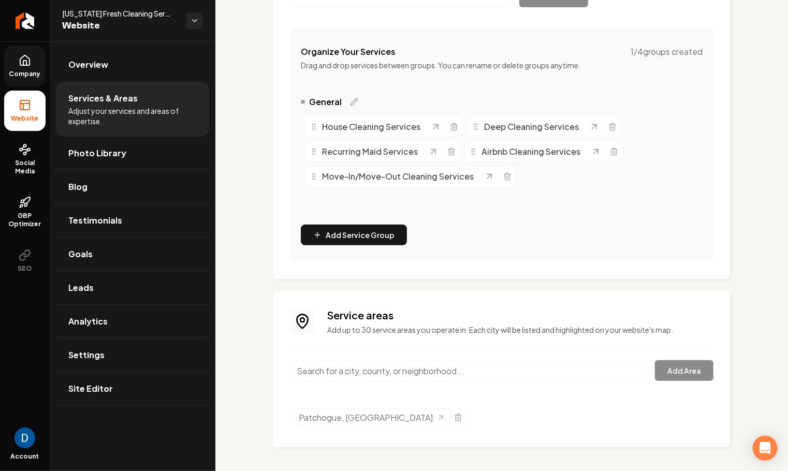
click at [369, 374] on input "Main content area" at bounding box center [468, 371] width 357 height 22
paste input "Patchogue, [GEOGRAPHIC_DATA]"
click at [690, 369] on button "Add Area" at bounding box center [684, 370] width 59 height 21
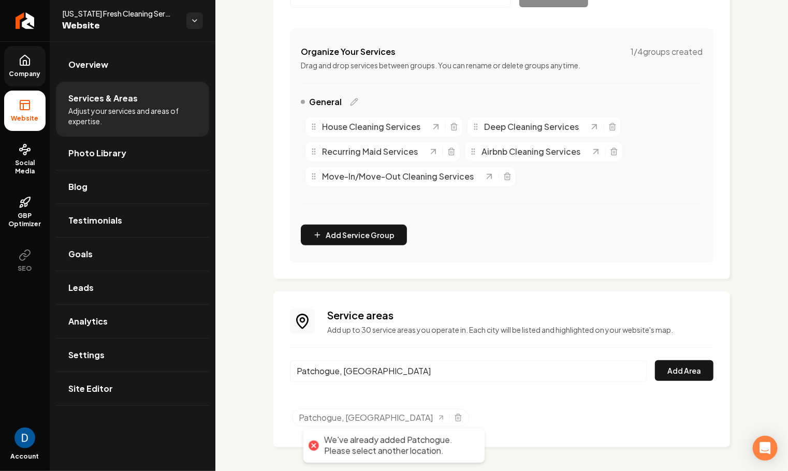
click at [390, 367] on input "Patchogue, [GEOGRAPHIC_DATA]" at bounding box center [468, 371] width 357 height 22
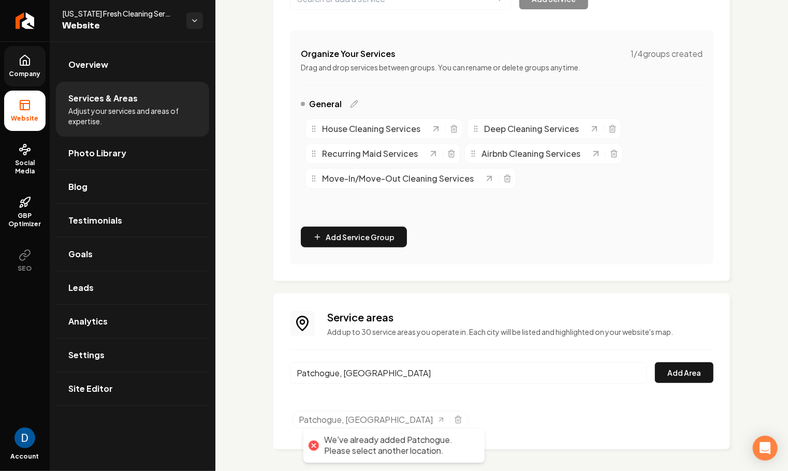
click at [390, 367] on input "Patchogue, [GEOGRAPHIC_DATA]" at bounding box center [468, 373] width 357 height 22
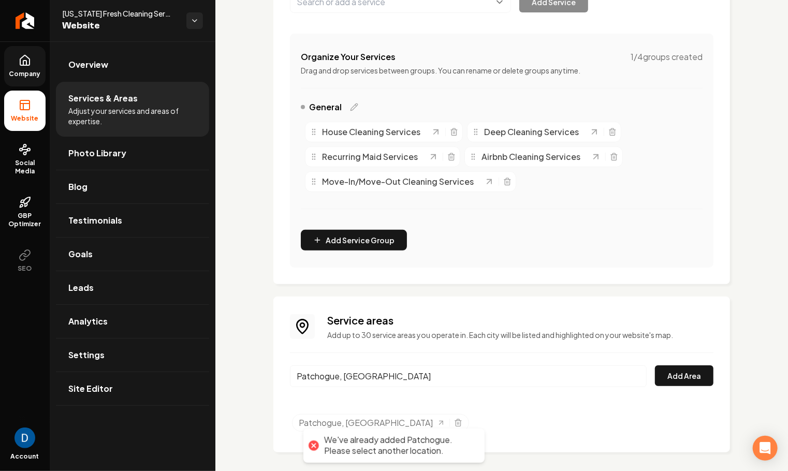
click at [390, 367] on input "Patchogue, [GEOGRAPHIC_DATA]" at bounding box center [468, 377] width 357 height 22
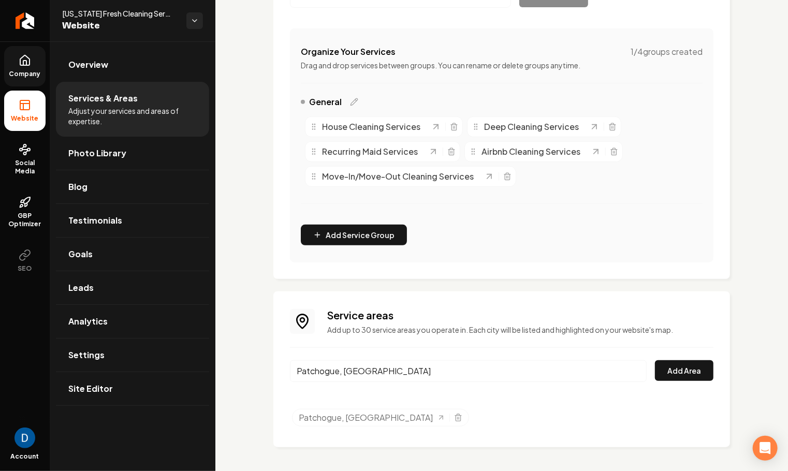
click at [314, 374] on input "Patchogue, [GEOGRAPHIC_DATA]" at bounding box center [468, 371] width 357 height 22
paste input "Holbrook"
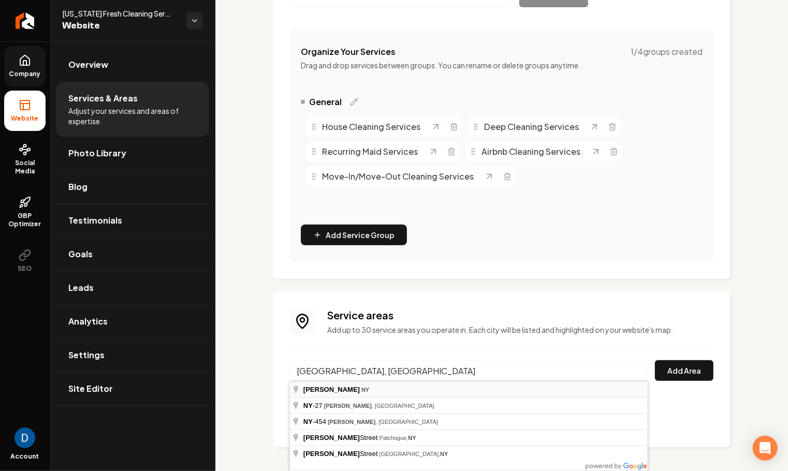
type input "[GEOGRAPHIC_DATA], [GEOGRAPHIC_DATA]"
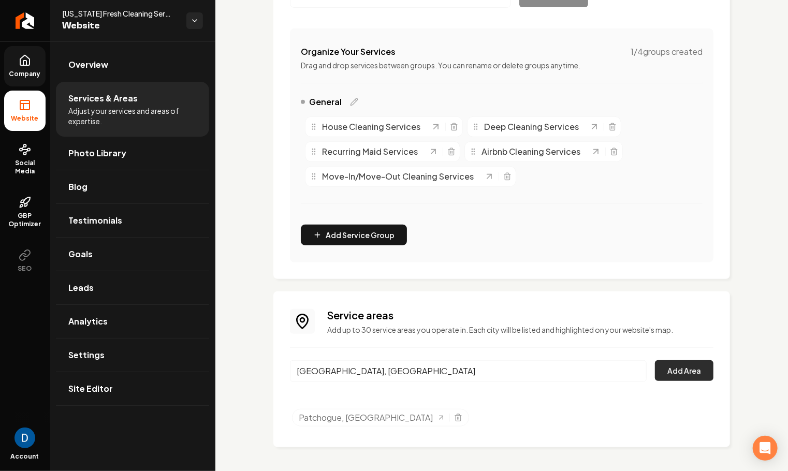
click at [710, 370] on button "Add Area" at bounding box center [684, 370] width 59 height 21
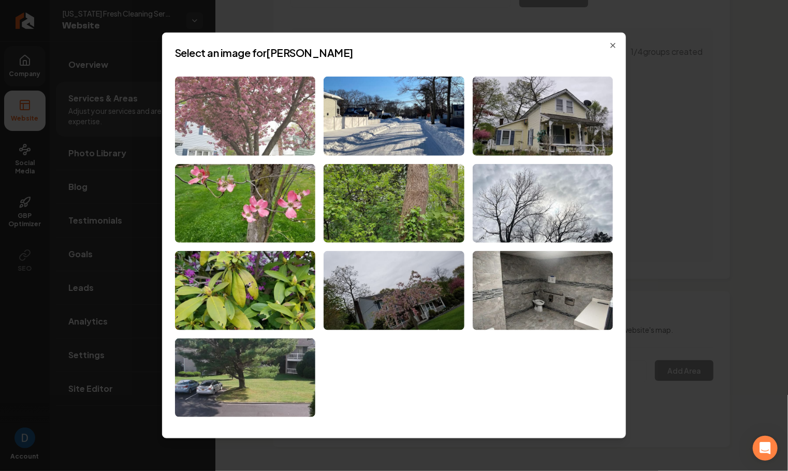
click at [273, 107] on img at bounding box center [245, 116] width 140 height 79
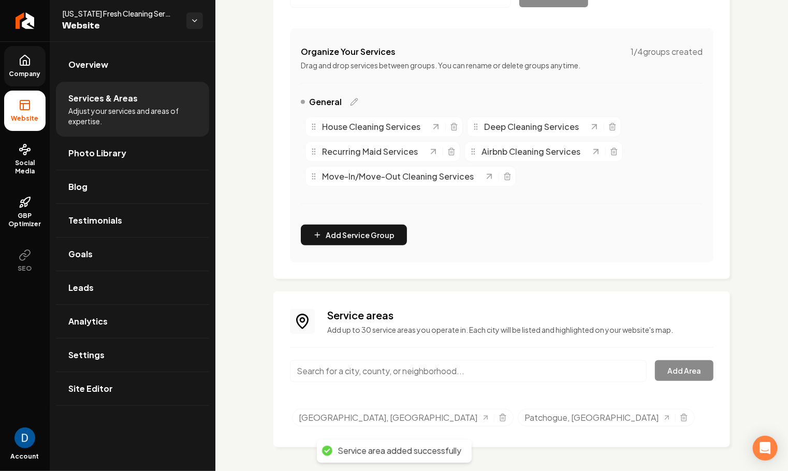
click at [375, 367] on input "Main content area" at bounding box center [468, 371] width 357 height 22
paste input "[GEOGRAPHIC_DATA], [GEOGRAPHIC_DATA]"
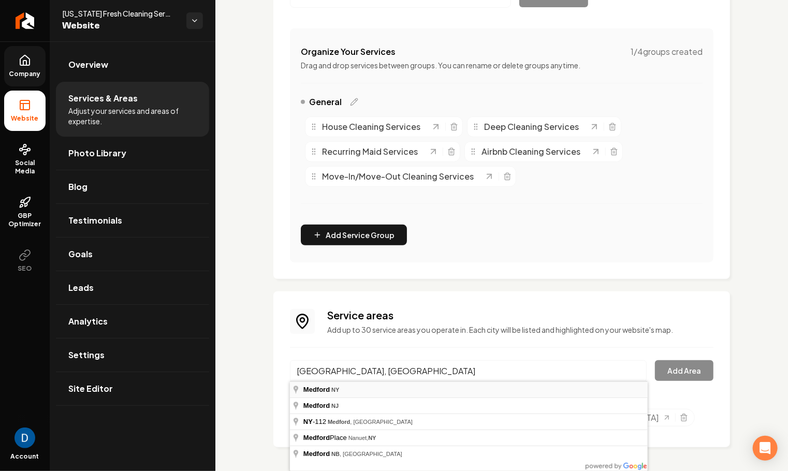
type input "[GEOGRAPHIC_DATA], [GEOGRAPHIC_DATA]"
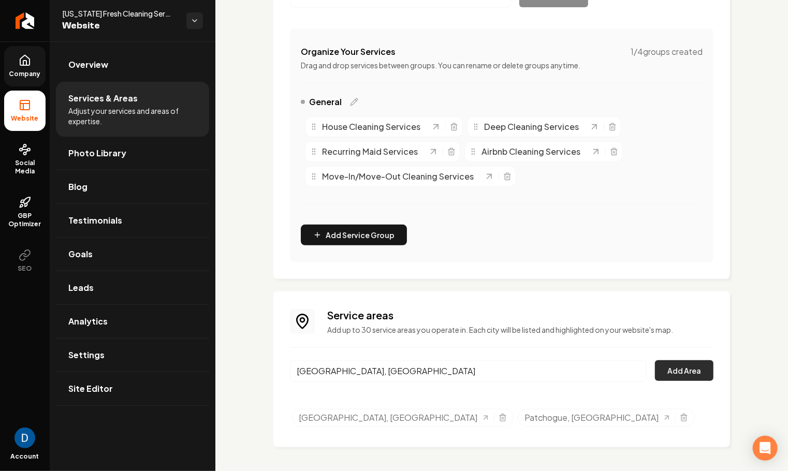
click at [693, 372] on button "Add Area" at bounding box center [684, 370] width 59 height 21
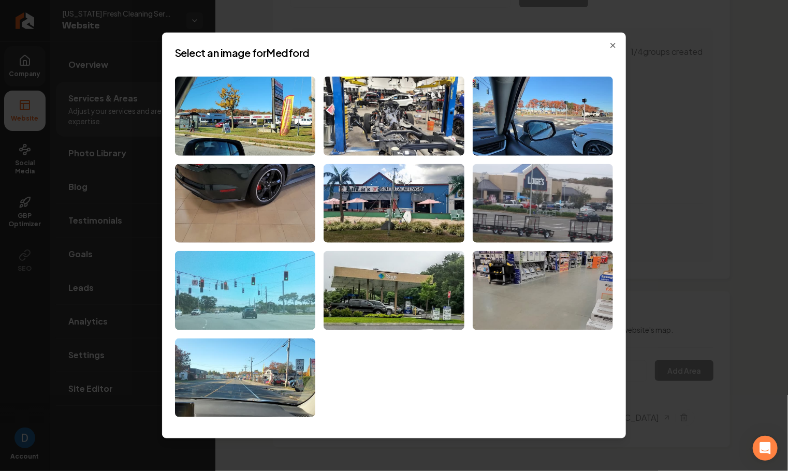
click at [260, 270] on img at bounding box center [245, 290] width 140 height 79
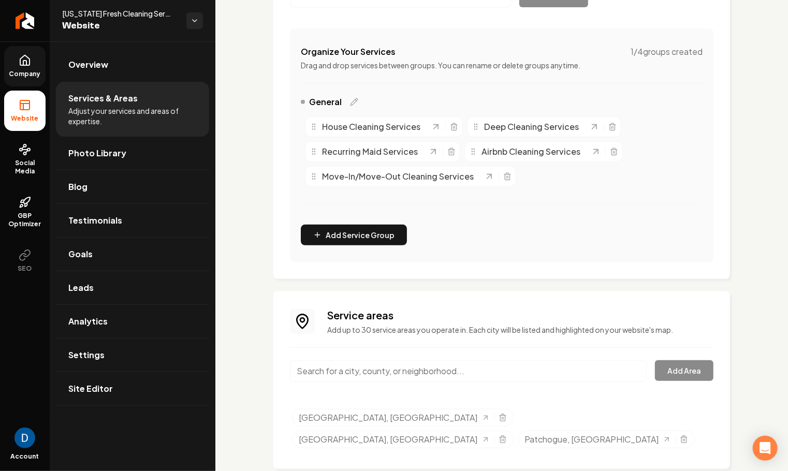
click at [351, 368] on input "Main content area" at bounding box center [468, 371] width 357 height 22
paste input "Bayport. NY"
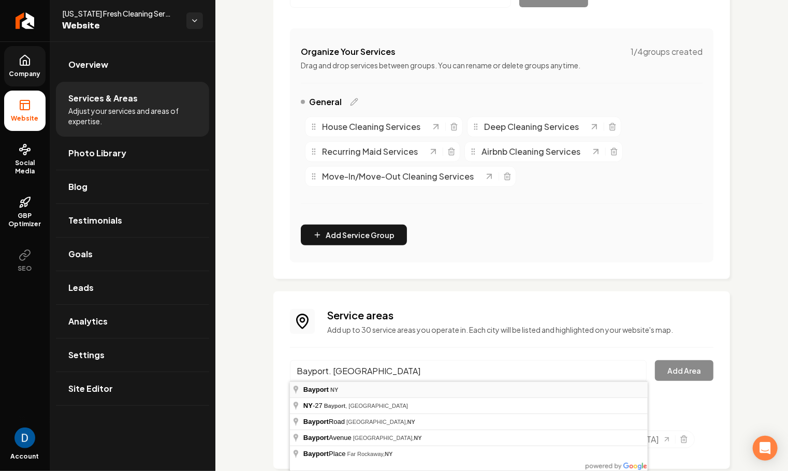
type input "[GEOGRAPHIC_DATA], [GEOGRAPHIC_DATA]"
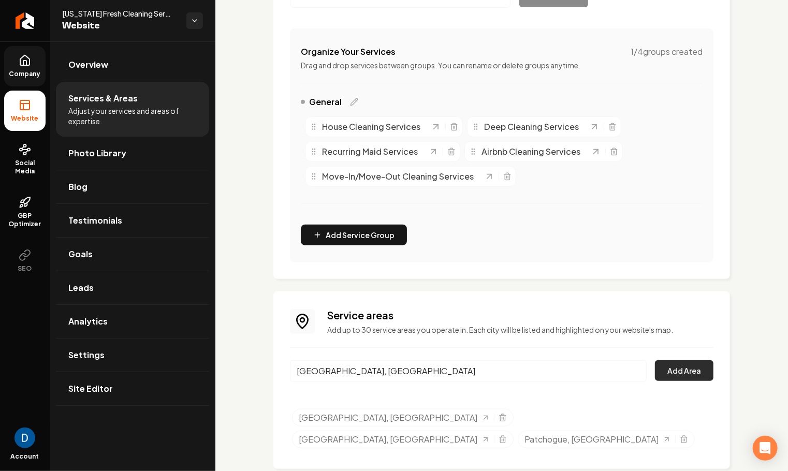
click at [710, 364] on button "Add Area" at bounding box center [684, 370] width 59 height 21
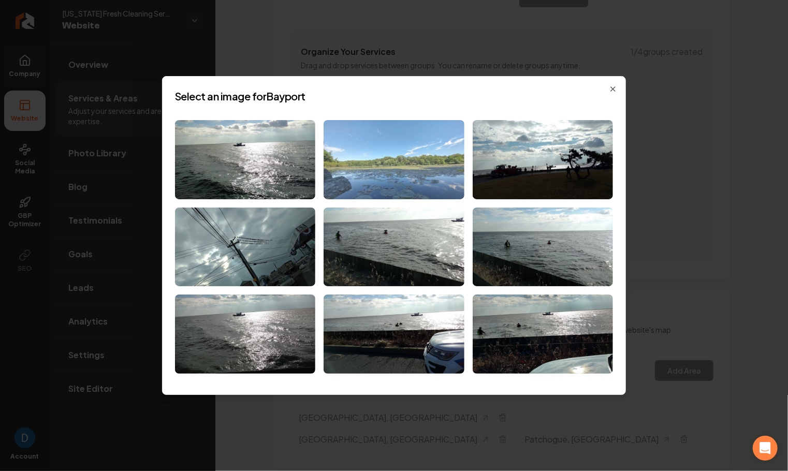
click at [428, 162] on img at bounding box center [394, 159] width 140 height 79
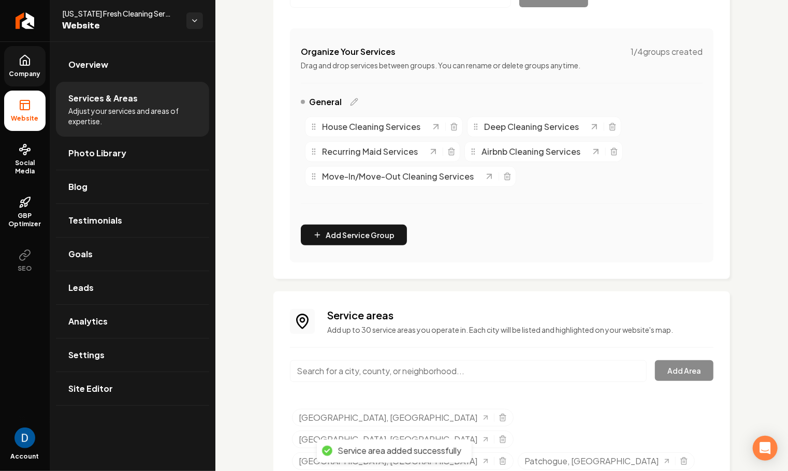
click at [388, 366] on input "Main content area" at bounding box center [468, 371] width 357 height 22
paste input "[GEOGRAPHIC_DATA], [GEOGRAPHIC_DATA]"
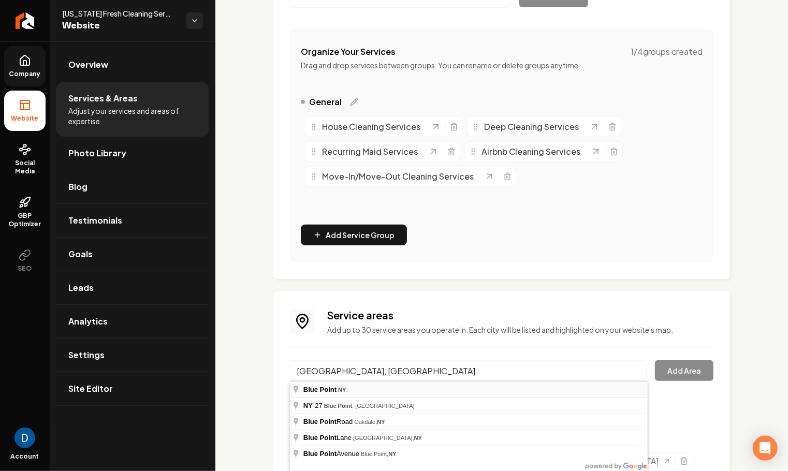
type input "[GEOGRAPHIC_DATA], [GEOGRAPHIC_DATA]"
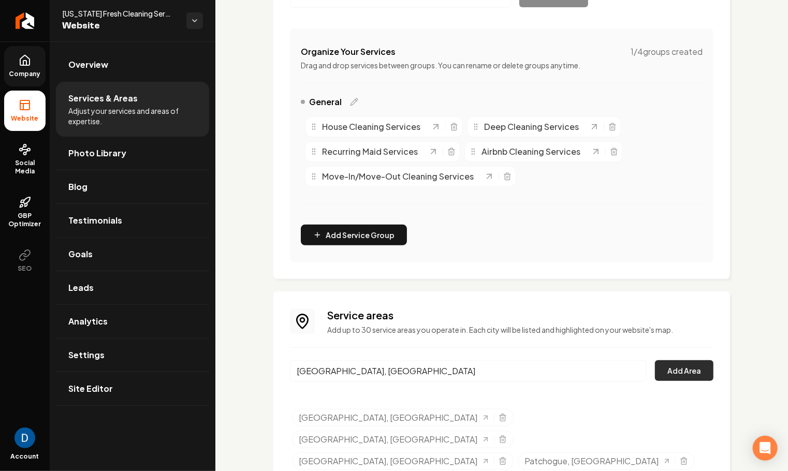
click at [678, 376] on button "Add Area" at bounding box center [684, 370] width 59 height 21
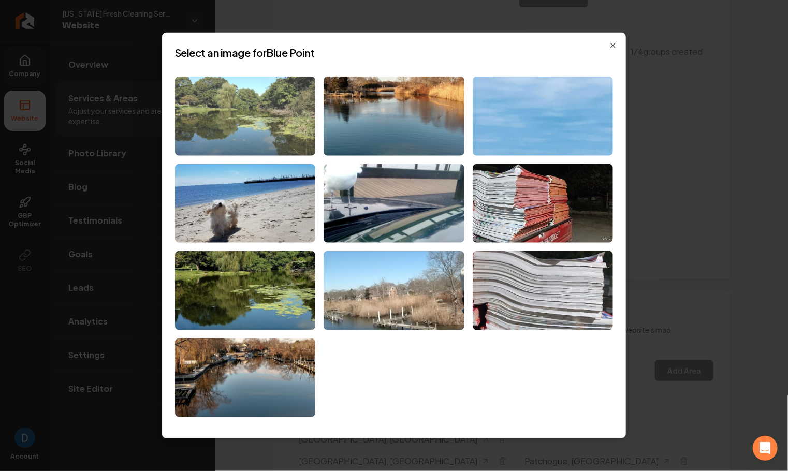
click at [255, 120] on img at bounding box center [245, 116] width 140 height 79
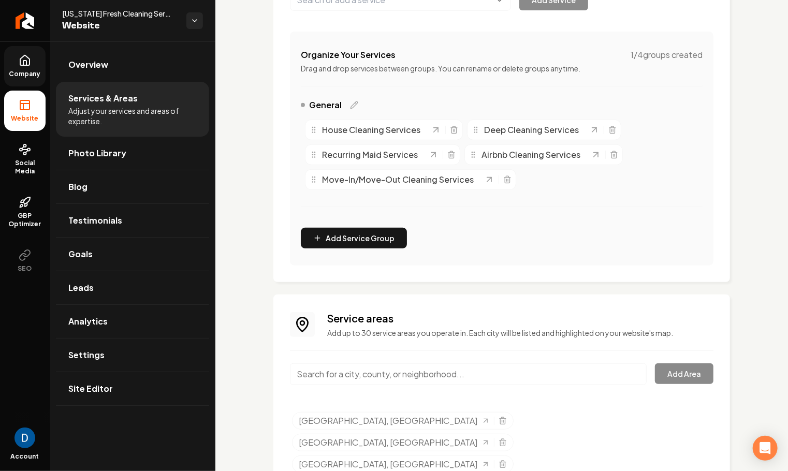
scroll to position [206, 0]
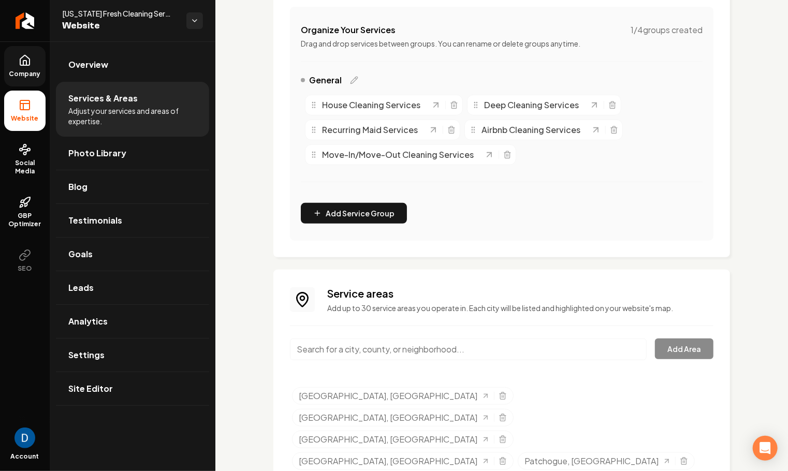
click at [453, 352] on input "Main content area" at bounding box center [468, 350] width 357 height 22
paste input "[GEOGRAPHIC_DATA], [GEOGRAPHIC_DATA]"
click at [681, 344] on button "Add Area" at bounding box center [684, 349] width 59 height 21
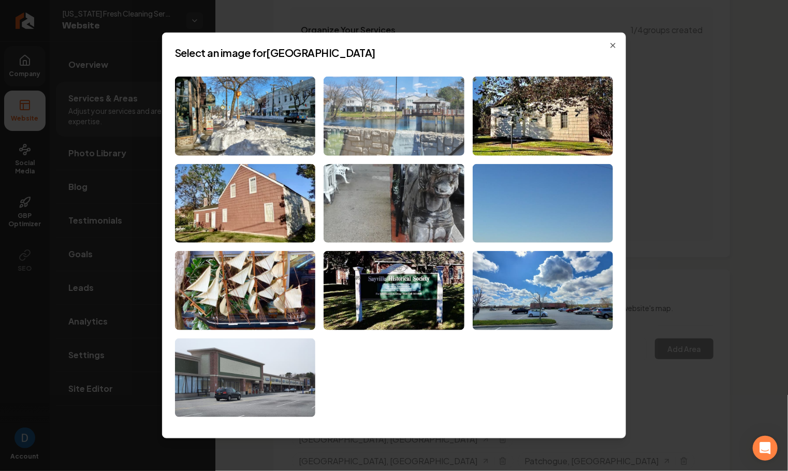
click at [353, 101] on img at bounding box center [394, 116] width 140 height 79
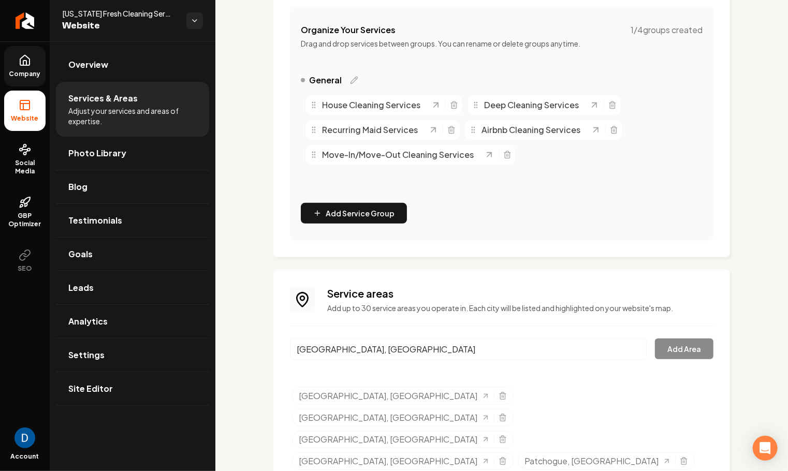
click at [430, 341] on input "[GEOGRAPHIC_DATA], [GEOGRAPHIC_DATA]" at bounding box center [468, 350] width 357 height 22
paste input "Ronkonkoma"
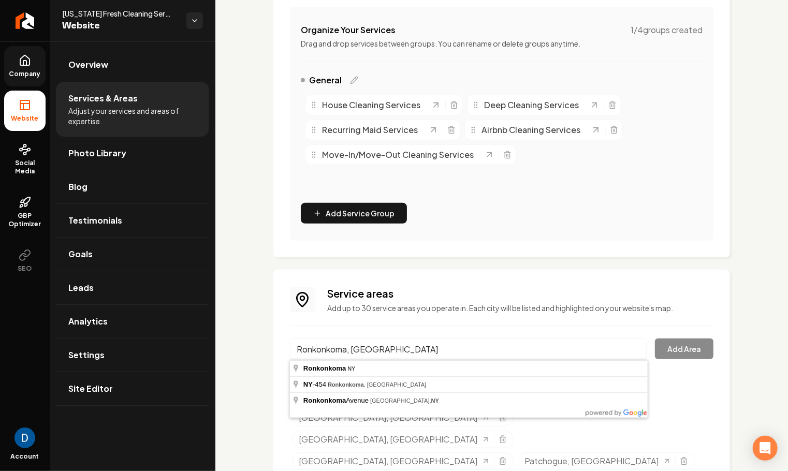
type input "Ronkonkoma, [GEOGRAPHIC_DATA]"
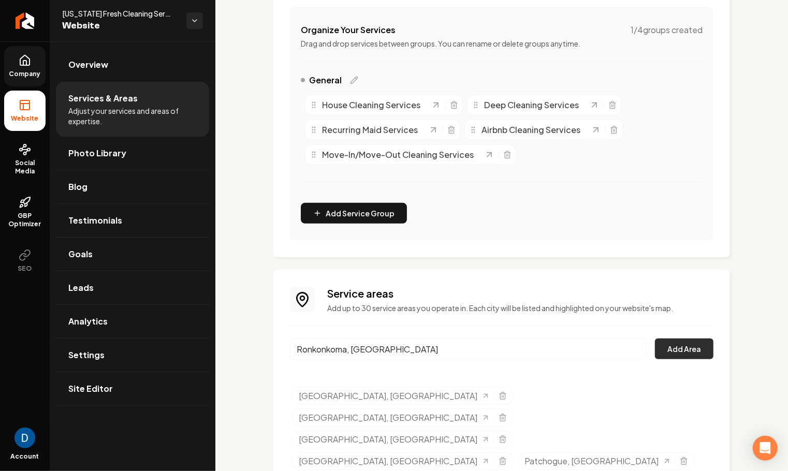
click at [666, 352] on button "Add Area" at bounding box center [684, 349] width 59 height 21
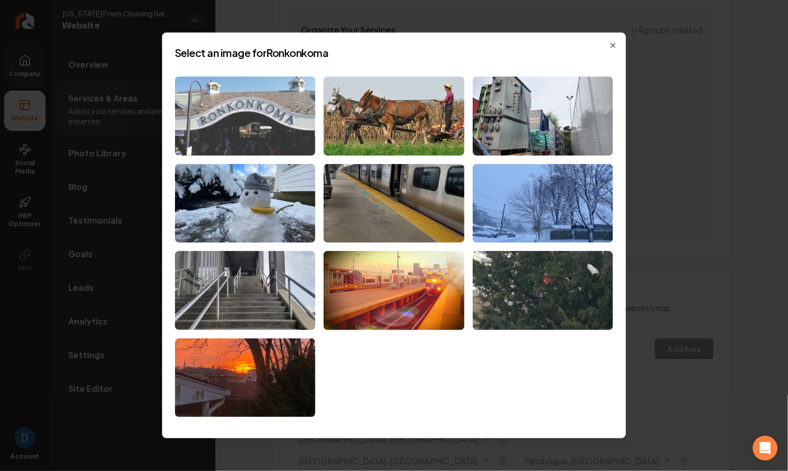
click at [284, 115] on img at bounding box center [245, 116] width 140 height 79
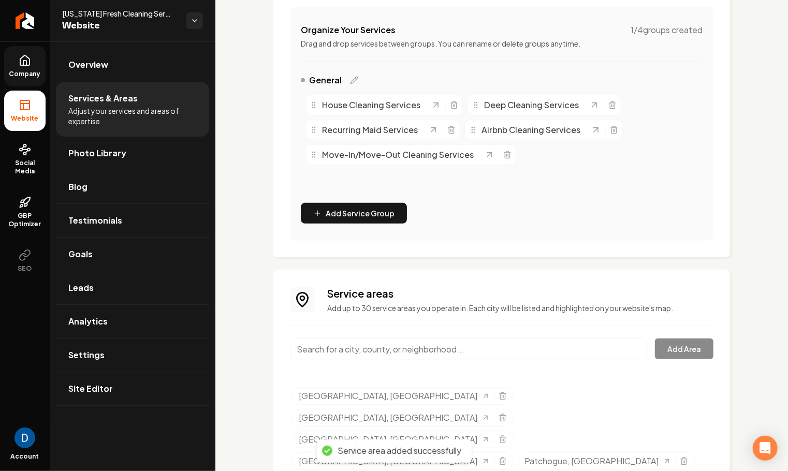
click at [401, 346] on input "Main content area" at bounding box center [468, 350] width 357 height 22
paste input "Centereach, [GEOGRAPHIC_DATA]"
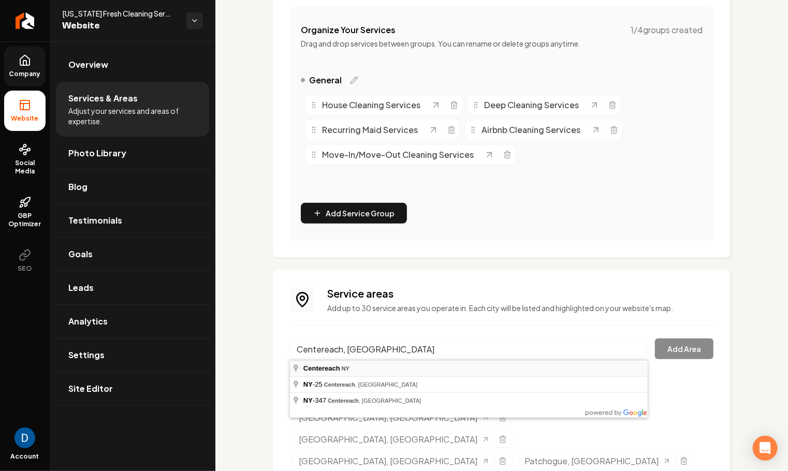
type input "Centereach, [GEOGRAPHIC_DATA]"
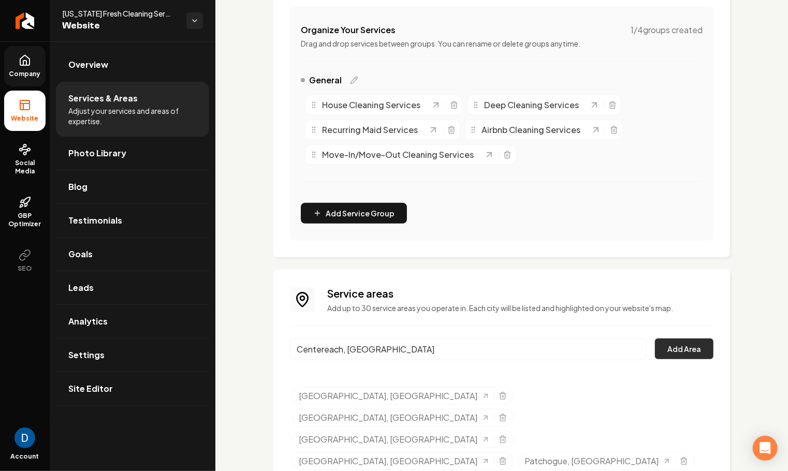
click at [706, 355] on button "Add Area" at bounding box center [684, 349] width 59 height 21
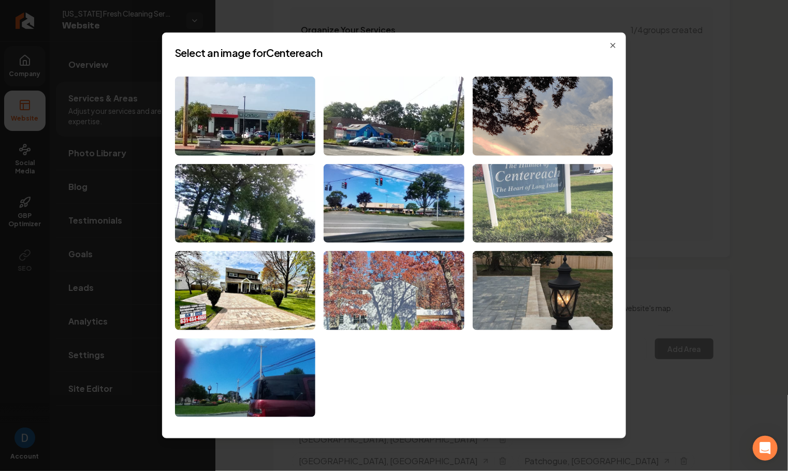
click at [564, 210] on img at bounding box center [543, 203] width 140 height 79
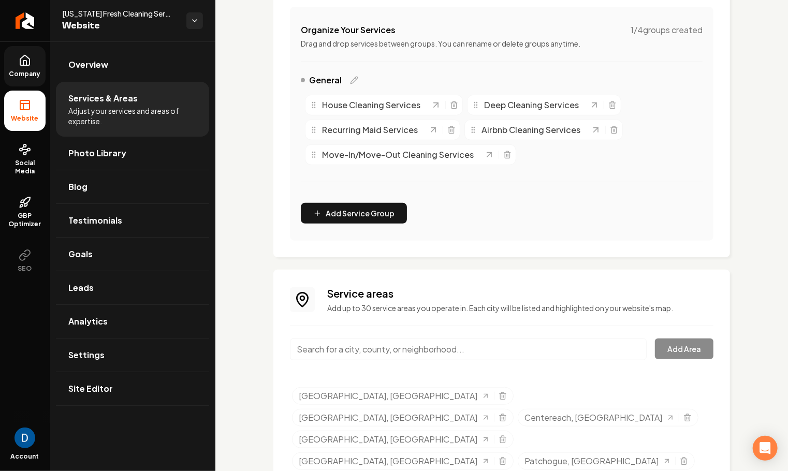
click at [340, 352] on input "Main content area" at bounding box center [468, 350] width 357 height 22
paste input "Selden. NY"
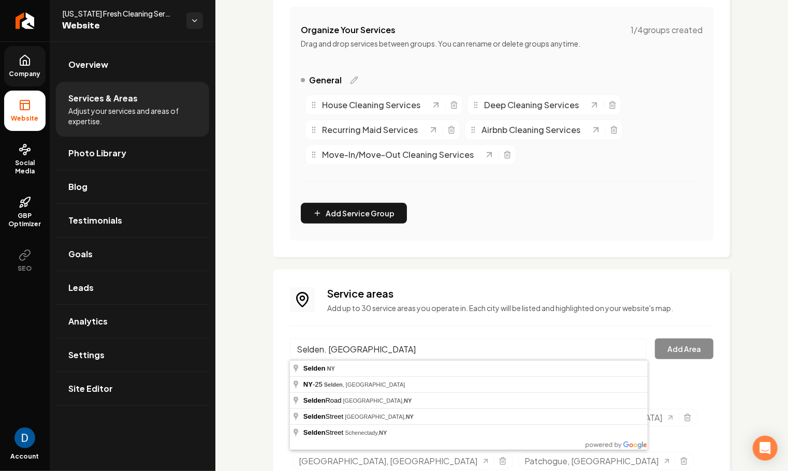
type input "[GEOGRAPHIC_DATA], [GEOGRAPHIC_DATA]"
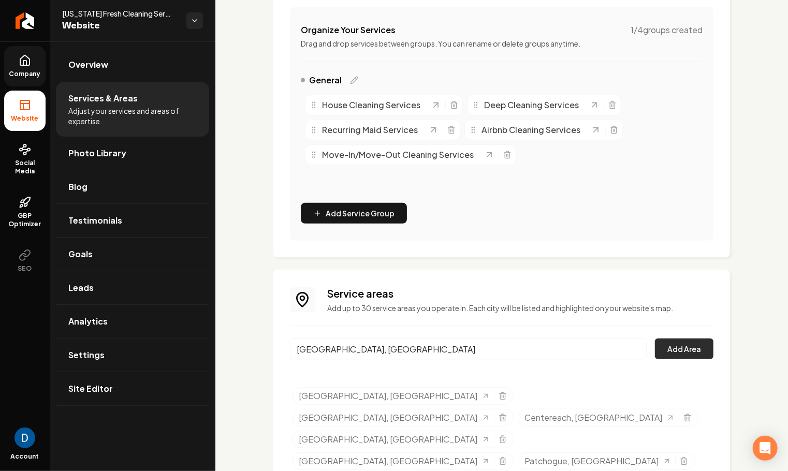
click at [680, 344] on button "Add Area" at bounding box center [684, 349] width 59 height 21
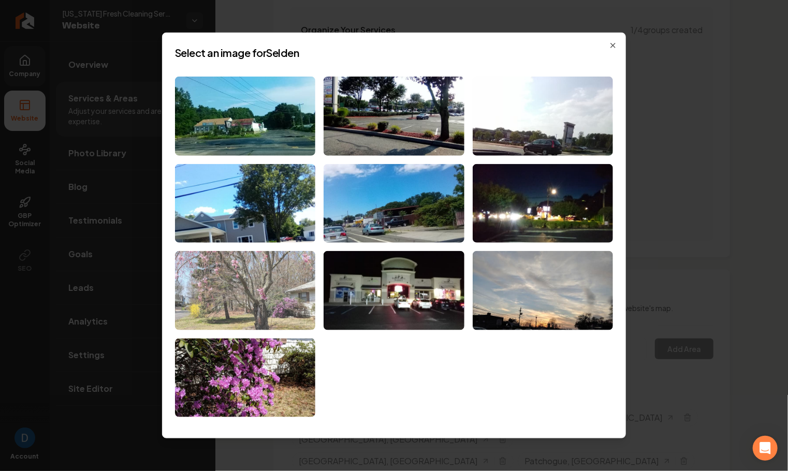
click at [234, 304] on img at bounding box center [245, 290] width 140 height 79
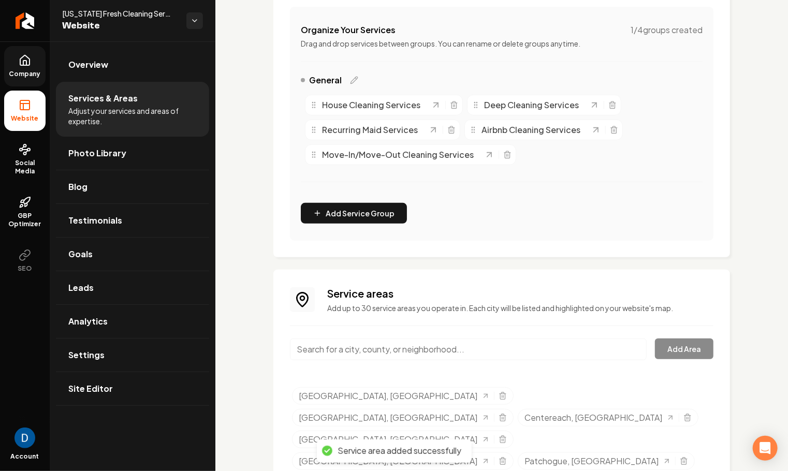
click at [422, 345] on input "Main content area" at bounding box center [468, 350] width 357 height 22
paste input "[GEOGRAPHIC_DATA], [GEOGRAPHIC_DATA]"
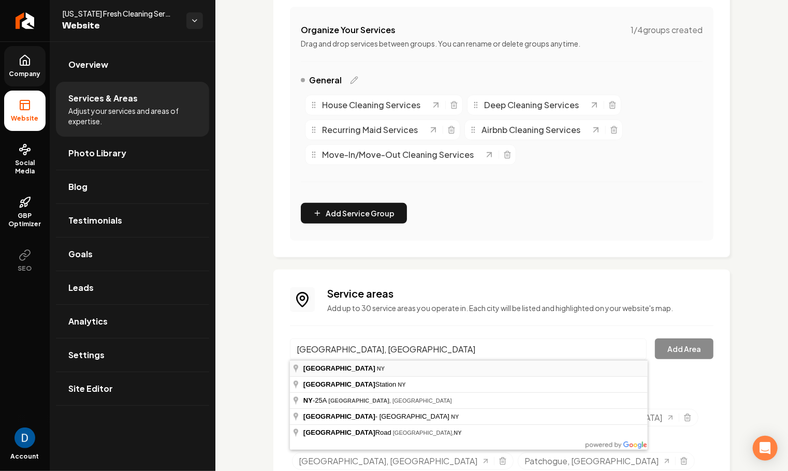
type input "[GEOGRAPHIC_DATA], [GEOGRAPHIC_DATA]"
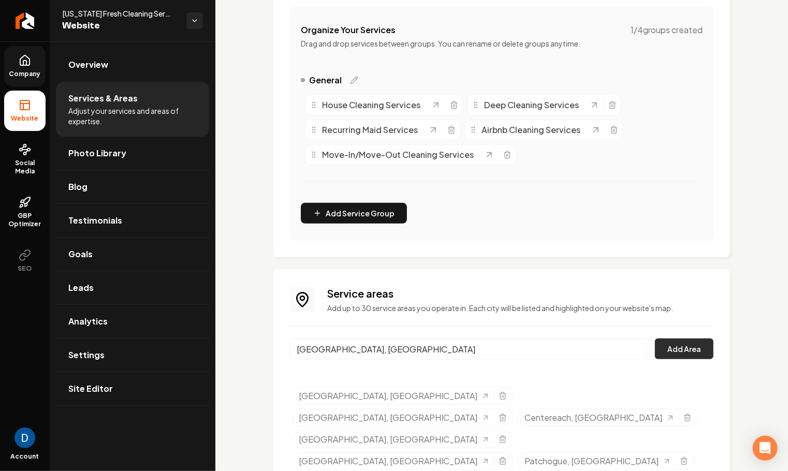
click at [692, 339] on button "Add Area" at bounding box center [684, 349] width 59 height 21
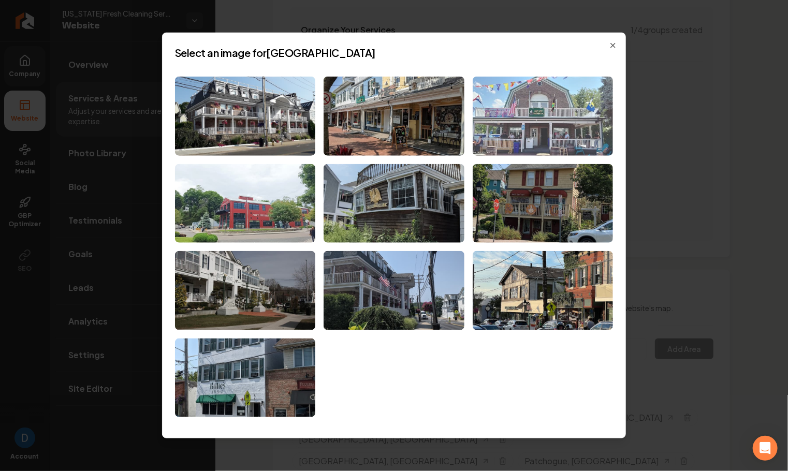
click at [527, 145] on img at bounding box center [543, 116] width 140 height 79
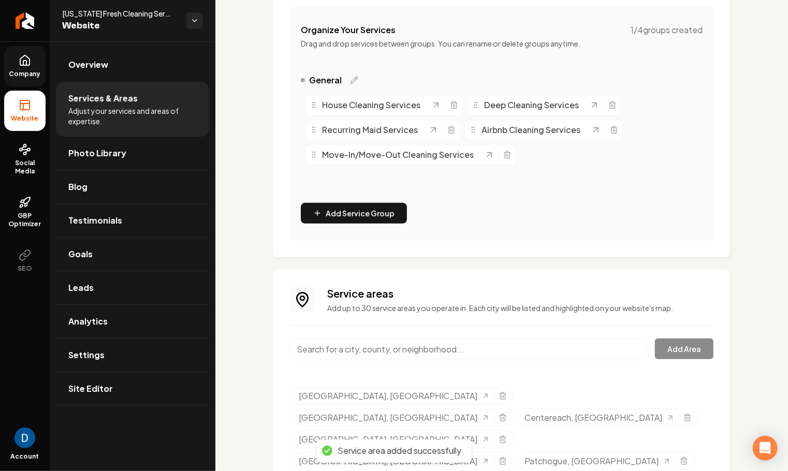
click at [417, 352] on input "Main content area" at bounding box center [468, 350] width 357 height 22
paste input "Setauket, [GEOGRAPHIC_DATA]"
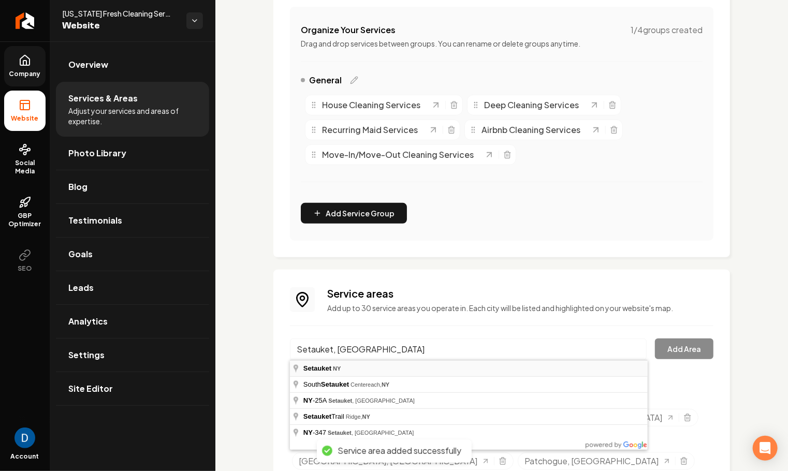
type input "Setauket, [GEOGRAPHIC_DATA]"
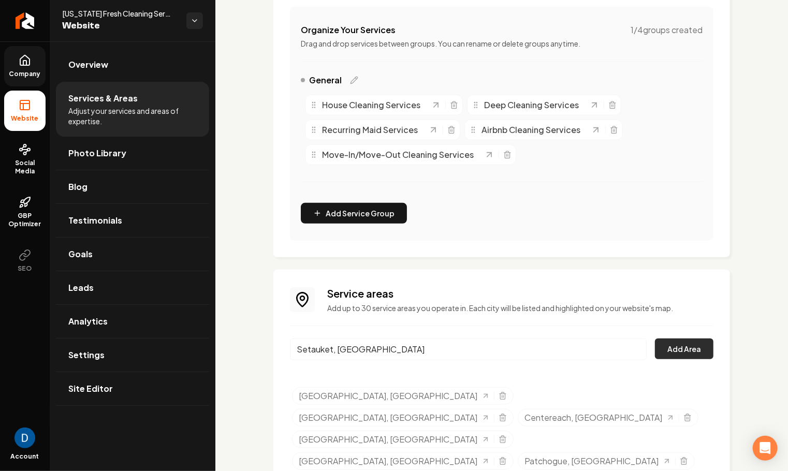
click at [693, 343] on button "Add Area" at bounding box center [684, 349] width 59 height 21
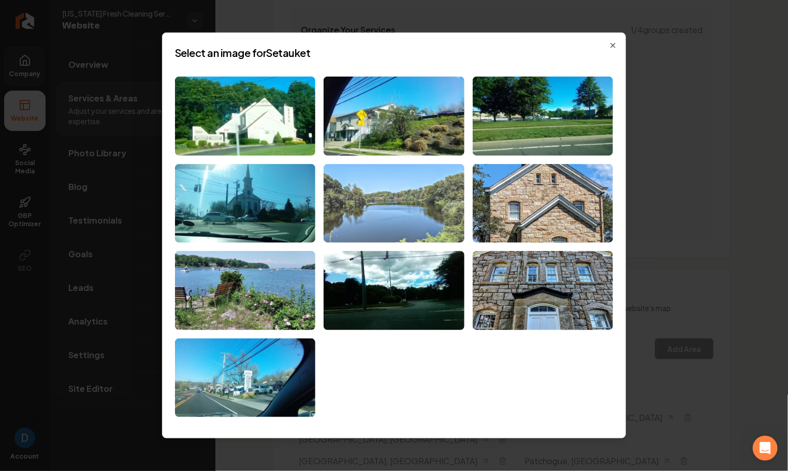
click at [418, 217] on img at bounding box center [394, 203] width 140 height 79
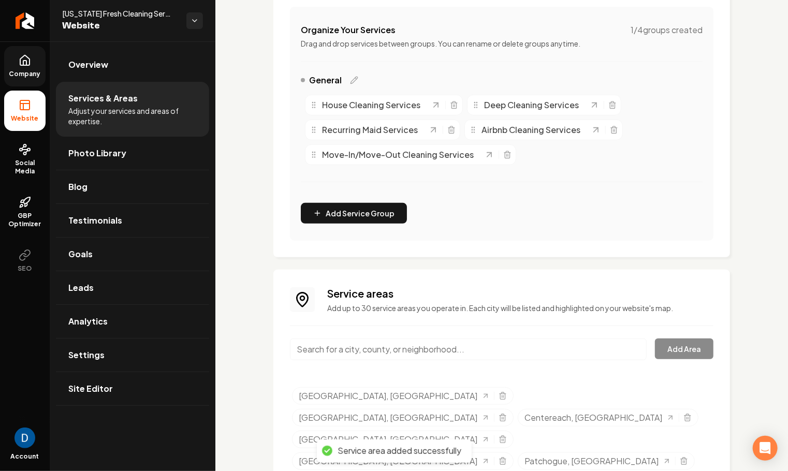
click at [435, 346] on input "Main content area" at bounding box center [468, 350] width 357 height 22
paste input "[GEOGRAPHIC_DATA], [GEOGRAPHIC_DATA]"
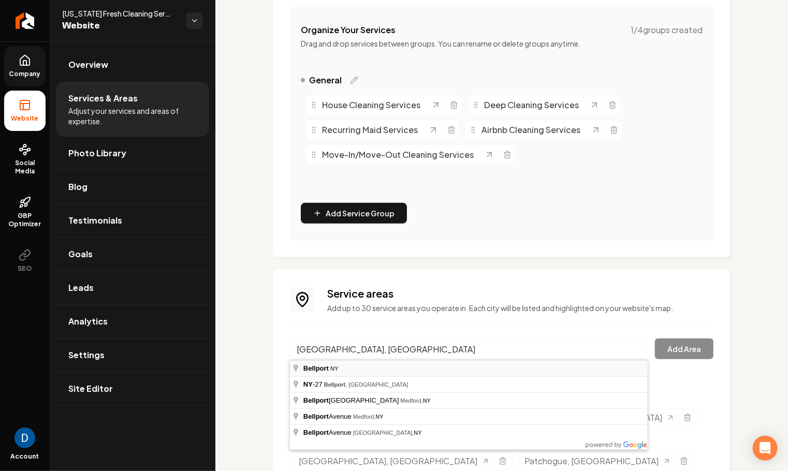
type input "[GEOGRAPHIC_DATA], [GEOGRAPHIC_DATA]"
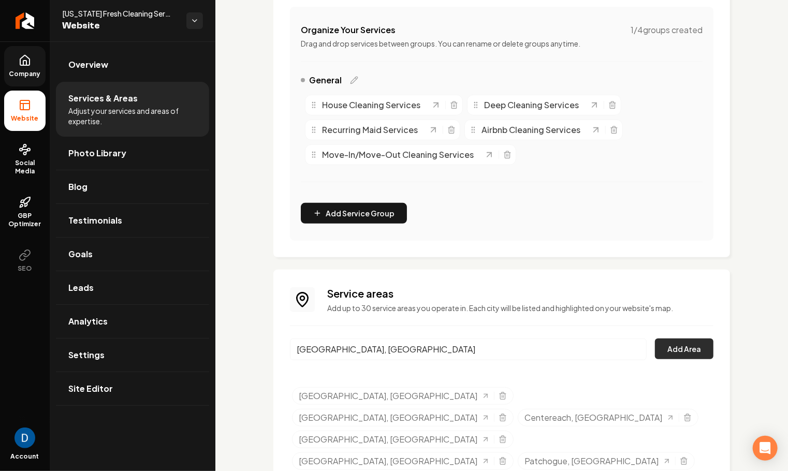
click at [693, 345] on button "Add Area" at bounding box center [684, 349] width 59 height 21
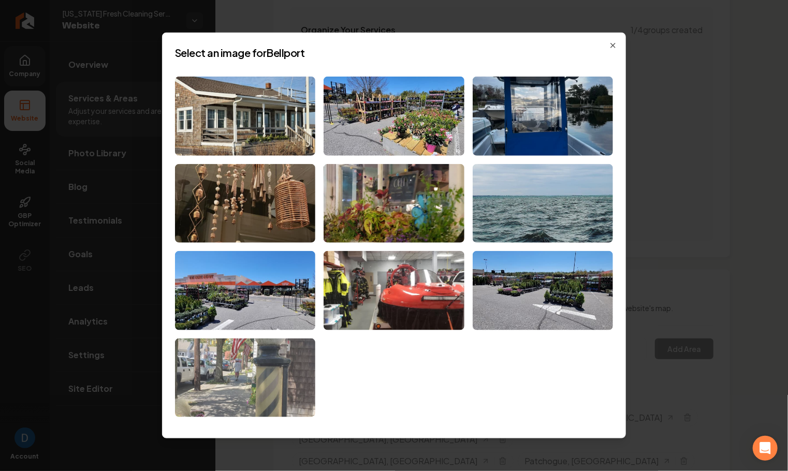
click at [241, 395] on img at bounding box center [245, 378] width 140 height 79
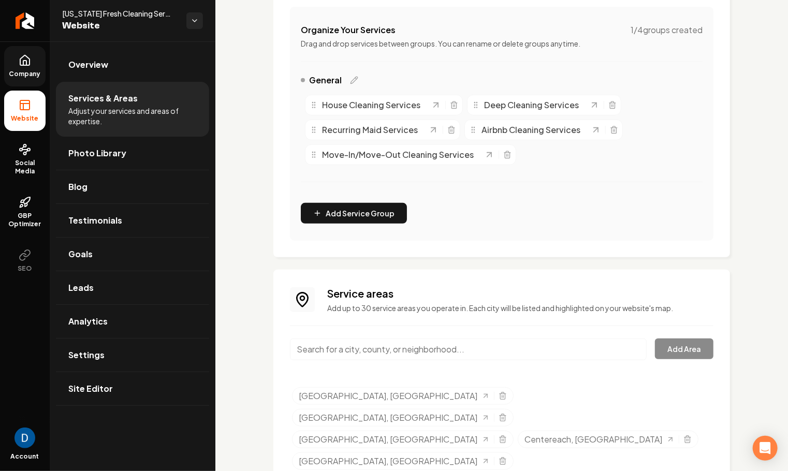
click at [359, 347] on input "Main content area" at bounding box center [468, 350] width 357 height 22
paste input "[GEOGRAPHIC_DATA], [GEOGRAPHIC_DATA]"
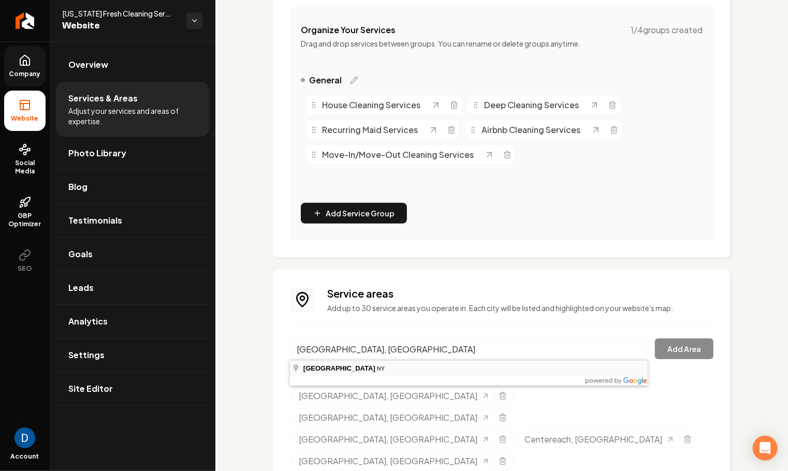
type input "[GEOGRAPHIC_DATA], [GEOGRAPHIC_DATA]"
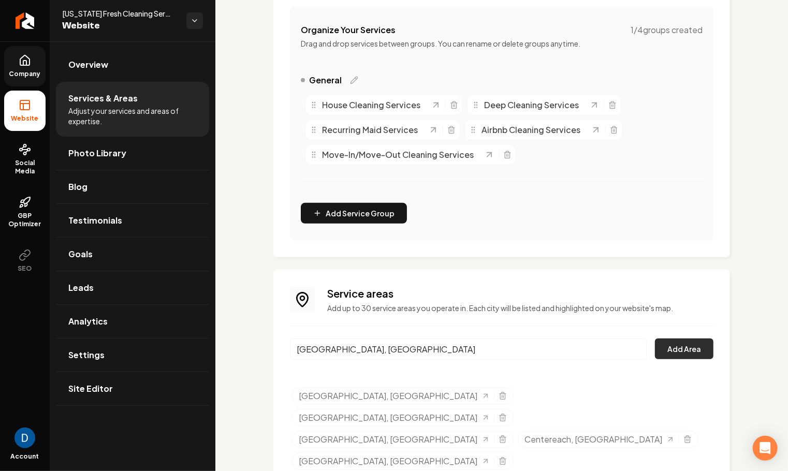
click at [673, 352] on button "Add Area" at bounding box center [684, 349] width 59 height 21
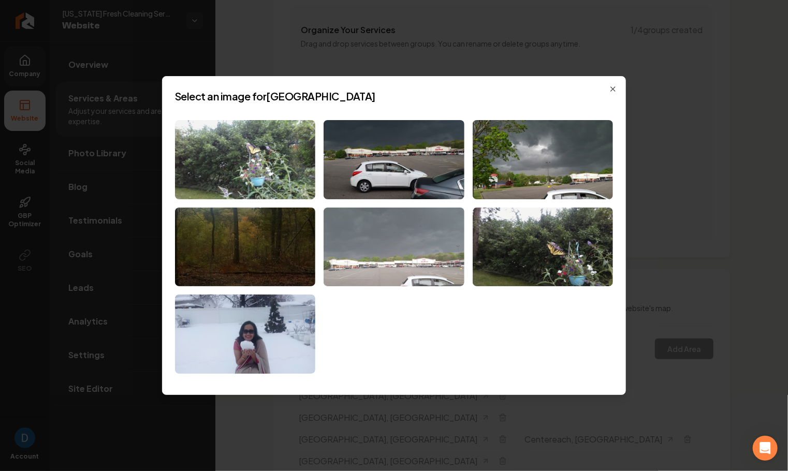
click at [363, 254] on img at bounding box center [394, 247] width 140 height 79
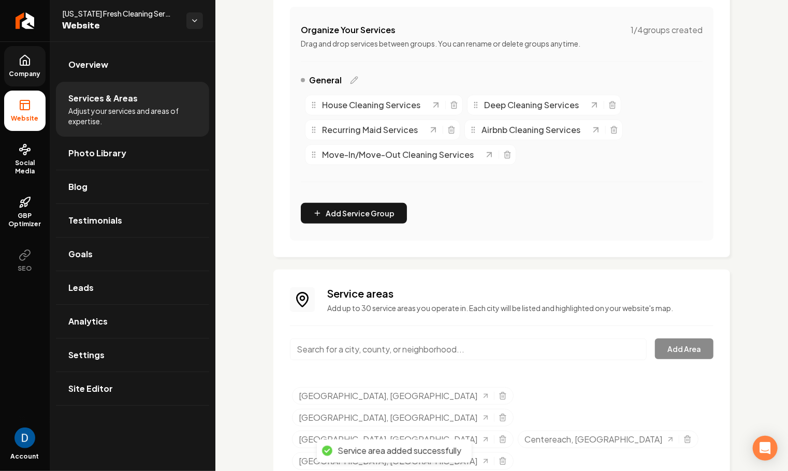
scroll to position [249, 0]
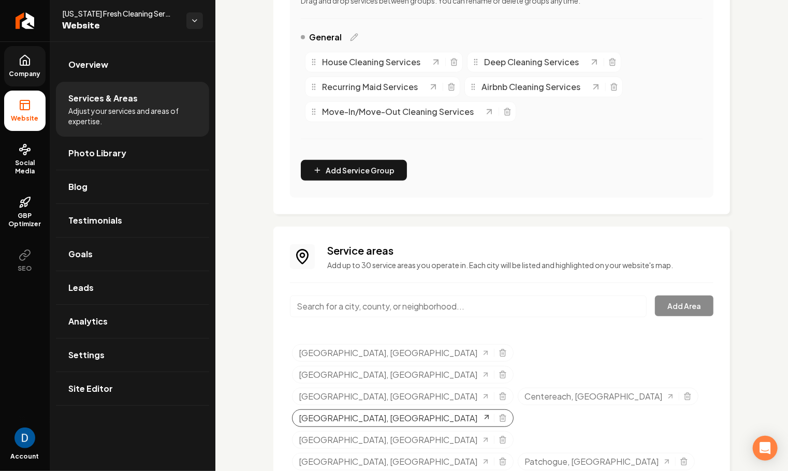
click at [354, 412] on span "[GEOGRAPHIC_DATA], [GEOGRAPHIC_DATA]" at bounding box center [388, 418] width 179 height 12
click at [373, 313] on input "Main content area" at bounding box center [468, 307] width 357 height 22
paste input "[GEOGRAPHIC_DATA], [GEOGRAPHIC_DATA]"
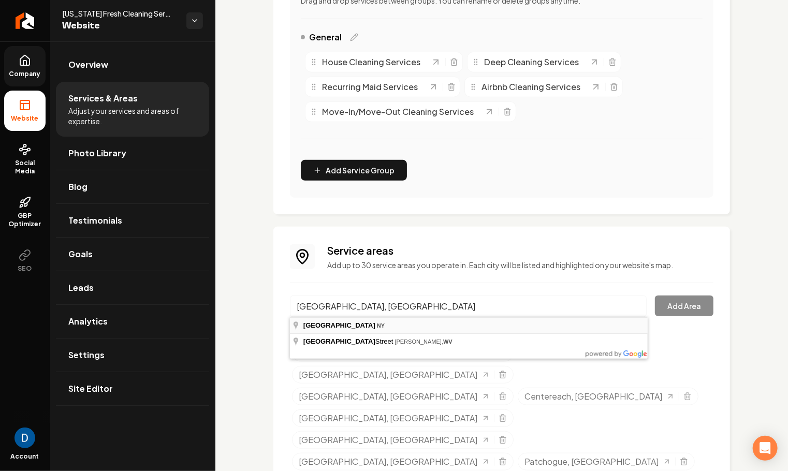
type input "[GEOGRAPHIC_DATA], [GEOGRAPHIC_DATA]"
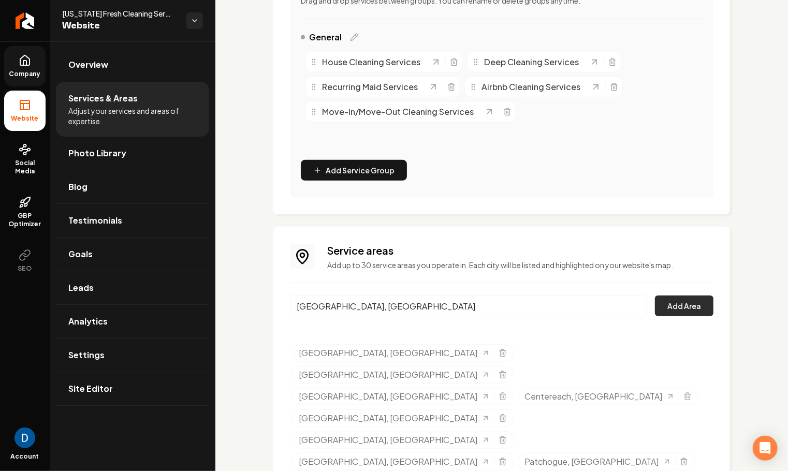
click at [659, 298] on button "Add Area" at bounding box center [684, 306] width 59 height 21
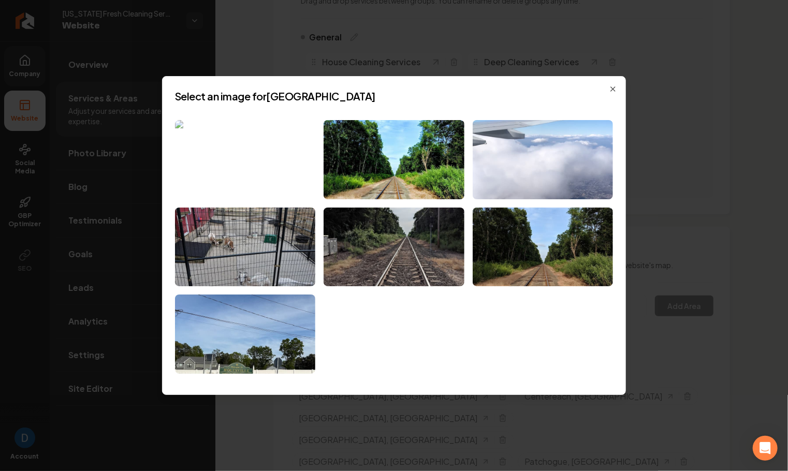
click at [249, 153] on img at bounding box center [245, 159] width 140 height 79
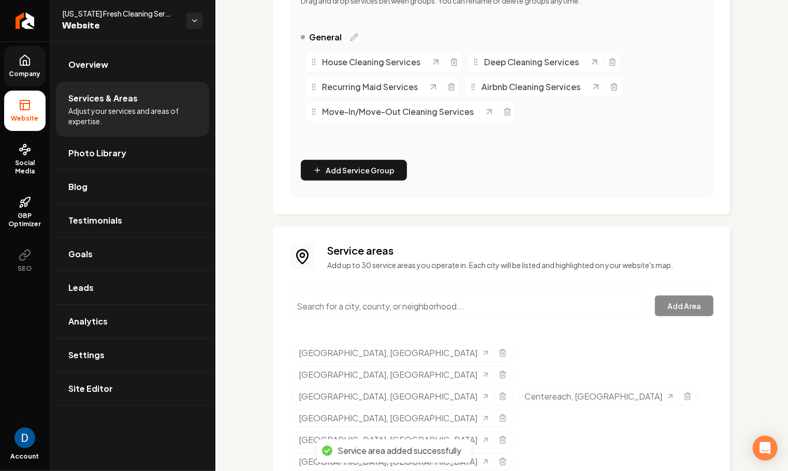
click at [341, 305] on input "Main content area" at bounding box center [468, 307] width 357 height 22
paste input "[GEOGRAPHIC_DATA], [GEOGRAPHIC_DATA]"
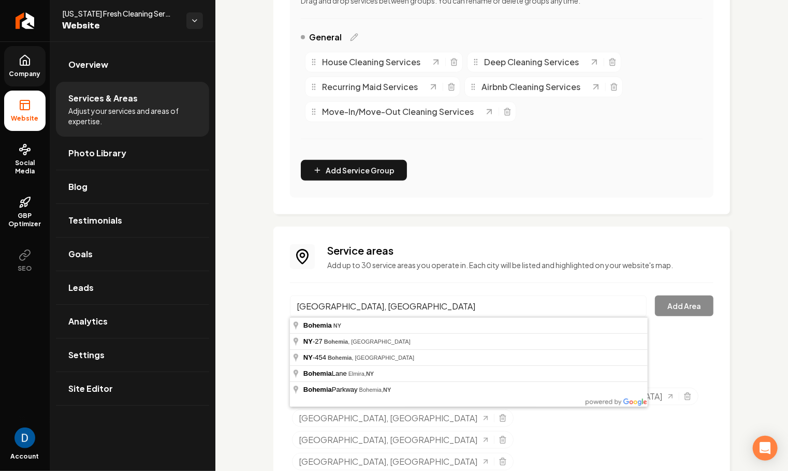
type input "[GEOGRAPHIC_DATA], [GEOGRAPHIC_DATA]"
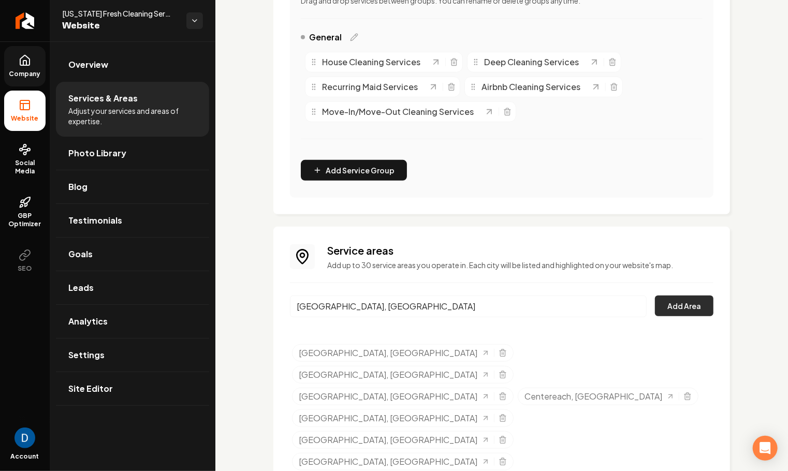
click at [703, 307] on button "Add Area" at bounding box center [684, 306] width 59 height 21
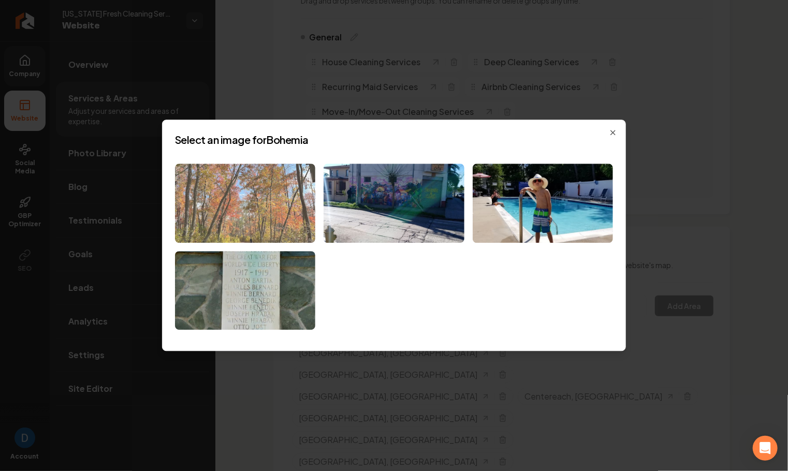
click at [250, 205] on img at bounding box center [245, 203] width 140 height 79
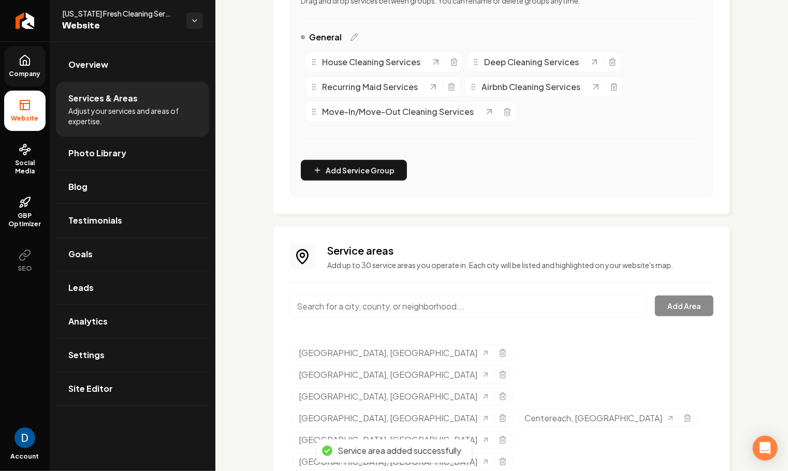
click at [370, 297] on input "Main content area" at bounding box center [468, 307] width 357 height 22
paste input "[GEOGRAPHIC_DATA], [GEOGRAPHIC_DATA]"
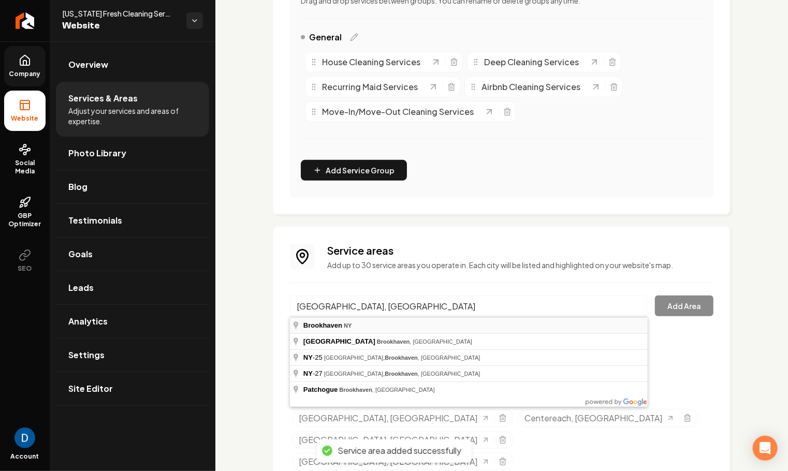
type input "[GEOGRAPHIC_DATA], [GEOGRAPHIC_DATA]"
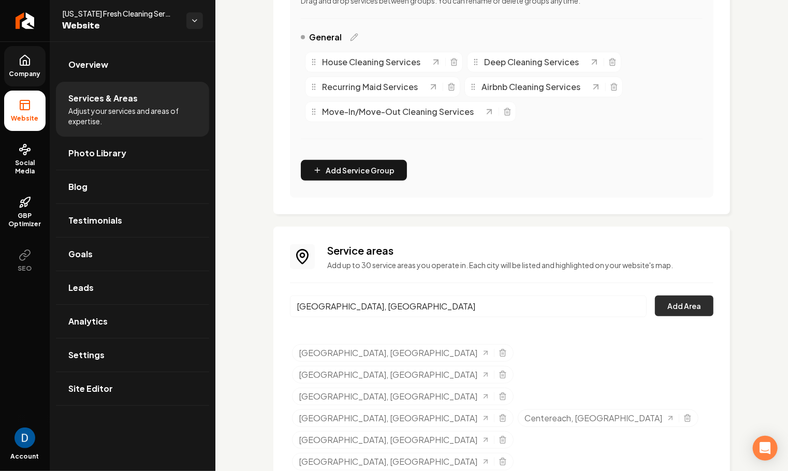
click at [706, 303] on button "Add Area" at bounding box center [684, 306] width 59 height 21
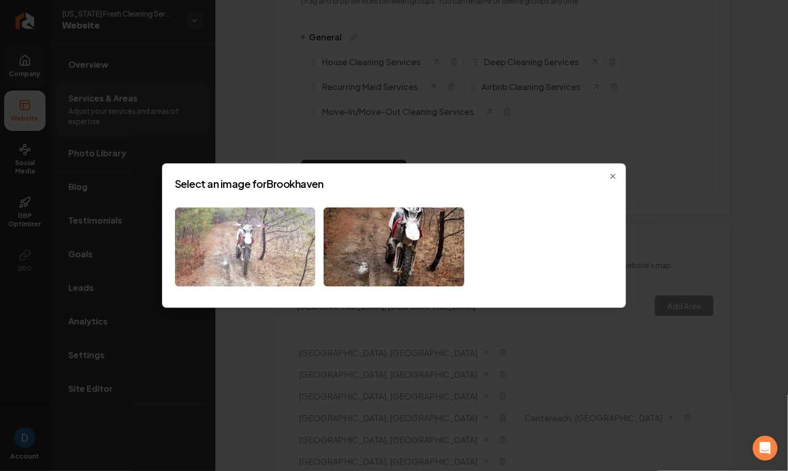
click at [266, 232] on img at bounding box center [245, 247] width 140 height 79
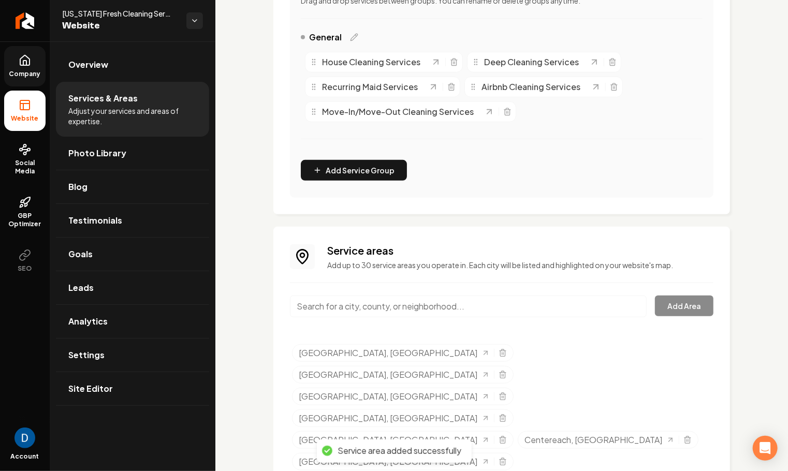
click at [328, 306] on input "Main content area" at bounding box center [468, 307] width 357 height 22
paste input "[GEOGRAPHIC_DATA], [GEOGRAPHIC_DATA]"
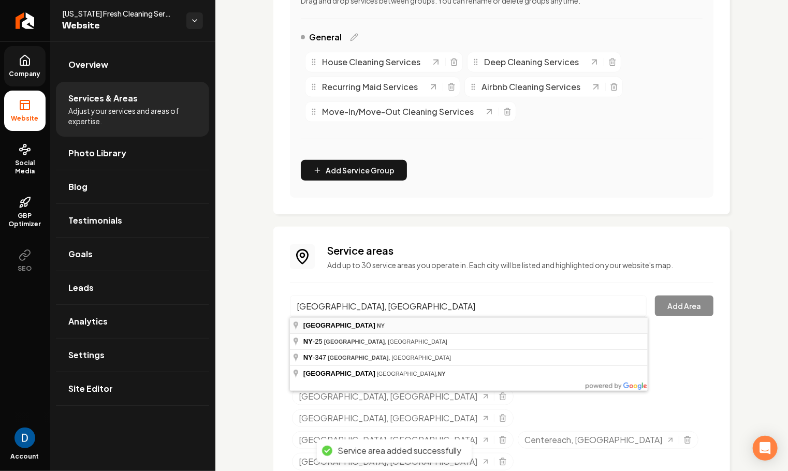
type input "[GEOGRAPHIC_DATA], [GEOGRAPHIC_DATA]"
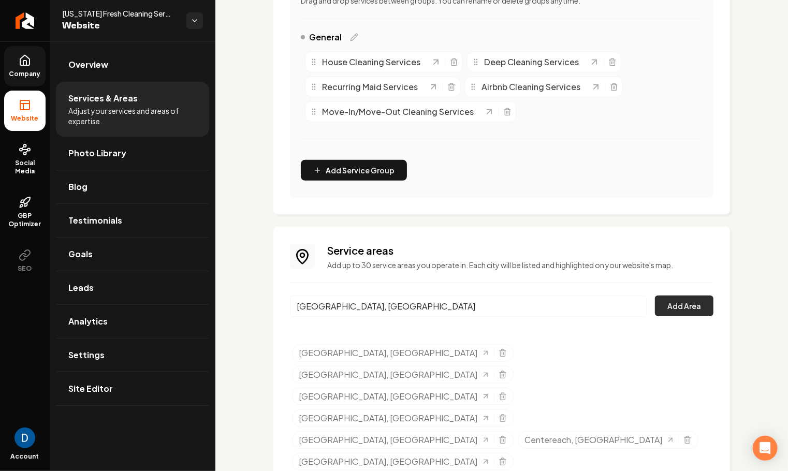
click at [702, 307] on button "Add Area" at bounding box center [684, 306] width 59 height 21
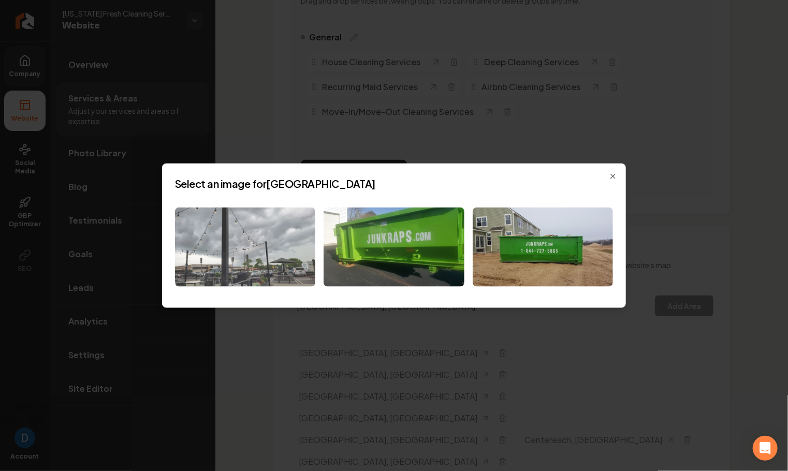
click at [240, 246] on img at bounding box center [245, 247] width 140 height 79
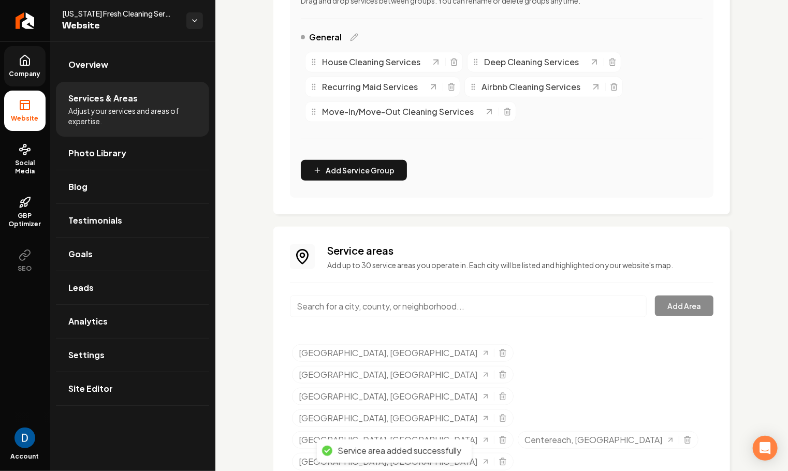
click at [334, 309] on input "Main content area" at bounding box center [468, 307] width 357 height 22
paste input "Nesconset, [GEOGRAPHIC_DATA]"
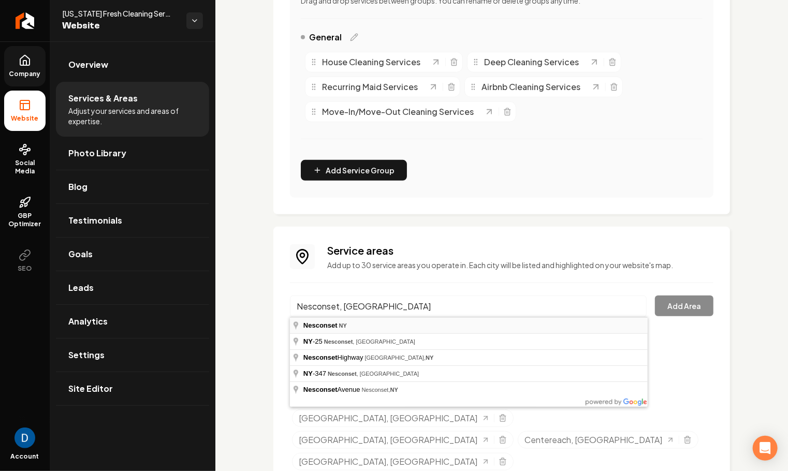
type input "Nesconset, [GEOGRAPHIC_DATA]"
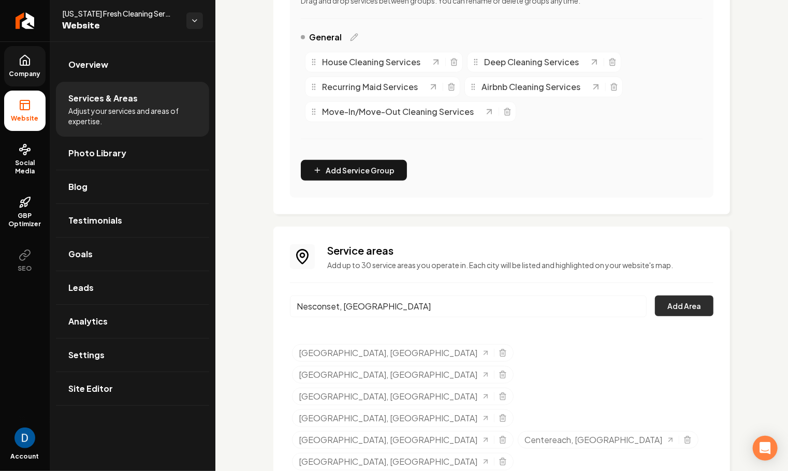
click at [691, 310] on button "Add Area" at bounding box center [684, 306] width 59 height 21
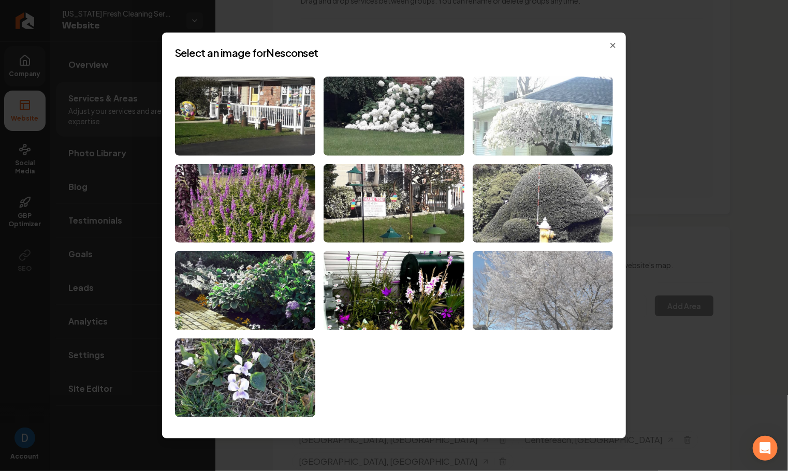
click at [537, 284] on img at bounding box center [543, 290] width 140 height 79
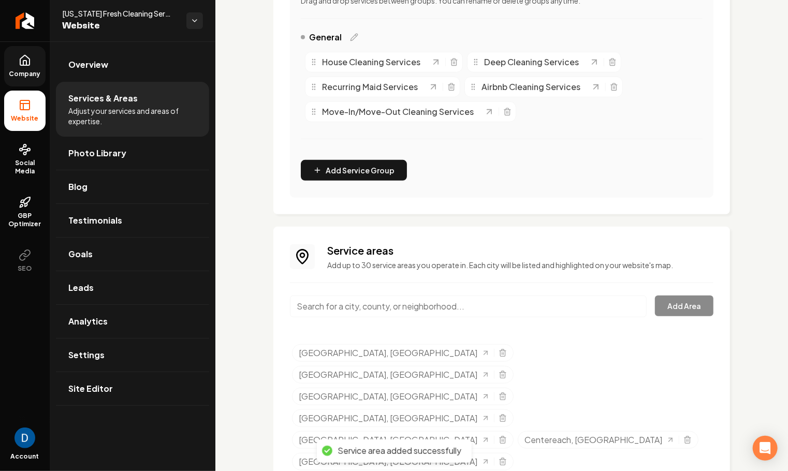
click at [349, 317] on div "Main content area" at bounding box center [468, 313] width 357 height 34
click at [352, 311] on input "Main content area" at bounding box center [468, 307] width 357 height 22
paste input "St. James, NY"
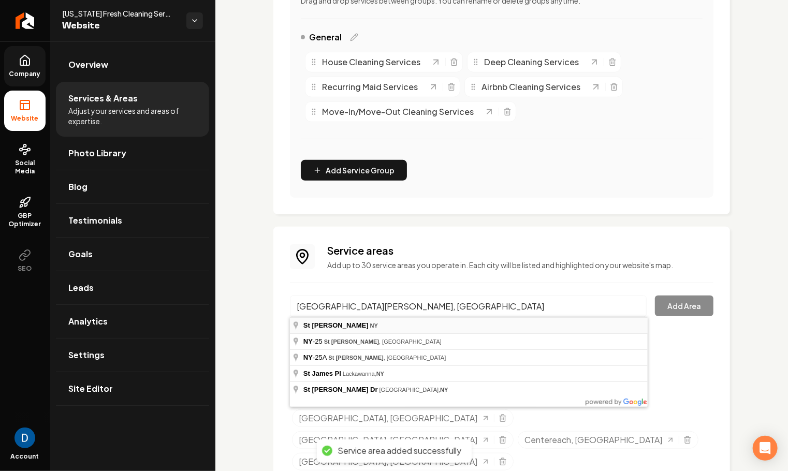
type input "St James, NY"
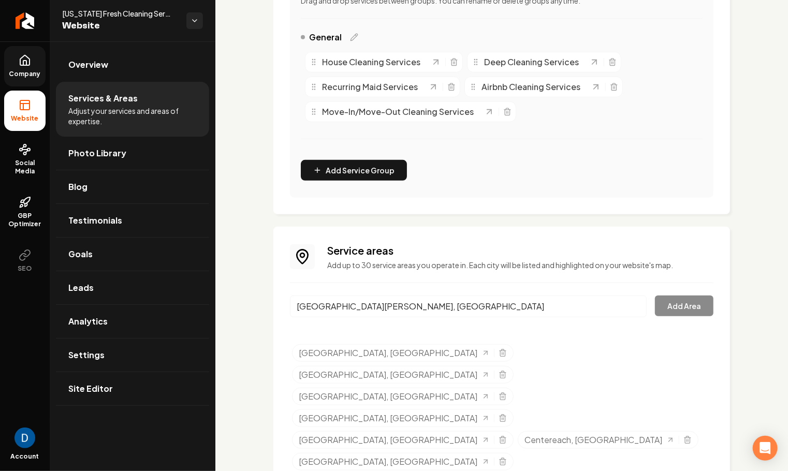
drag, startPoint x: 339, startPoint y: 326, endPoint x: 630, endPoint y: 327, distance: 291.0
click at [696, 304] on button "Add Area" at bounding box center [684, 306] width 59 height 21
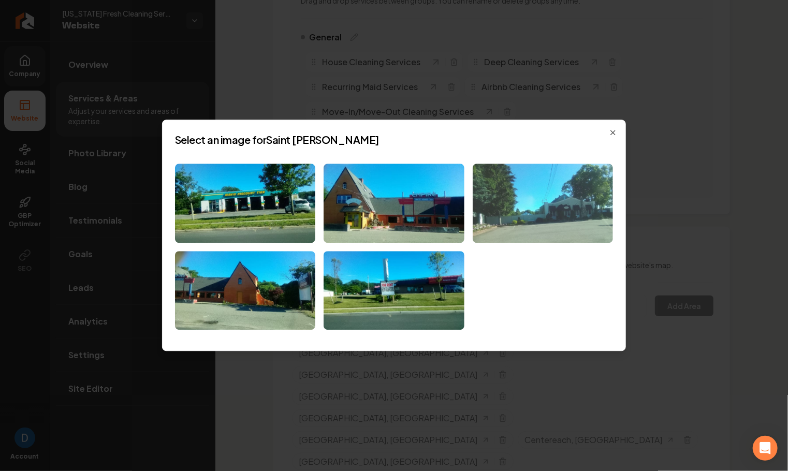
click at [569, 204] on img at bounding box center [543, 203] width 140 height 79
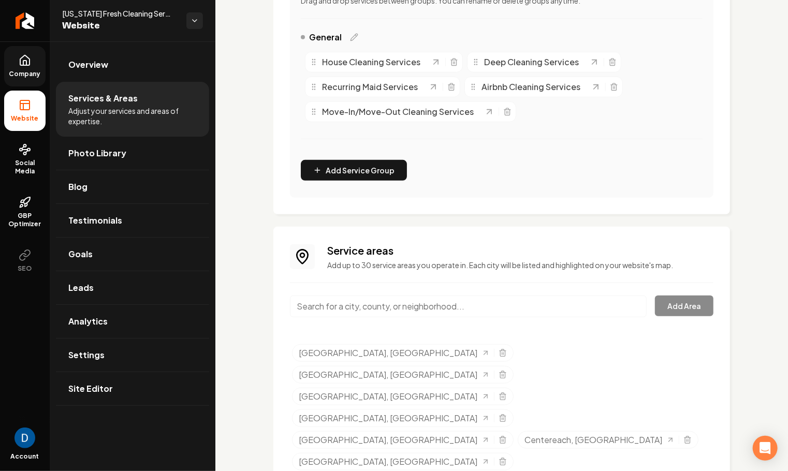
scroll to position [292, 0]
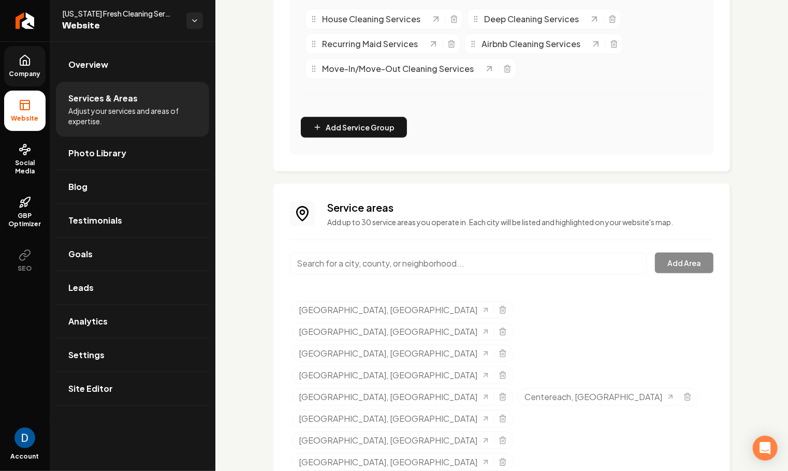
click at [385, 254] on input "Main content area" at bounding box center [468, 264] width 357 height 22
paste input "[GEOGRAPHIC_DATA], [GEOGRAPHIC_DATA]"
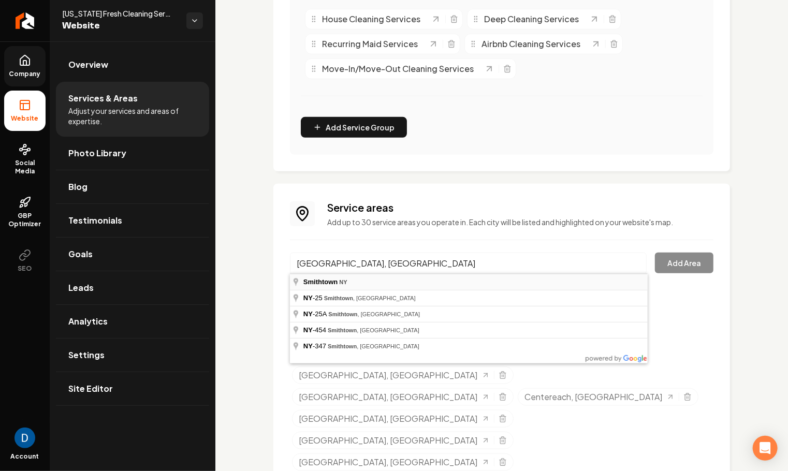
type input "[GEOGRAPHIC_DATA], [GEOGRAPHIC_DATA]"
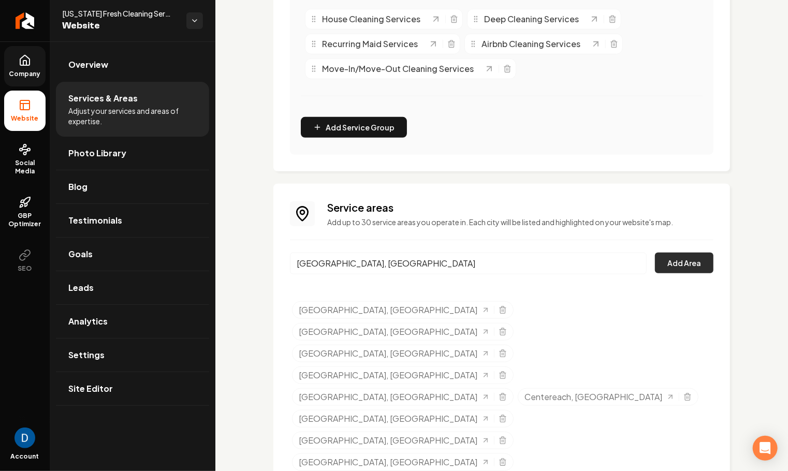
click at [706, 263] on button "Add Area" at bounding box center [684, 263] width 59 height 21
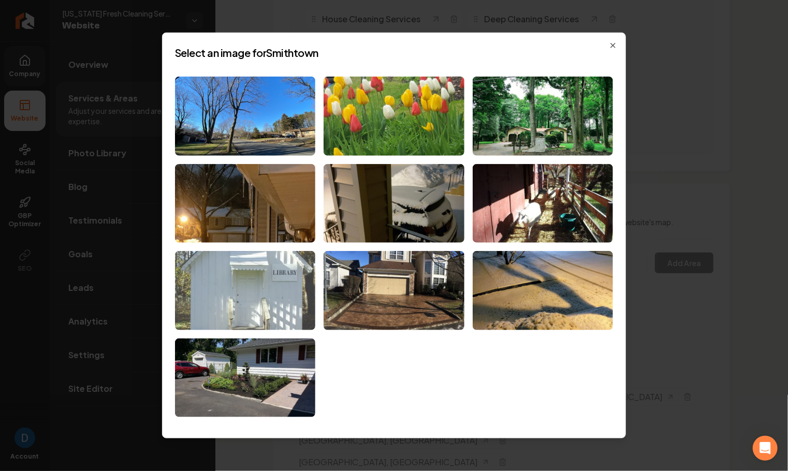
click at [269, 288] on img at bounding box center [245, 290] width 140 height 79
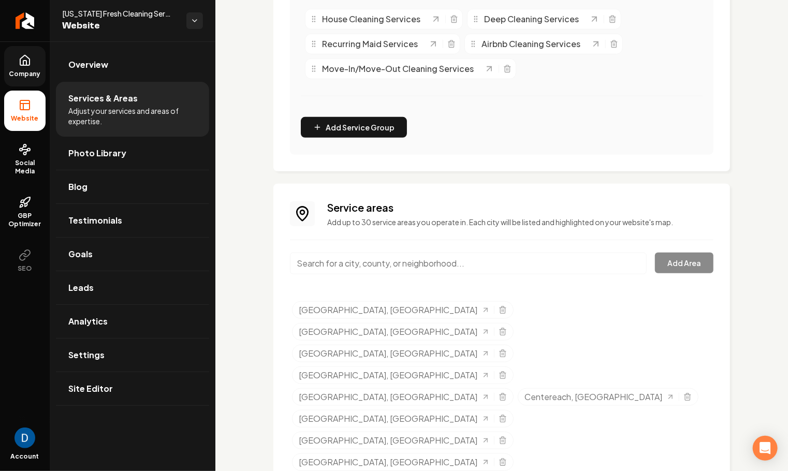
click at [345, 214] on div "Service areas Add up to 30 service areas you operate in. Each city will be list…" at bounding box center [520, 213] width 386 height 27
click at [18, 53] on link "Company" at bounding box center [24, 66] width 41 height 40
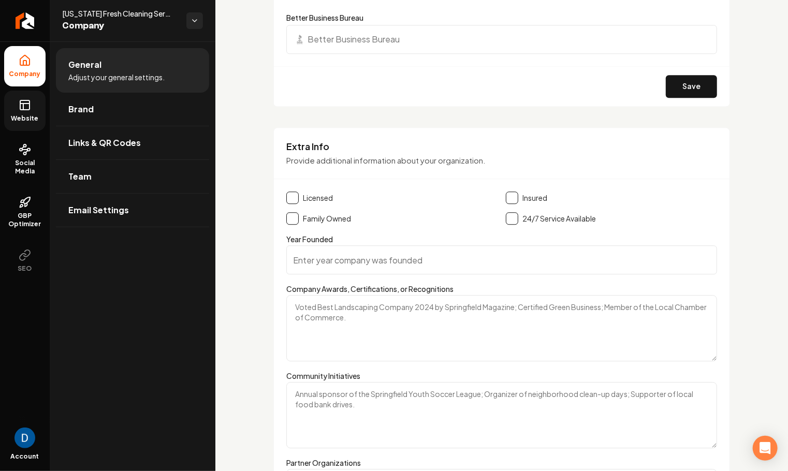
scroll to position [1310, 0]
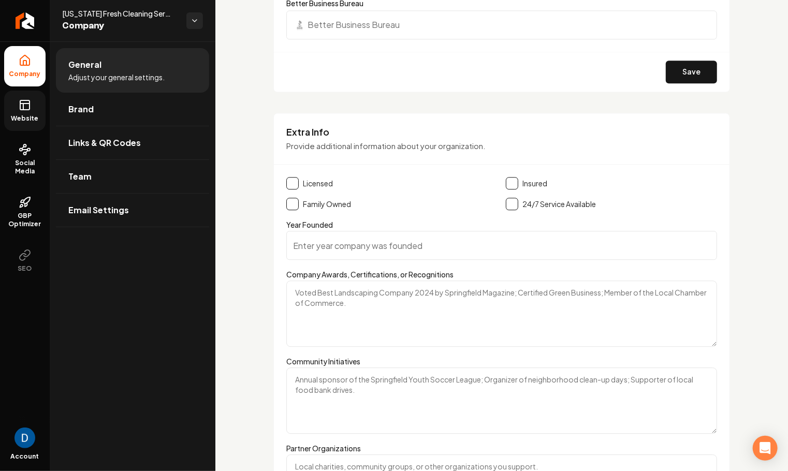
click at [22, 110] on icon at bounding box center [25, 105] width 12 height 12
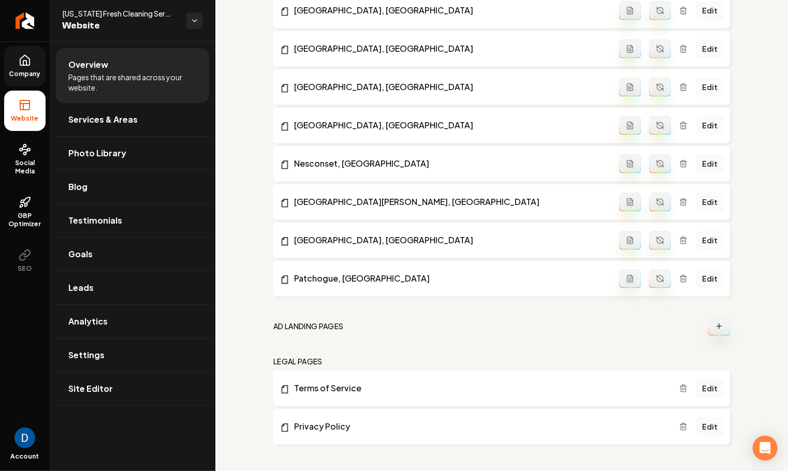
scroll to position [722, 0]
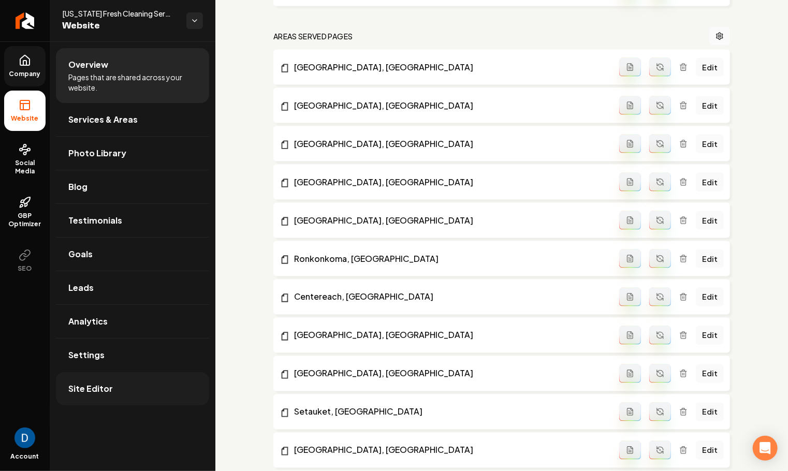
click at [102, 384] on span "Site Editor" at bounding box center [90, 389] width 45 height 12
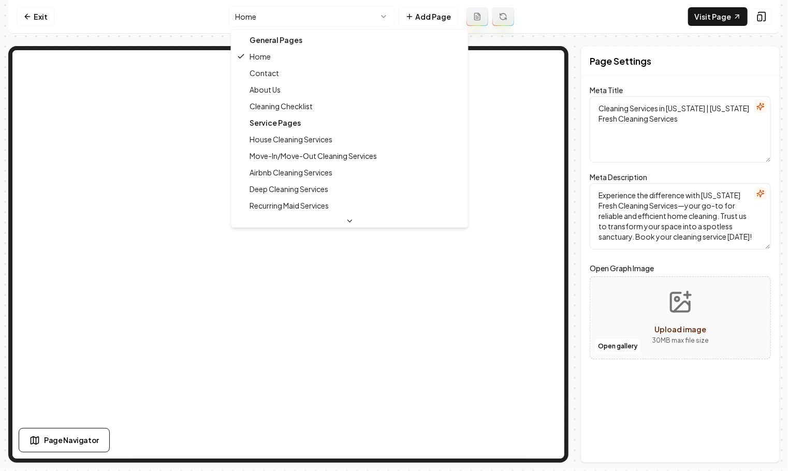
click at [302, 19] on html "Computer Required This feature is only available on a computer. Please switch t…" at bounding box center [394, 235] width 788 height 471
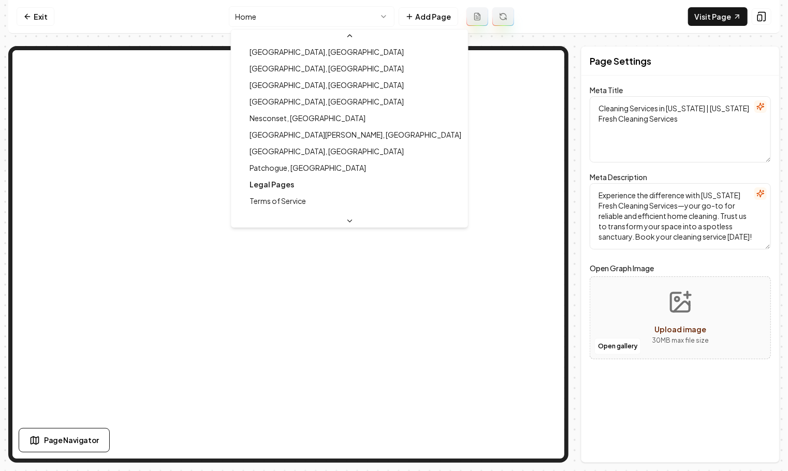
scroll to position [398, 0]
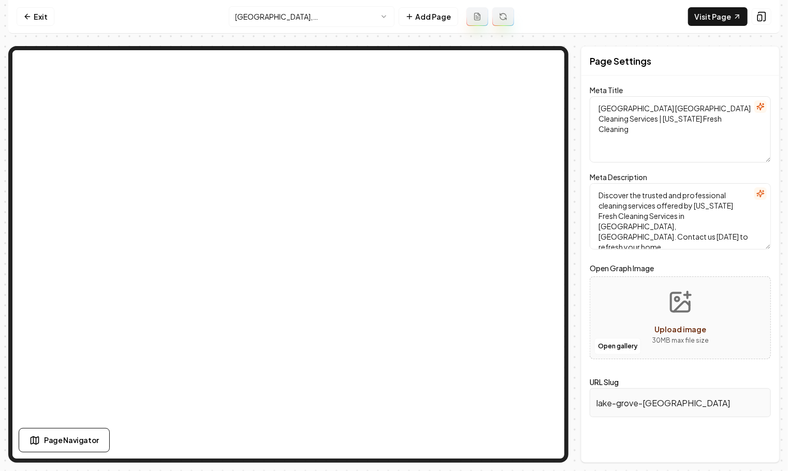
click at [273, 7] on html "Computer Required This feature is only available on a computer. Please switch t…" at bounding box center [394, 235] width 788 height 471
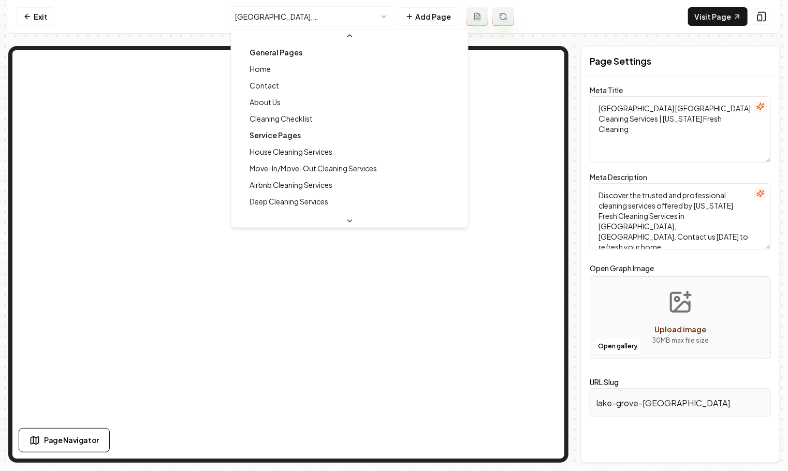
scroll to position [293, 0]
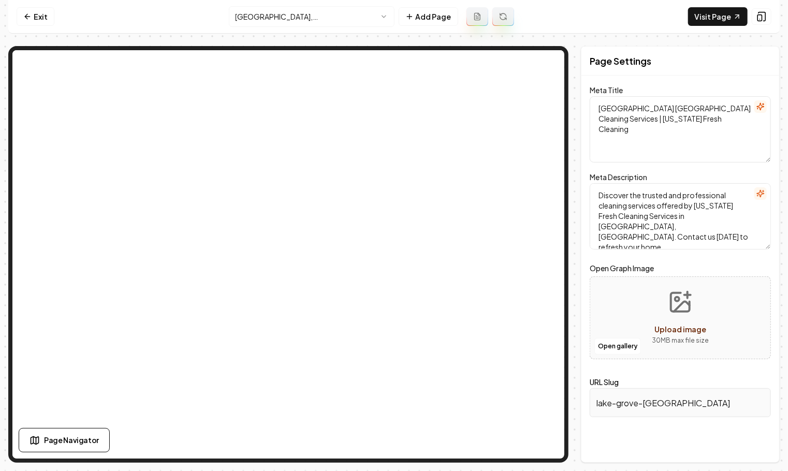
click at [315, 20] on html "Computer Required This feature is only available on a computer. Please switch t…" at bounding box center [394, 235] width 788 height 471
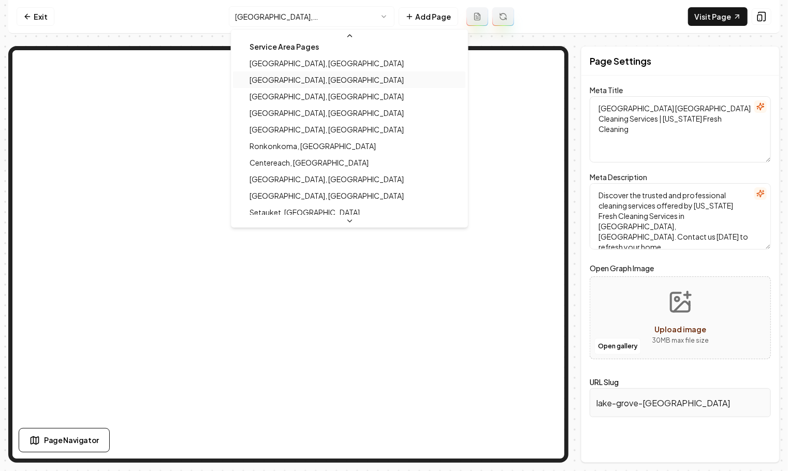
scroll to position [180, 0]
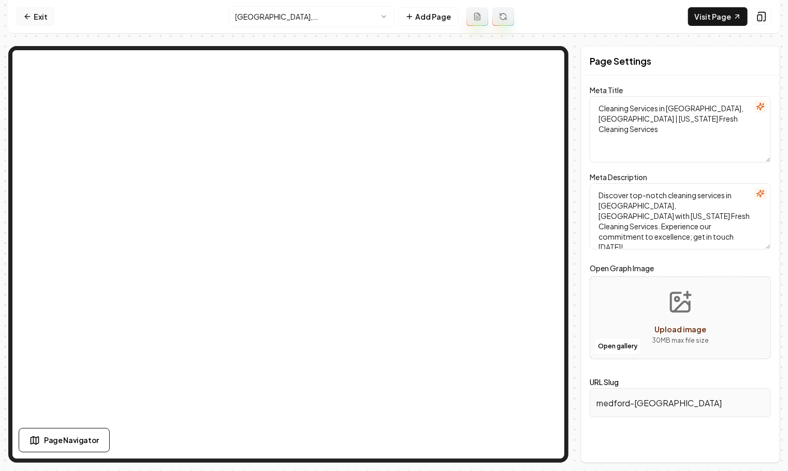
click at [52, 16] on link "Exit" at bounding box center [36, 16] width 38 height 19
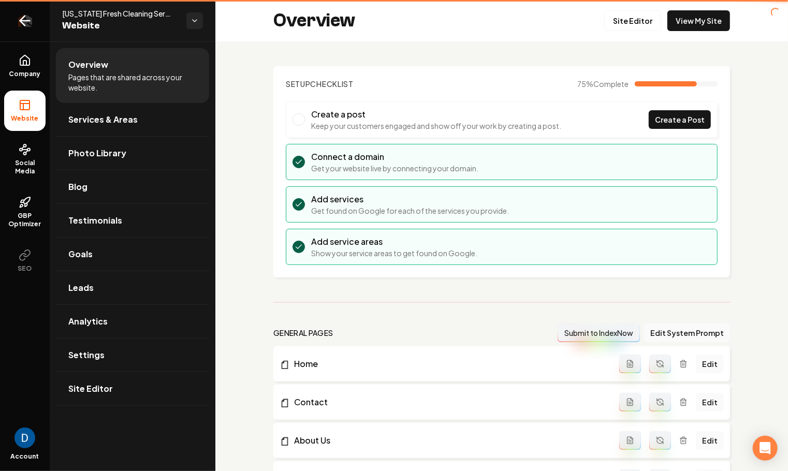
click at [27, 16] on icon "Return to dashboard" at bounding box center [25, 20] width 17 height 17
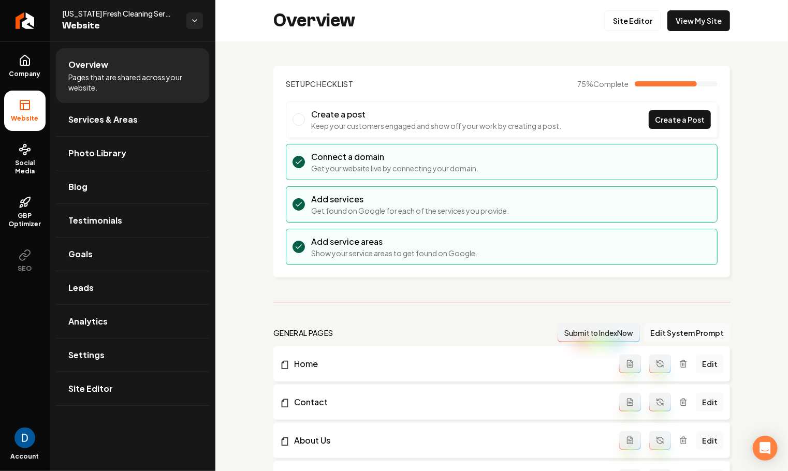
click at [120, 14] on span "[US_STATE] Fresh Cleaning Services" at bounding box center [120, 13] width 116 height 10
click at [120, 16] on span "[US_STATE] Fresh Cleaning Services" at bounding box center [120, 13] width 116 height 10
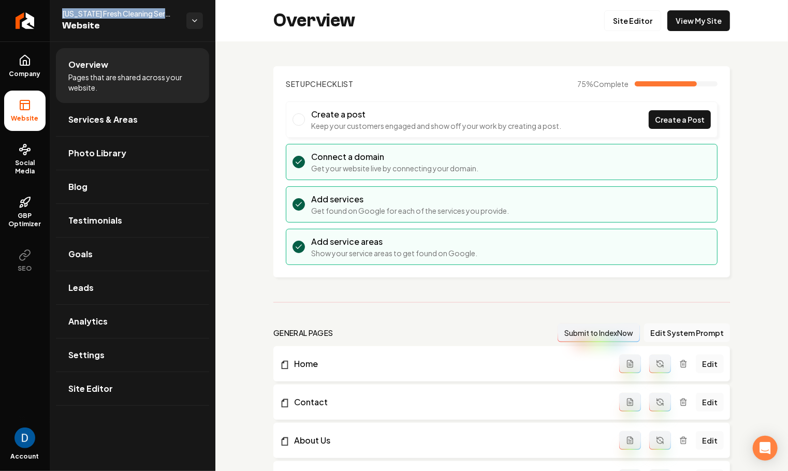
click at [120, 16] on span "[US_STATE] Fresh Cleaning Services" at bounding box center [120, 13] width 116 height 10
copy span "[US_STATE] Fresh Cleaning Services"
click at [126, 268] on link "Goals" at bounding box center [132, 254] width 153 height 33
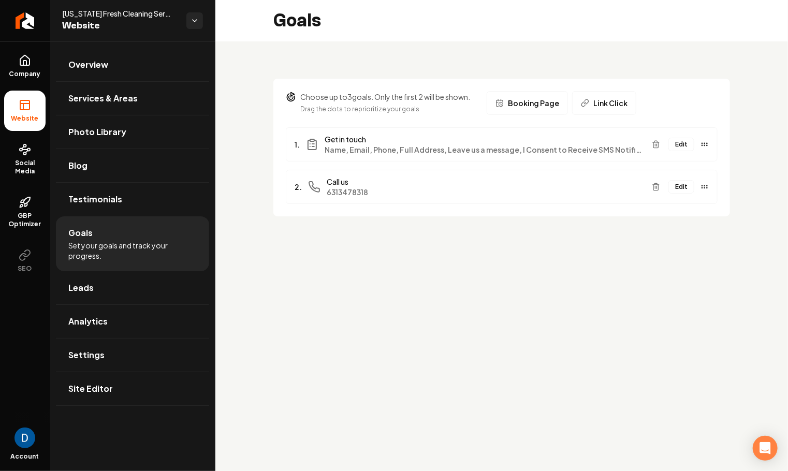
click at [683, 187] on button "Edit" at bounding box center [681, 186] width 26 height 13
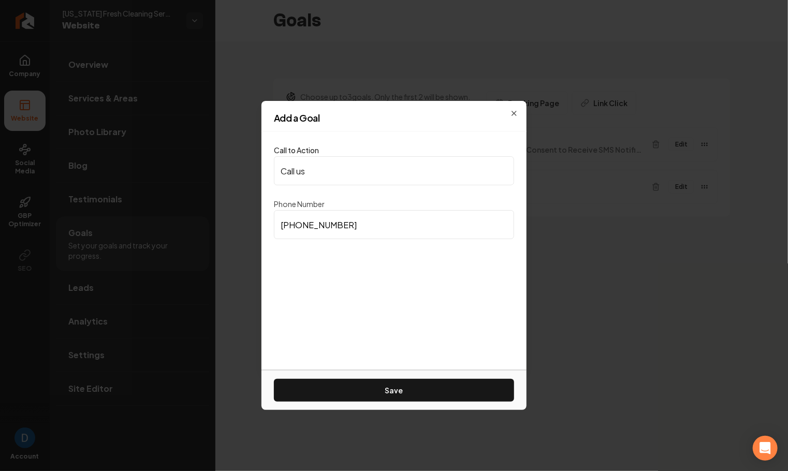
click at [346, 222] on input "[PHONE_NUMBER]" at bounding box center [394, 224] width 240 height 29
paste input "908-7110"
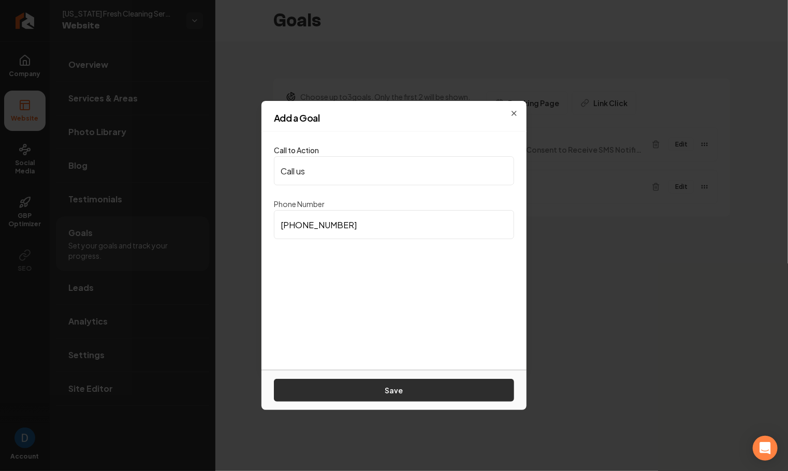
type input "[PHONE_NUMBER]"
click at [366, 384] on button "Save" at bounding box center [394, 390] width 240 height 23
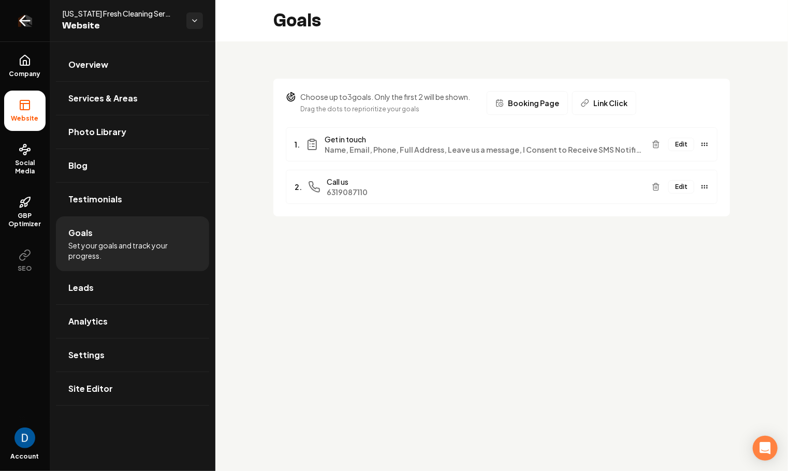
click at [32, 24] on icon "Return to dashboard" at bounding box center [25, 20] width 17 height 17
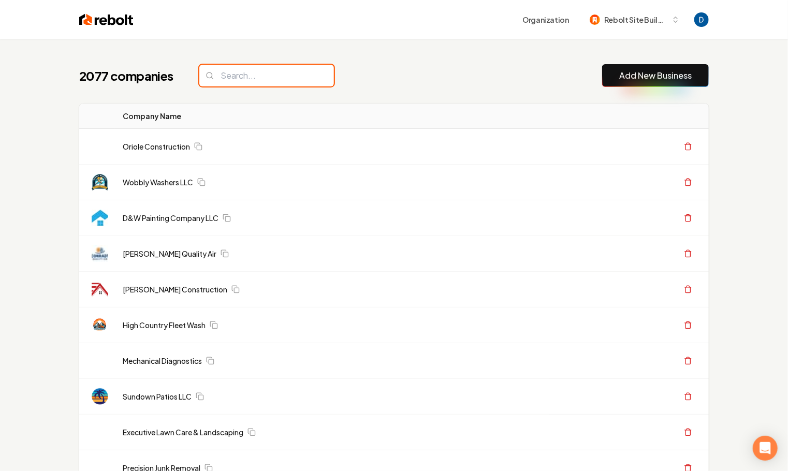
click at [252, 80] on input "search" at bounding box center [266, 76] width 135 height 22
paste input "Lujan Electrical Services"
type input "Lujan Electrical Services"
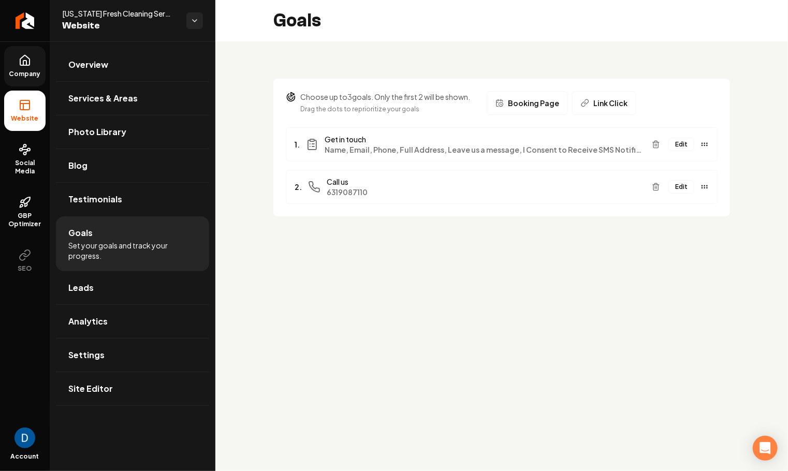
click at [18, 71] on span "Company" at bounding box center [25, 74] width 40 height 8
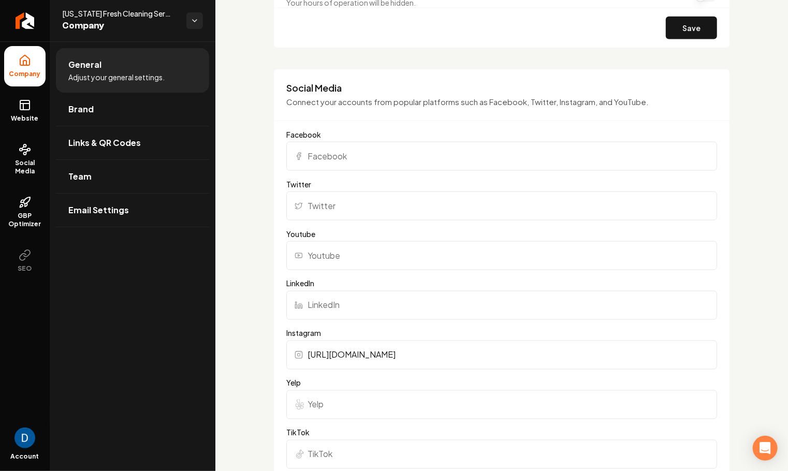
scroll to position [836, 0]
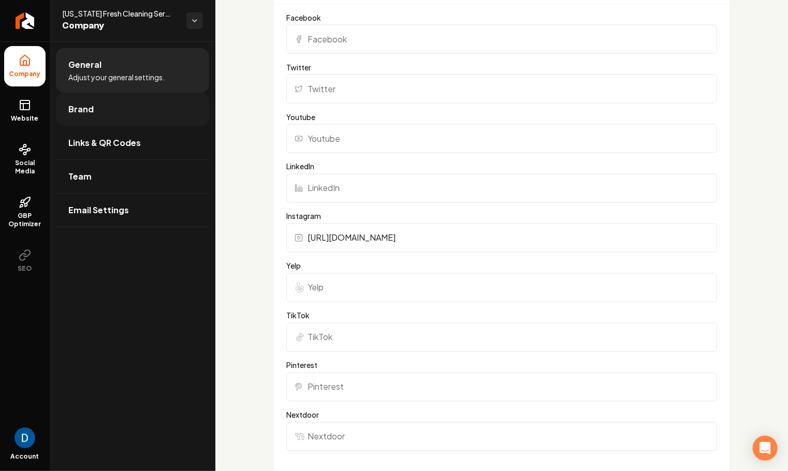
click at [171, 122] on link "Brand" at bounding box center [132, 109] width 153 height 33
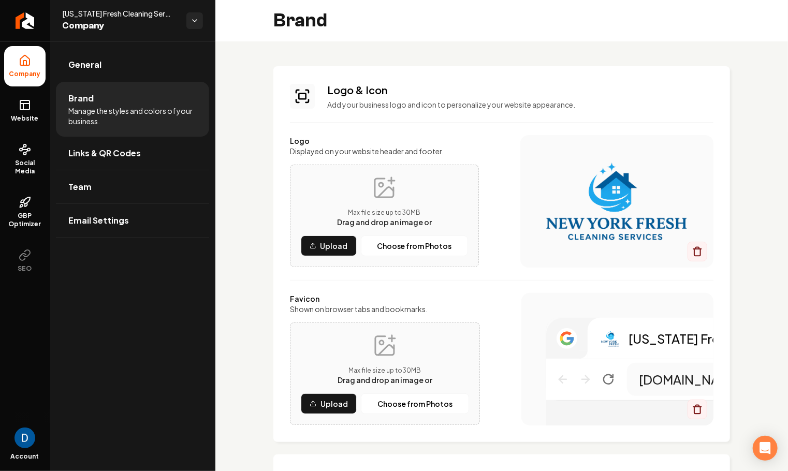
drag, startPoint x: 617, startPoint y: 201, endPoint x: 208, endPoint y: 466, distance: 487.0
click at [26, 20] on icon "Return to dashboard" at bounding box center [25, 20] width 17 height 17
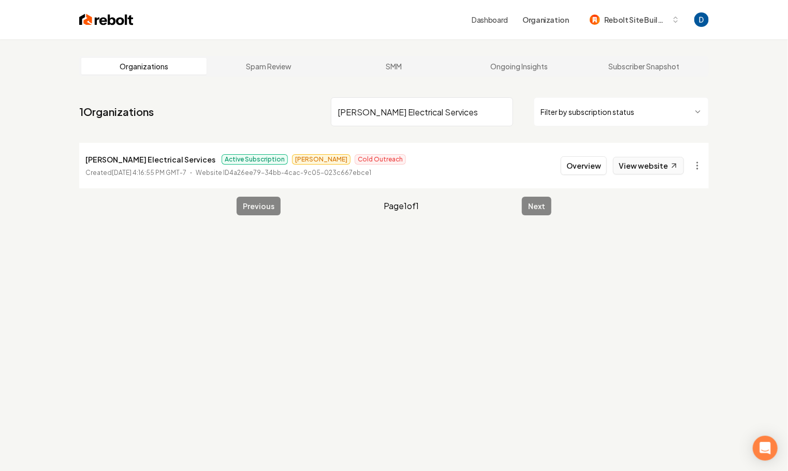
type input "Lujan Electrical Services"
click at [645, 165] on link "View website" at bounding box center [648, 166] width 71 height 18
click at [572, 161] on button "Overview" at bounding box center [584, 165] width 46 height 19
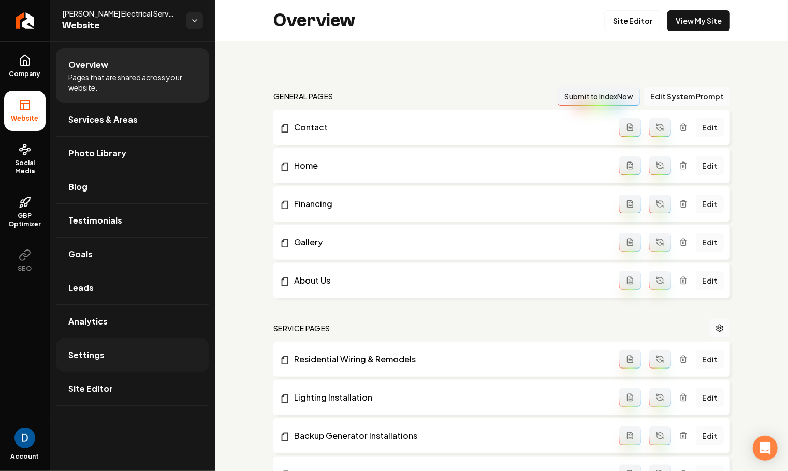
click at [135, 353] on link "Settings" at bounding box center [132, 355] width 153 height 33
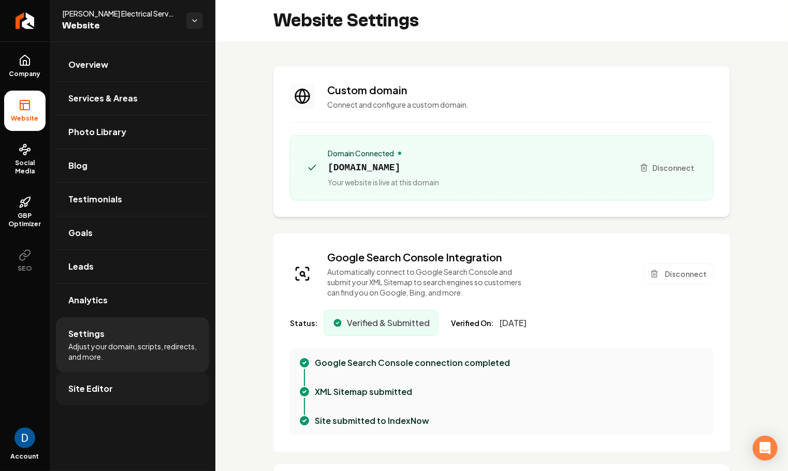
click at [119, 382] on link "Site Editor" at bounding box center [132, 388] width 153 height 33
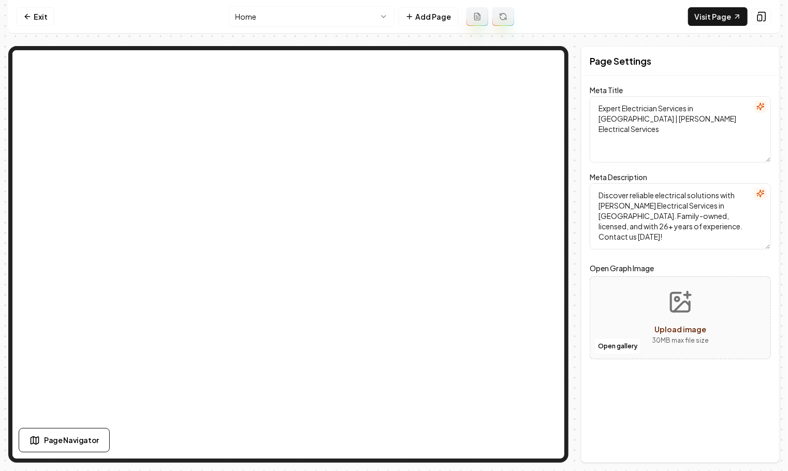
click at [61, 27] on nav "Exit Home Add Page Visit Page" at bounding box center [393, 17] width 771 height 34
click at [40, 21] on link "Exit" at bounding box center [36, 16] width 38 height 19
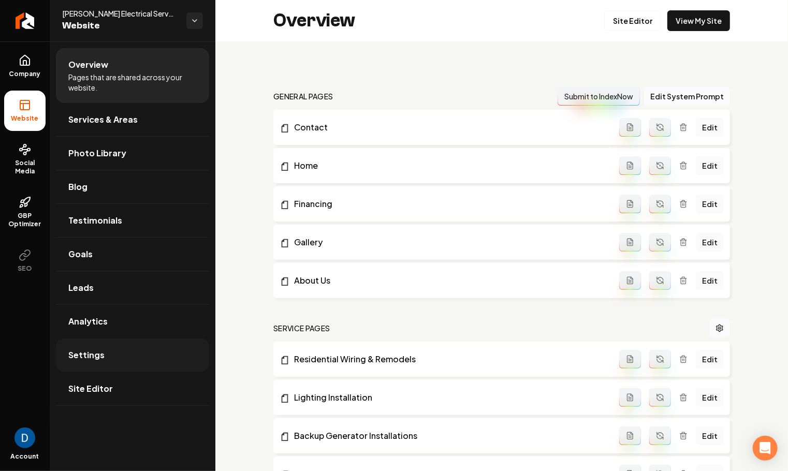
click at [130, 352] on link "Settings" at bounding box center [132, 355] width 153 height 33
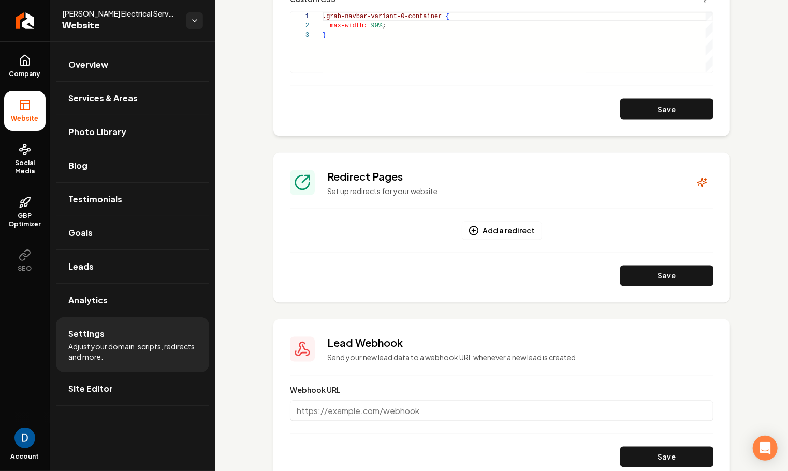
scroll to position [804, 0]
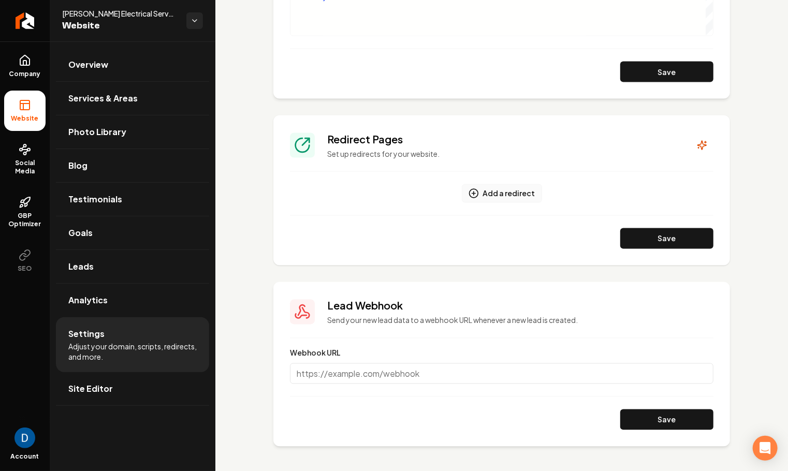
click at [483, 193] on button "Add a redirect" at bounding box center [502, 193] width 80 height 19
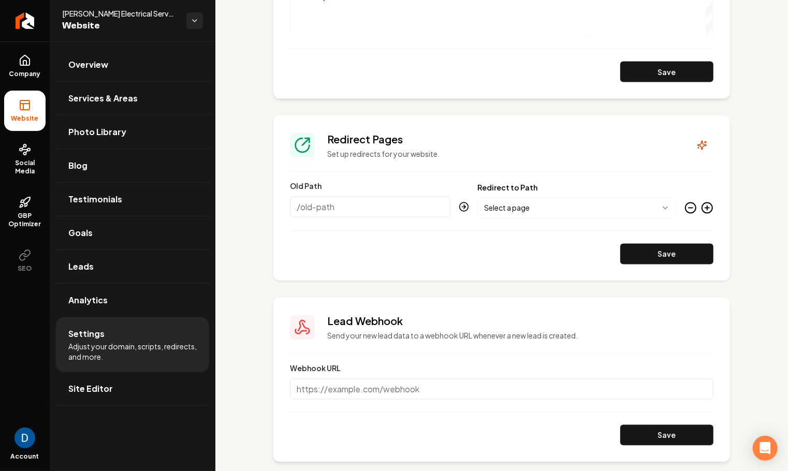
click at [328, 210] on input "Old Path" at bounding box center [370, 207] width 160 height 21
click at [405, 209] on input "https://lujanelectrical.com/centennial-co/?utm_source=google&utm_medium=gbp&utm…" at bounding box center [370, 207] width 160 height 21
click at [543, 206] on body "Company Website Social Media GBP Optimizer SEO Account Lujan Electrical Service…" at bounding box center [394, 235] width 788 height 471
click at [683, 253] on button "Save" at bounding box center [666, 254] width 93 height 21
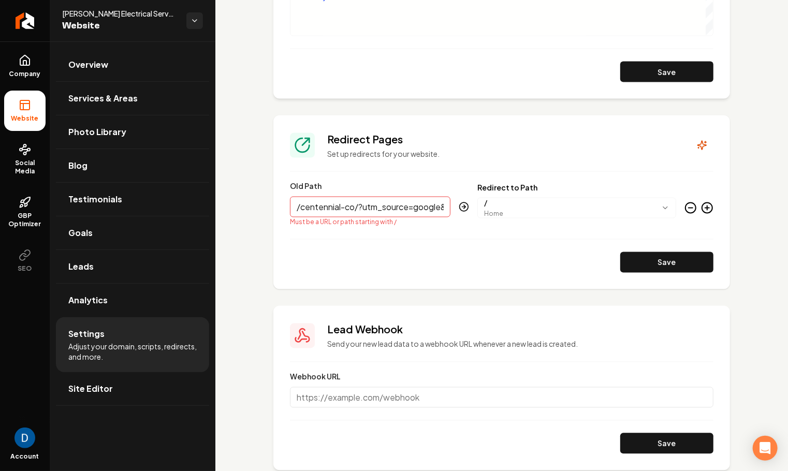
click at [363, 208] on input "/centennial-co/?utm_source=google&utm_medium=gbp&utm_campaign=organic" at bounding box center [370, 207] width 160 height 21
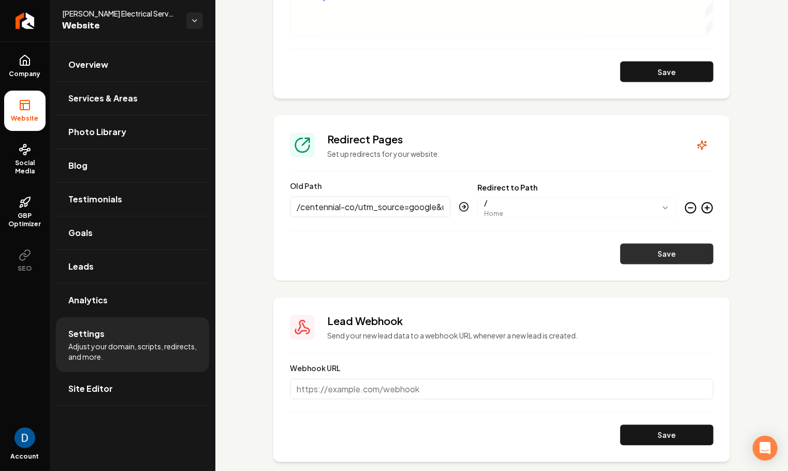
type input "/centennial-co/utm_source=google&utm_medium=gbp&utm_campaign=organic"
click at [646, 252] on button "Save" at bounding box center [666, 254] width 93 height 21
click at [436, 205] on input "/centennial-co/utm_source=google&utm_medium=gbp&utm_campaign=organic" at bounding box center [370, 207] width 160 height 21
click at [663, 172] on section "**********" at bounding box center [501, 198] width 457 height 166
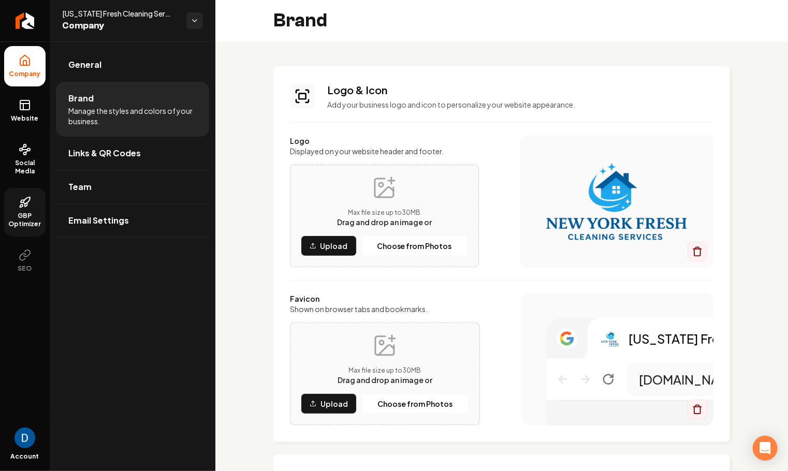
click at [25, 221] on span "GBP Optimizer" at bounding box center [24, 220] width 41 height 17
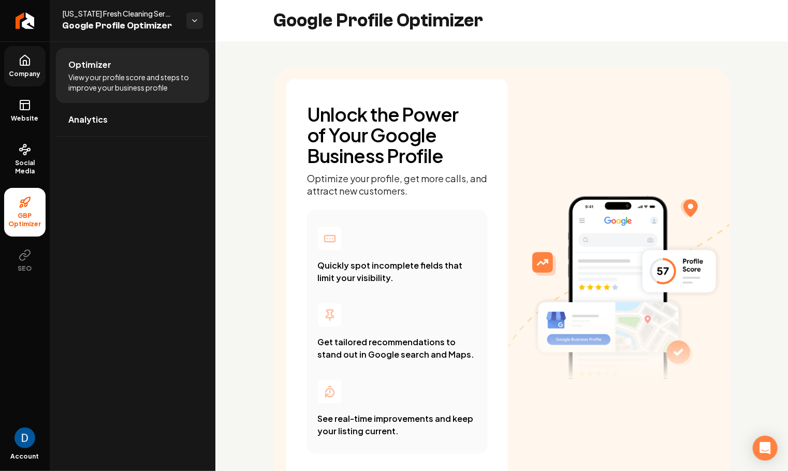
click at [35, 68] on link "Company" at bounding box center [24, 66] width 41 height 40
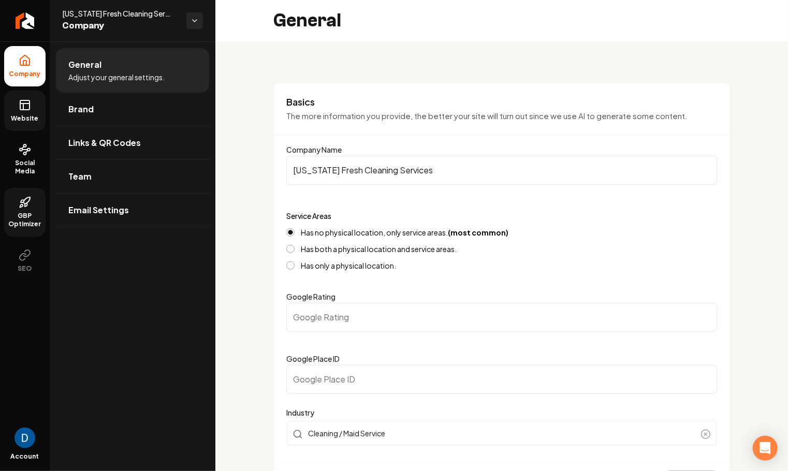
click at [40, 107] on link "Website" at bounding box center [24, 111] width 41 height 40
